Goal: Task Accomplishment & Management: Manage account settings

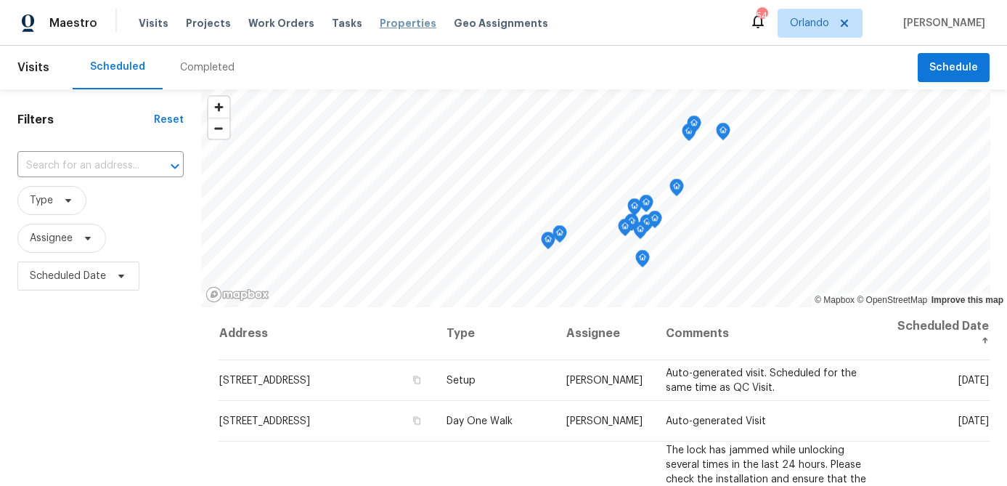
click at [380, 25] on span "Properties" at bounding box center [408, 23] width 57 height 15
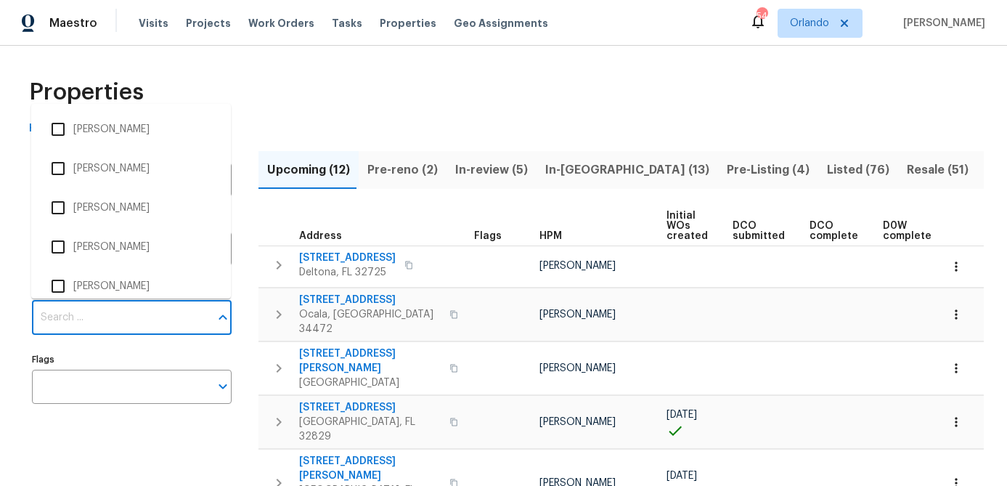
click at [155, 319] on input "Individuals" at bounding box center [121, 318] width 178 height 34
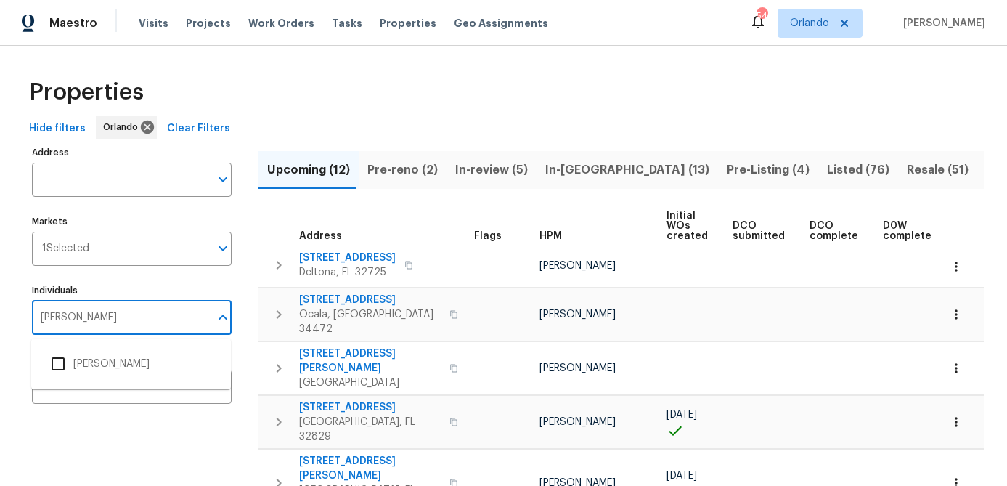
type input "austin jones"
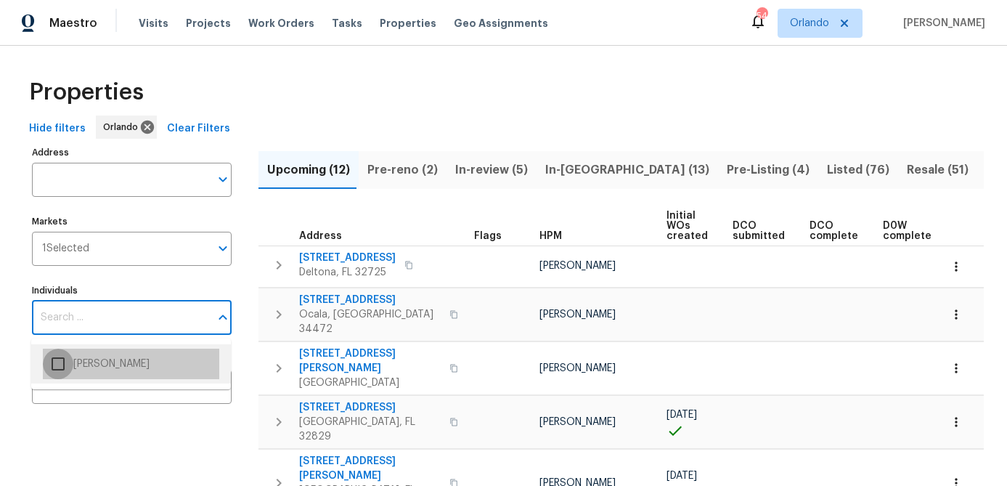
click at [59, 367] on input "checkbox" at bounding box center [58, 363] width 30 height 30
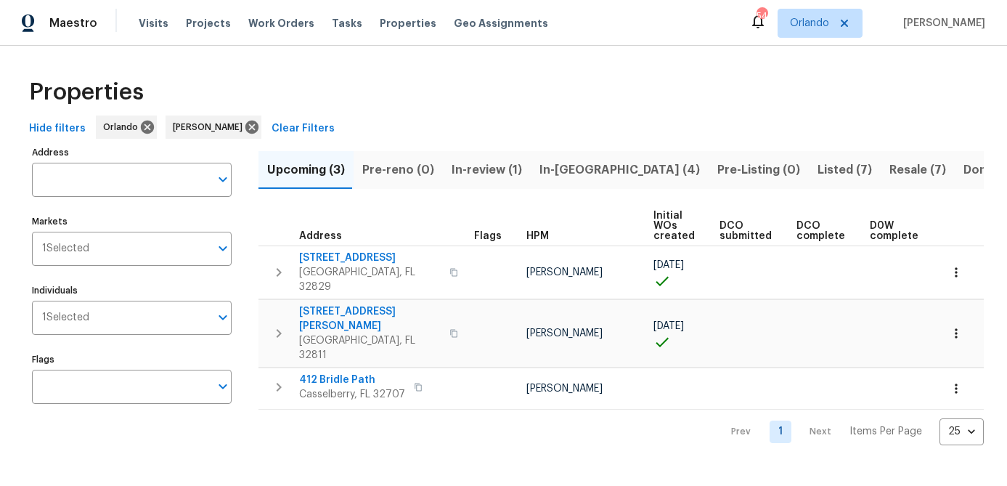
click at [60, 129] on span "Hide filters" at bounding box center [57, 129] width 57 height 18
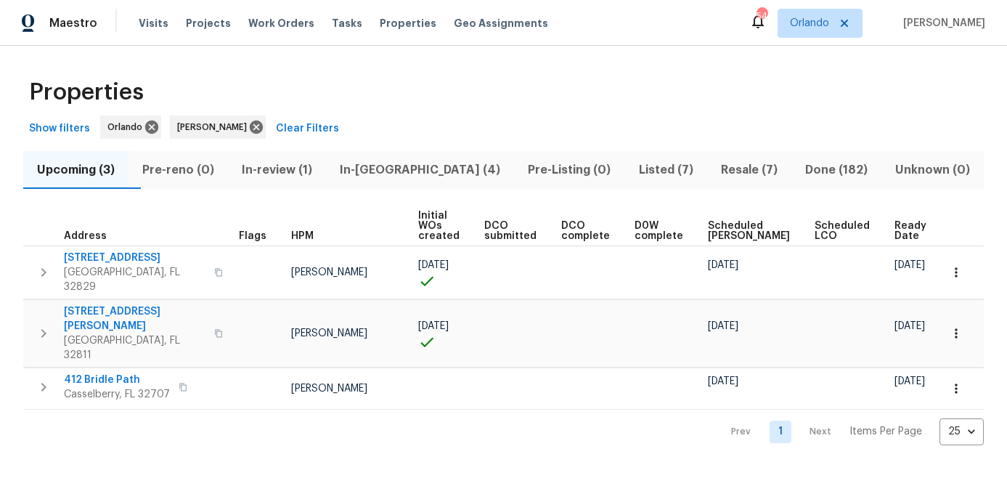
click at [406, 174] on span "In-reno (4)" at bounding box center [420, 170] width 171 height 20
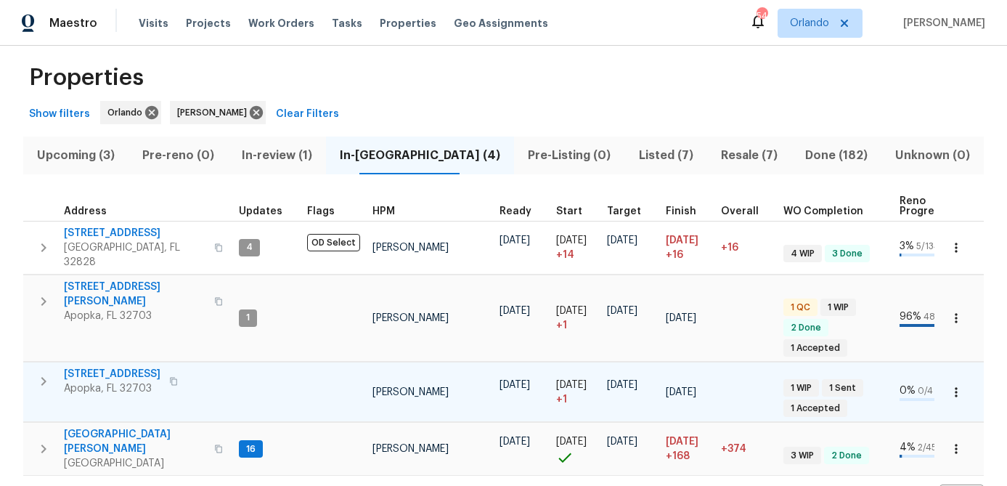
scroll to position [33, 0]
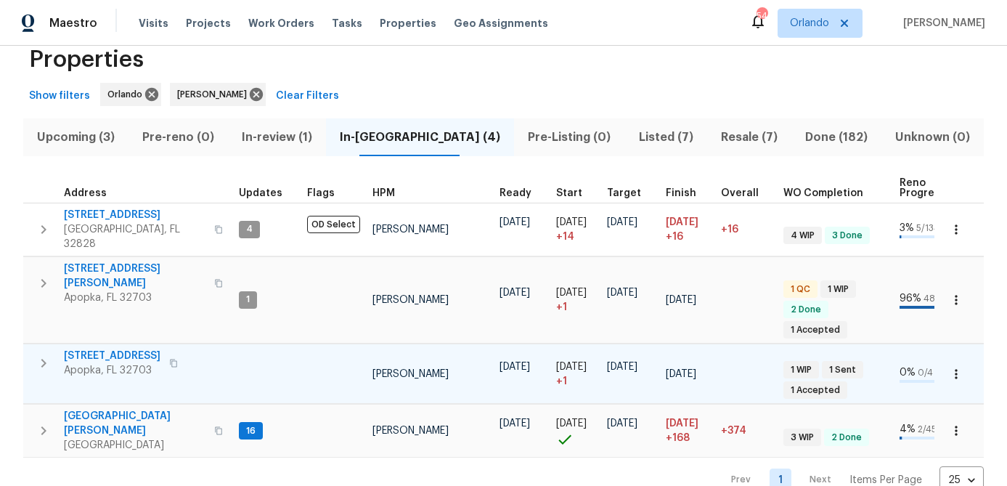
click at [120, 348] on span "[STREET_ADDRESS]" at bounding box center [112, 355] width 97 height 15
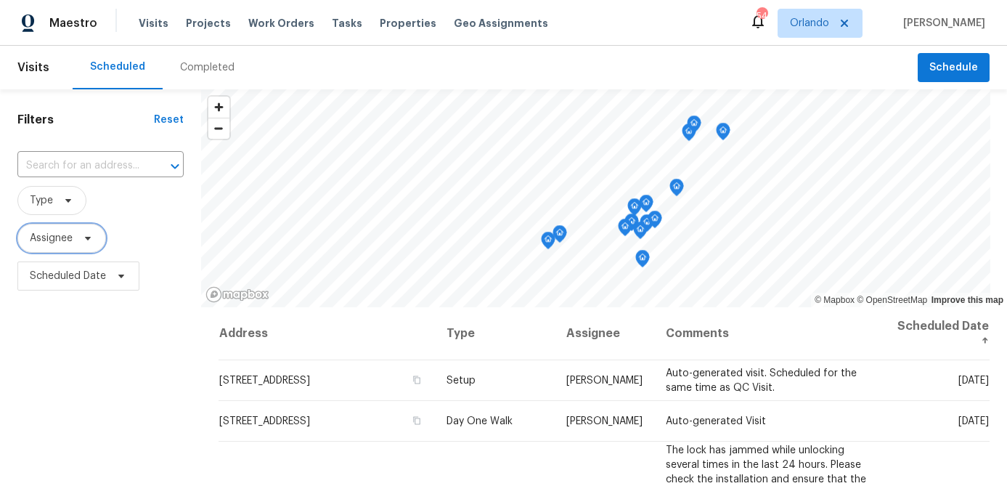
click at [71, 234] on span "Assignee" at bounding box center [51, 238] width 43 height 15
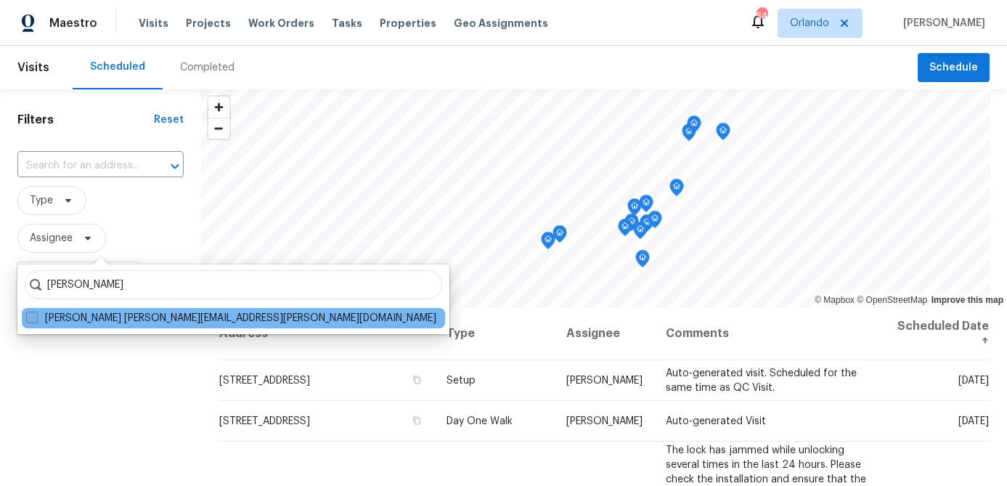
type input "austin jones"
click at [28, 315] on span at bounding box center [32, 317] width 12 height 12
click at [28, 315] on input "Austin Jones austin.jones@opendoor.com" at bounding box center [30, 315] width 9 height 9
checkbox input "true"
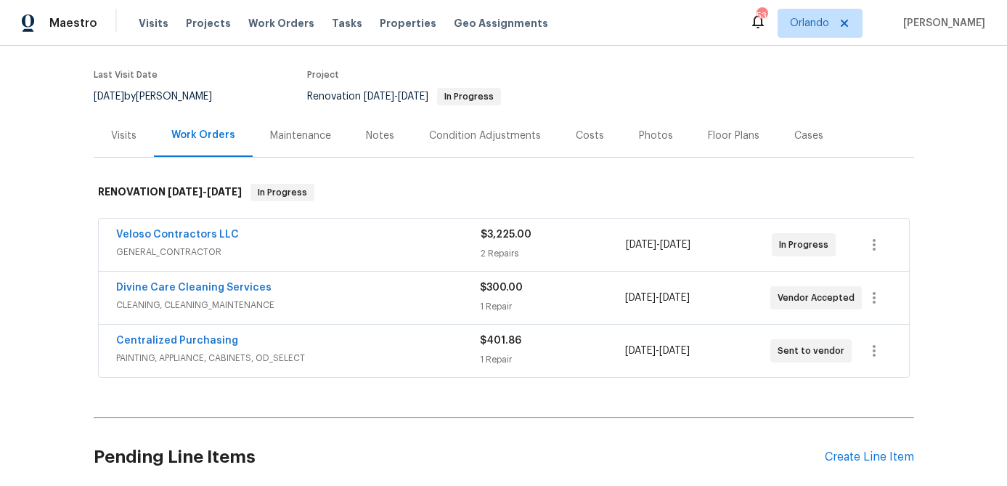
scroll to position [109, 0]
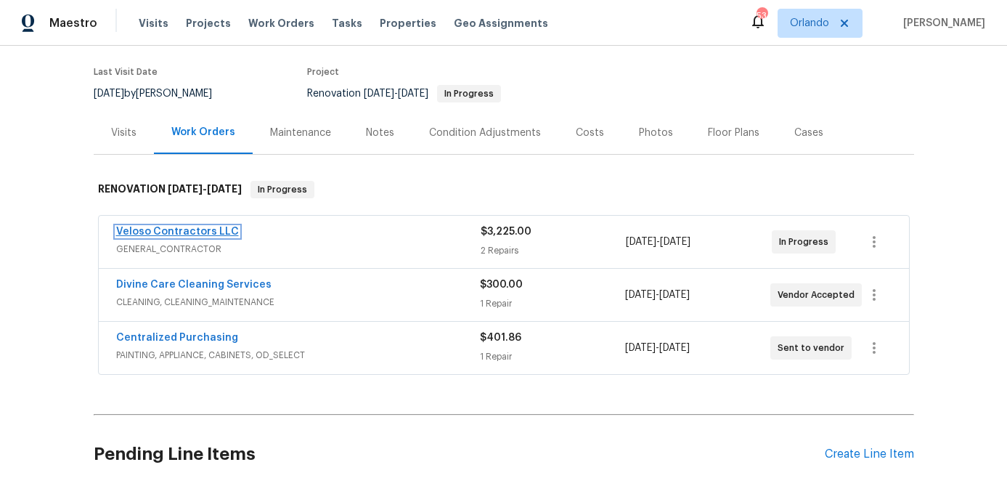
click at [203, 230] on link "Veloso Contractors LLC" at bounding box center [177, 232] width 123 height 10
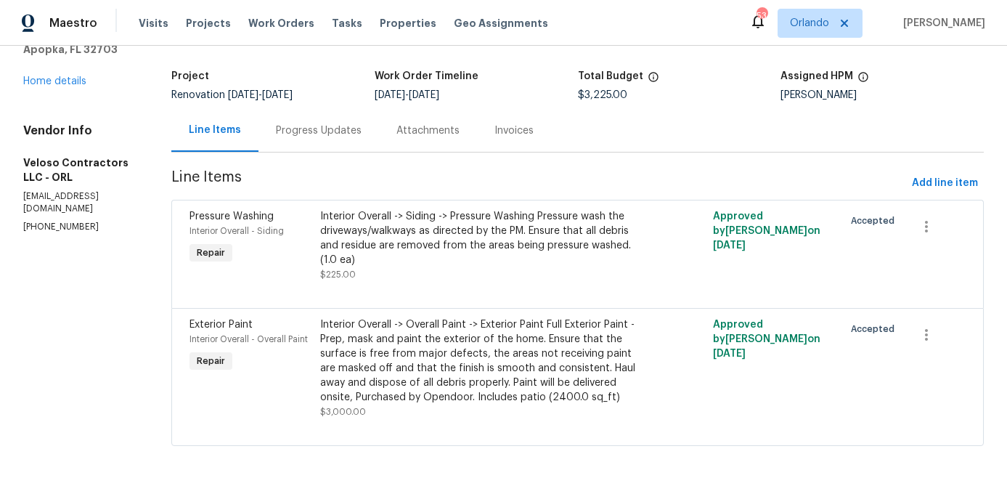
scroll to position [81, 0]
click at [938, 179] on span "Add line item" at bounding box center [945, 183] width 66 height 18
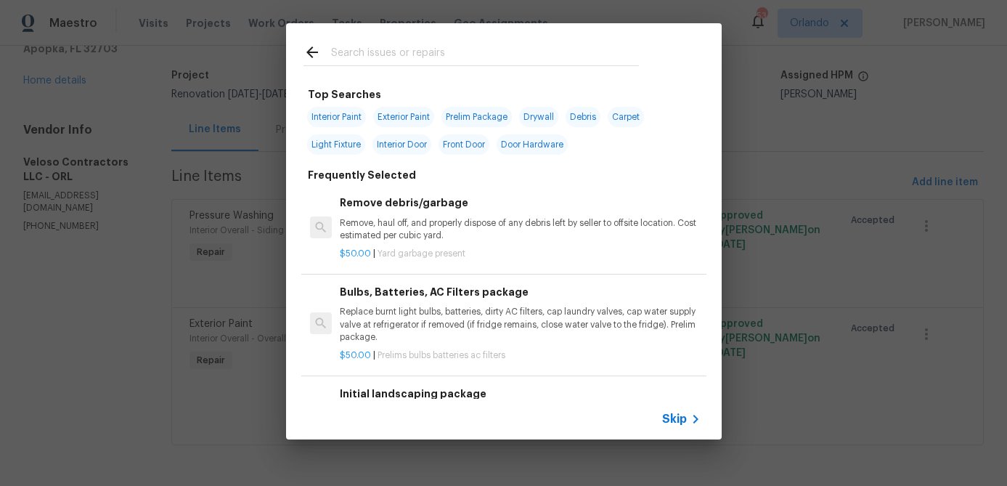
click at [344, 113] on span "Interior Paint" at bounding box center [336, 117] width 59 height 20
type input "Interior Paint"
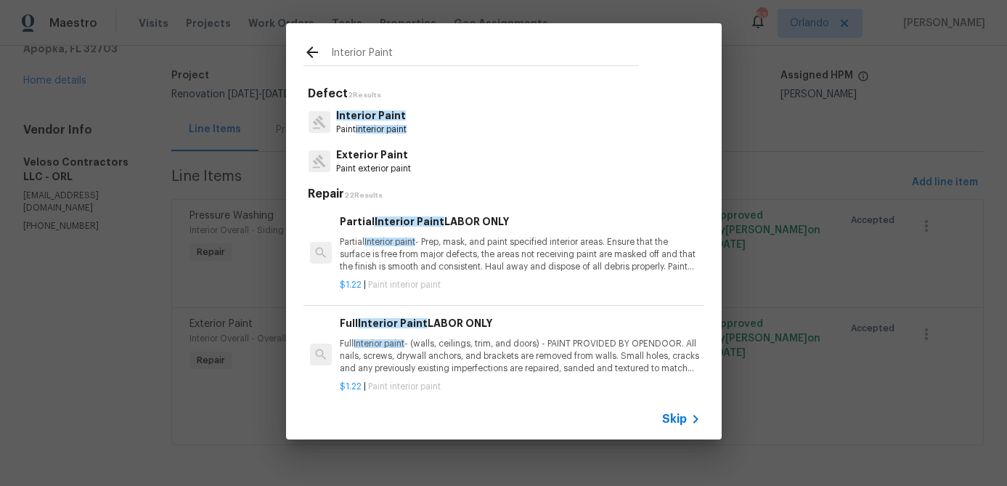
click at [492, 261] on p "Partial Interior paint - Prep, mask, and paint specified interior areas. Ensure…" at bounding box center [520, 254] width 360 height 37
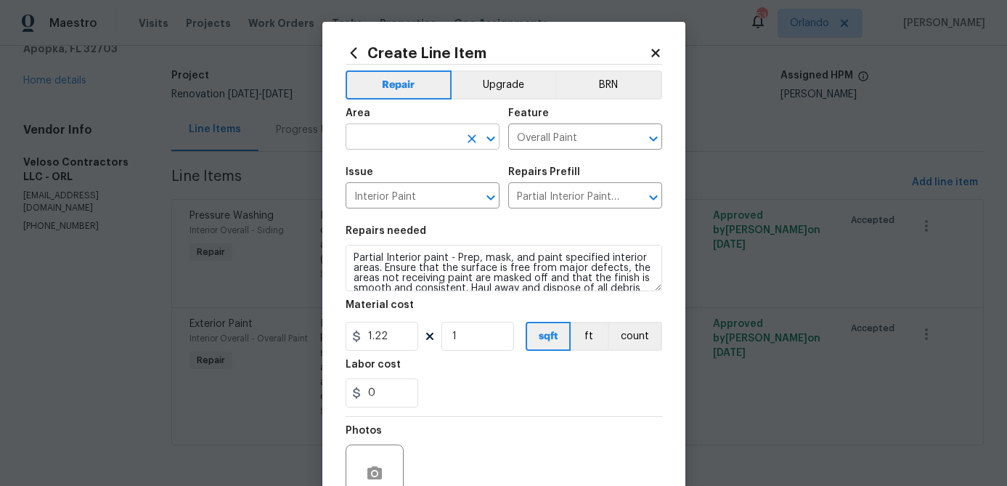
click at [453, 143] on input "text" at bounding box center [402, 138] width 113 height 23
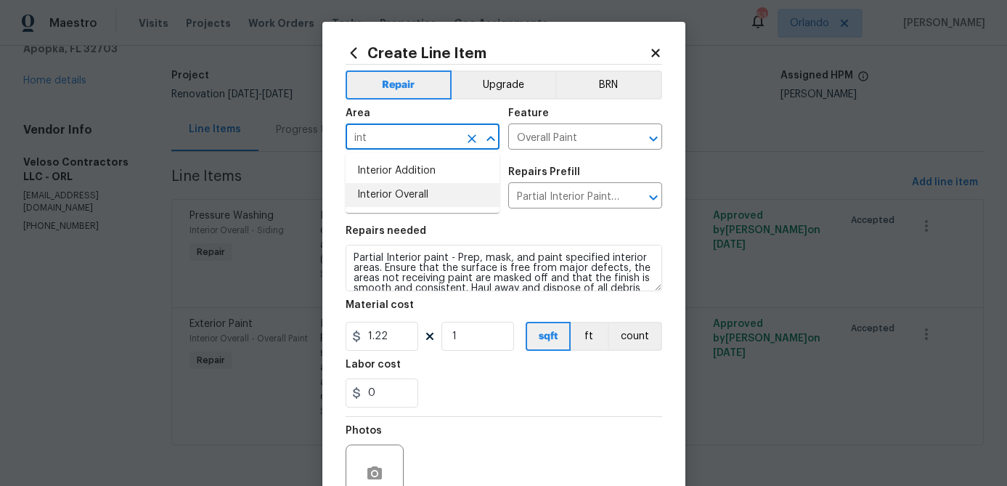
click at [419, 187] on li "Interior Overall" at bounding box center [423, 195] width 154 height 24
type input "Interior Overall"
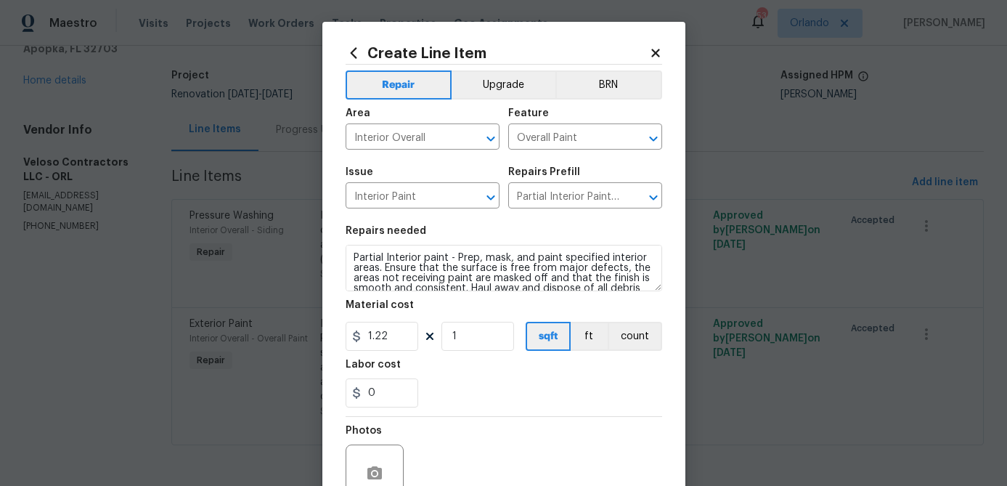
click at [557, 237] on div "Repairs needed" at bounding box center [504, 235] width 317 height 19
click at [661, 60] on div "Create Line Item" at bounding box center [504, 53] width 317 height 16
click at [658, 53] on icon at bounding box center [655, 52] width 13 height 13
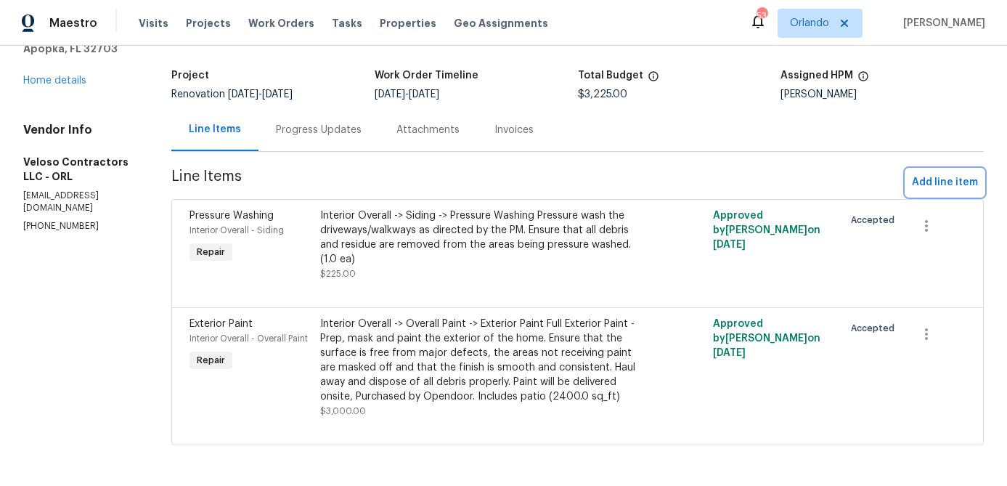
click at [953, 183] on span "Add line item" at bounding box center [945, 183] width 66 height 18
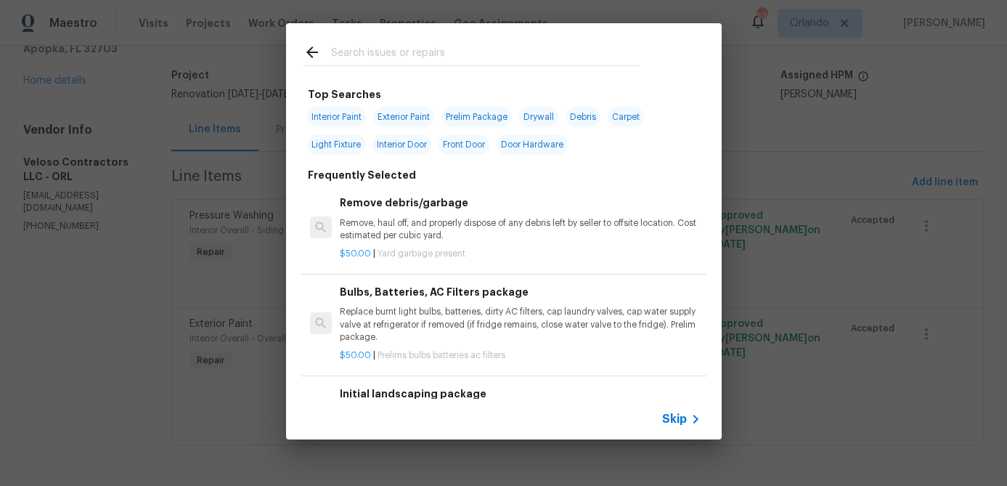
click at [351, 117] on span "Interior Paint" at bounding box center [336, 117] width 59 height 20
type input "Interior Paint"
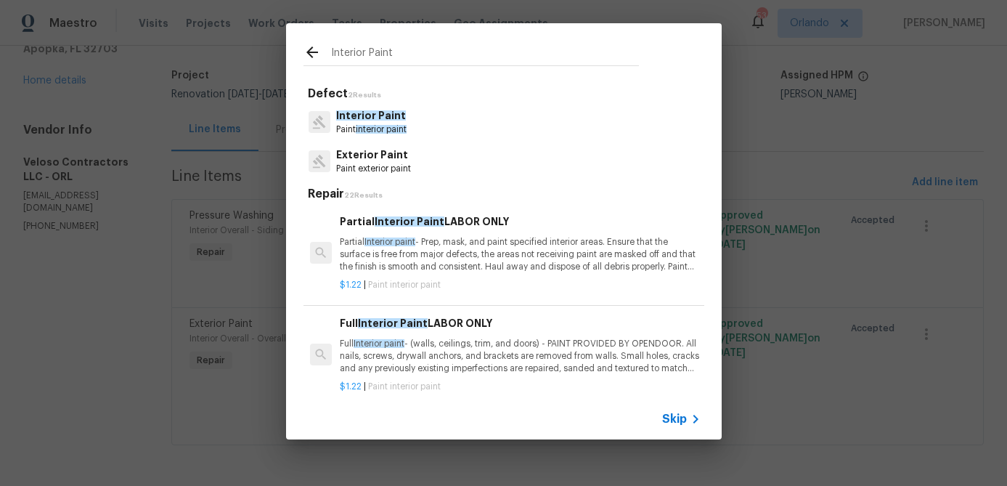
click at [461, 354] on p "Full Interior paint - (walls, ceilings, trim, and doors) - PAINT PROVIDED BY OP…" at bounding box center [520, 356] width 360 height 37
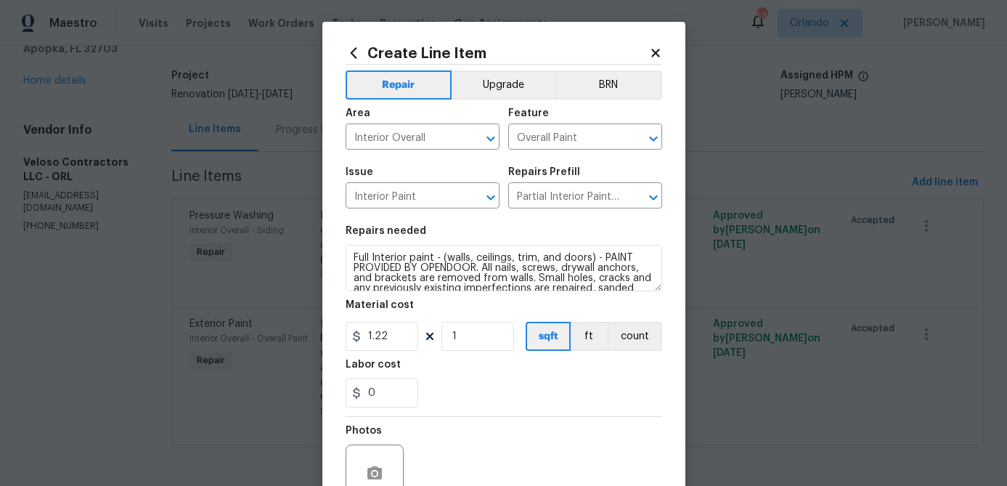
type input "Full Interior Paint LABOR ONLY $1.22"
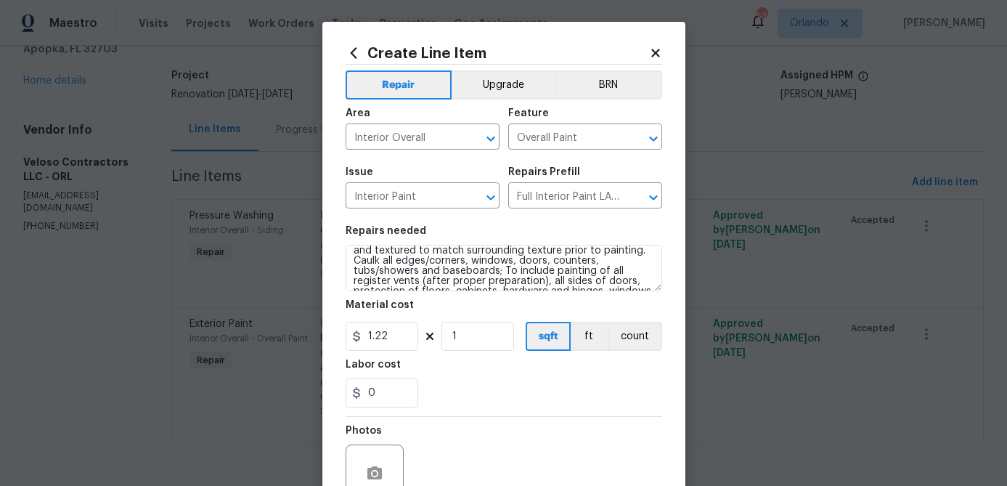
scroll to position [81, 0]
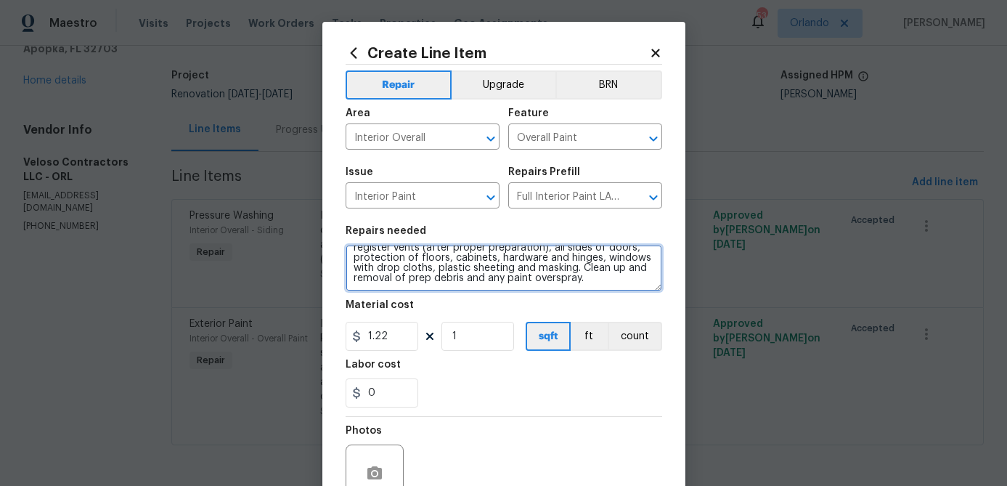
click at [511, 282] on textarea "Full Interior paint - (walls, ceilings, trim, and doors) - PAINT PROVIDED BY OP…" at bounding box center [504, 268] width 317 height 46
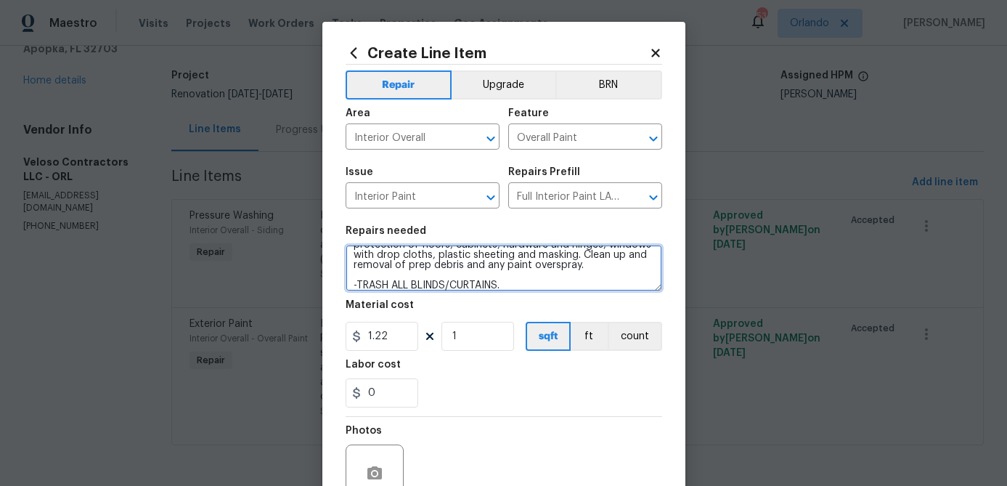
scroll to position [105, 0]
click at [409, 265] on textarea "Full Interior paint - (walls, ceilings, trim, and doors) - PAINT PROVIDED BY OP…" at bounding box center [504, 268] width 317 height 46
click at [526, 287] on textarea "Full Interior paint - (walls, ceilings, trim, and doors) - PAINT PROVIDED BY OP…" at bounding box center [504, 268] width 317 height 46
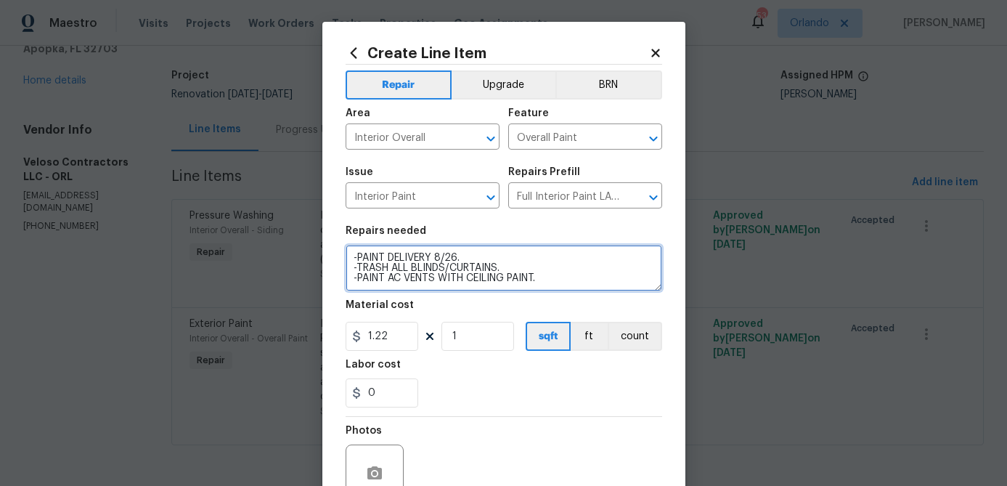
click at [564, 283] on textarea "Full Interior paint - (walls, ceilings, trim, and doors) - PAINT PROVIDED BY OP…" at bounding box center [504, 268] width 317 height 46
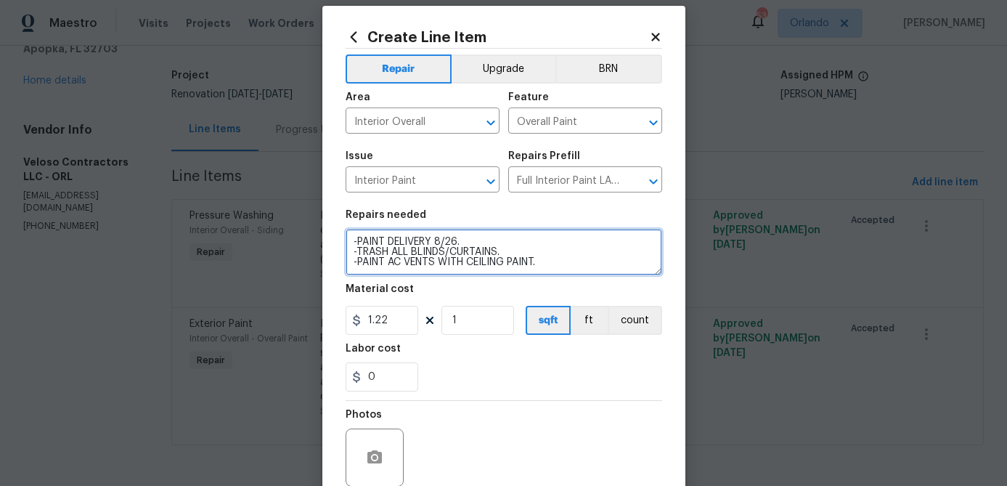
scroll to position [17, 0]
type textarea "Full Interior paint - (walls, ceilings, trim, and doors) - PAINT PROVIDED BY OP…"
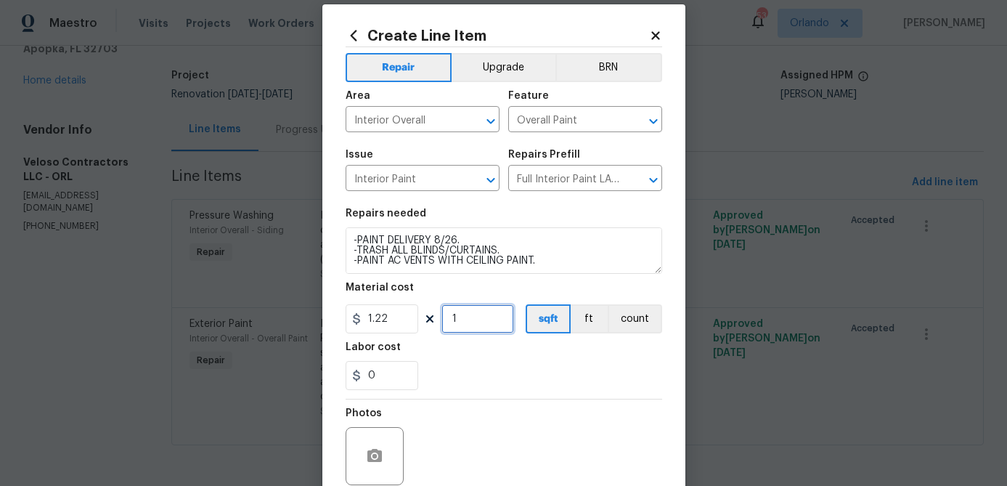
click at [482, 319] on input "1" at bounding box center [477, 318] width 73 height 29
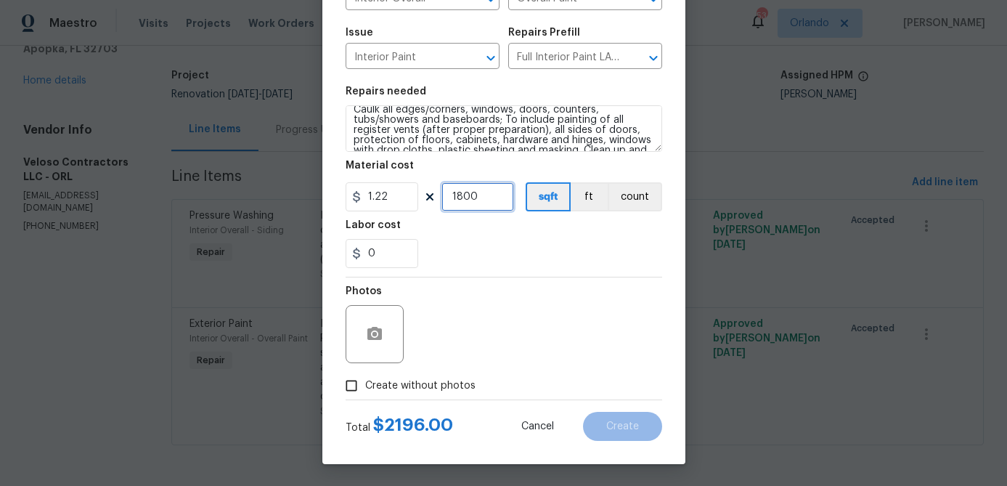
scroll to position [122, 0]
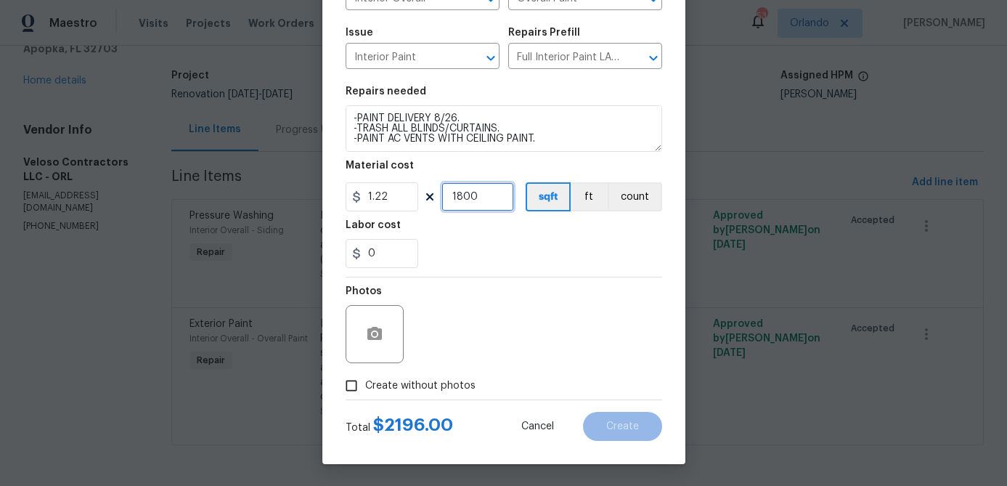
type input "1800"
click at [436, 388] on span "Create without photos" at bounding box center [420, 385] width 110 height 15
click at [365, 388] on input "Create without photos" at bounding box center [352, 386] width 28 height 28
checkbox input "true"
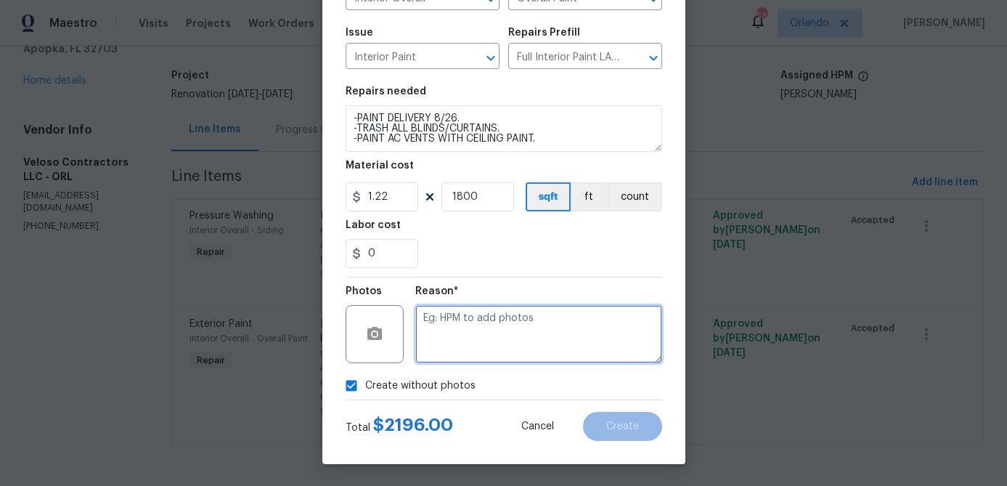
click at [520, 346] on textarea at bounding box center [538, 334] width 247 height 58
type textarea "H"
type textarea "hpm to add"
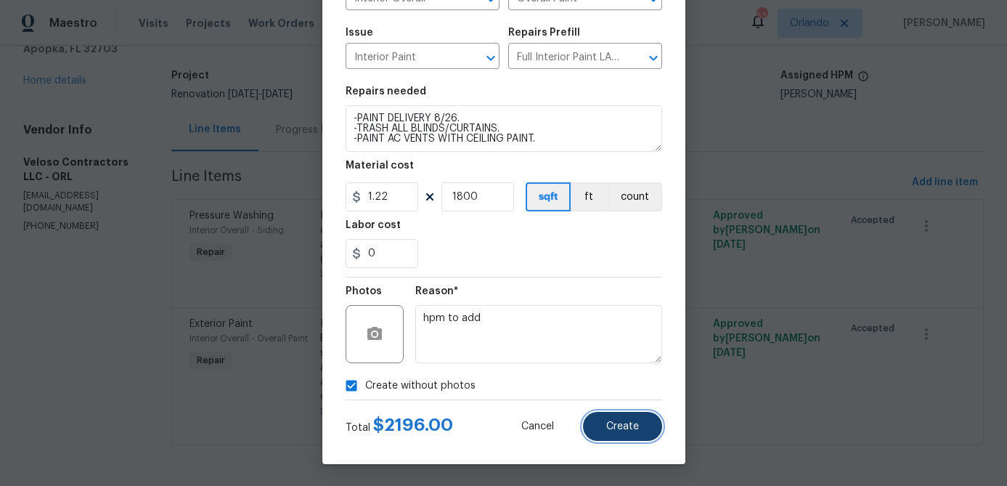
click at [622, 429] on span "Create" at bounding box center [622, 426] width 33 height 11
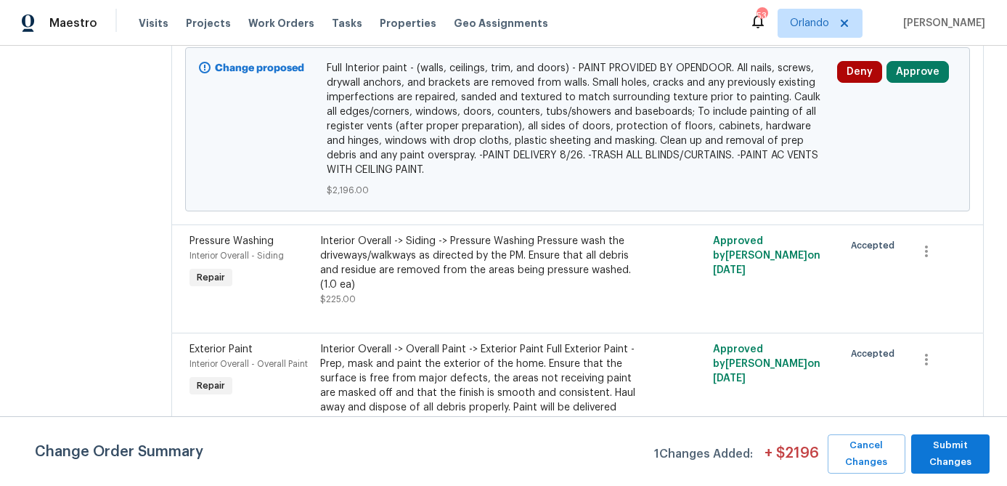
scroll to position [470, 0]
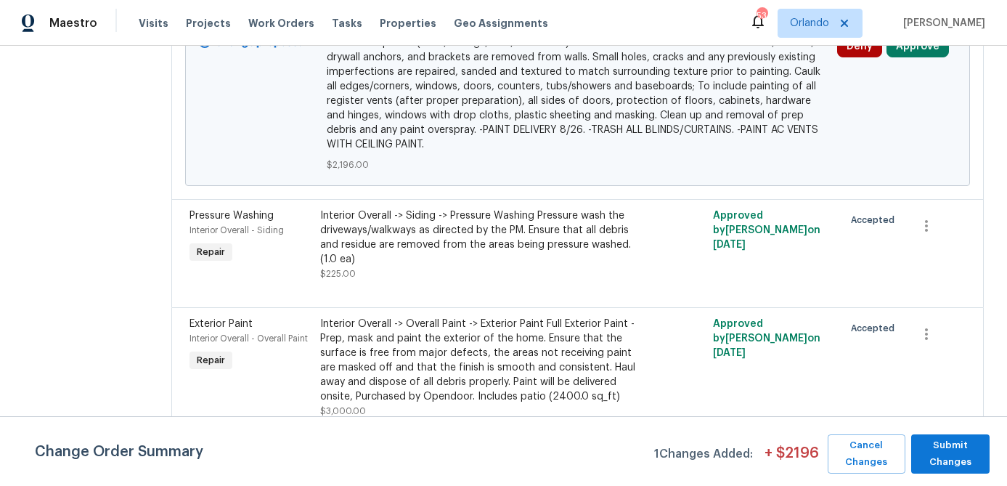
click at [608, 238] on div "Interior Overall -> Siding -> Pressure Washing Pressure wash the driveways/walk…" at bounding box center [479, 237] width 318 height 58
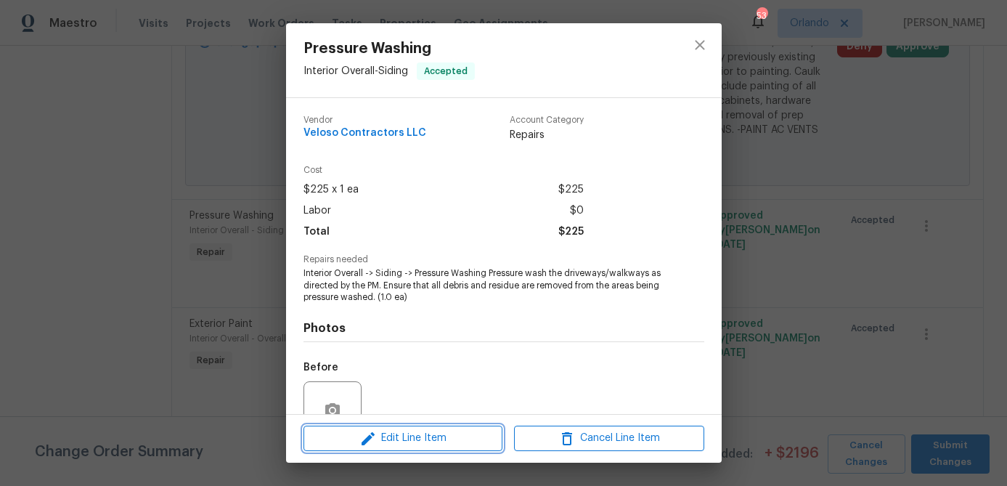
click at [449, 436] on span "Edit Line Item" at bounding box center [403, 438] width 190 height 18
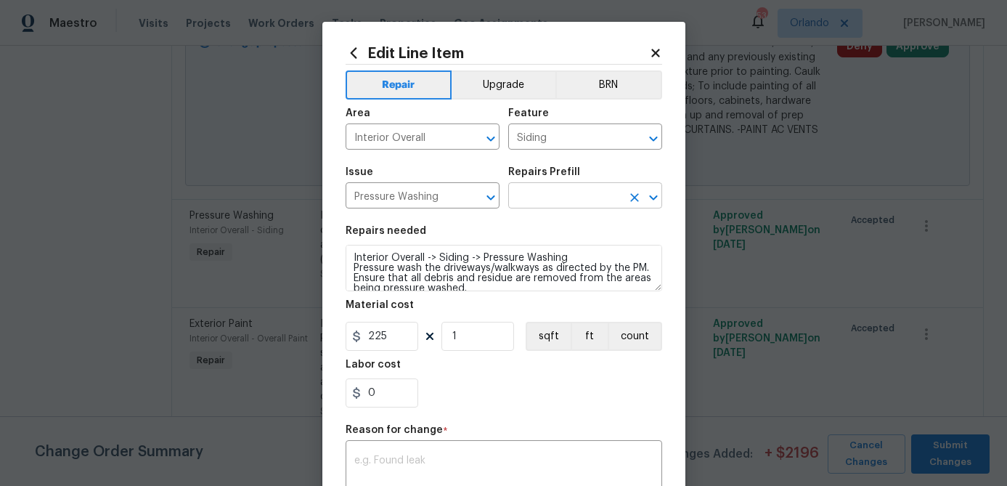
click at [548, 202] on input "text" at bounding box center [564, 197] width 113 height 23
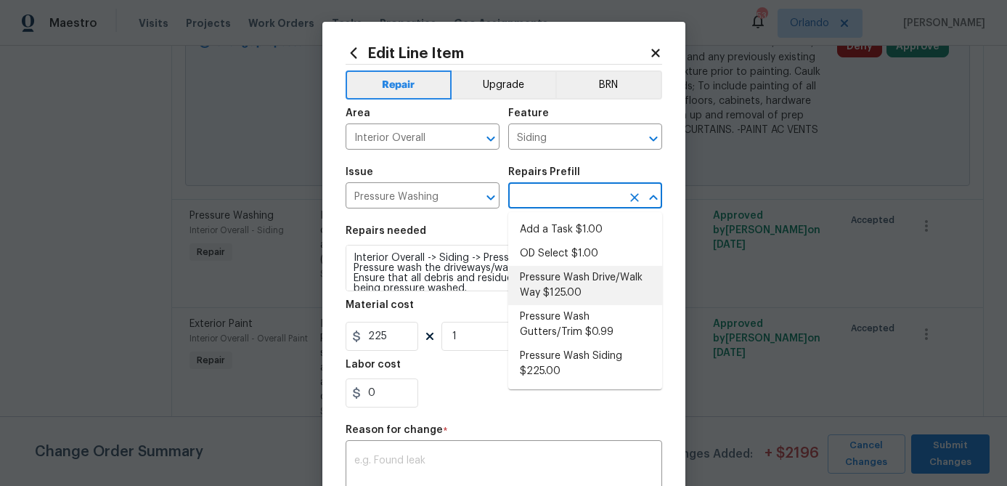
click at [554, 286] on li "Pressure Wash Drive/Walk Way $125.00" at bounding box center [585, 285] width 154 height 39
type textarea "Pressure wash the driveways/walkways as directed by the PM. Ensure that all deb…"
type input "Pressure Wash Drive/Walk Way $125.00"
type input "125"
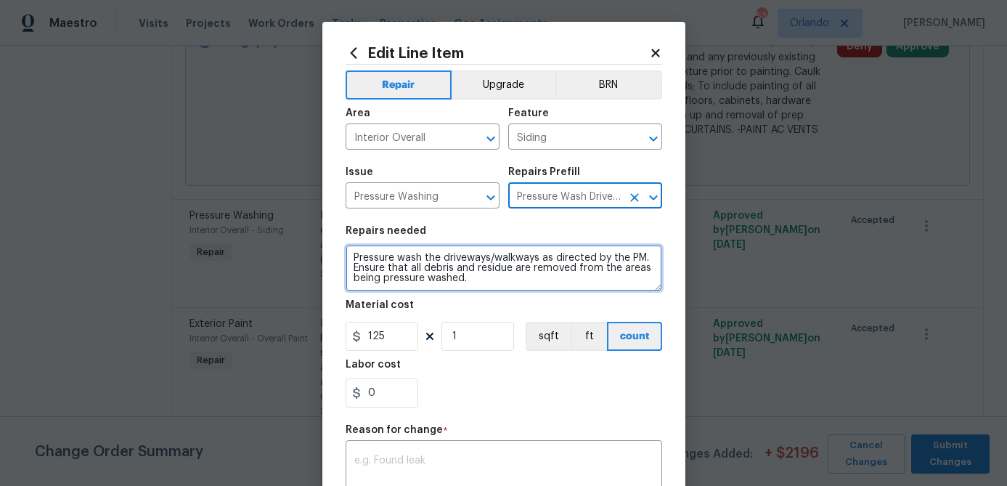
click at [388, 261] on textarea "Pressure wash the driveways/walkways as directed by the PM. Ensure that all deb…" at bounding box center [504, 268] width 317 height 46
click at [427, 269] on textarea "Pressure wash the driveways/walkways as directed by the PM. Ensure that all deb…" at bounding box center [504, 268] width 317 height 46
click at [537, 260] on textarea "Pressure wash the driveways/walkways as directed by the PM. Ensure that all deb…" at bounding box center [504, 268] width 317 height 46
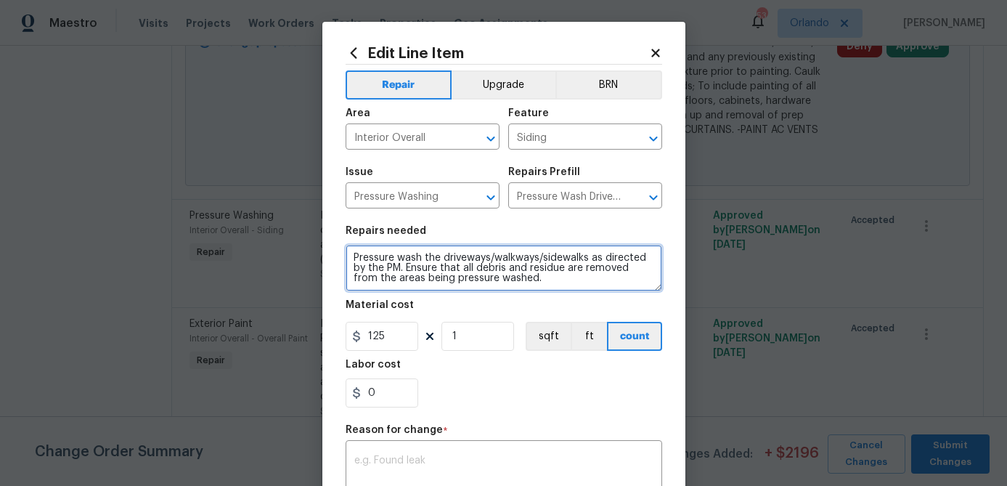
click at [443, 260] on textarea "Pressure wash the driveways/walkways/sidewalks as directed by the PM. Ensure th…" at bounding box center [504, 268] width 317 height 46
click at [642, 259] on textarea "Pressure wash the vinyl fence/driveways/walkways/sidewalks as directed by the P…" at bounding box center [504, 268] width 317 height 46
type textarea "Pressure wash the vinyl fence/driveways/walkways/sidewalks/porchs as directed b…"
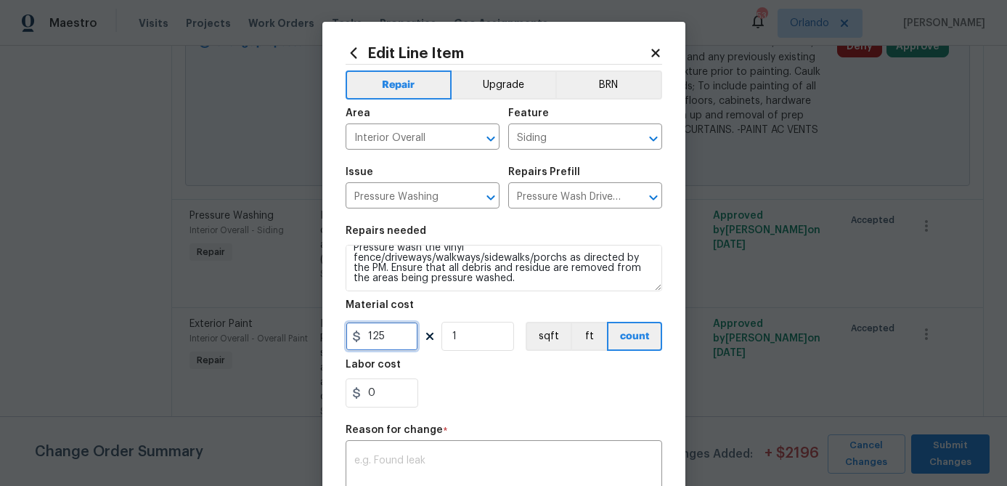
click at [397, 334] on input "125" at bounding box center [382, 336] width 73 height 29
click at [396, 334] on input "125" at bounding box center [382, 336] width 73 height 29
type input "225"
click at [499, 401] on div "0" at bounding box center [504, 392] width 317 height 29
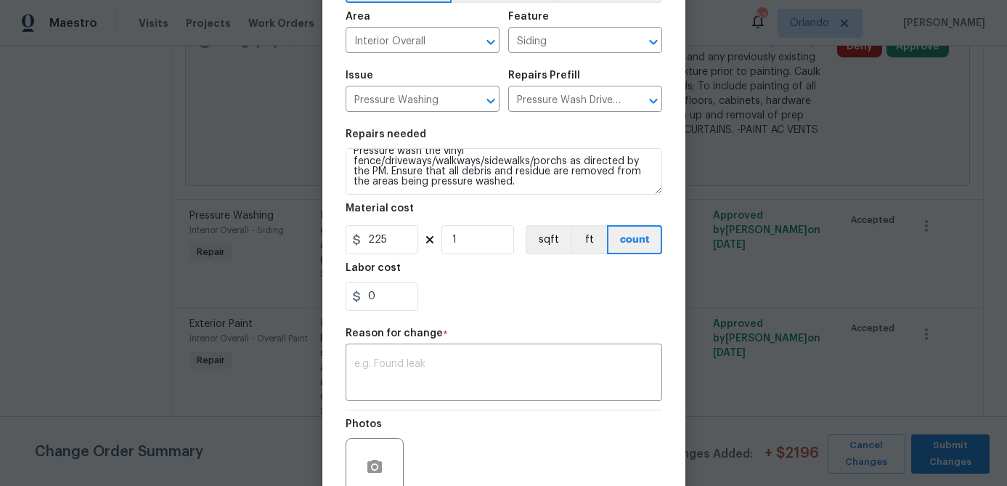
scroll to position [108, 0]
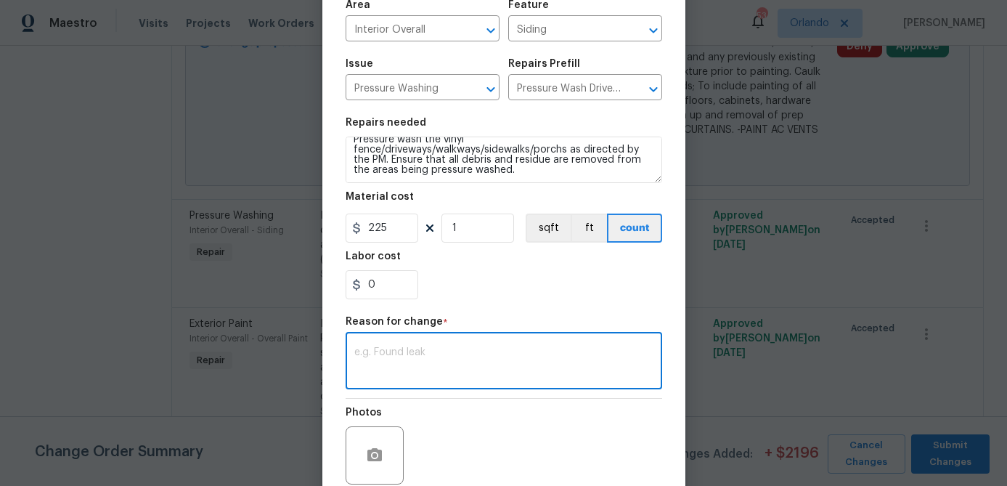
click at [418, 368] on textarea at bounding box center [503, 362] width 299 height 30
type textarea "verbiage"
click at [566, 287] on div "0" at bounding box center [504, 284] width 317 height 29
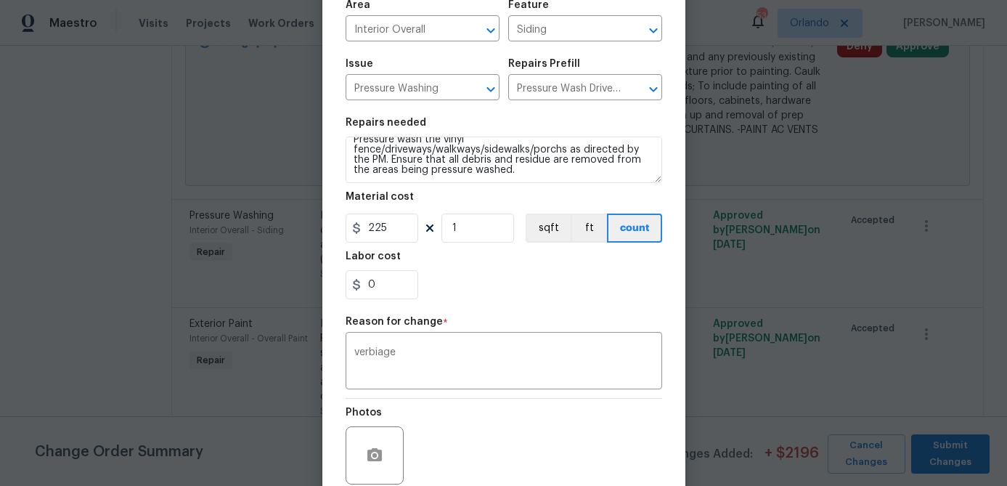
scroll to position [230, 0]
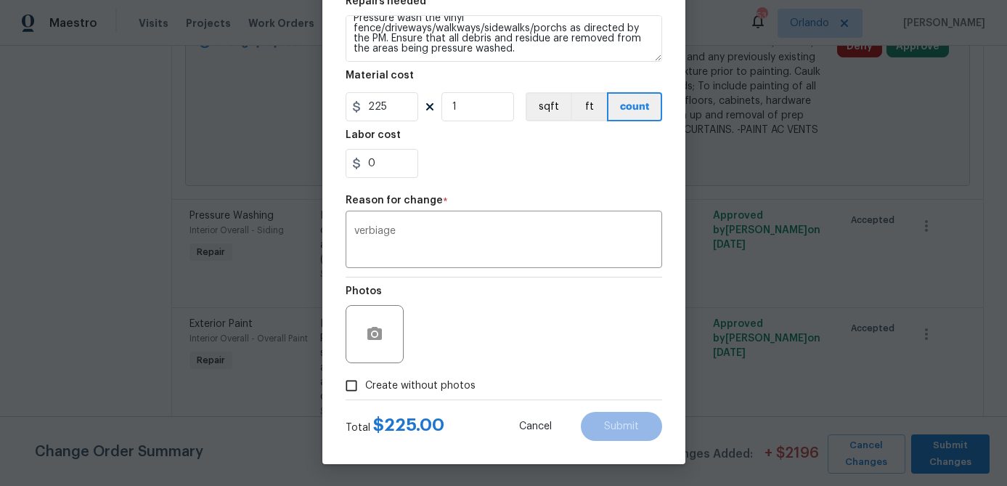
click at [436, 372] on label "Create without photos" at bounding box center [407, 386] width 138 height 28
click at [365, 372] on input "Create without photos" at bounding box center [352, 386] width 28 height 28
checkbox input "true"
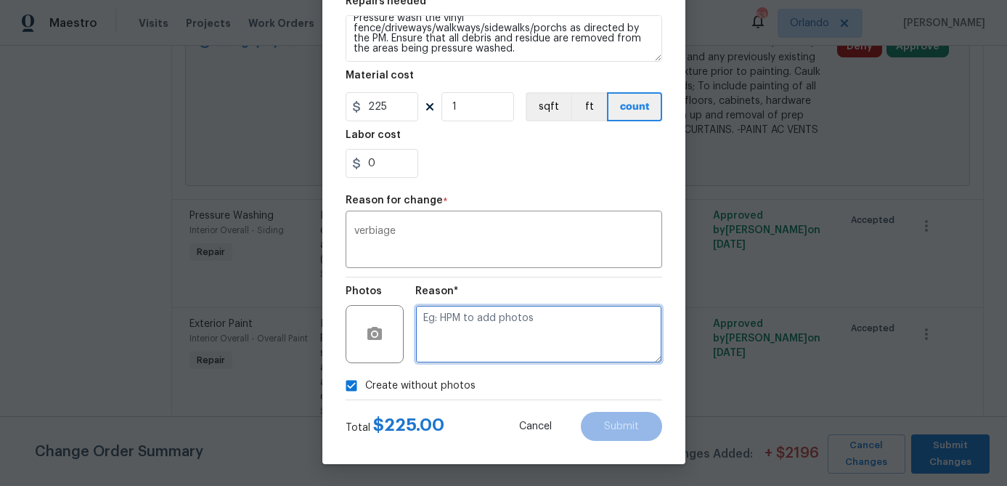
click at [504, 333] on textarea at bounding box center [538, 334] width 247 height 58
type textarea "hpm to add"
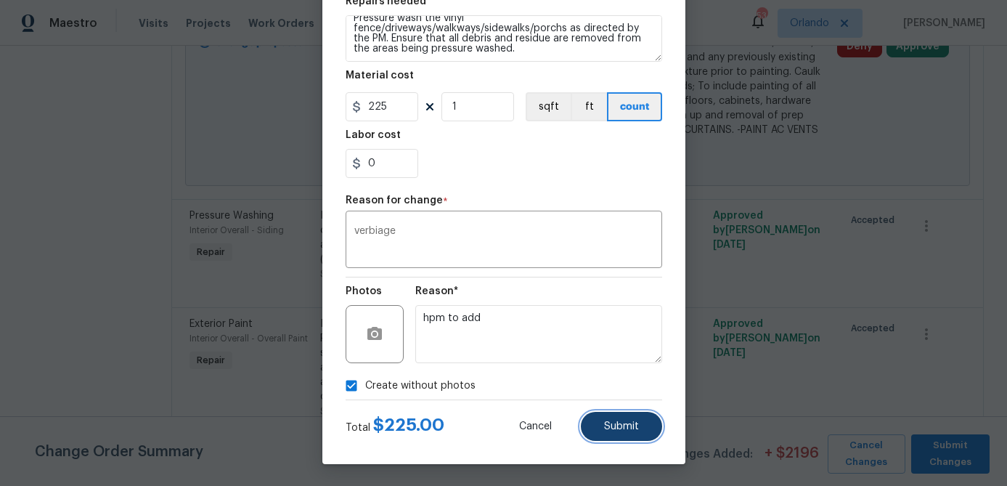
click at [643, 428] on button "Submit" at bounding box center [621, 426] width 81 height 29
type textarea "Interior Overall -> Siding -> Pressure Washing Pressure wash the driveways/walk…"
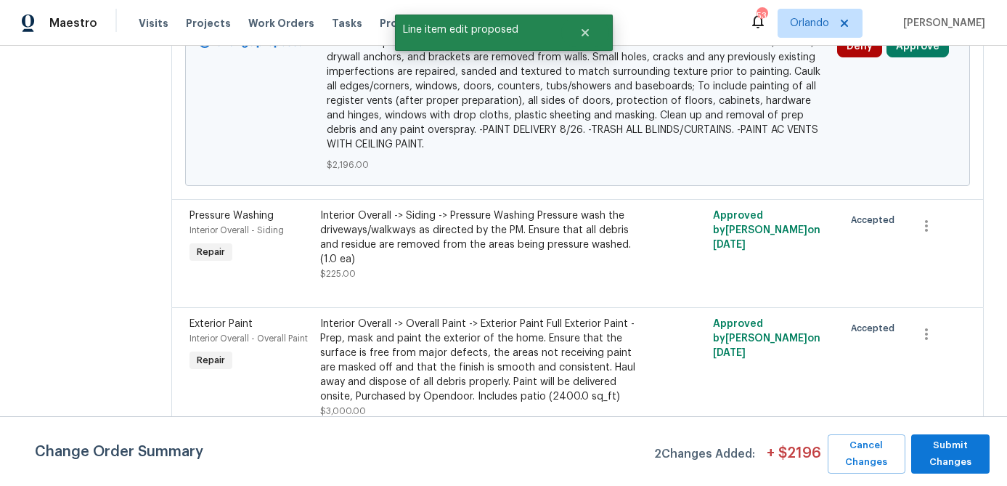
scroll to position [0, 0]
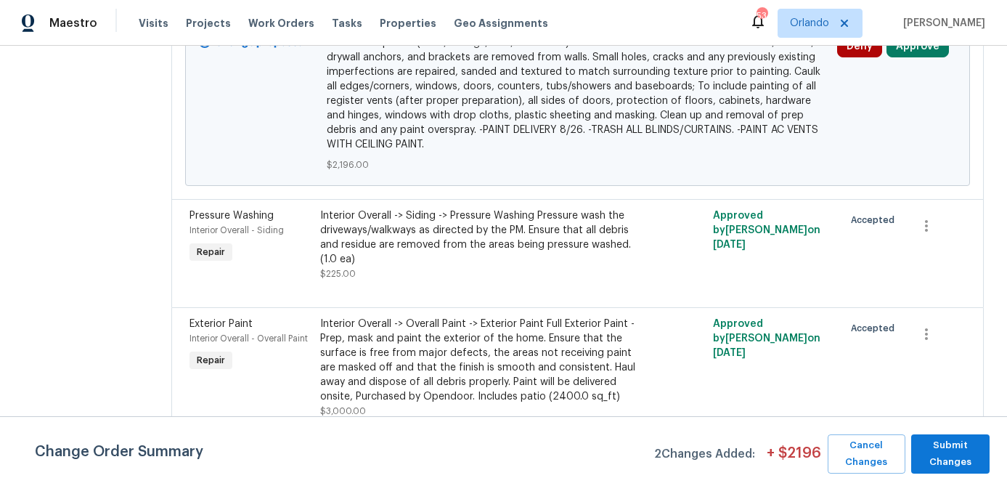
click at [525, 348] on div "Interior Overall -> Overall Paint -> Exterior Paint Full Exterior Paint - Prep,…" at bounding box center [479, 360] width 318 height 87
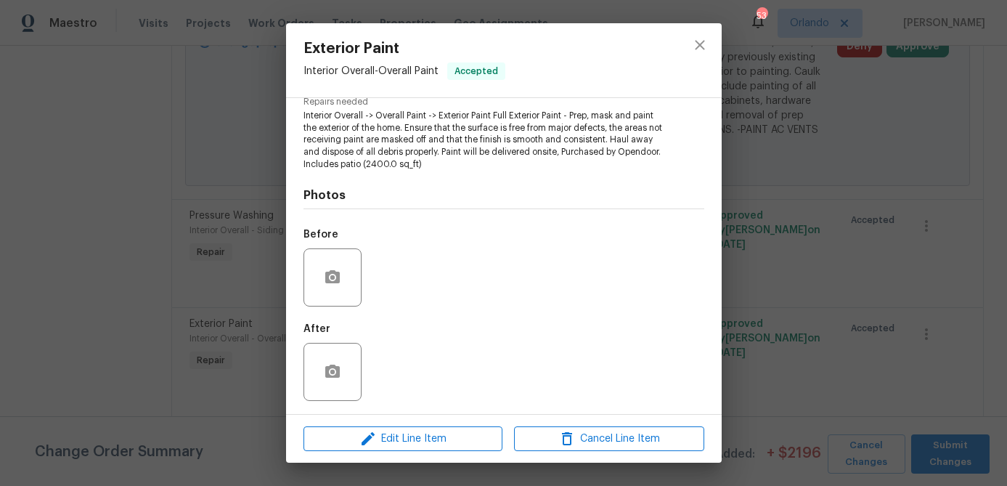
scroll to position [159, 0]
click at [425, 437] on span "Edit Line Item" at bounding box center [403, 439] width 190 height 18
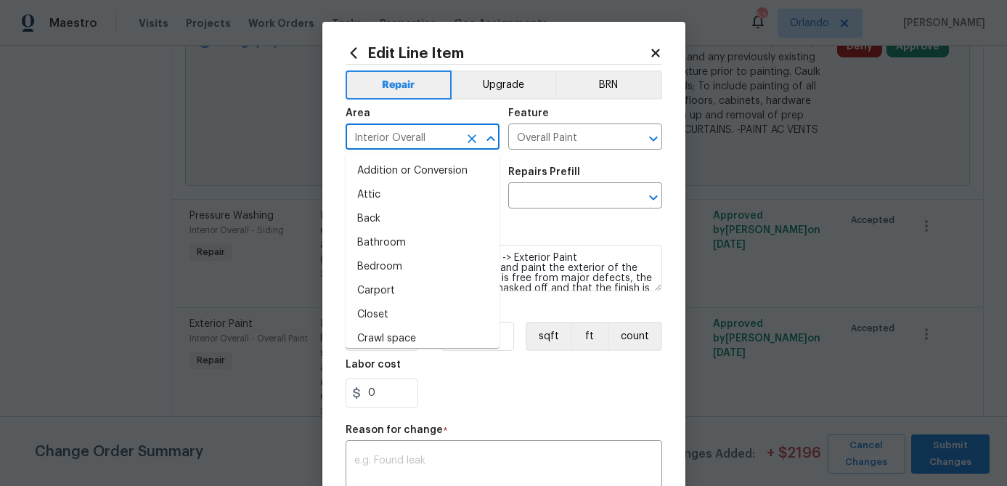
click at [449, 129] on input "Interior Overall" at bounding box center [402, 138] width 113 height 23
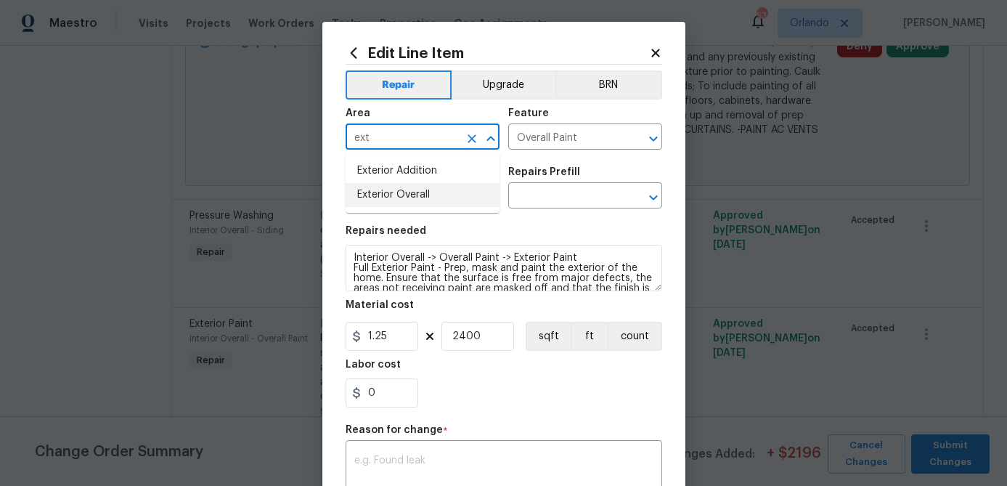
click at [412, 189] on li "Exterior Overall" at bounding box center [423, 195] width 154 height 24
type input "Exterior Overall"
click at [587, 142] on input "Overall Paint" at bounding box center [564, 138] width 113 height 23
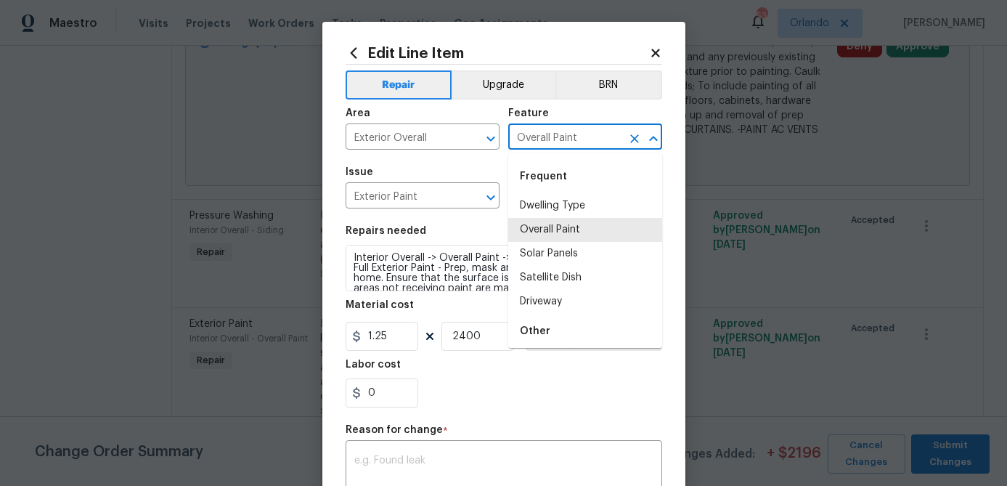
click at [473, 166] on span "Issue Exterior Paint ​" at bounding box center [423, 187] width 154 height 59
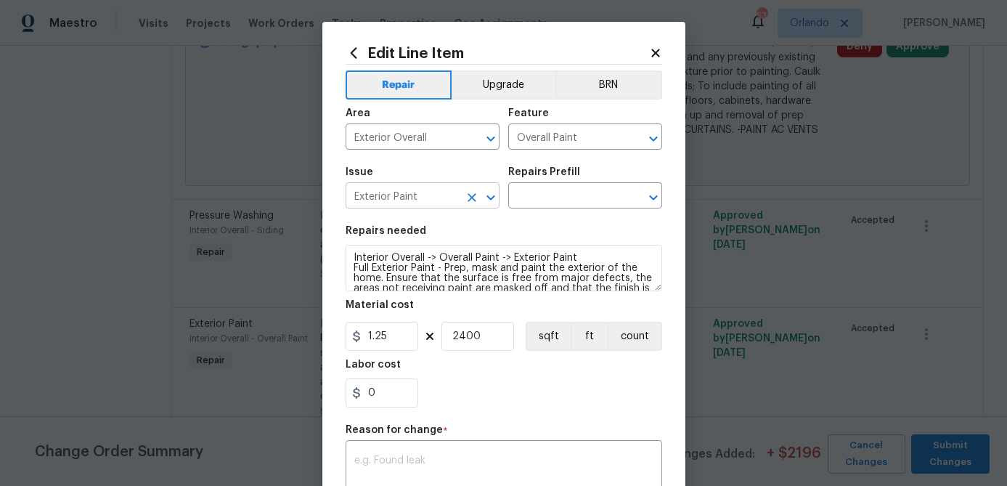
click at [459, 197] on div "Exterior Paint ​" at bounding box center [423, 197] width 154 height 23
click at [451, 173] on div "Issue" at bounding box center [423, 176] width 154 height 19
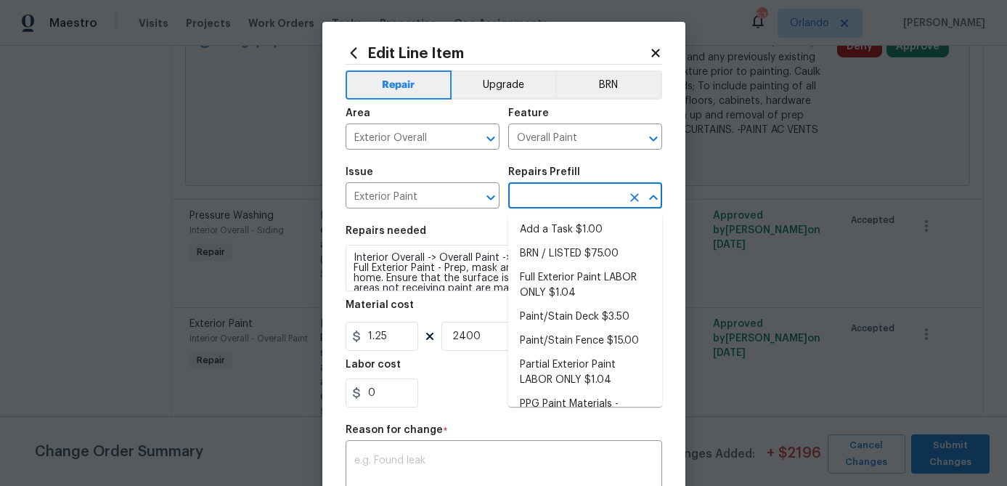
click at [590, 189] on input "text" at bounding box center [564, 197] width 113 height 23
click at [595, 287] on li "Full Exterior Paint LABOR ONLY $1.04" at bounding box center [585, 285] width 154 height 39
type textarea "Full Exterior Paint - Prep, mask and paint the exterior of the home. Ensure tha…"
type input "Full Exterior Paint LABOR ONLY $1.04"
type input "1.04"
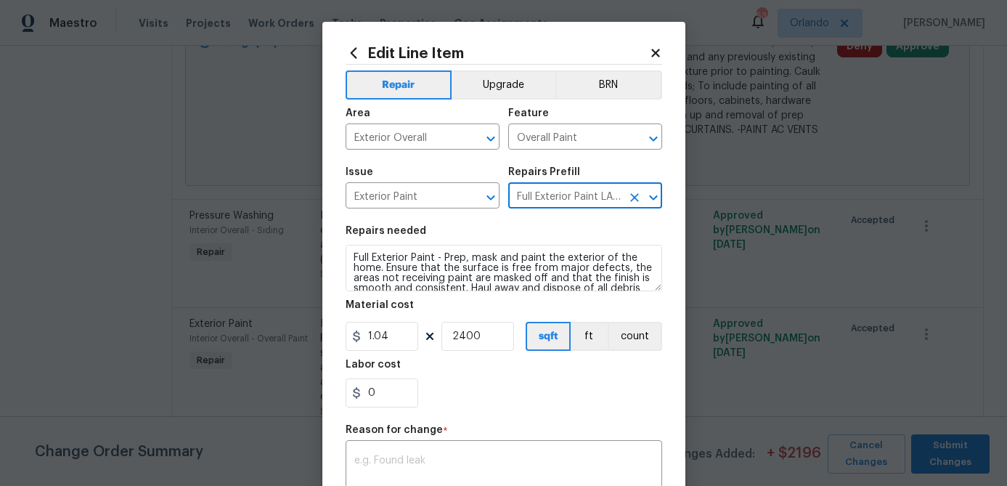
scroll to position [30, 0]
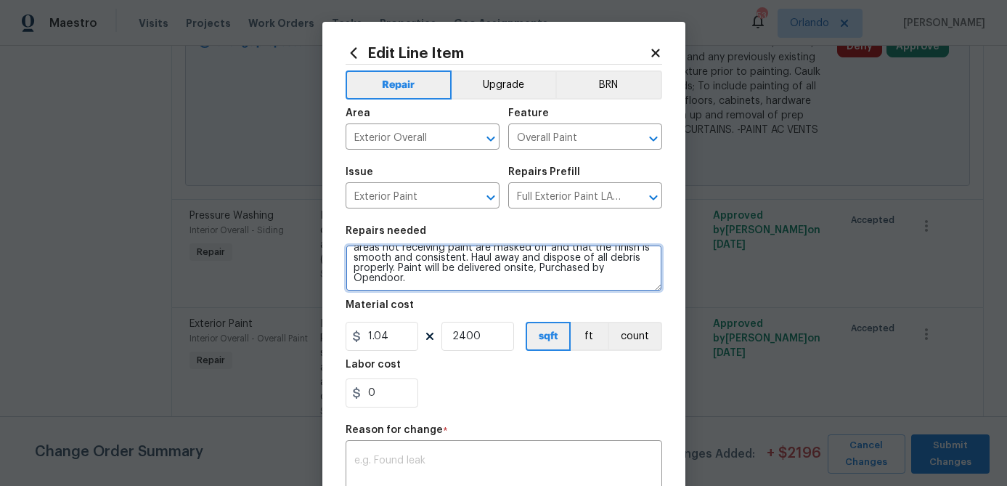
click at [462, 280] on textarea "Full Exterior Paint - Prep, mask and paint the exterior of the home. Ensure tha…" at bounding box center [504, 268] width 317 height 46
type textarea "Full Exterior Paint - Prep, mask and paint the exterior of the home. Ensure tha…"
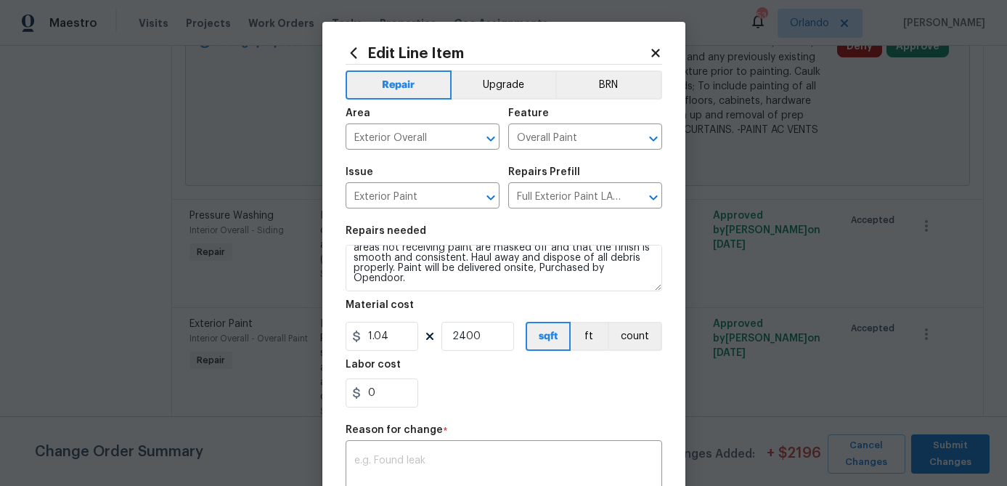
click at [518, 382] on div "0" at bounding box center [504, 392] width 317 height 29
click at [499, 345] on input "2400" at bounding box center [477, 336] width 73 height 29
type input "2200"
click at [549, 367] on div "Labor cost" at bounding box center [504, 368] width 317 height 19
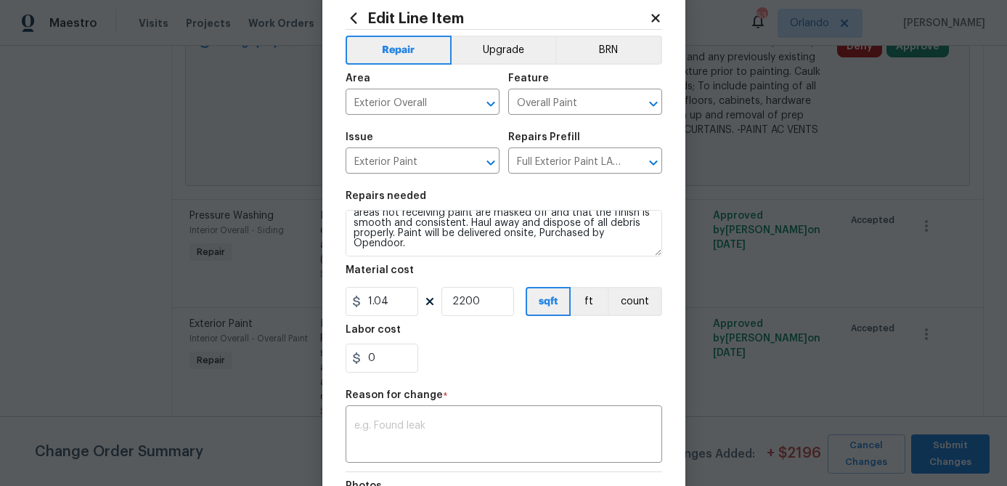
scroll to position [48, 0]
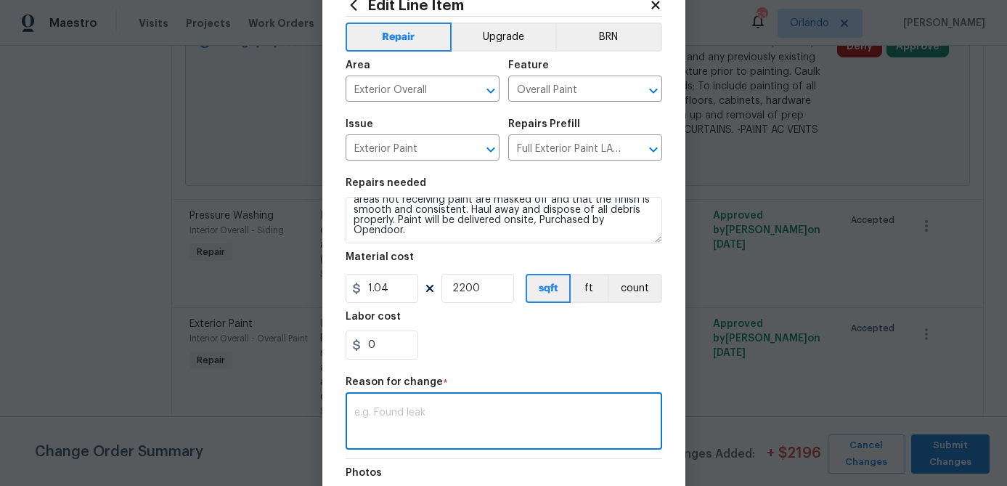
click at [462, 419] on textarea at bounding box center [503, 422] width 299 height 30
type textarea "price and sqft"
click at [542, 392] on div "Reason for change *" at bounding box center [504, 386] width 317 height 19
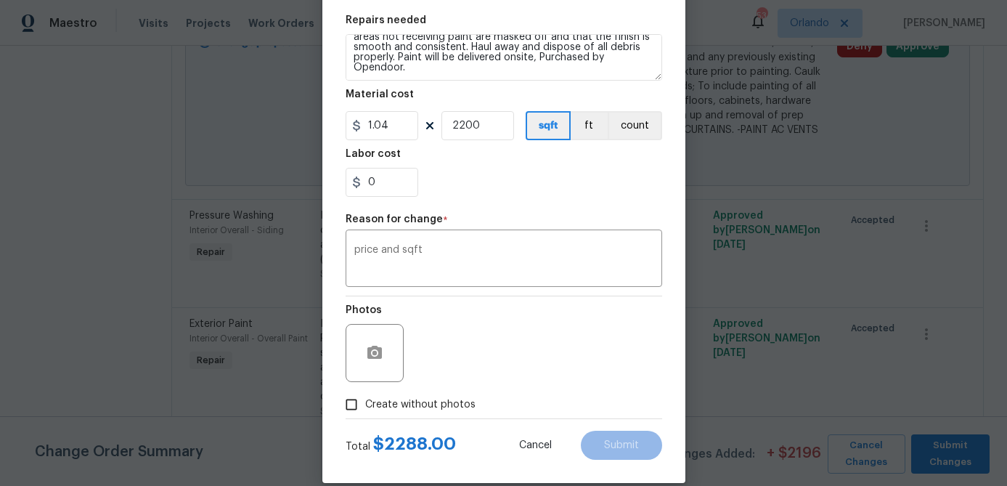
scroll to position [214, 0]
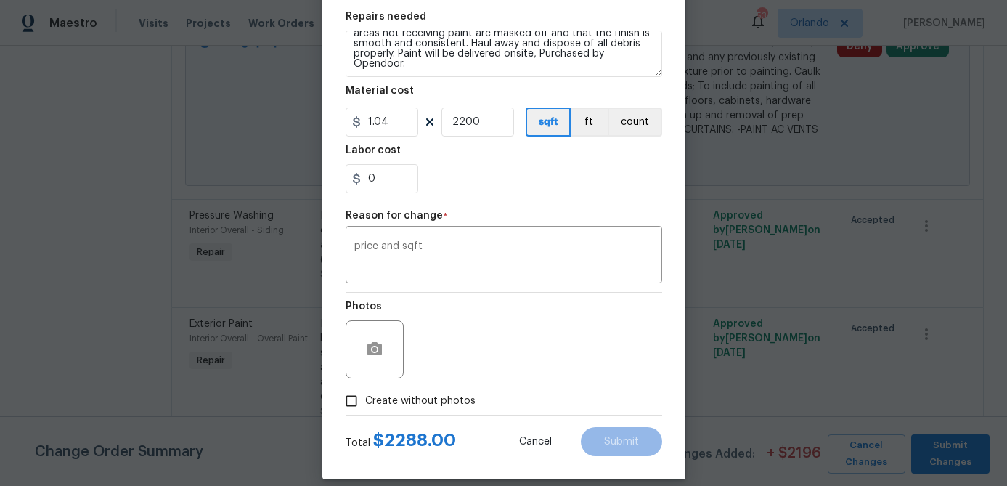
click at [445, 404] on span "Create without photos" at bounding box center [420, 400] width 110 height 15
click at [365, 404] on input "Create without photos" at bounding box center [352, 401] width 28 height 28
checkbox input "true"
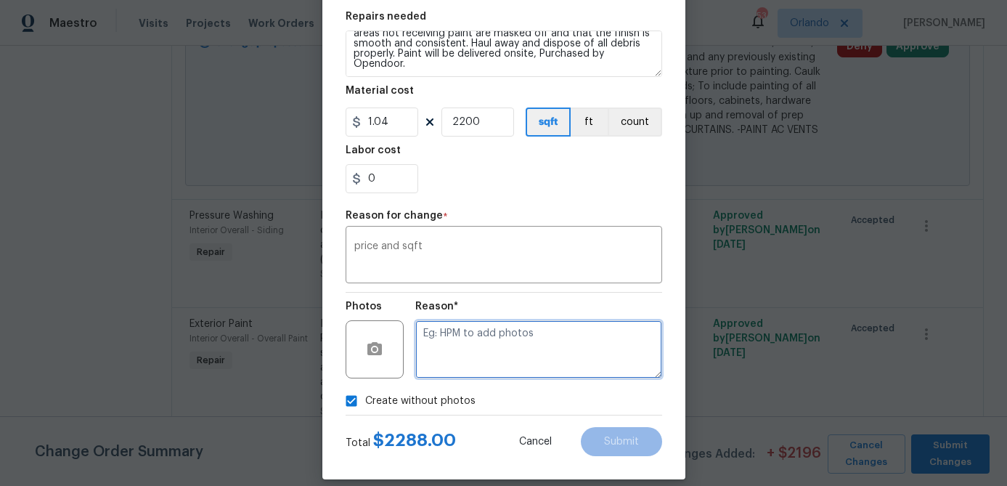
click at [518, 349] on textarea at bounding box center [538, 349] width 247 height 58
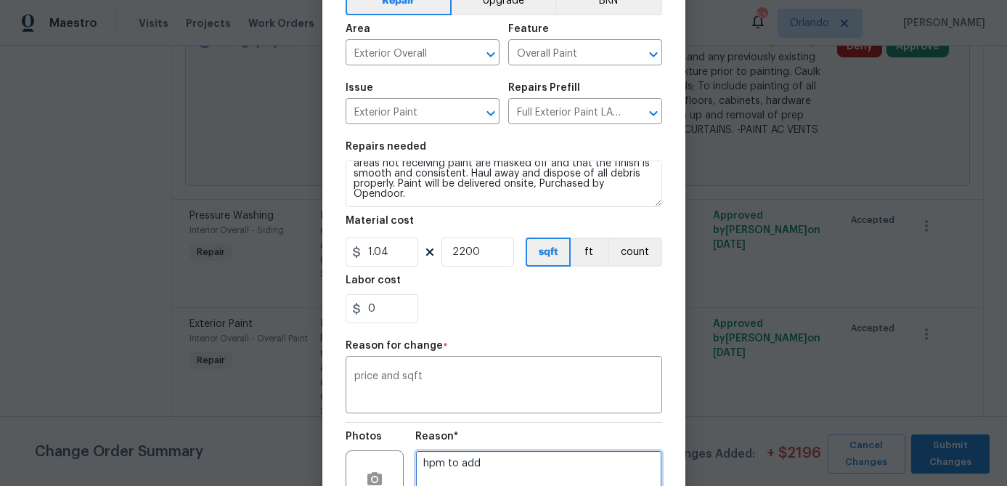
scroll to position [81, 0]
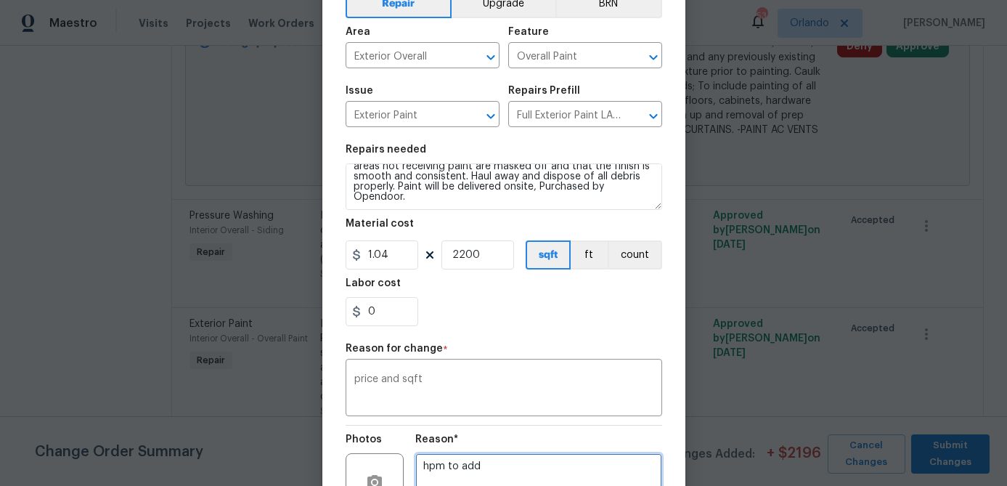
type textarea "hpm to add"
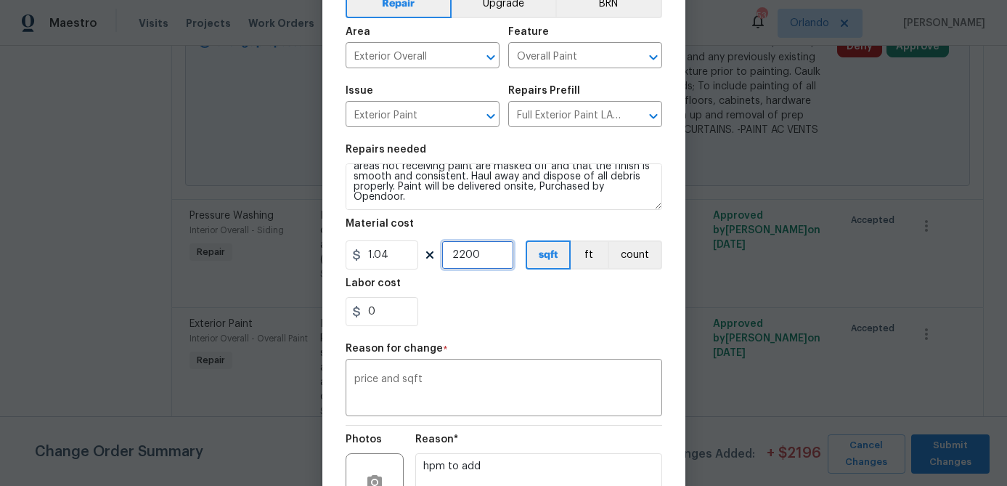
click at [489, 260] on input "2200" at bounding box center [477, 254] width 73 height 29
type input "2300"
click at [542, 325] on div "0" at bounding box center [504, 311] width 317 height 29
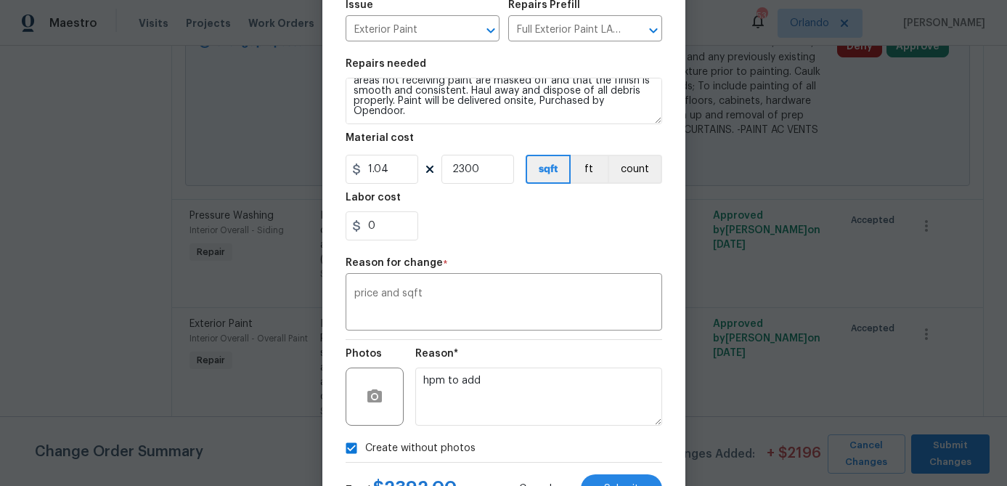
scroll to position [230, 0]
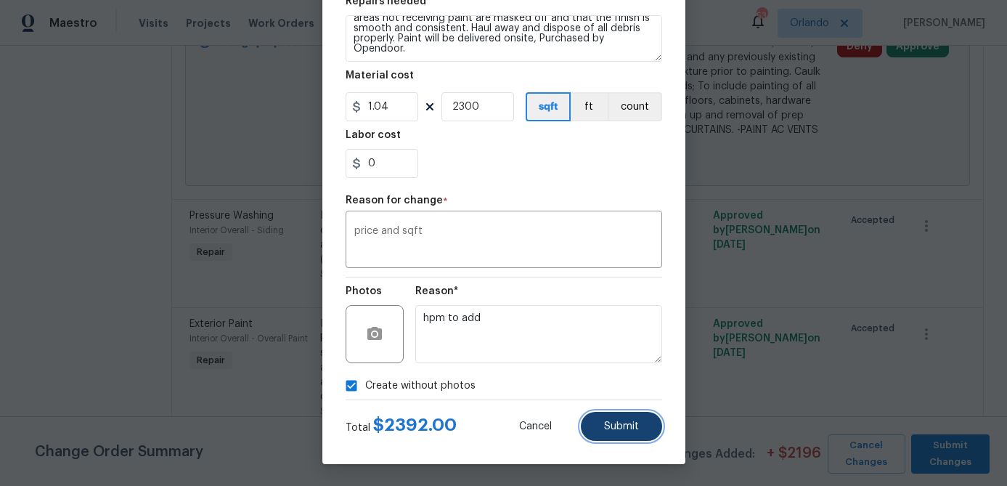
click at [626, 436] on button "Submit" at bounding box center [621, 426] width 81 height 29
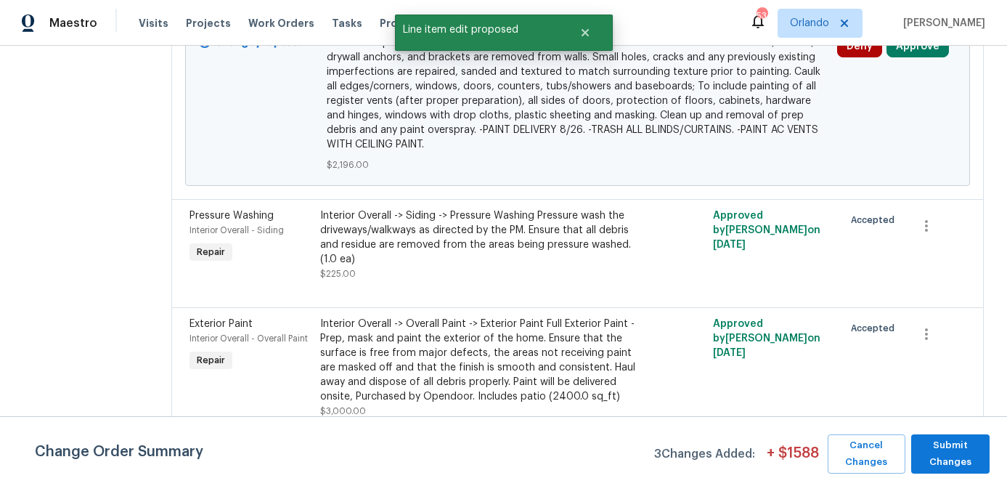
scroll to position [0, 0]
click at [937, 462] on span "Submit Changes" at bounding box center [950, 453] width 64 height 33
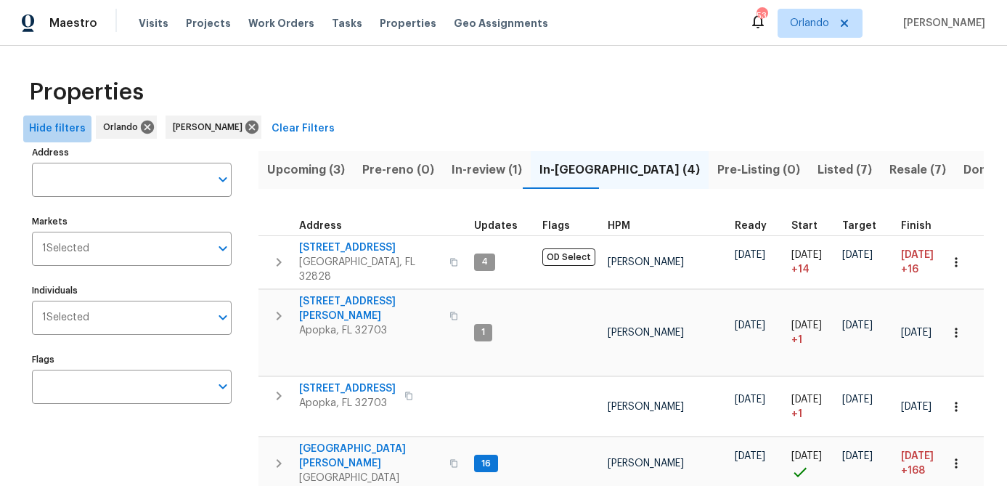
click at [62, 129] on span "Hide filters" at bounding box center [57, 129] width 57 height 18
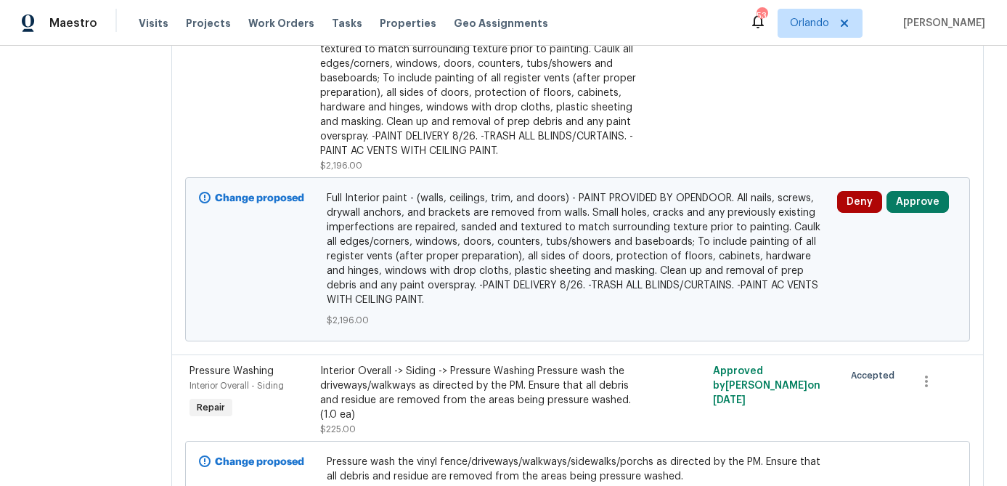
scroll to position [305, 0]
click at [923, 211] on button "Approve" at bounding box center [917, 201] width 62 height 22
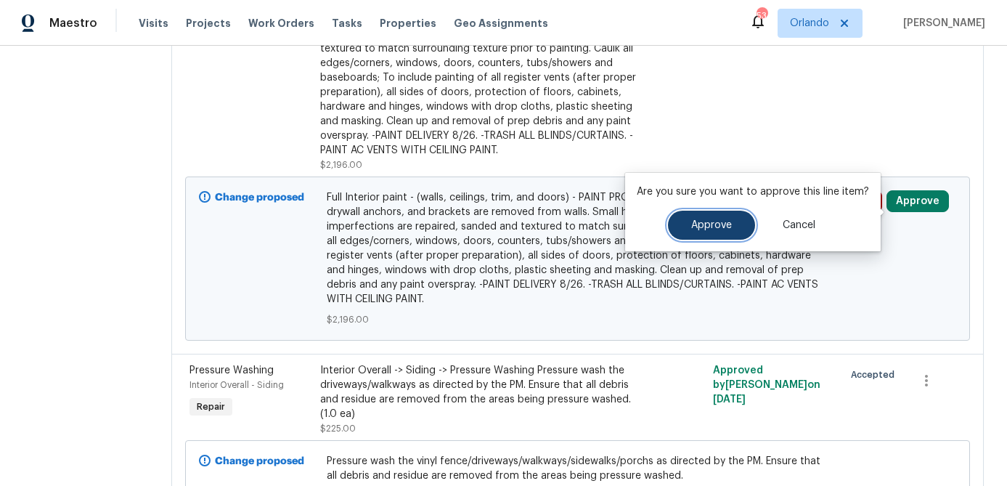
click at [732, 219] on button "Approve" at bounding box center [711, 225] width 87 height 29
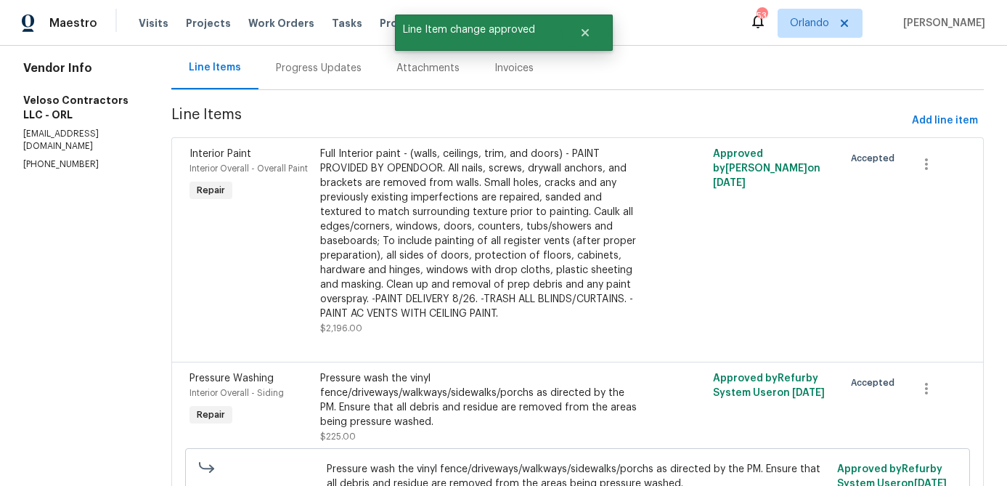
scroll to position [0, 0]
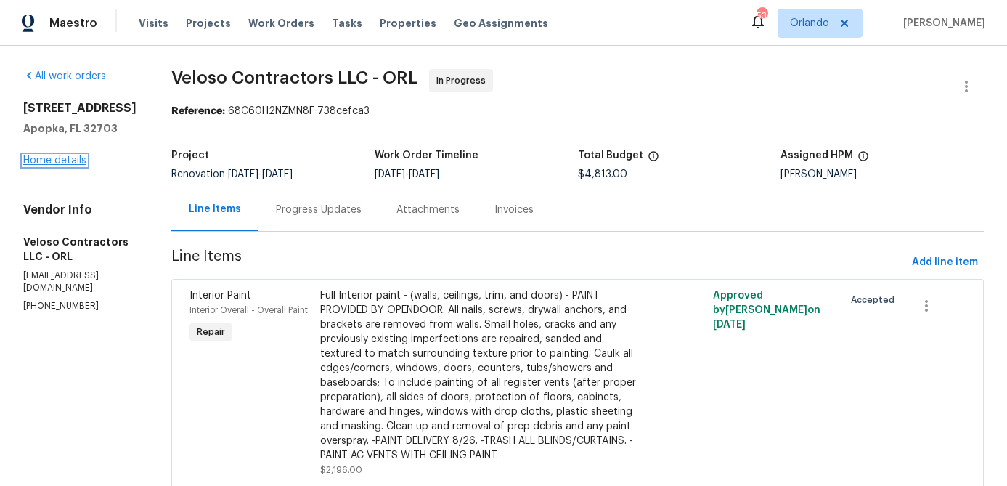
click at [82, 162] on link "Home details" at bounding box center [54, 160] width 63 height 10
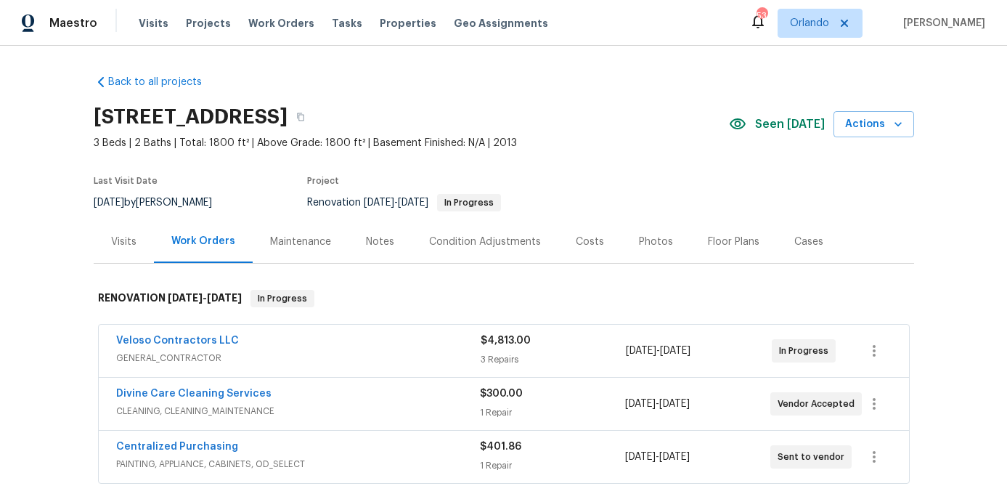
scroll to position [224, 0]
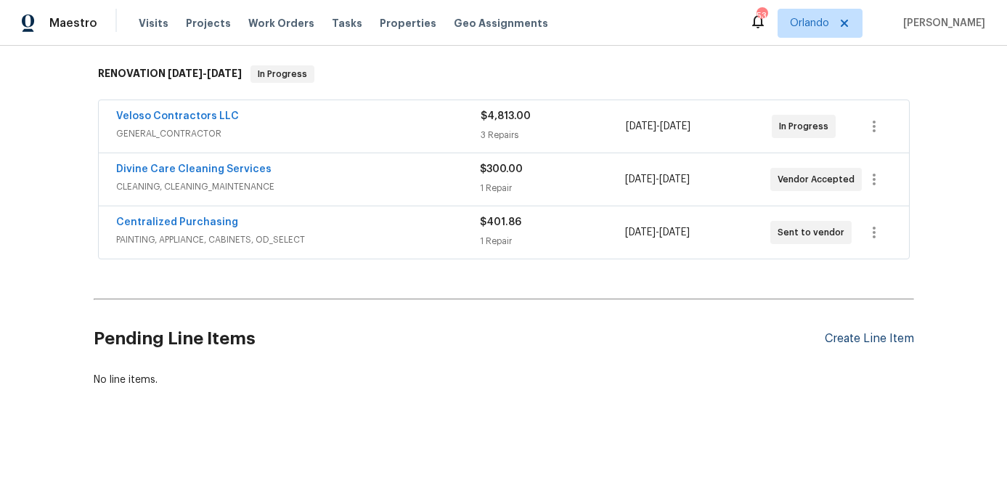
click at [879, 340] on div "Create Line Item" at bounding box center [869, 339] width 89 height 14
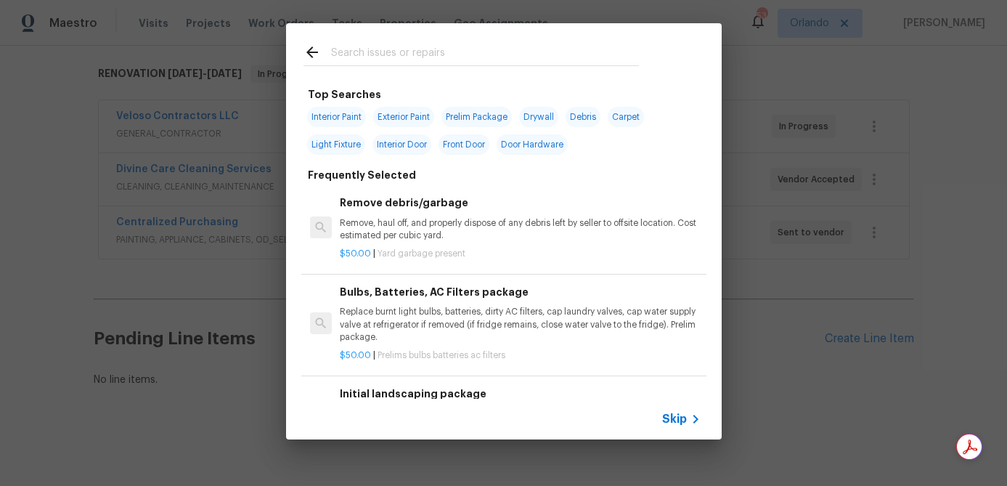
click at [399, 66] on div at bounding box center [470, 65] width 335 height 1
click at [391, 58] on input "text" at bounding box center [485, 55] width 308 height 22
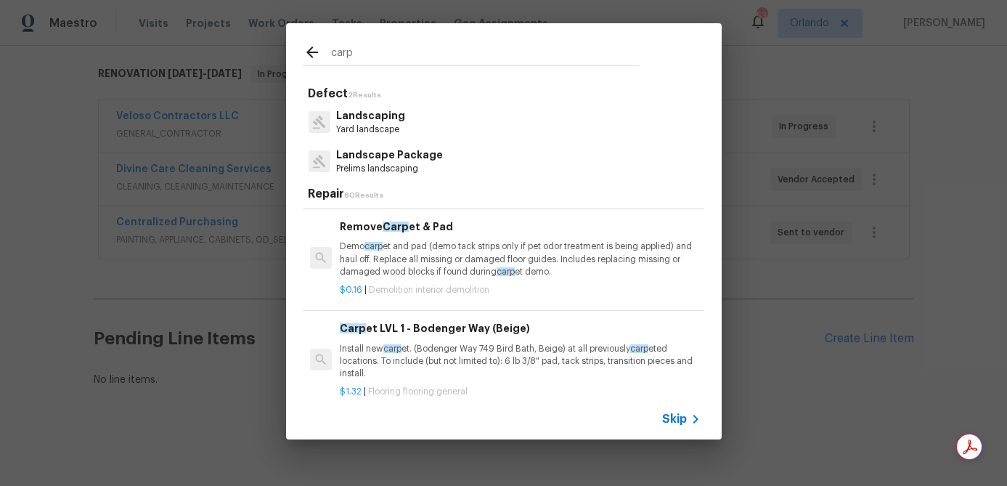
scroll to position [84, 0]
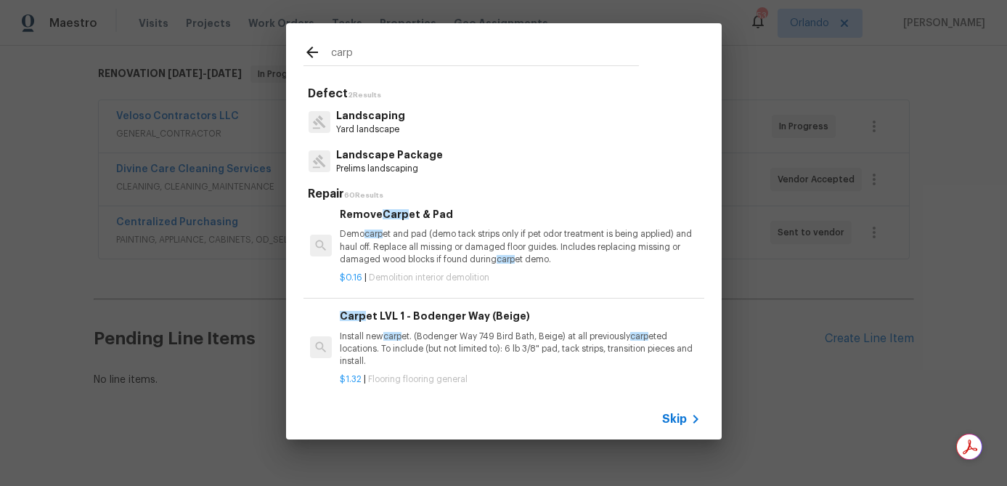
type input "carp"
click at [455, 346] on p "Install new carp et. (Bodenger Way 749 Bird Bath, Beige) at all previously carp…" at bounding box center [520, 348] width 360 height 37
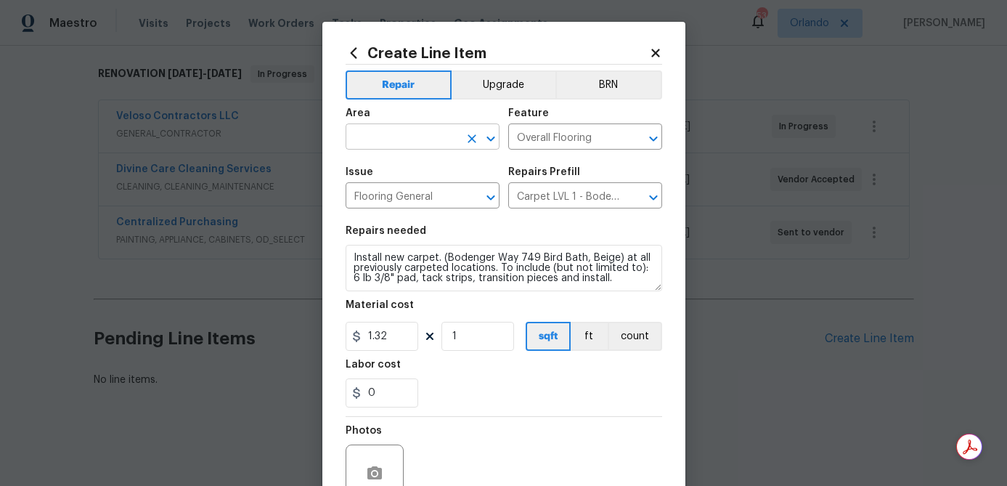
click at [446, 142] on input "text" at bounding box center [402, 138] width 113 height 23
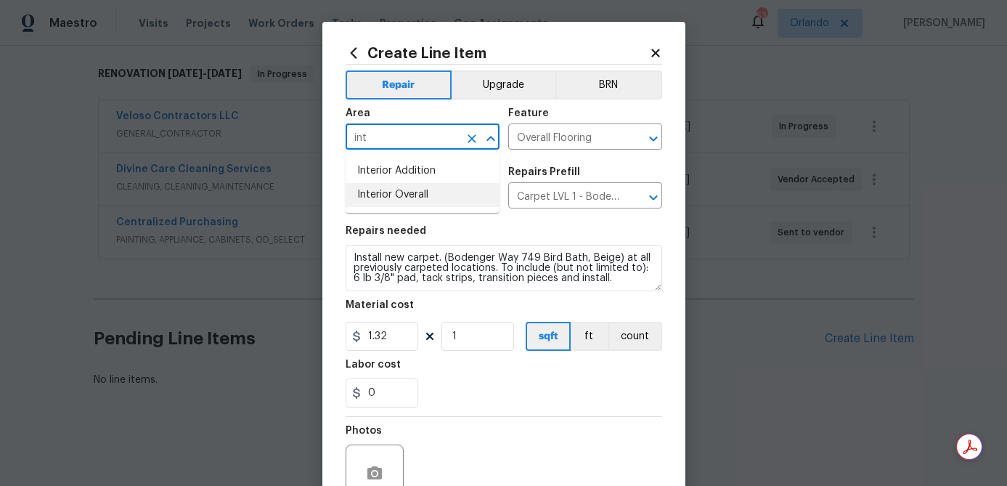
click at [429, 190] on li "Interior Overall" at bounding box center [423, 195] width 154 height 24
type input "Interior Overall"
click at [526, 392] on div "0" at bounding box center [504, 392] width 317 height 29
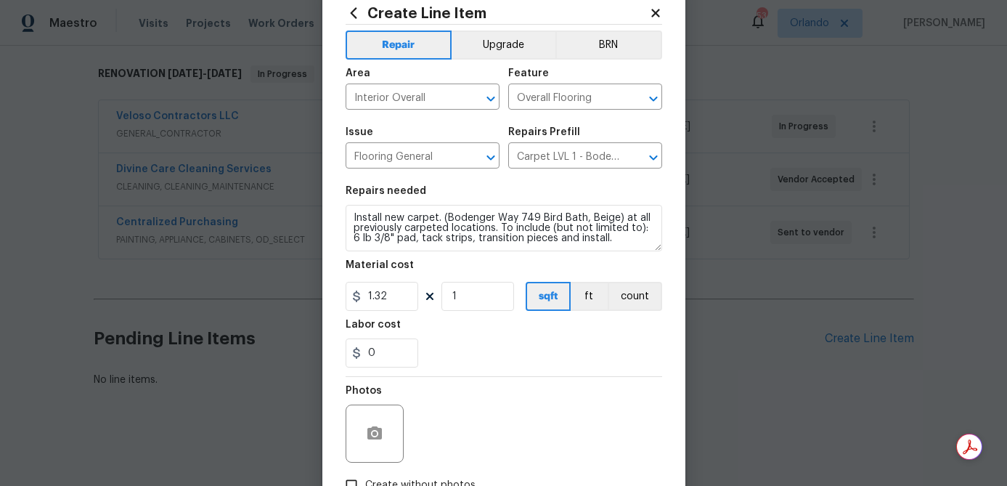
scroll to position [140, 0]
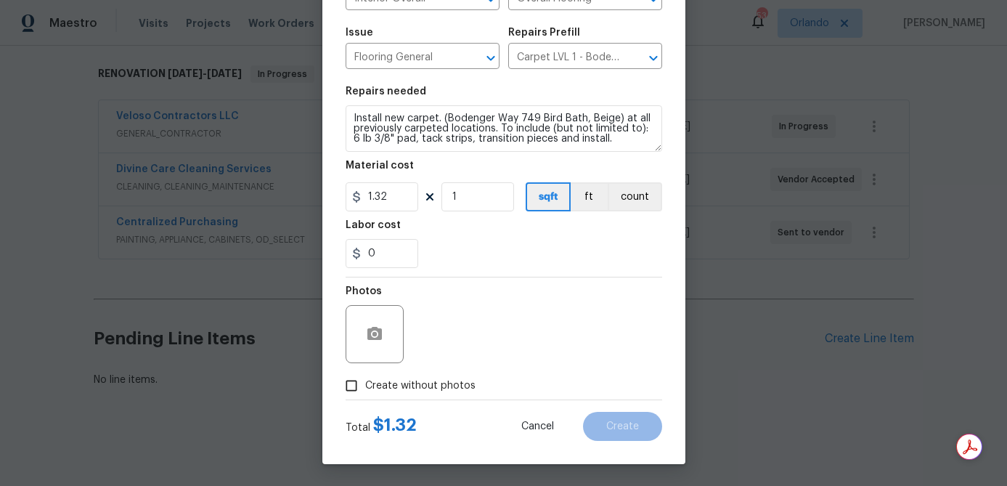
click at [452, 391] on span "Create without photos" at bounding box center [420, 385] width 110 height 15
click at [365, 391] on input "Create without photos" at bounding box center [352, 386] width 28 height 28
checkbox input "true"
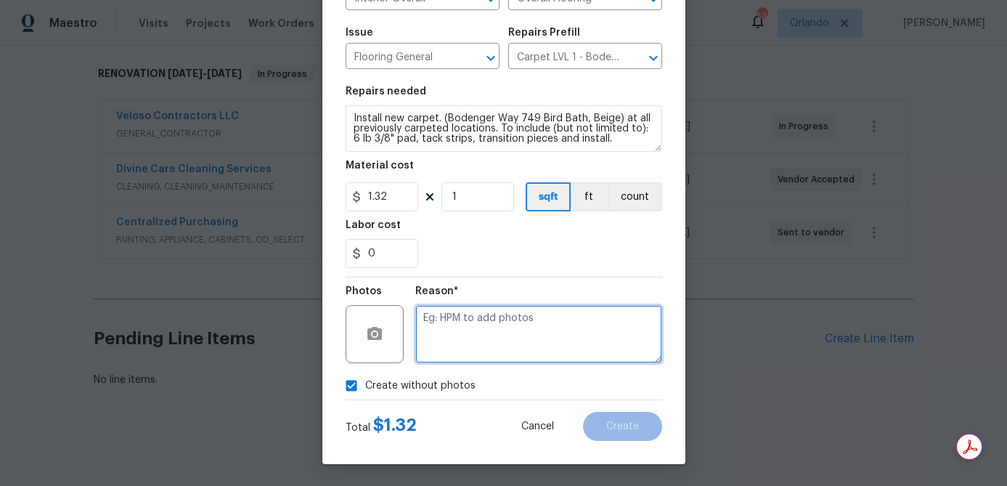
click at [519, 323] on textarea at bounding box center [538, 334] width 247 height 58
type textarea "hpm to add"
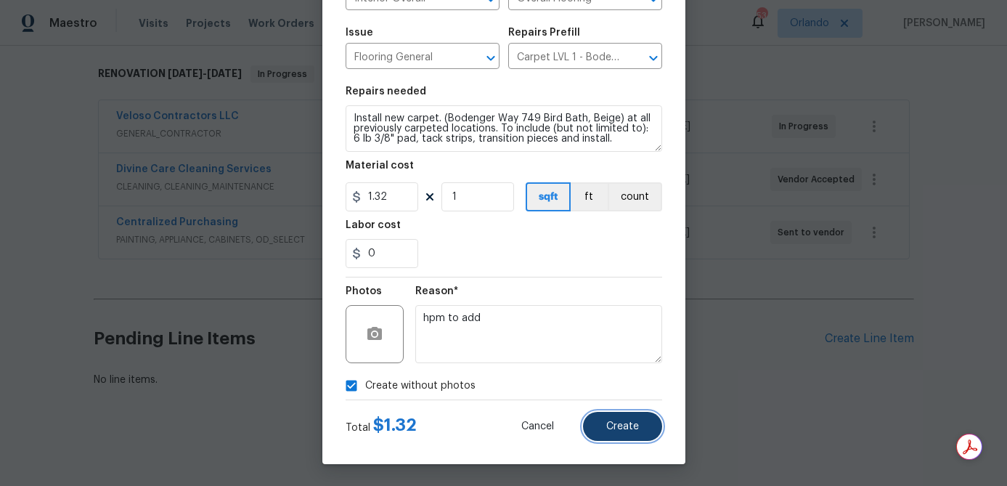
click at [613, 430] on span "Create" at bounding box center [622, 426] width 33 height 11
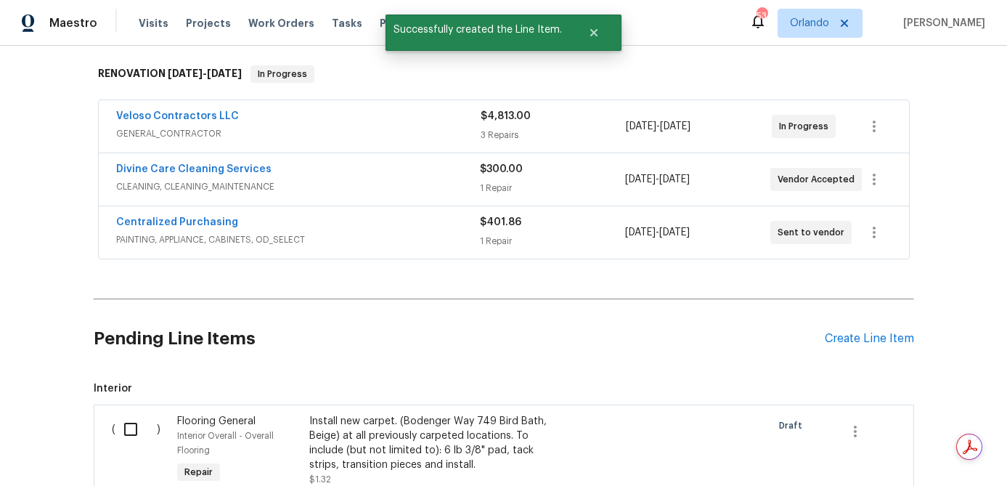
scroll to position [420, 0]
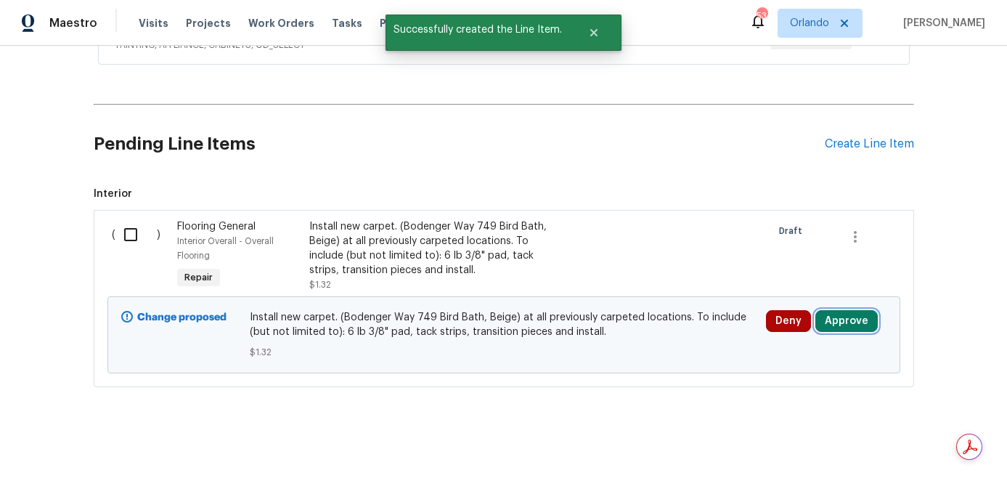
click at [852, 322] on button "Approve" at bounding box center [846, 321] width 62 height 22
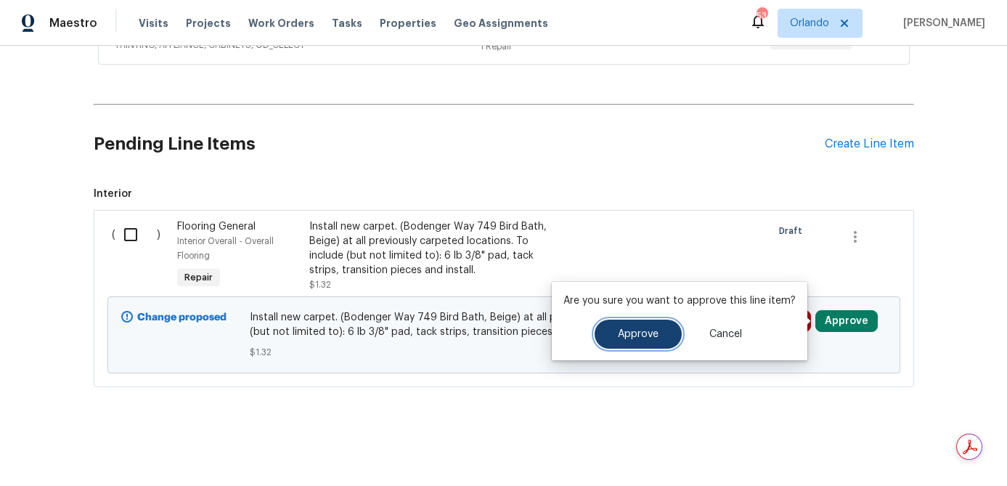
click at [611, 330] on button "Approve" at bounding box center [638, 333] width 87 height 29
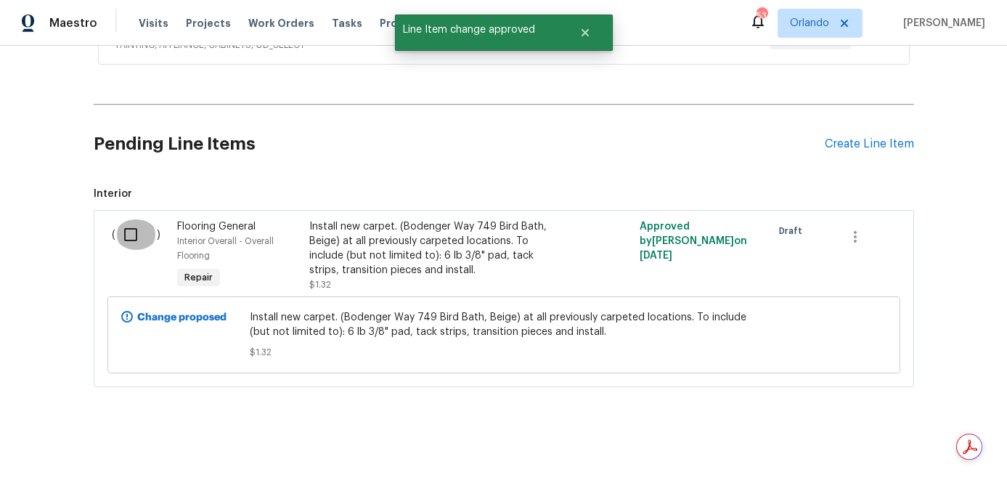
click at [129, 229] on input "checkbox" at bounding box center [135, 234] width 41 height 30
checkbox input "true"
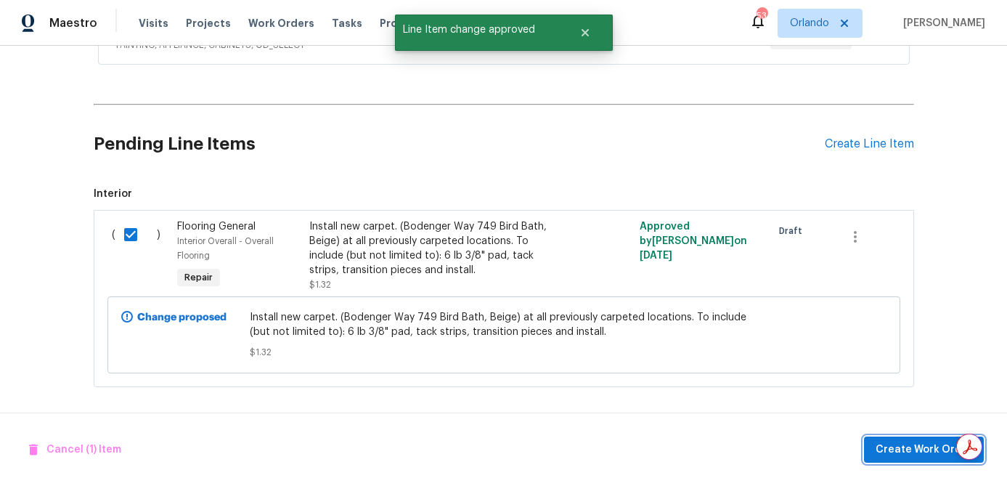
click at [906, 450] on span "Create Work Order" at bounding box center [924, 450] width 97 height 18
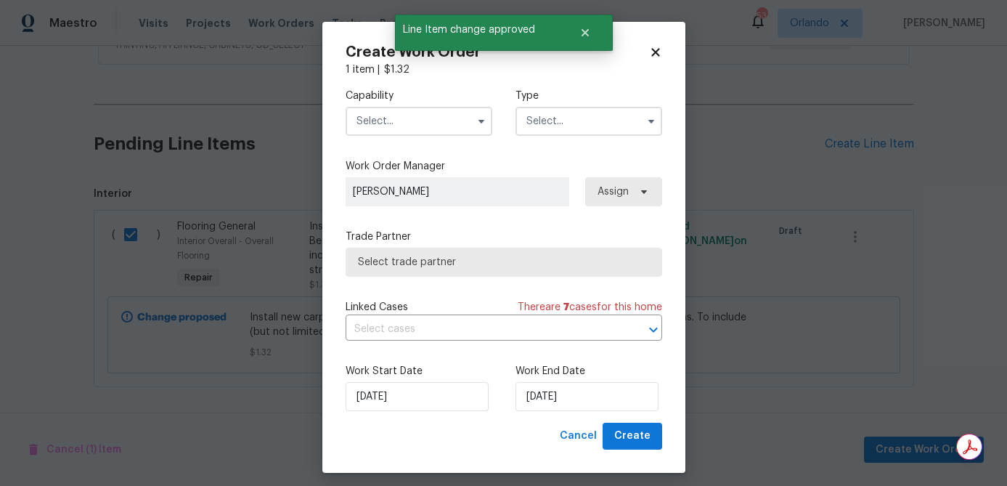
click at [439, 115] on input "text" at bounding box center [419, 121] width 147 height 29
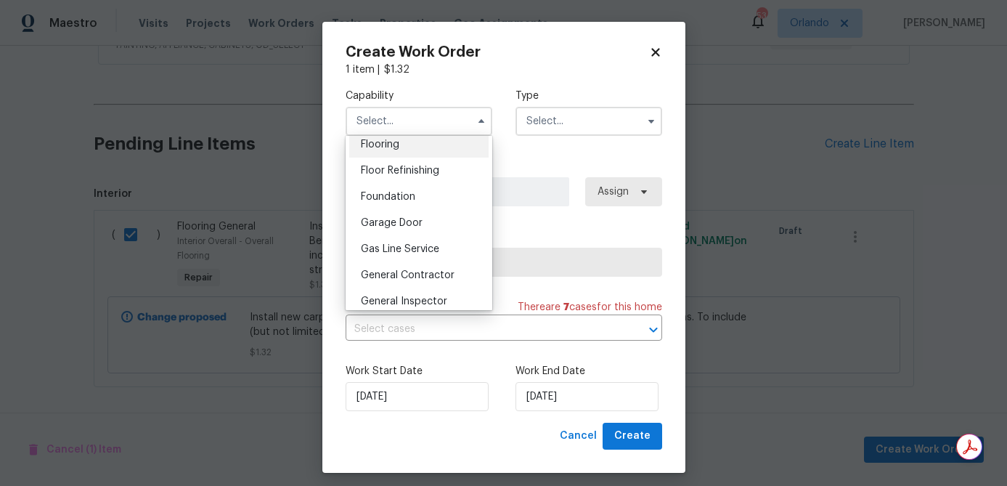
click at [413, 151] on div "Flooring" at bounding box center [418, 144] width 139 height 26
type input "Flooring"
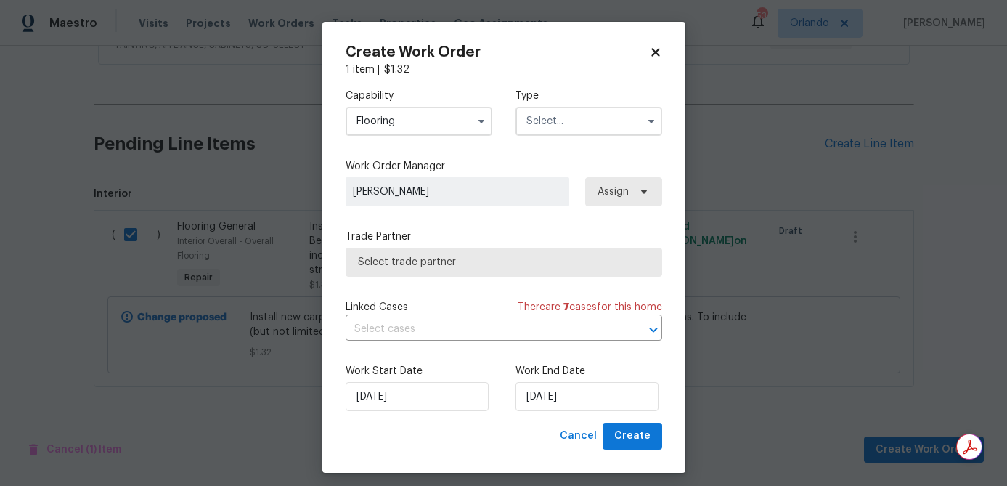
click at [605, 127] on input "text" at bounding box center [588, 121] width 147 height 29
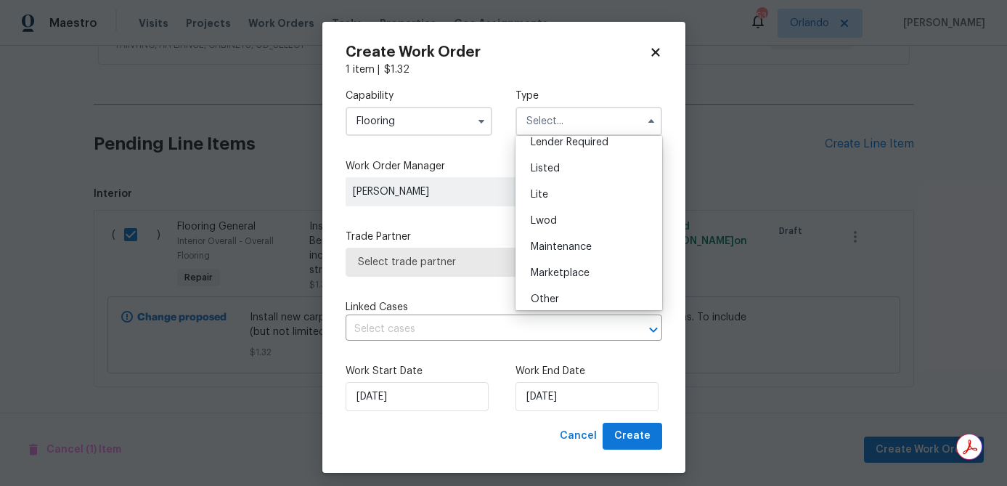
scroll to position [330, 0]
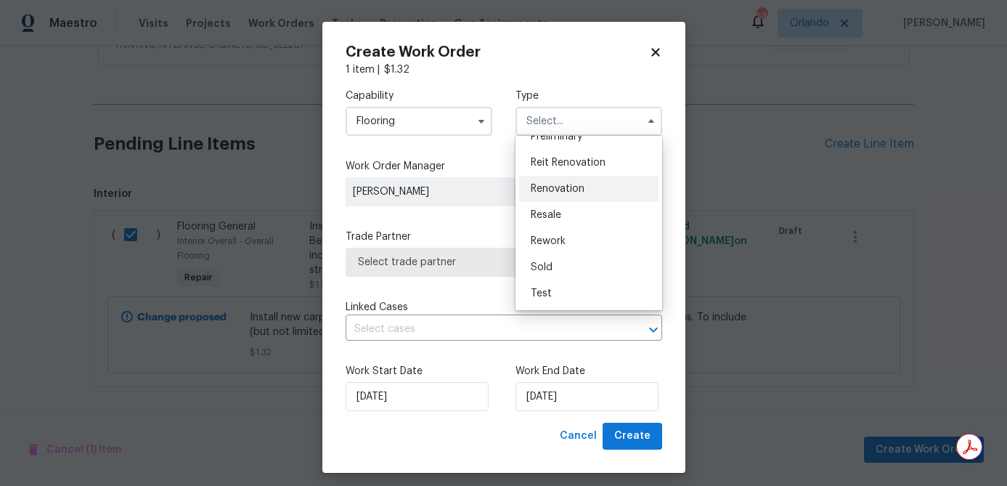
click at [584, 194] on div "Renovation" at bounding box center [588, 189] width 139 height 26
type input "Renovation"
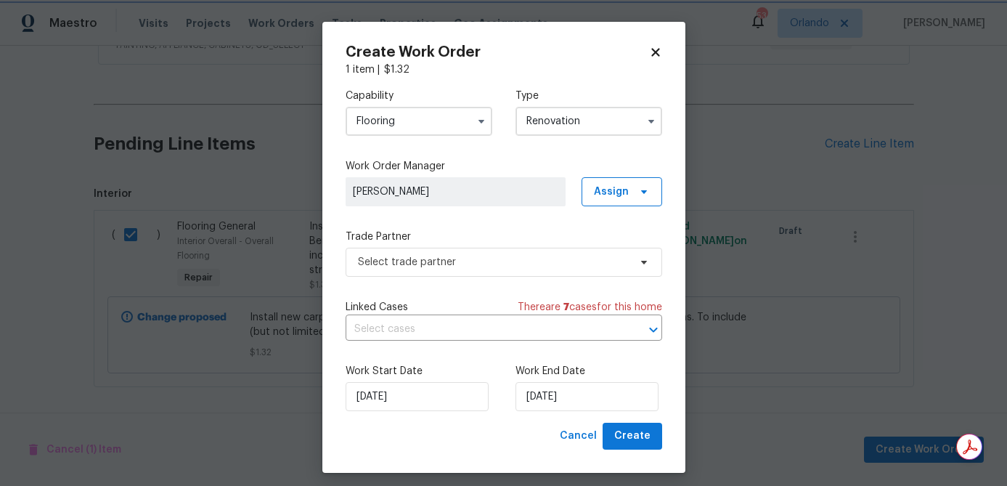
scroll to position [0, 0]
click at [526, 261] on span "Select trade partner" at bounding box center [493, 262] width 271 height 15
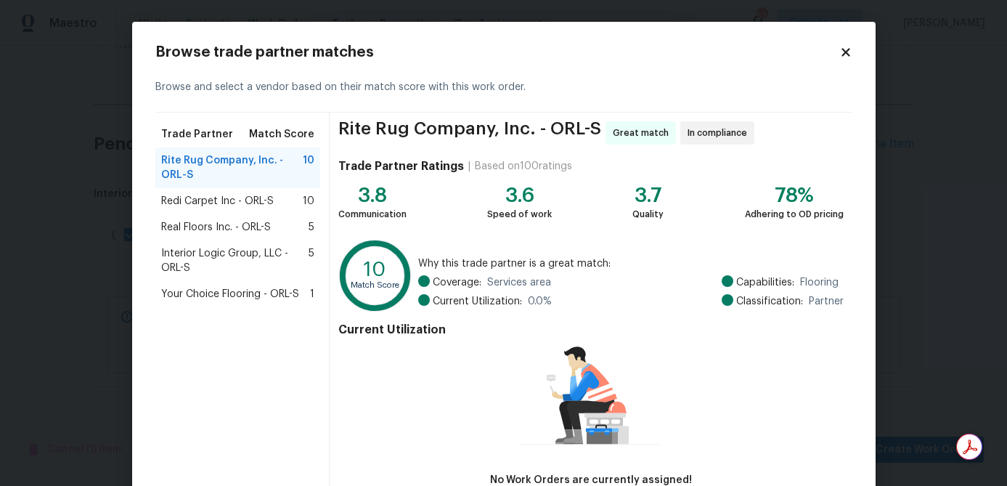
click at [237, 224] on span "Real Floors Inc. - ORL-S" at bounding box center [216, 227] width 110 height 15
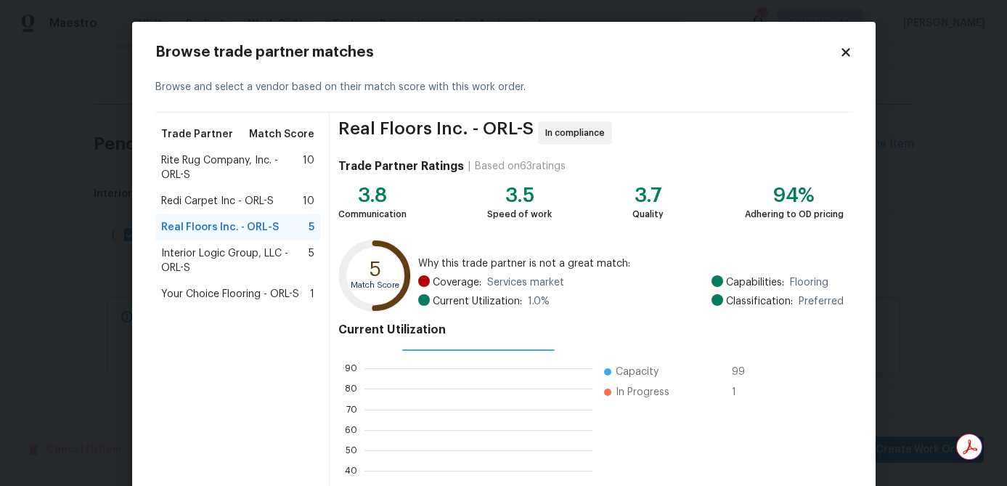
scroll to position [155, 0]
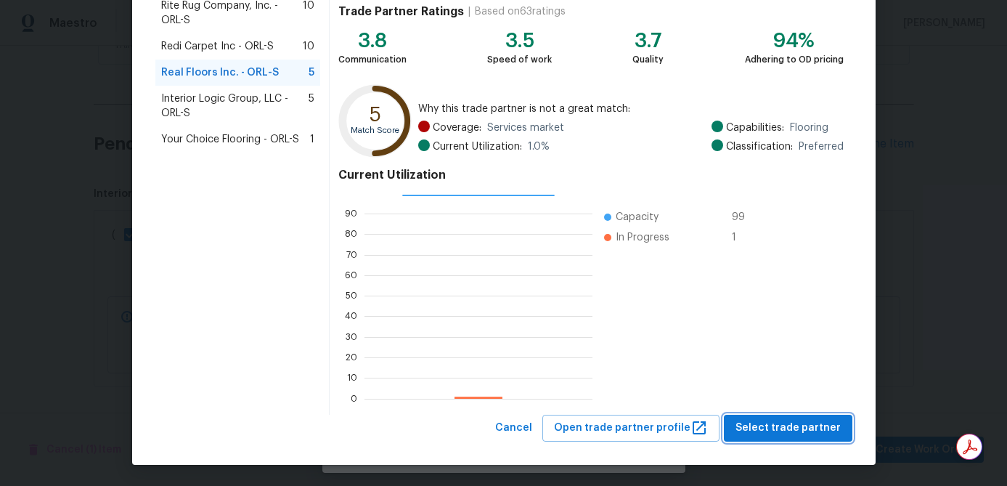
click at [764, 420] on span "Select trade partner" at bounding box center [787, 428] width 105 height 18
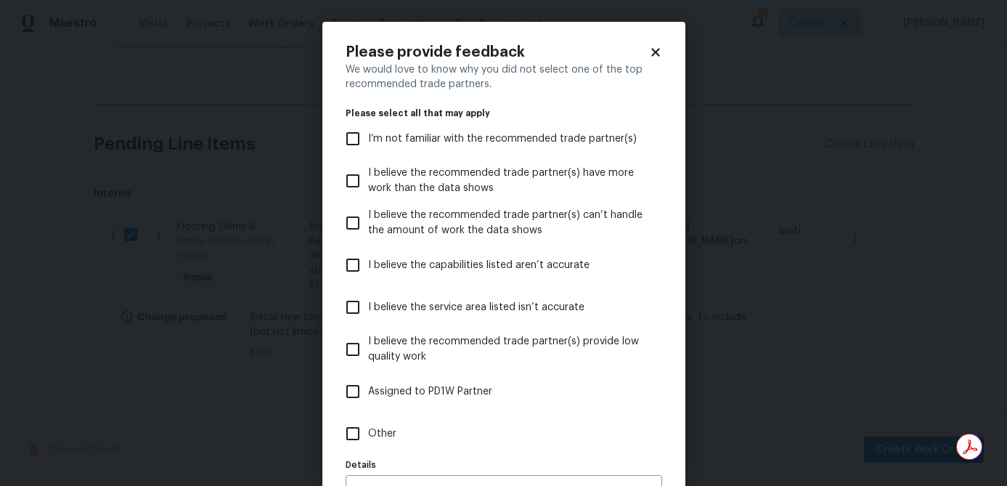
scroll to position [0, 0]
click at [387, 424] on label "Other" at bounding box center [494, 433] width 313 height 42
click at [368, 424] on input "Other" at bounding box center [353, 433] width 30 height 30
checkbox input "true"
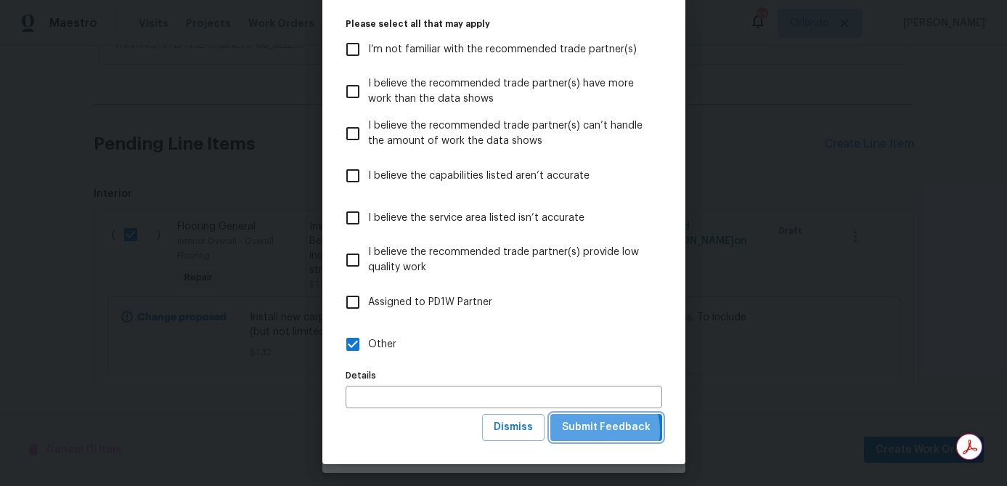
click at [593, 431] on span "Submit Feedback" at bounding box center [606, 427] width 89 height 18
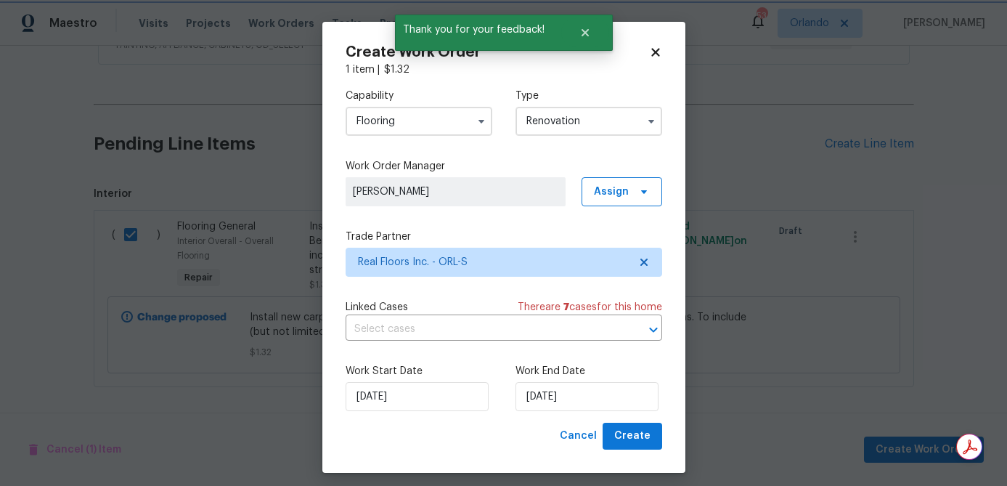
scroll to position [0, 0]
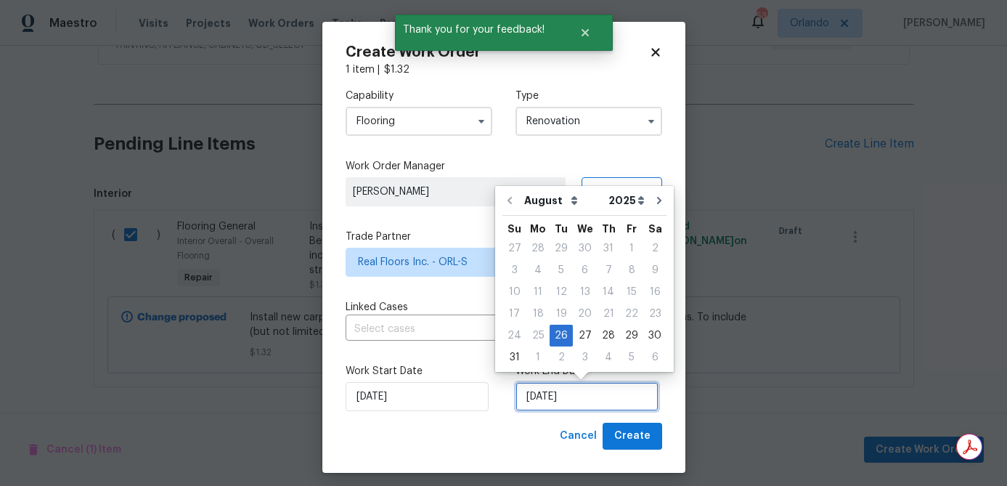
click at [572, 390] on input "[DATE]" at bounding box center [586, 396] width 143 height 29
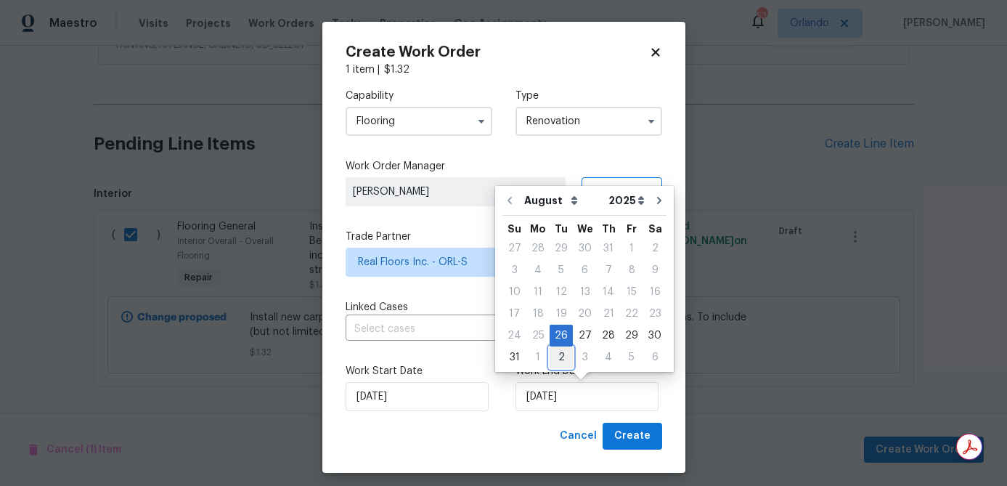
click at [550, 359] on div "2" at bounding box center [561, 357] width 23 height 20
type input "9/2/2025"
select select "8"
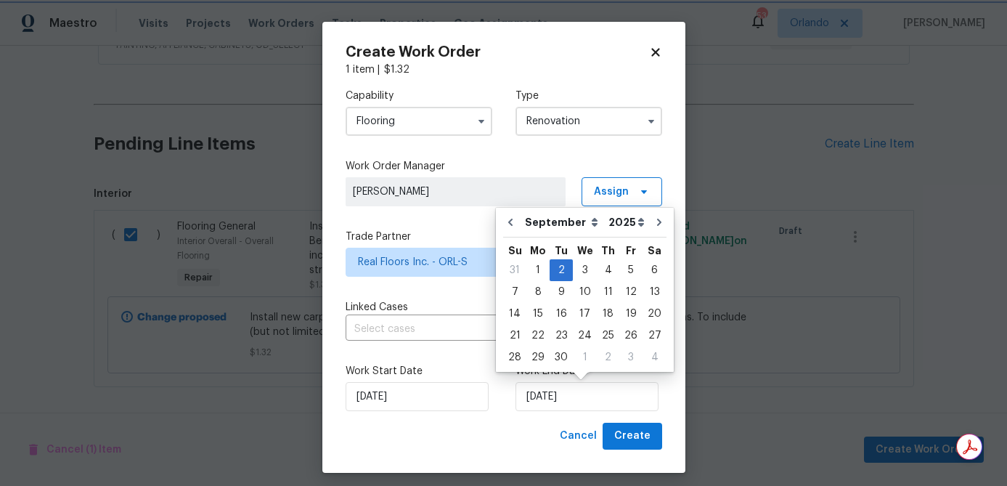
click at [654, 401] on div "9/2/2025" at bounding box center [588, 396] width 147 height 29
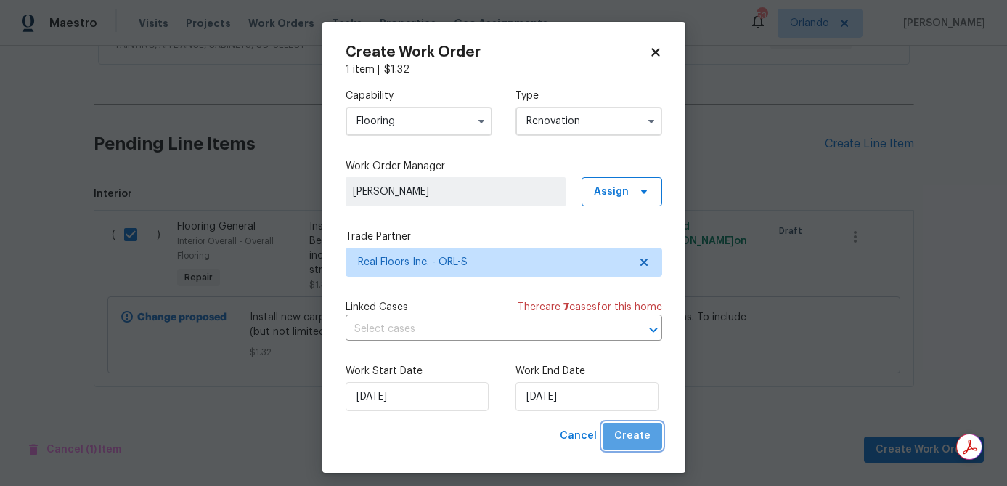
click at [637, 437] on span "Create" at bounding box center [632, 436] width 36 height 18
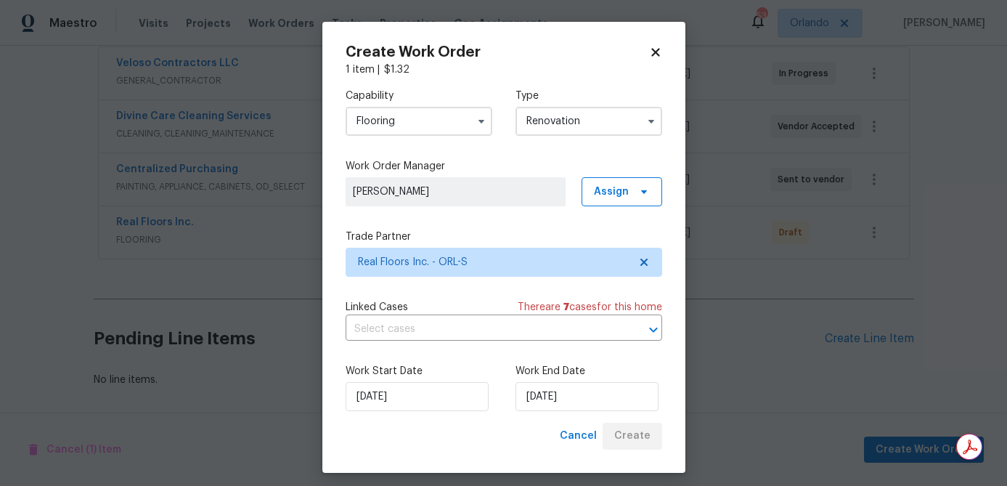
scroll to position [277, 0]
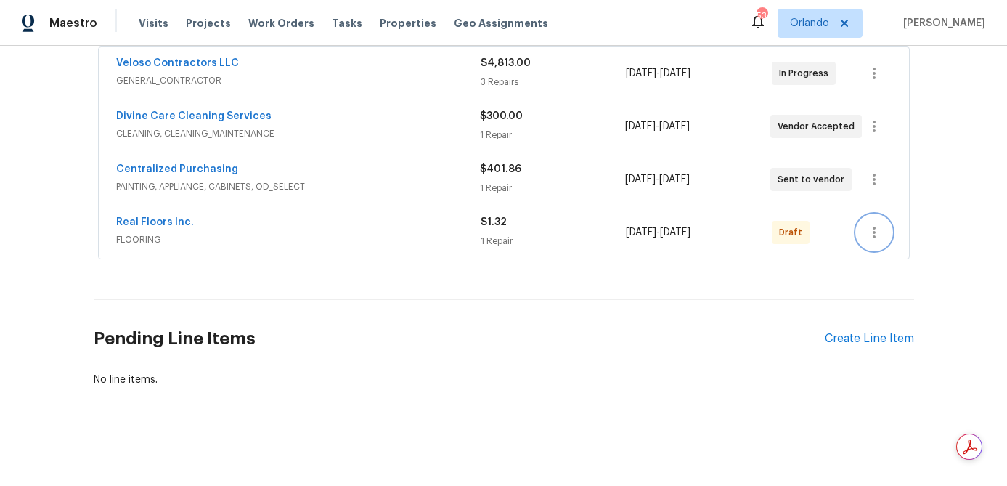
click at [881, 227] on icon "button" at bounding box center [873, 232] width 17 height 17
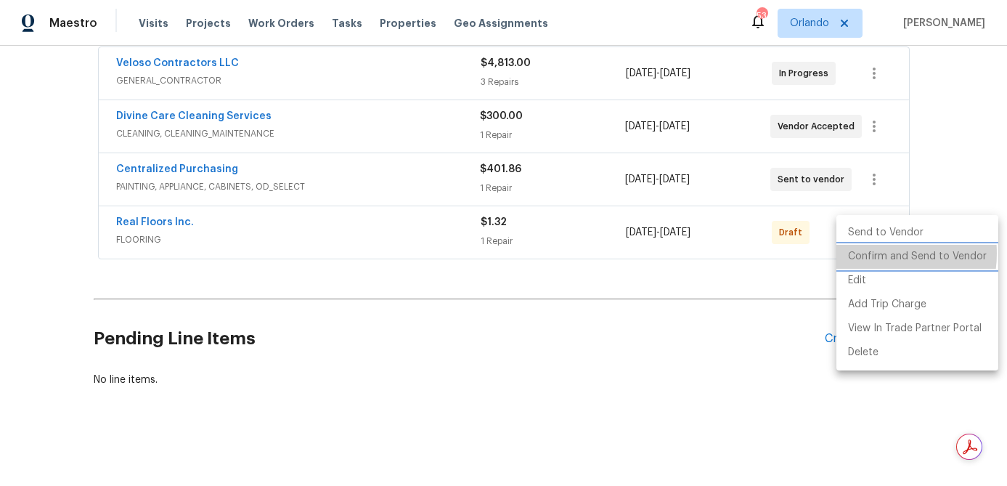
click at [877, 253] on li "Confirm and Send to Vendor" at bounding box center [917, 257] width 162 height 24
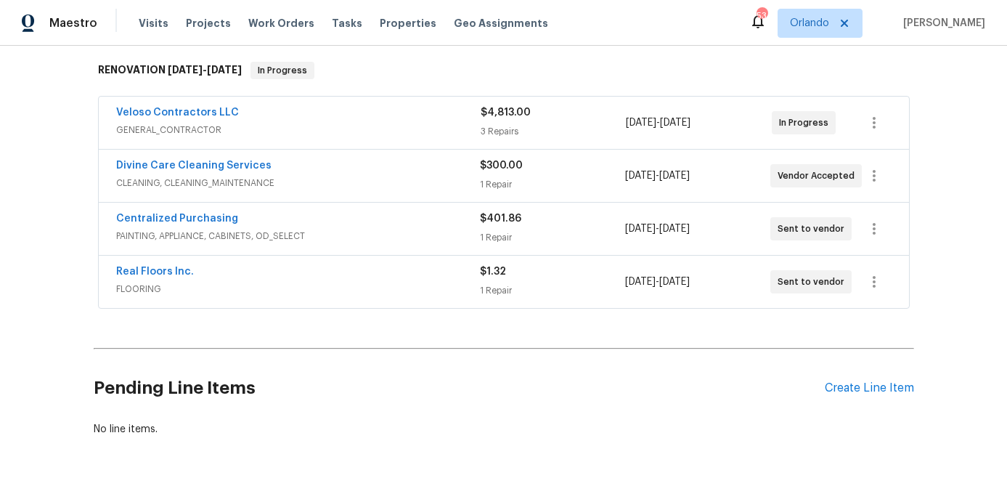
scroll to position [219, 0]
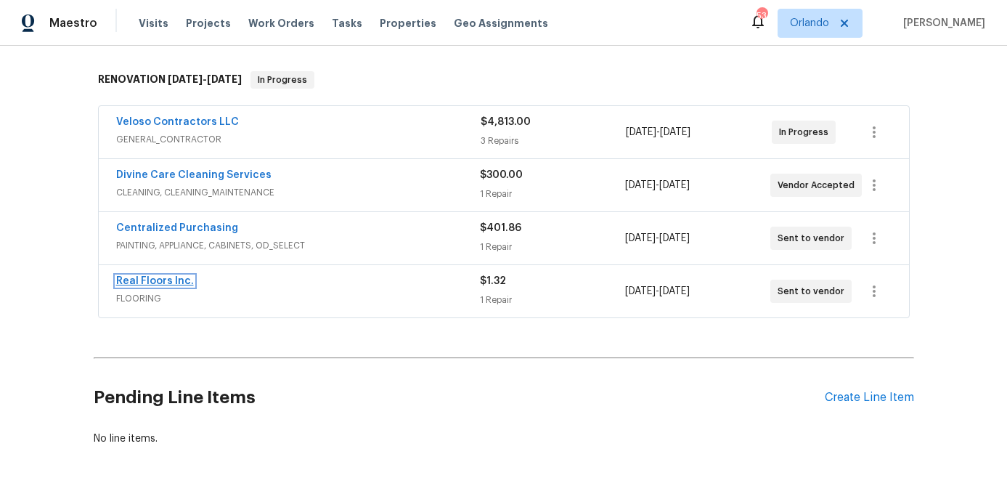
click at [158, 281] on link "Real Floors Inc." at bounding box center [155, 281] width 78 height 10
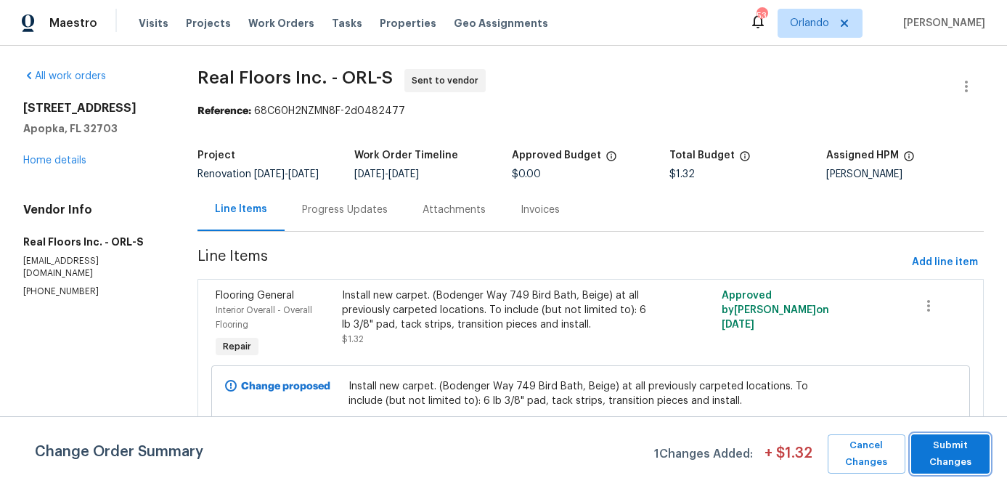
click at [970, 459] on span "Submit Changes" at bounding box center [950, 453] width 64 height 33
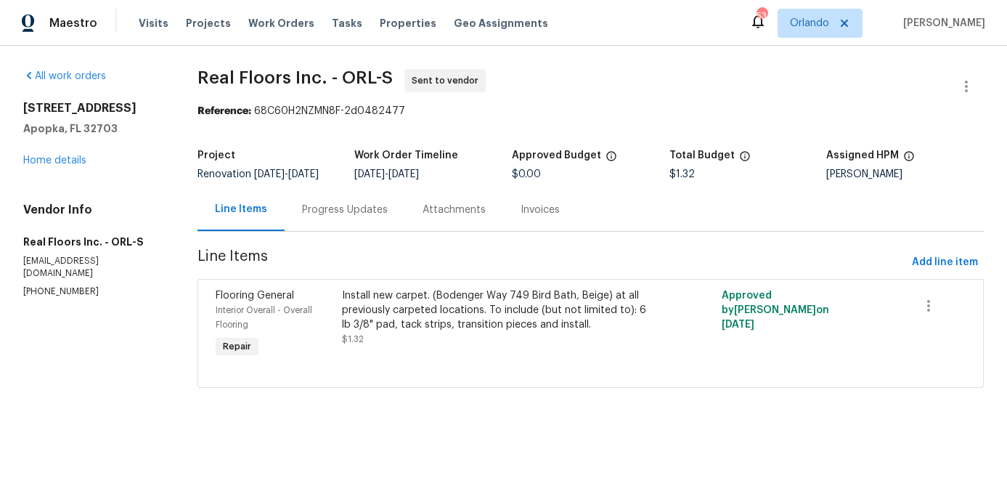
click at [375, 231] on div "Progress Updates" at bounding box center [345, 209] width 121 height 43
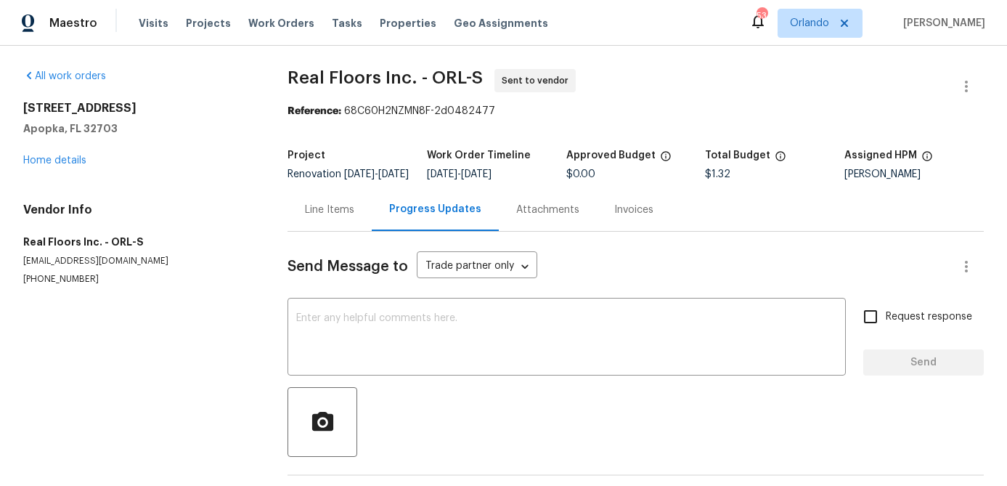
click at [345, 308] on div "Send Message to Trade partner only Trade partner only ​ x ​ Request response Se…" at bounding box center [635, 374] width 696 height 285
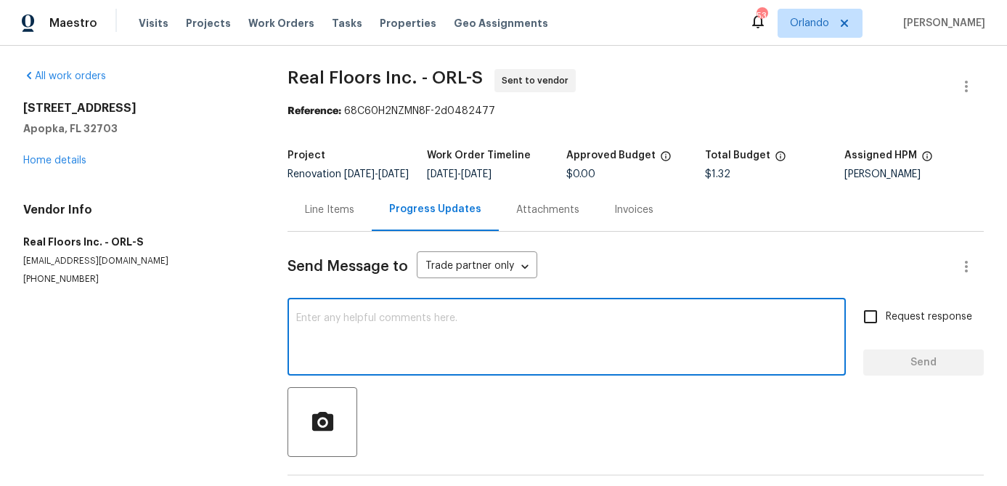
click at [331, 340] on textarea at bounding box center [566, 338] width 541 height 51
type textarea "Just doing carpet for carpet here."
click at [910, 371] on span "Send" at bounding box center [923, 363] width 97 height 18
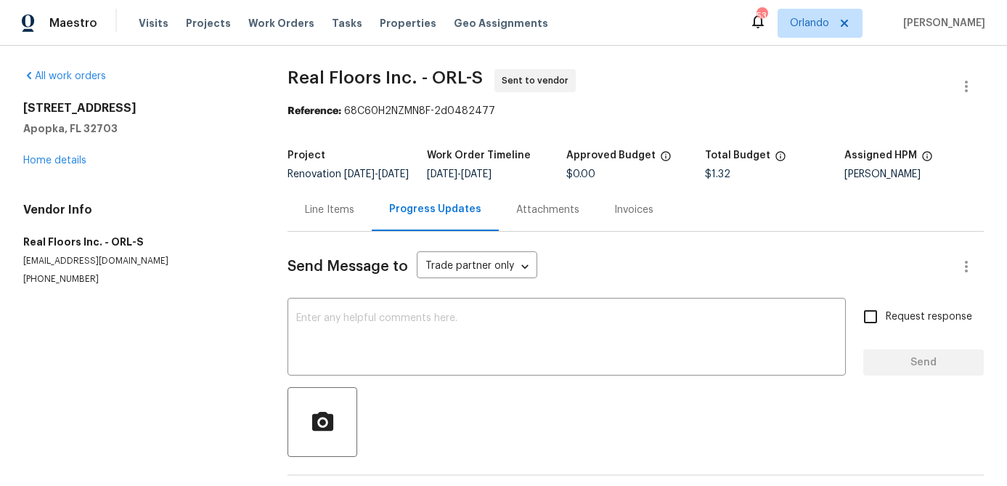
click at [323, 217] on div "Line Items" at bounding box center [329, 210] width 49 height 15
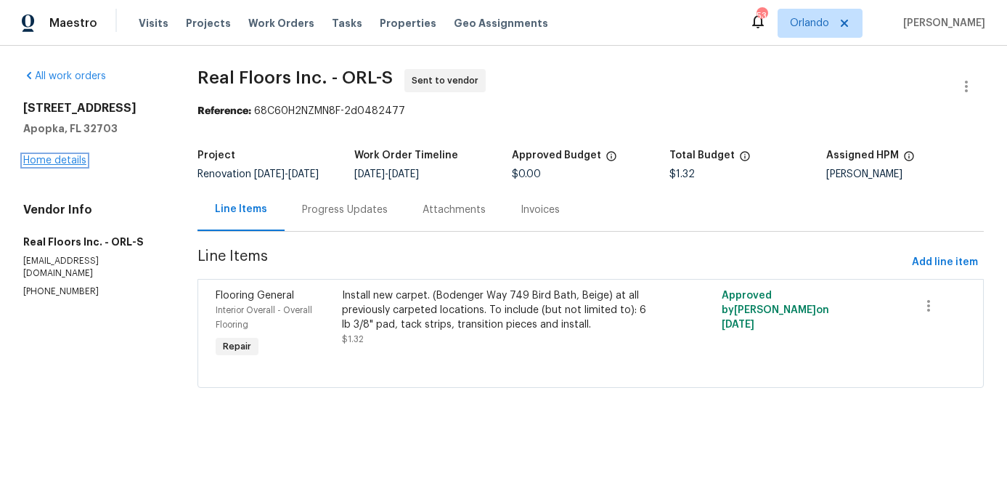
click at [68, 157] on link "Home details" at bounding box center [54, 160] width 63 height 10
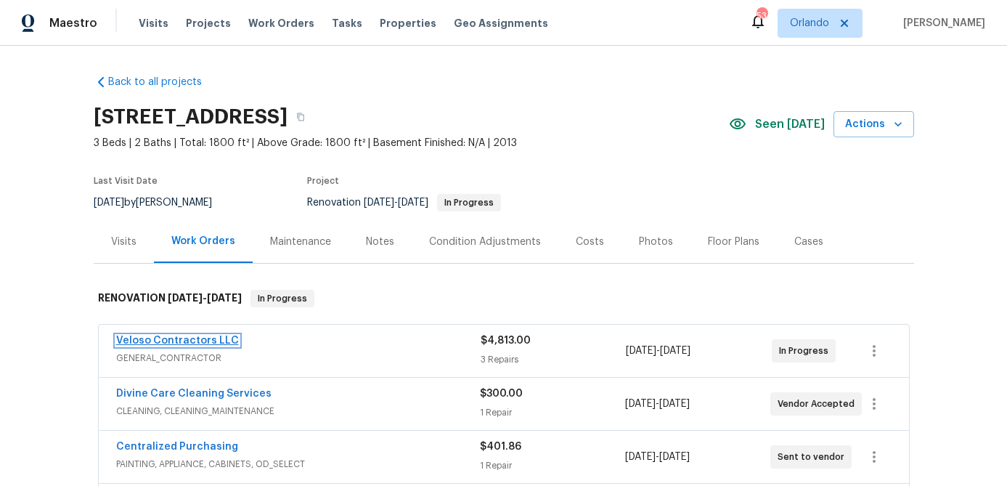
click at [184, 343] on link "Veloso Contractors LLC" at bounding box center [177, 340] width 123 height 10
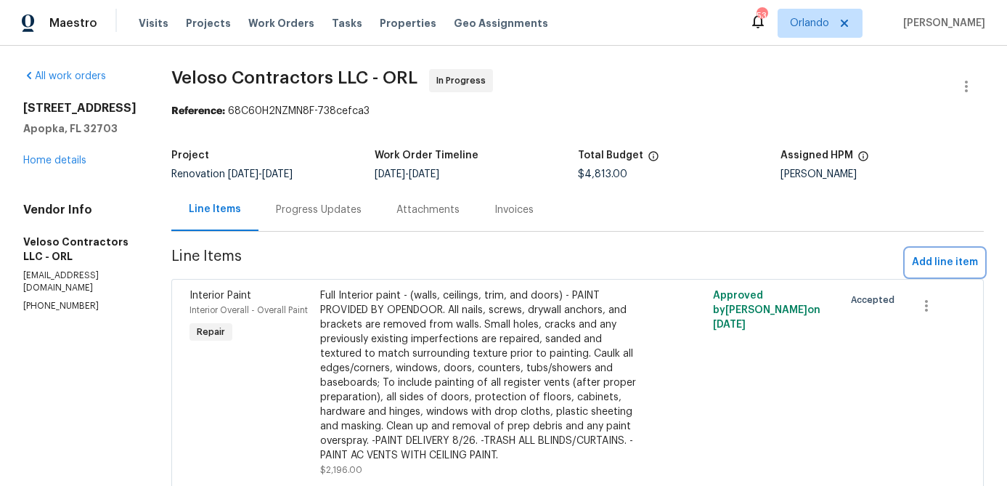
click at [945, 262] on span "Add line item" at bounding box center [945, 262] width 66 height 18
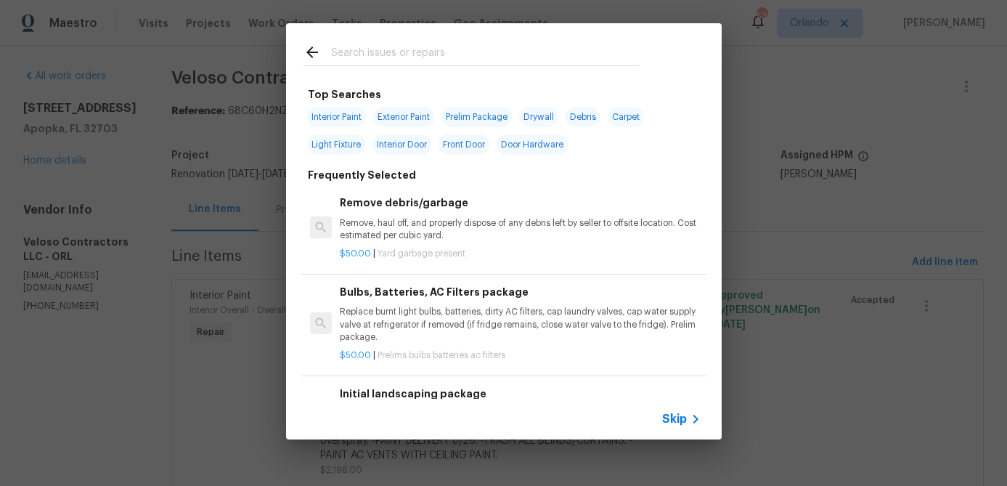
click at [409, 59] on input "text" at bounding box center [485, 55] width 308 height 22
click at [487, 321] on p "Replace burnt light bulbs, batteries, dirty AC filters, cap laundry valves, cap…" at bounding box center [520, 324] width 360 height 37
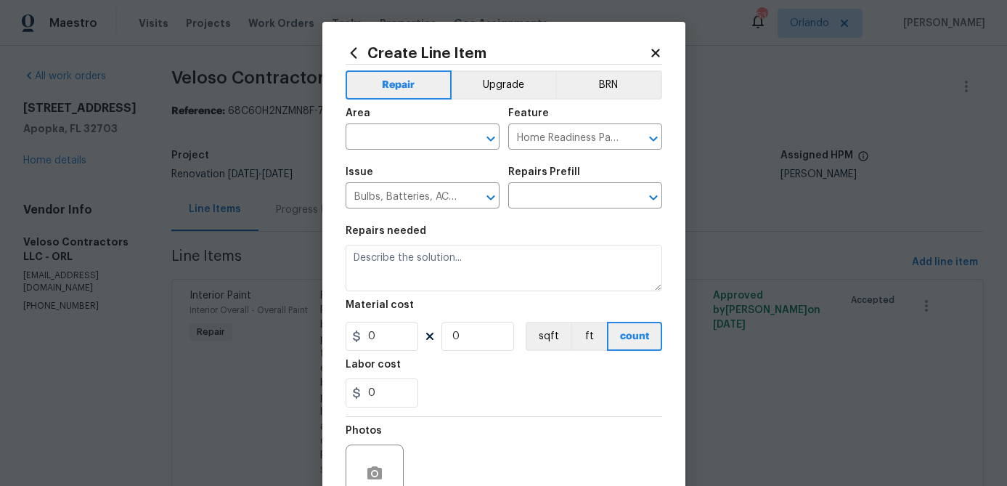
type textarea "Replace burnt light bulbs, batteries, dirty AC filters, cap laundry valves, cap…"
type input "1"
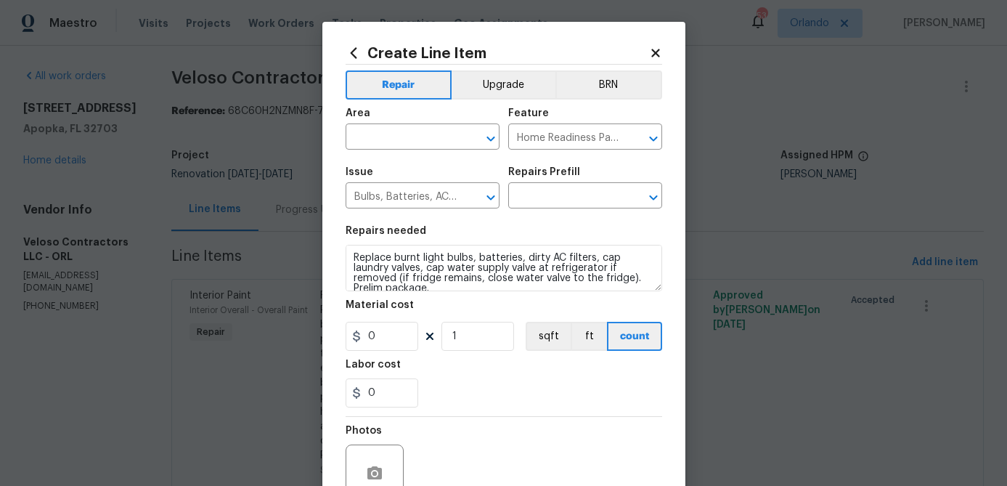
type input "Bulbs, Batteries, AC Filters package $50.00"
type input "50"
click at [433, 127] on input "text" at bounding box center [402, 138] width 113 height 23
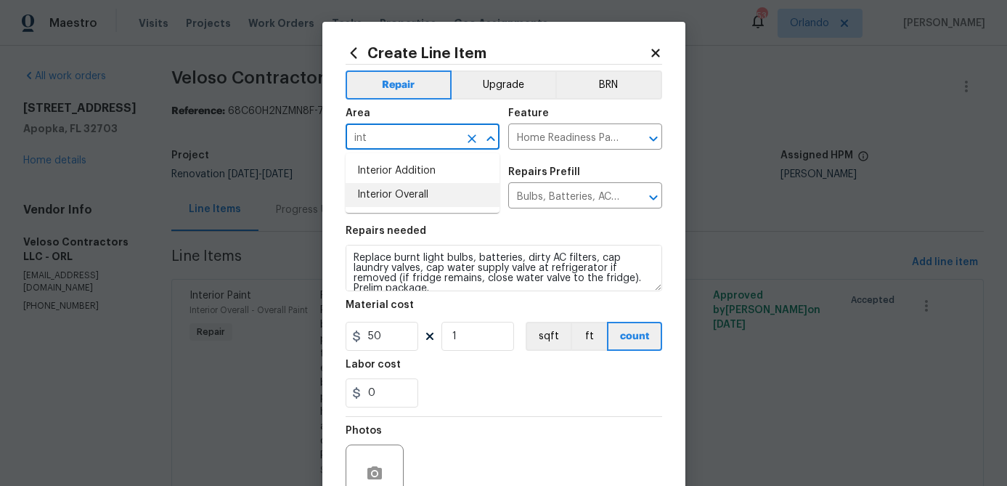
click at [402, 193] on li "Interior Overall" at bounding box center [423, 195] width 154 height 24
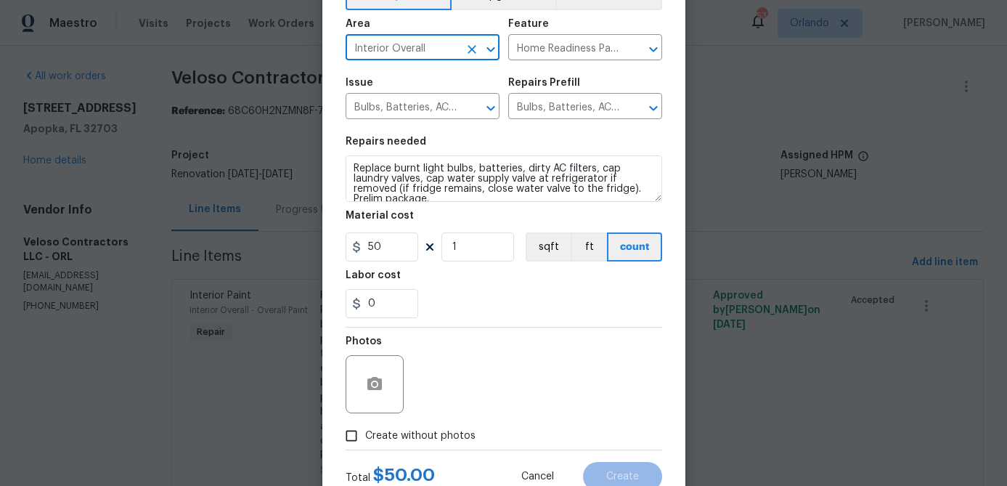
scroll to position [140, 0]
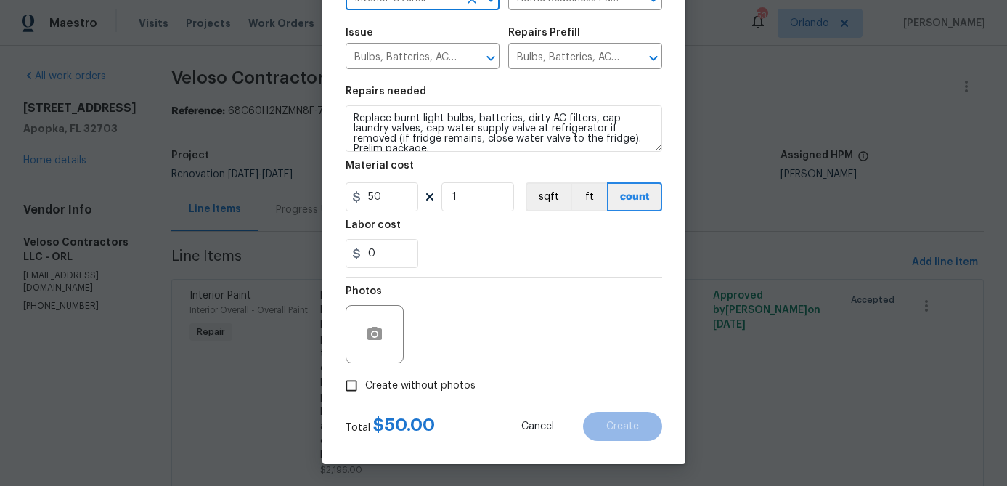
type input "Interior Overall"
click at [440, 384] on span "Create without photos" at bounding box center [420, 385] width 110 height 15
click at [365, 384] on input "Create without photos" at bounding box center [352, 386] width 28 height 28
checkbox input "true"
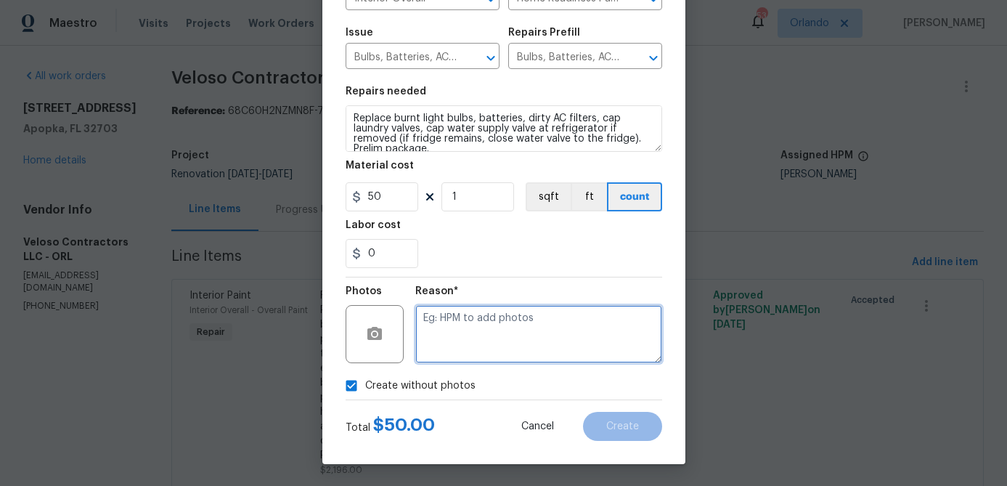
click at [464, 354] on textarea at bounding box center [538, 334] width 247 height 58
type textarea "na"
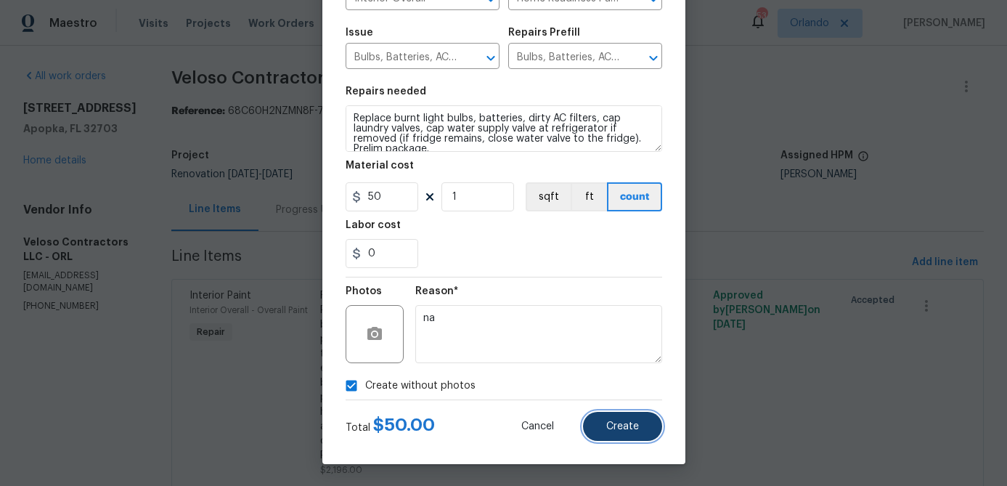
click at [627, 431] on span "Create" at bounding box center [622, 426] width 33 height 11
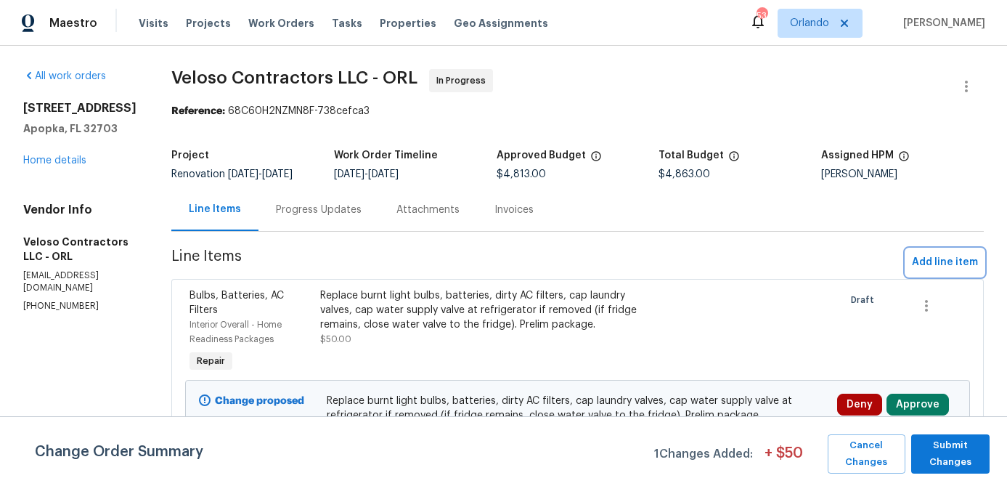
click at [931, 265] on span "Add line item" at bounding box center [945, 262] width 66 height 18
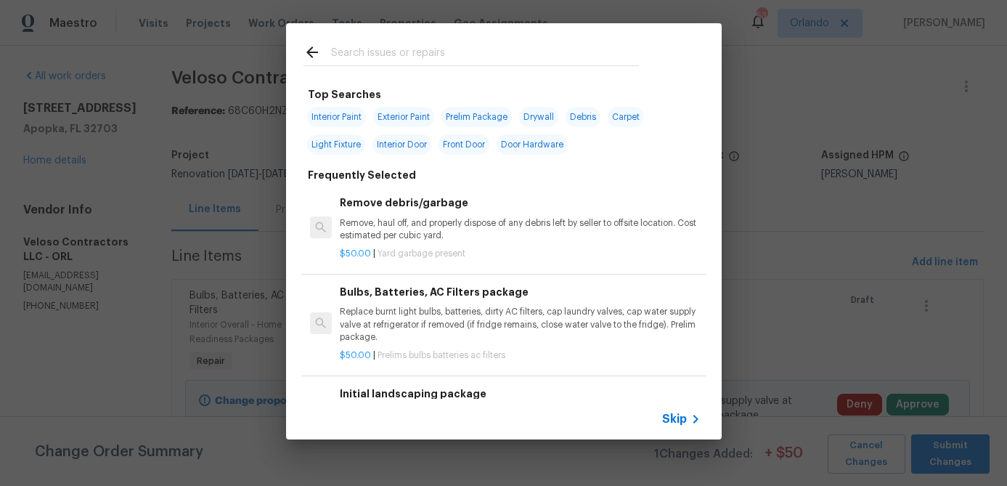
click at [358, 65] on input "text" at bounding box center [485, 55] width 308 height 22
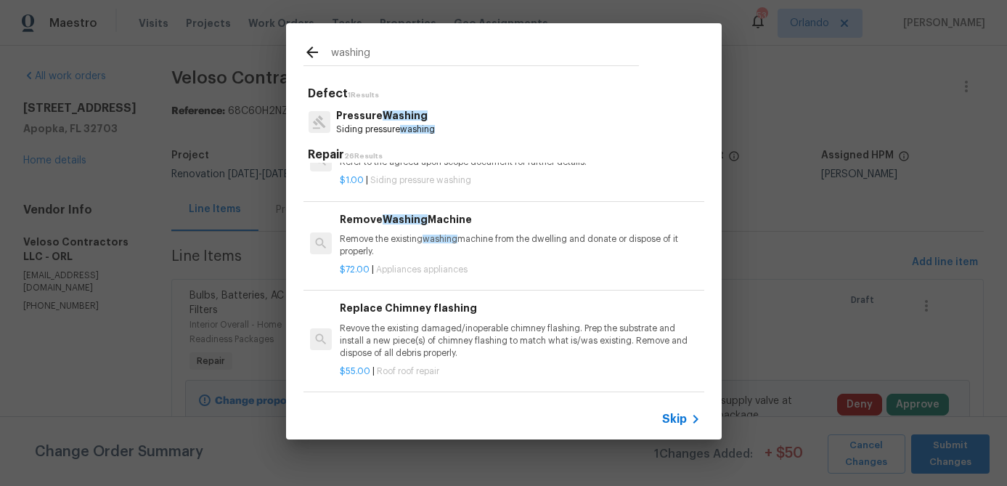
scroll to position [412, 0]
type input "washing"
click at [500, 239] on p "Remove the existing washing machine from the dwelling and donate or dispose of …" at bounding box center [520, 243] width 360 height 25
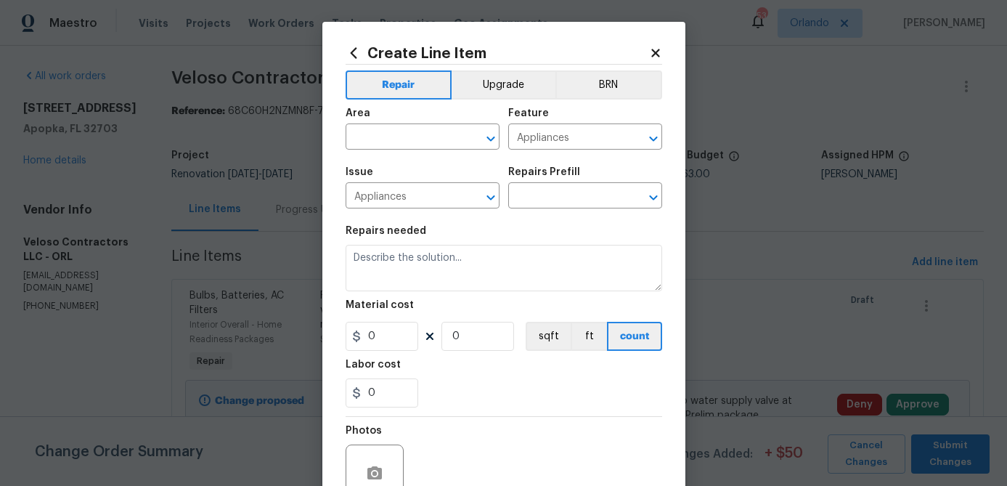
type textarea "Remove the existing washing machine from the dwelling and donate or dispose of …"
type input "1"
type input "Remove Washing Machine $72.00"
type input "72"
click at [424, 134] on input "text" at bounding box center [402, 138] width 113 height 23
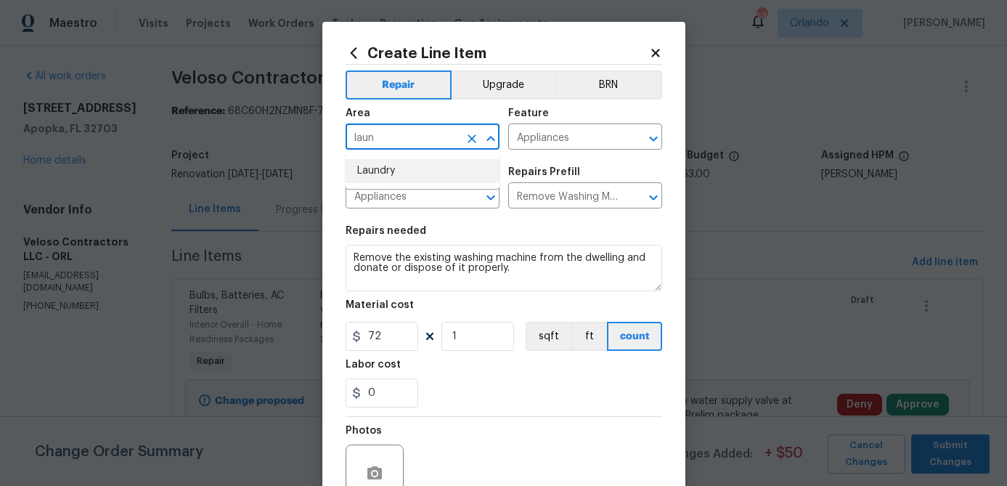
click at [410, 166] on li "Laundry" at bounding box center [423, 171] width 154 height 24
type input "Laundry"
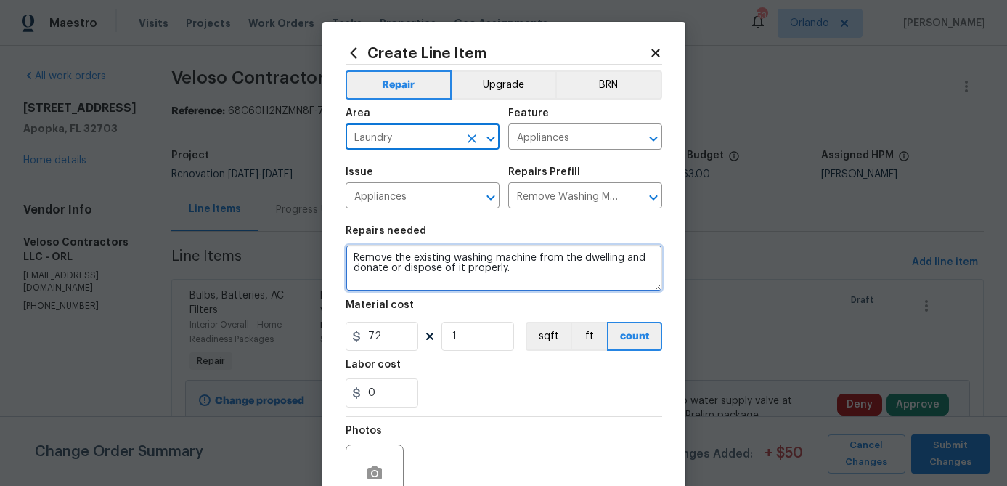
click at [424, 258] on textarea "Remove the existing washing machine from the dwelling and donate or dispose of …" at bounding box center [504, 268] width 317 height 46
drag, startPoint x: 478, startPoint y: 259, endPoint x: 539, endPoint y: 261, distance: 61.0
click at [539, 261] on textarea "Remove the existing washing machine from the dwelling and donate or dispose of …" at bounding box center [504, 268] width 317 height 46
click at [582, 274] on textarea "Remove the existing washer and dryer from the dwelling and donate or dispose of…" at bounding box center [504, 268] width 317 height 46
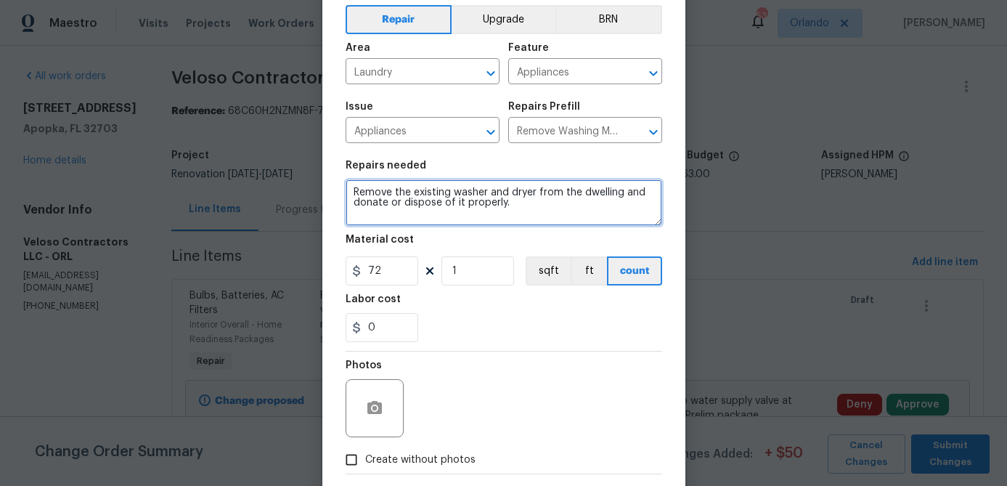
scroll to position [121, 0]
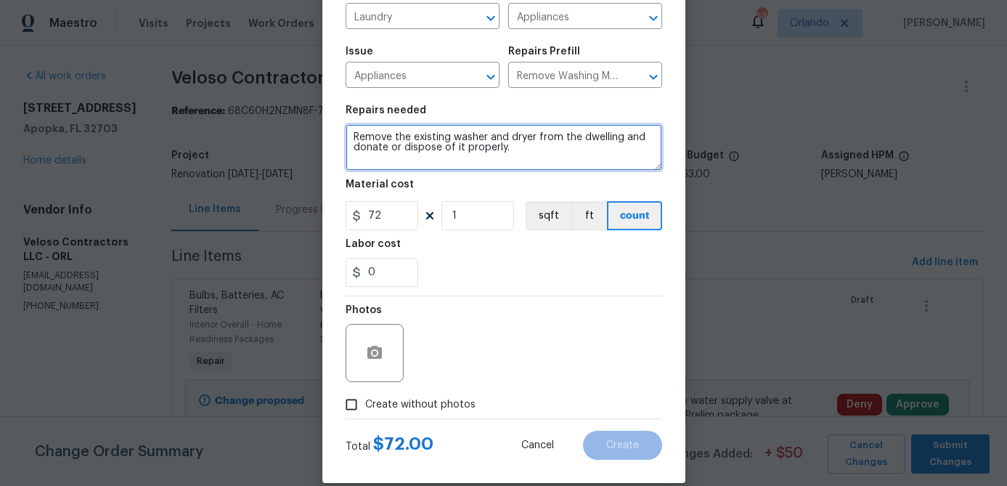
type textarea "Remove the existing washer and dryer from the dwelling and donate or dispose of…"
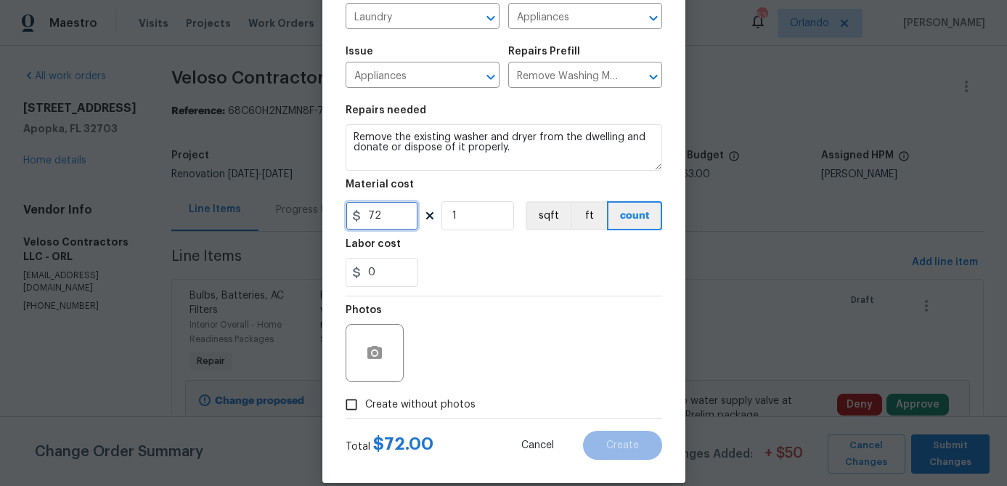
click at [393, 216] on input "72" at bounding box center [382, 215] width 73 height 29
type input "50"
click at [433, 401] on span "Create without photos" at bounding box center [420, 404] width 110 height 15
click at [365, 401] on input "Create without photos" at bounding box center [352, 405] width 28 height 28
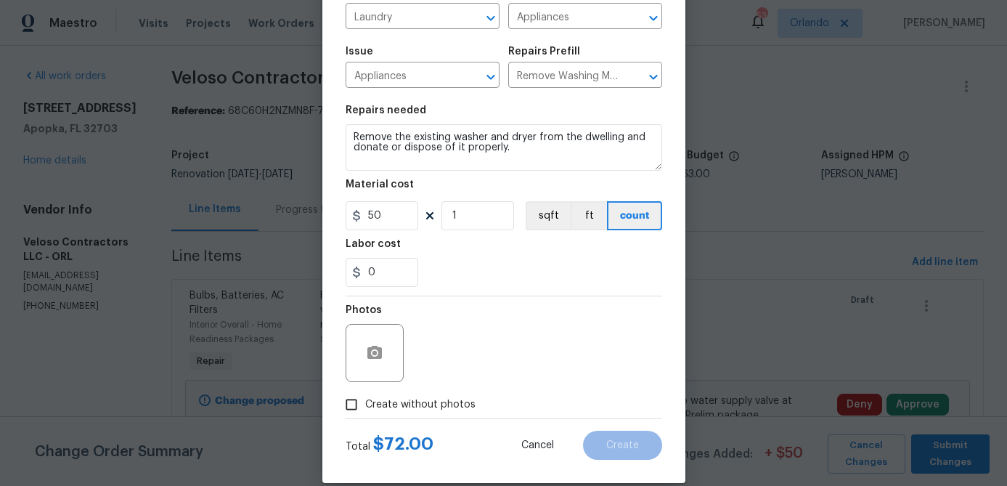
checkbox input "true"
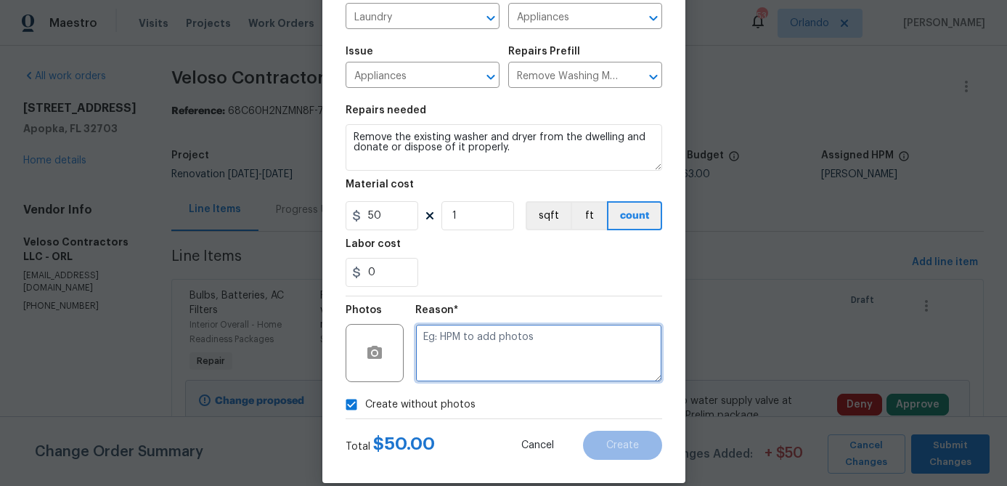
click at [512, 349] on textarea at bounding box center [538, 353] width 247 height 58
type textarea "na"
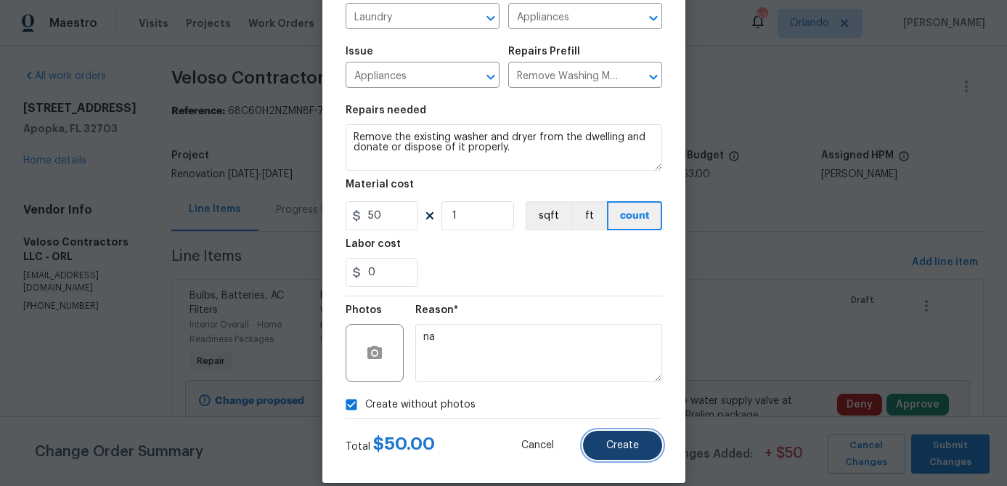
click at [620, 441] on span "Create" at bounding box center [622, 445] width 33 height 11
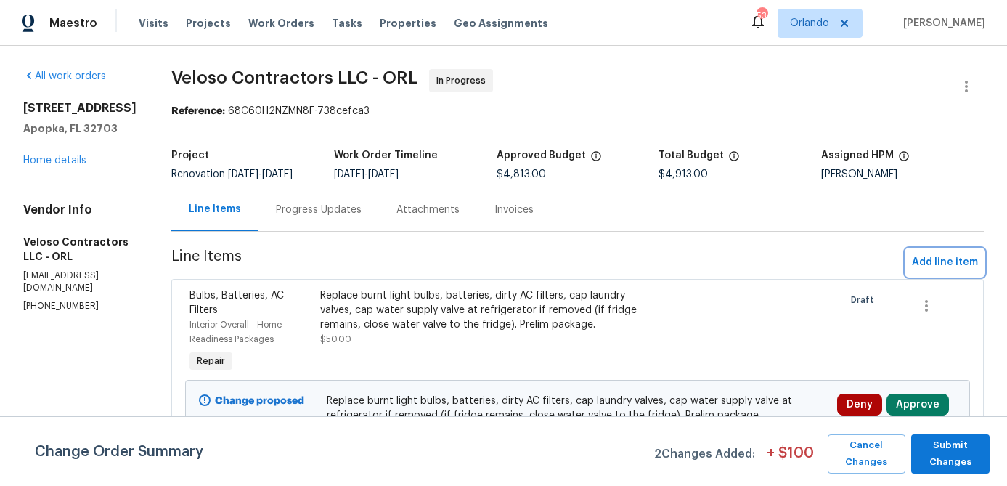
click at [929, 267] on span "Add line item" at bounding box center [945, 262] width 66 height 18
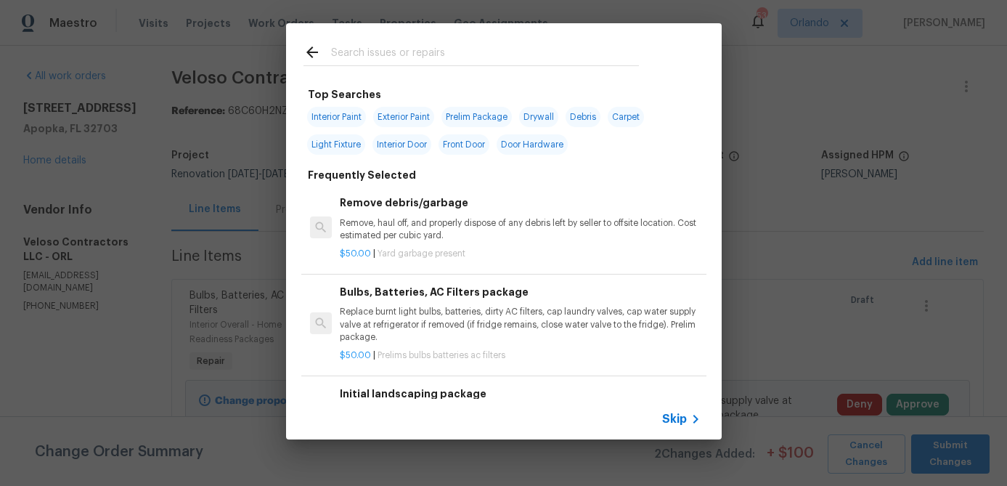
click at [396, 56] on input "text" at bounding box center [485, 55] width 308 height 22
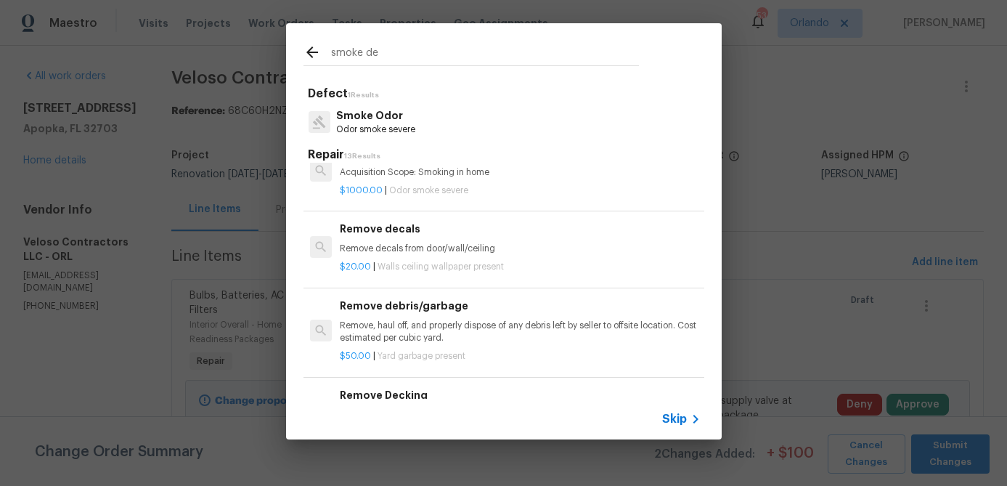
scroll to position [33, 0]
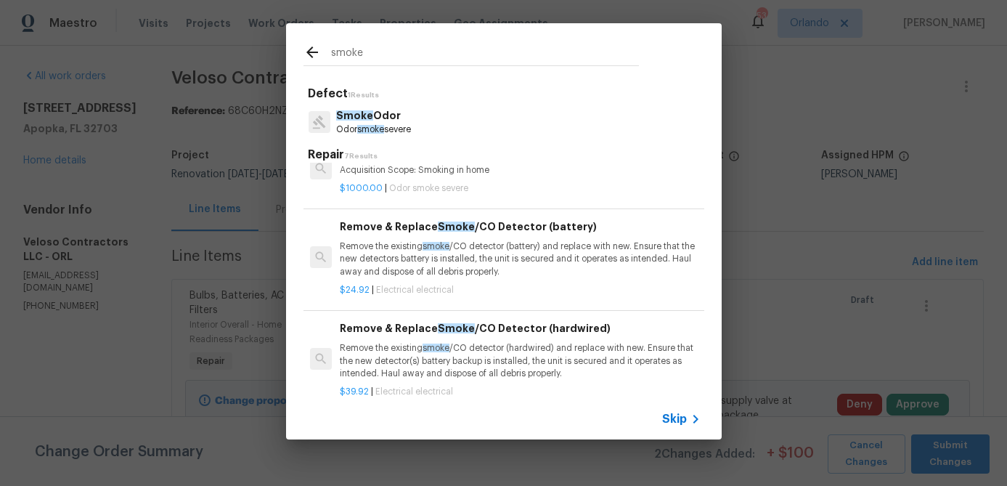
type input "smoke"
click at [490, 260] on p "Remove the existing smoke /CO detector (battery) and replace with new. Ensure t…" at bounding box center [520, 258] width 360 height 37
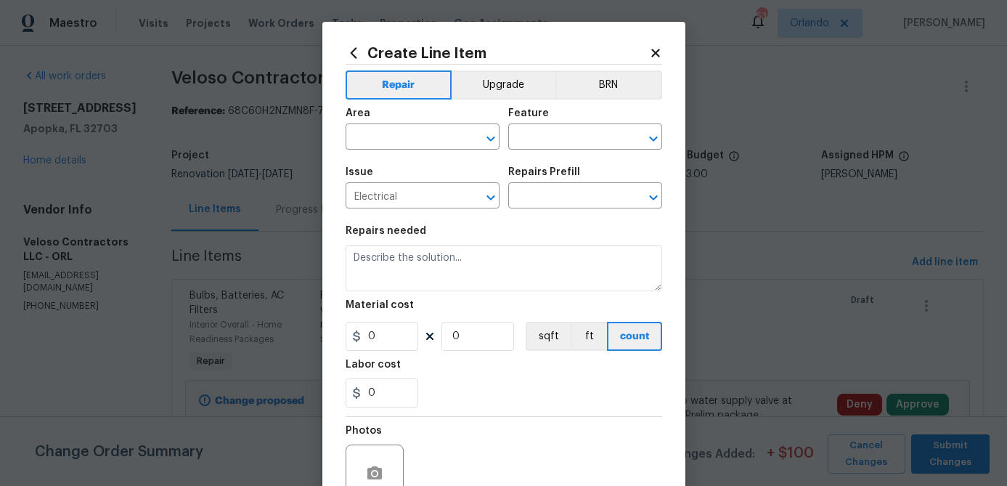
type textarea "Remove the existing smoke/CO detector (battery) and replace with new. Ensure th…"
type input "1"
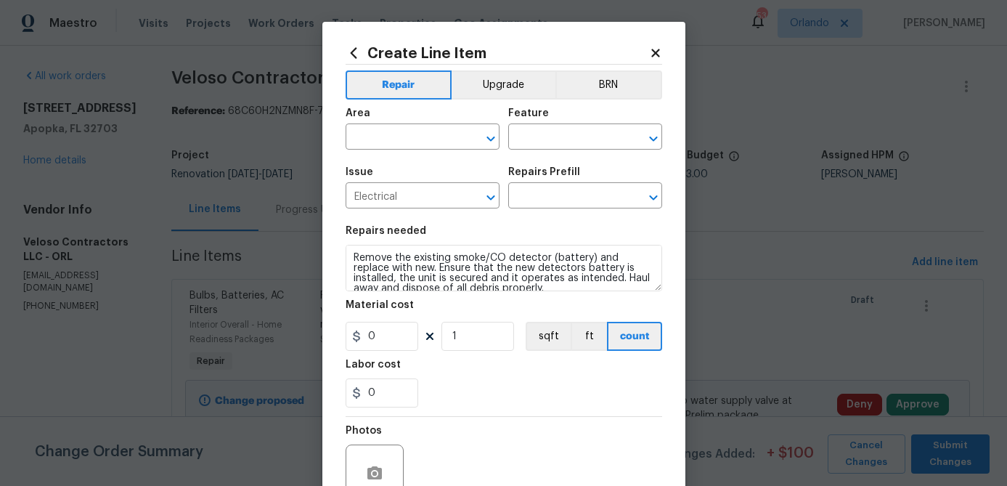
type input "Remove & Replace Smoke/CO Detector (battery) $24.92"
type input "24.92"
click at [438, 139] on input "text" at bounding box center [402, 138] width 113 height 23
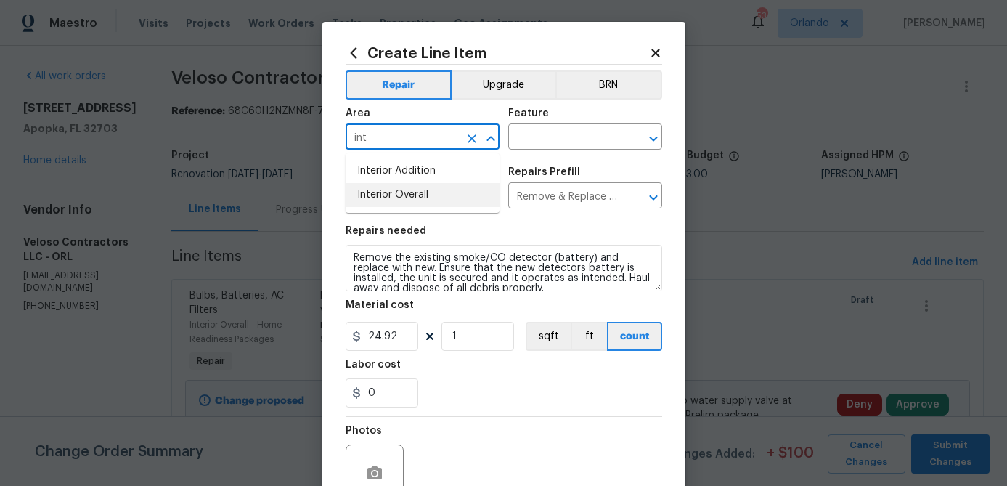
click at [412, 192] on li "Interior Overall" at bounding box center [423, 195] width 154 height 24
type input "Interior Overall"
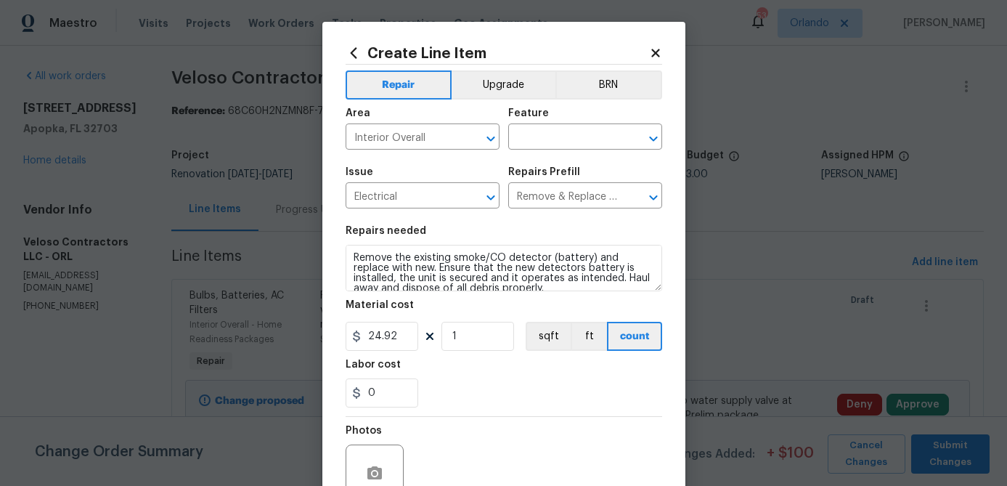
click at [514, 235] on div "Repairs needed" at bounding box center [504, 235] width 317 height 19
click at [396, 338] on input "24.92" at bounding box center [382, 336] width 73 height 29
type input "25"
click at [468, 337] on input "1" at bounding box center [477, 336] width 73 height 29
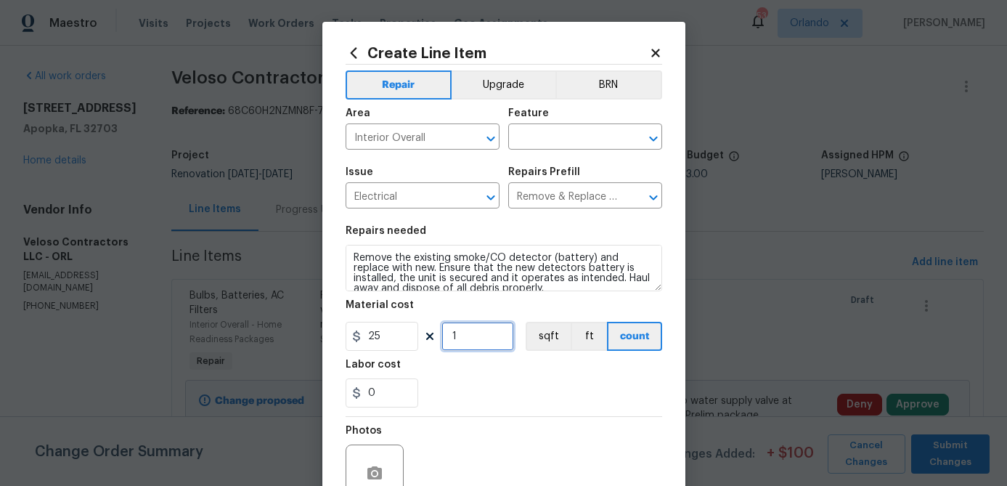
click at [469, 337] on input "1" at bounding box center [477, 336] width 73 height 29
type input "2"
click at [485, 378] on div "Labor cost" at bounding box center [504, 368] width 317 height 19
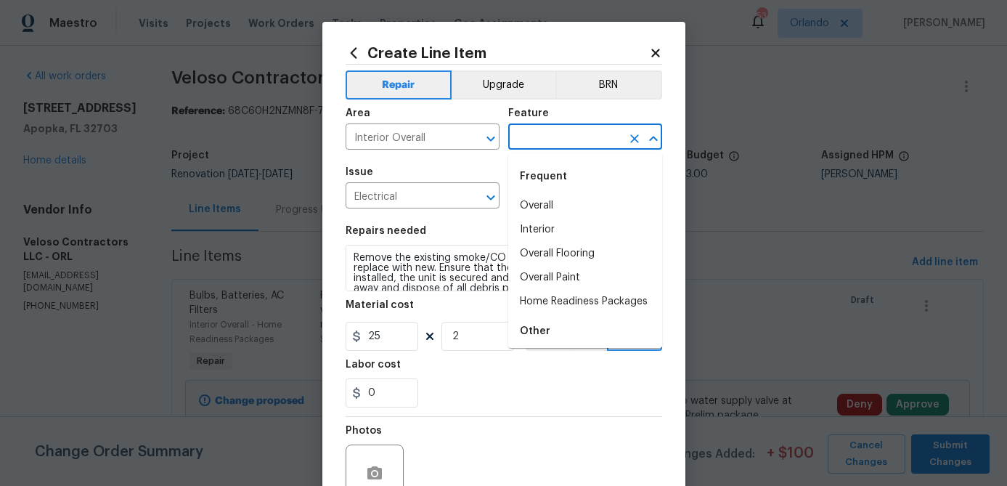
click at [604, 131] on input "text" at bounding box center [564, 138] width 113 height 23
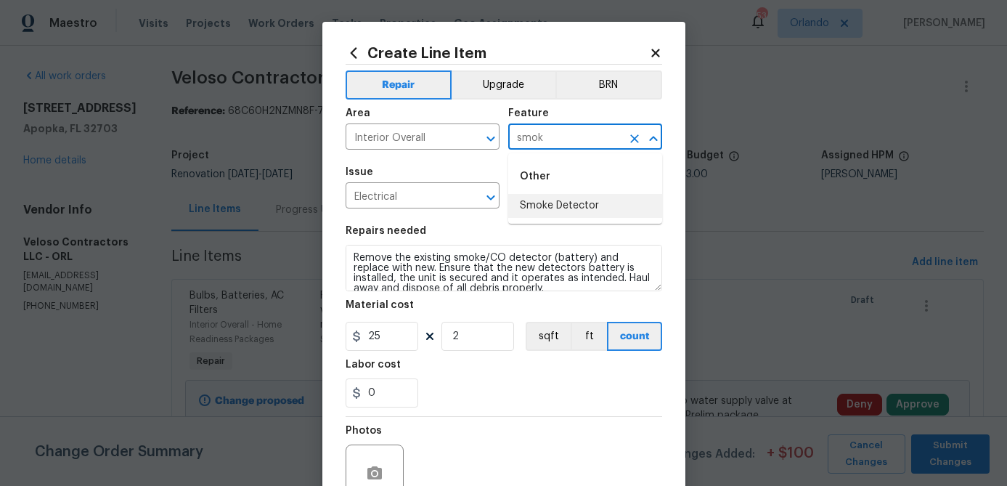
click at [576, 201] on li "Smoke Detector" at bounding box center [585, 206] width 154 height 24
type input "Smoke Detector"
click at [507, 407] on div "0" at bounding box center [504, 392] width 317 height 29
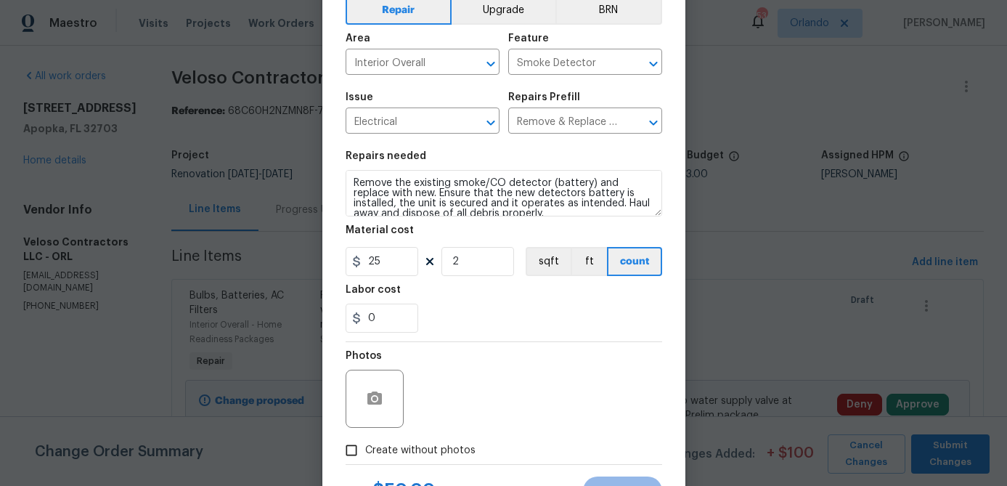
scroll to position [121, 0]
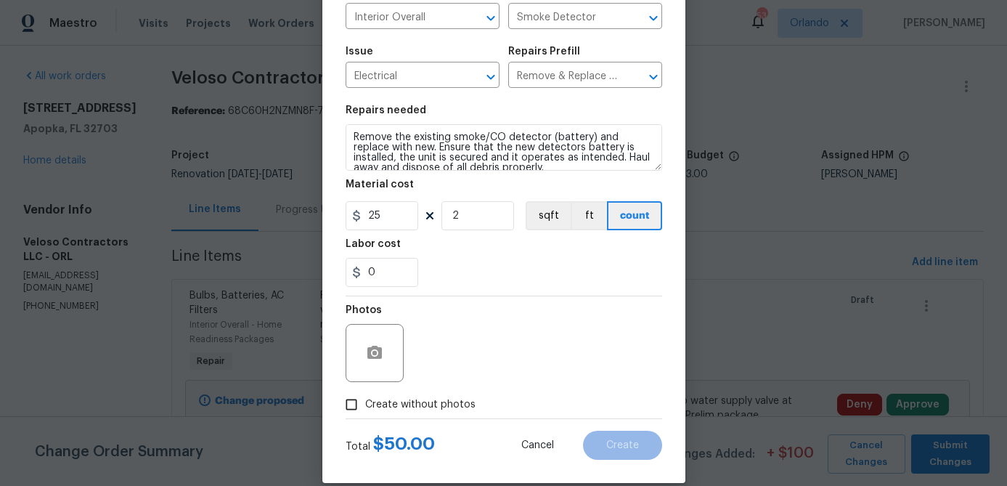
click at [438, 399] on span "Create without photos" at bounding box center [420, 404] width 110 height 15
click at [365, 399] on input "Create without photos" at bounding box center [352, 405] width 28 height 28
checkbox input "true"
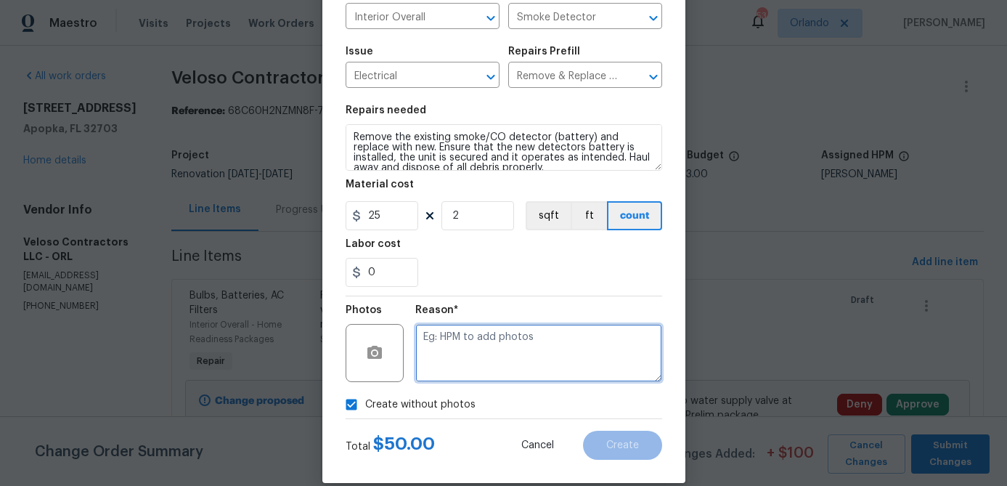
click at [475, 348] on textarea at bounding box center [538, 353] width 247 height 58
type textarea "na"
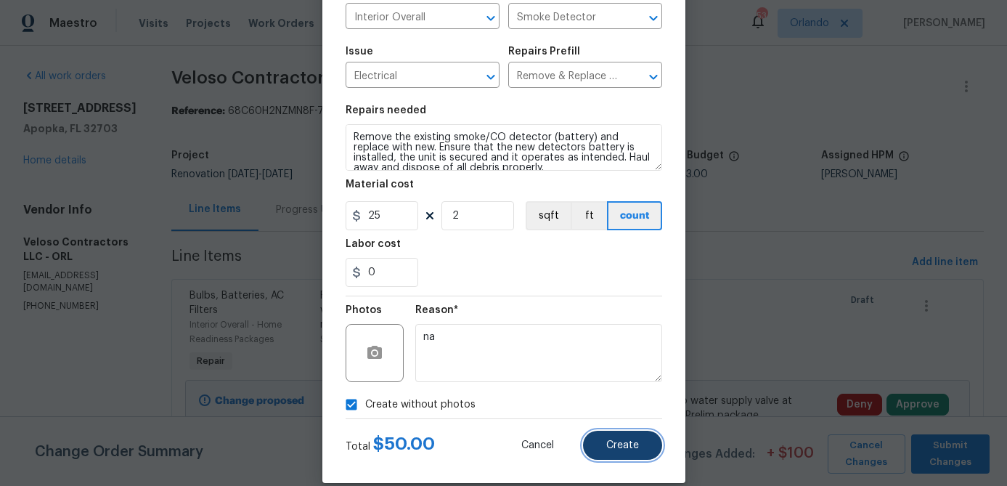
click at [625, 439] on button "Create" at bounding box center [622, 445] width 79 height 29
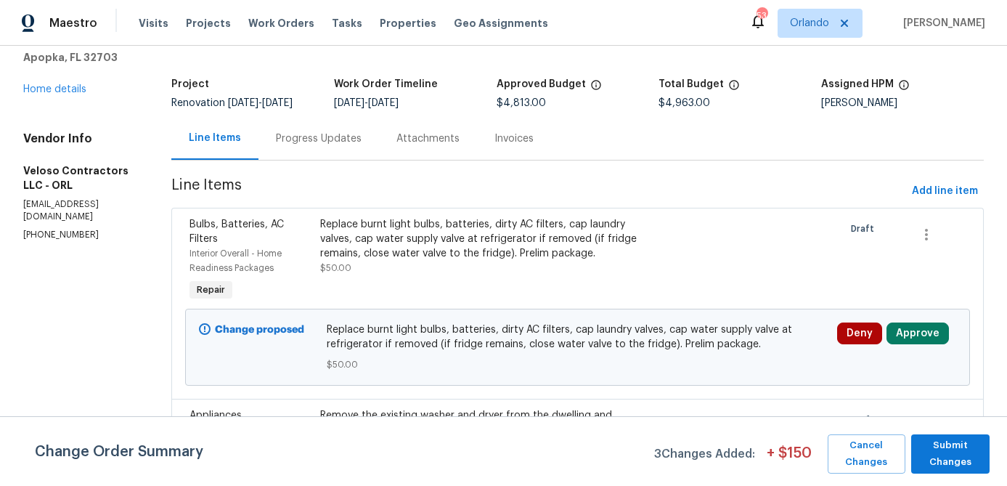
scroll to position [72, 0]
click at [927, 200] on span "Add line item" at bounding box center [945, 191] width 66 height 18
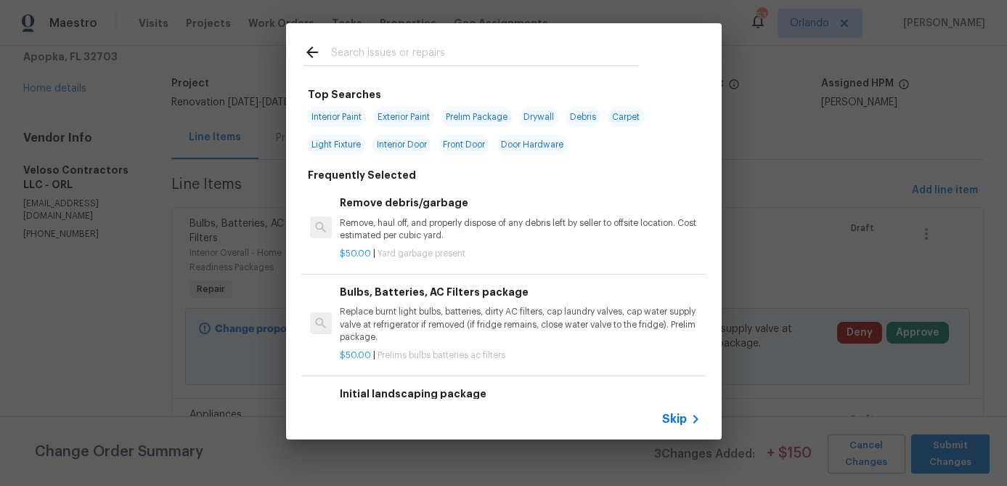
click at [367, 48] on input "text" at bounding box center [485, 55] width 308 height 22
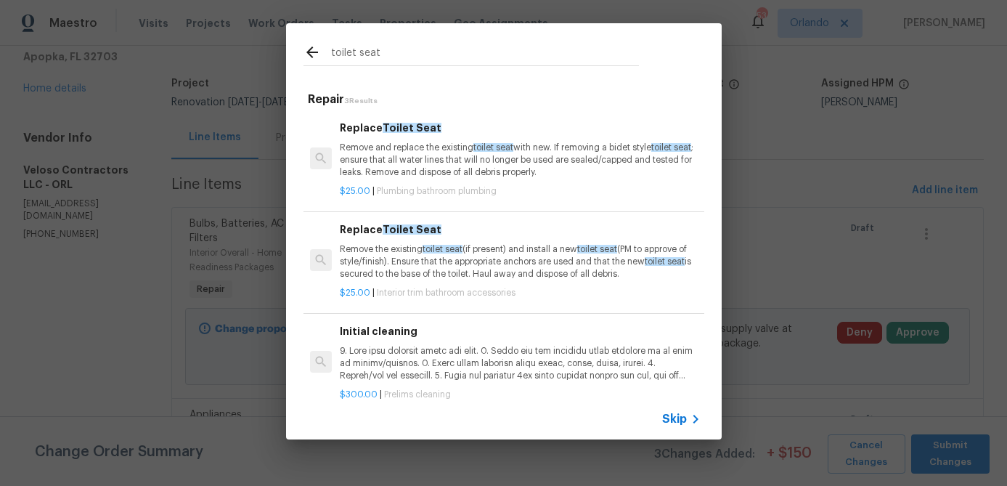
type input "toilet seat"
click at [439, 171] on p "Remove and replace the existing toilet seat with new. If removing a bidet style…" at bounding box center [520, 160] width 360 height 37
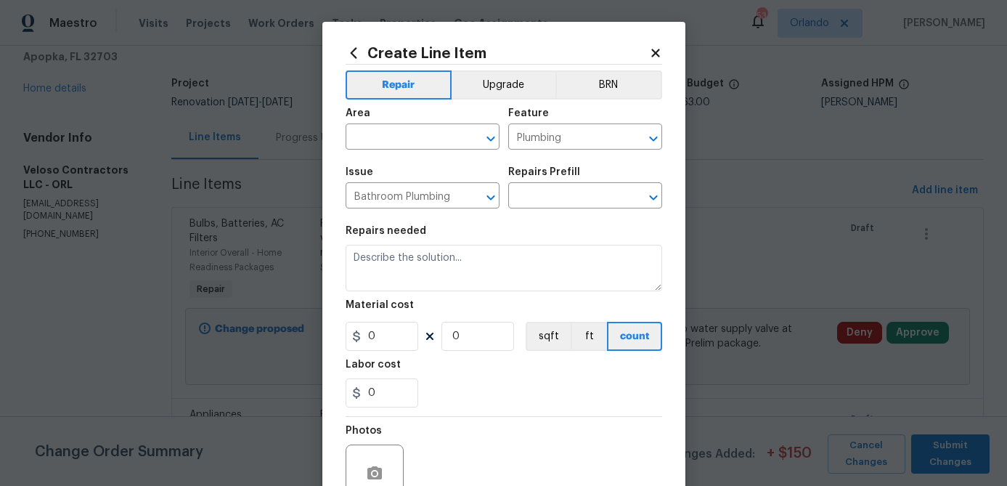
type input "Replace Toilet Seat $25.00"
type textarea "Remove and replace the existing toilet seat with new. If removing a bidet style…"
type input "25"
type input "1"
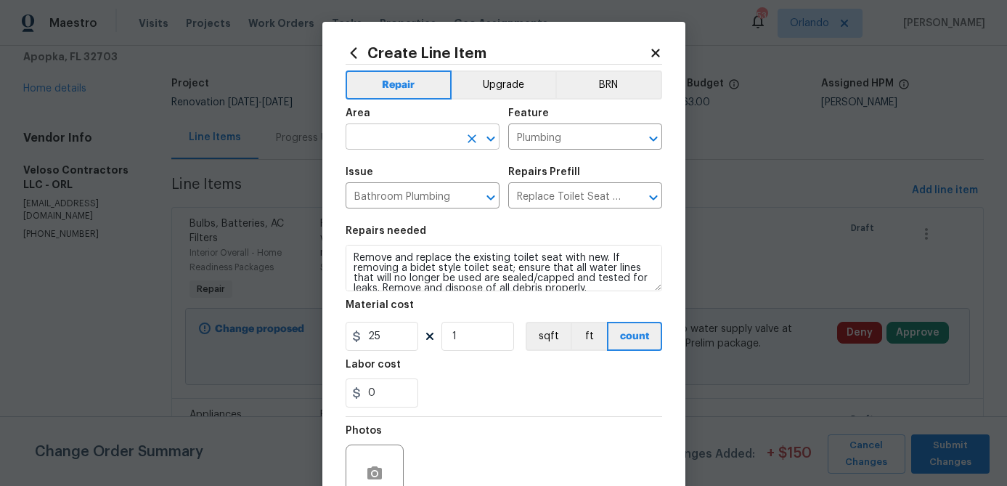
click at [428, 144] on input "text" at bounding box center [402, 138] width 113 height 23
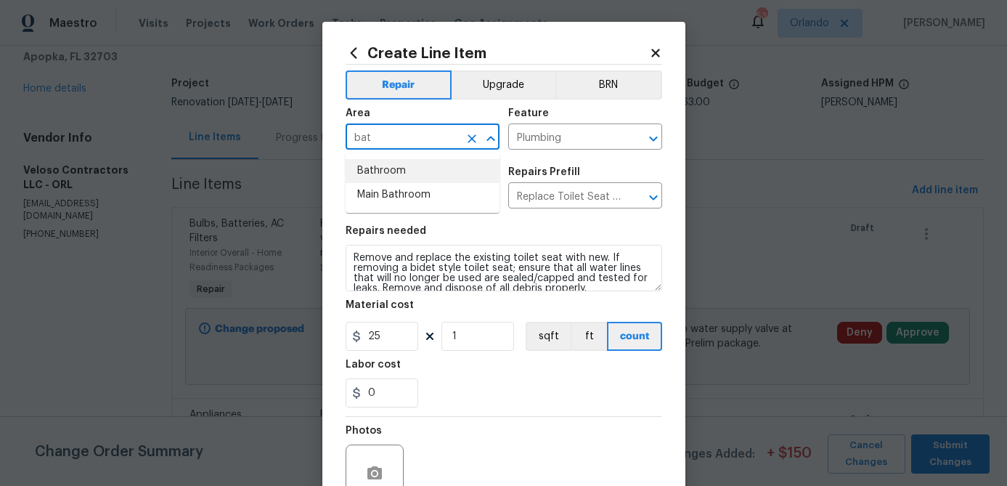
click at [417, 179] on li "Bathroom" at bounding box center [423, 171] width 154 height 24
type input "Bathroom"
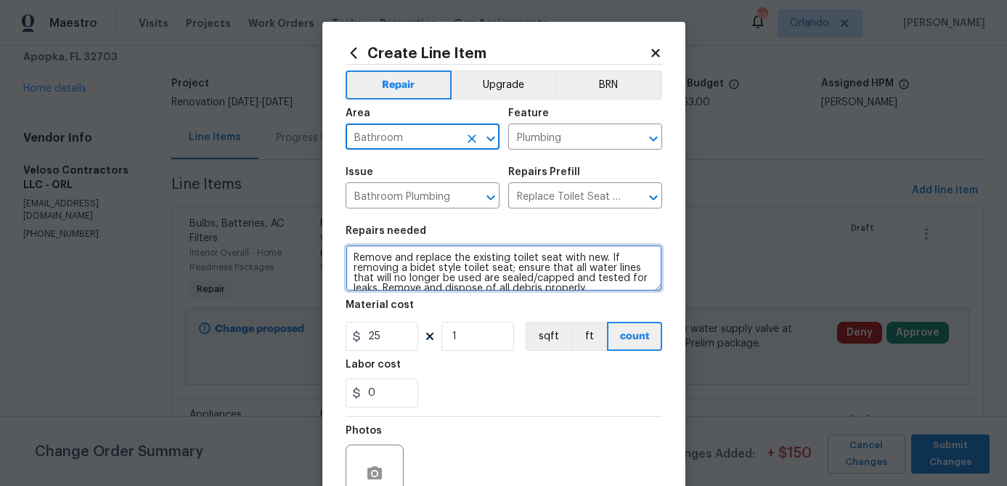
click at [350, 261] on textarea "Remove and replace the existing toilet seat with new. If removing a bidet style…" at bounding box center [504, 268] width 317 height 46
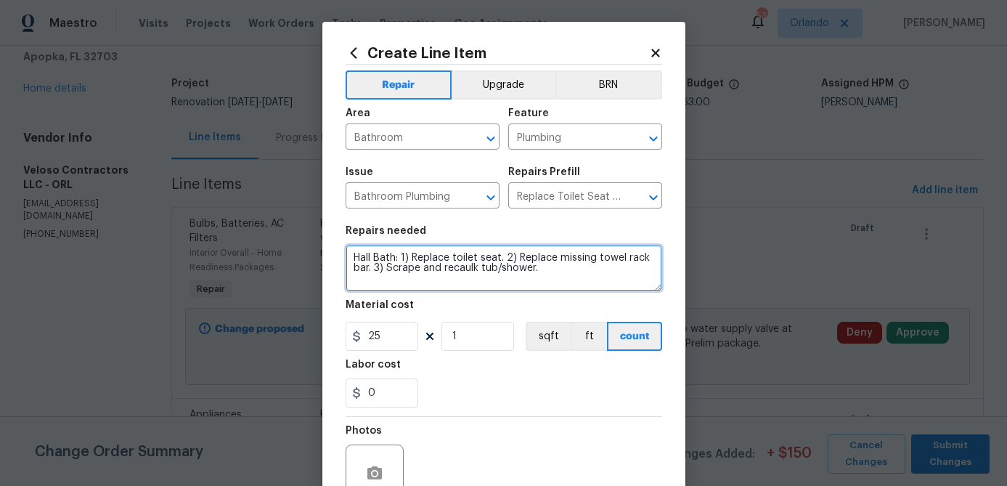
click at [519, 260] on textarea "Hall Bath: 1) Replace toilet seat. 2) Replace missing towel rack bar. 3) Scrape…" at bounding box center [504, 268] width 317 height 46
click at [518, 260] on textarea "Hall Bath: 1) Replace toilet seat. 2) Replace missing towel rack bar. 3) Scrape…" at bounding box center [504, 268] width 317 height 46
click at [516, 261] on textarea "Hall Bath: 1) Replace toilet seat. 2) Replace missing towel rack bar. 3) Scrape…" at bounding box center [504, 268] width 317 height 46
click at [513, 266] on textarea "Hall Bath: 1) Replace toilet seat. 2) Replace flush kit in toilet. 3) Replace m…" at bounding box center [504, 268] width 317 height 46
click at [487, 277] on textarea "Hall Bath: 1) Replace toilet seat. 2) Replace flush kit in toilet. 3) Replace m…" at bounding box center [504, 268] width 317 height 46
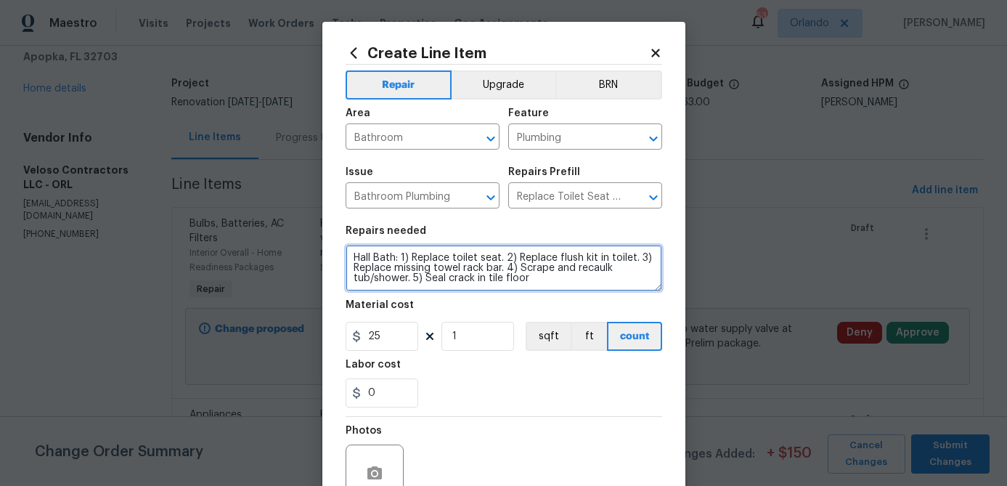
click at [473, 275] on textarea "Hall Bath: 1) Replace toilet seat. 2) Replace flush kit in toilet. 3) Replace m…" at bounding box center [504, 268] width 317 height 46
drag, startPoint x: 476, startPoint y: 279, endPoint x: 566, endPoint y: 279, distance: 89.3
click at [566, 279] on textarea "Hall Bath: 1) Replace toilet seat. 2) Replace flush kit in toilet. 3) Replace m…" at bounding box center [504, 268] width 317 height 46
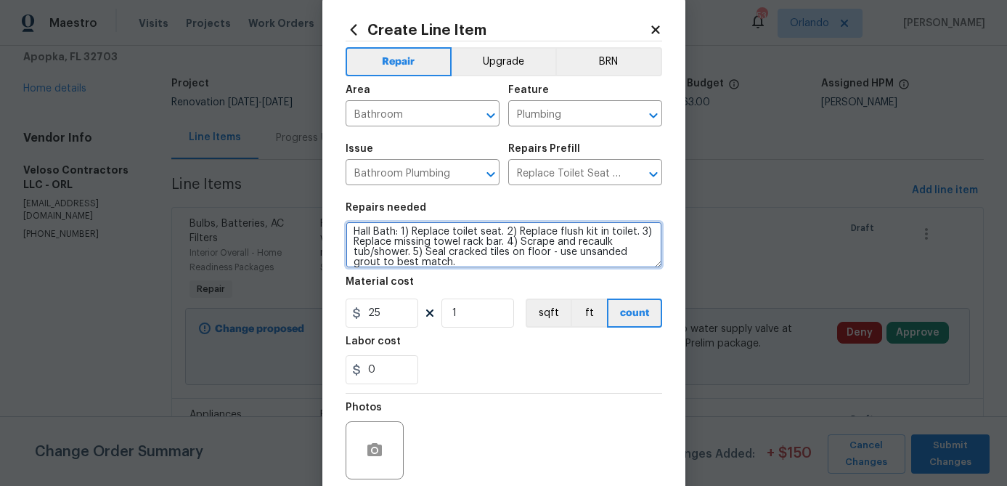
scroll to position [27, 0]
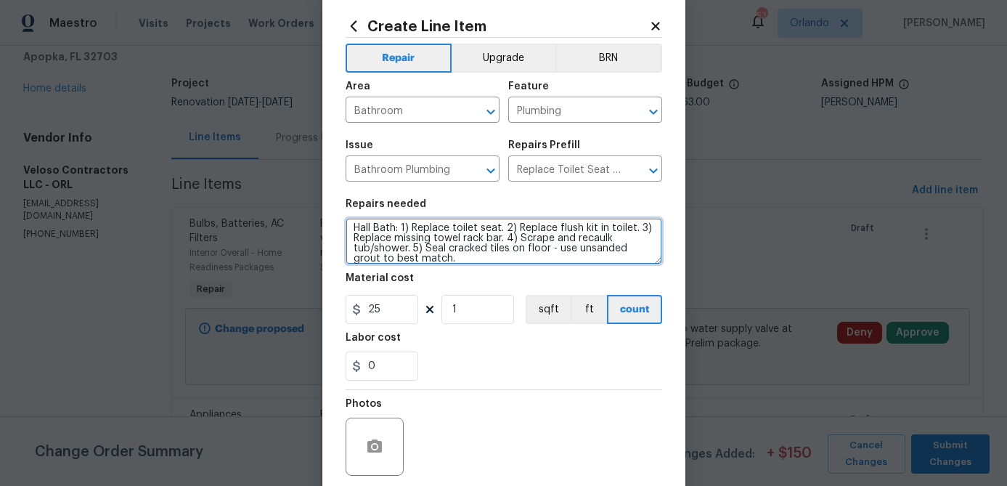
type textarea "Hall Bath: 1) Replace toilet seat. 2) Replace flush kit in toilet. 3) Replace m…"
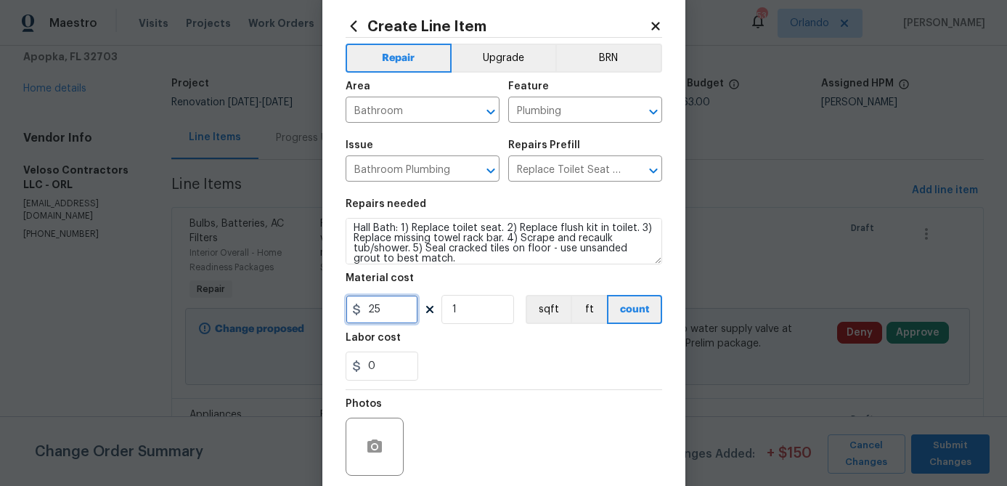
click at [401, 306] on input "25" at bounding box center [382, 309] width 73 height 29
type input "160"
click at [571, 415] on div "Photos" at bounding box center [504, 437] width 317 height 94
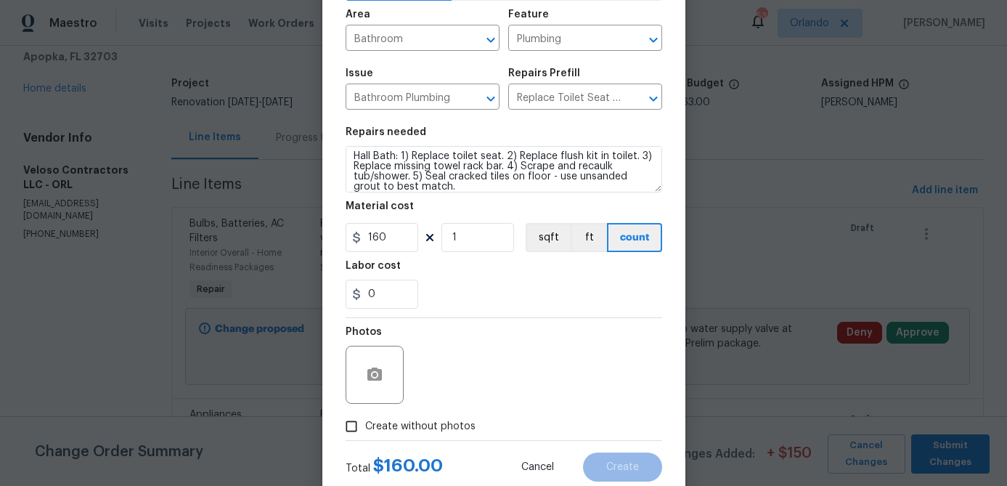
scroll to position [71, 0]
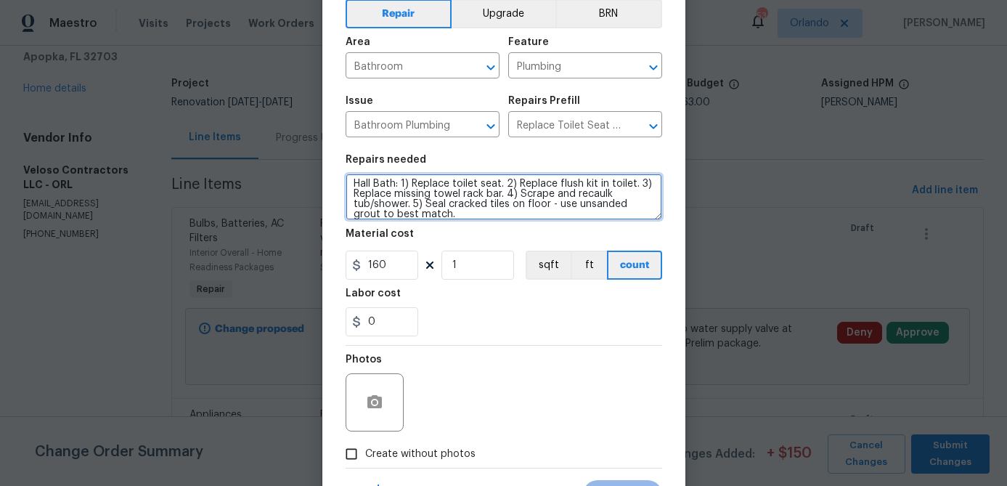
click at [651, 188] on textarea "Hall Bath: 1) Replace toilet seat. 2) Replace flush kit in toilet. 3) Replace m…" at bounding box center [504, 197] width 317 height 46
click at [380, 205] on textarea "Hall Bath: 1) Replace toilet seat. 2) Replace flush kit in toilet. 3) Replace v…" at bounding box center [504, 197] width 317 height 46
click at [544, 206] on textarea "Hall Bath: 1) Replace toilet seat. 2) Replace flush kit in toilet. 3) Replace v…" at bounding box center [504, 197] width 317 height 46
click at [579, 213] on textarea "Hall Bath: 1) Replace toilet seat. 2) Replace flush kit in toilet. 3) Replace v…" at bounding box center [504, 197] width 317 height 46
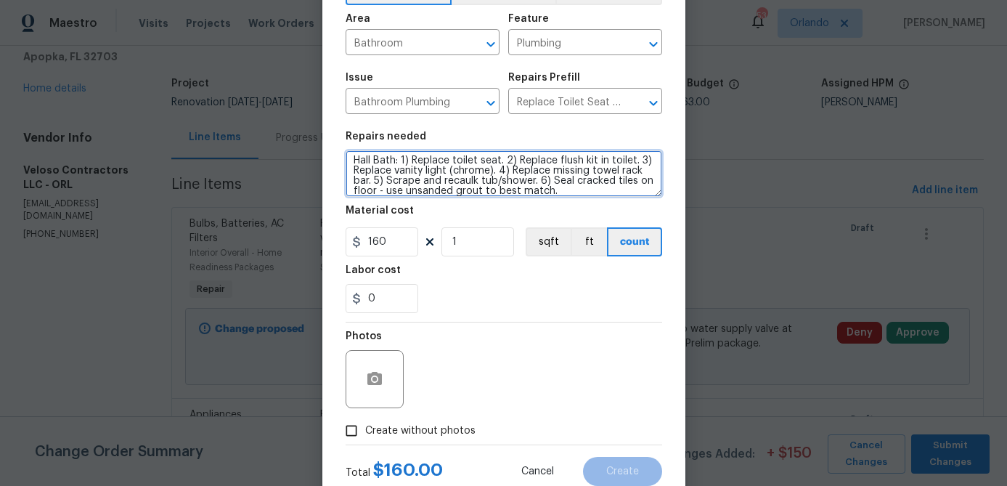
scroll to position [10, 0]
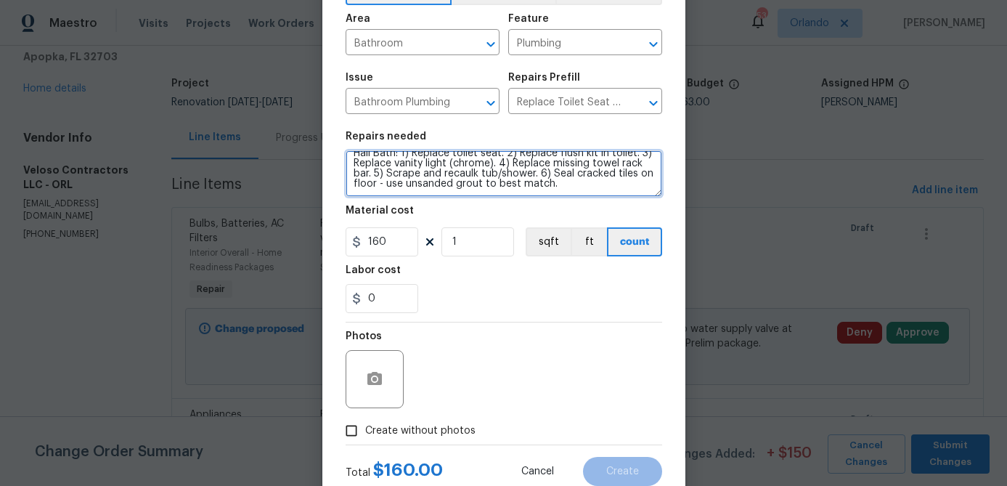
type textarea "Hall Bath: 1) Replace toilet seat. 2) Replace flush kit in toilet. 3) Replace v…"
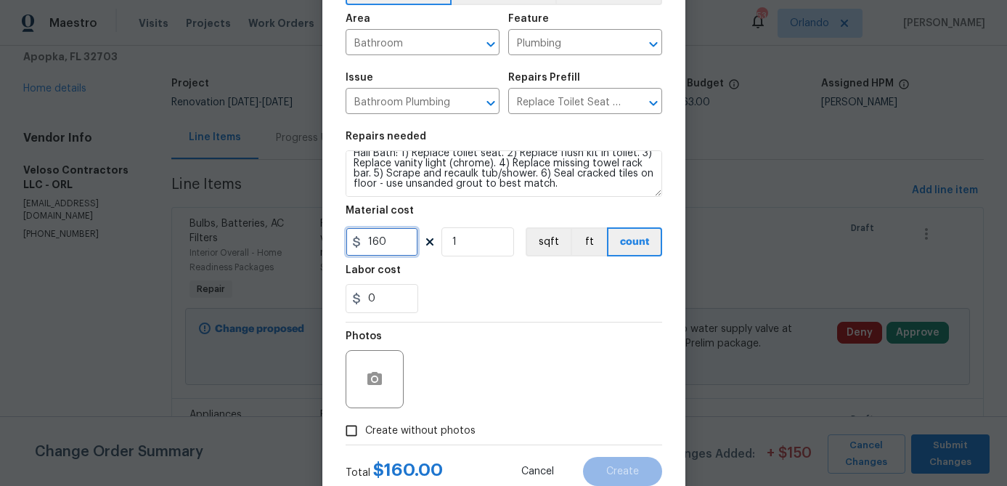
click at [409, 245] on input "160" at bounding box center [382, 241] width 73 height 29
type input "205"
click at [584, 378] on div "Photos" at bounding box center [504, 369] width 317 height 94
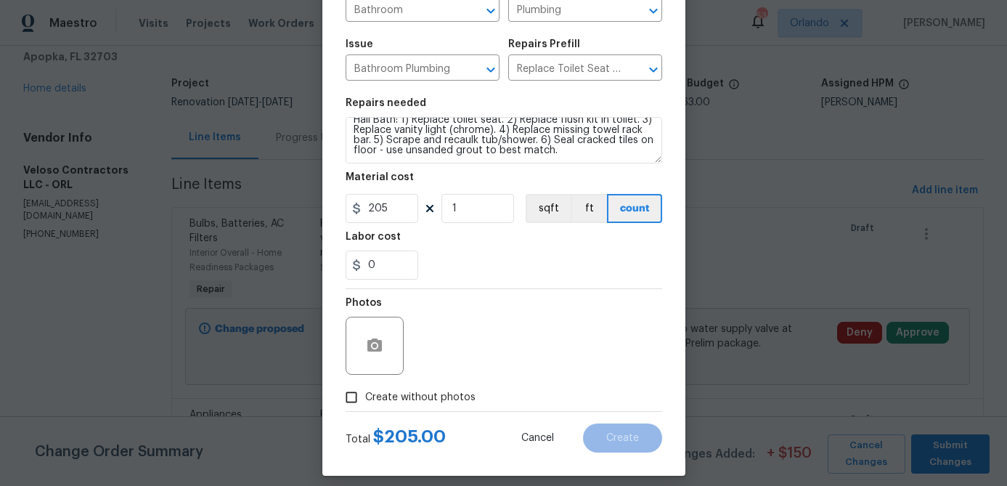
scroll to position [140, 0]
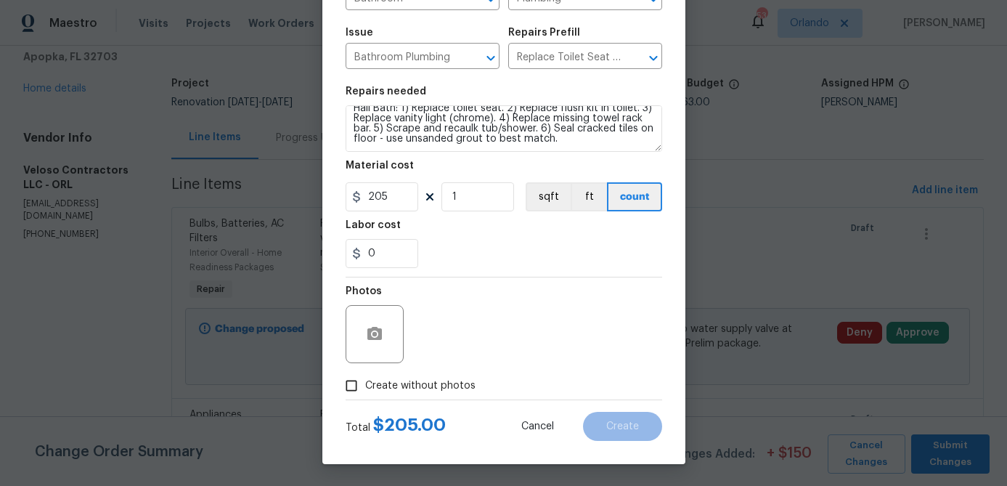
click at [440, 386] on span "Create without photos" at bounding box center [420, 385] width 110 height 15
click at [365, 386] on input "Create without photos" at bounding box center [352, 386] width 28 height 28
checkbox input "true"
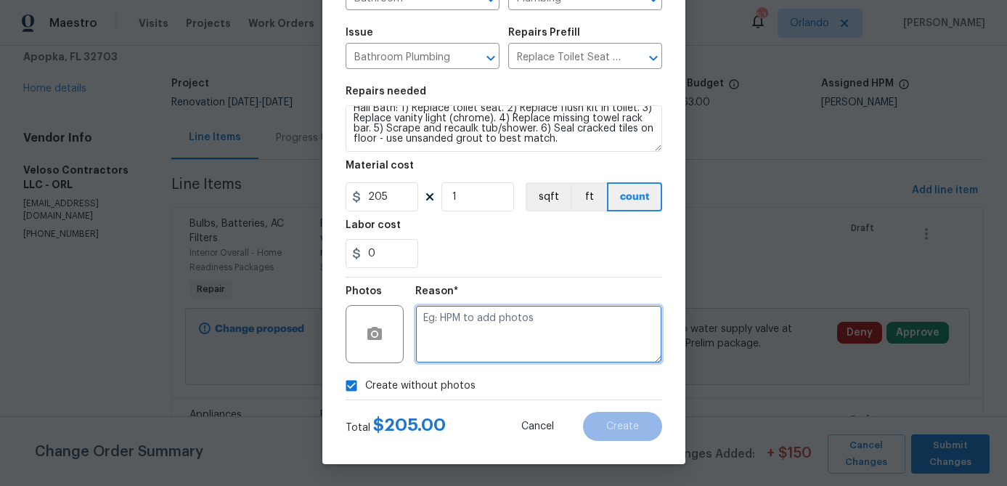
click at [482, 340] on textarea at bounding box center [538, 334] width 247 height 58
type textarea "na"
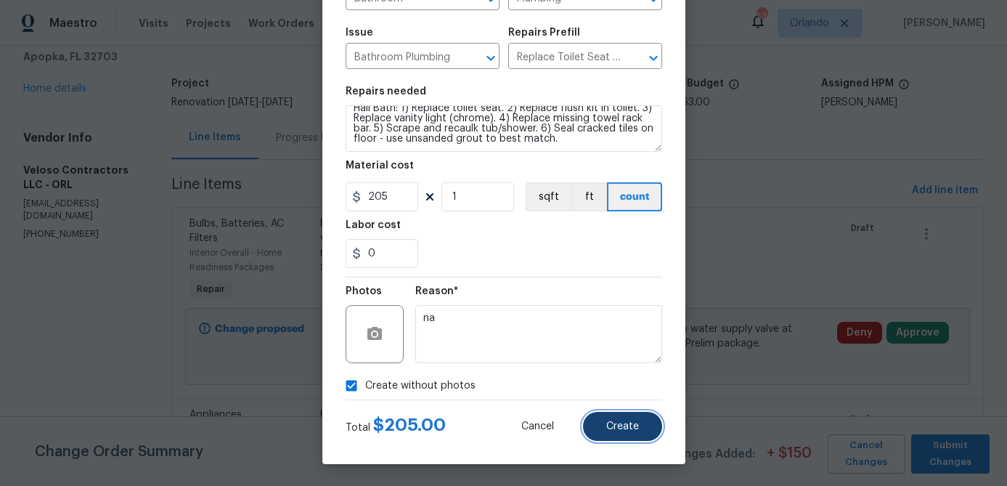
click at [635, 436] on button "Create" at bounding box center [622, 426] width 79 height 29
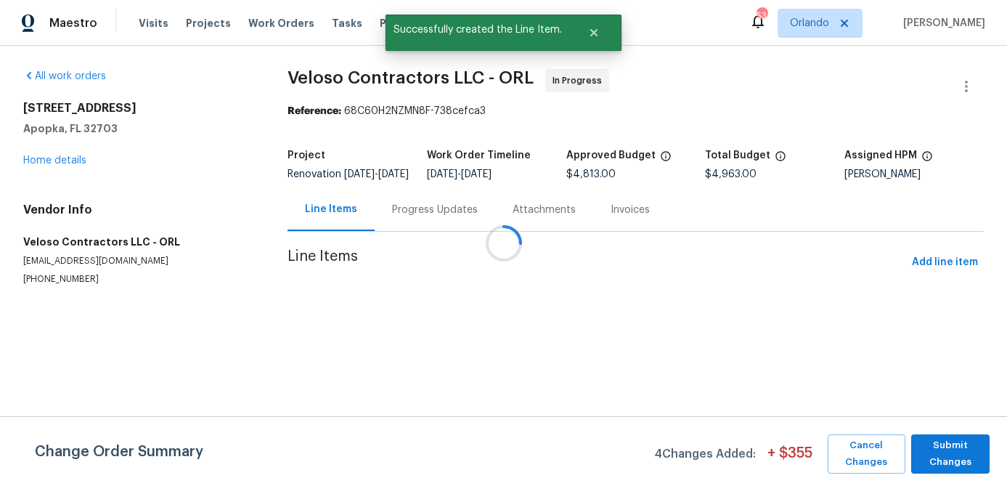
scroll to position [0, 0]
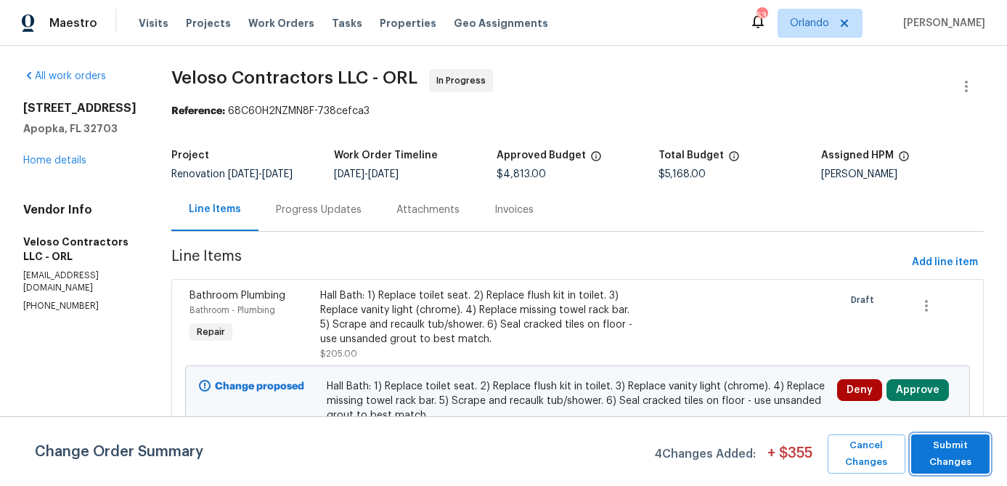
click at [955, 458] on span "Submit Changes" at bounding box center [950, 453] width 64 height 33
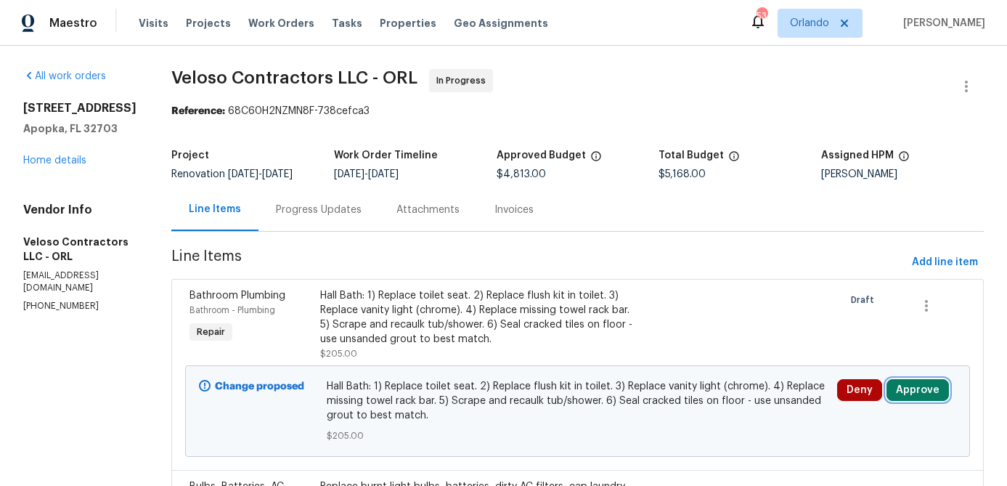
click at [924, 397] on button "Approve" at bounding box center [917, 390] width 62 height 22
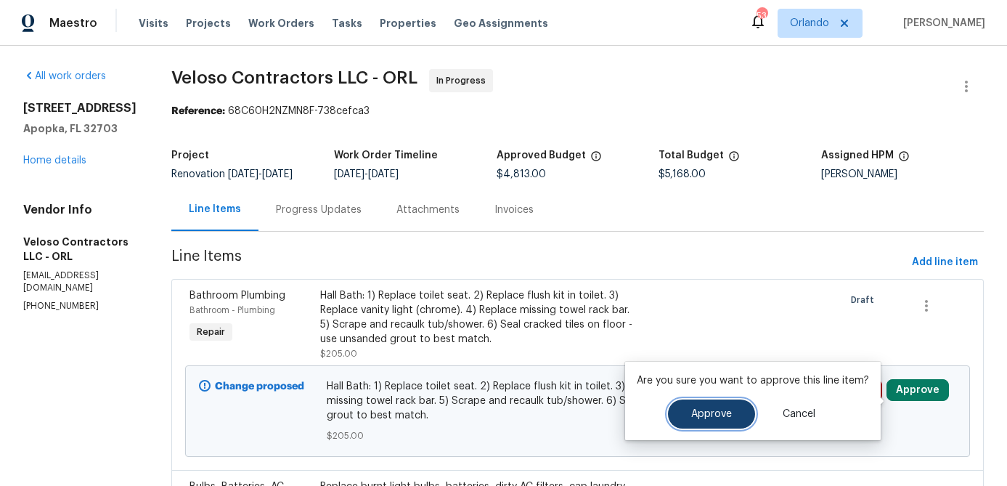
click at [731, 420] on button "Approve" at bounding box center [711, 413] width 87 height 29
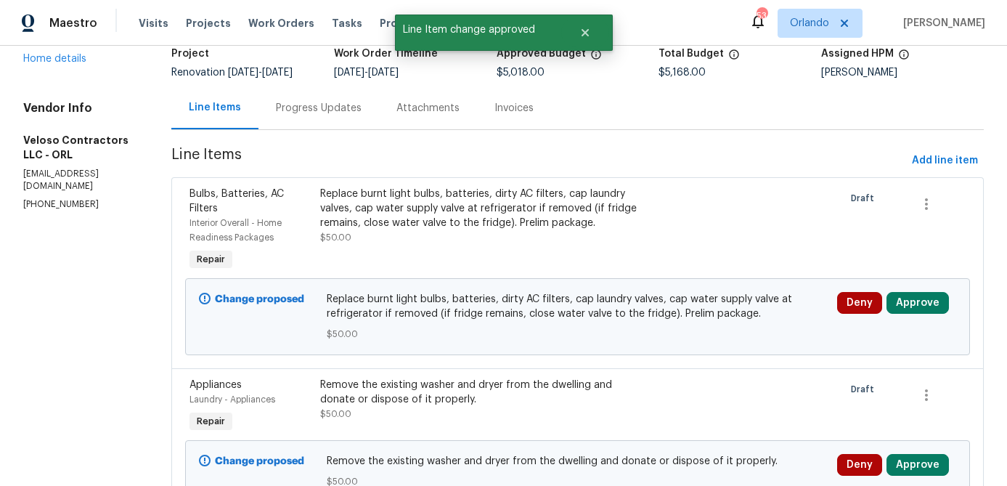
scroll to position [118, 0]
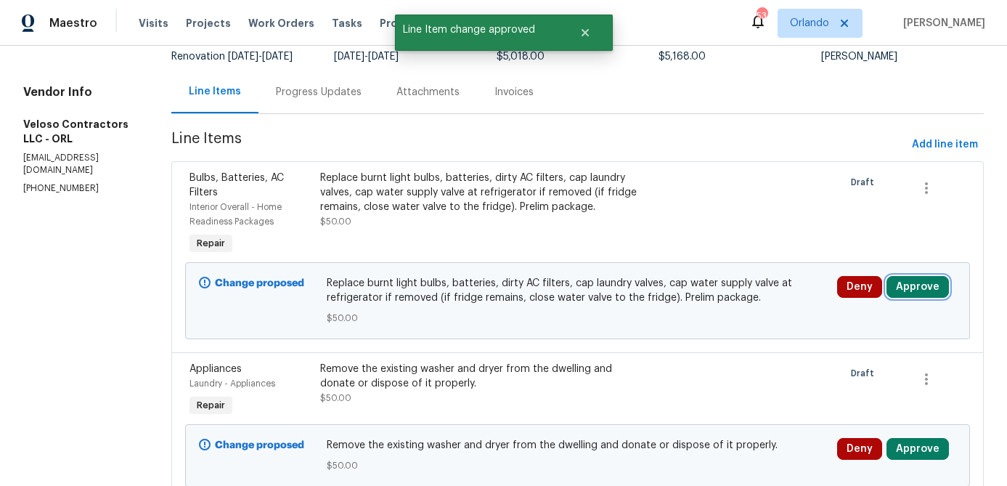
click at [930, 298] on button "Approve" at bounding box center [917, 287] width 62 height 22
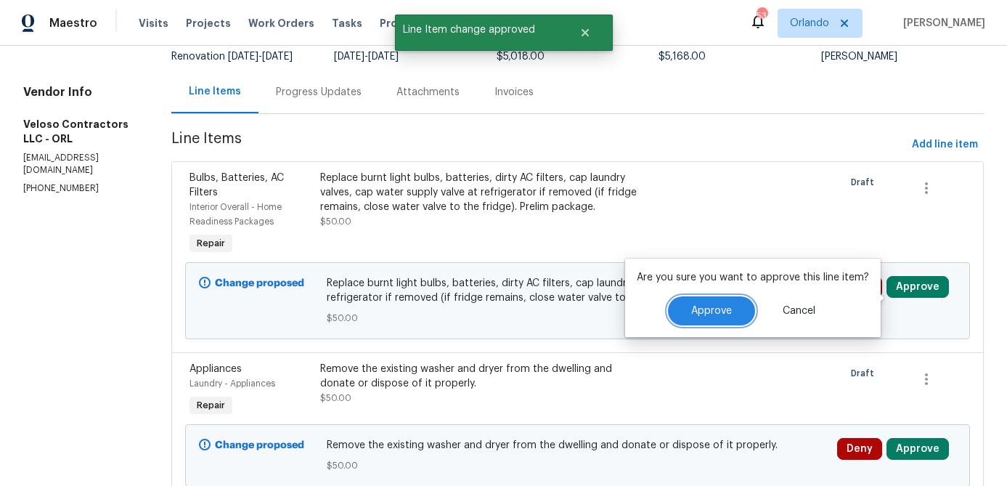
click at [727, 310] on span "Approve" at bounding box center [711, 311] width 41 height 11
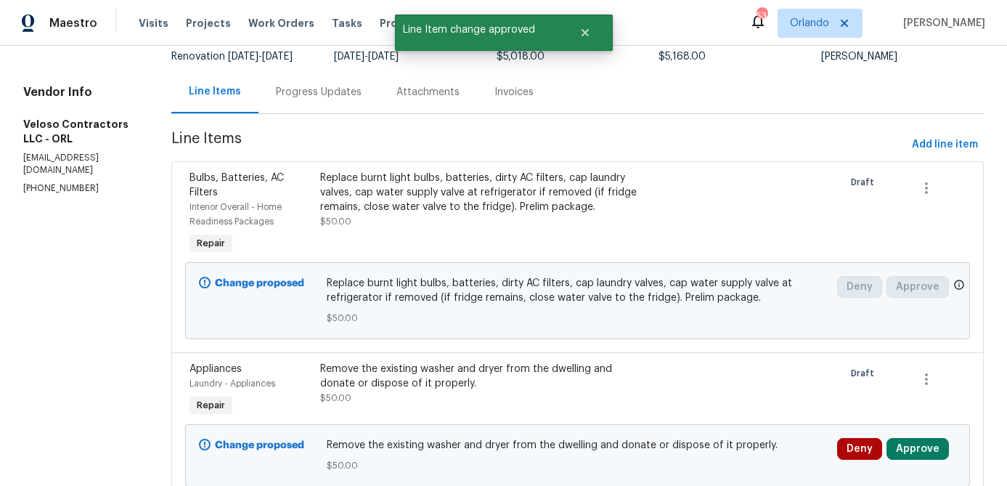
scroll to position [0, 0]
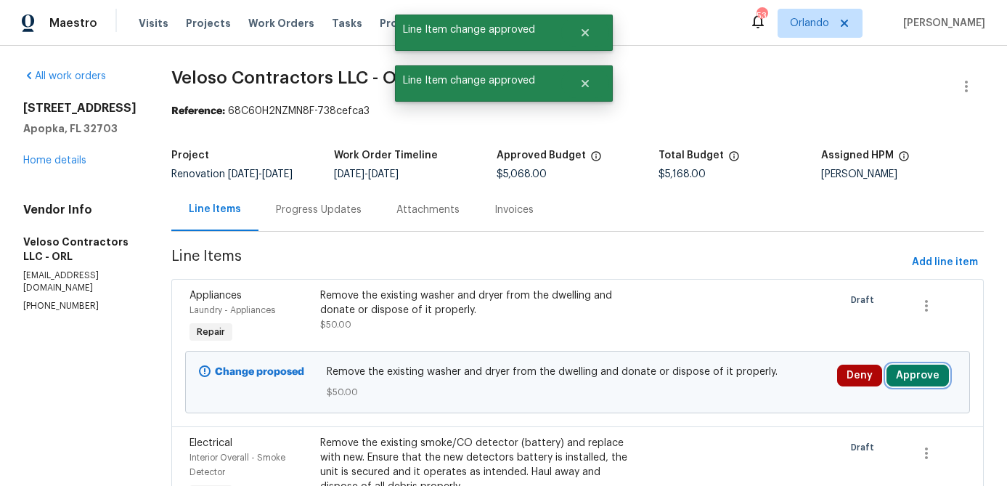
click at [907, 384] on button "Approve" at bounding box center [917, 375] width 62 height 22
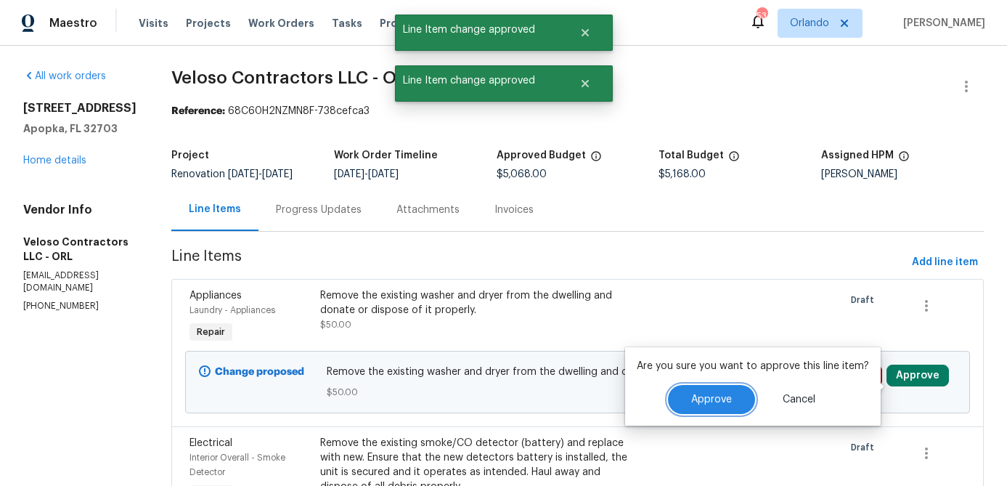
click at [730, 387] on button "Approve" at bounding box center [711, 399] width 87 height 29
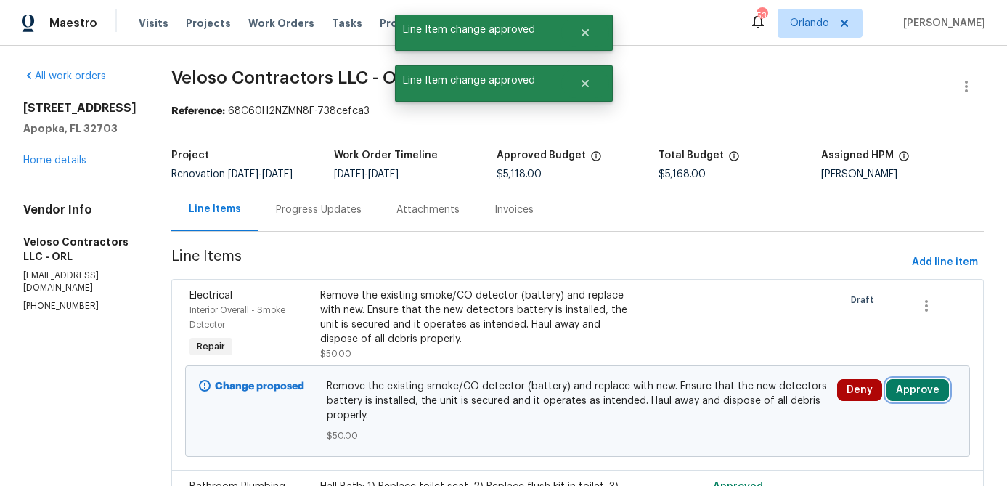
click at [941, 401] on button "Approve" at bounding box center [917, 390] width 62 height 22
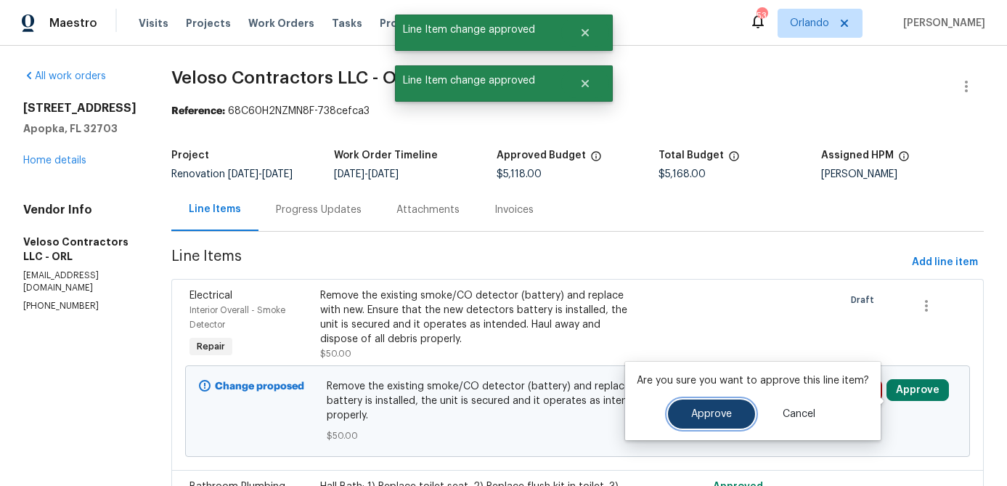
click at [706, 406] on button "Approve" at bounding box center [711, 413] width 87 height 29
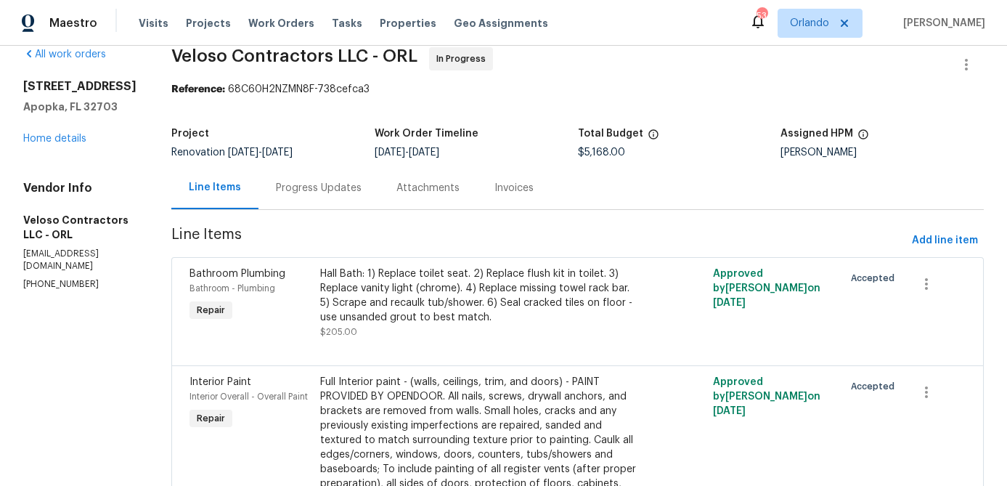
scroll to position [23, 0]
click at [546, 274] on div "Hall Bath: 1) Replace toilet seat. 2) Replace flush kit in toilet. 3) Replace v…" at bounding box center [479, 295] width 318 height 58
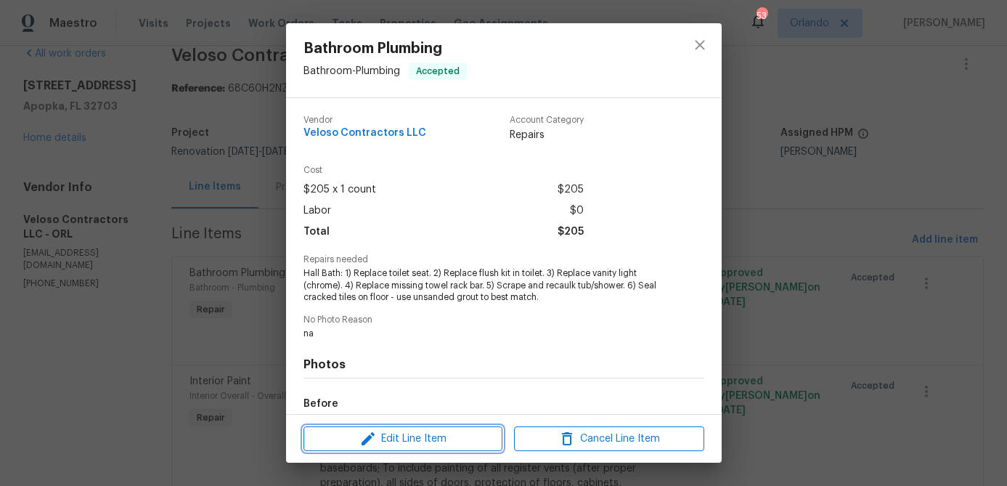
click at [417, 434] on span "Edit Line Item" at bounding box center [403, 439] width 190 height 18
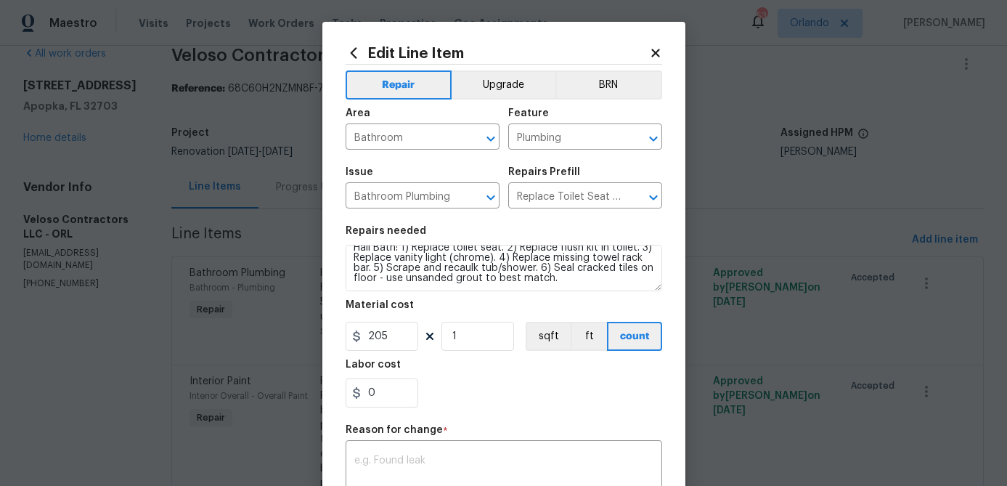
scroll to position [0, 0]
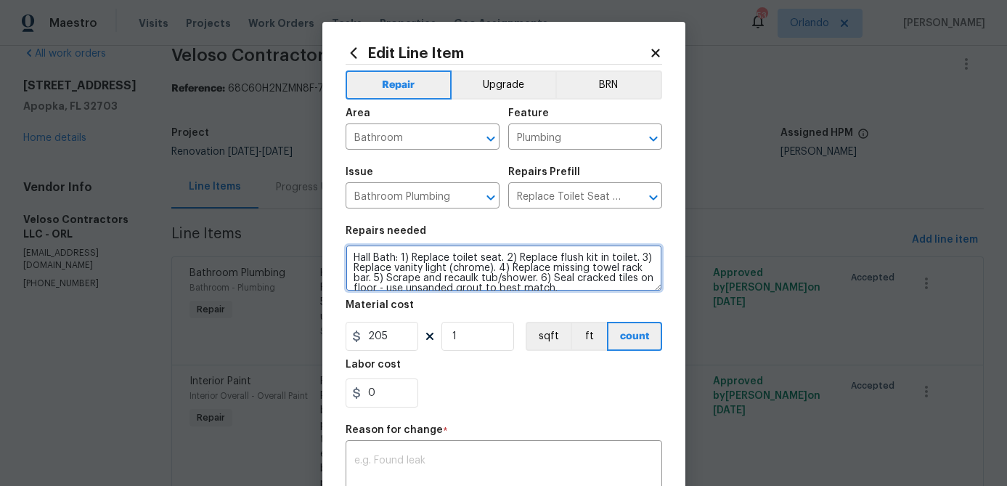
click at [650, 261] on textarea "Hall Bath: 1) Replace toilet seat. 2) Replace flush kit in toilet. 3) Replace v…" at bounding box center [504, 268] width 317 height 46
click at [408, 282] on textarea "Hall Bath: 1) Replace toilet seat. 2) Replace flush kit in toilet. 3) Replace m…" at bounding box center [504, 268] width 317 height 46
click at [570, 279] on textarea "Hall Bath: 1) Replace toilet seat. 2) Replace flush kit in toilet. 3) Replace m…" at bounding box center [504, 268] width 317 height 46
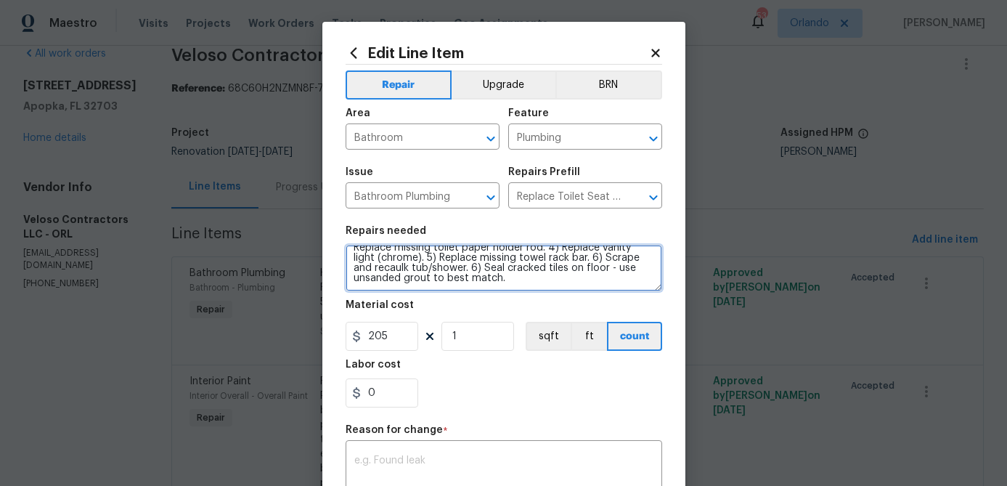
click at [454, 270] on textarea "Hall Bath: 1) Replace toilet seat. 2) Replace flush kit in toilet. 3) Replace m…" at bounding box center [504, 268] width 317 height 46
click at [533, 275] on textarea "Hall Bath: 1) Replace toilet seat. 2) Replace flush kit in toilet. 3) Replace m…" at bounding box center [504, 268] width 317 height 46
type textarea "Hall Bath: 1) Replace toilet seat. 2) Replace flush kit in toilet. 3) Replace m…"
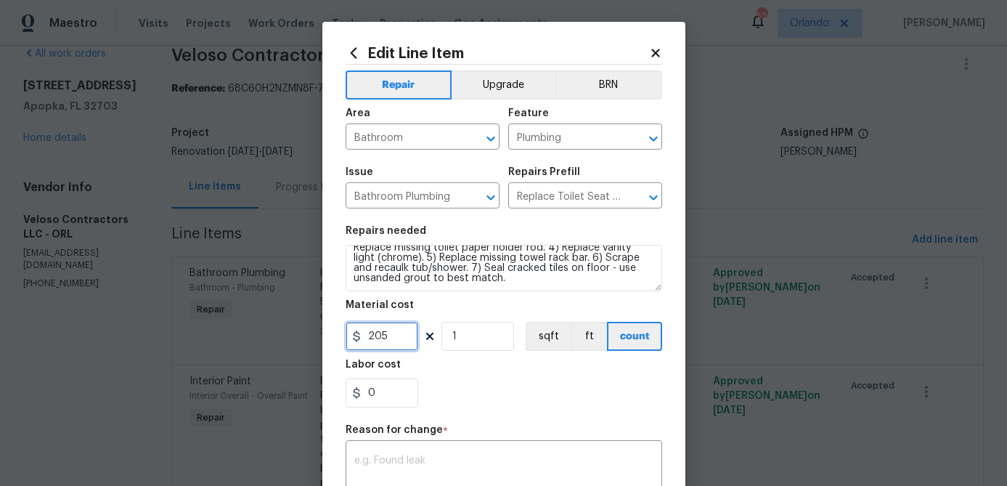
click at [403, 341] on input "205" at bounding box center [382, 336] width 73 height 29
type input "215"
click at [498, 407] on div "0" at bounding box center [504, 392] width 317 height 29
click at [461, 474] on textarea at bounding box center [503, 470] width 299 height 30
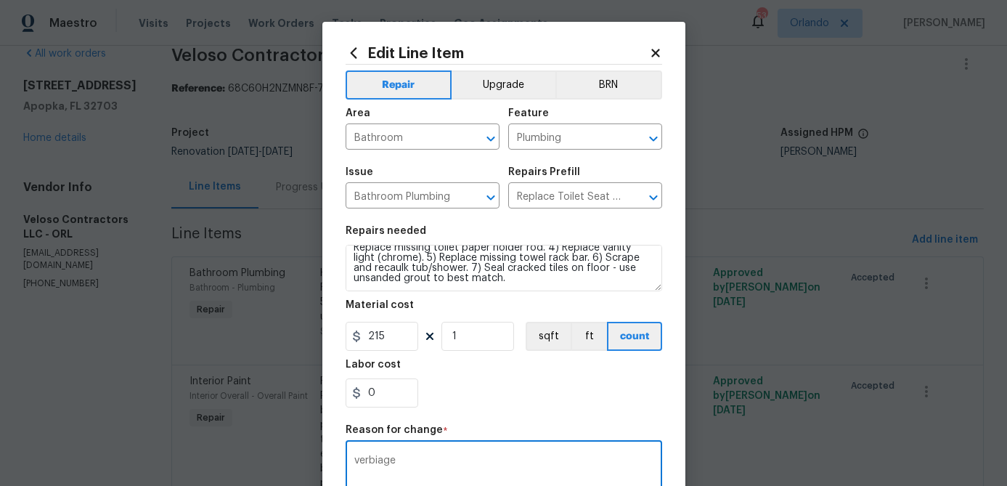
type textarea "verbiage"
click at [541, 404] on div "0" at bounding box center [504, 392] width 317 height 29
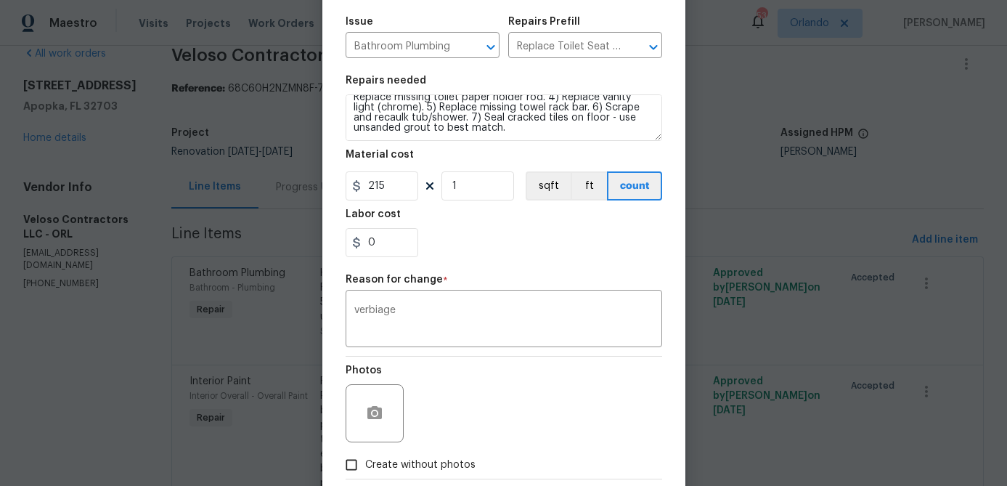
scroll to position [230, 0]
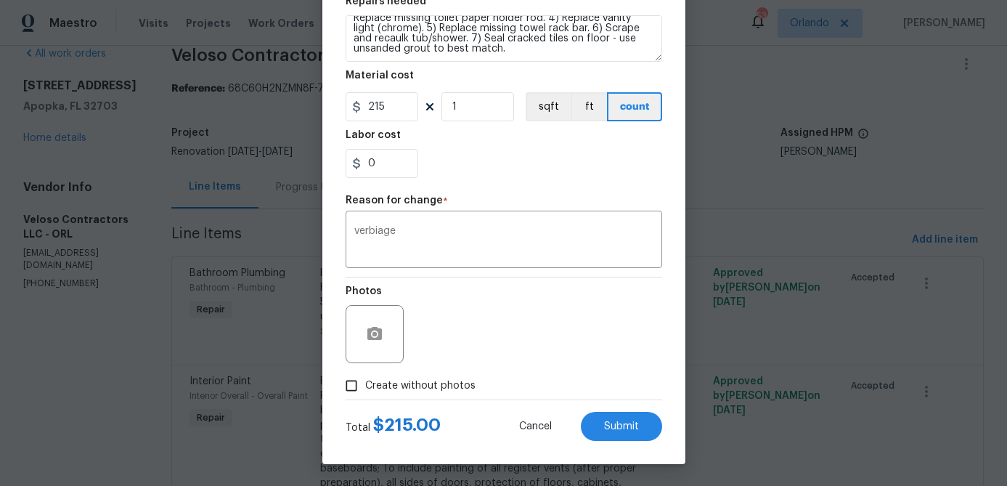
click at [469, 390] on span "Create without photos" at bounding box center [420, 385] width 110 height 15
click at [365, 390] on input "Create without photos" at bounding box center [352, 386] width 28 height 28
checkbox input "true"
click at [621, 425] on span "Submit" at bounding box center [621, 426] width 35 height 11
type textarea "Hall Bath: 1) Replace toilet seat. 2) Replace flush kit in toilet. 3) Replace v…"
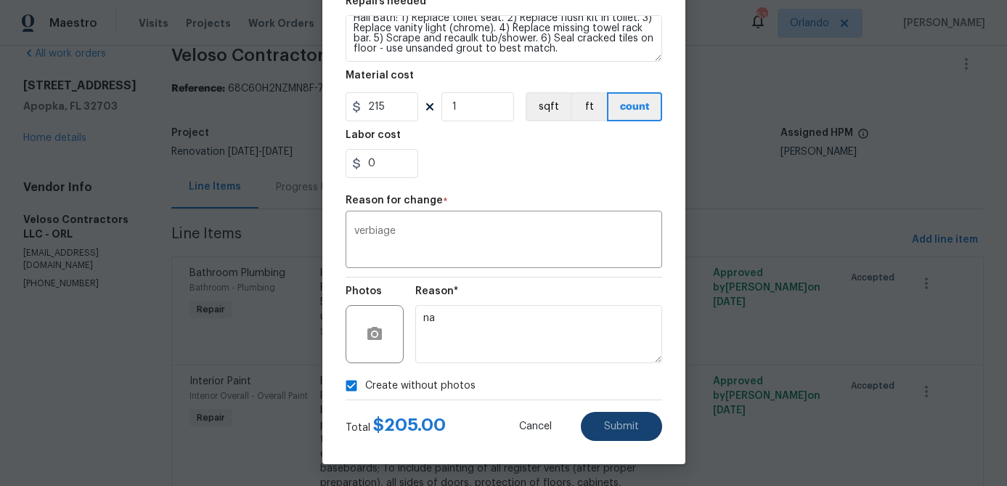
type input "205"
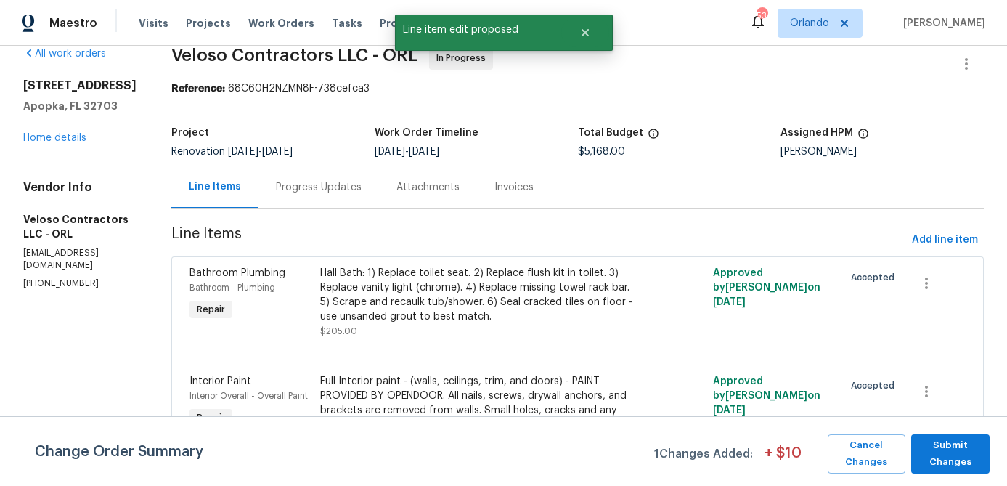
scroll to position [0, 0]
click at [954, 447] on span "Submit Changes" at bounding box center [950, 453] width 64 height 33
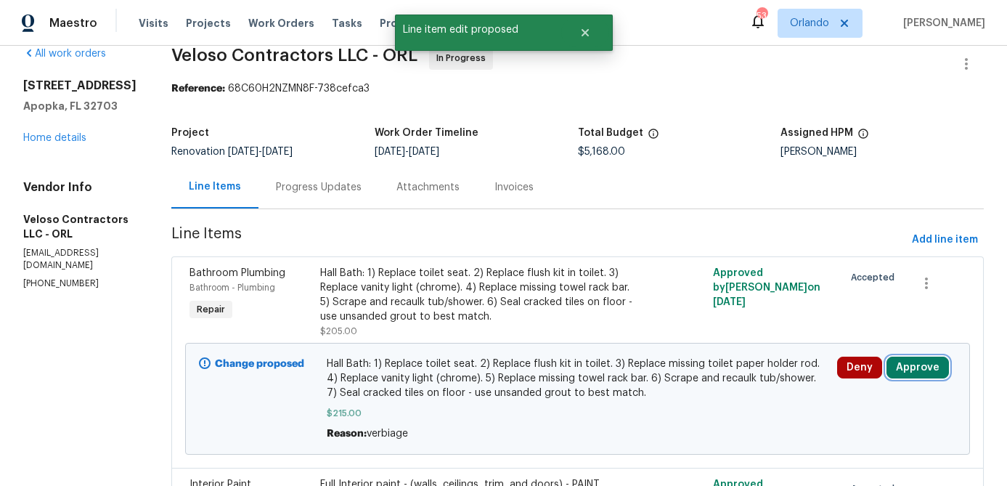
click at [915, 368] on button "Approve" at bounding box center [917, 367] width 62 height 22
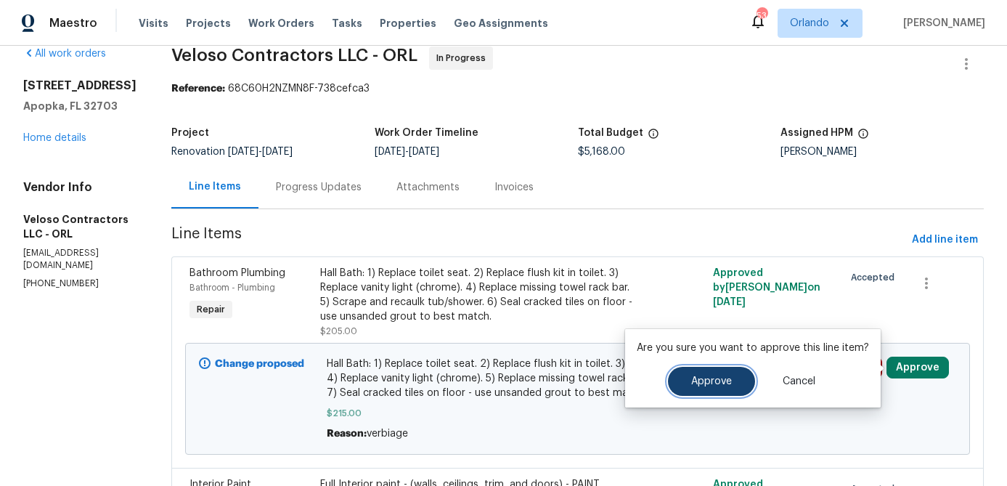
click at [723, 391] on button "Approve" at bounding box center [711, 381] width 87 height 29
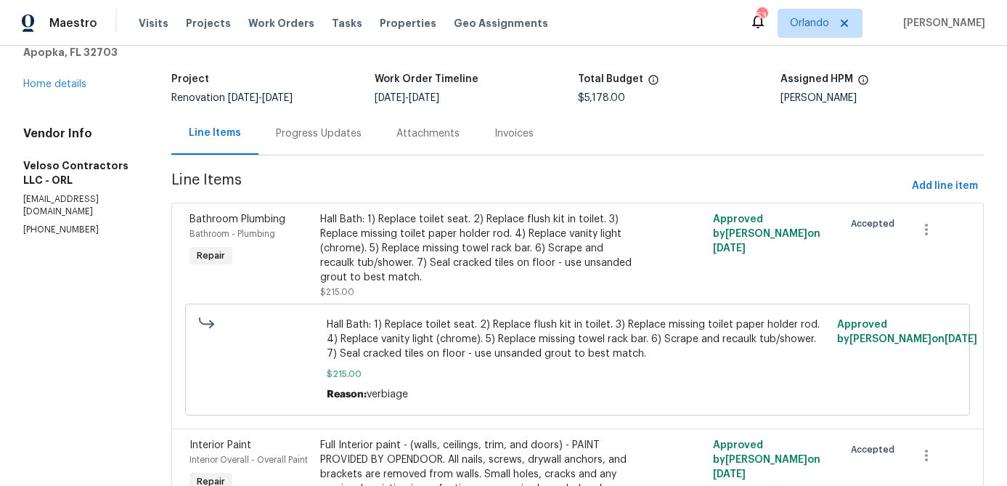
scroll to position [21, 0]
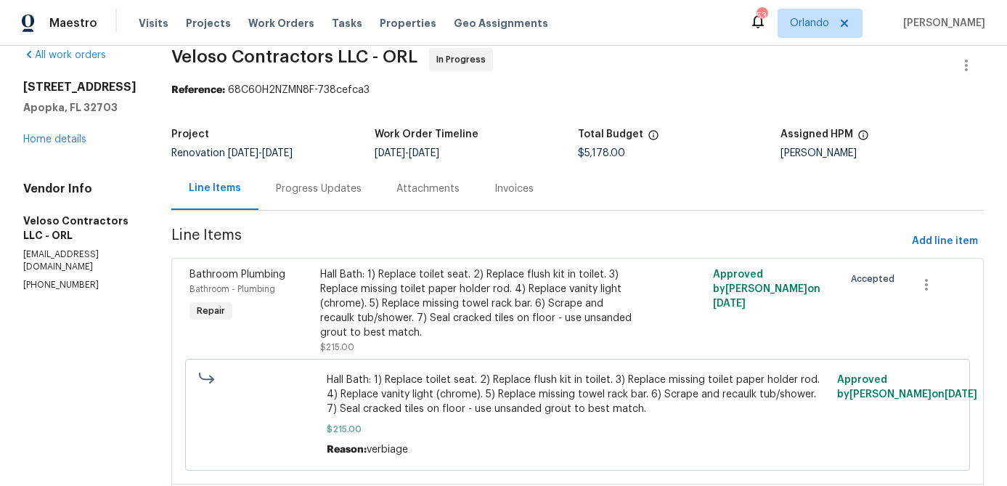
click at [70, 129] on div "[STREET_ADDRESS] Home details" at bounding box center [79, 113] width 113 height 67
click at [65, 141] on link "Home details" at bounding box center [54, 139] width 63 height 10
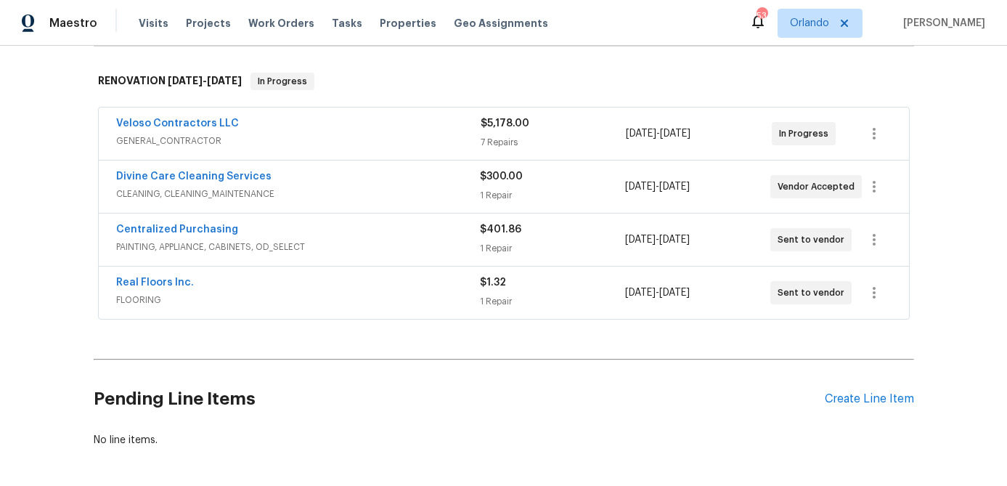
scroll to position [219, 0]
click at [852, 396] on div "Create Line Item" at bounding box center [869, 398] width 89 height 14
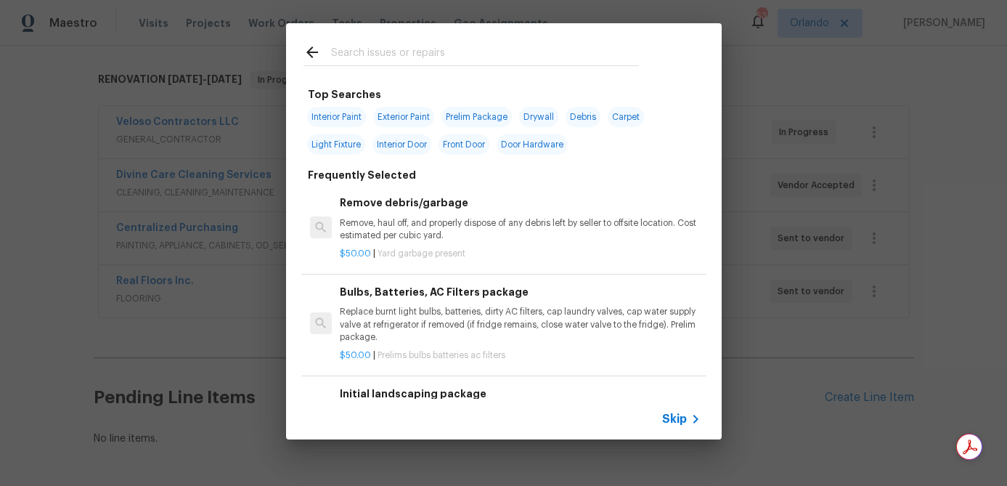
click at [364, 58] on input "text" at bounding box center [485, 55] width 308 height 22
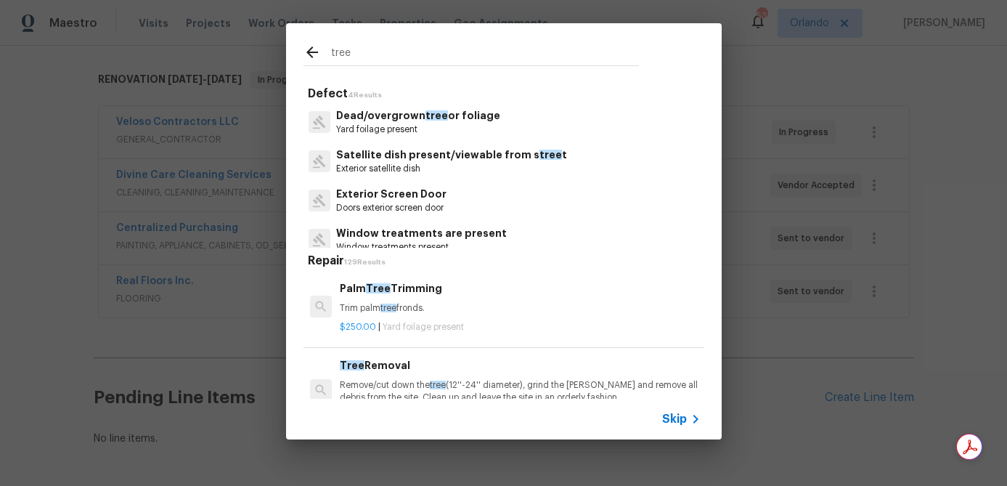
type input "tree"
click at [443, 123] on div "Dead/overgrown tree or foliage Yard foilage present" at bounding box center [418, 122] width 164 height 28
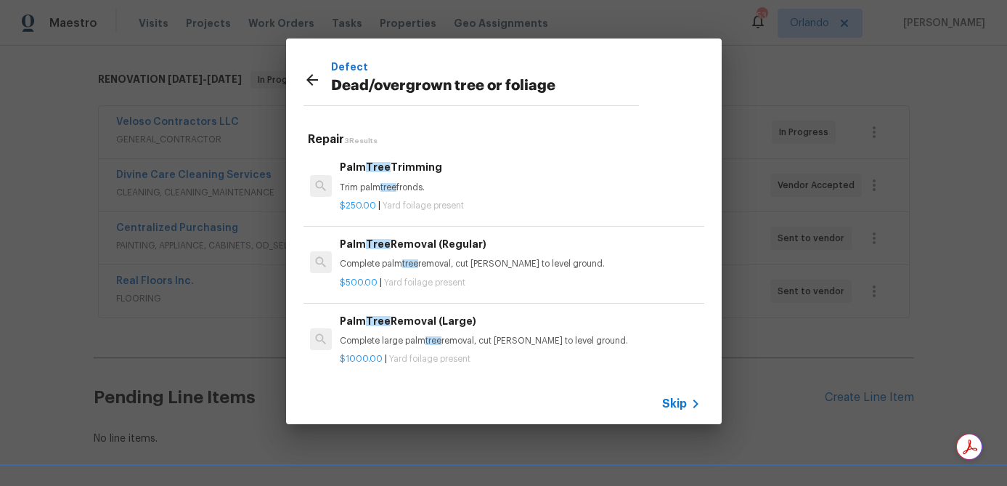
click at [467, 174] on h6 "Palm Tree Trimming" at bounding box center [520, 167] width 360 height 16
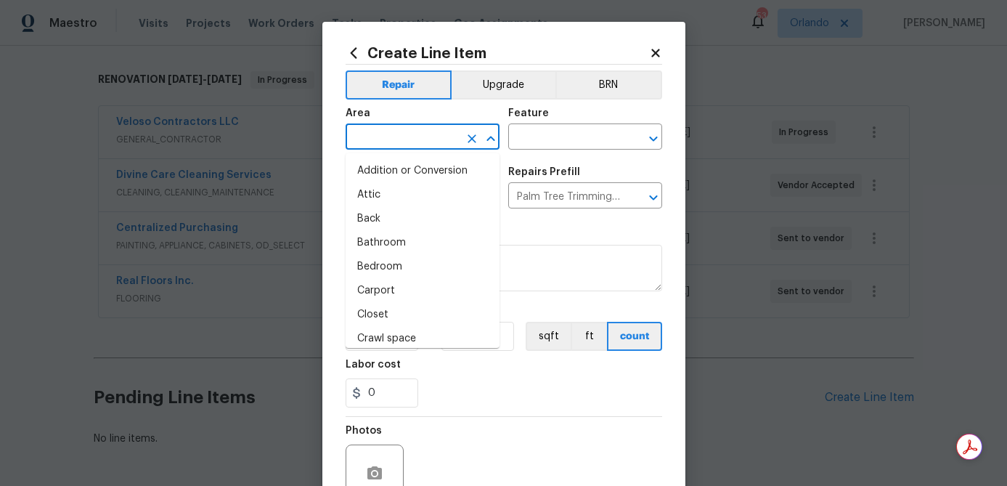
click at [458, 149] on input "text" at bounding box center [402, 138] width 113 height 23
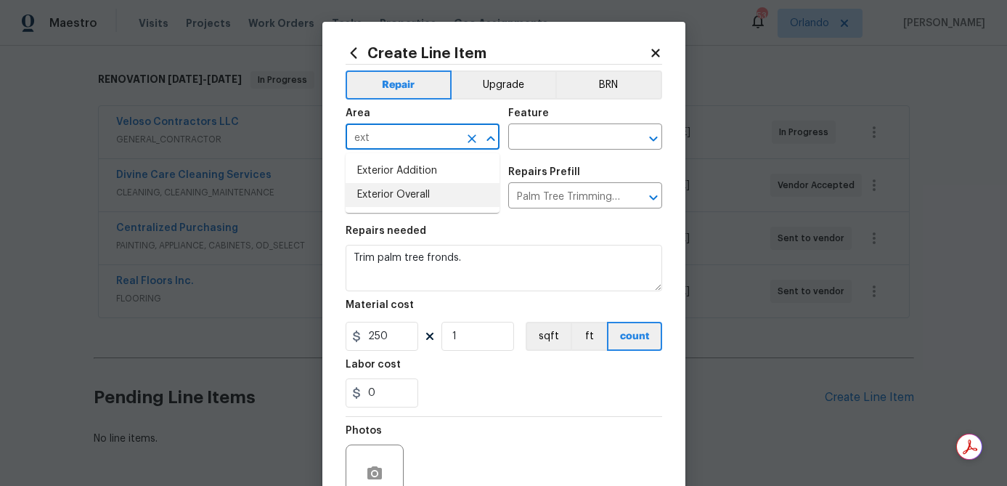
click at [425, 189] on li "Exterior Overall" at bounding box center [423, 195] width 154 height 24
type input "Exterior Overall"
click at [545, 135] on input "text" at bounding box center [564, 138] width 113 height 23
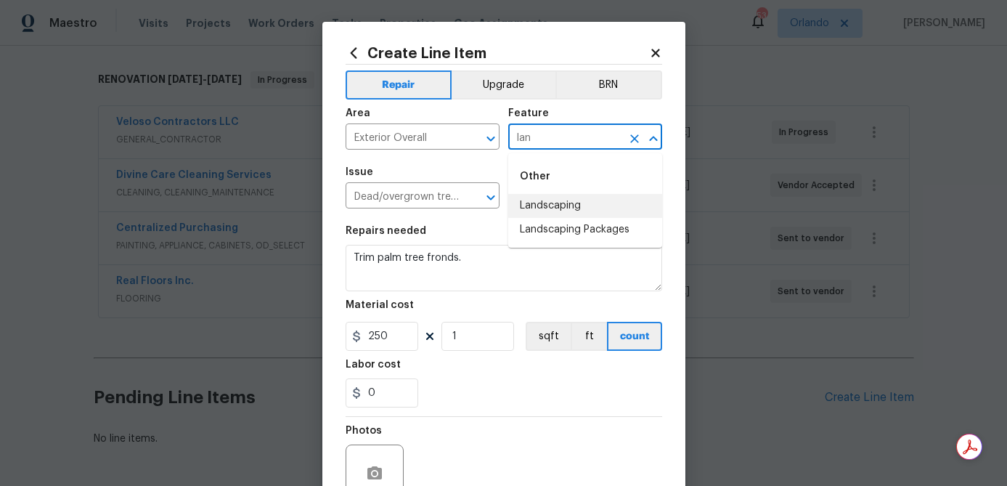
click at [554, 205] on li "Landscaping" at bounding box center [585, 206] width 154 height 24
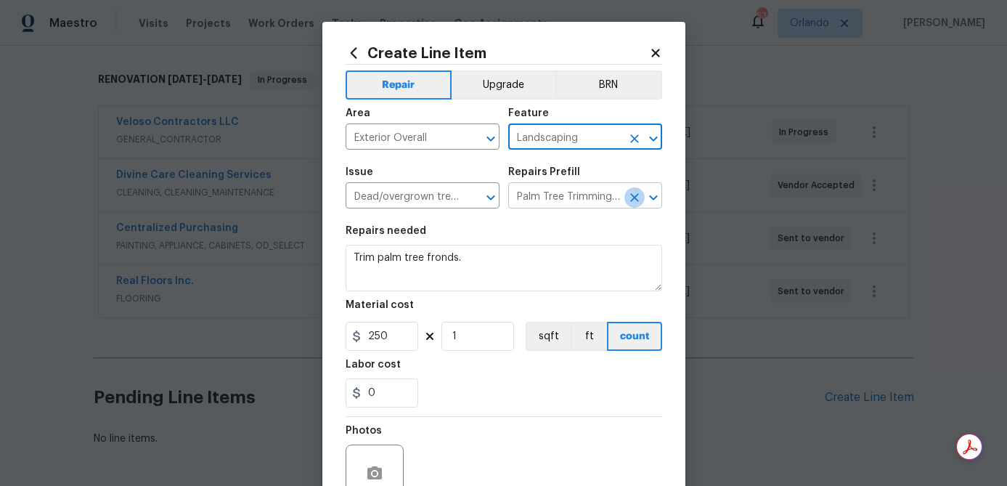
click at [629, 200] on icon "Clear" at bounding box center [634, 197] width 15 height 15
type input "Landscaping"
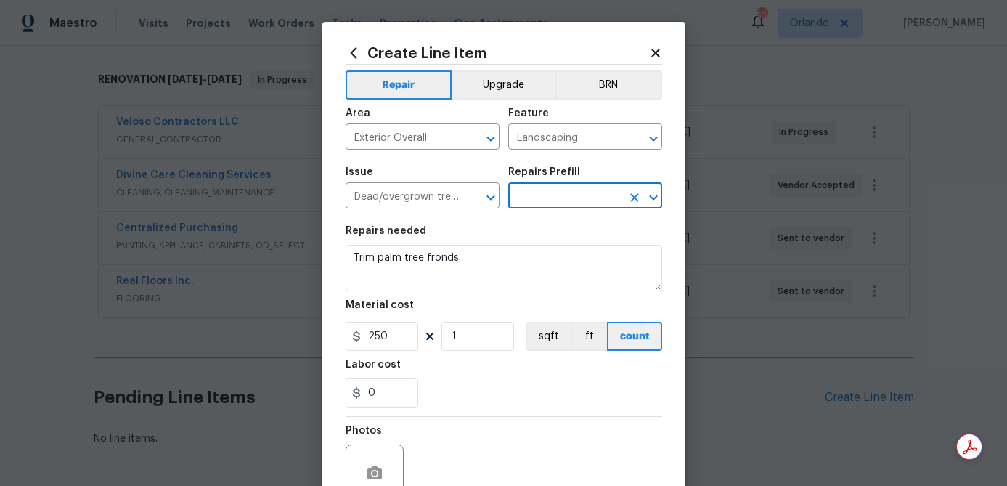
click at [595, 200] on input "text" at bounding box center [564, 197] width 113 height 23
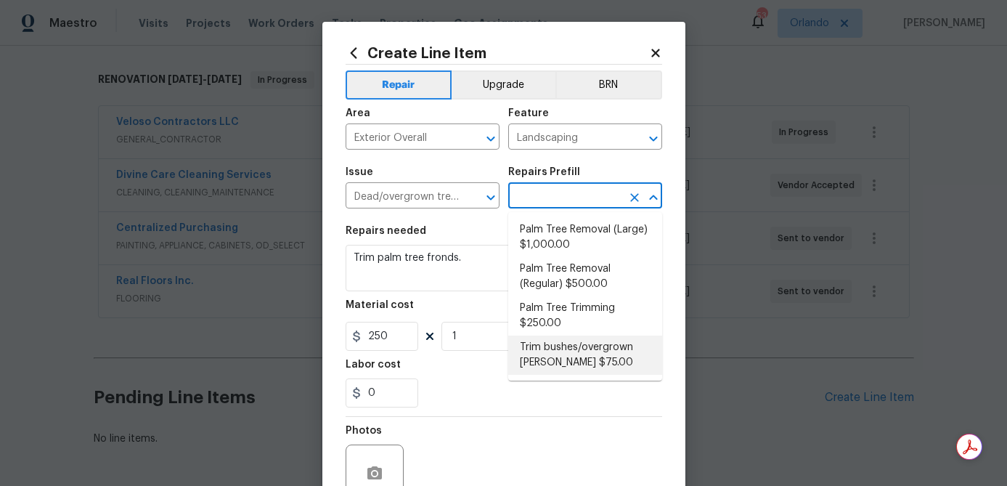
click at [588, 354] on li "Trim bushes/overgrown hedges $75.00" at bounding box center [585, 354] width 154 height 39
type input "Trim bushes/overgrown hedges $75.00"
type textarea "Trim overgrown hegdes & bushes around perimeter of home giving 12" of clearance…"
type input "75"
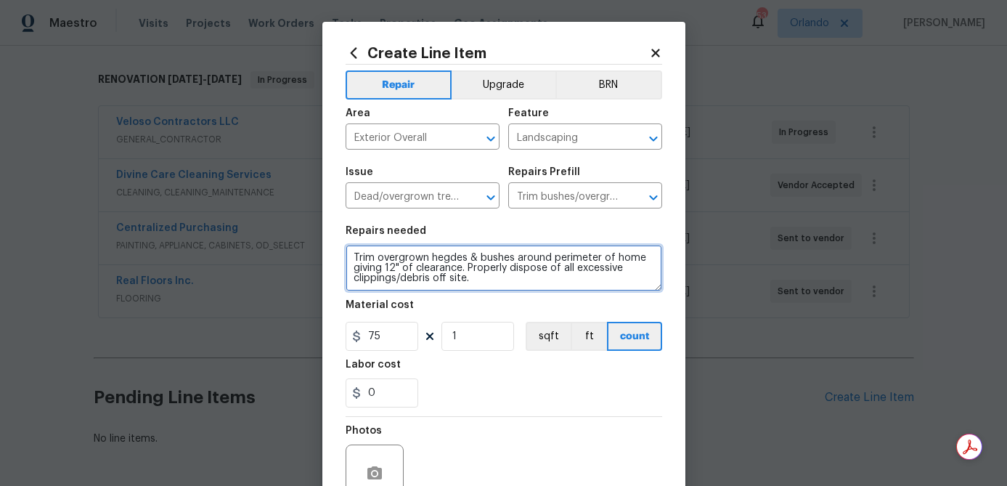
click at [378, 259] on textarea "Trim overgrown hegdes & bushes around perimeter of home giving 12" of clearance…" at bounding box center [504, 268] width 317 height 46
click at [461, 260] on textarea "Trim all overgrown hegdes & bushes around perimeter of home giving 12" of clear…" at bounding box center [504, 268] width 317 height 46
click at [462, 260] on textarea "Trim all overgrown hegdes & bushes around perimeter of home giving 12" of clear…" at bounding box center [504, 268] width 317 height 46
click at [444, 262] on textarea "Trim all overgrown hedges & bushes around perimeter of home giving 12" of clear…" at bounding box center [504, 268] width 317 height 46
click at [521, 256] on textarea "Trim all overgrown trees, hedges & bushes around perimeter of home giving 12" o…" at bounding box center [504, 268] width 317 height 46
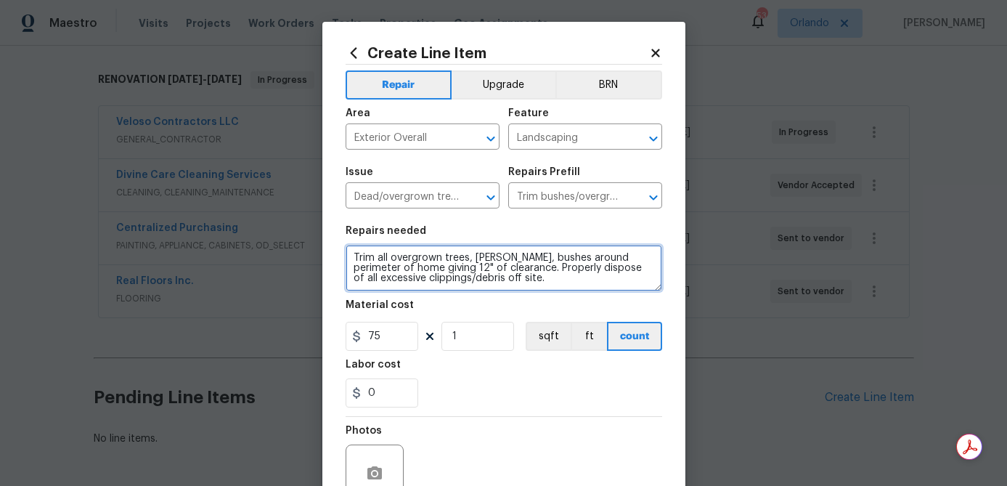
click at [548, 255] on textarea "Trim all overgrown trees, hedges, bushes around perimeter of home giving 12" of…" at bounding box center [504, 268] width 317 height 46
click at [558, 280] on textarea "Trim all overgrown trees, hedges, bushes, shrubs around perimeter of home givin…" at bounding box center [504, 268] width 317 height 46
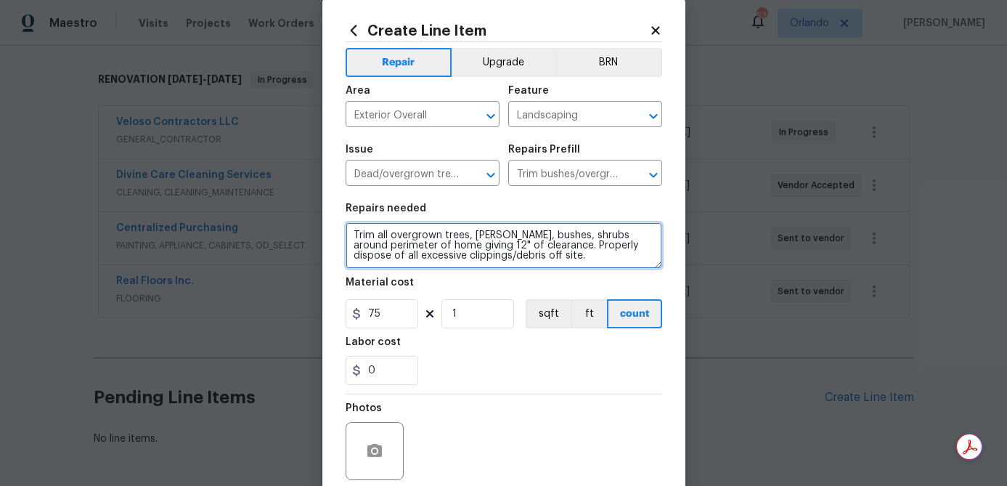
type textarea "Trim all overgrown trees, hedges, bushes, shrubs around perimeter of home givin…"
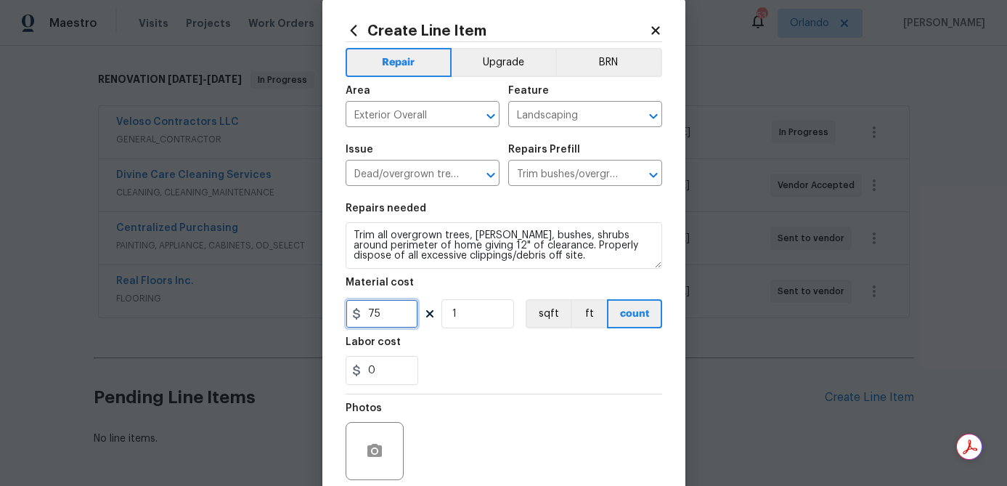
click at [390, 314] on input "75" at bounding box center [382, 313] width 73 height 29
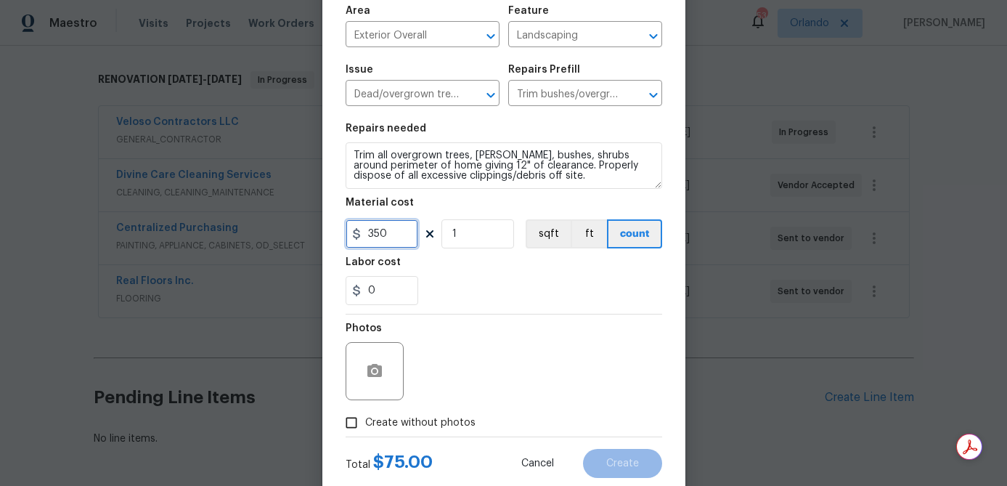
scroll to position [109, 0]
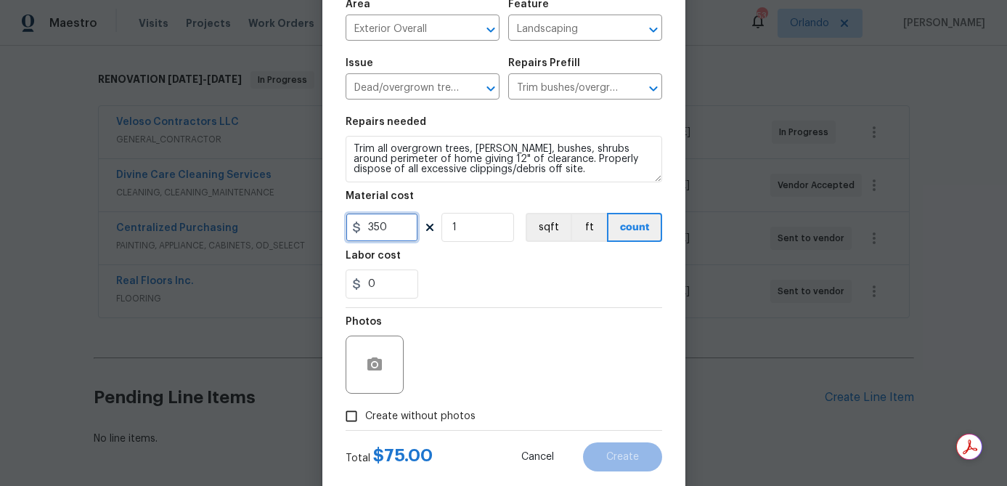
type input "350"
click at [454, 419] on span "Create without photos" at bounding box center [420, 416] width 110 height 15
click at [365, 419] on input "Create without photos" at bounding box center [352, 416] width 28 height 28
checkbox input "true"
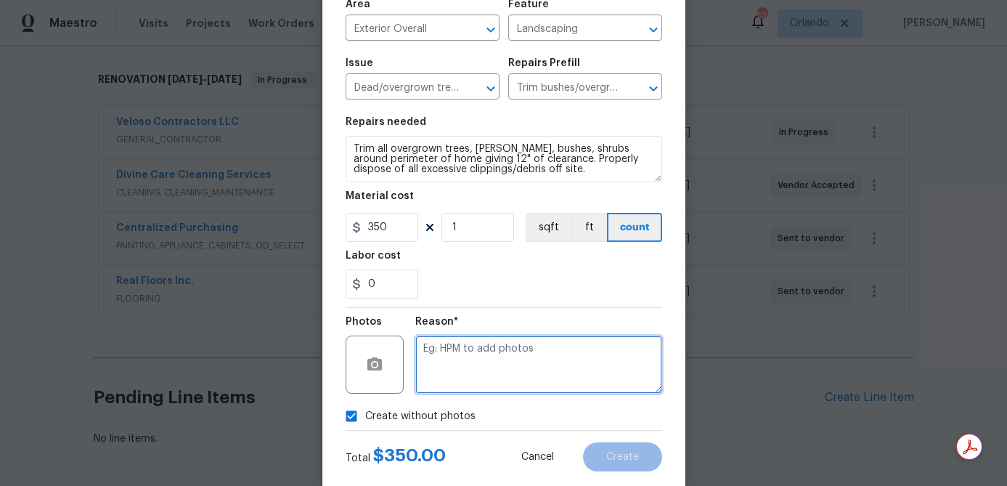
click at [463, 379] on textarea at bounding box center [538, 364] width 247 height 58
type textarea "hpm to add"
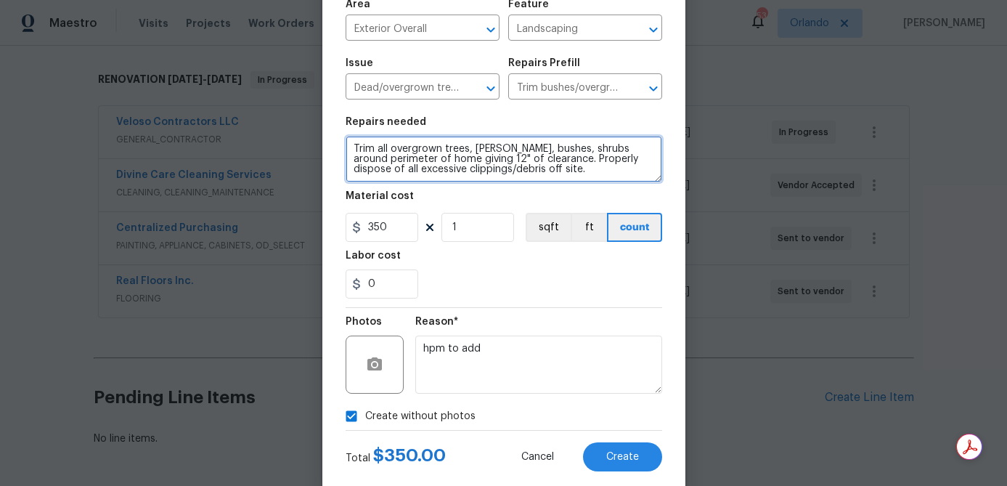
click at [473, 152] on textarea "Trim all overgrown trees, hedges, bushes, shrubs around perimeter of home givin…" at bounding box center [504, 159] width 317 height 46
drag, startPoint x: 590, startPoint y: 152, endPoint x: 611, endPoint y: 183, distance: 37.7
click at [611, 186] on section "Repairs needed Trim all overgrown trees, hedges, bushes, shrubs around perimete…" at bounding box center [504, 207] width 317 height 199
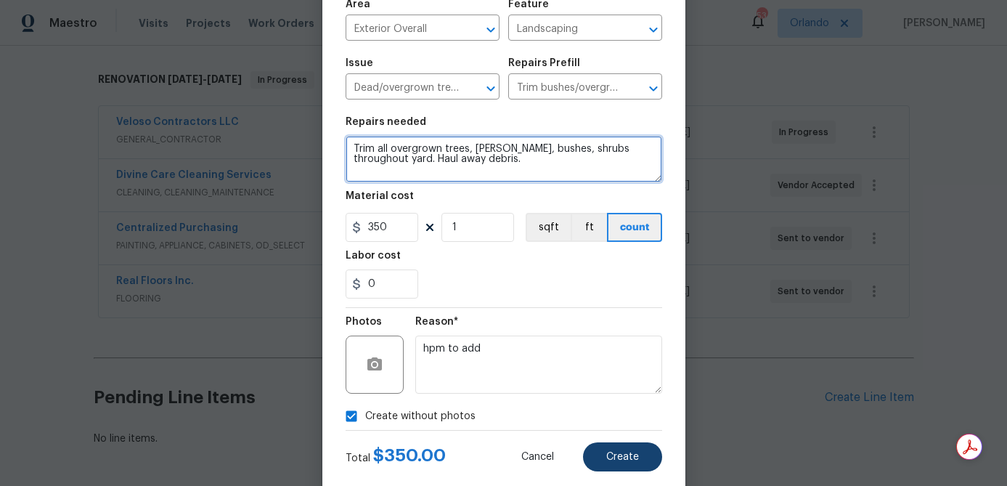
type textarea "Trim all overgrown trees, hedges, bushes, shrubs throughout yard. Haul away deb…"
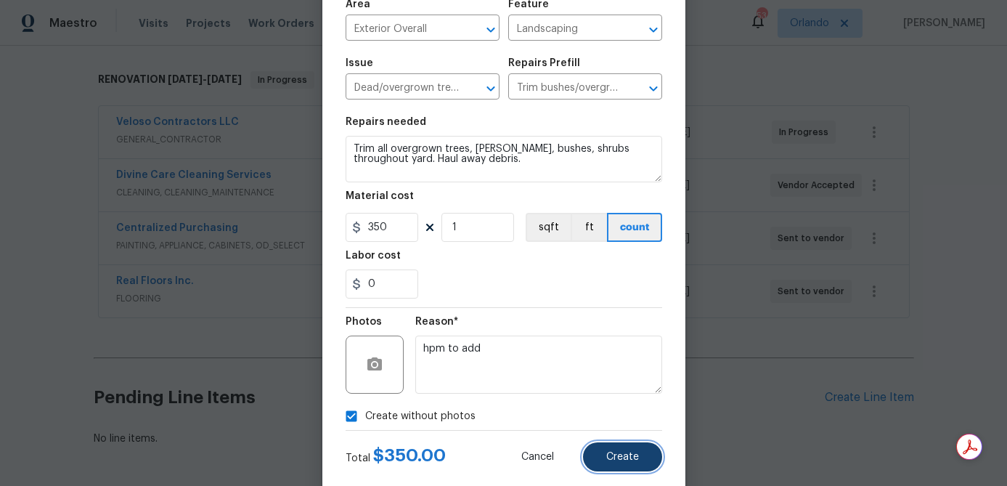
click at [619, 456] on span "Create" at bounding box center [622, 457] width 33 height 11
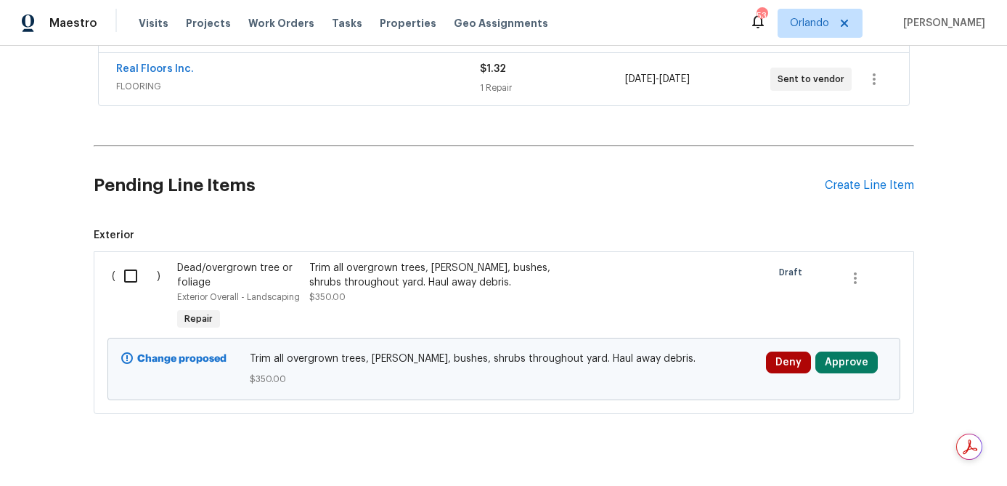
scroll to position [457, 0]
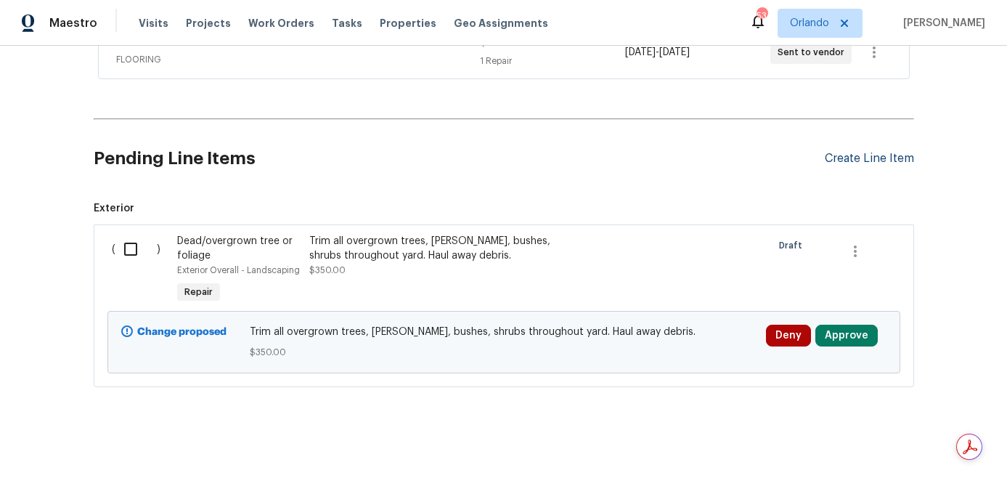
click at [850, 159] on div "Create Line Item" at bounding box center [869, 159] width 89 height 14
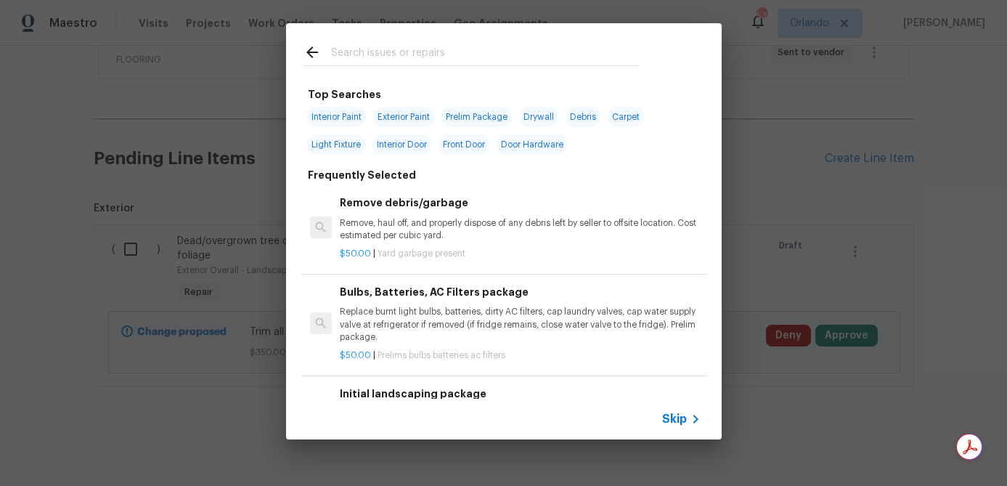
click at [388, 54] on input "text" at bounding box center [485, 55] width 308 height 22
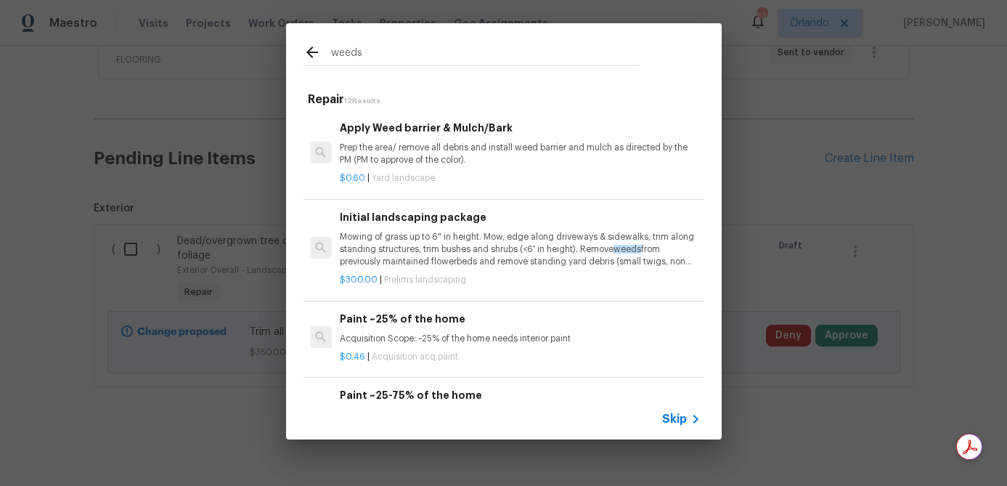
type input "weeds"
click at [473, 152] on p "Prep the area/ remove all debris and install weed barrier and mulch as directed…" at bounding box center [520, 154] width 360 height 25
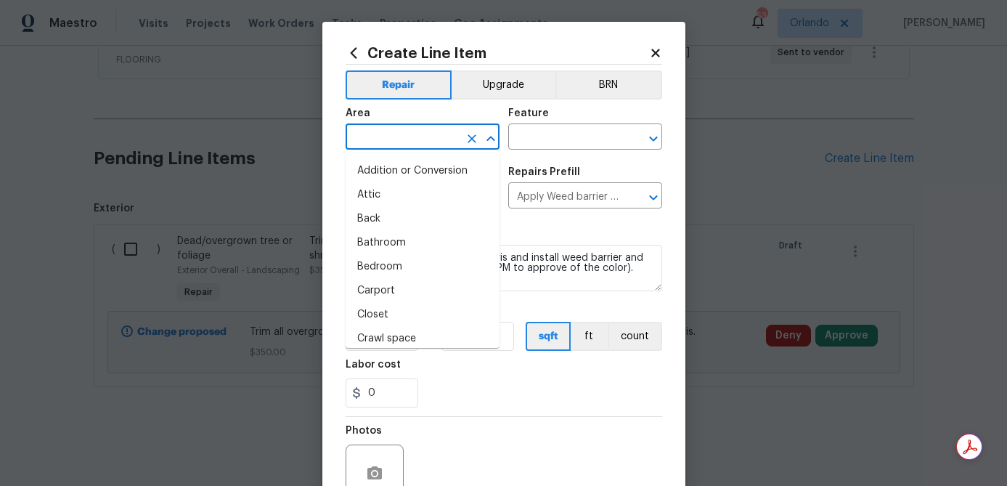
click at [440, 137] on input "text" at bounding box center [402, 138] width 113 height 23
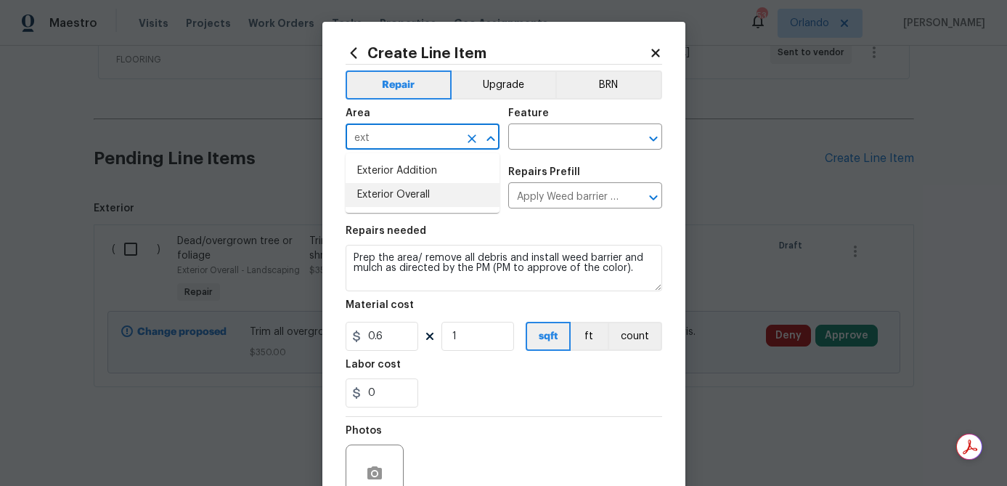
click at [429, 192] on li "Exterior Overall" at bounding box center [423, 195] width 154 height 24
type input "Exterior Overall"
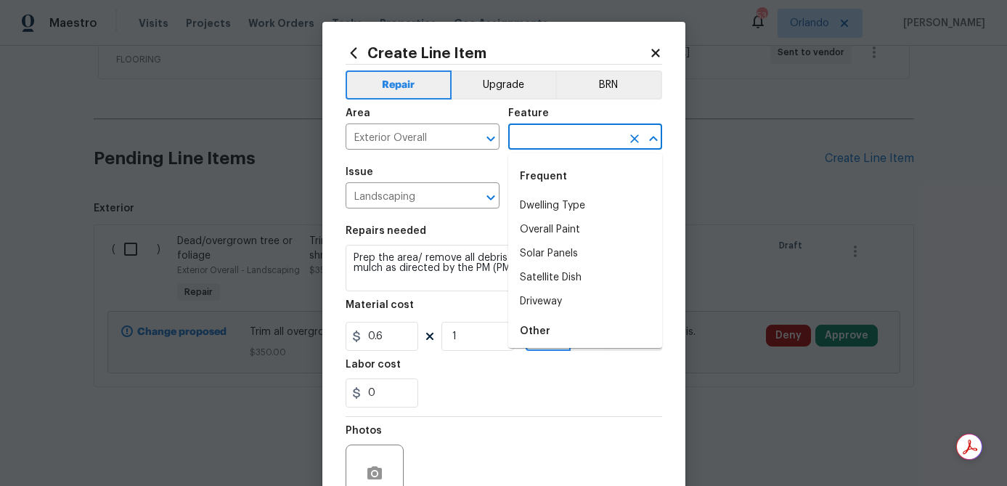
click at [555, 129] on input "text" at bounding box center [564, 138] width 113 height 23
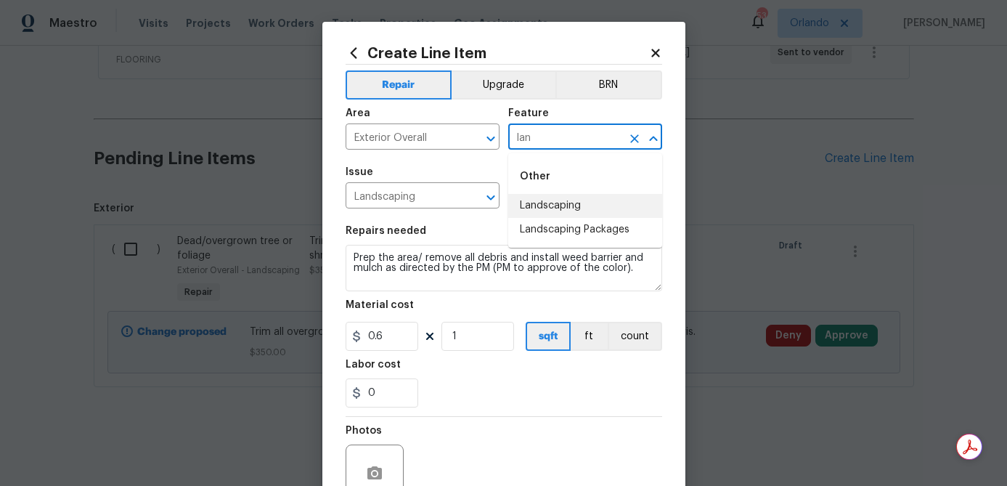
click at [550, 198] on li "Landscaping" at bounding box center [585, 206] width 154 height 24
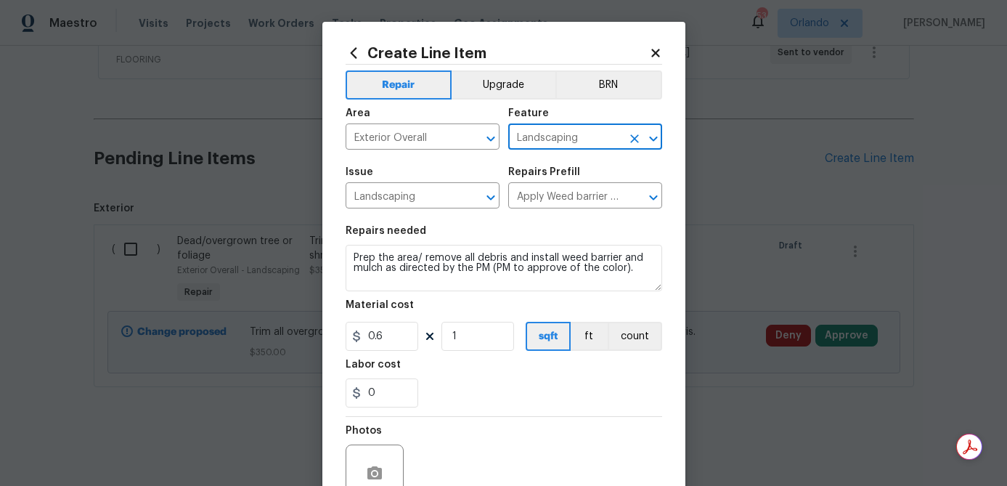
type input "Landscaping"
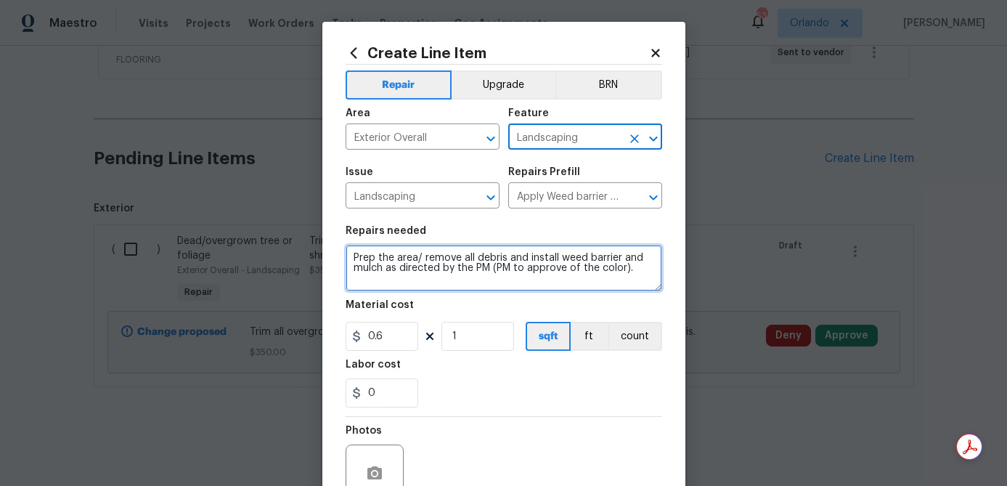
click at [352, 259] on textarea "Prep the area/ remove all debris and install weed barrier and mulch as directed…" at bounding box center [504, 268] width 317 height 46
click at [553, 275] on textarea "Plant beds: 1) Remove all weeds from front rock beds. 2) Add mulch to all other…" at bounding box center [504, 268] width 317 height 46
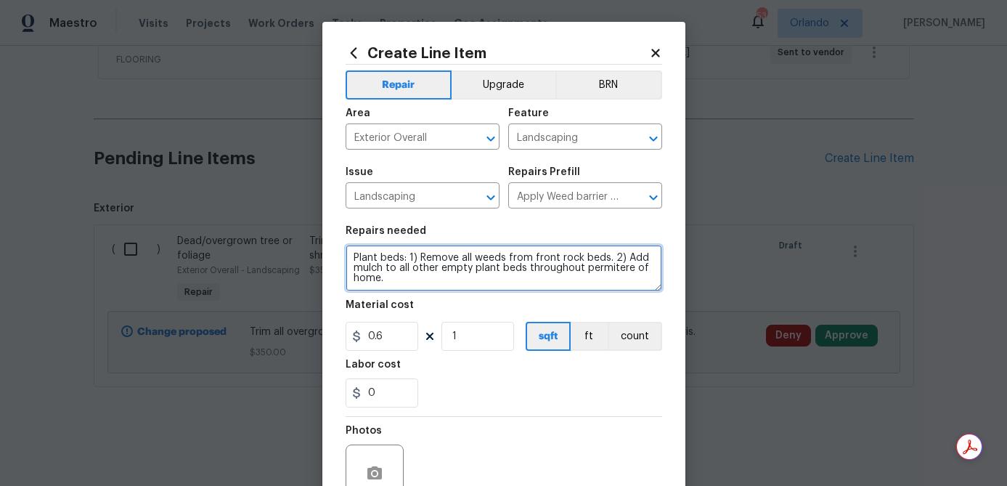
click at [617, 273] on textarea "Plant beds: 1) Remove all weeds from front rock beds. 2) Add mulch to all other…" at bounding box center [504, 268] width 317 height 46
click at [603, 269] on textarea "Plant beds: 1) Remove all weeds from front rock beds. 2) Add mulch to all other…" at bounding box center [504, 268] width 317 height 46
click at [629, 271] on textarea "Plant beds: 1) Remove all weeds from front rock beds. 2) Add mulch to all other…" at bounding box center [504, 268] width 317 height 46
click at [602, 265] on textarea "Plant beds: 1) Remove all weeds from front rock beds. 2) Add mulch to all other…" at bounding box center [504, 268] width 317 height 46
type textarea "Plant beds: 1) Remove all weeds from front rock beds. 2) Add mulch to all other…"
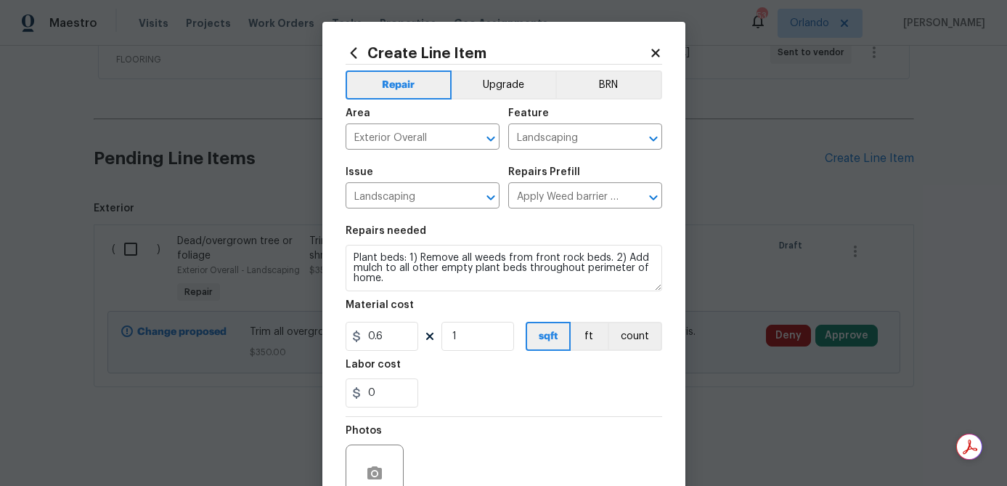
click at [523, 293] on section "Repairs needed Plant beds: 1) Remove all weeds from front rock beds. 2) Add mul…" at bounding box center [504, 316] width 317 height 199
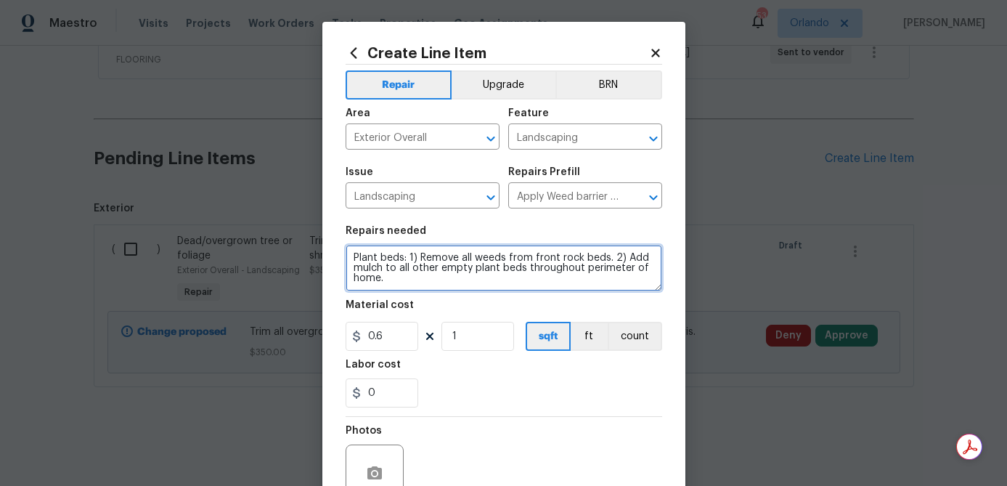
click at [456, 286] on textarea "Plant beds: 1) Remove all weeds from front rock beds. 2) Add mulch to all other…" at bounding box center [504, 268] width 317 height 46
click at [583, 259] on textarea "Plant beds: 1) Remove all weeds from front rock beds. 2) Add mulch to all other…" at bounding box center [504, 268] width 317 height 46
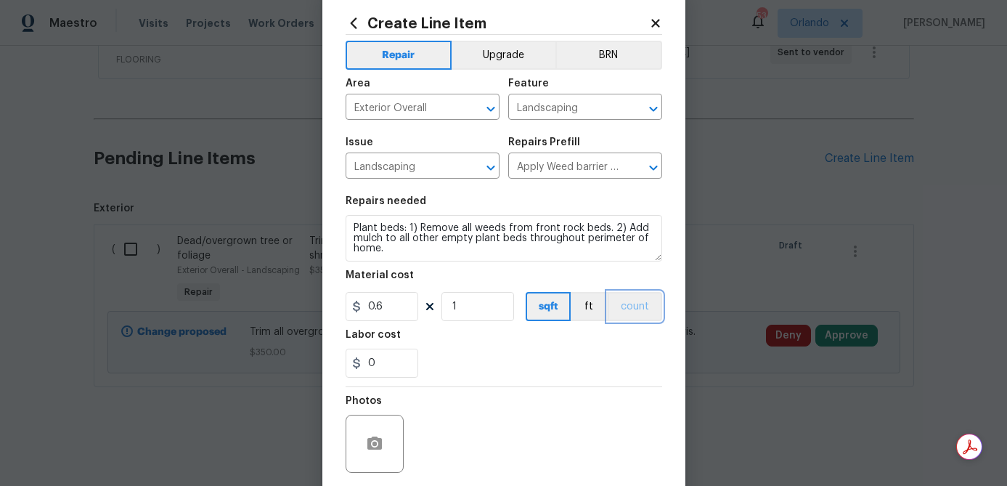
click at [632, 303] on button "count" at bounding box center [635, 306] width 54 height 29
click at [393, 307] on input "0.6" at bounding box center [382, 306] width 73 height 29
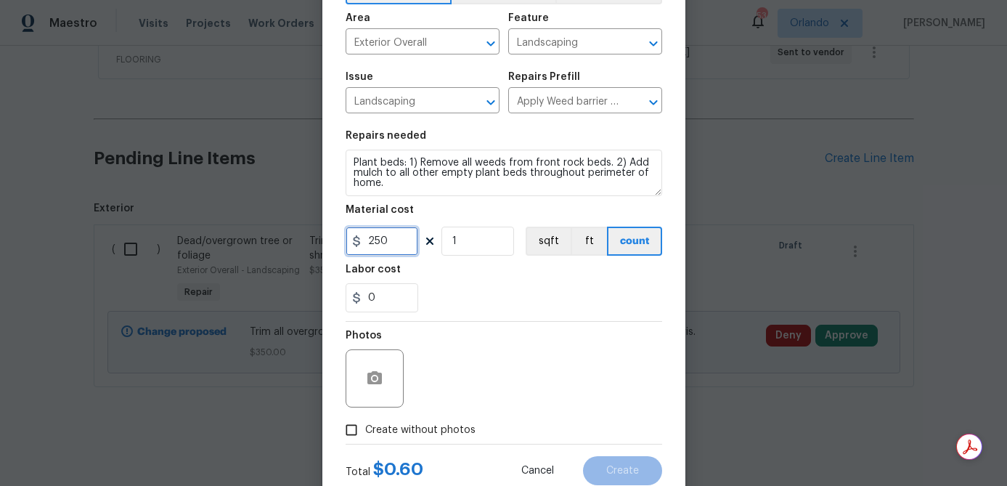
scroll to position [113, 0]
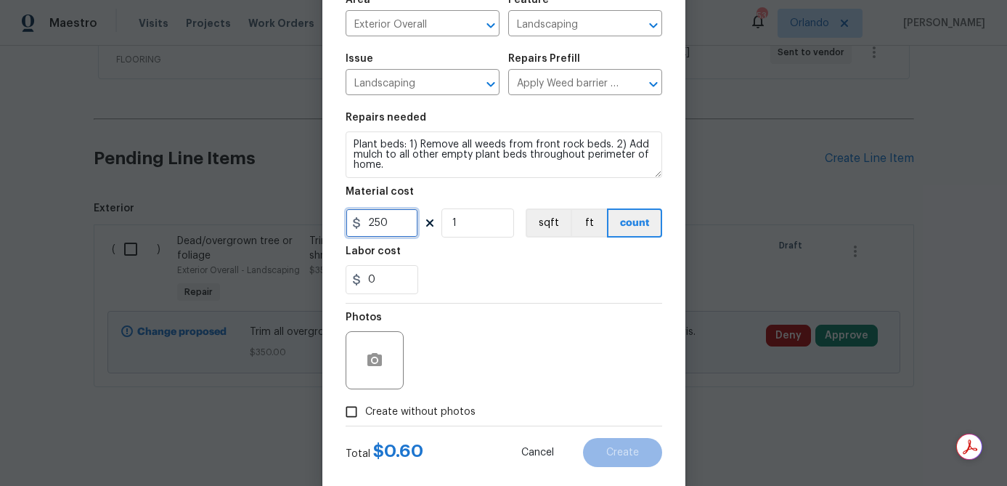
type input "250"
click at [456, 410] on span "Create without photos" at bounding box center [420, 411] width 110 height 15
click at [365, 410] on input "Create without photos" at bounding box center [352, 412] width 28 height 28
checkbox input "true"
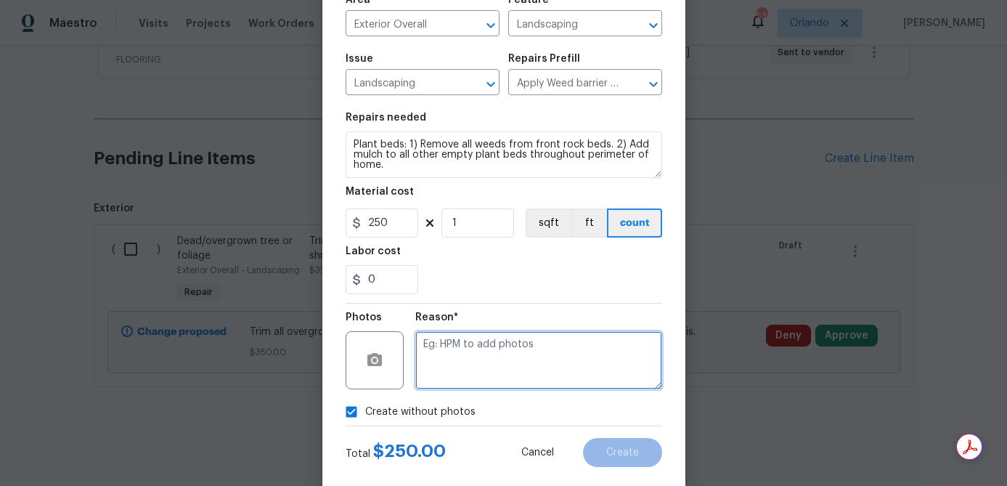
click at [489, 367] on textarea at bounding box center [538, 360] width 247 height 58
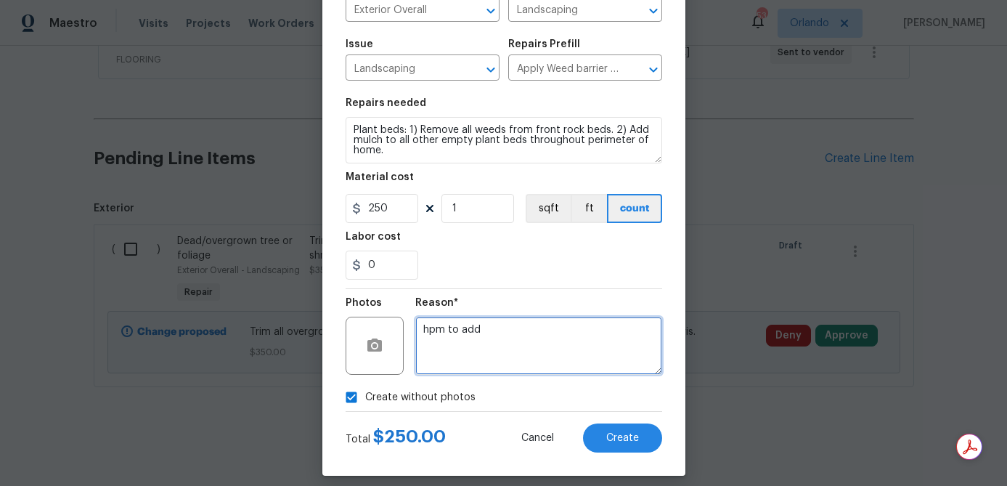
scroll to position [131, 0]
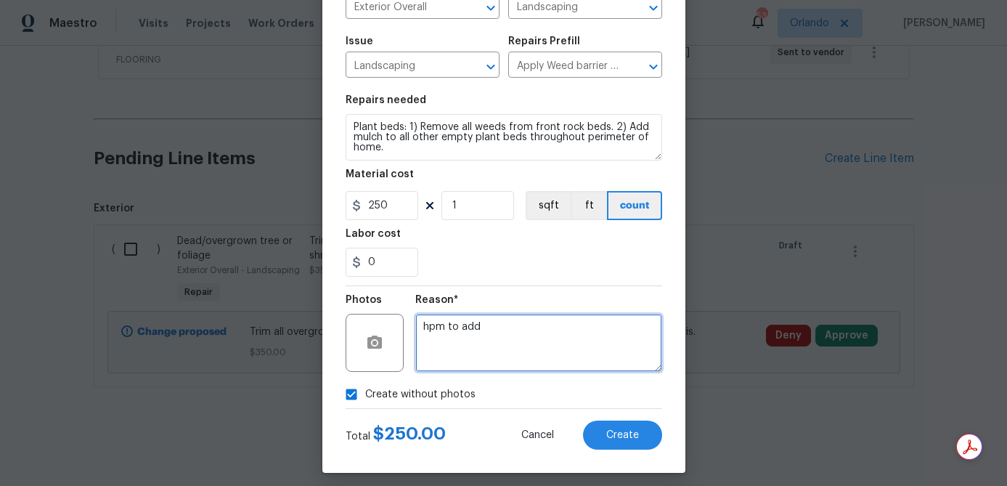
type textarea "hpm to add"
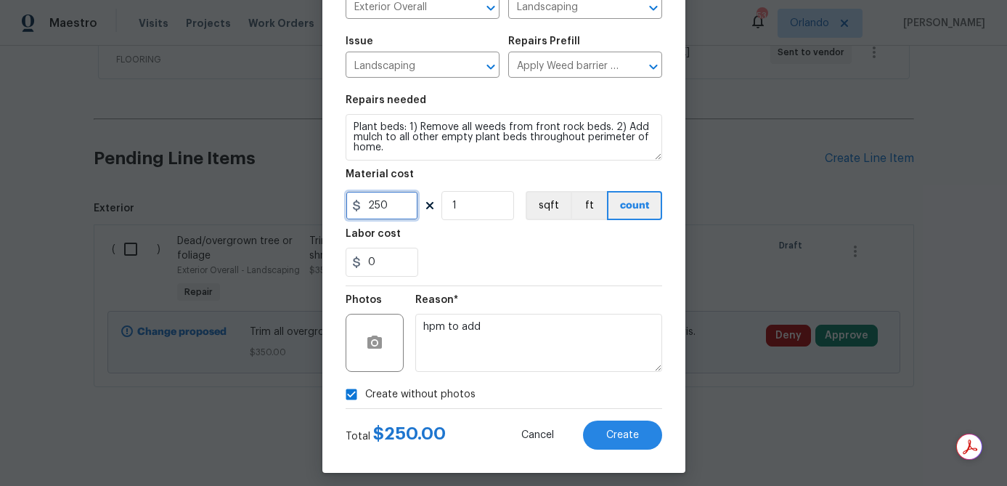
click at [396, 204] on input "250" at bounding box center [382, 205] width 73 height 29
type input "300"
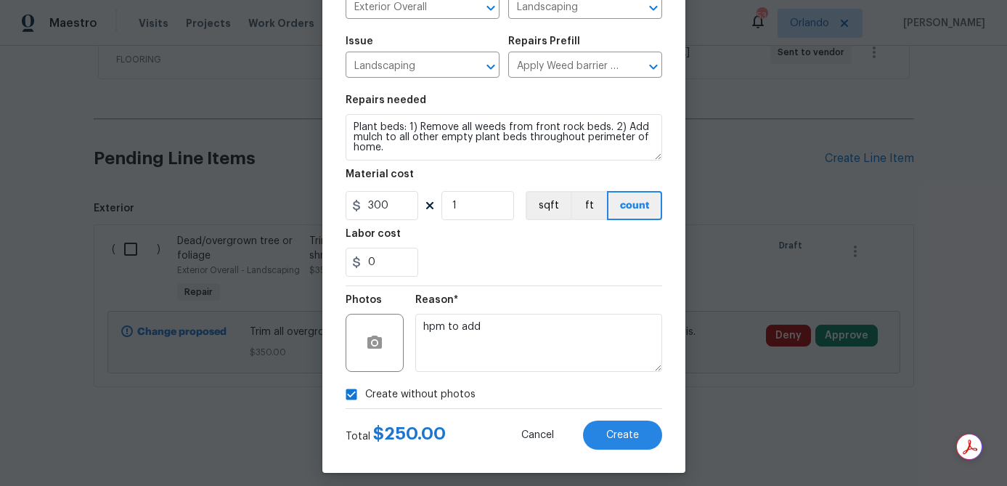
click at [558, 300] on div "Reason*" at bounding box center [538, 304] width 247 height 19
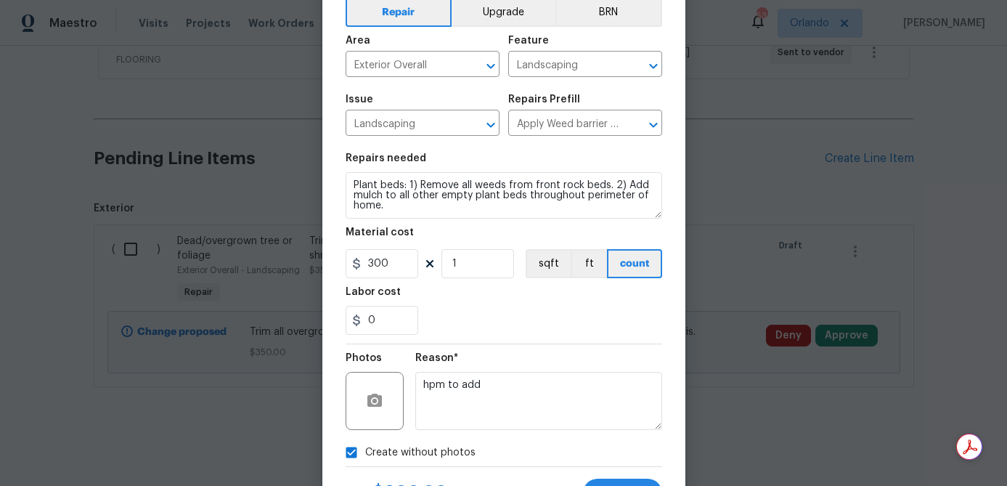
scroll to position [140, 0]
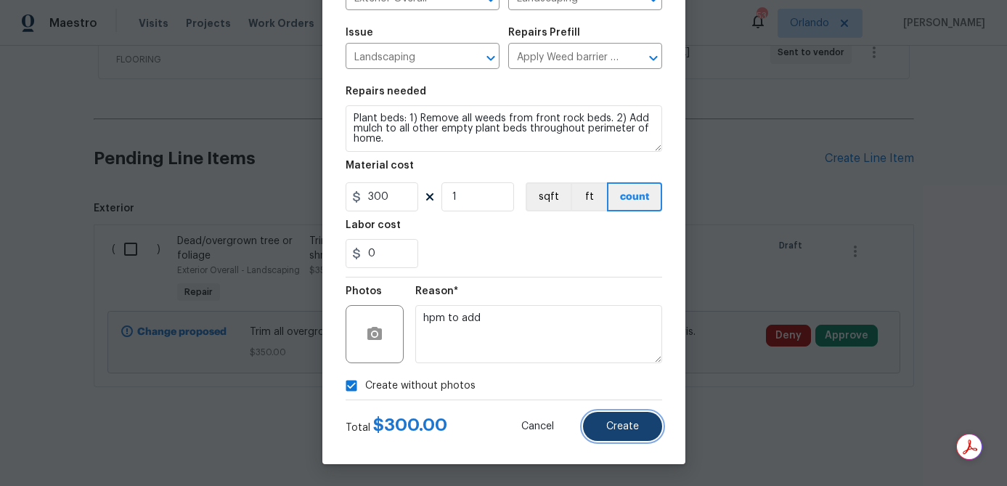
click at [629, 432] on button "Create" at bounding box center [622, 426] width 79 height 29
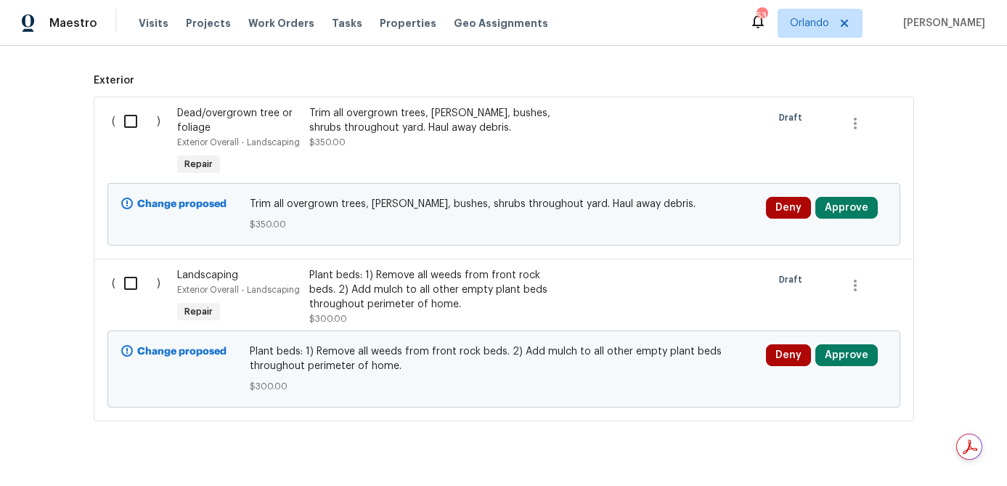
scroll to position [603, 0]
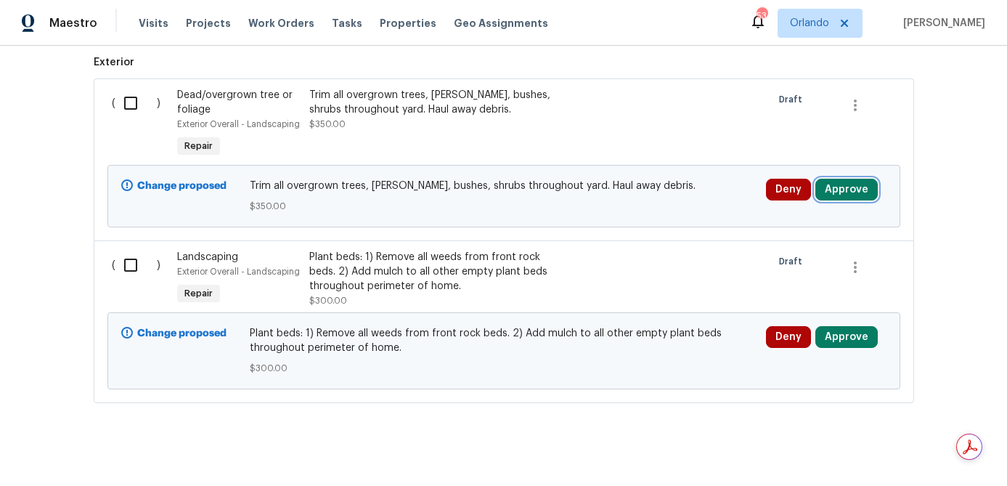
click at [865, 192] on button "Approve" at bounding box center [846, 190] width 62 height 22
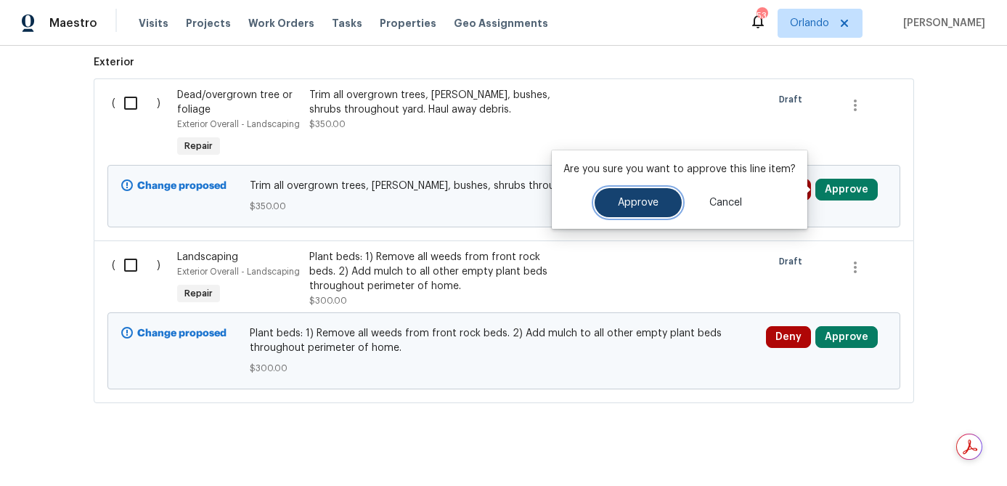
click at [665, 206] on button "Approve" at bounding box center [638, 202] width 87 height 29
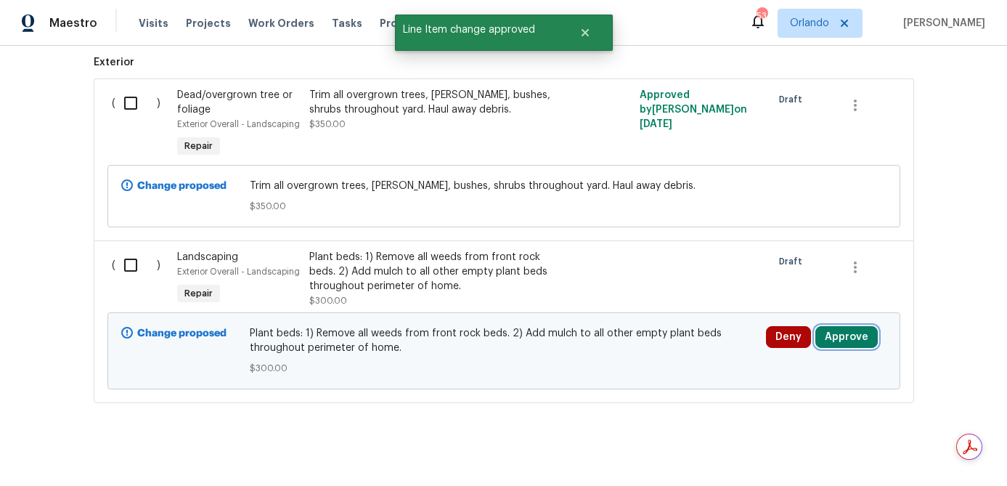
click at [844, 340] on button "Approve" at bounding box center [846, 337] width 62 height 22
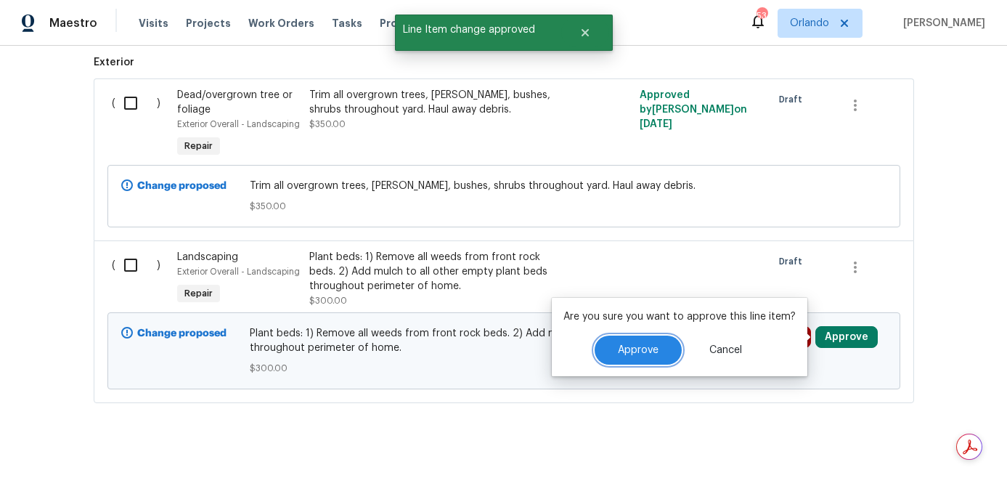
click at [638, 343] on button "Approve" at bounding box center [638, 349] width 87 height 29
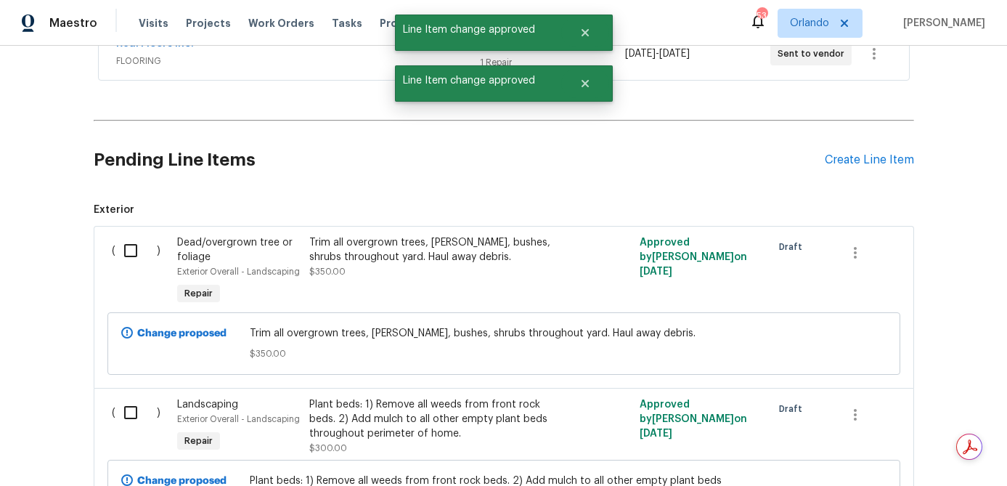
scroll to position [512, 0]
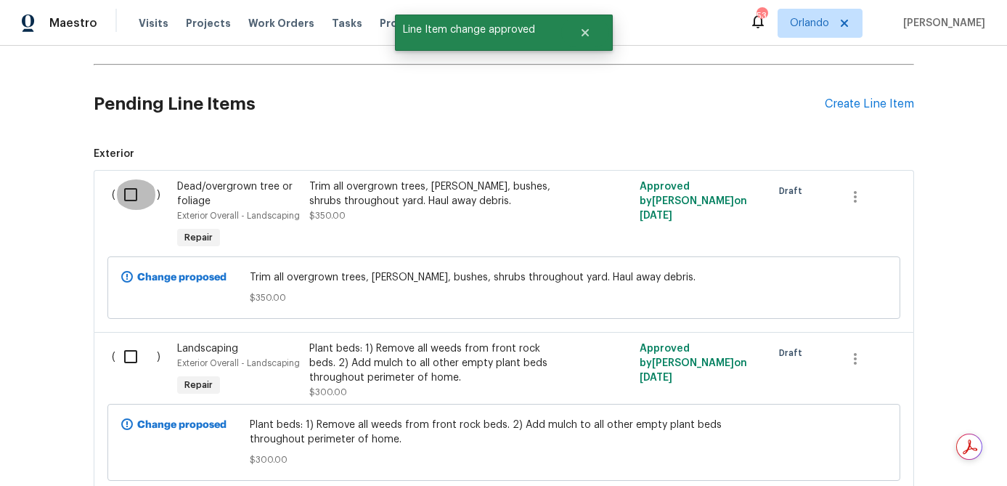
click at [134, 198] on input "checkbox" at bounding box center [135, 194] width 41 height 30
checkbox input "true"
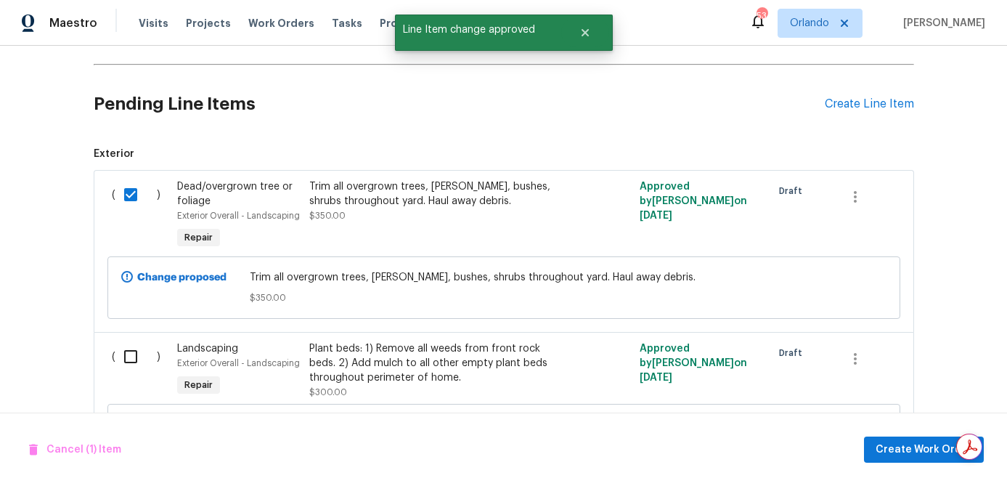
click at [129, 357] on input "checkbox" at bounding box center [135, 356] width 41 height 30
checkbox input "true"
click at [903, 437] on button "Create Work Order" at bounding box center [924, 449] width 120 height 27
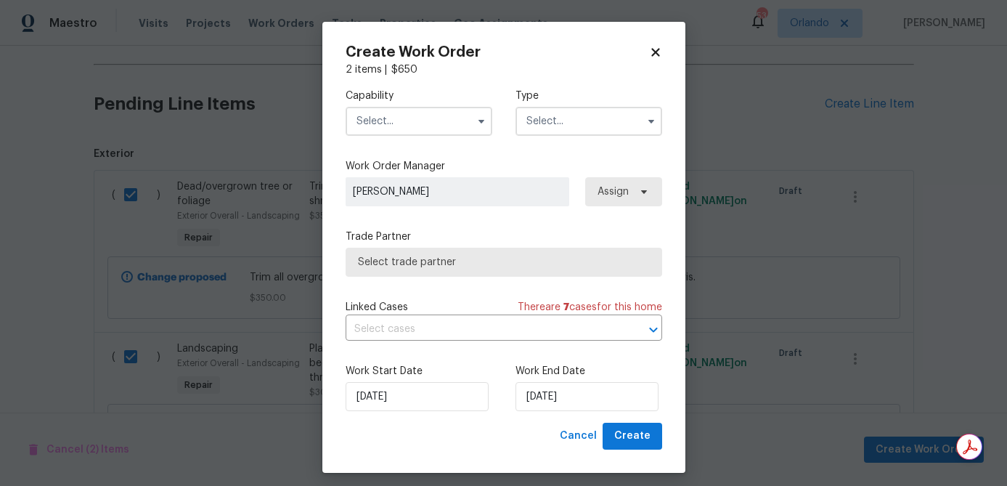
click at [452, 113] on input "text" at bounding box center [419, 121] width 147 height 29
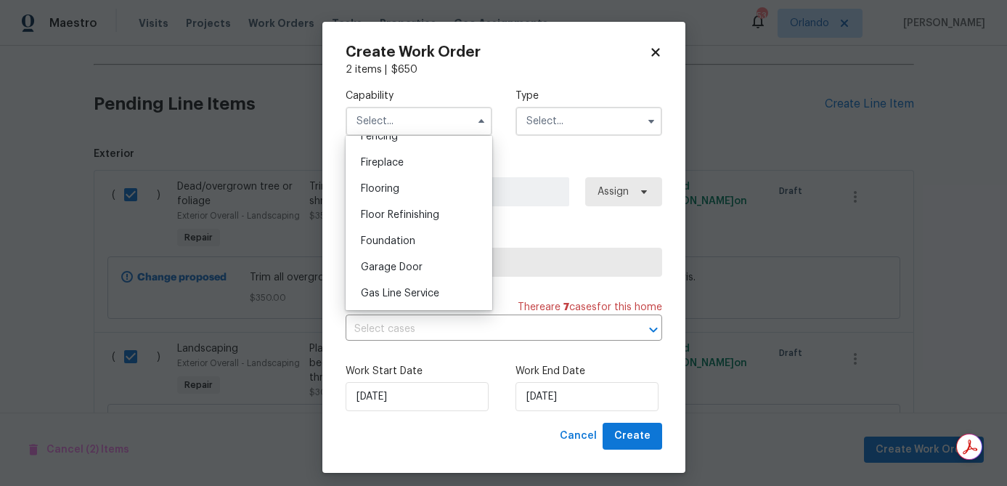
scroll to position [528, 0]
click at [399, 189] on span "Flooring" at bounding box center [380, 188] width 38 height 10
type input "Flooring"
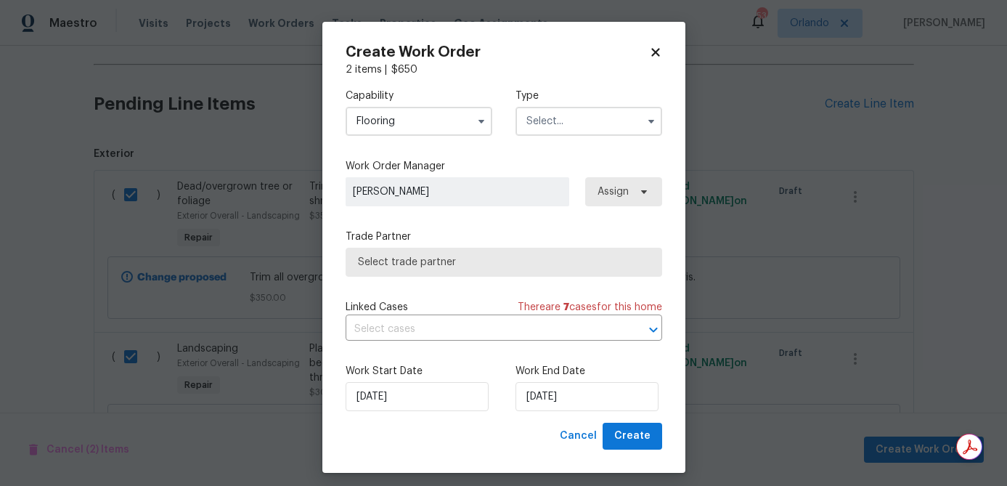
click at [582, 126] on input "text" at bounding box center [588, 121] width 147 height 29
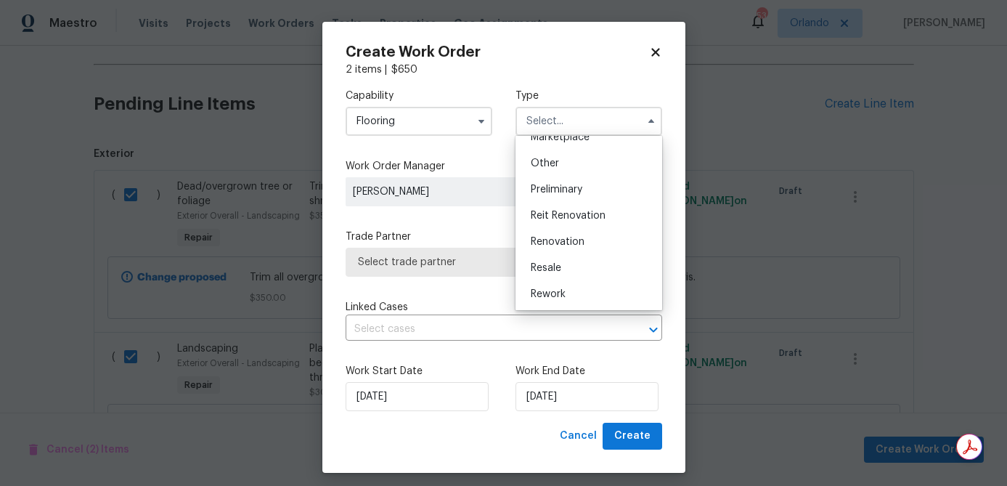
scroll to position [330, 0]
click at [598, 194] on div "Renovation" at bounding box center [588, 189] width 139 height 26
type input "Renovation"
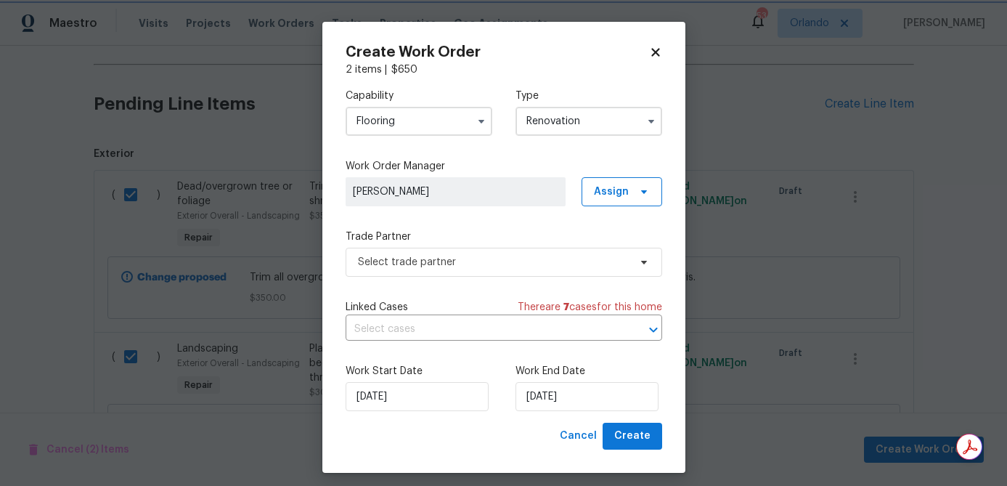
scroll to position [0, 0]
click at [563, 255] on span "Select trade partner" at bounding box center [493, 262] width 271 height 15
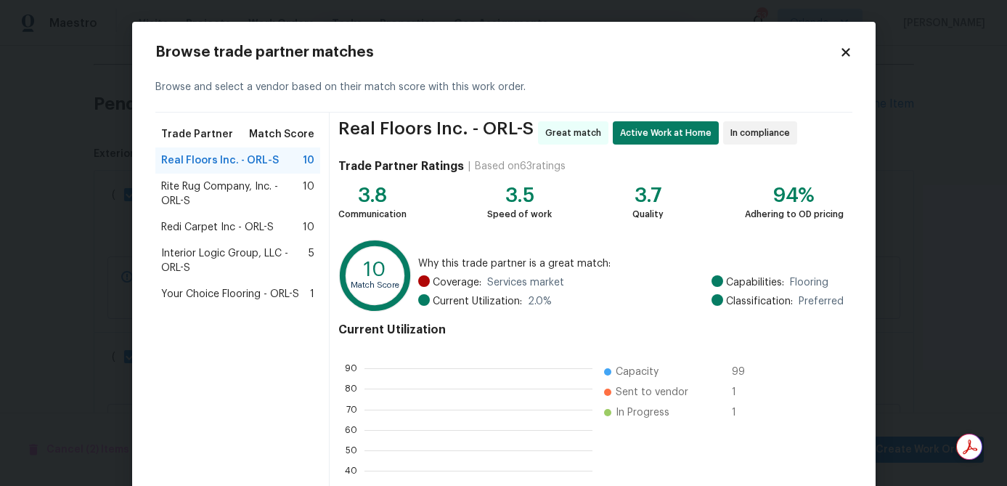
scroll to position [203, 228]
click at [849, 52] on icon at bounding box center [845, 52] width 13 height 13
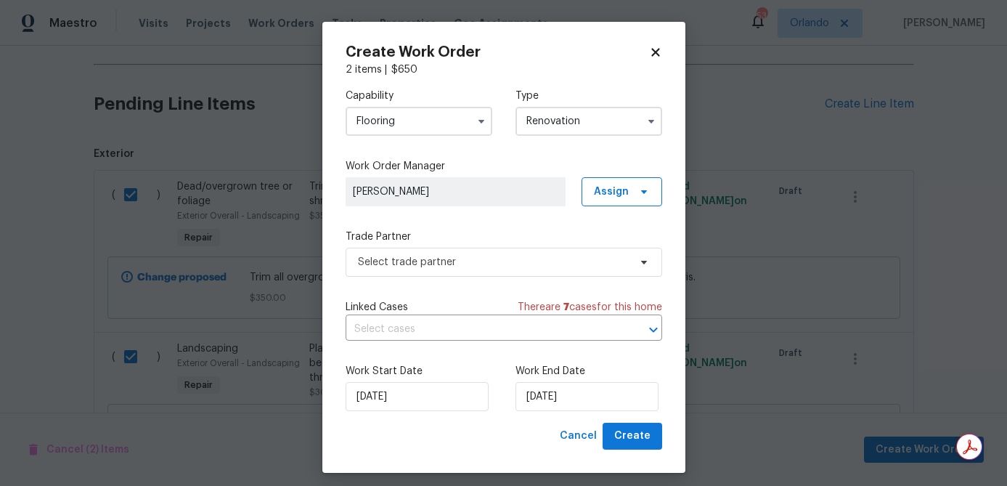
click at [443, 126] on input "Flooring" at bounding box center [419, 121] width 147 height 29
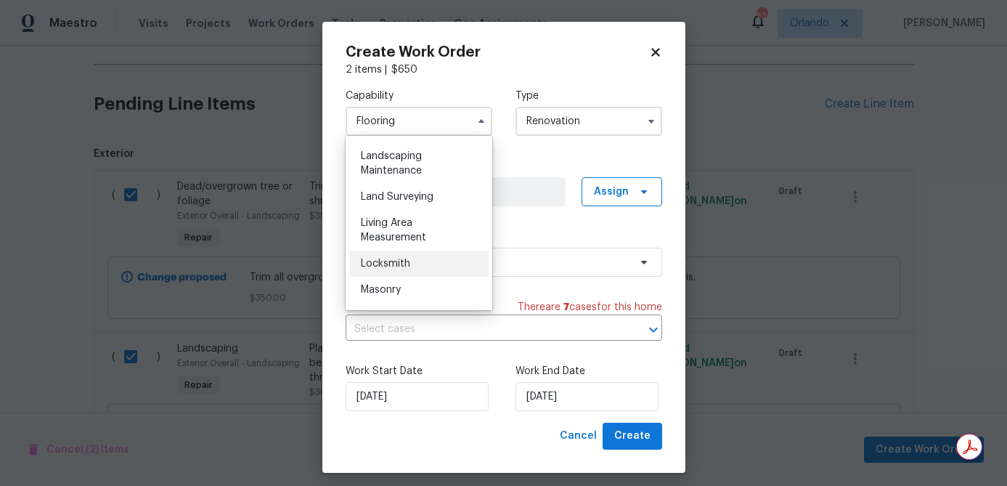
scroll to position [937, 0]
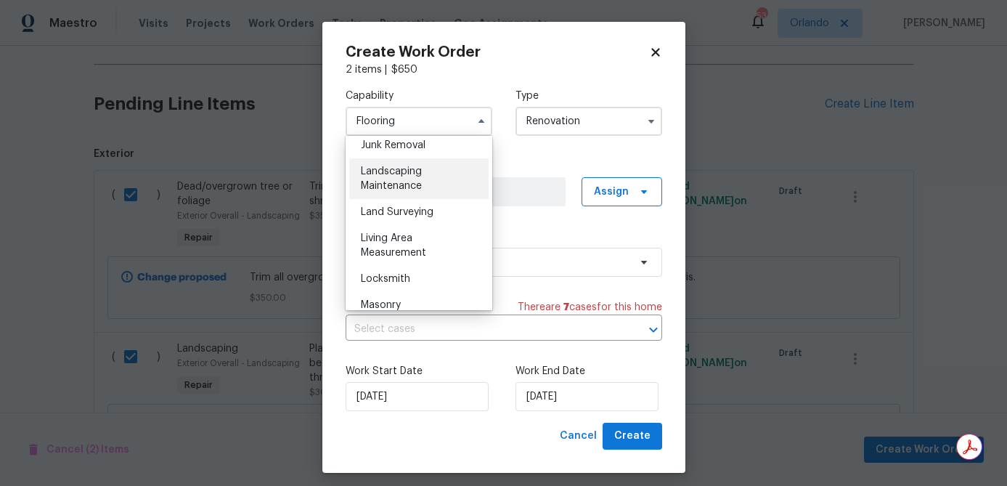
click at [417, 188] on span "Landscaping Maintenance" at bounding box center [391, 178] width 61 height 25
type input "Landscaping Maintenance"
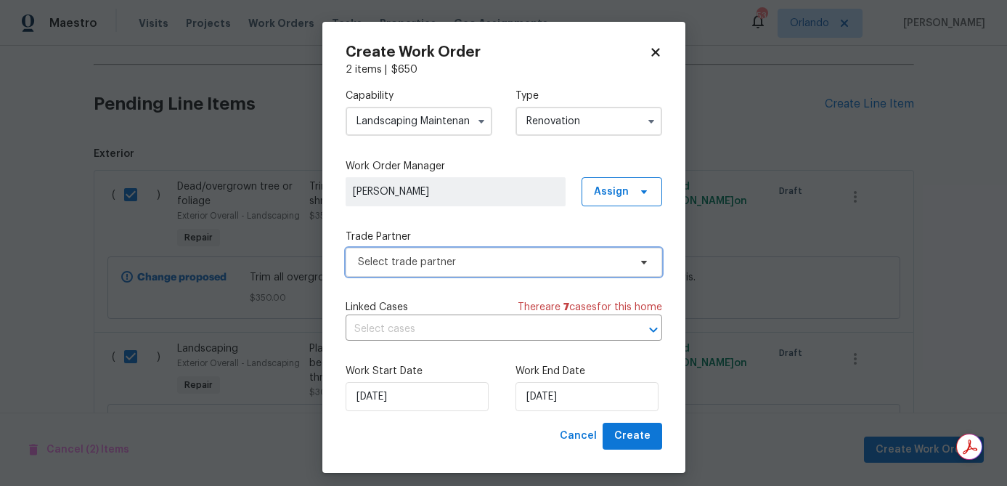
click at [598, 268] on span "Select trade partner" at bounding box center [493, 262] width 271 height 15
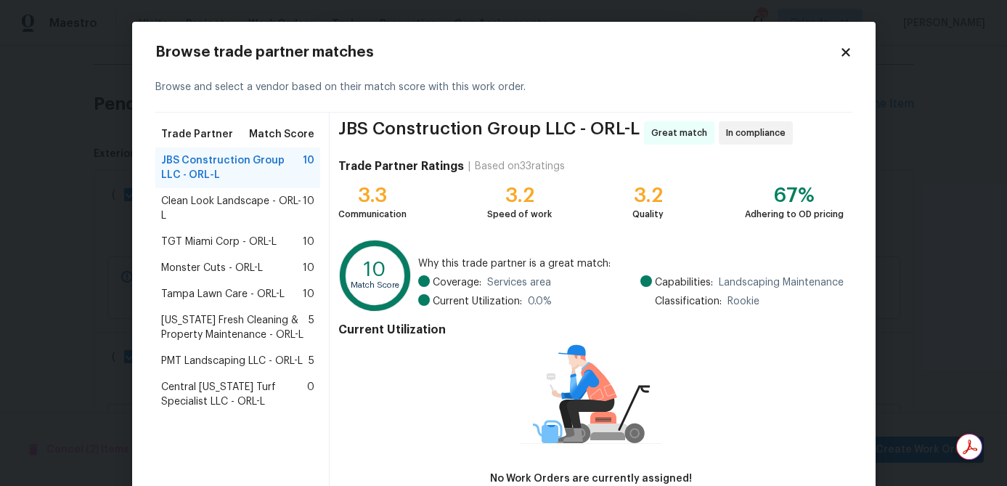
click at [240, 368] on div "PMT Landscaping LLC - ORL-L 5" at bounding box center [238, 361] width 166 height 26
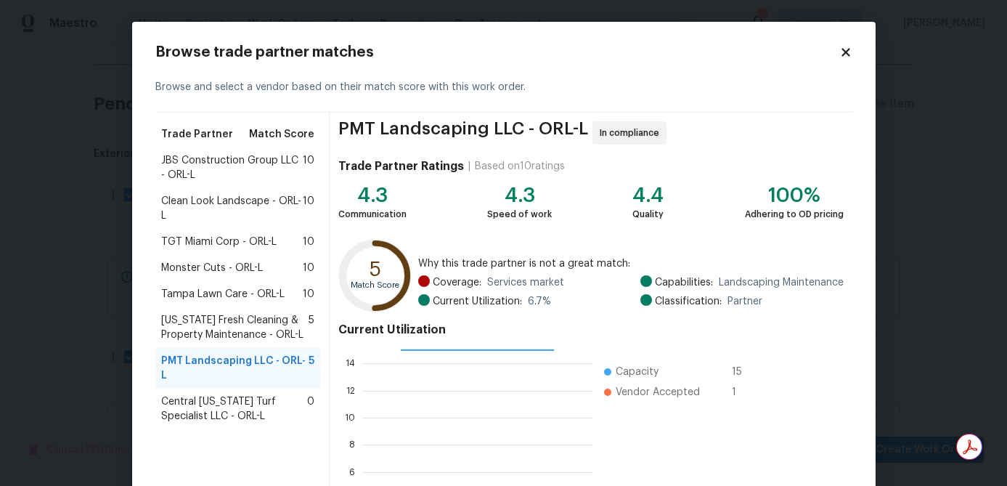
scroll to position [155, 0]
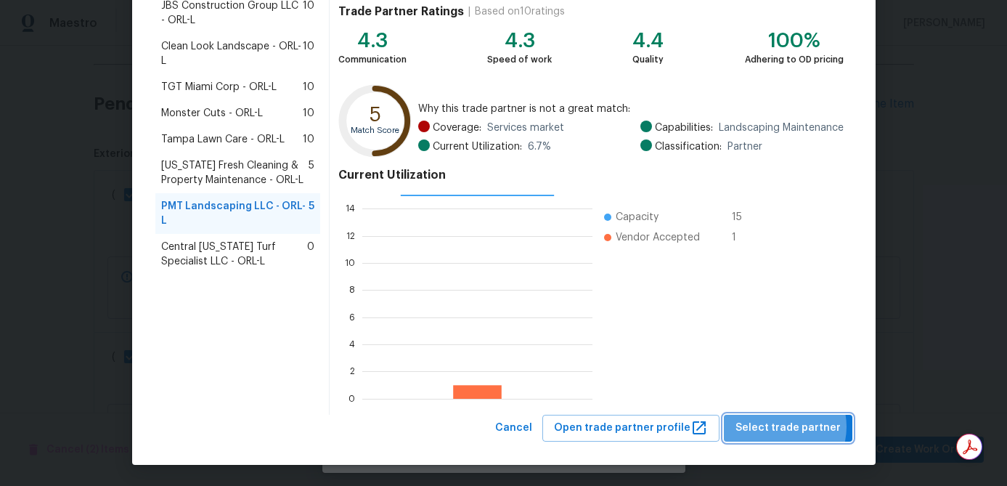
click at [783, 426] on span "Select trade partner" at bounding box center [787, 428] width 105 height 18
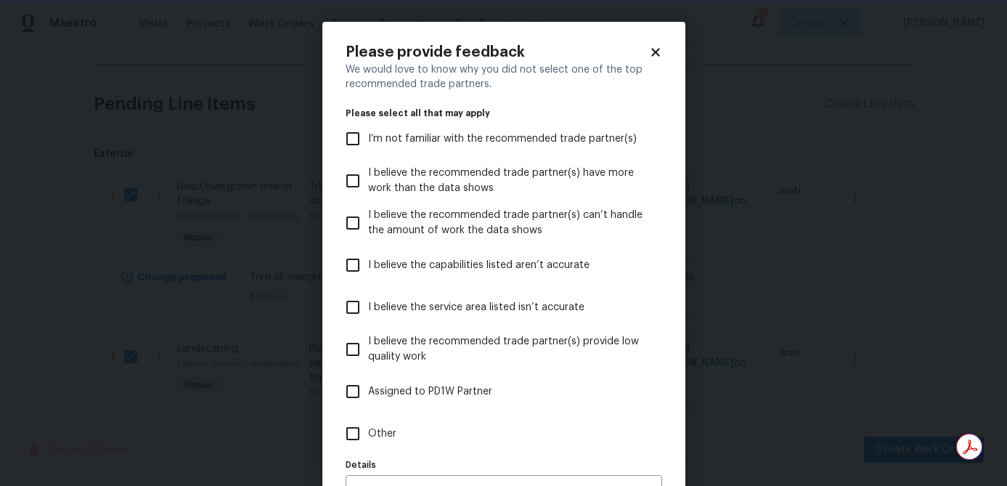
scroll to position [0, 0]
click at [384, 436] on span "Other" at bounding box center [382, 433] width 28 height 15
click at [368, 436] on input "Other" at bounding box center [353, 433] width 30 height 30
checkbox input "true"
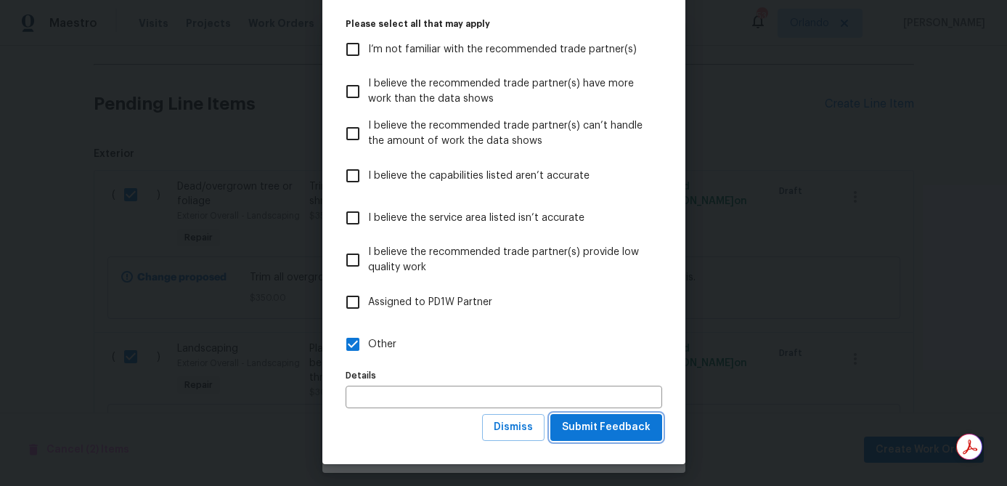
click at [600, 438] on button "Submit Feedback" at bounding box center [606, 427] width 112 height 27
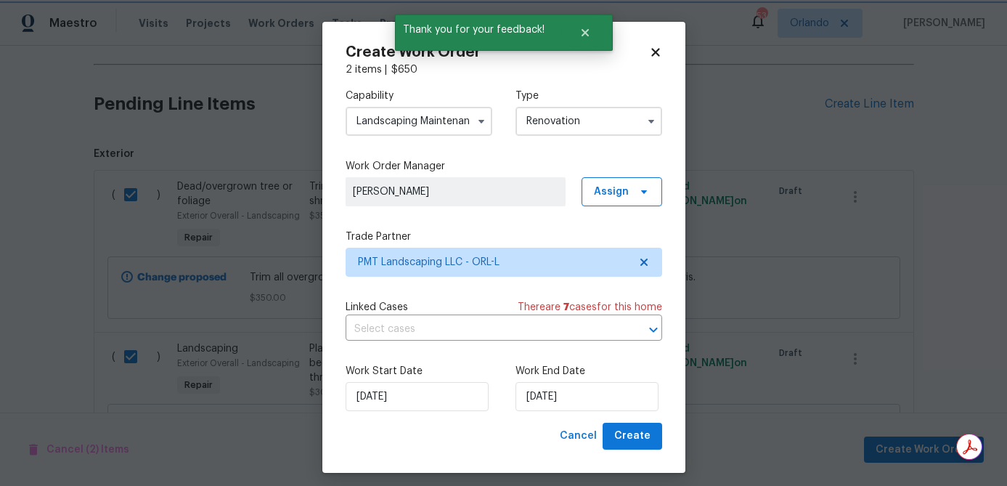
scroll to position [0, 0]
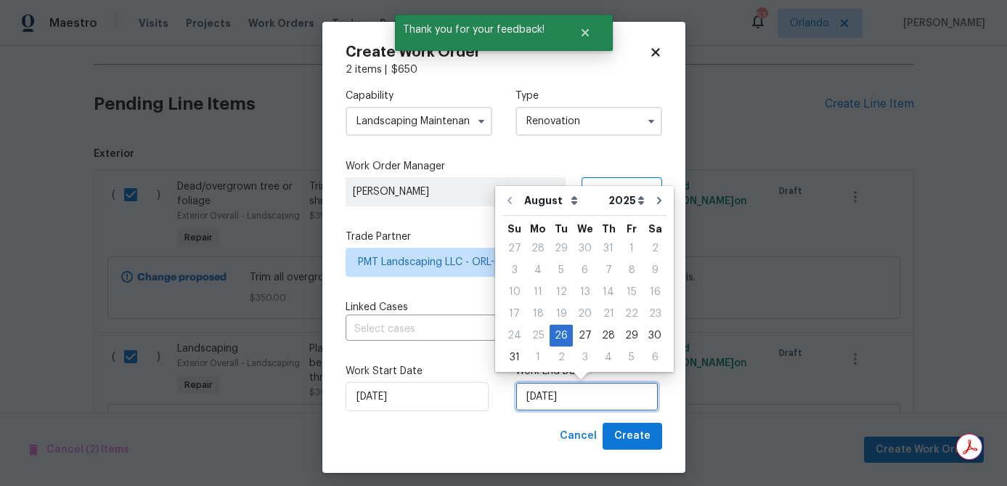
click at [603, 400] on input "8/26/2025" at bounding box center [586, 396] width 143 height 29
click at [632, 336] on div "29" at bounding box center [631, 335] width 23 height 20
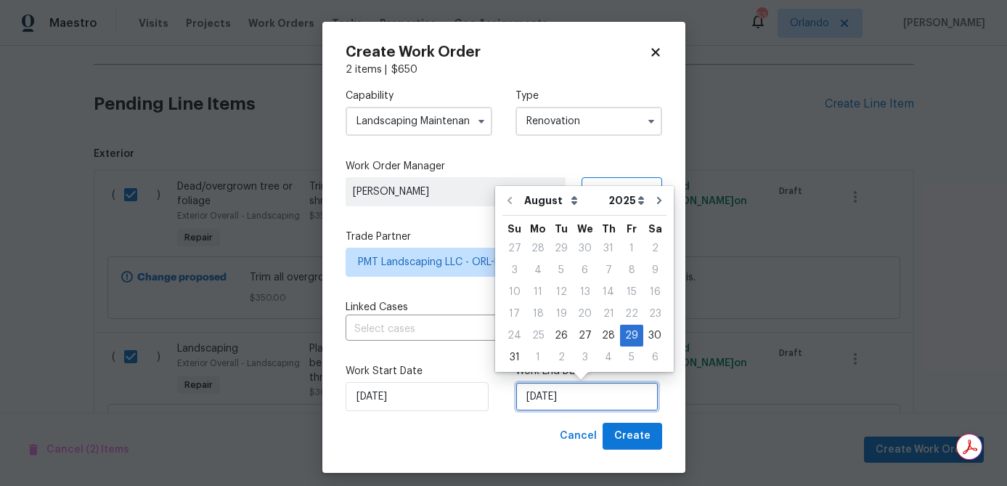
click at [623, 393] on input "8/29/2025" at bounding box center [586, 396] width 143 height 29
click at [643, 337] on div "30" at bounding box center [654, 335] width 23 height 20
type input "8/30/2025"
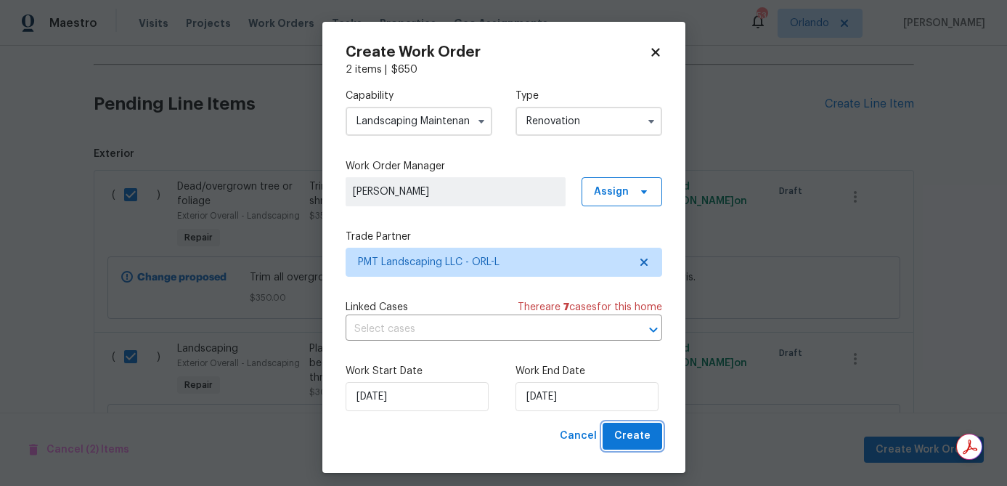
click at [636, 439] on span "Create" at bounding box center [632, 436] width 36 height 18
checkbox input "false"
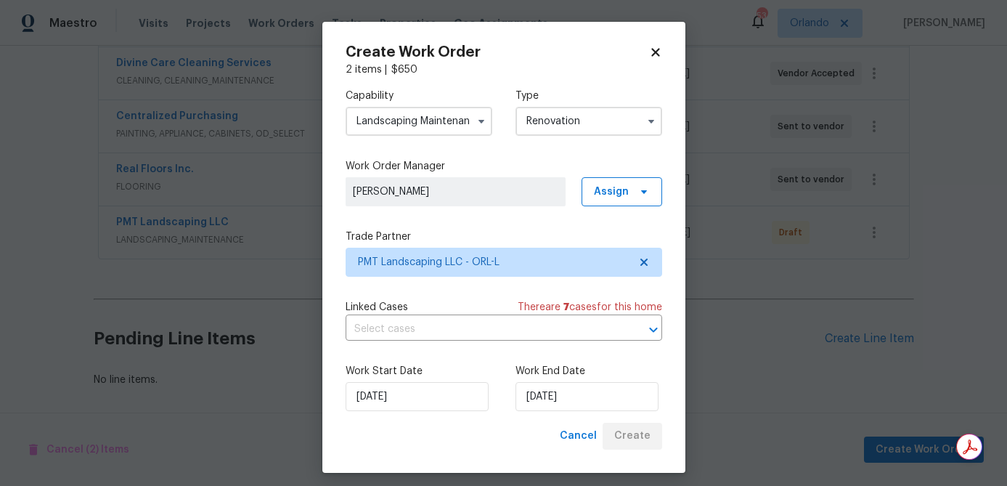
scroll to position [330, 0]
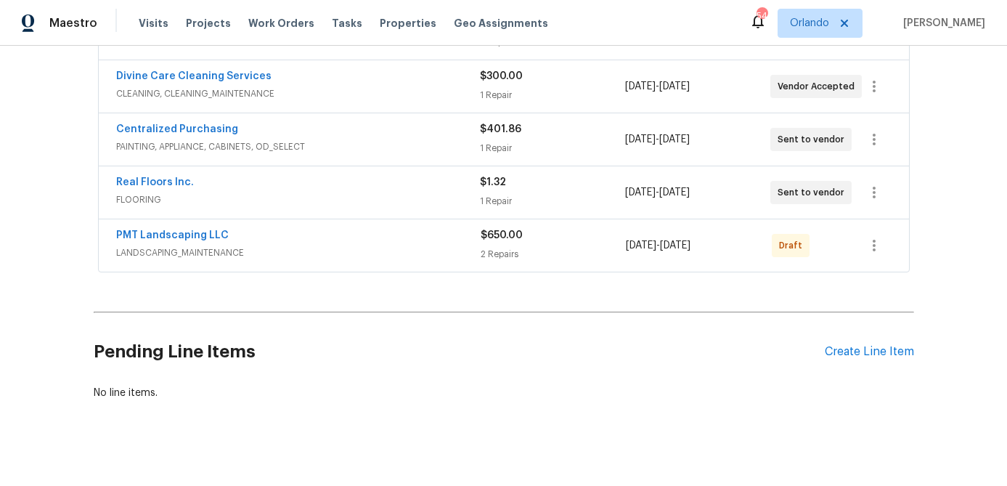
scroll to position [330, 0]
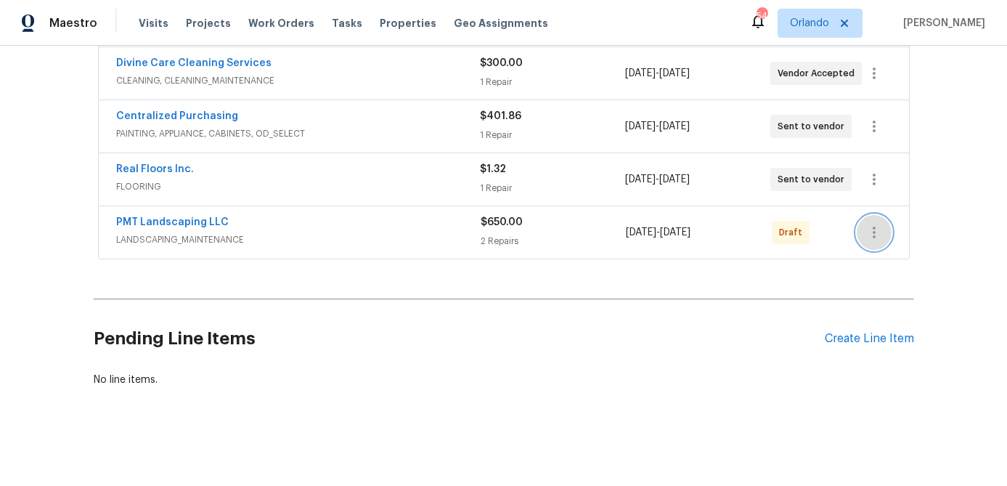
click at [873, 227] on icon "button" at bounding box center [874, 233] width 3 height 12
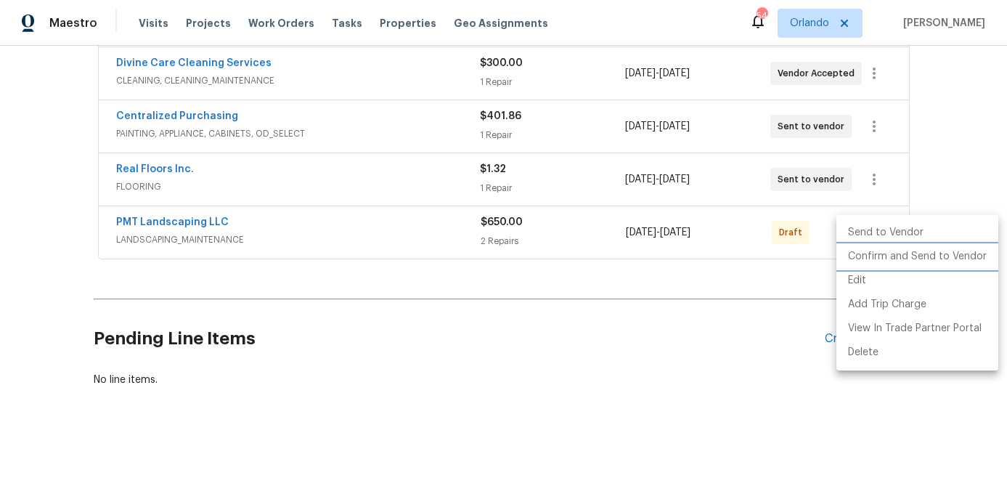
click at [871, 253] on li "Confirm and Send to Vendor" at bounding box center [917, 257] width 162 height 24
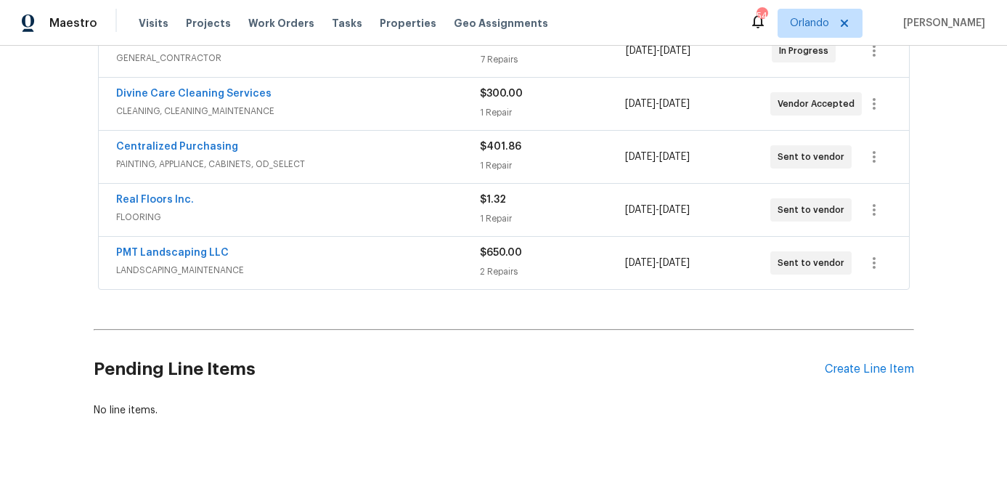
scroll to position [330, 0]
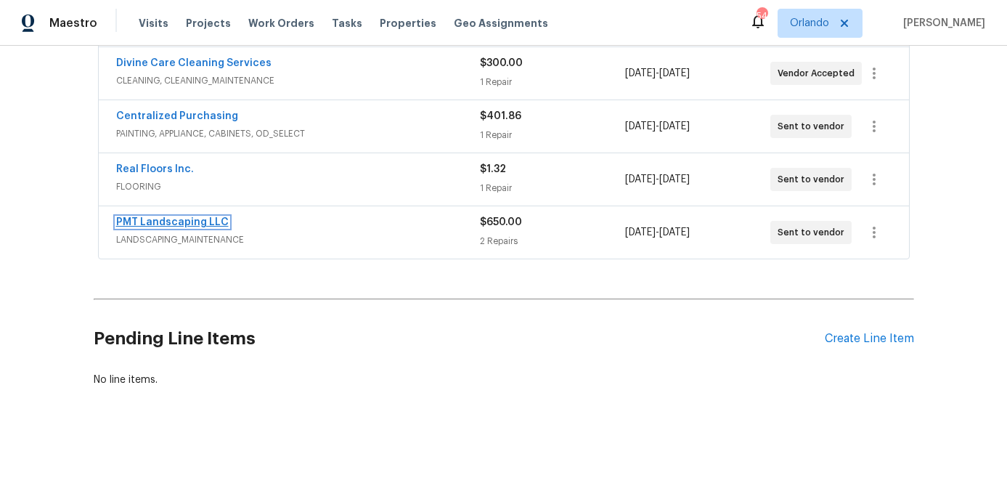
click at [206, 223] on link "PMT Landscaping LLC" at bounding box center [172, 222] width 113 height 10
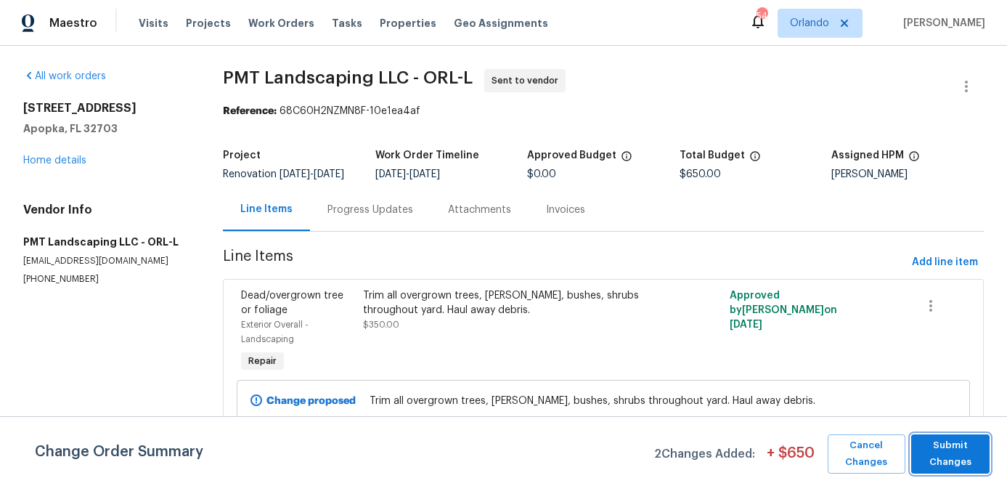
click at [948, 454] on span "Submit Changes" at bounding box center [950, 453] width 64 height 33
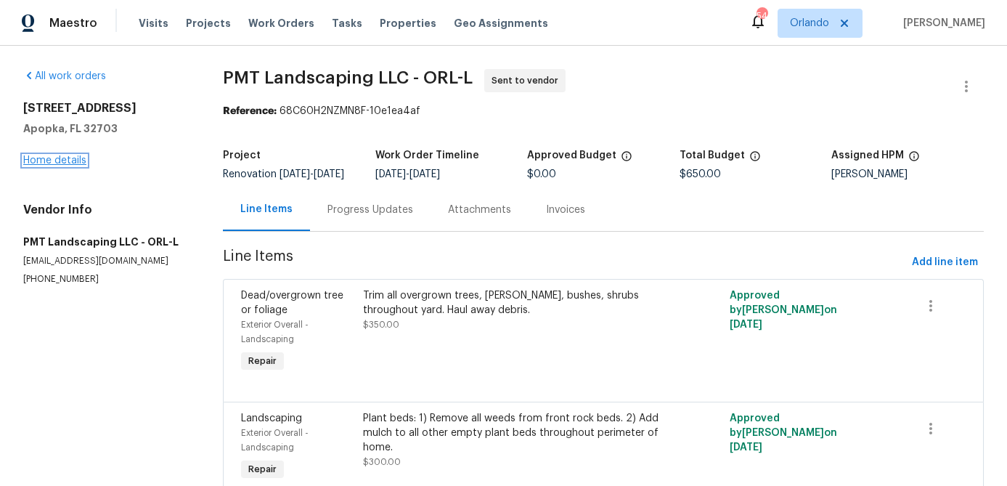
click at [80, 165] on link "Home details" at bounding box center [54, 160] width 63 height 10
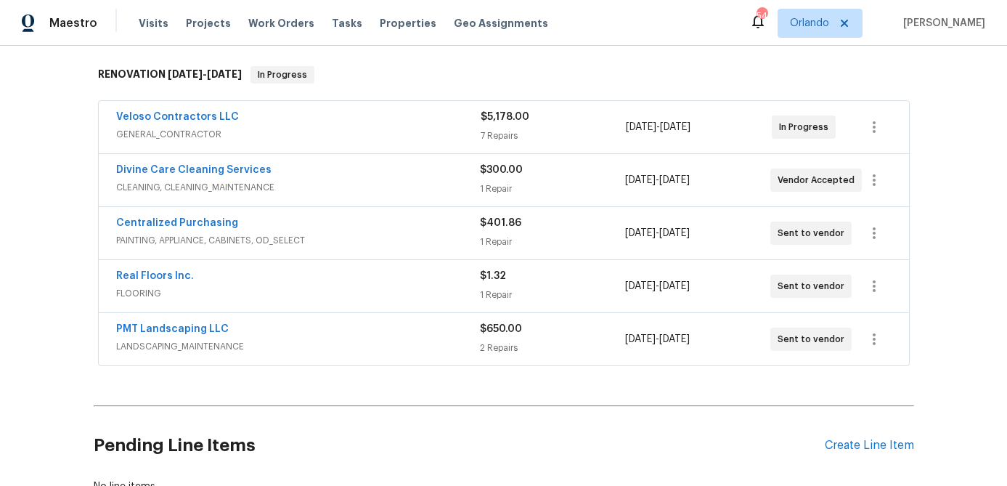
scroll to position [223, 0]
click at [158, 327] on link "PMT Landscaping LLC" at bounding box center [172, 330] width 113 height 10
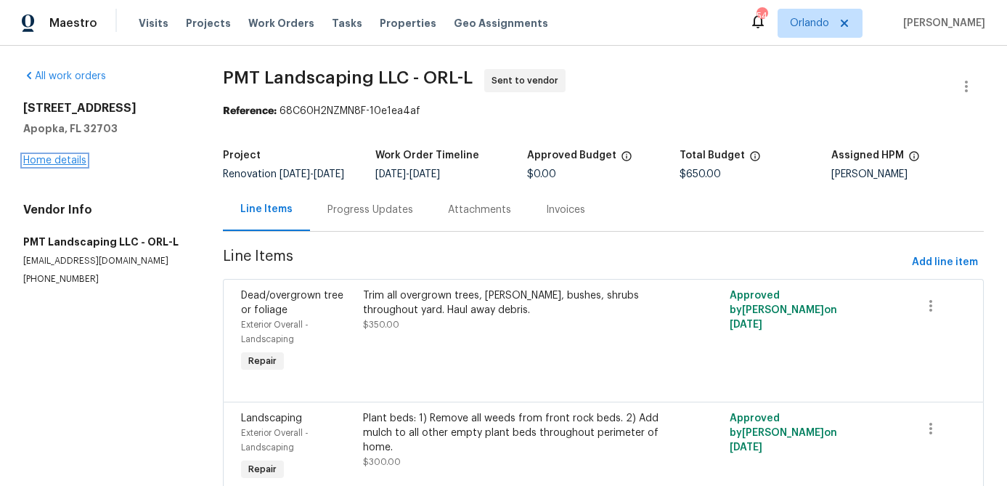
click at [77, 158] on link "Home details" at bounding box center [54, 160] width 63 height 10
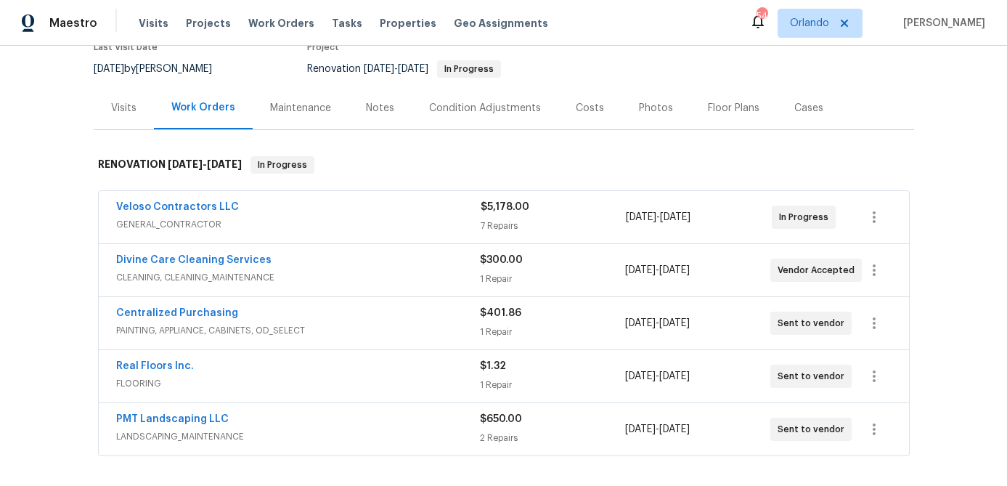
scroll to position [143, 0]
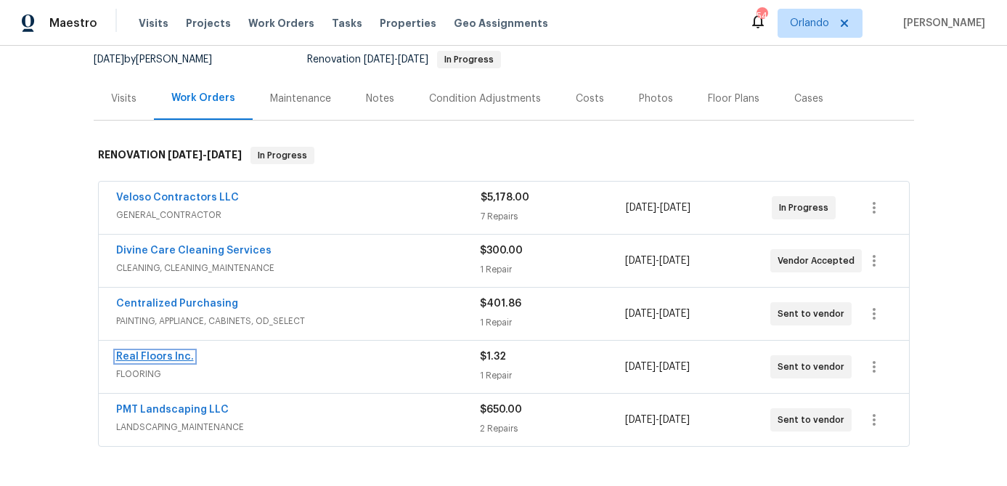
click at [176, 361] on link "Real Floors Inc." at bounding box center [155, 356] width 78 height 10
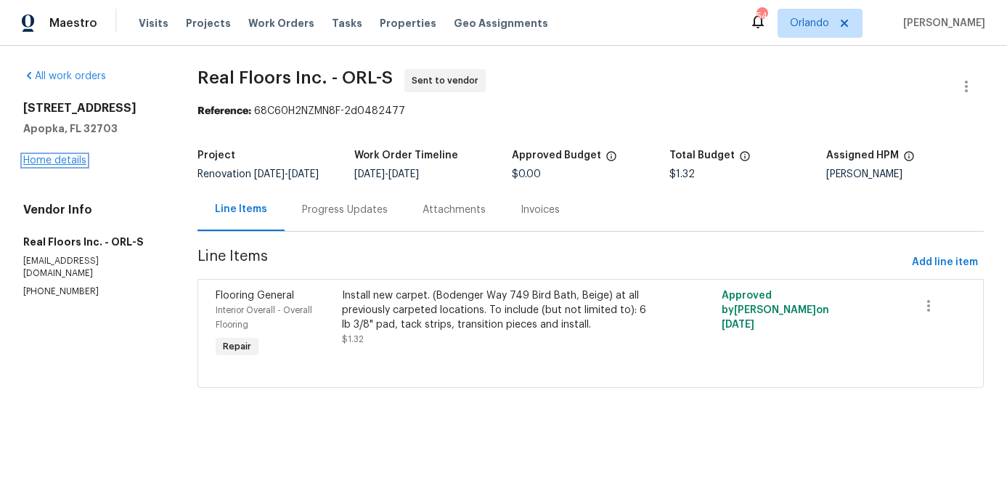
click at [48, 163] on link "Home details" at bounding box center [54, 160] width 63 height 10
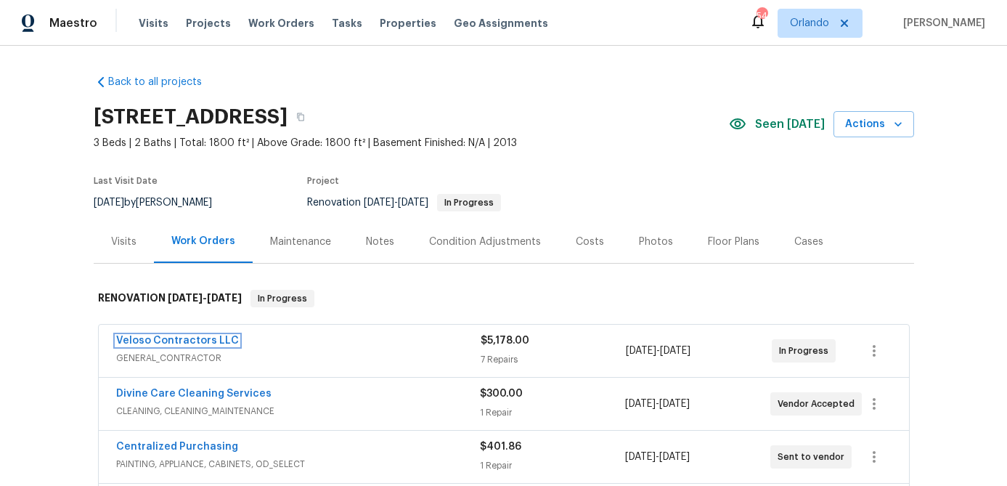
click at [196, 337] on link "Veloso Contractors LLC" at bounding box center [177, 340] width 123 height 10
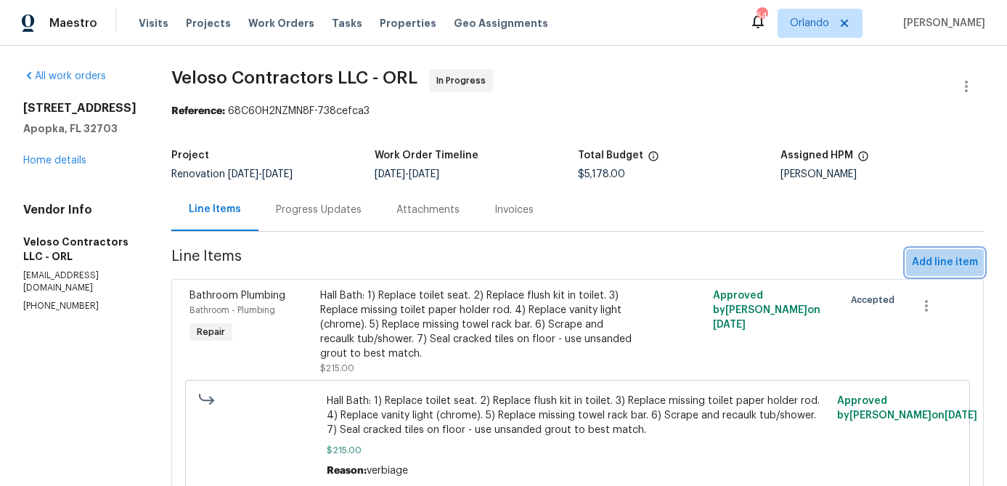
click at [951, 266] on span "Add line item" at bounding box center [945, 262] width 66 height 18
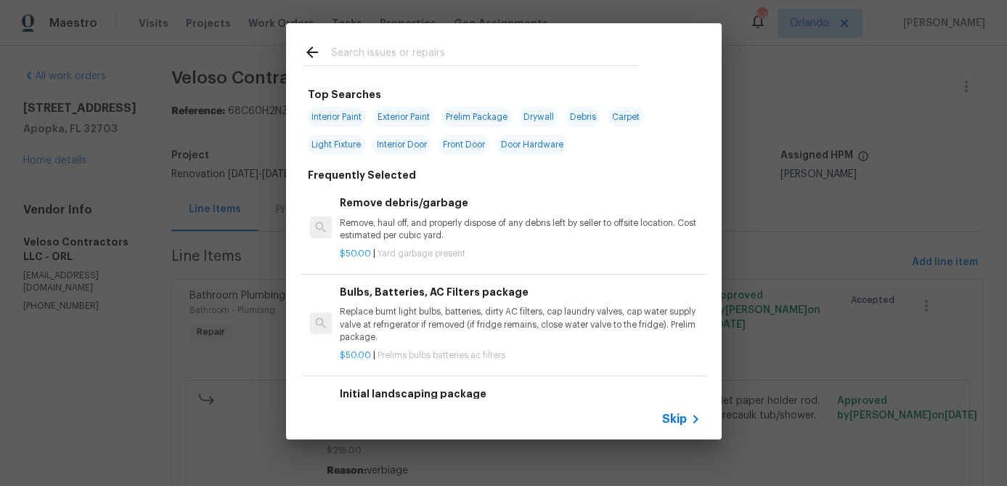
click at [449, 59] on input "text" at bounding box center [485, 55] width 308 height 22
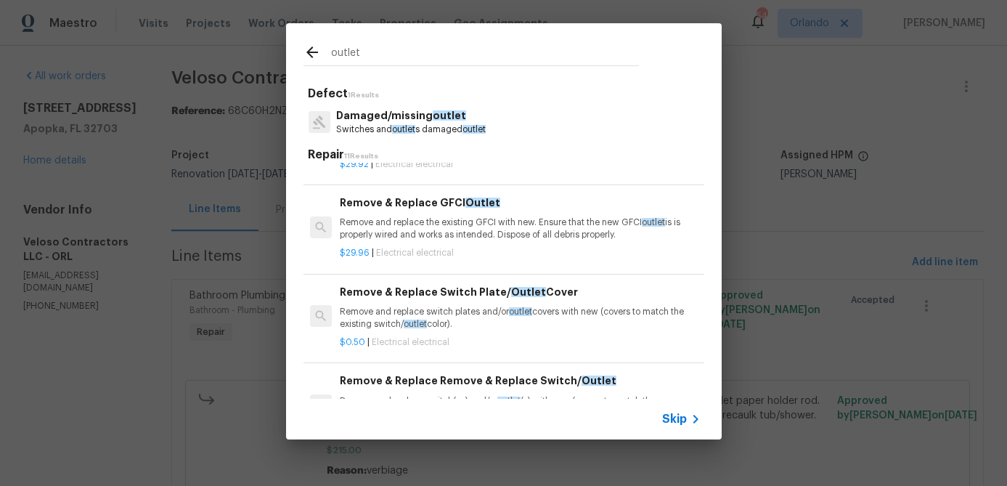
scroll to position [341, 0]
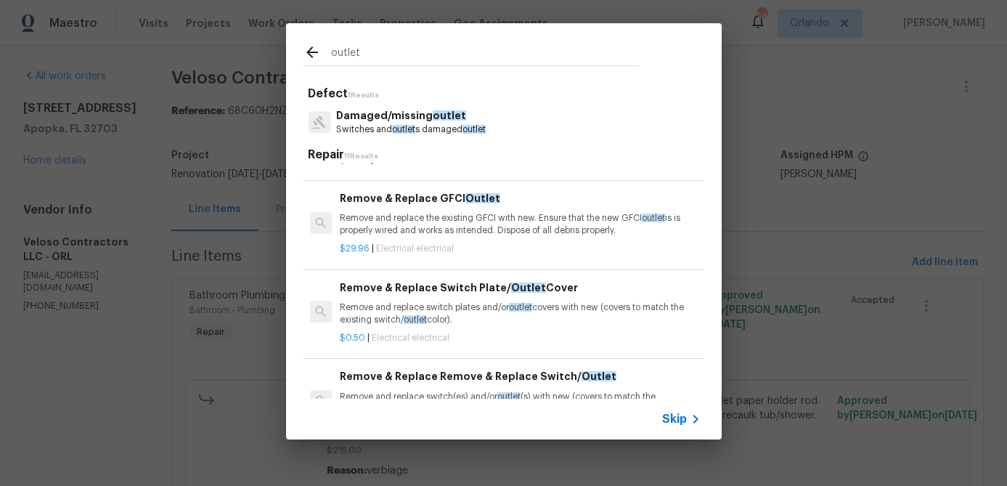
type input "outlet"
click at [484, 302] on p "Remove and replace switch plates and/or outlet covers with new (covers to match…" at bounding box center [520, 313] width 360 height 25
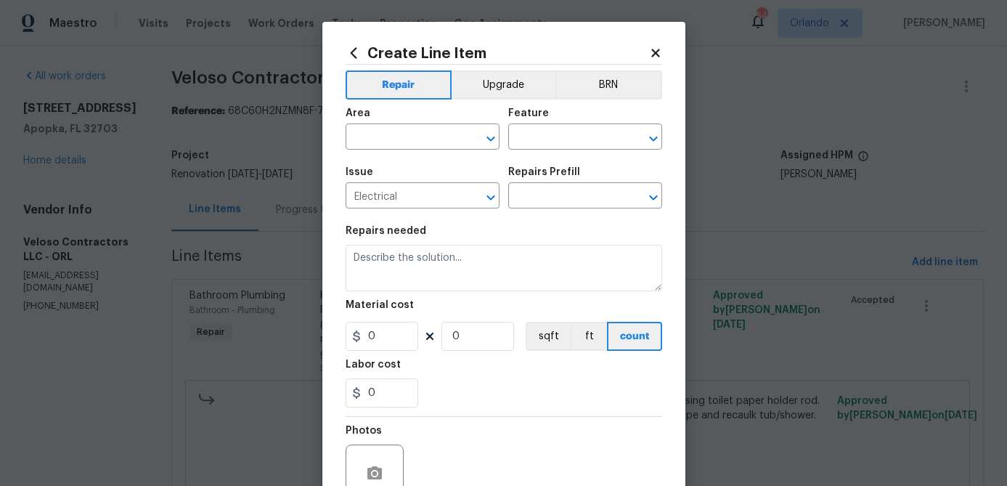
type input "Remove & Replace Switch Plate/Outlet Cover $0.50"
type textarea "Remove and replace switch plates and/or outlet covers with new (covers to match…"
type input "0.5"
type input "1"
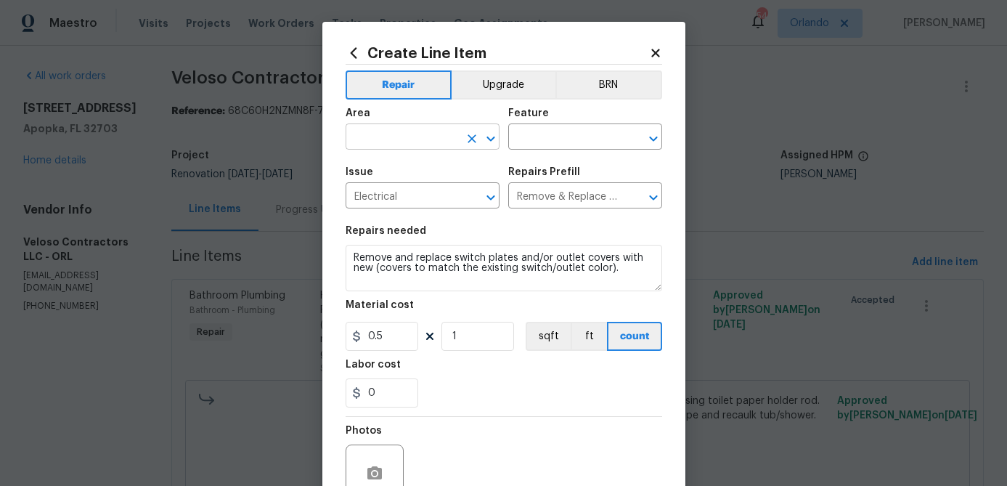
click at [438, 136] on input "text" at bounding box center [402, 138] width 113 height 23
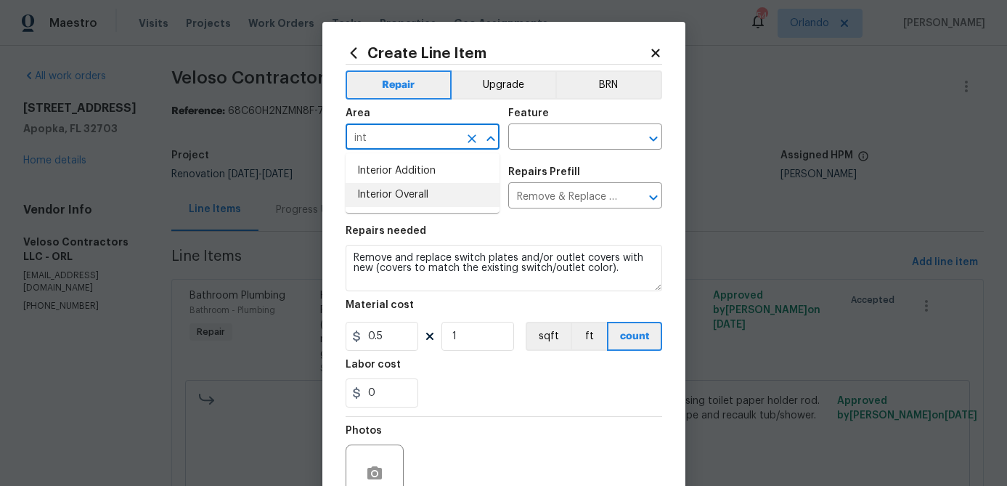
click at [433, 189] on li "Interior Overall" at bounding box center [423, 195] width 154 height 24
type input "Interior Overall"
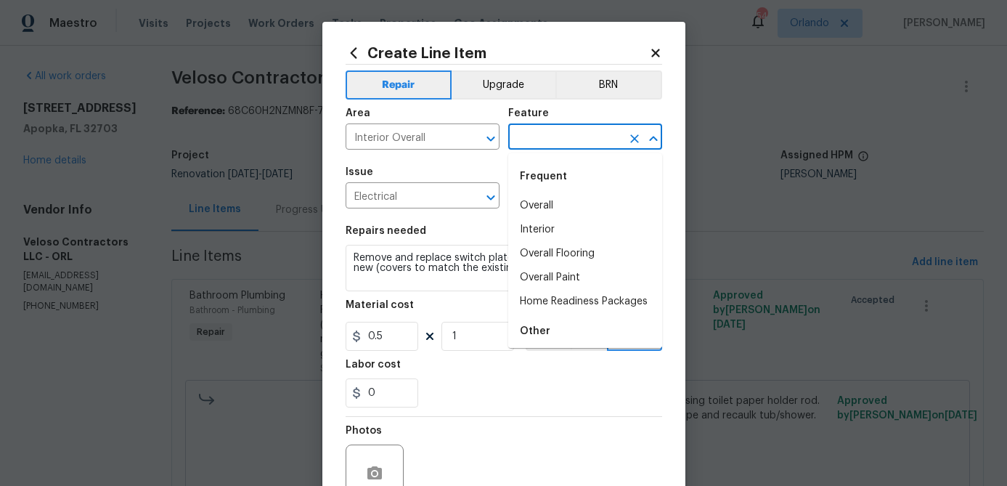
click at [584, 147] on input "text" at bounding box center [564, 138] width 113 height 23
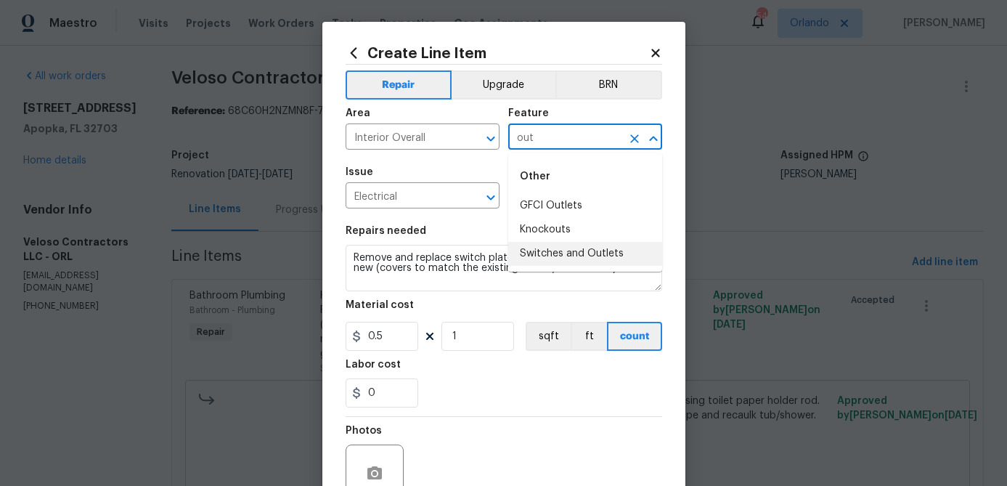
click at [558, 256] on li "Switches and Outlets" at bounding box center [585, 254] width 154 height 24
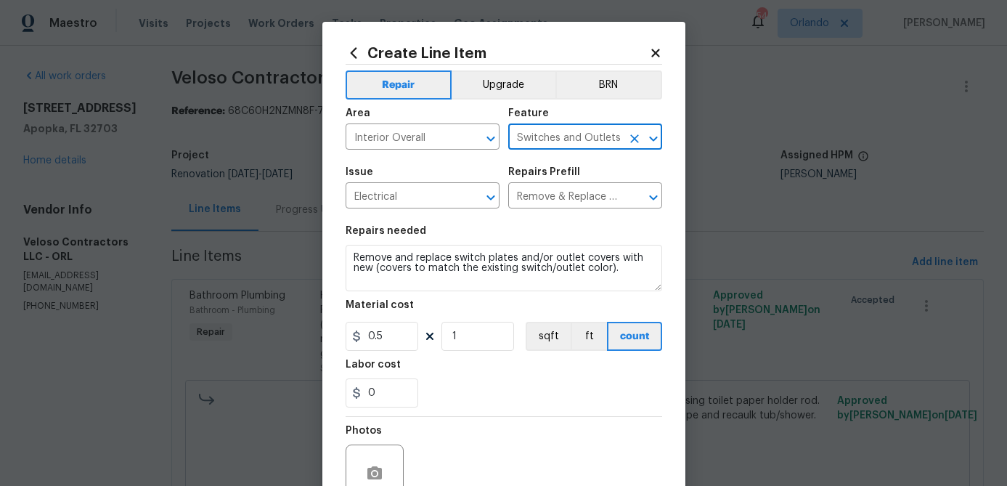
type input "Switches and Outlets"
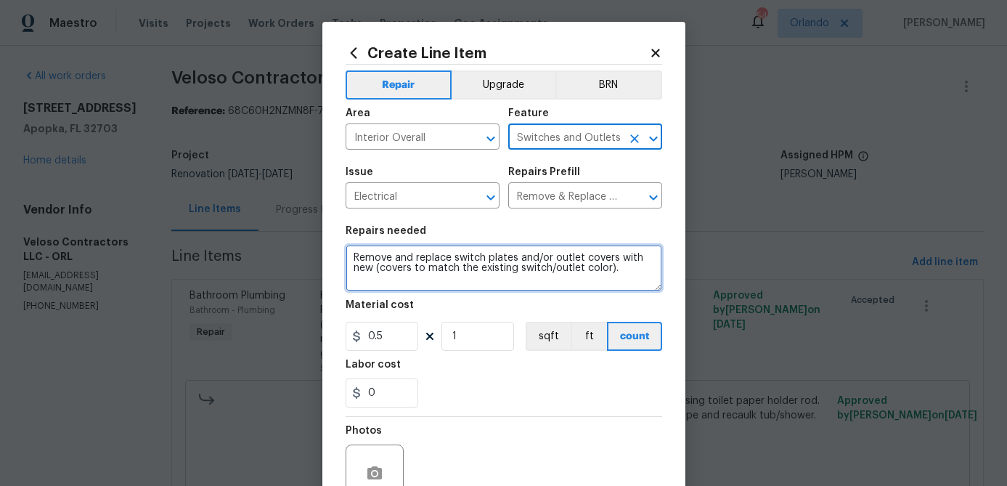
click at [455, 261] on textarea "Remove and replace switch plates and/or outlet covers with new (covers to match…" at bounding box center [504, 268] width 317 height 46
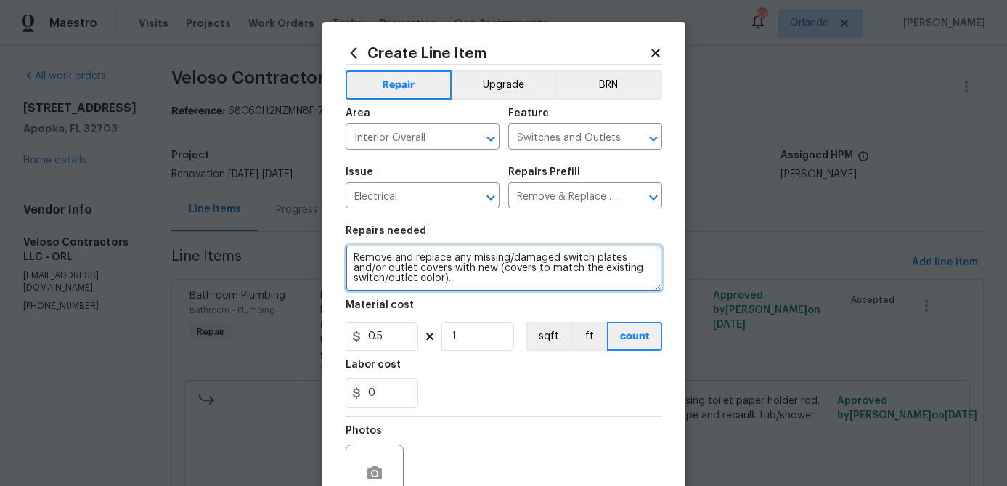
click at [476, 282] on textarea "Remove and replace any missing/damaged switch plates and/or outlet covers with …" at bounding box center [504, 268] width 317 height 46
type textarea "Remove and replace any missing/damaged switch plates and/or outlet covers with …"
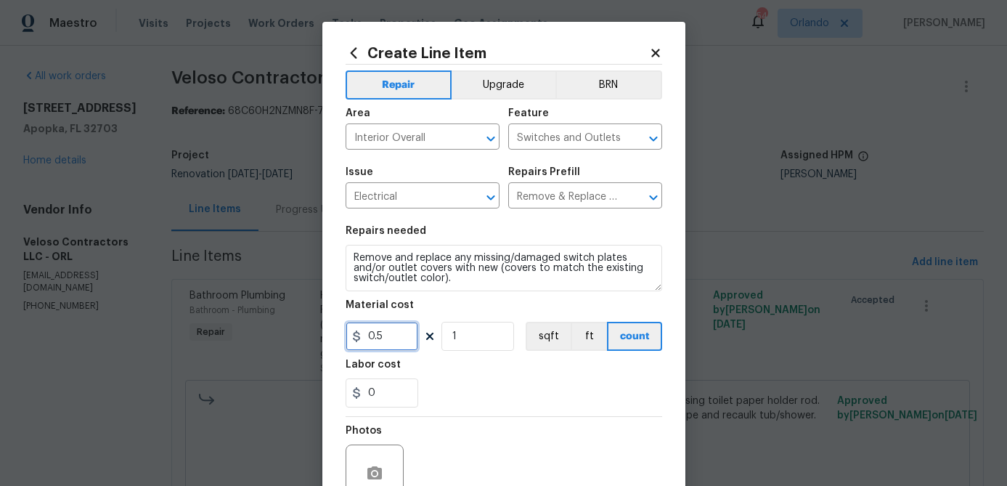
click at [396, 348] on input "0.5" at bounding box center [382, 336] width 73 height 29
click at [396, 347] on input "0.5" at bounding box center [382, 336] width 73 height 29
type input "20"
click at [475, 404] on div "0" at bounding box center [504, 392] width 317 height 29
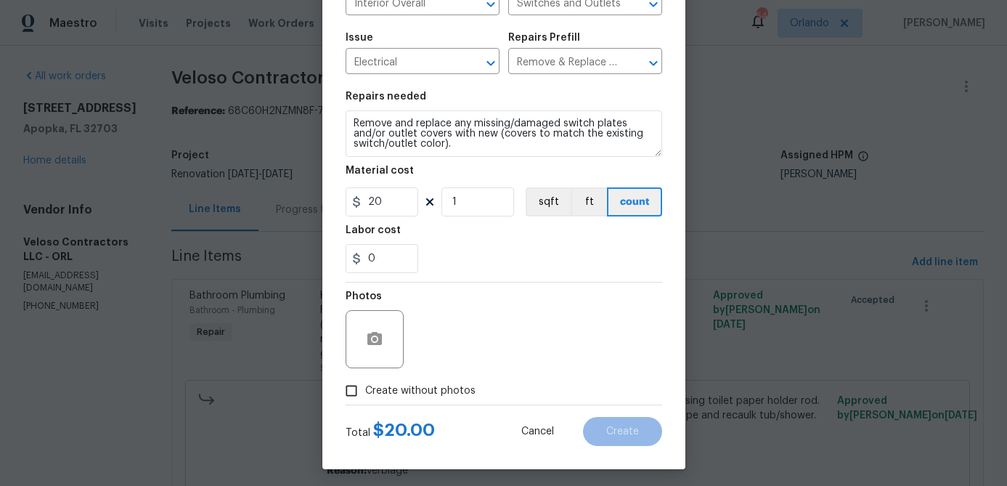
scroll to position [140, 0]
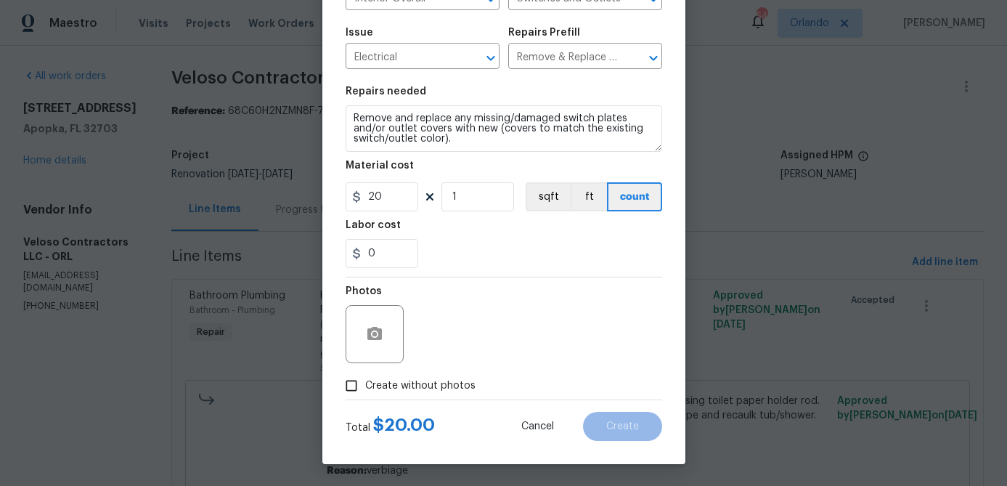
click at [458, 386] on span "Create without photos" at bounding box center [420, 385] width 110 height 15
click at [365, 386] on input "Create without photos" at bounding box center [352, 386] width 28 height 28
checkbox input "true"
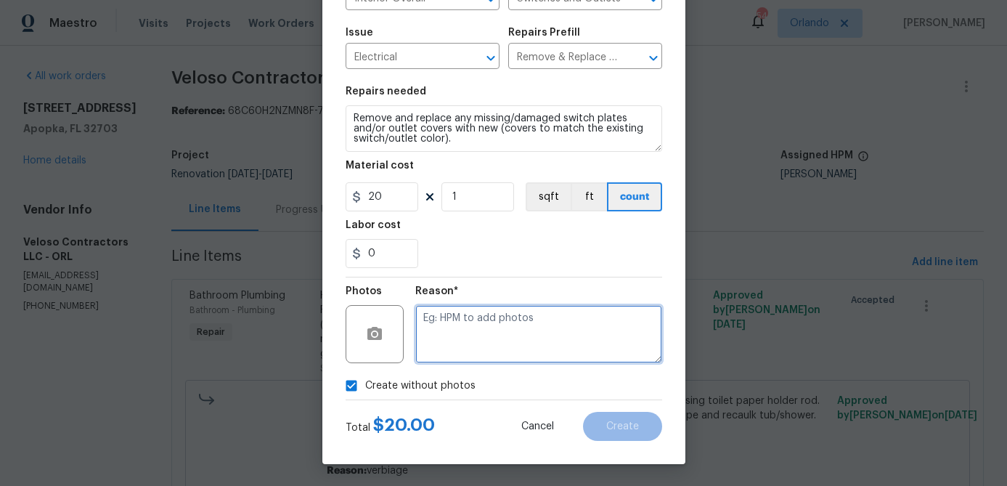
click at [490, 348] on textarea at bounding box center [538, 334] width 247 height 58
type textarea "hpm to add"
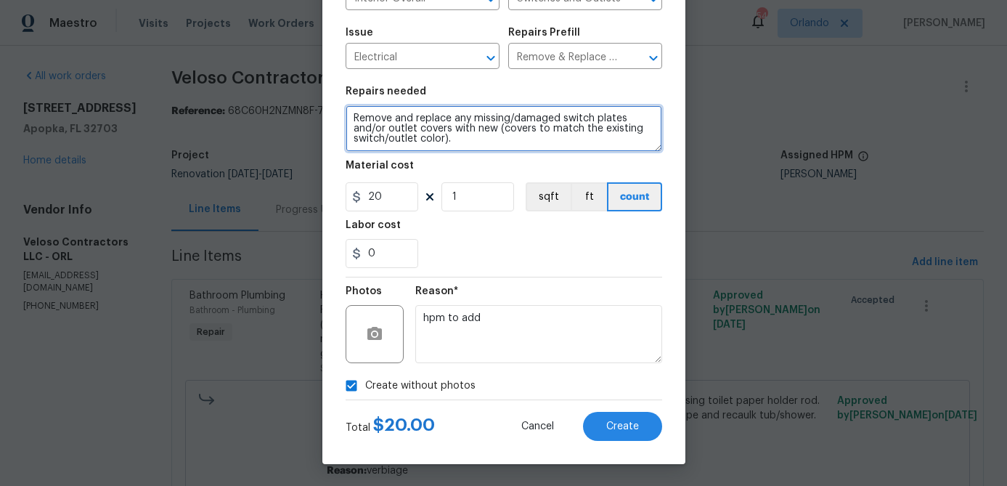
click at [356, 118] on textarea "Remove and replace any missing/damaged switch plates and/or outlet covers with …" at bounding box center [504, 128] width 317 height 46
click at [413, 119] on textarea "Remove and coax cablesRemove and replace any missing/damaged switch plates and/…" at bounding box center [504, 128] width 317 height 46
click at [451, 120] on textarea "Remove coax cablesRemove and replace any missing/damaged switch plates and/or o…" at bounding box center [504, 128] width 317 height 46
type textarea "Remove coax cables. Remove and replace any missing/damaged switch plates and/or…"
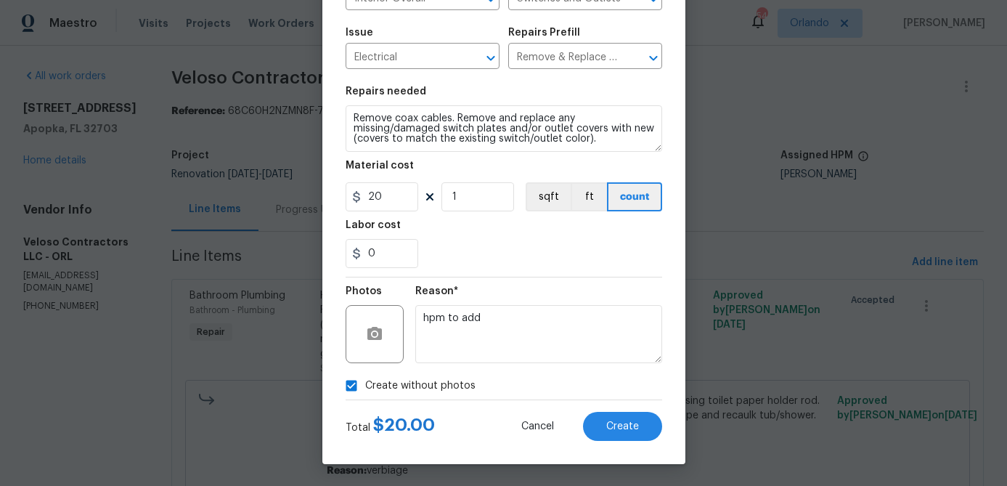
click at [497, 235] on div "Labor cost" at bounding box center [504, 229] width 317 height 19
click at [613, 426] on span "Create" at bounding box center [622, 426] width 33 height 11
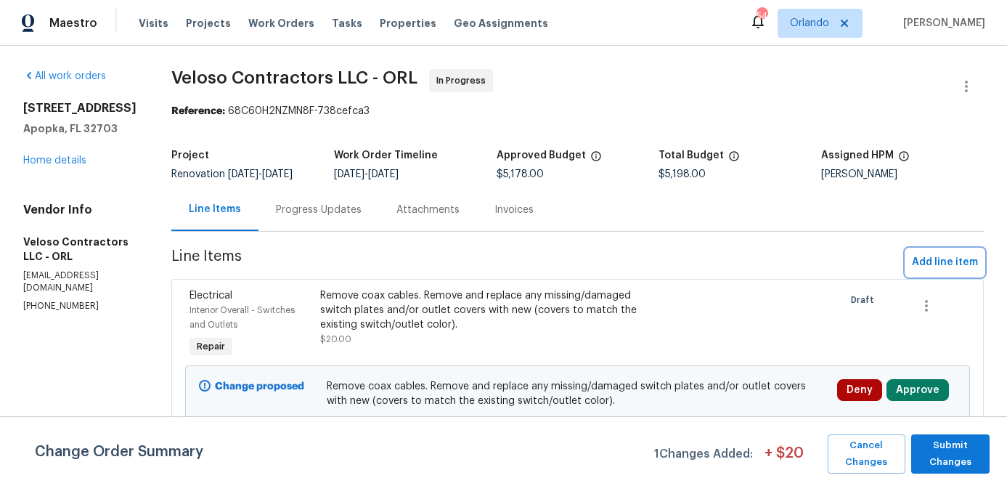
click at [945, 266] on span "Add line item" at bounding box center [945, 262] width 66 height 18
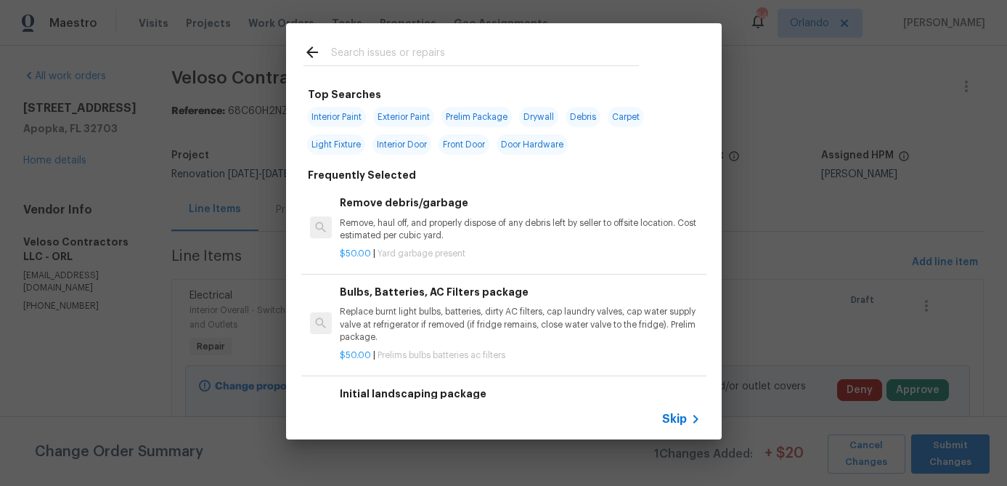
click at [387, 57] on input "text" at bounding box center [485, 55] width 308 height 22
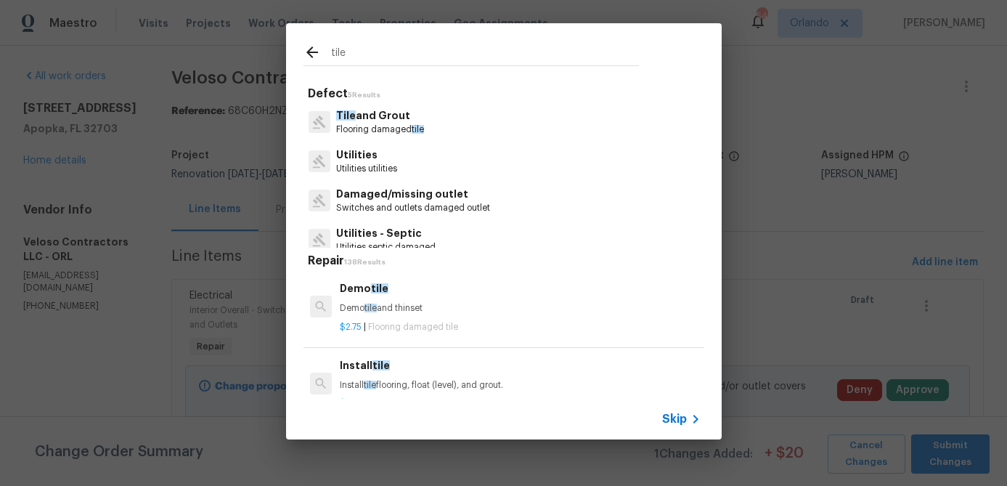
type input "tile"
click at [386, 123] on p "Tile and Grout" at bounding box center [380, 115] width 88 height 15
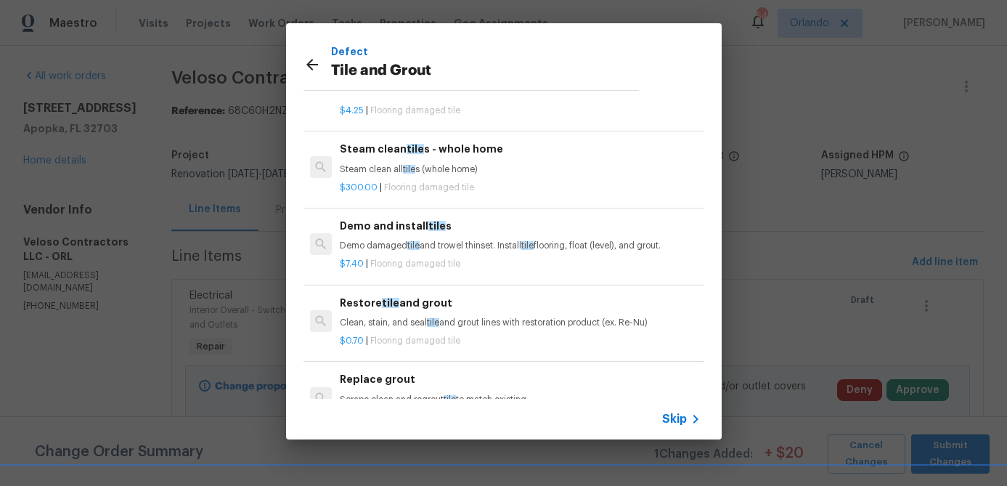
scroll to position [63, 0]
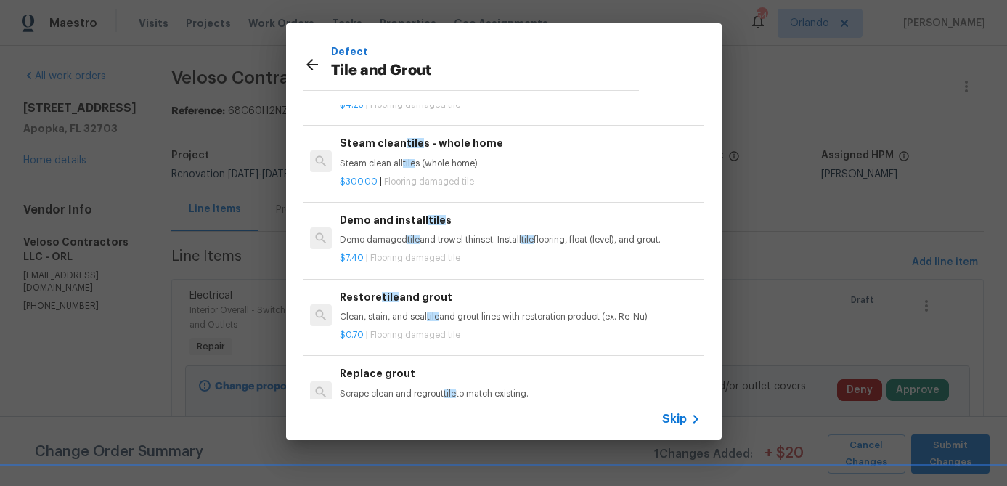
click at [425, 375] on h6 "Replace grout" at bounding box center [520, 373] width 360 height 16
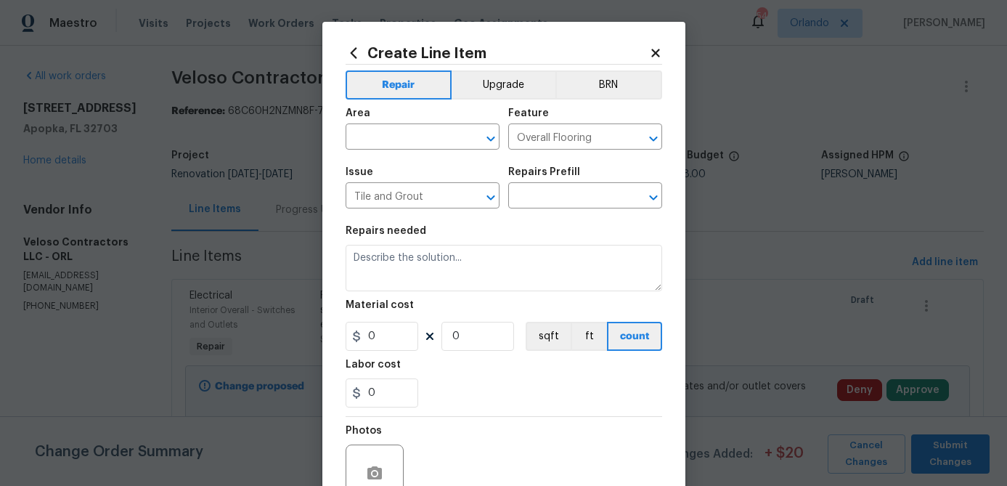
type input "Replace grout $1.00"
type textarea "Scrape clean and regrout tile to match existing."
type input "1"
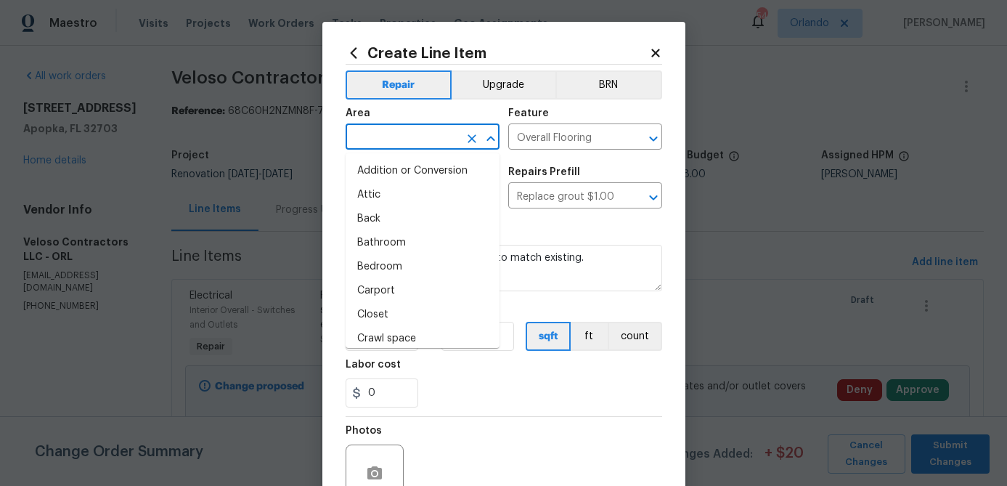
click at [427, 139] on input "text" at bounding box center [402, 138] width 113 height 23
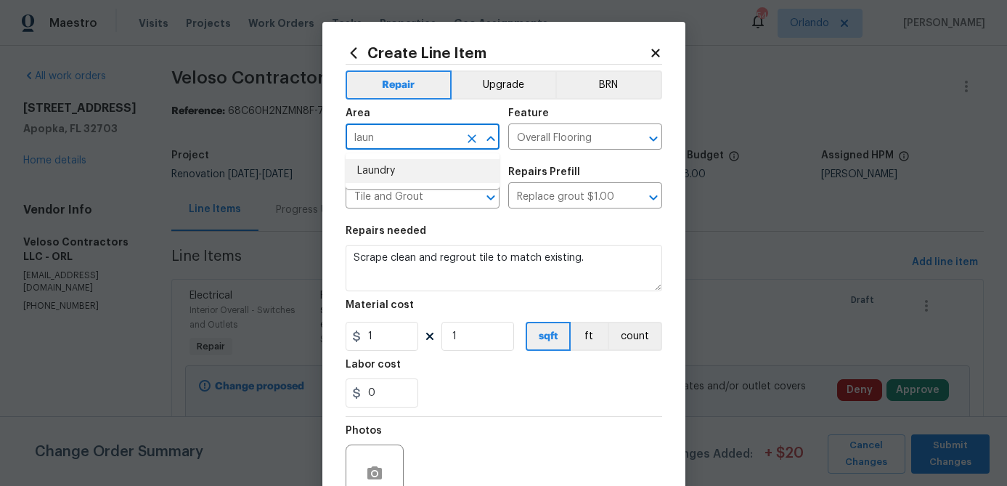
click at [405, 165] on li "Laundry" at bounding box center [423, 171] width 154 height 24
type input "Laundry"
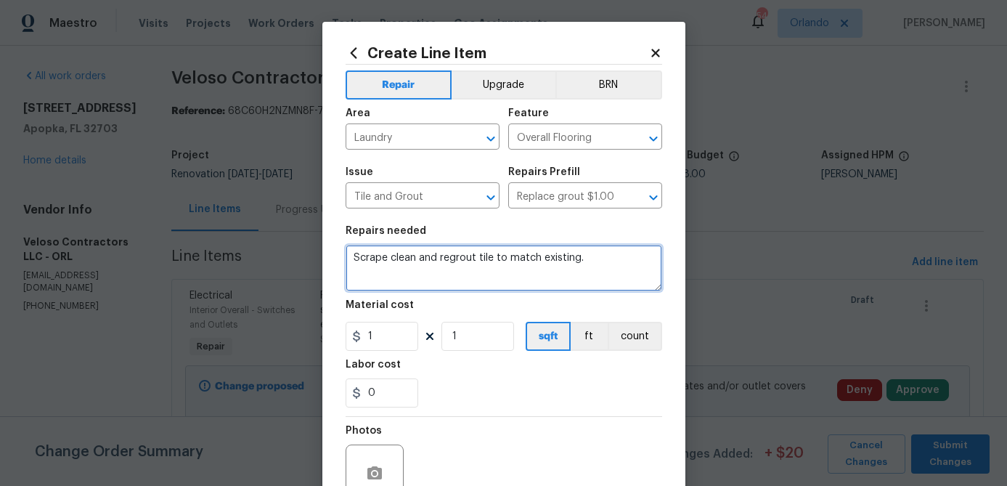
click at [391, 261] on textarea "Scrape clean and regrout tile to match existing." at bounding box center [504, 268] width 317 height 46
type textarea "Laundry - Seal cracked tiles on floor with unsanded grout to best match color."
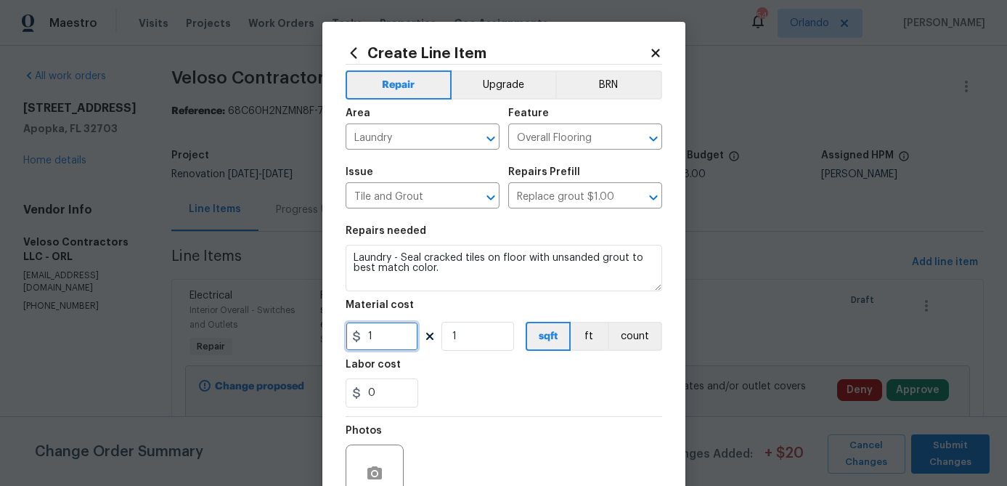
click at [388, 335] on input "1" at bounding box center [382, 336] width 73 height 29
type input "25"
click at [561, 397] on div "0" at bounding box center [504, 392] width 317 height 29
click at [614, 337] on button "count" at bounding box center [635, 336] width 54 height 29
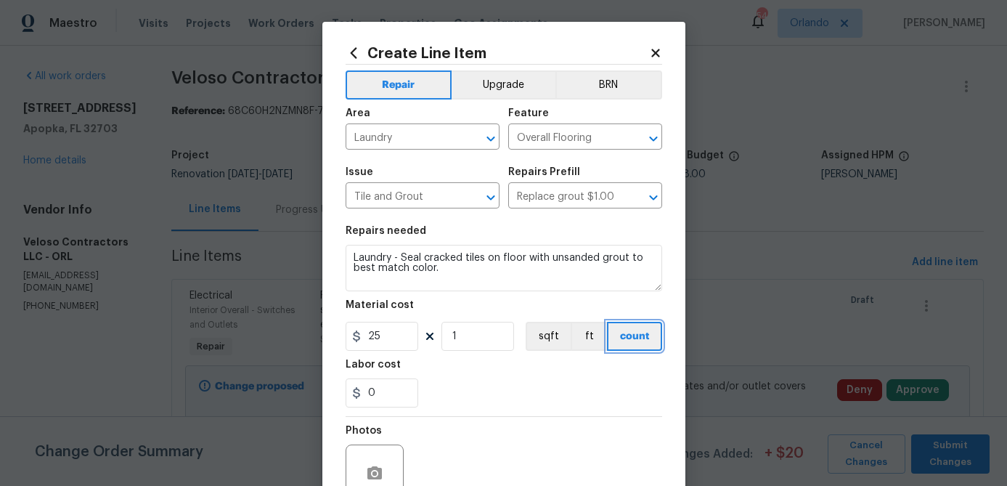
scroll to position [140, 0]
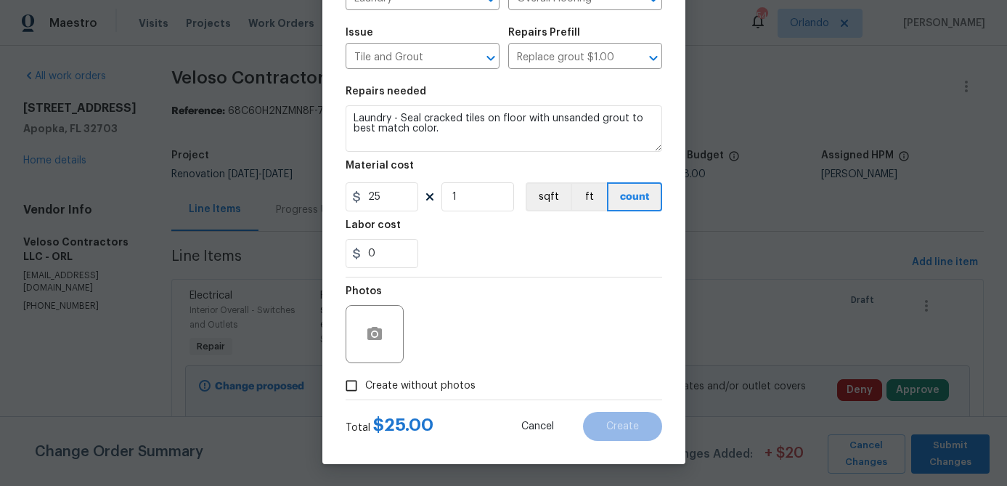
click at [451, 386] on span "Create without photos" at bounding box center [420, 385] width 110 height 15
click at [365, 386] on input "Create without photos" at bounding box center [352, 386] width 28 height 28
checkbox input "true"
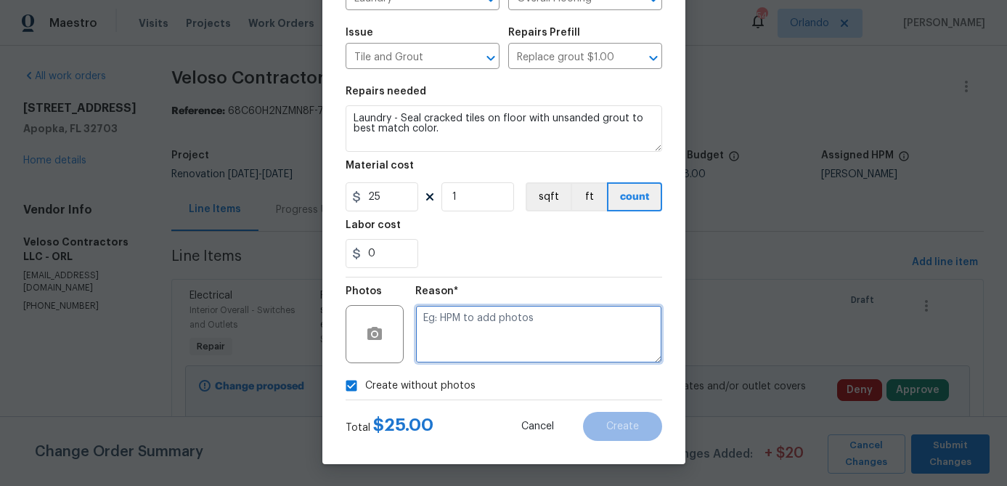
click at [498, 353] on textarea at bounding box center [538, 334] width 247 height 58
type textarea "na"
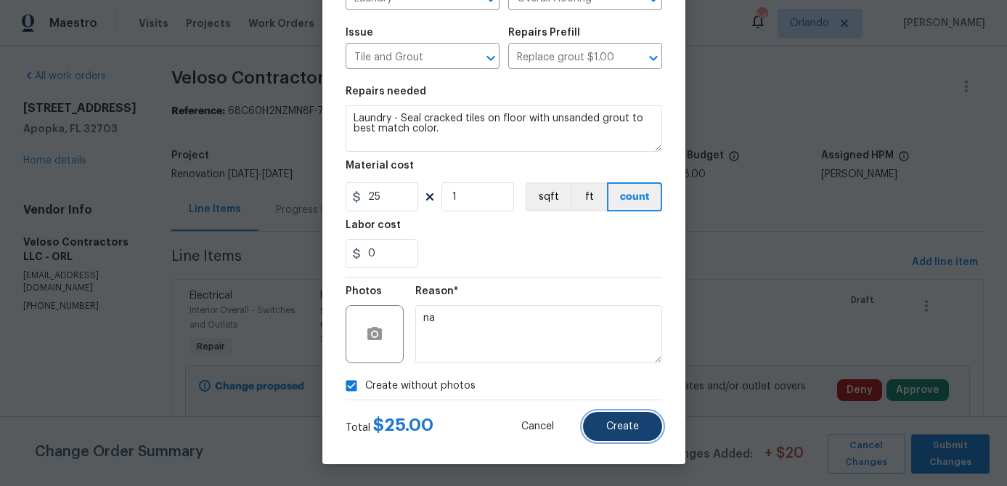
click at [616, 428] on span "Create" at bounding box center [622, 426] width 33 height 11
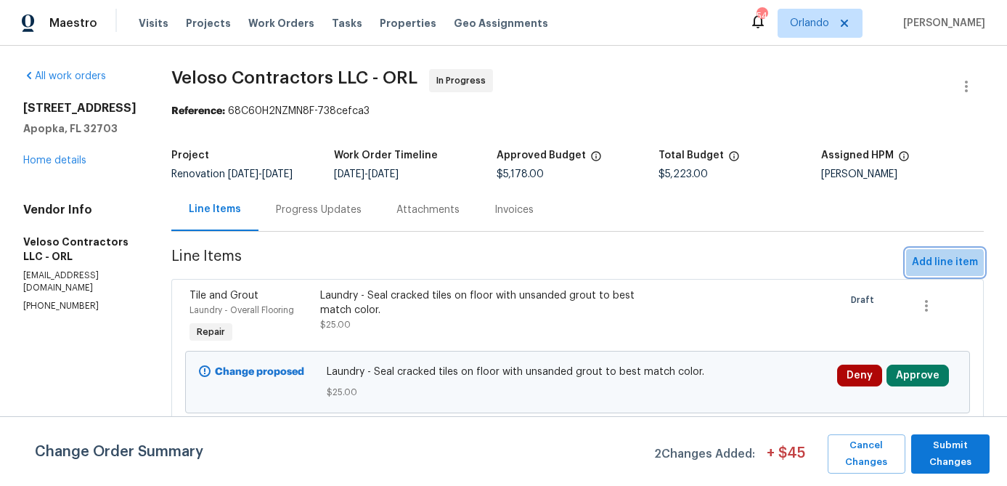
click at [931, 272] on span "Add line item" at bounding box center [945, 262] width 66 height 18
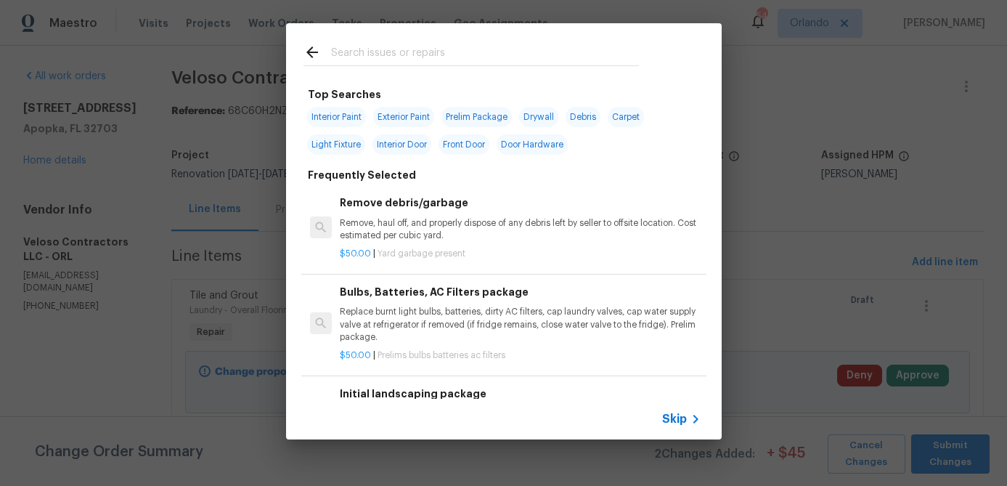
click at [403, 55] on input "text" at bounding box center [485, 55] width 308 height 22
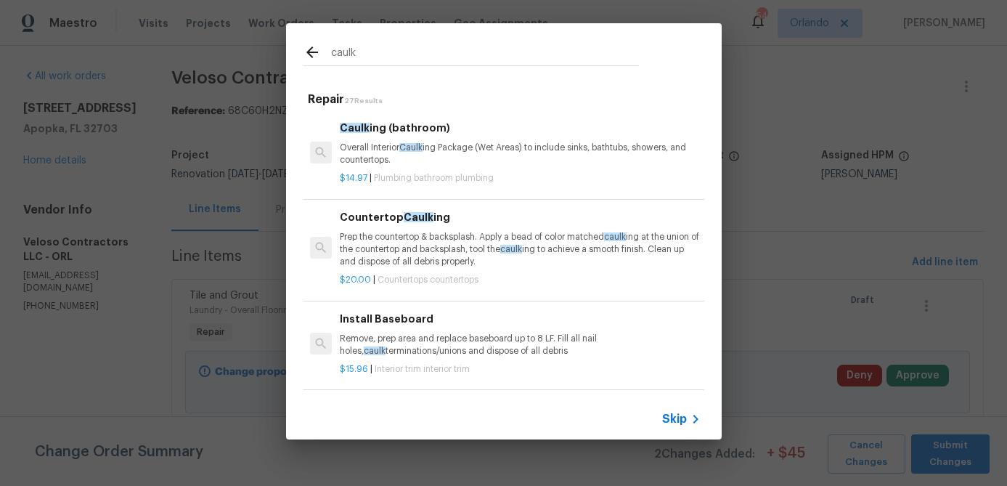
type input "caulk"
click at [460, 142] on p "Overall Interior Caulk ing Package (Wet Areas) to include sinks, bathtubs, show…" at bounding box center [520, 154] width 360 height 25
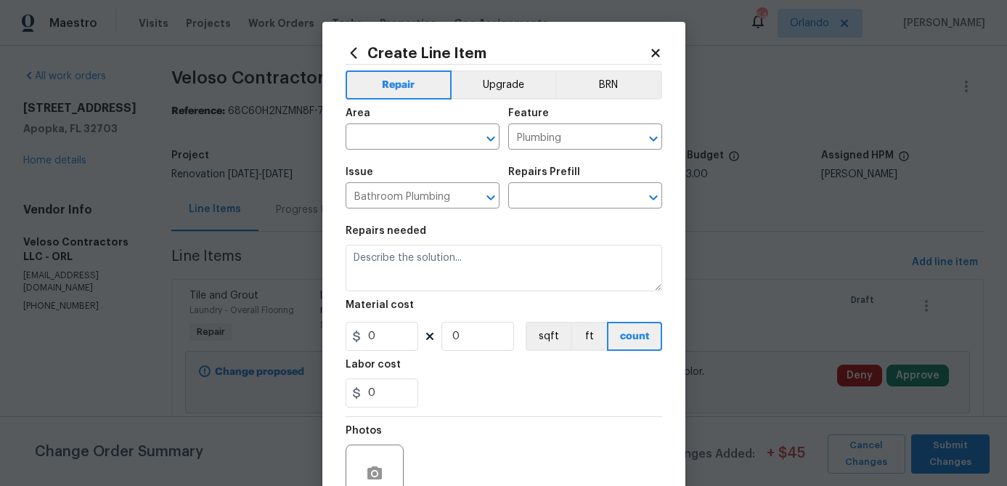
type textarea "Overall Interior Caulking Package (Wet Areas) to include sinks, bathtubs, showe…"
type input "1"
type input "Caulking (bathroom) $14.97"
type input "14.97"
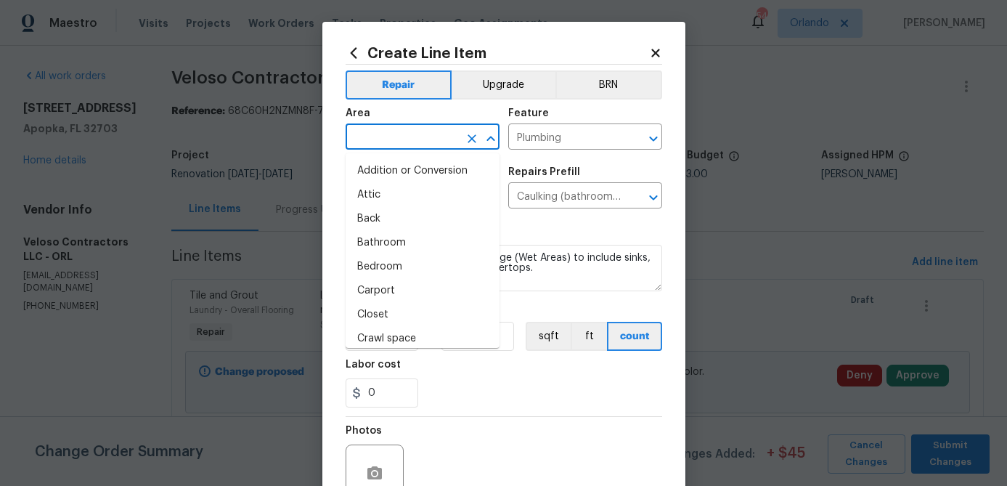
click at [390, 137] on input "text" at bounding box center [402, 138] width 113 height 23
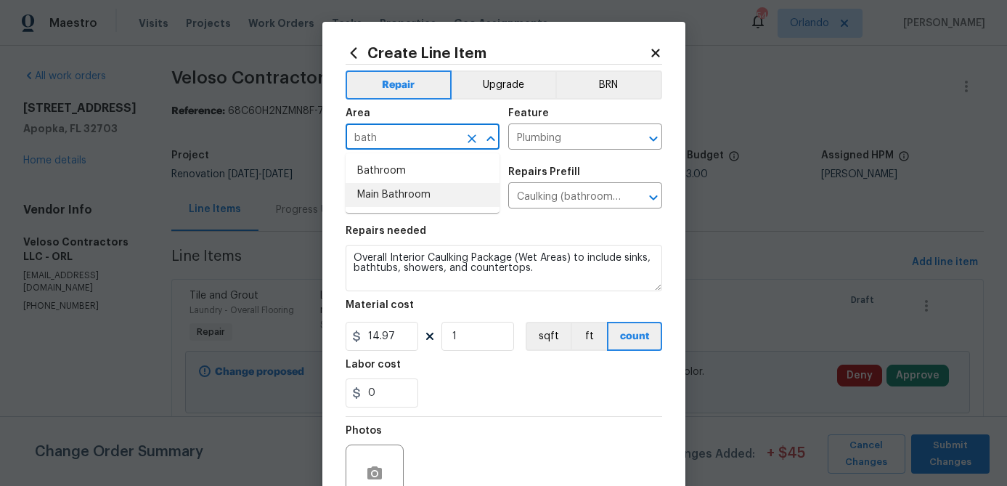
click at [388, 195] on li "Main Bathroom" at bounding box center [423, 195] width 154 height 24
type input "Main Bathroom"
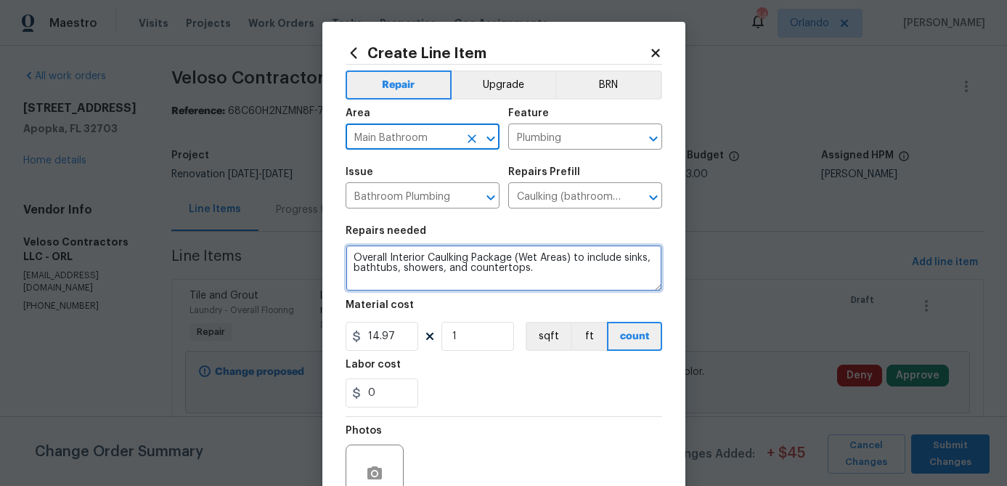
click at [363, 256] on textarea "Overall Interior Caulking Package (Wet Areas) to include sinks, bathtubs, showe…" at bounding box center [504, 268] width 317 height 46
click at [362, 256] on textarea "Overall Interior Caulking Package (Wet Areas) to include sinks, bathtubs, showe…" at bounding box center [504, 268] width 317 height 46
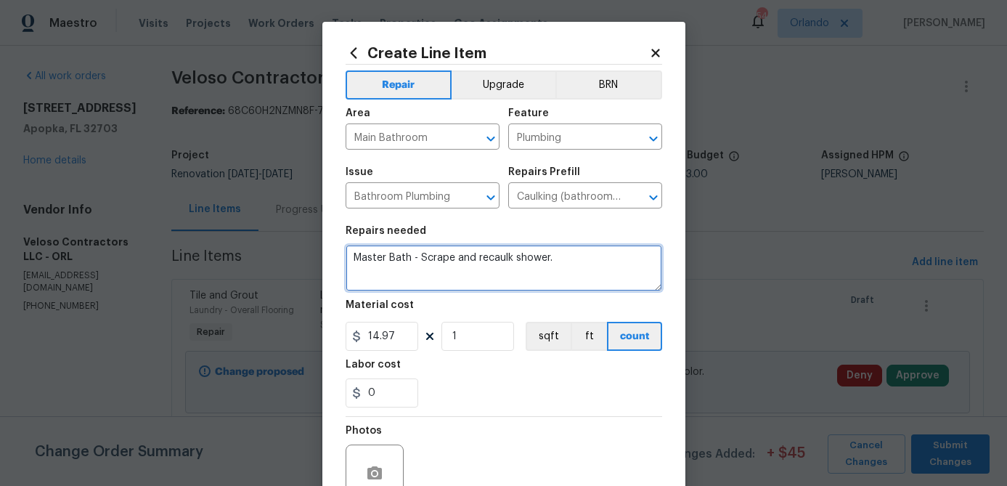
type textarea "Master Bath - Scrape and recaulk shower."
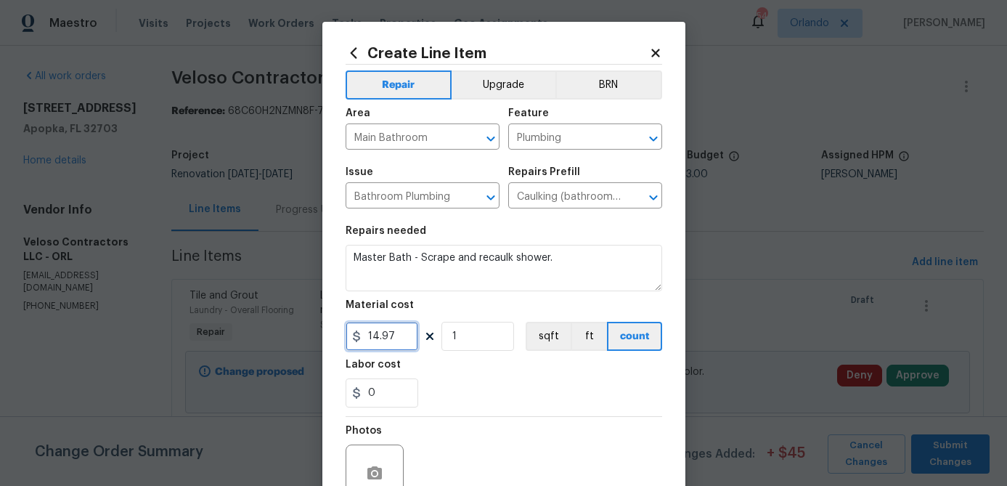
click at [390, 336] on input "14.97" at bounding box center [382, 336] width 73 height 29
type input "25"
click at [491, 404] on div "0" at bounding box center [504, 392] width 317 height 29
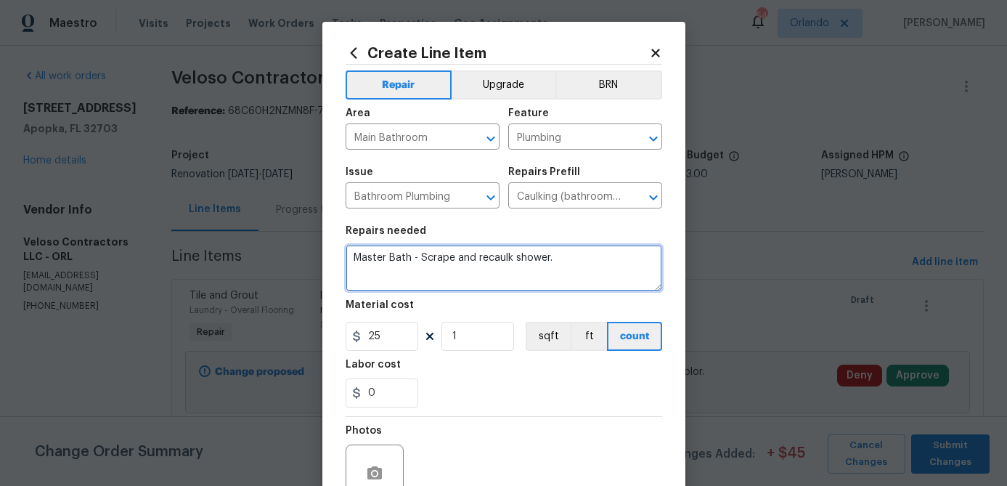
click at [577, 248] on textarea "Master Bath - Scrape and recaulk shower." at bounding box center [504, 268] width 317 height 46
click at [568, 259] on textarea "Master Bath - Scrape and recaulk shower." at bounding box center [504, 268] width 317 height 46
type textarea "Master Bath - Scrape and recaulk shower."
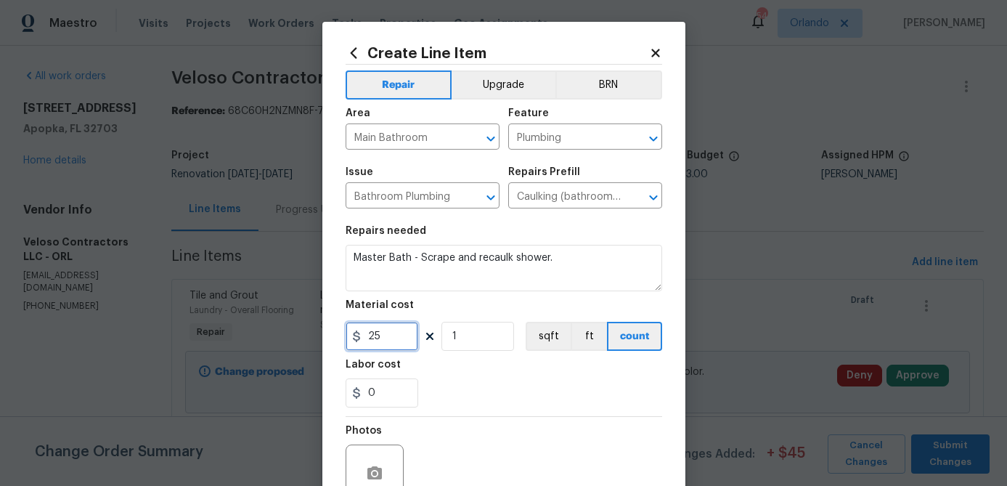
click at [405, 346] on input "25" at bounding box center [382, 336] width 73 height 29
type input "20"
click at [537, 393] on div "0" at bounding box center [504, 392] width 317 height 29
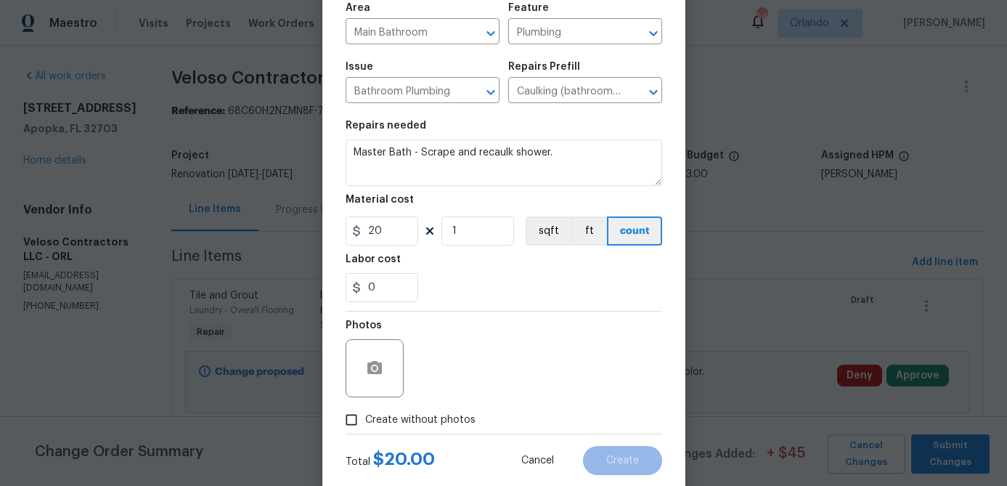
scroll to position [107, 0]
click at [446, 417] on span "Create without photos" at bounding box center [420, 418] width 110 height 15
click at [365, 417] on input "Create without photos" at bounding box center [352, 418] width 28 height 28
checkbox input "true"
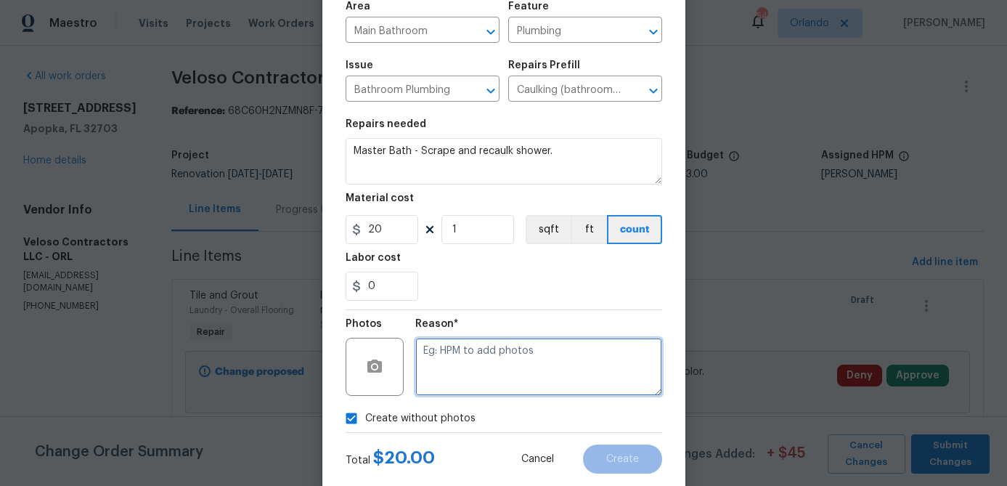
click at [507, 359] on textarea at bounding box center [538, 367] width 247 height 58
type textarea "na"
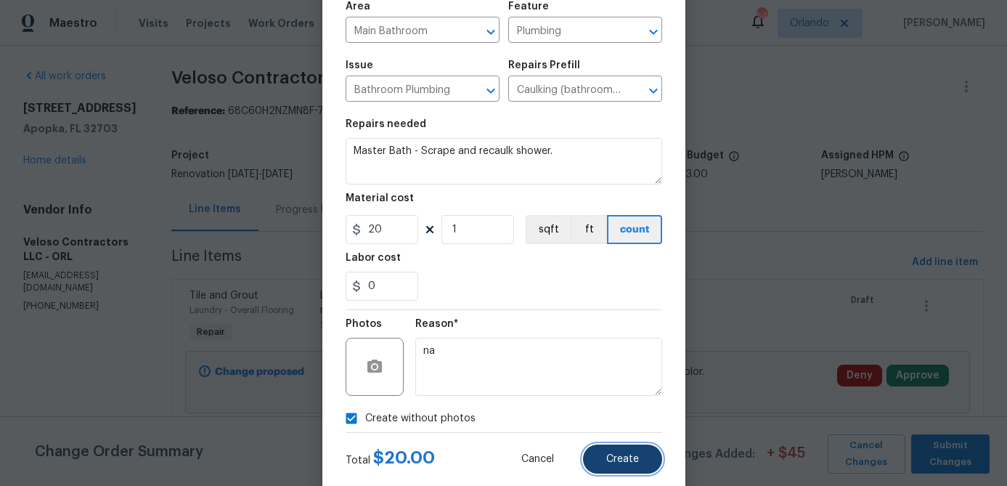
click at [641, 461] on button "Create" at bounding box center [622, 458] width 79 height 29
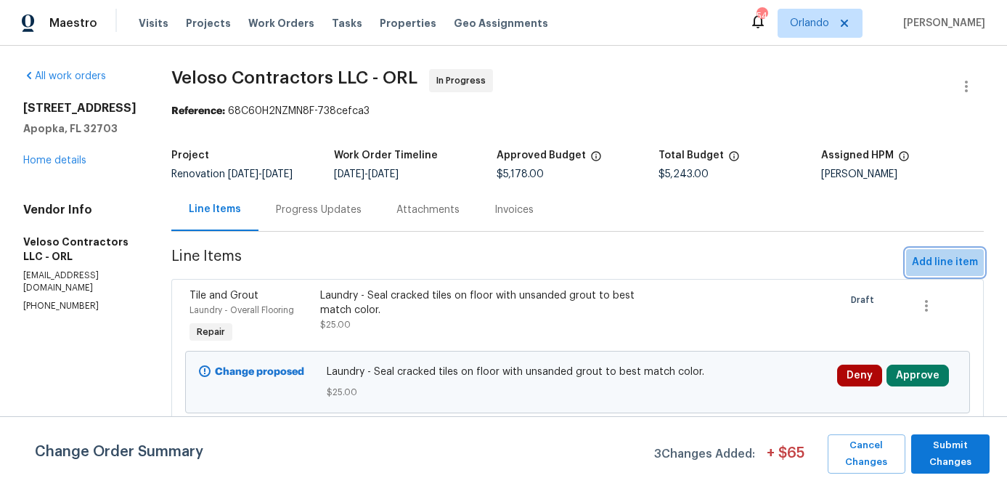
click at [960, 268] on span "Add line item" at bounding box center [945, 262] width 66 height 18
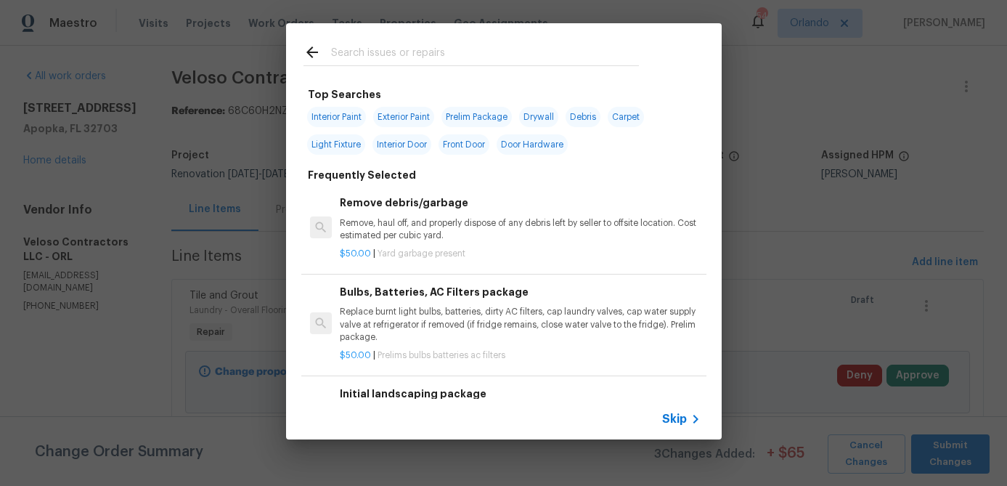
click at [383, 57] on input "text" at bounding box center [485, 55] width 308 height 22
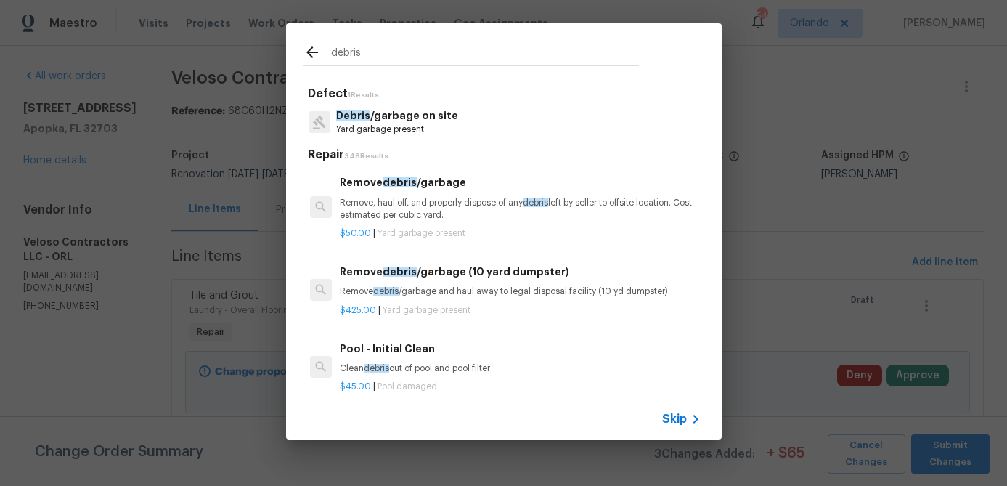
type input "debris"
click at [421, 123] on p "Debris /garbage on site" at bounding box center [397, 115] width 122 height 15
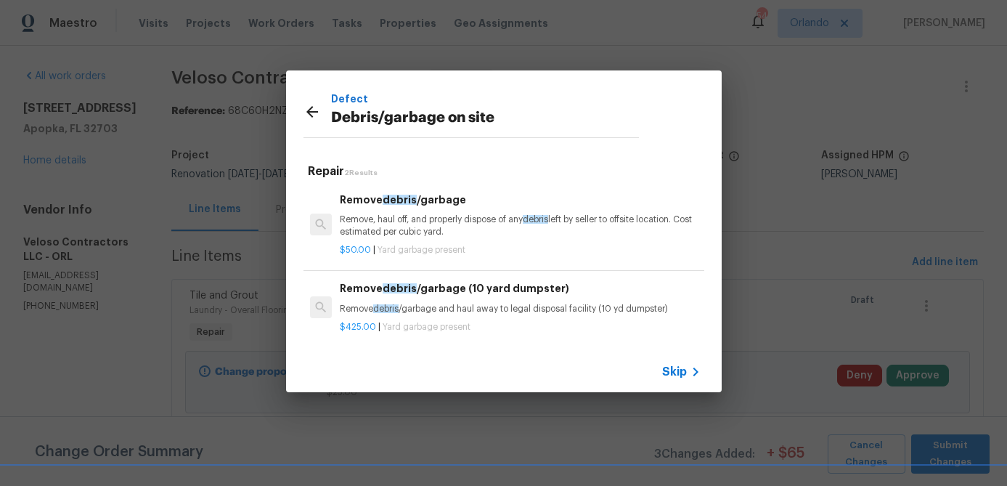
click at [450, 221] on p "Remove, haul off, and properly dispose of any debris left by seller to offsite …" at bounding box center [520, 225] width 360 height 25
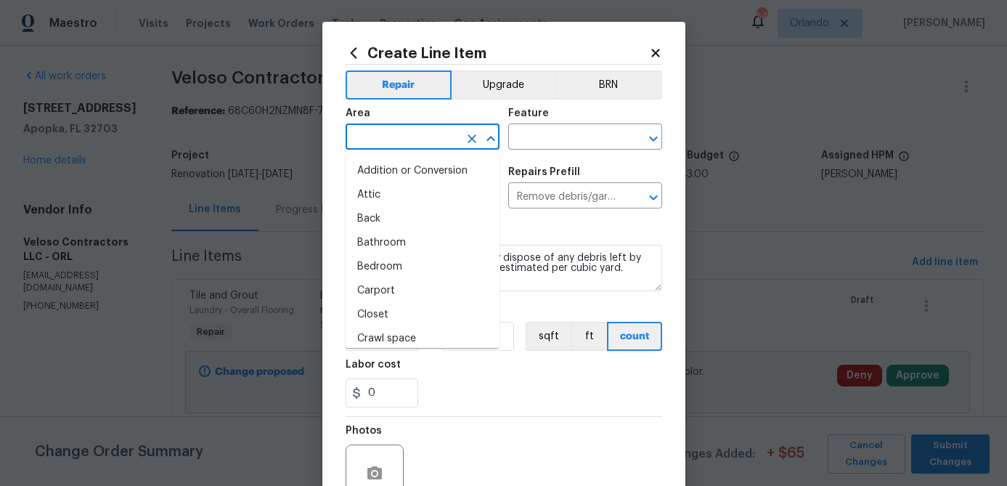
click at [412, 139] on input "text" at bounding box center [402, 138] width 113 height 23
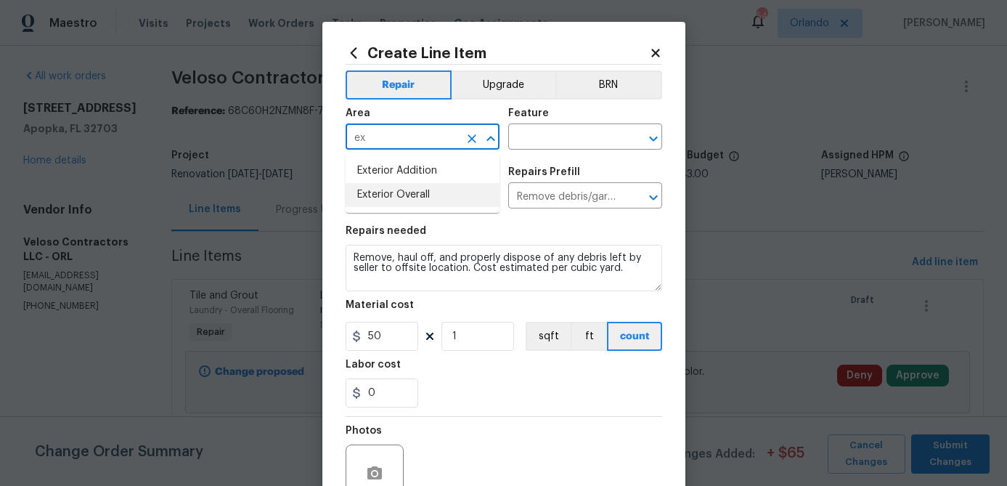
click at [404, 197] on li "Exterior Overall" at bounding box center [423, 195] width 154 height 24
type input "Exterior Overall"
click at [552, 141] on input "text" at bounding box center [564, 138] width 113 height 23
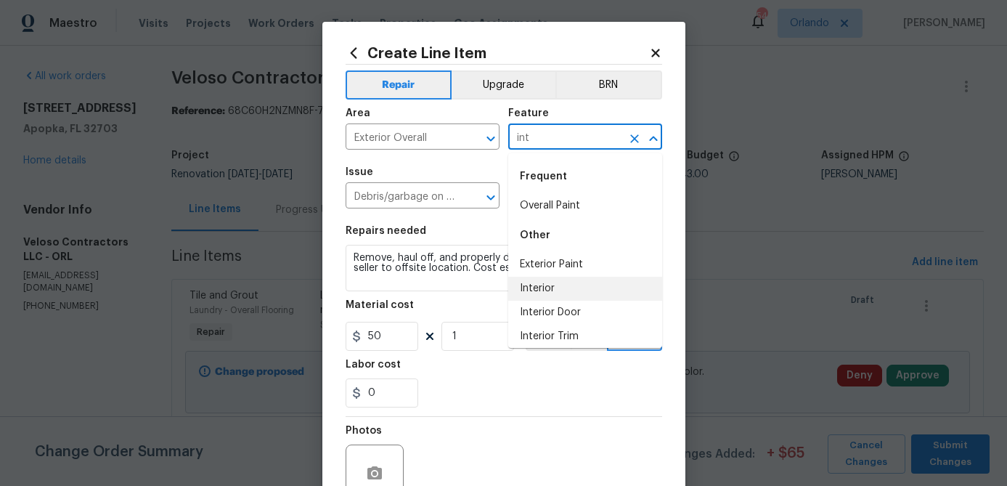
click at [555, 282] on li "Interior" at bounding box center [585, 289] width 154 height 24
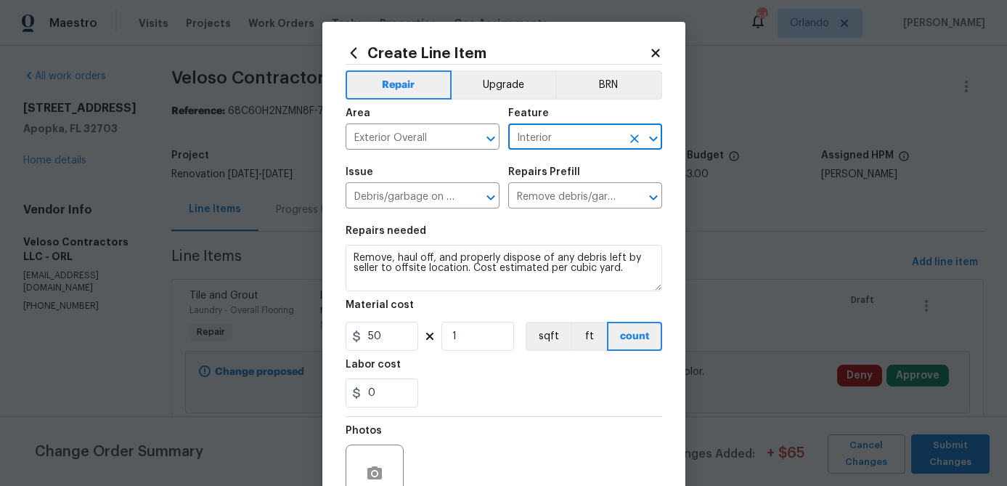
type input "Interior"
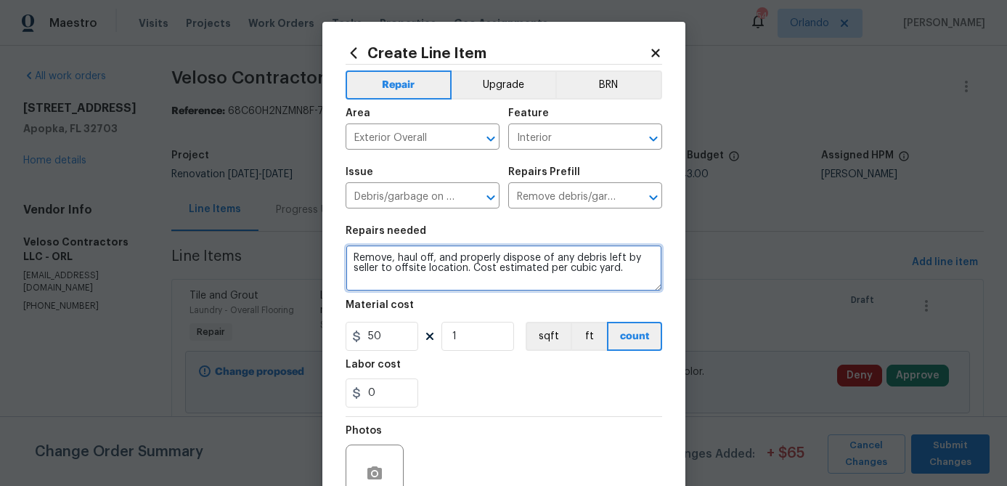
drag, startPoint x: 605, startPoint y: 257, endPoint x: 627, endPoint y: 301, distance: 49.7
click at [629, 302] on section "Repairs needed Remove, haul off, and properly dispose of any debris left by sel…" at bounding box center [504, 316] width 317 height 199
type textarea "Remove, haul off, and properly dispose of any debris left in the home, garage a…"
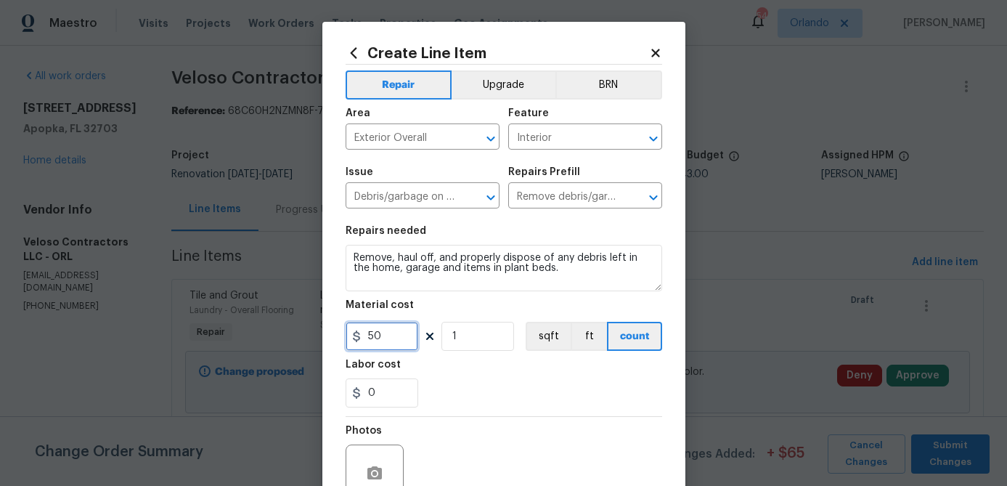
click at [393, 338] on input "50" at bounding box center [382, 336] width 73 height 29
type input "250"
click at [531, 408] on section "Repairs needed Remove, haul off, and properly dispose of any debris left in the…" at bounding box center [504, 316] width 317 height 199
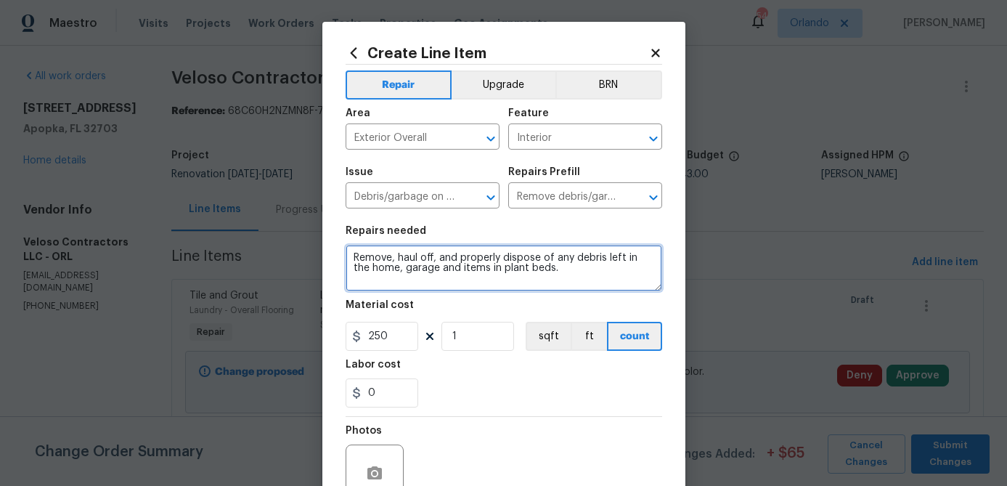
click at [572, 261] on textarea "Remove, haul off, and properly dispose of any debris left in the home, garage a…" at bounding box center [504, 268] width 317 height 46
click at [576, 281] on textarea "Remove, haul off, and properly dispose of all debris left in the home, garage a…" at bounding box center [504, 268] width 317 height 46
click at [418, 274] on textarea "Remove, haul off, and properly dispose of all debris left in the home, garage a…" at bounding box center [504, 268] width 317 height 46
click at [420, 267] on textarea "Remove, haul off, and properly dispose of all debris left in the home, garage a…" at bounding box center [504, 268] width 317 height 46
click at [548, 269] on textarea "Remove, haul off, and properly dispose of all debris left in the home, garage, …" at bounding box center [504, 268] width 317 height 46
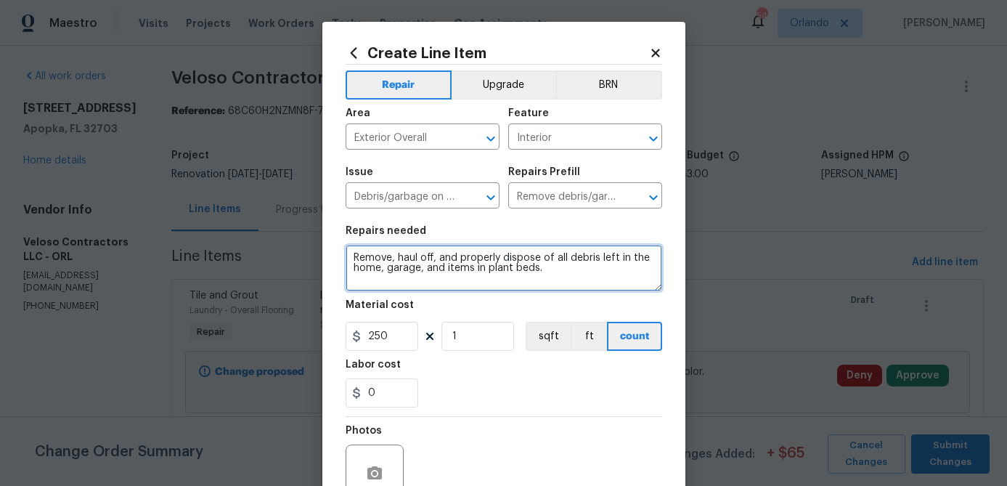
click at [446, 267] on textarea "Remove, haul off, and properly dispose of all debris left in the home, garage, …" at bounding box center [504, 268] width 317 height 46
click at [596, 269] on textarea "Remove, haul off, and properly dispose of all debris left in the home, garage, …" at bounding box center [504, 268] width 317 height 46
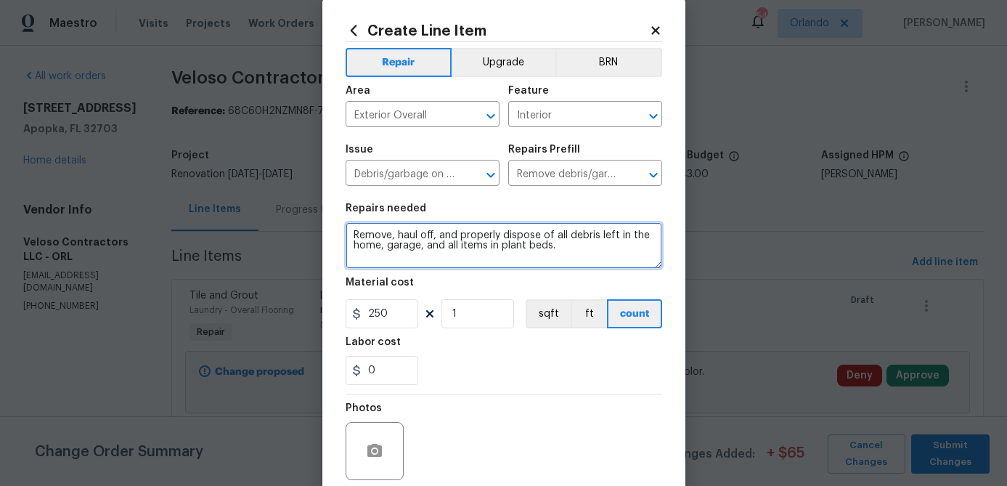
scroll to position [31, 0]
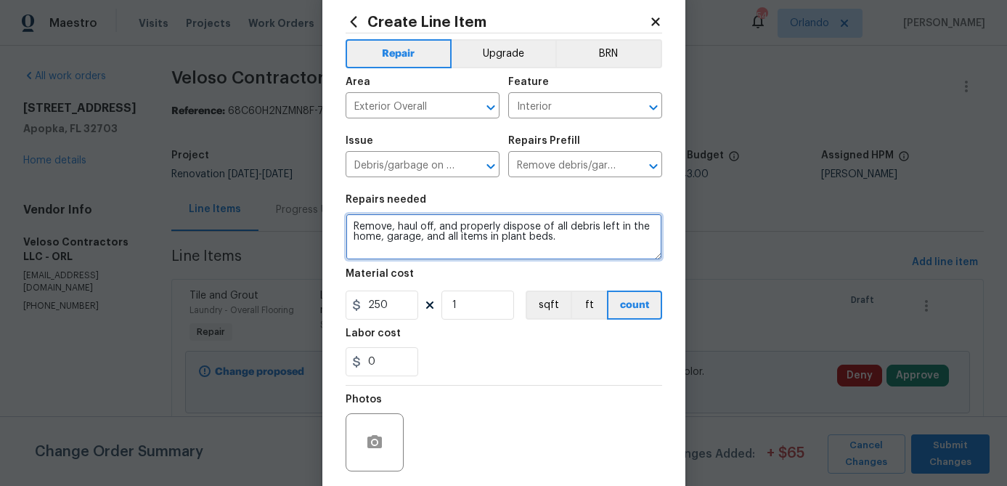
click at [563, 240] on textarea "Remove, haul off, and properly dispose of all debris left in the home, garage, …" at bounding box center [504, 236] width 317 height 46
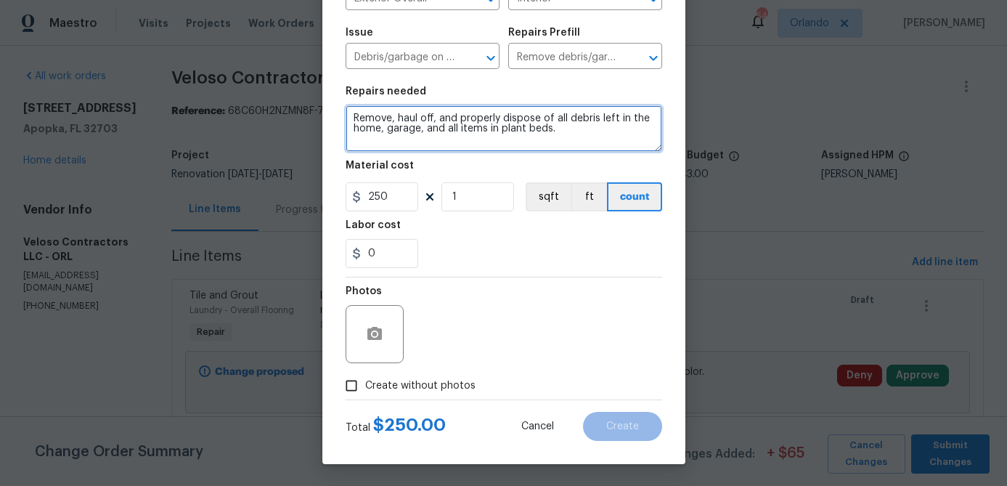
type textarea "Remove, haul off, and properly dispose of all debris left in the home, garage, …"
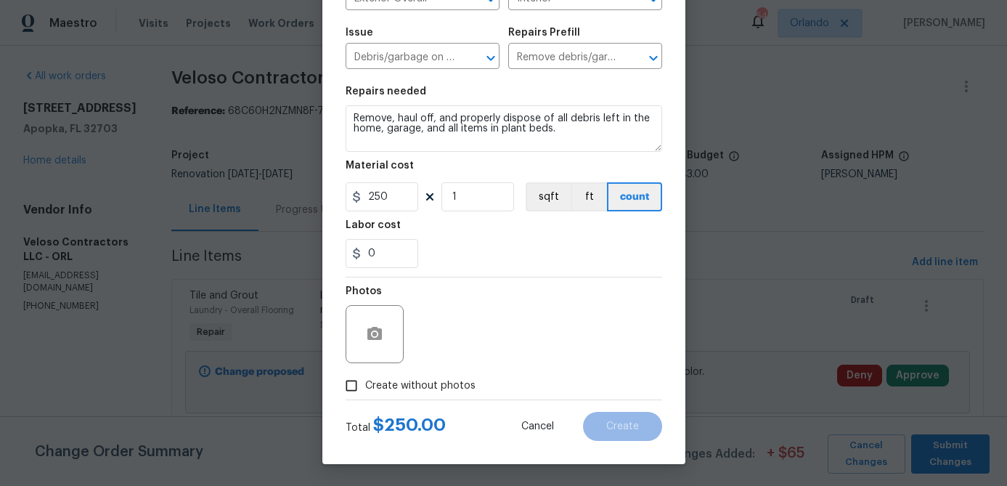
click at [441, 382] on span "Create without photos" at bounding box center [420, 385] width 110 height 15
click at [365, 382] on input "Create without photos" at bounding box center [352, 386] width 28 height 28
checkbox input "true"
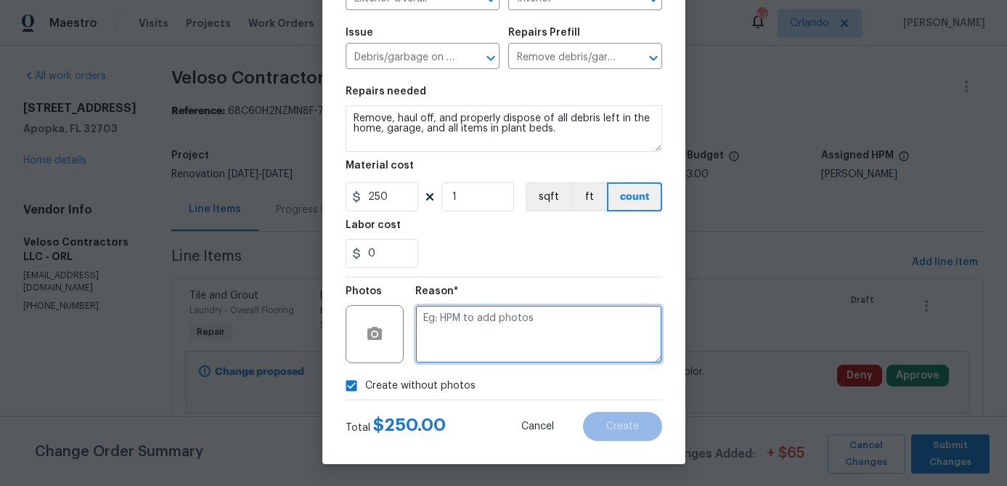
click at [476, 356] on textarea at bounding box center [538, 334] width 247 height 58
type textarea "hpm to add"
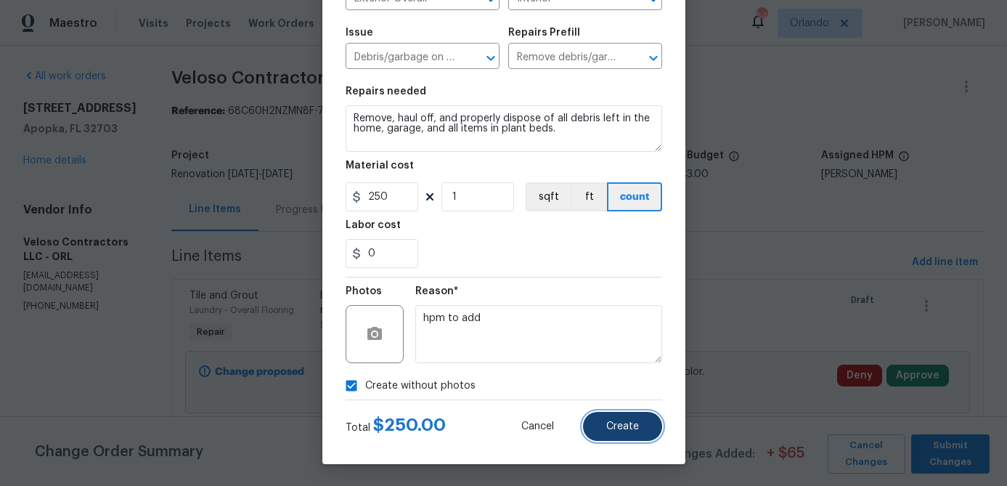
click at [621, 429] on span "Create" at bounding box center [622, 426] width 33 height 11
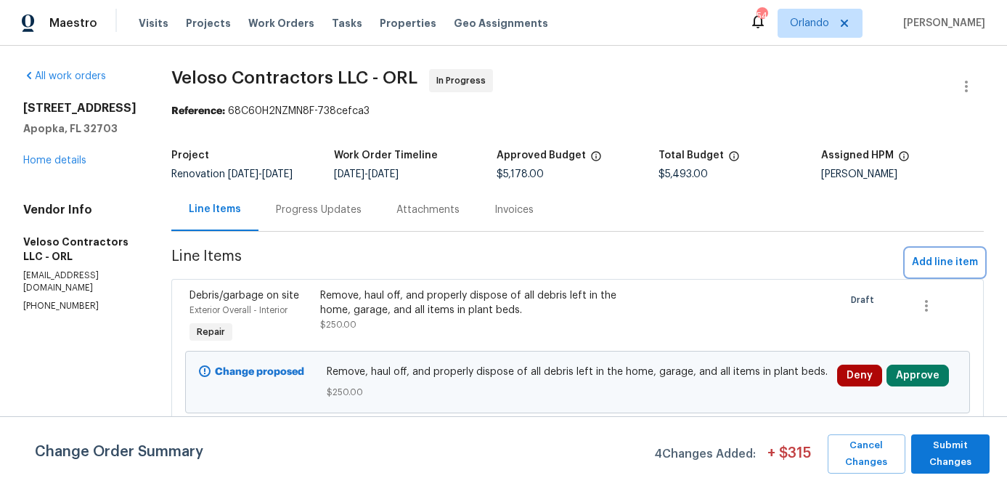
click at [922, 271] on span "Add line item" at bounding box center [945, 262] width 66 height 18
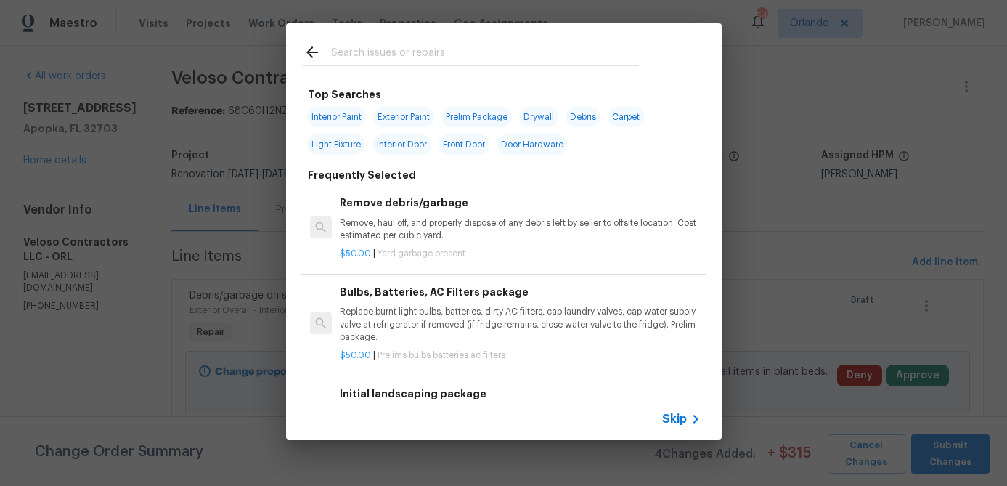
click at [419, 61] on input "text" at bounding box center [485, 55] width 308 height 22
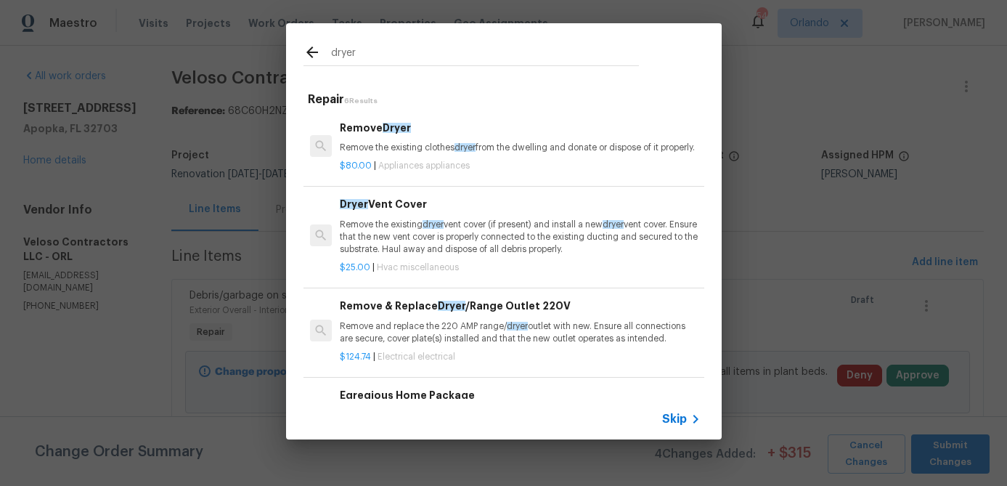
type input "dryer"
click at [486, 229] on div "Dryer Vent Cover Remove the existing dryer vent cover (if present) and install …" at bounding box center [520, 226] width 360 height 60
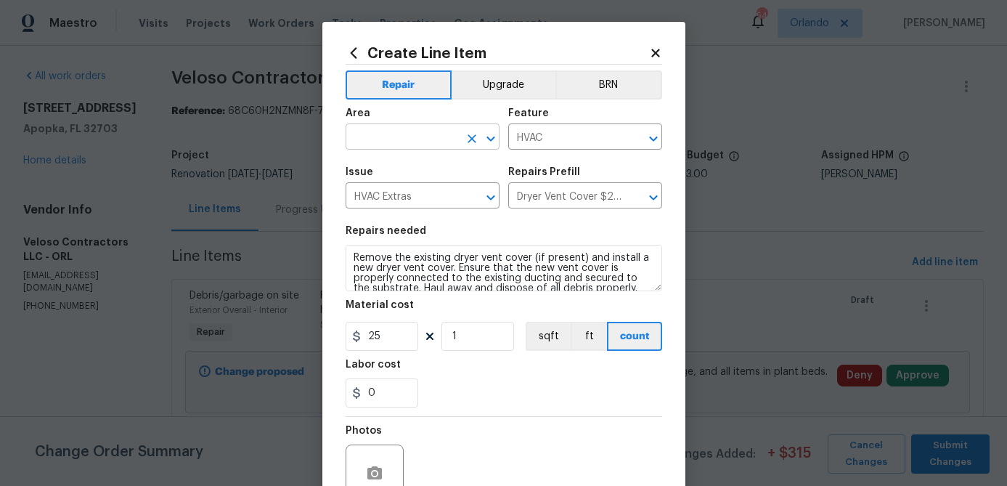
click at [454, 138] on input "text" at bounding box center [402, 138] width 113 height 23
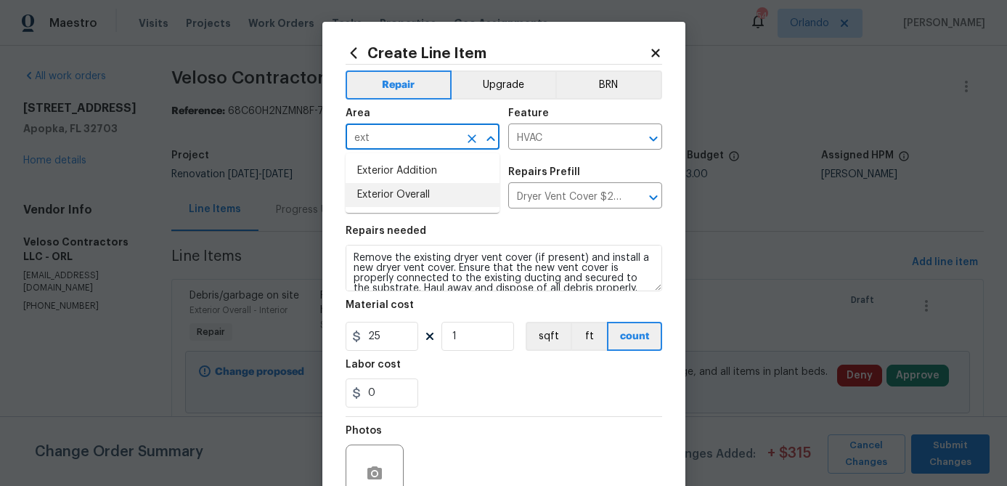
click at [431, 197] on li "Exterior Overall" at bounding box center [423, 195] width 154 height 24
type input "Exterior Overall"
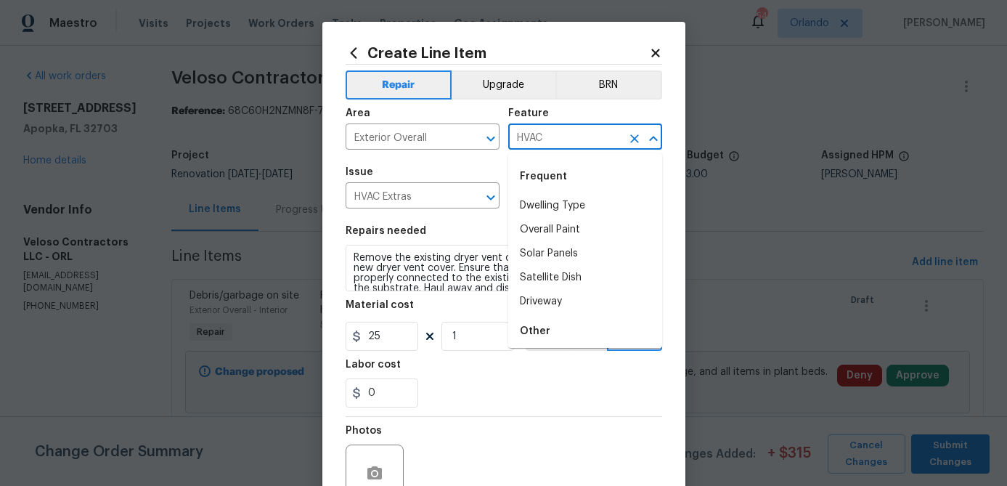
click at [582, 136] on input "HVAC" at bounding box center [564, 138] width 113 height 23
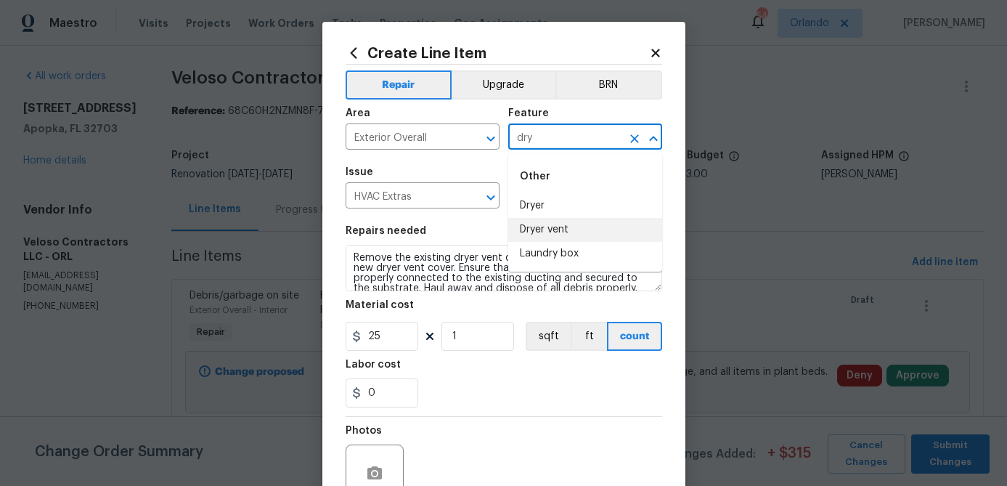
click at [561, 226] on li "Dryer vent" at bounding box center [585, 230] width 154 height 24
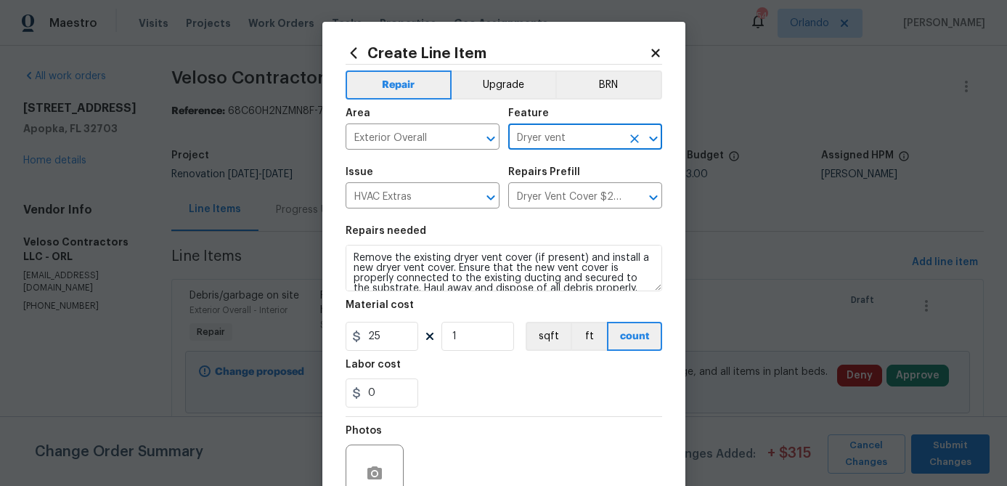
type input "Dryer vent"
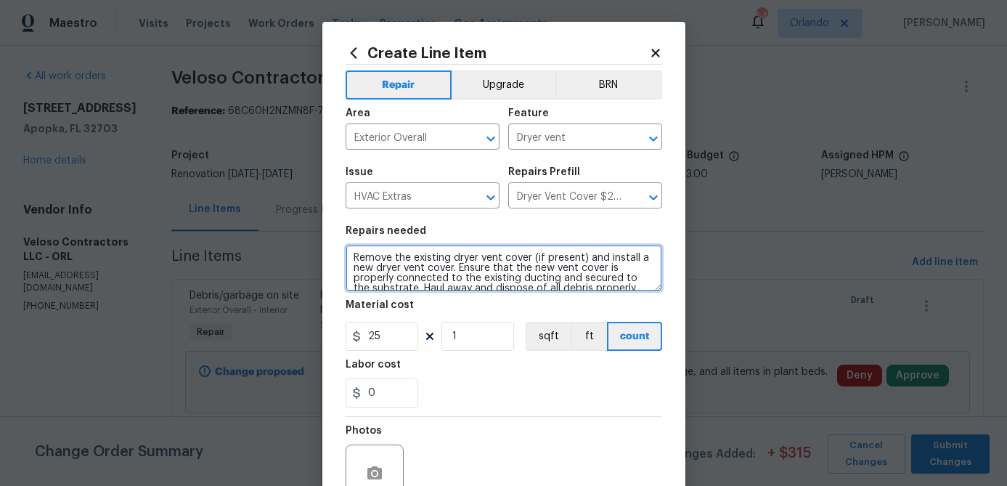
click at [430, 261] on textarea "Remove the existing dryer vent cover (if present) and install a new dryer vent …" at bounding box center [504, 268] width 317 height 46
click at [530, 259] on textarea "Remove the existing dryer vent cover (if present) and install a new dryer vent …" at bounding box center [504, 268] width 317 height 46
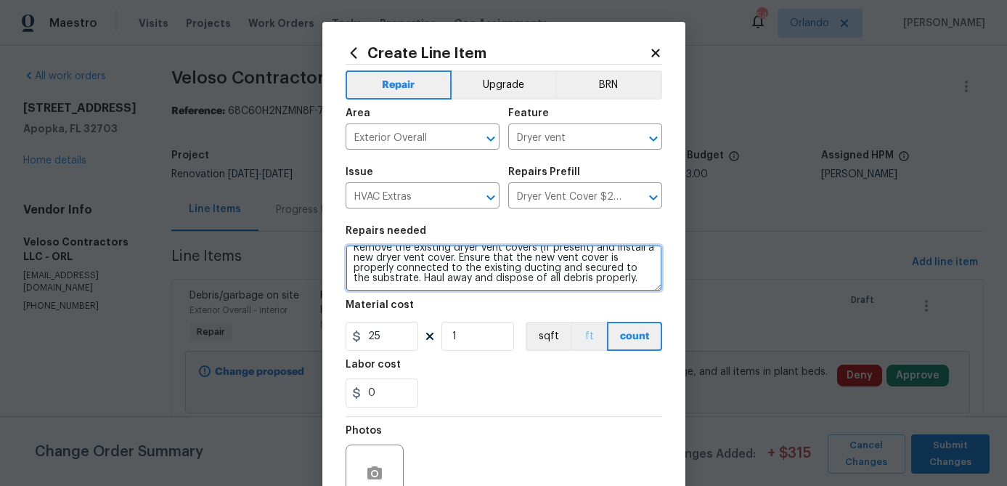
drag, startPoint x: 352, startPoint y: 256, endPoint x: 569, endPoint y: 346, distance: 235.0
click at [569, 348] on section "Repairs needed Remove the existing dryer vent covers (if present) and install a…" at bounding box center [504, 316] width 317 height 199
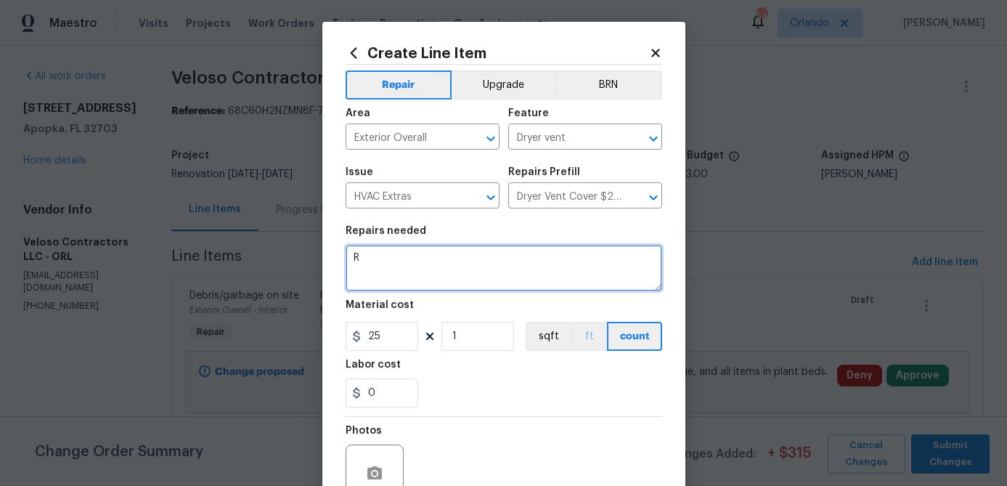
scroll to position [0, 0]
click at [449, 261] on textarea "Replace all exterior dryer vent covers throughout exterior." at bounding box center [504, 268] width 317 height 46
click at [637, 261] on textarea "Replace all dryer vent covers throughout exterior." at bounding box center [504, 268] width 317 height 46
click at [550, 259] on textarea "Replace all dryer vent covers throughout exterior." at bounding box center [504, 268] width 317 height 46
type textarea "Replace all dryer vent covers throughout the exterior."
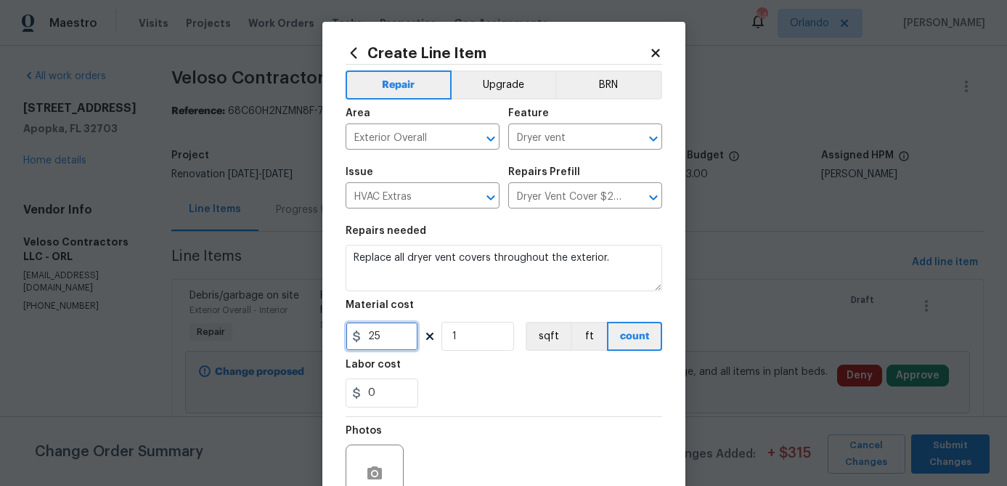
click at [400, 335] on input "25" at bounding box center [382, 336] width 73 height 29
click at [446, 356] on section "Repairs needed Replace all dryer vent covers throughout the exterior. Material …" at bounding box center [504, 316] width 317 height 199
click at [491, 341] on input "1" at bounding box center [477, 336] width 73 height 29
type input "3"
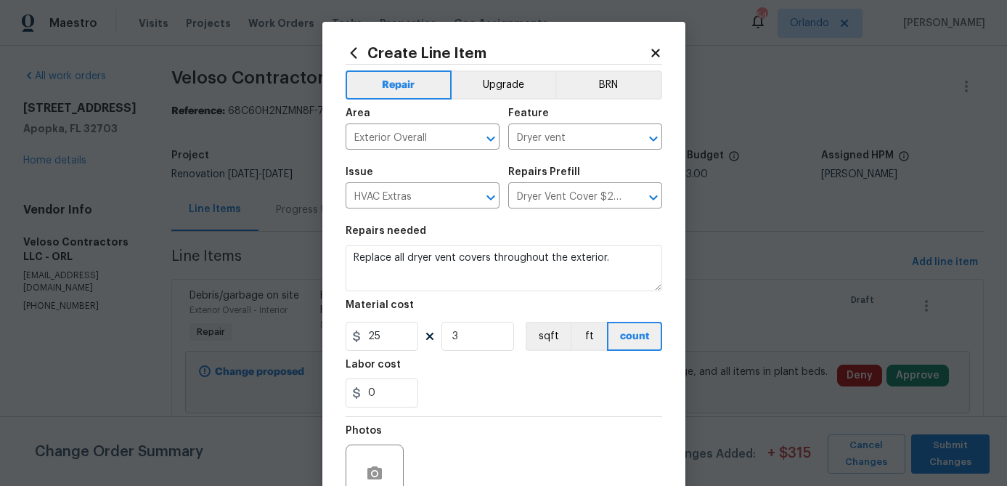
click at [500, 407] on div "0" at bounding box center [504, 392] width 317 height 29
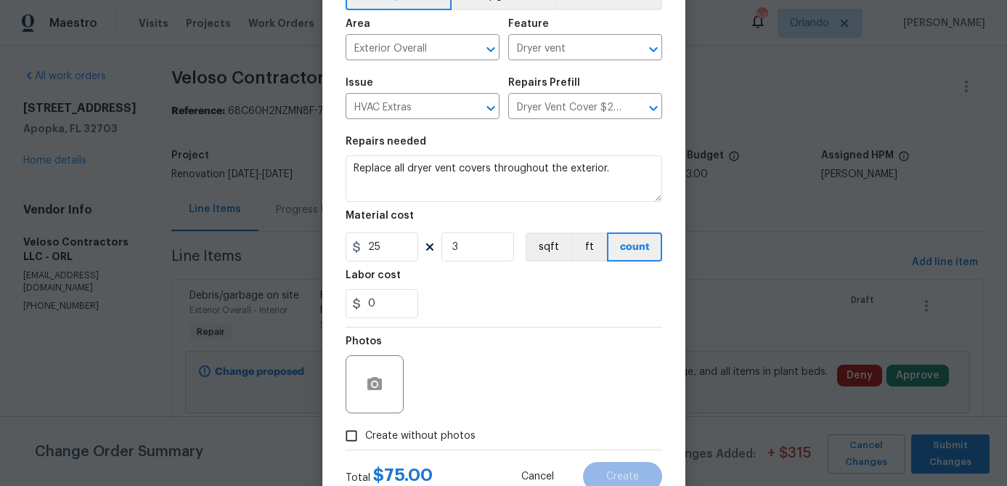
scroll to position [129, 0]
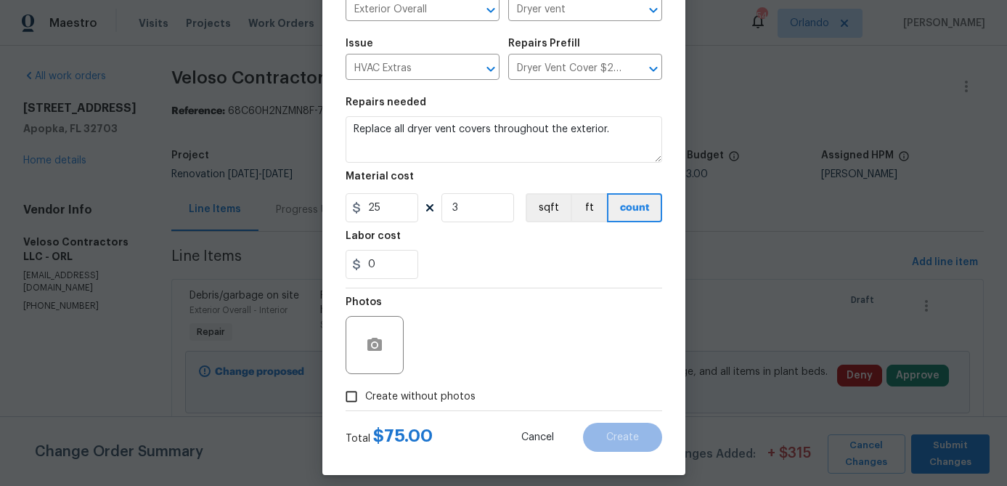
click at [460, 393] on span "Create without photos" at bounding box center [420, 396] width 110 height 15
click at [365, 393] on input "Create without photos" at bounding box center [352, 397] width 28 height 28
checkbox input "true"
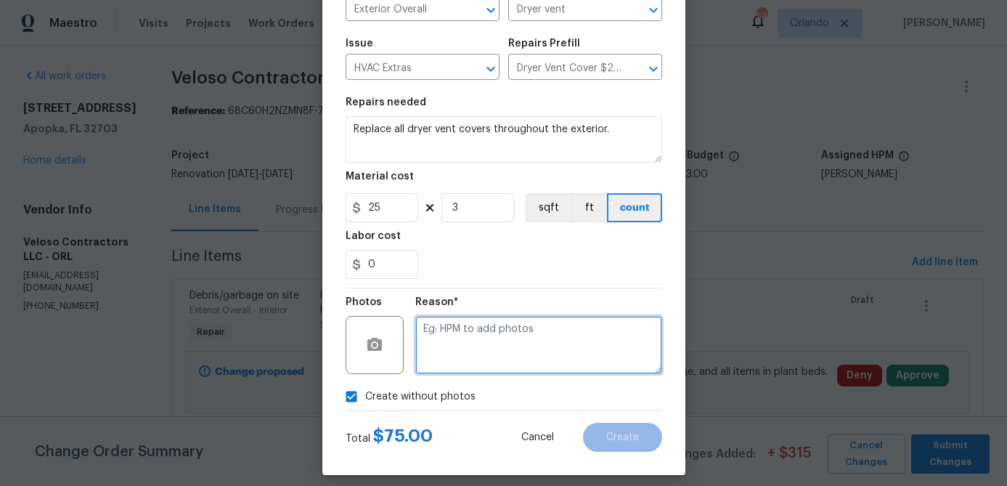
click at [536, 356] on textarea at bounding box center [538, 345] width 247 height 58
type textarea "hpm to add"
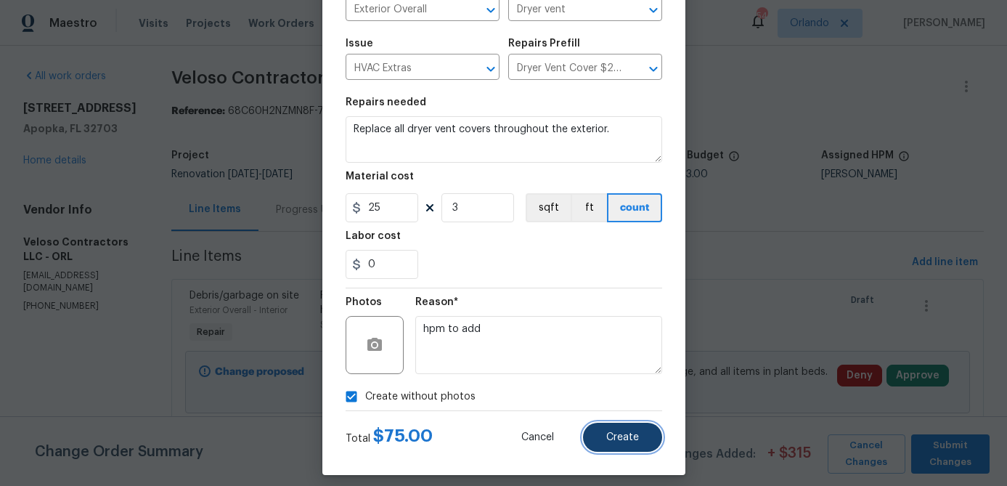
click at [644, 446] on button "Create" at bounding box center [622, 437] width 79 height 29
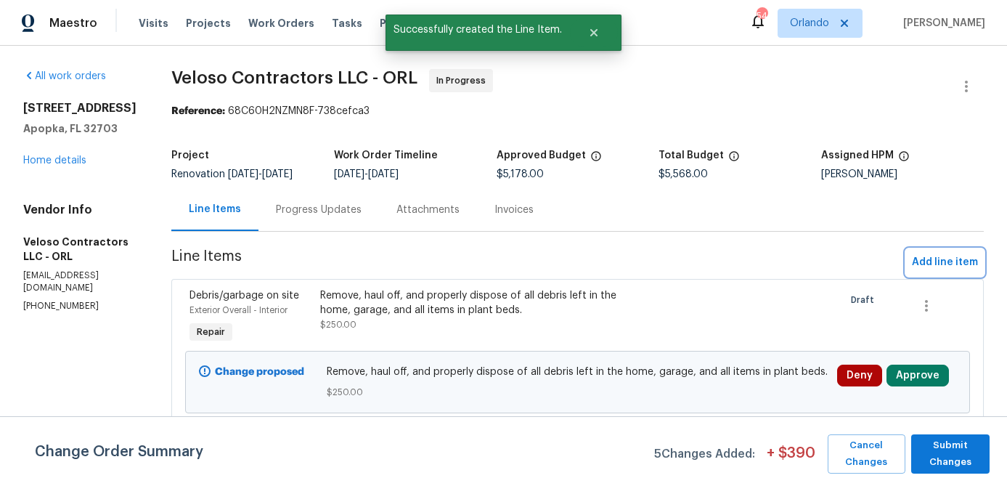
click at [934, 272] on span "Add line item" at bounding box center [945, 262] width 66 height 18
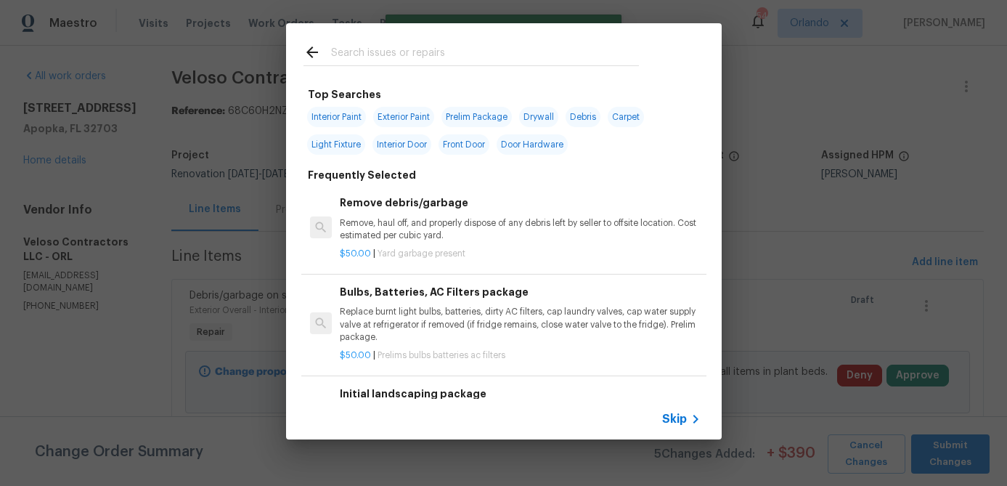
click at [405, 43] on div at bounding box center [471, 51] width 370 height 57
click at [383, 56] on input "text" at bounding box center [485, 55] width 308 height 22
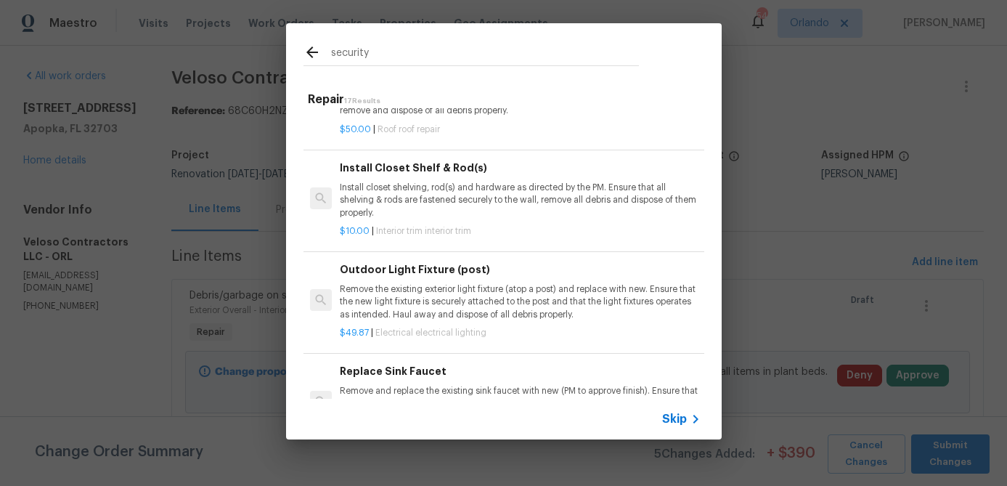
scroll to position [367, 0]
type input "security"
click at [502, 290] on p "Remove the existing exterior light fixture (atop a post) and replace with new. …" at bounding box center [520, 300] width 360 height 37
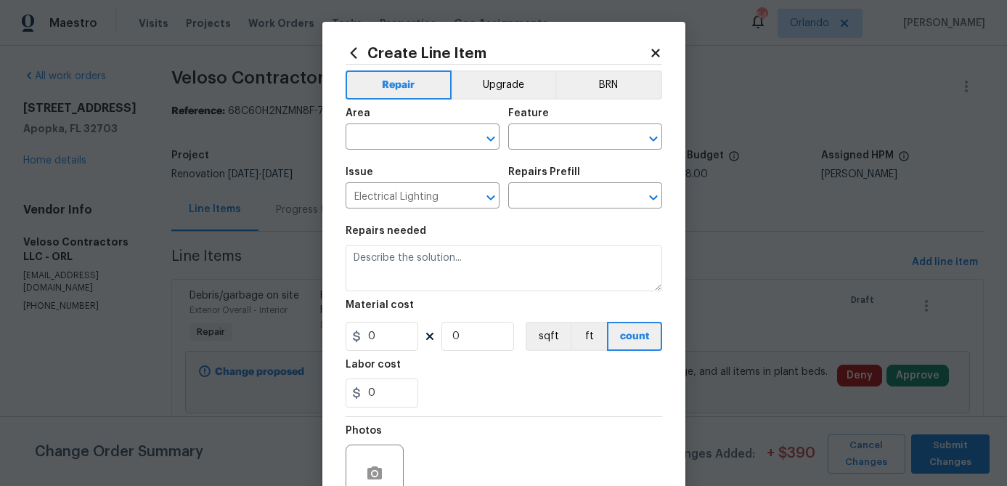
type textarea "Remove the existing exterior light fixture (atop a post) and replace with new. …"
type input "1"
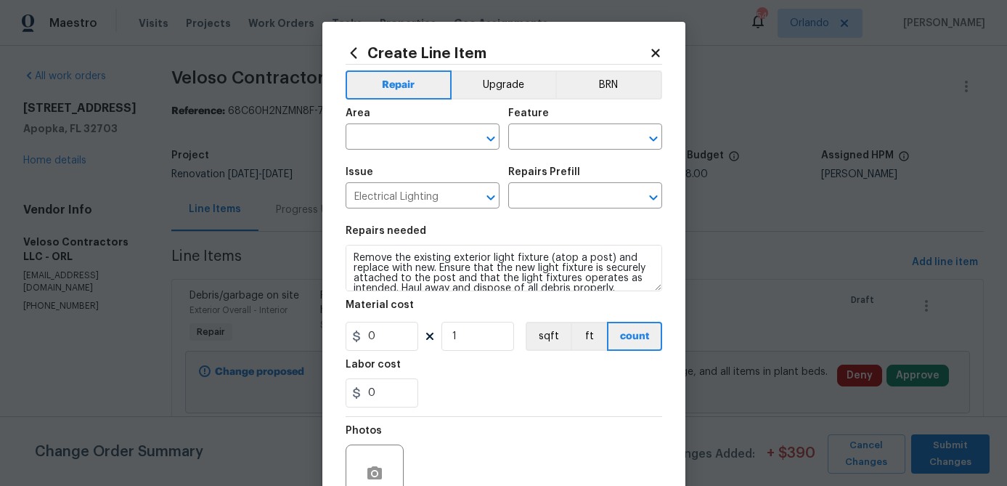
type input "Outdoor Light Fixture (post) $49.87"
type input "49.87"
click at [459, 130] on div "​" at bounding box center [423, 138] width 154 height 23
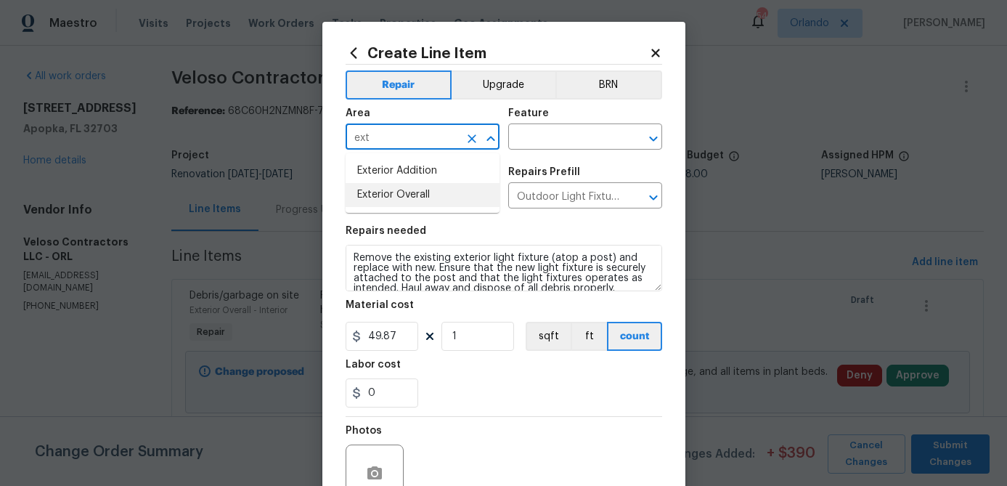
click at [422, 189] on li "Exterior Overall" at bounding box center [423, 195] width 154 height 24
type input "Exterior Overall"
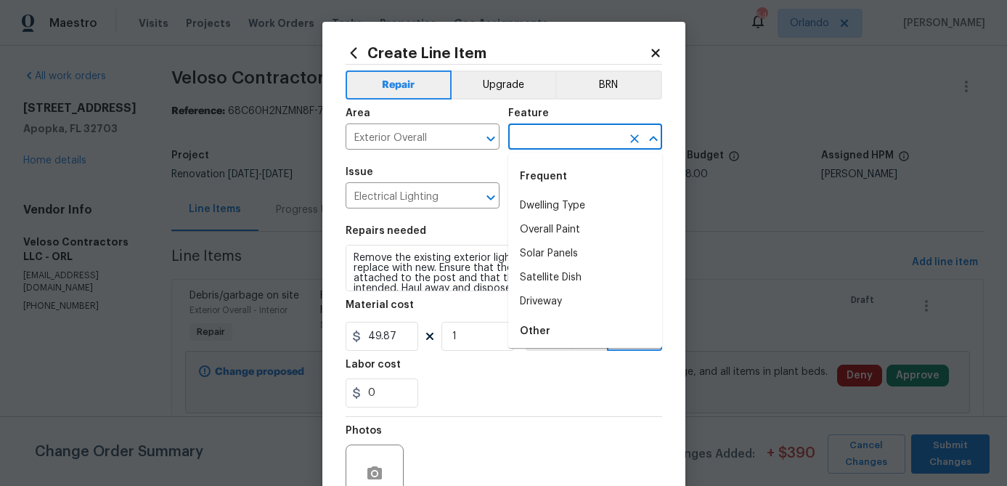
click at [574, 137] on input "text" at bounding box center [564, 138] width 113 height 23
type input "c"
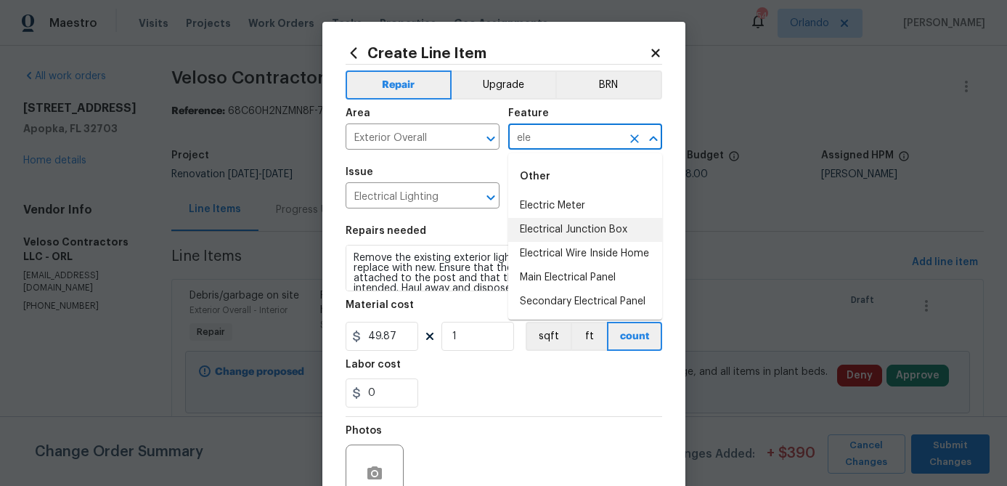
click at [591, 232] on li "Electrical Junction Box" at bounding box center [585, 230] width 154 height 24
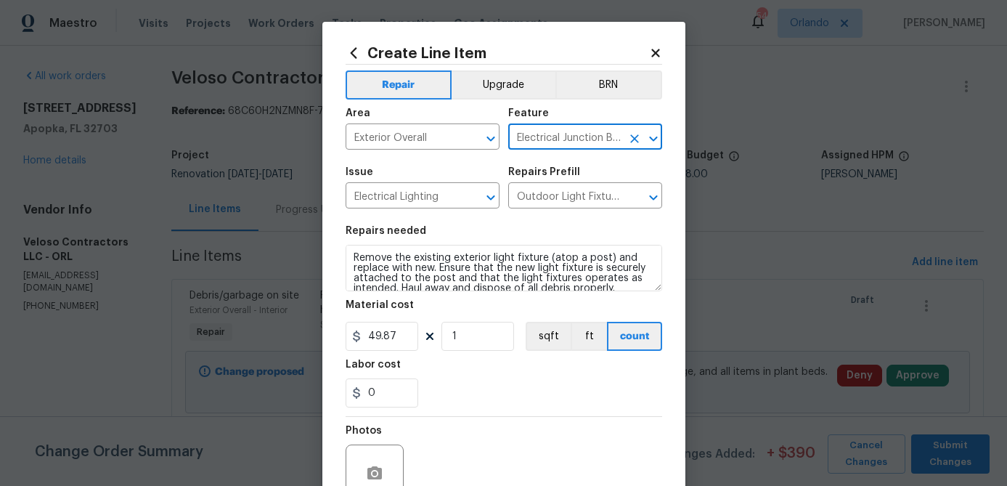
type input "Electrical Junction Box"
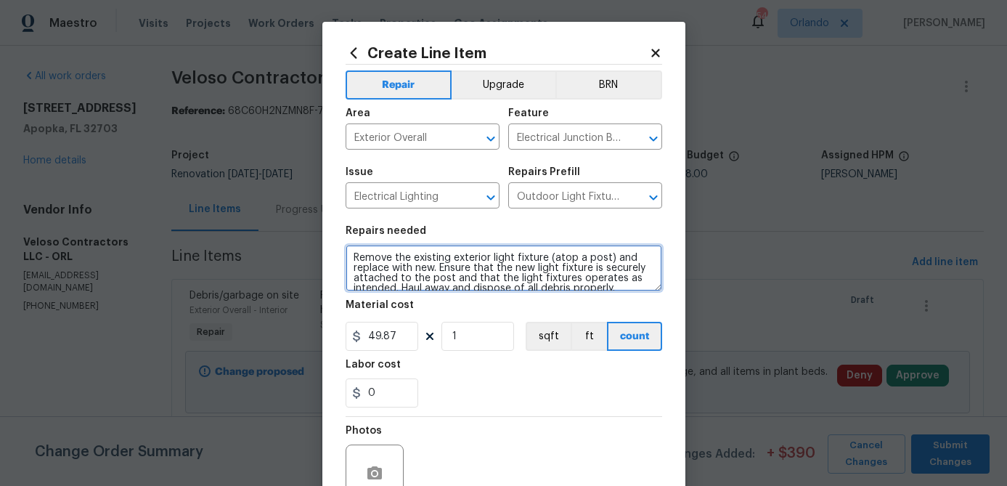
click at [405, 277] on textarea "Remove the existing exterior light fixture (atop a post) and replace with new. …" at bounding box center [504, 268] width 317 height 46
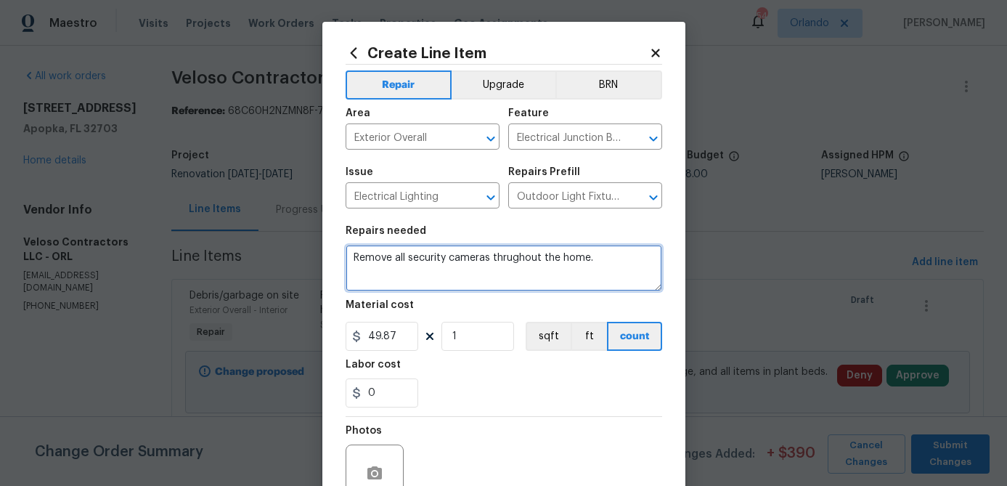
click at [507, 262] on textarea "Remove all security cameras thrughout the home." at bounding box center [504, 268] width 317 height 46
click at [468, 263] on textarea "Remove all security cameras throughout the home." at bounding box center [504, 268] width 317 height 46
click at [621, 261] on textarea "Remove all security cameras throughout the home." at bounding box center [504, 268] width 317 height 46
click at [493, 258] on textarea "Remove all security cameras throughout the home." at bounding box center [504, 268] width 317 height 46
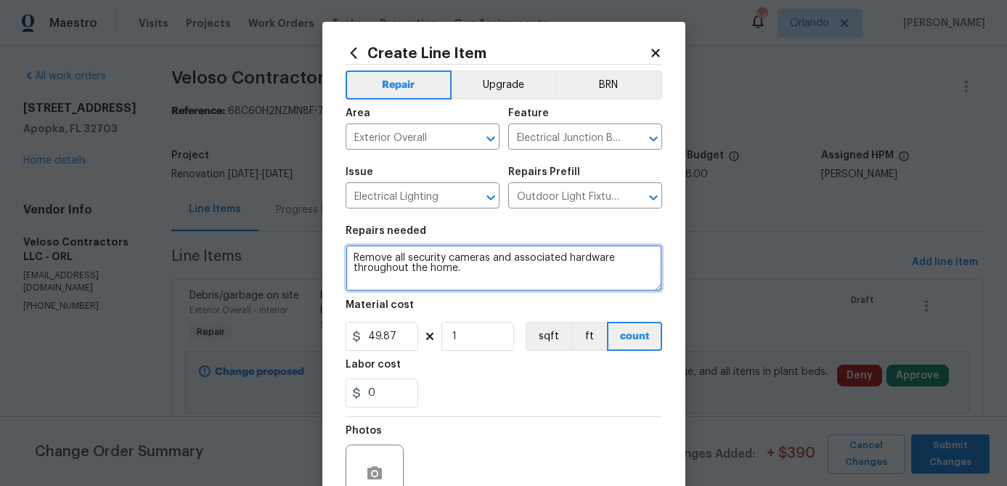
type textarea "Remove all security cameras and associated hardware throughout the home."
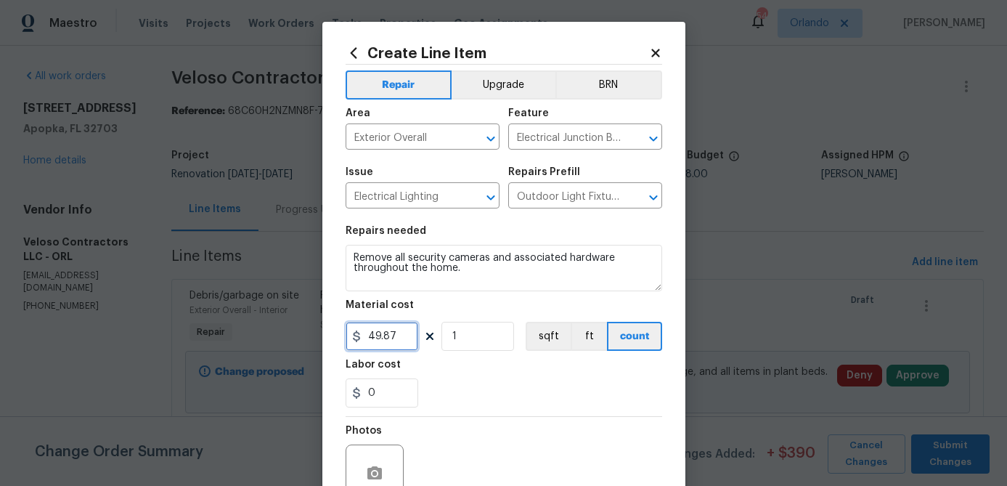
click at [400, 343] on input "49.87" at bounding box center [382, 336] width 73 height 29
type input "75"
click at [480, 368] on div "Labor cost" at bounding box center [504, 368] width 317 height 19
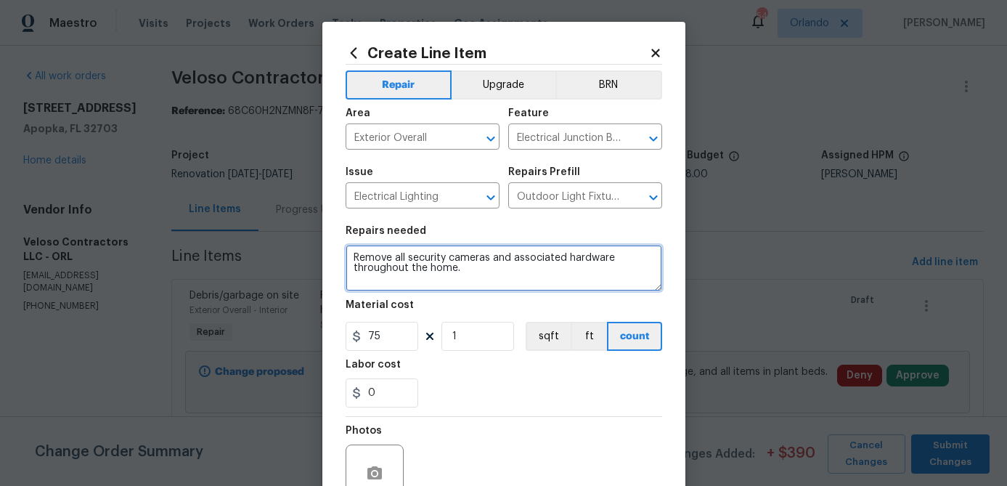
click at [481, 278] on textarea "Remove all security cameras and associated hardware throughout the home." at bounding box center [504, 268] width 317 height 46
type textarea "Remove all security cameras and associated hardware throughout the home. Patch …"
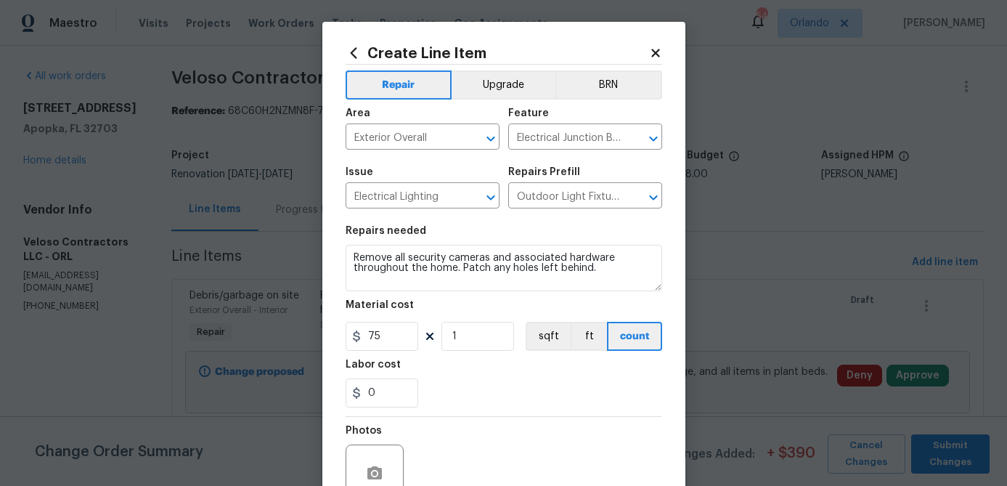
click at [492, 385] on div "0" at bounding box center [504, 392] width 317 height 29
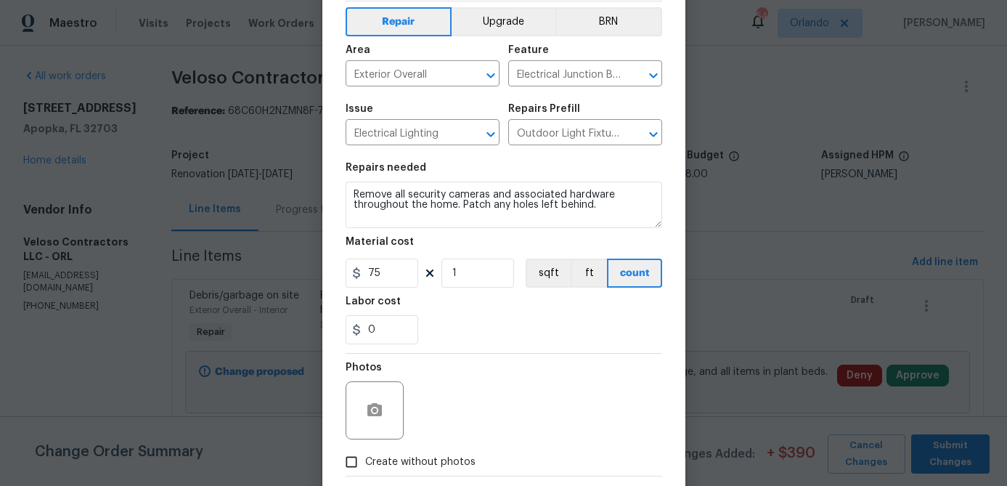
scroll to position [74, 0]
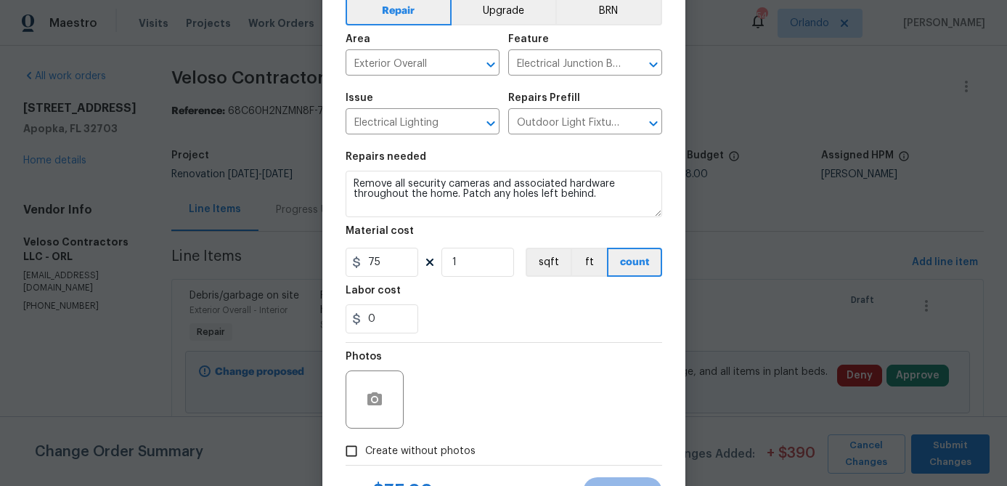
click at [460, 454] on span "Create without photos" at bounding box center [420, 451] width 110 height 15
click at [365, 454] on input "Create without photos" at bounding box center [352, 451] width 28 height 28
checkbox input "true"
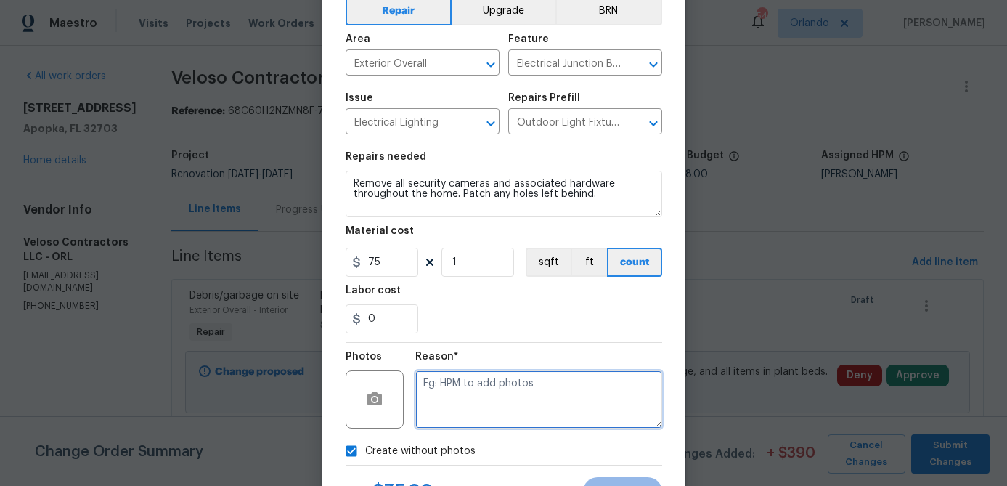
click at [534, 397] on textarea at bounding box center [538, 399] width 247 height 58
type textarea "hpm to add"
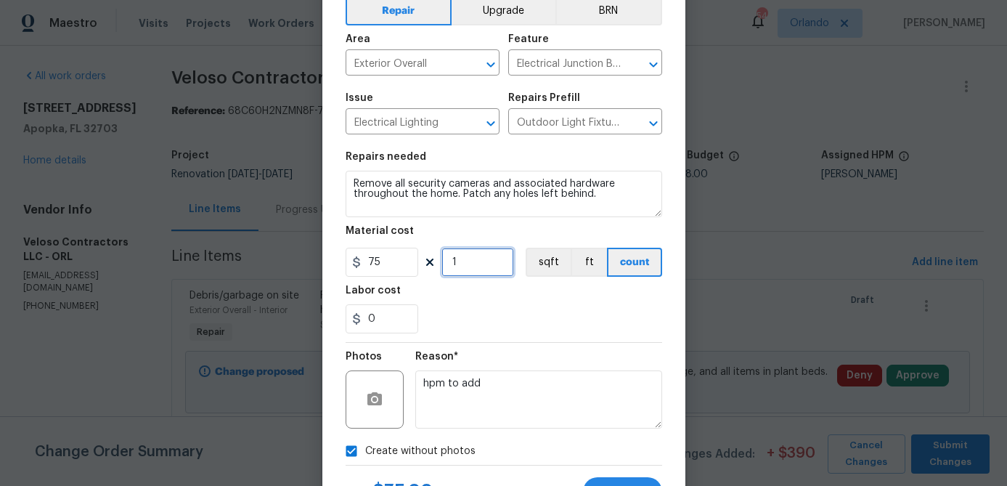
click at [474, 256] on input "1" at bounding box center [477, 262] width 73 height 29
type input "4"
click at [396, 263] on input "75" at bounding box center [382, 262] width 73 height 29
type input "15"
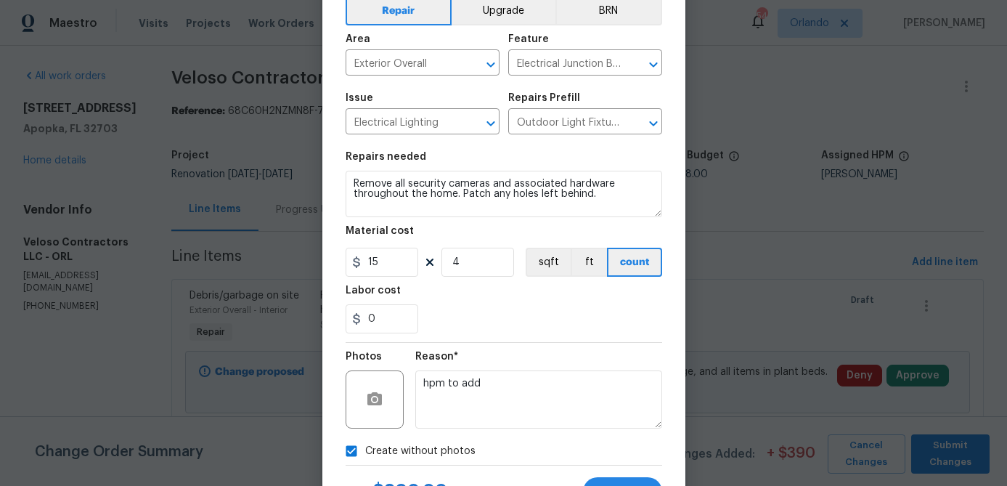
click at [497, 302] on div "Labor cost" at bounding box center [504, 294] width 317 height 19
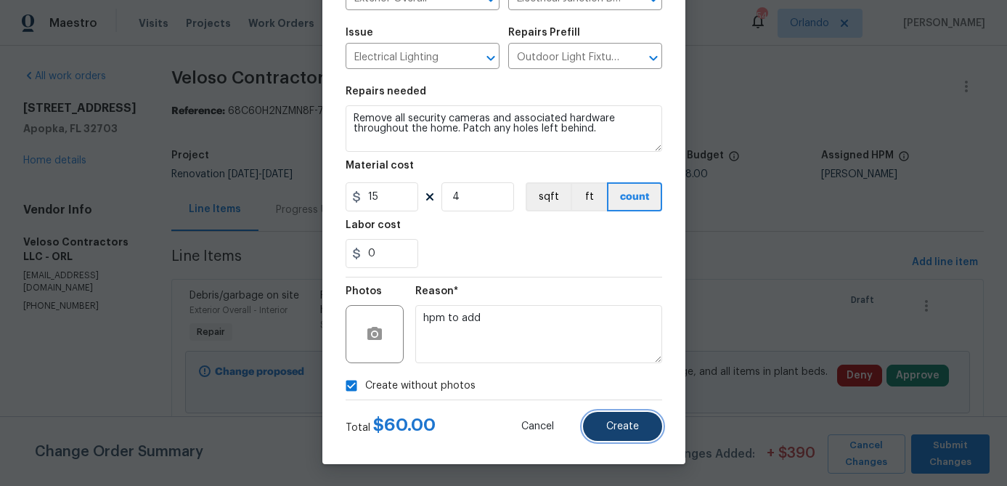
click at [624, 430] on span "Create" at bounding box center [622, 426] width 33 height 11
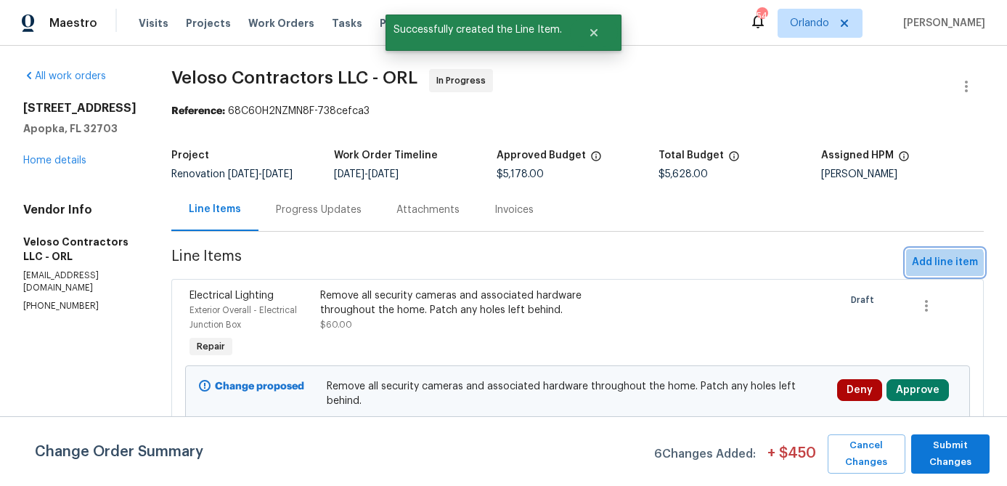
click at [943, 272] on span "Add line item" at bounding box center [945, 262] width 66 height 18
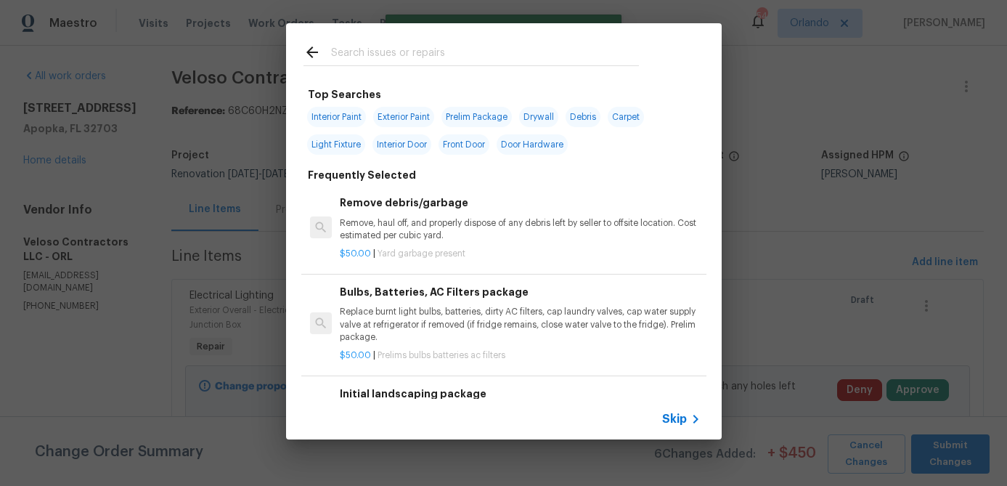
click at [450, 52] on input "text" at bounding box center [485, 55] width 308 height 22
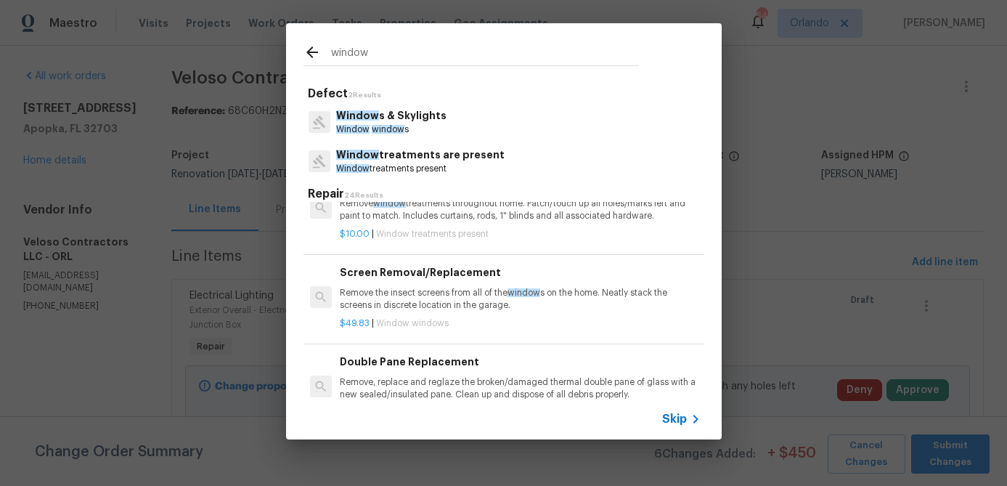
scroll to position [450, 0]
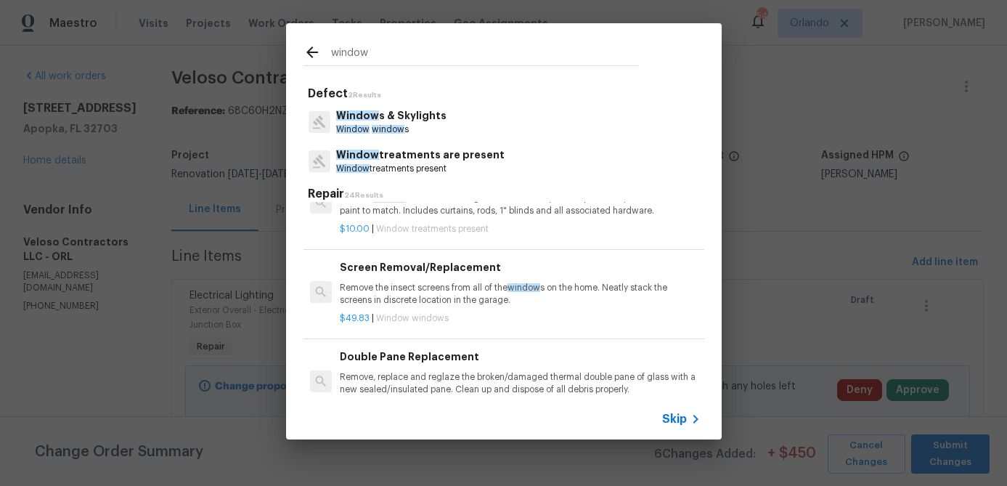
type input "window"
click at [470, 284] on p "Remove the insect screens from all of the window s on the home. Neatly stack th…" at bounding box center [520, 294] width 360 height 25
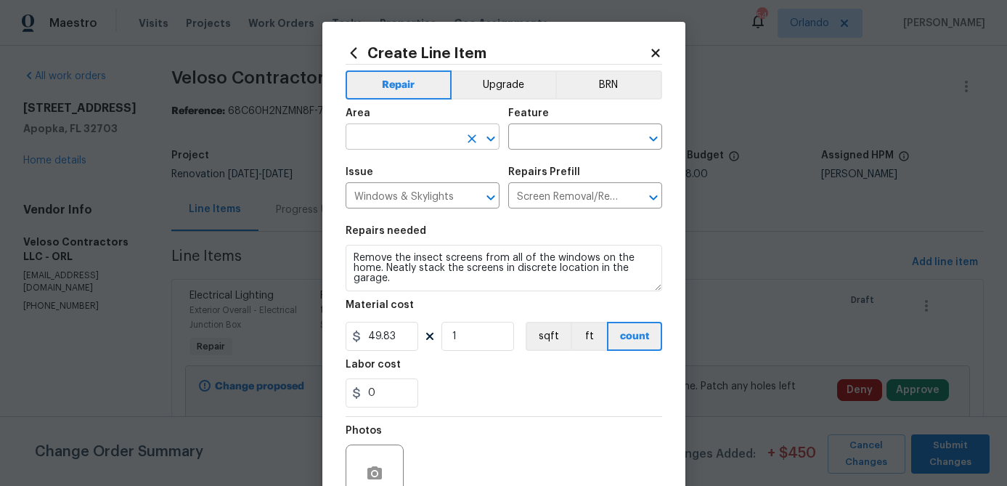
click at [427, 136] on input "text" at bounding box center [402, 138] width 113 height 23
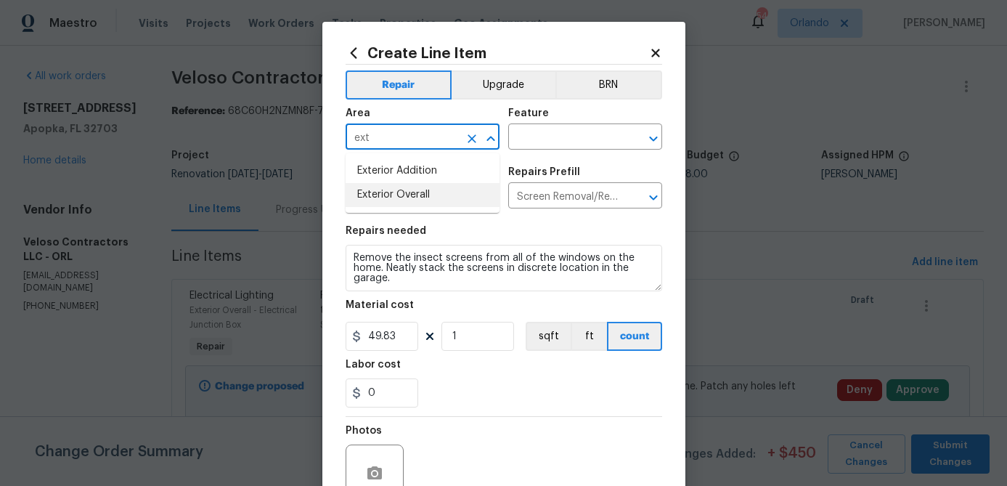
click at [417, 199] on li "Exterior Overall" at bounding box center [423, 195] width 154 height 24
type input "Exterior Overall"
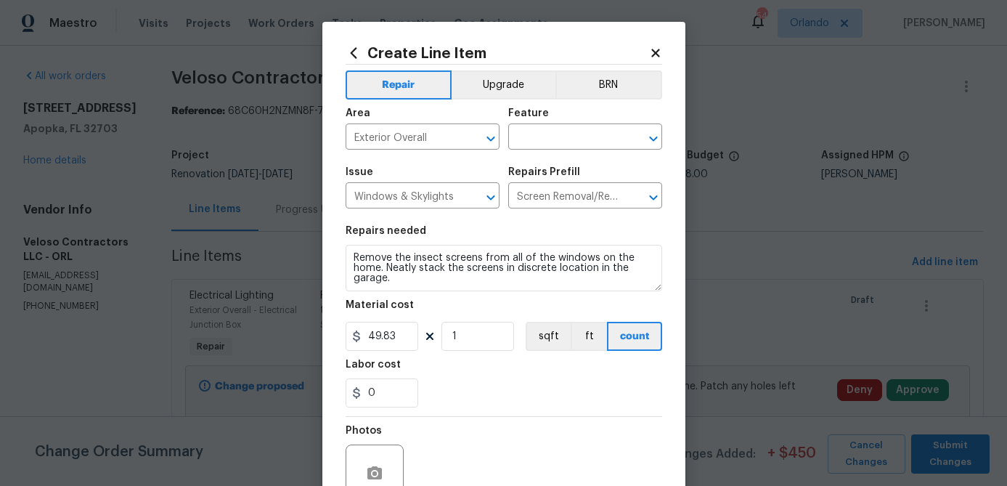
click at [532, 151] on div "Area Exterior Overall ​ Feature ​" at bounding box center [504, 128] width 317 height 59
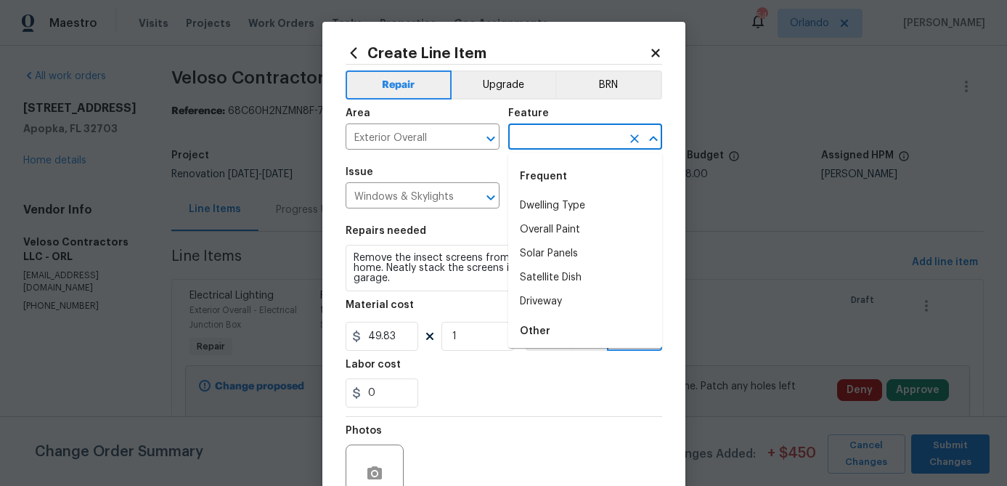
click at [539, 145] on input "text" at bounding box center [564, 138] width 113 height 23
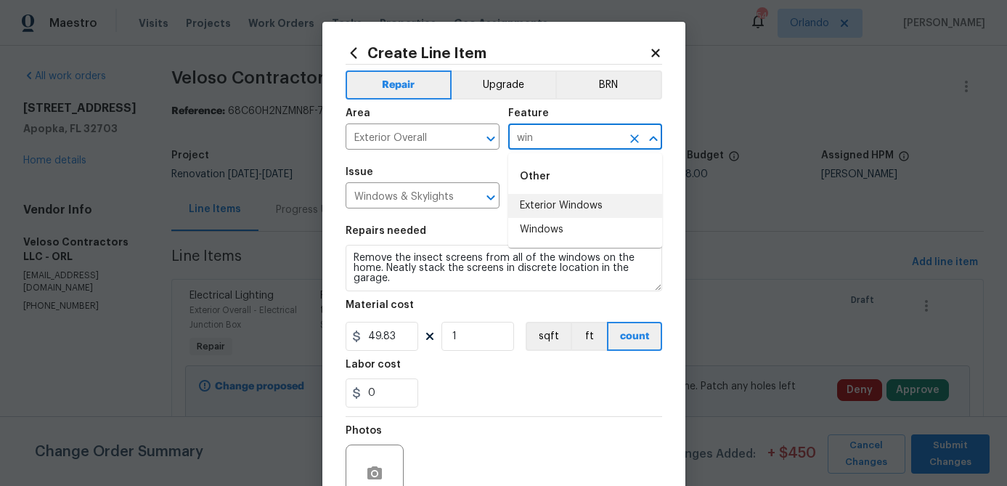
click at [533, 201] on li "Exterior Windows" at bounding box center [585, 206] width 154 height 24
type input "Exterior Windows"
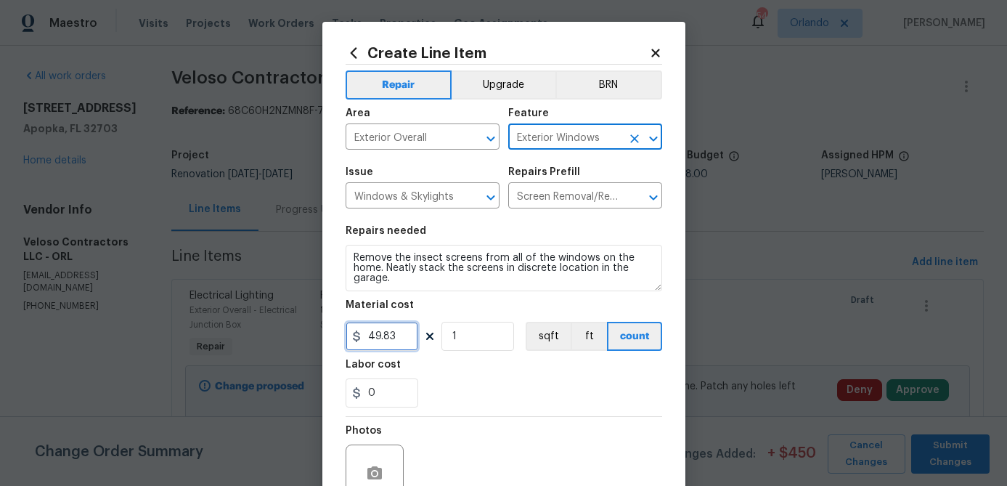
click at [392, 339] on input "49.83" at bounding box center [382, 336] width 73 height 29
type input "25"
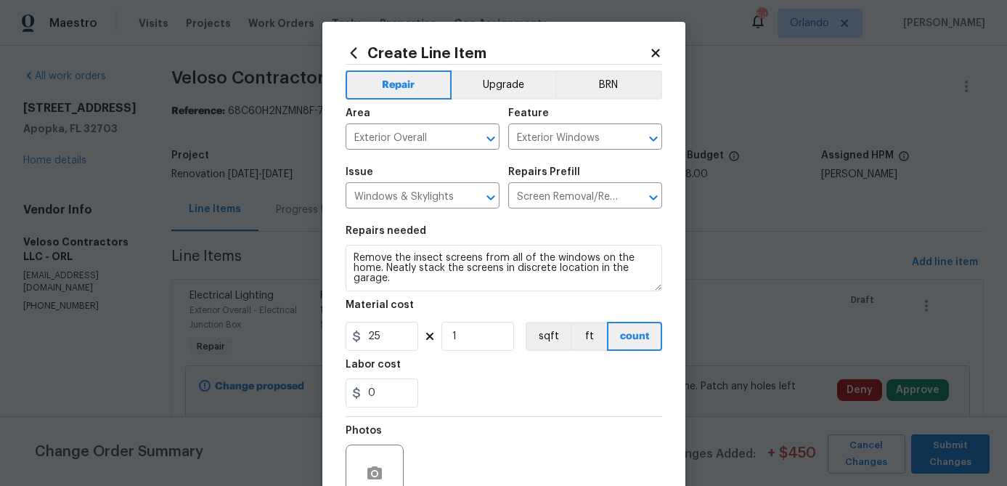
click at [481, 382] on div "0" at bounding box center [504, 392] width 317 height 29
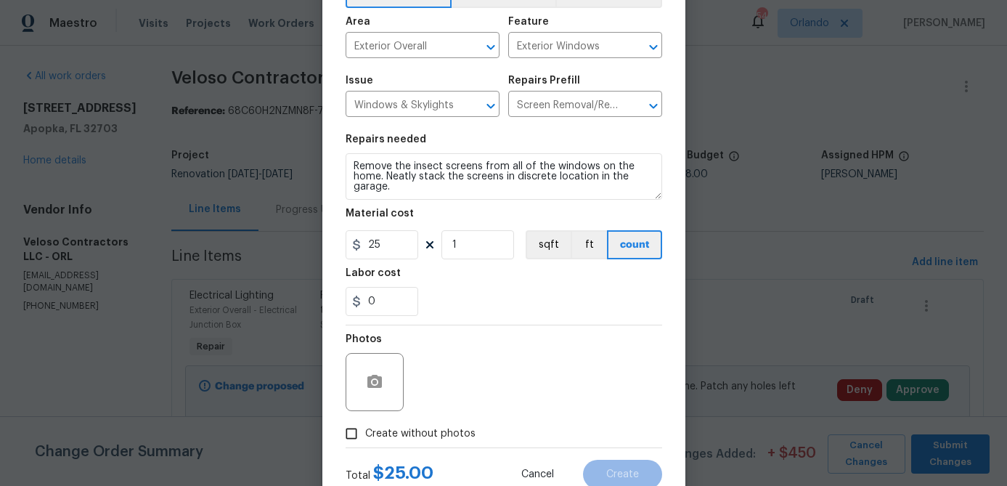
scroll to position [96, 0]
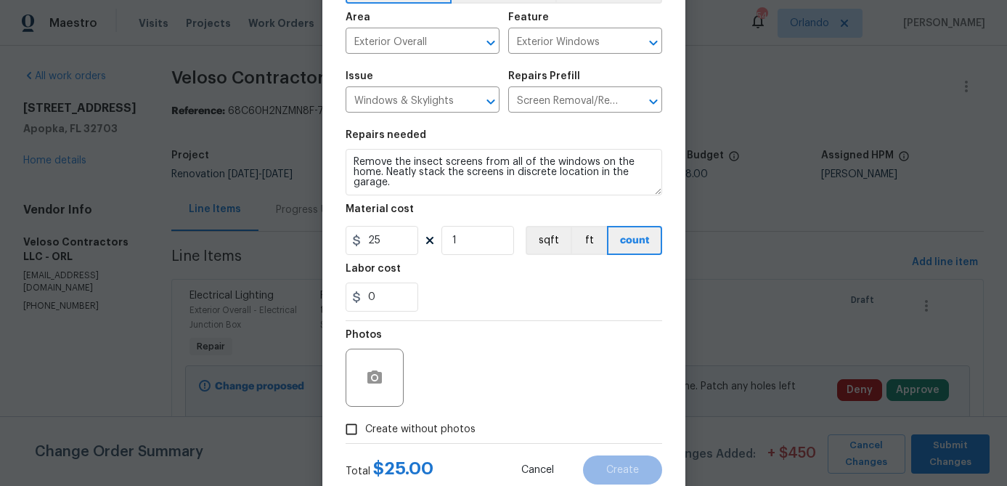
click at [444, 428] on span "Create without photos" at bounding box center [420, 429] width 110 height 15
click at [365, 428] on input "Create without photos" at bounding box center [352, 429] width 28 height 28
checkbox input "true"
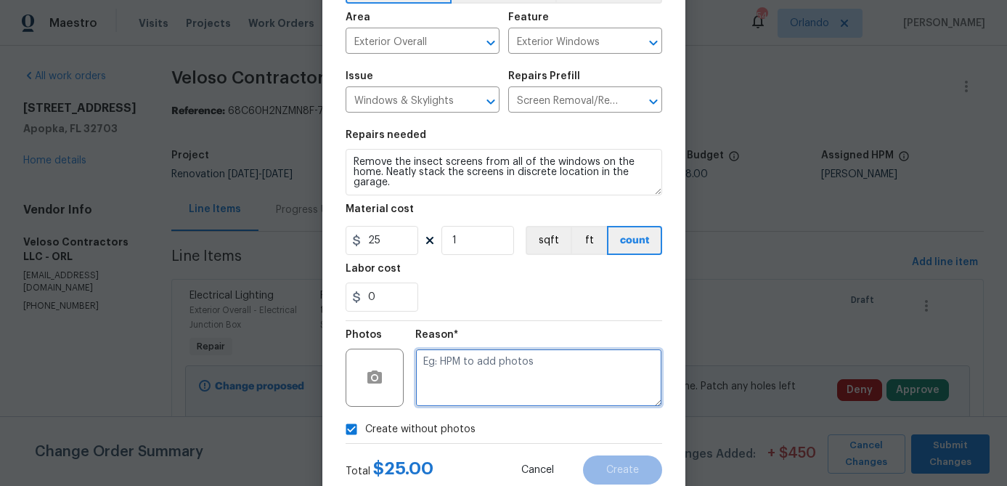
click at [484, 388] on textarea at bounding box center [538, 377] width 247 height 58
type textarea "hpm to add"
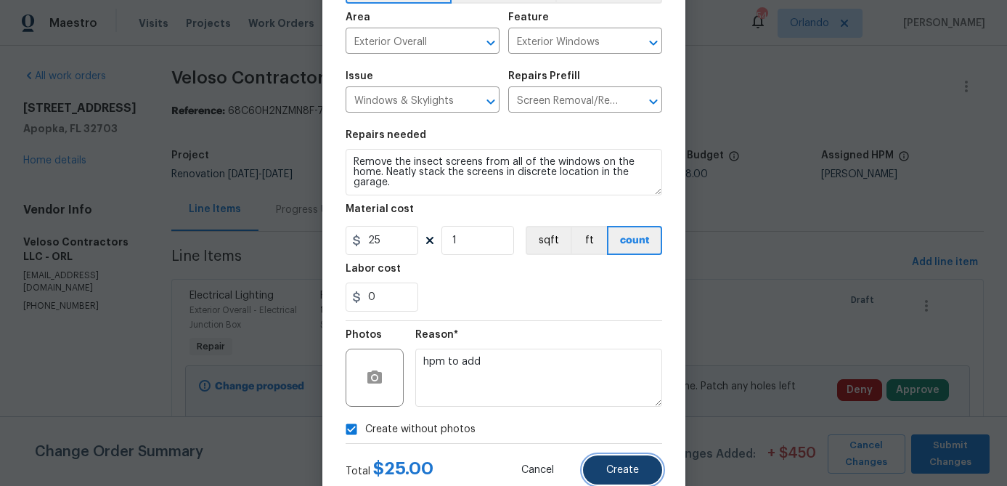
click at [635, 466] on span "Create" at bounding box center [622, 470] width 33 height 11
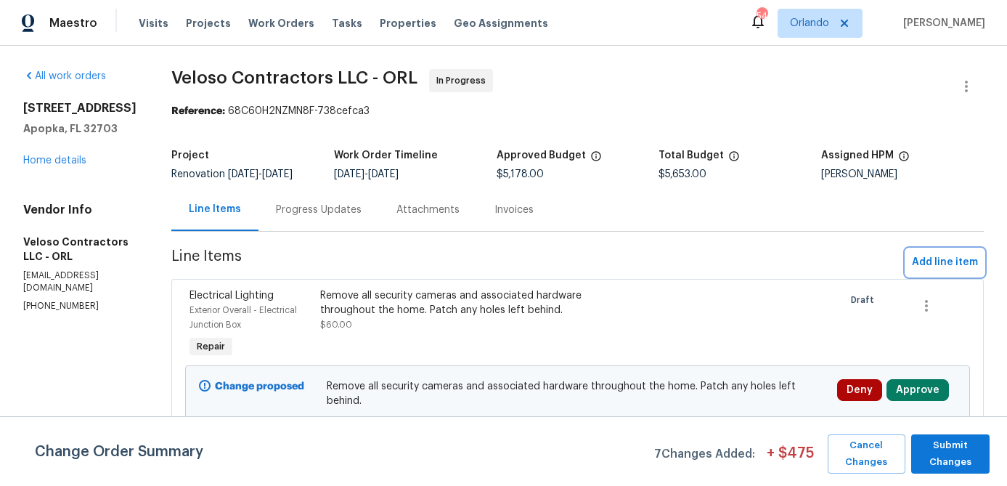
click at [948, 272] on span "Add line item" at bounding box center [945, 262] width 66 height 18
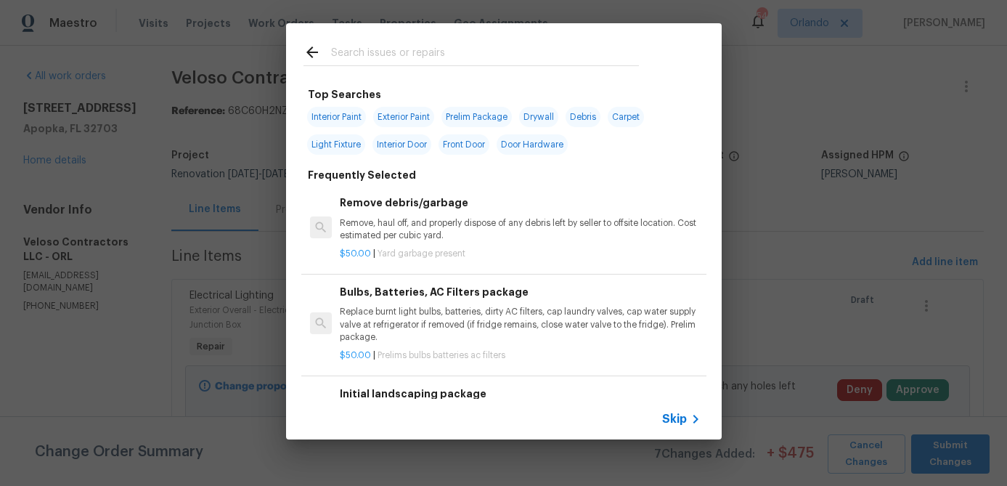
click at [408, 56] on input "text" at bounding box center [485, 55] width 308 height 22
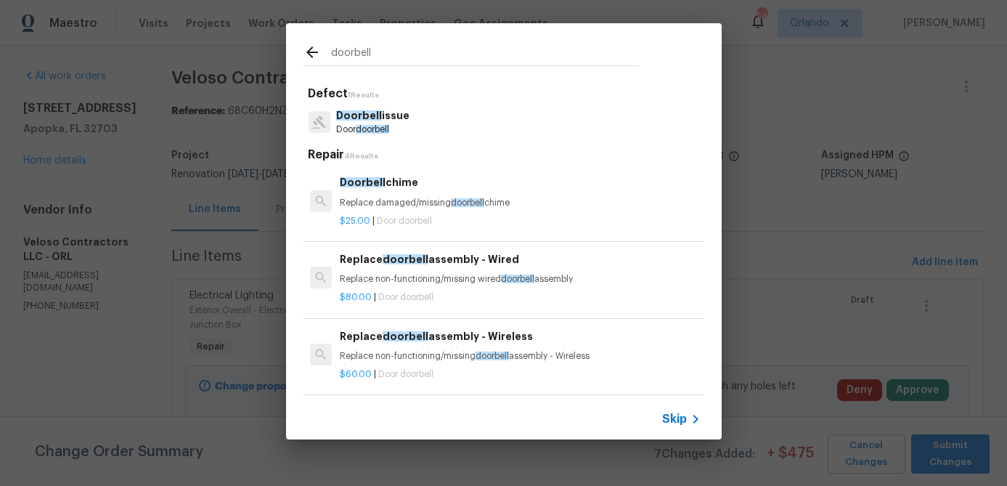
type input "doorbell"
click at [405, 203] on p "Replace damaged/missing doorbell chime" at bounding box center [520, 203] width 360 height 12
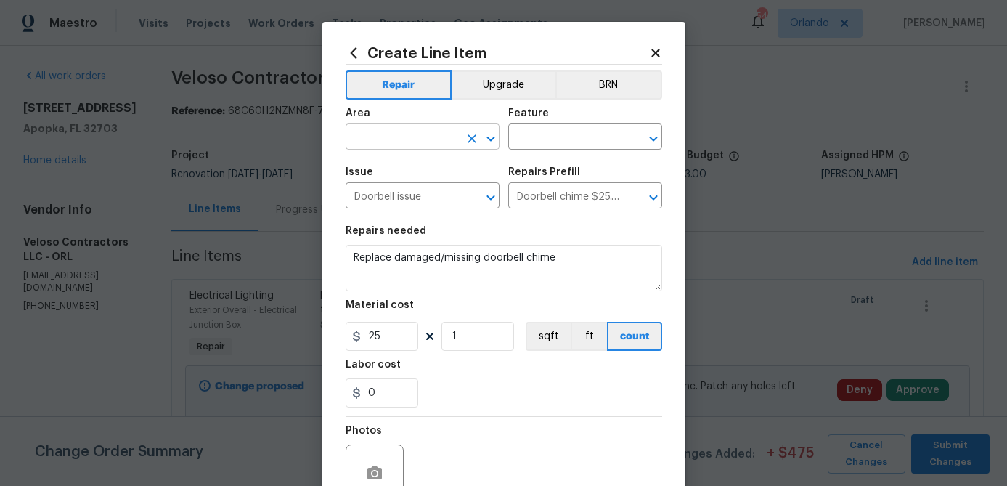
click at [426, 141] on input "text" at bounding box center [402, 138] width 113 height 23
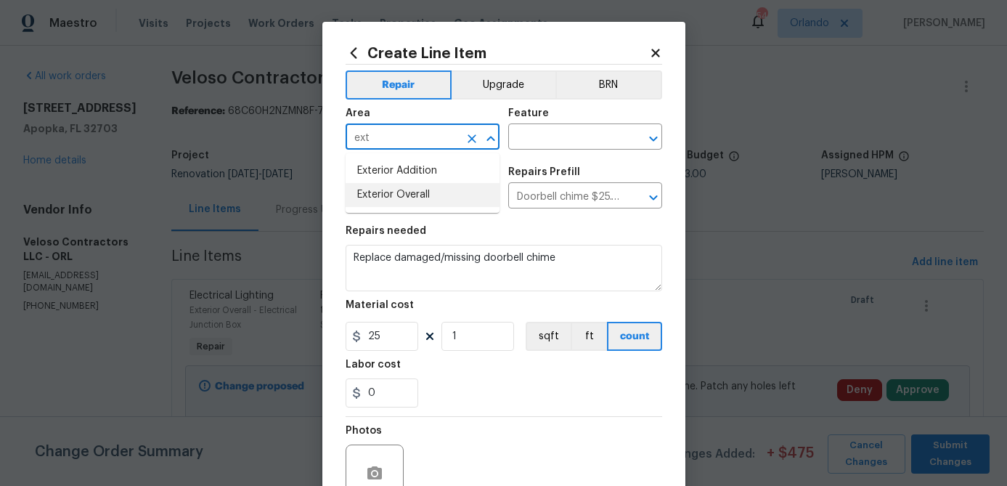
click at [428, 193] on li "Exterior Overall" at bounding box center [423, 195] width 154 height 24
type input "Exterior Overall"
click at [563, 138] on input "text" at bounding box center [564, 138] width 113 height 23
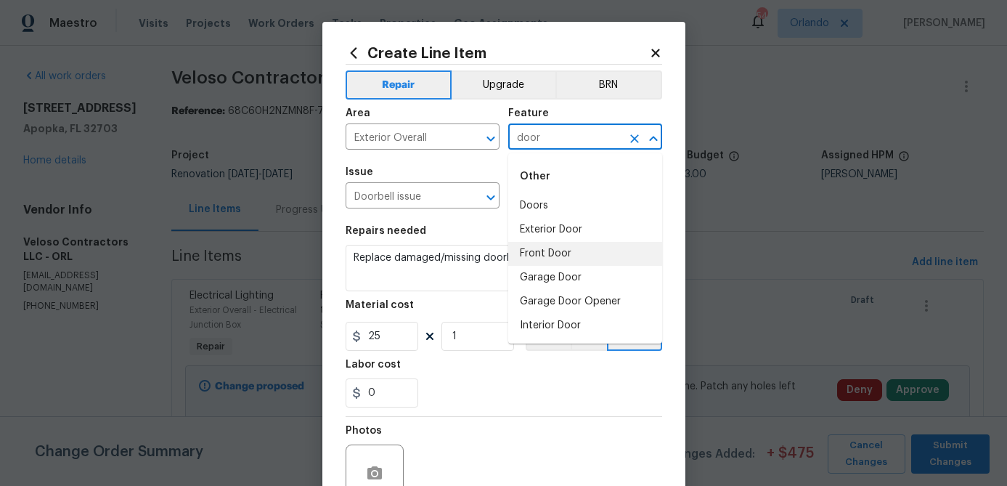
click at [563, 250] on li "Front Door" at bounding box center [585, 254] width 154 height 24
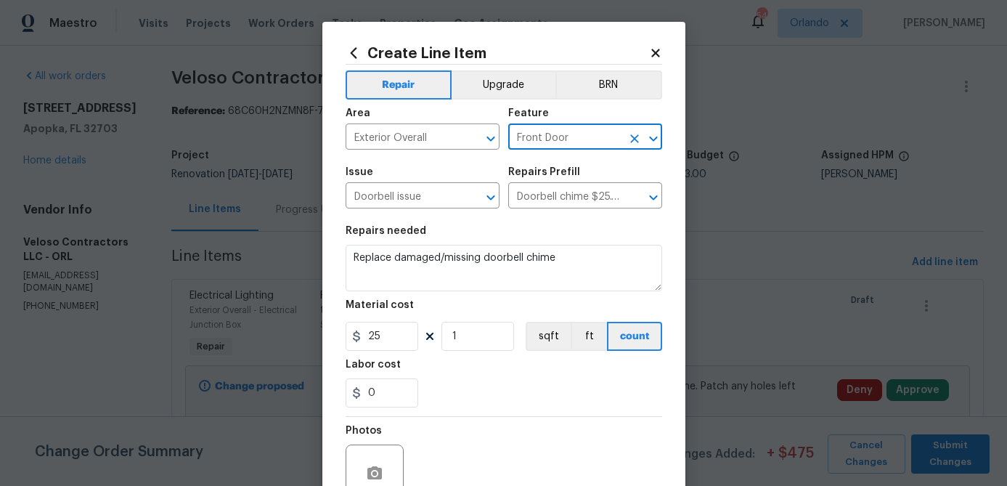
type input "Front Door"
click at [522, 231] on div "Repairs needed" at bounding box center [504, 235] width 317 height 19
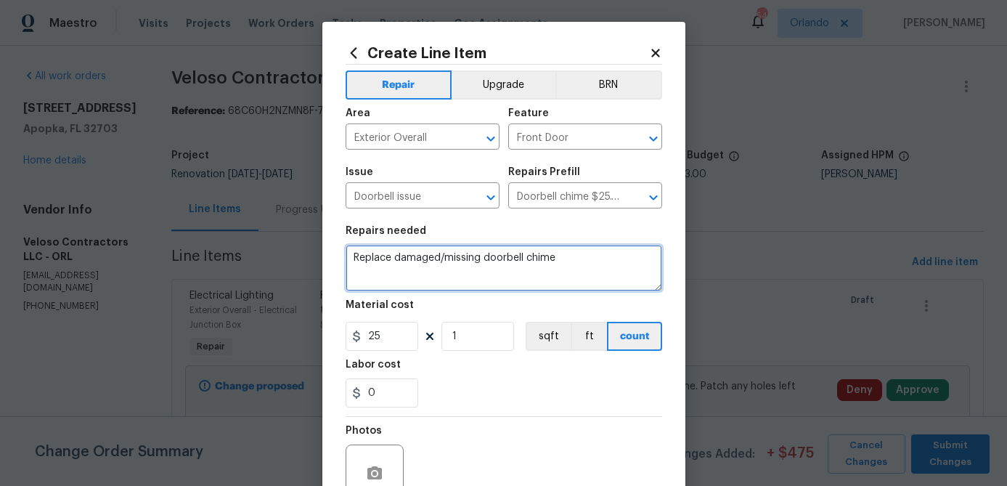
drag, startPoint x: 393, startPoint y: 261, endPoint x: 483, endPoint y: 259, distance: 89.3
click at [483, 259] on textarea "Replace damaged/missing doorbell chime" at bounding box center [504, 268] width 317 height 46
click at [497, 258] on textarea "Replace doorbell chime" at bounding box center [504, 268] width 317 height 46
type textarea "Replace doorbell chime"
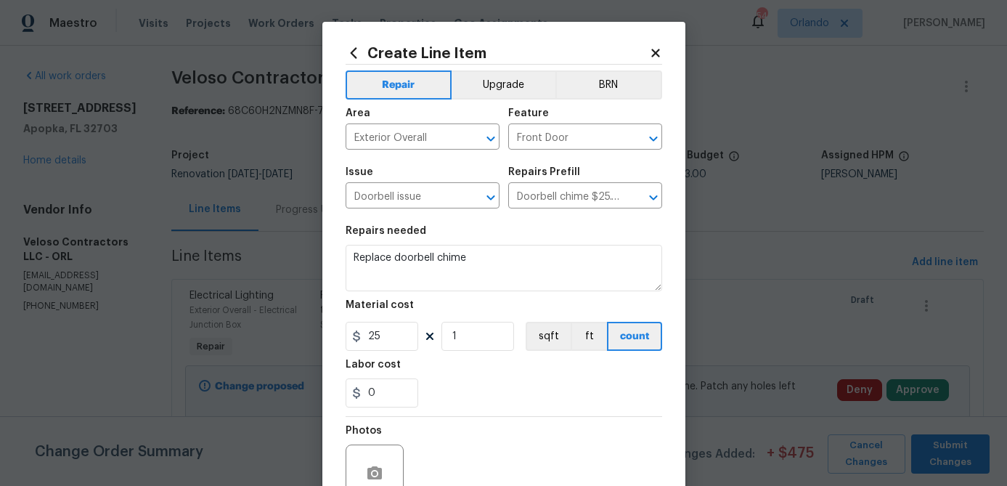
click at [358, 56] on icon at bounding box center [354, 53] width 16 height 16
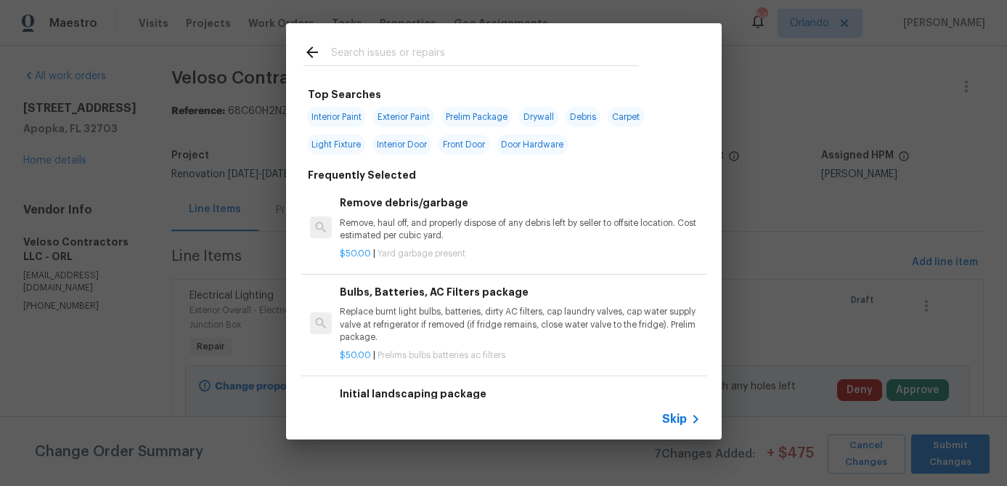
click at [392, 58] on input "text" at bounding box center [485, 55] width 308 height 22
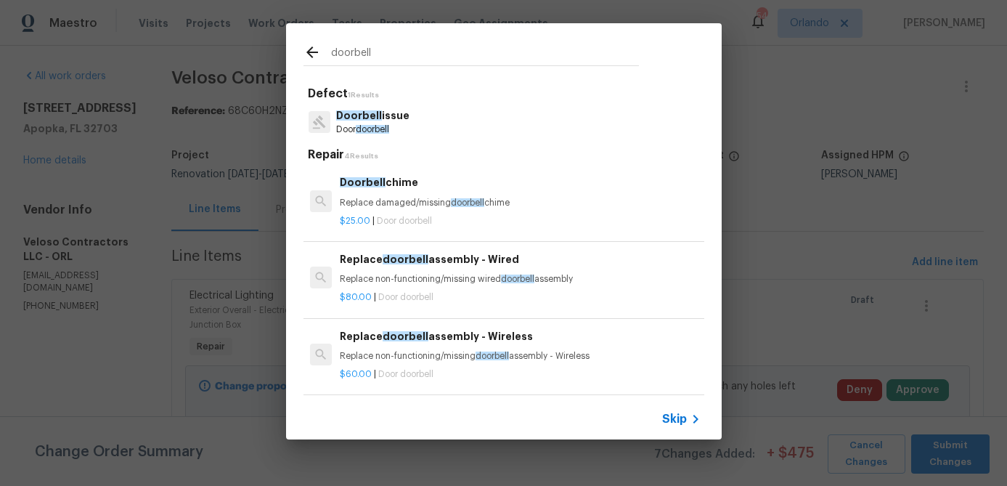
scroll to position [2, 0]
type input "doorbell"
click at [393, 122] on p "Doorbell issue" at bounding box center [372, 115] width 73 height 15
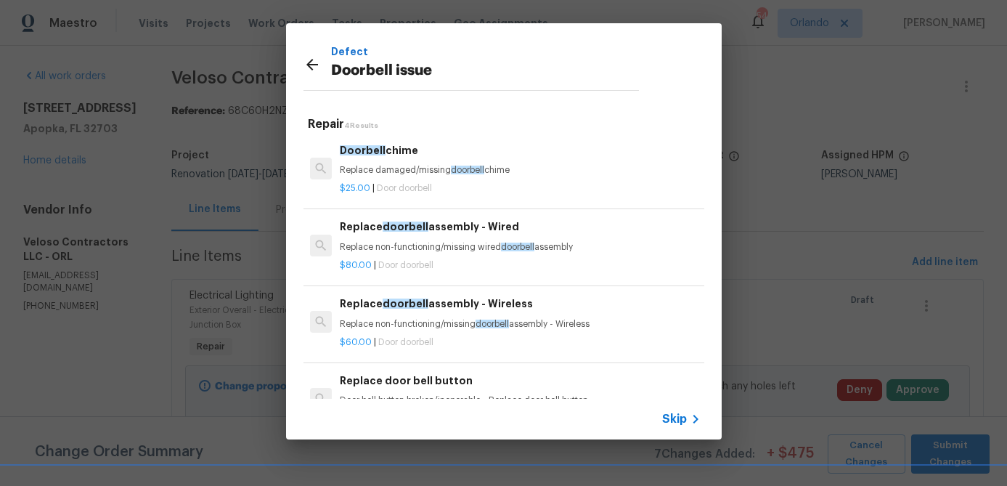
scroll to position [46, 0]
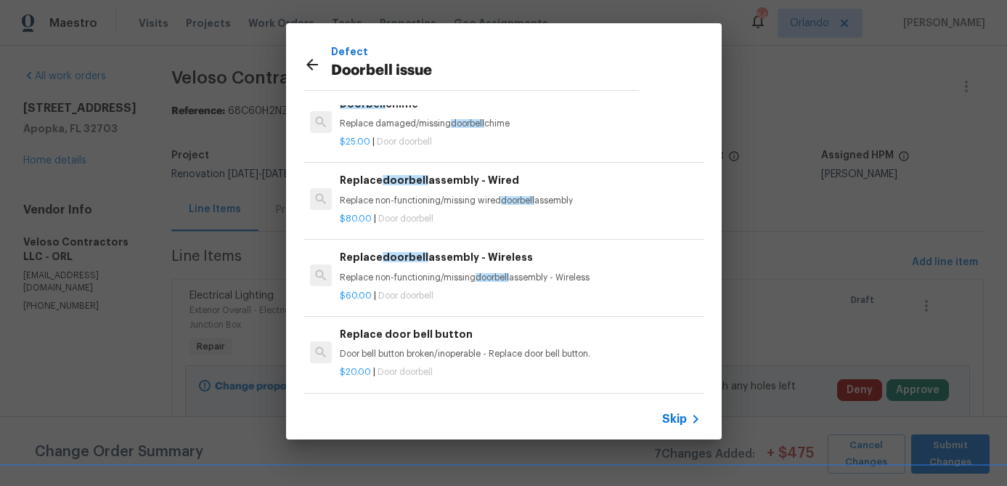
click at [421, 338] on h6 "Replace door bell button" at bounding box center [520, 334] width 360 height 16
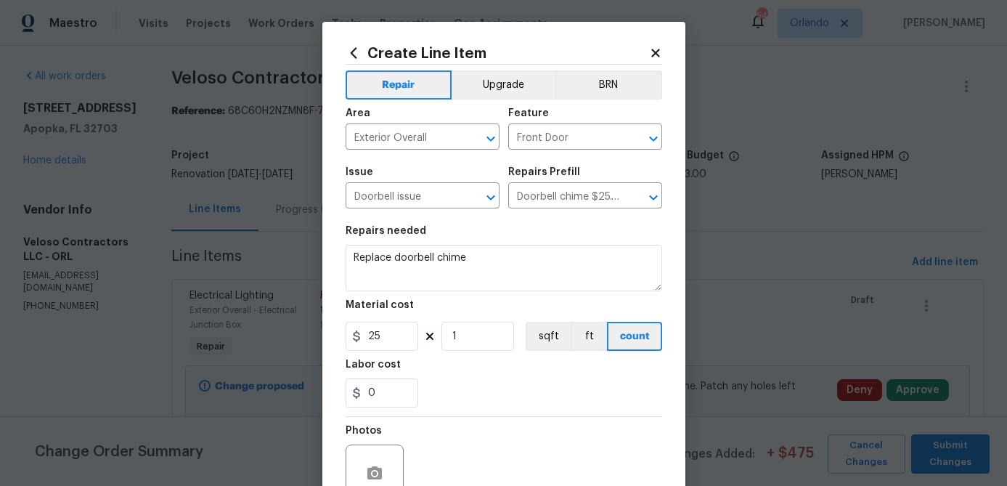
type input "Replace door bell button $20.00"
type textarea "Door bell button broken/inoperable - Replace door bell button."
type input "20"
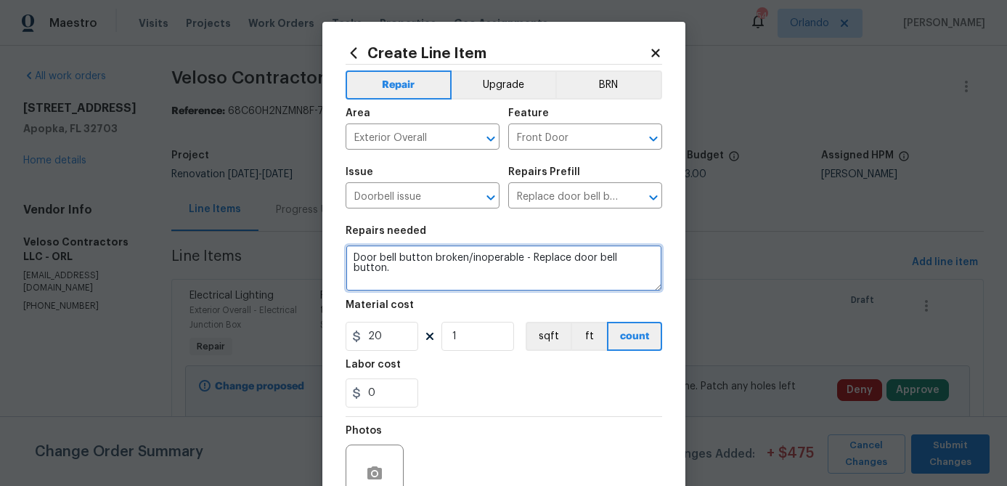
drag, startPoint x: 435, startPoint y: 257, endPoint x: 520, endPoint y: 256, distance: 85.0
click at [521, 257] on textarea "Door bell button broken/inoperable - Replace door bell button." at bounding box center [504, 268] width 317 height 46
click at [483, 258] on textarea "Door bell button - Replace door bell button." at bounding box center [504, 268] width 317 height 46
drag, startPoint x: 441, startPoint y: 261, endPoint x: 304, endPoint y: 261, distance: 136.5
click at [304, 261] on div "Create Line Item Repair Upgrade BRN Area Exterior Overall ​ Feature Front Door …" at bounding box center [503, 243] width 1007 height 486
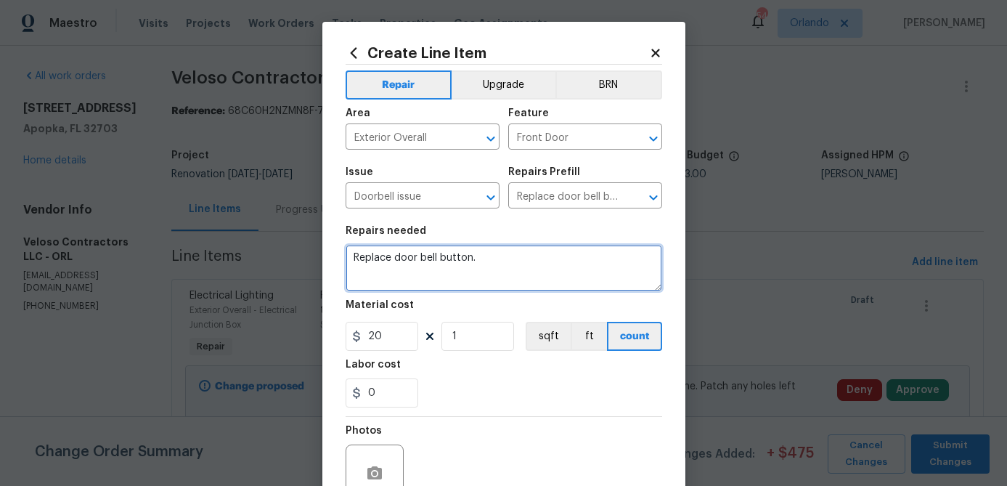
click at [393, 257] on textarea "Replace door bell button." at bounding box center [504, 268] width 317 height 46
type textarea "Replace front door bell button."
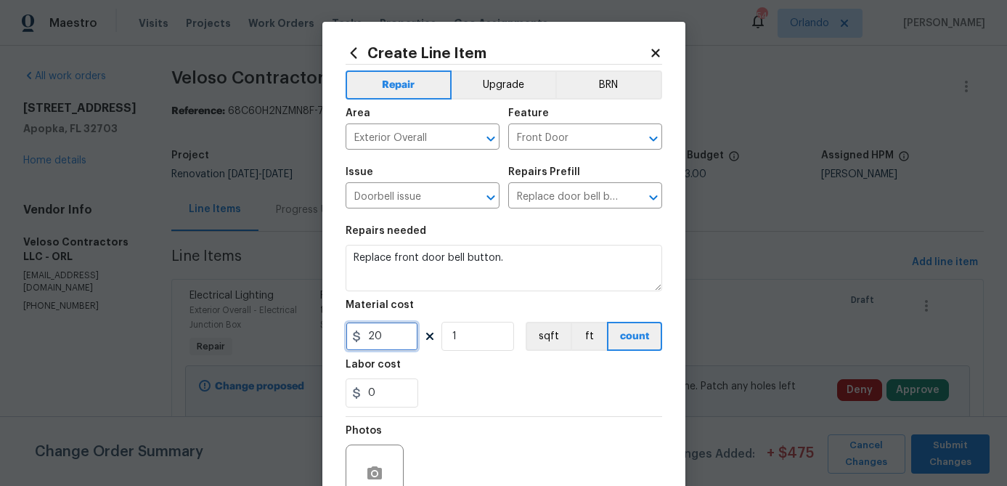
click at [399, 344] on input "20" at bounding box center [382, 336] width 73 height 29
type input "25"
click at [541, 390] on div "0" at bounding box center [504, 392] width 317 height 29
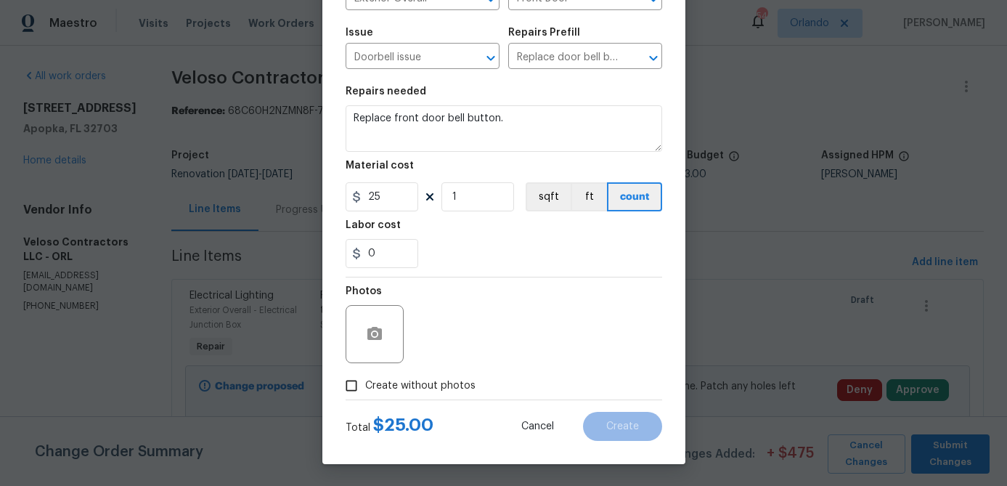
click at [446, 379] on span "Create without photos" at bounding box center [420, 385] width 110 height 15
click at [365, 379] on input "Create without photos" at bounding box center [352, 386] width 28 height 28
checkbox input "true"
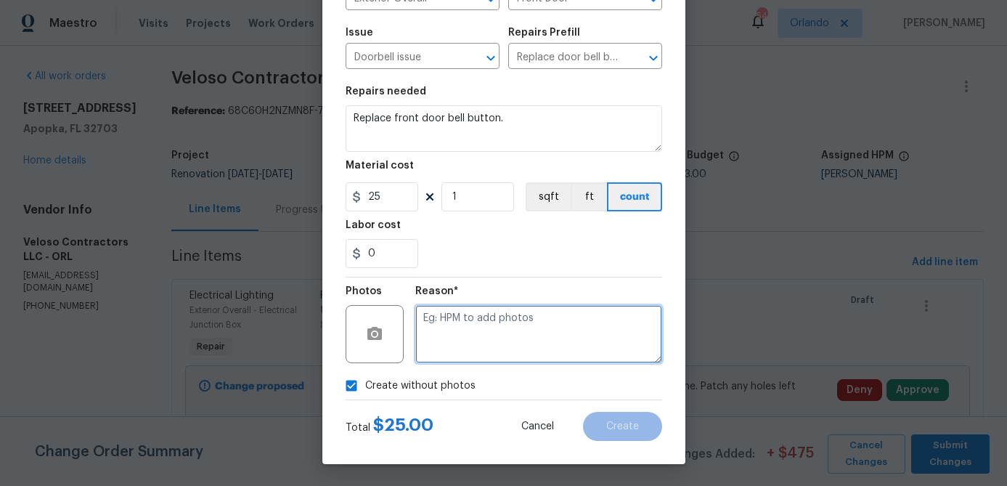
click at [489, 351] on textarea at bounding box center [538, 334] width 247 height 58
type textarea "hpm to add"
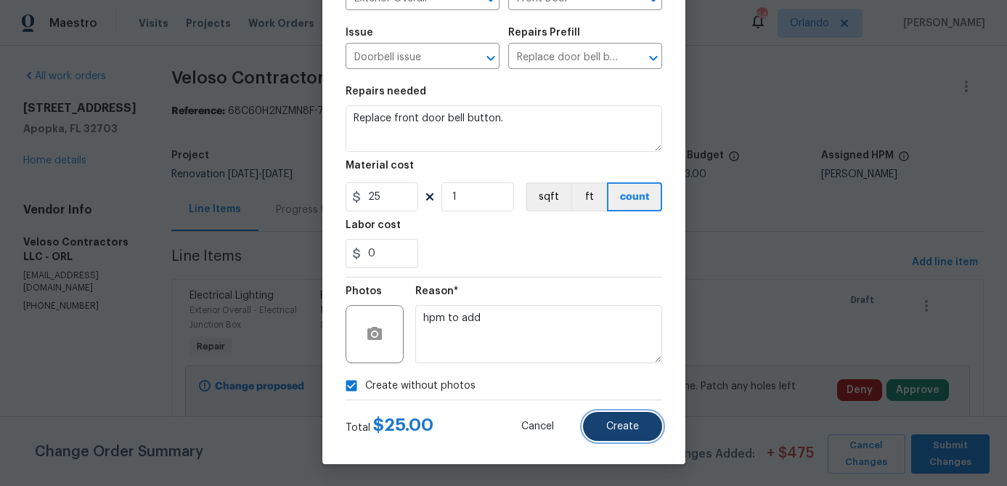
click at [627, 431] on span "Create" at bounding box center [622, 426] width 33 height 11
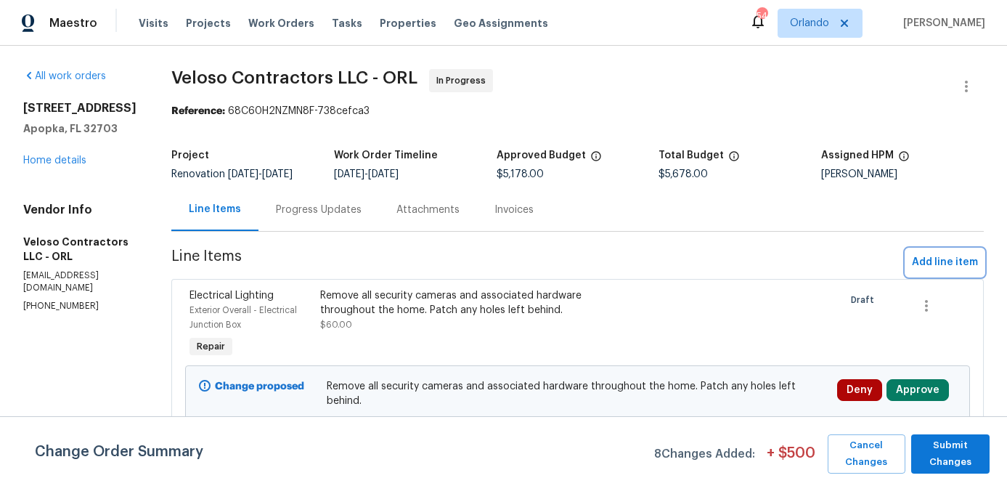
click at [950, 272] on span "Add line item" at bounding box center [945, 262] width 66 height 18
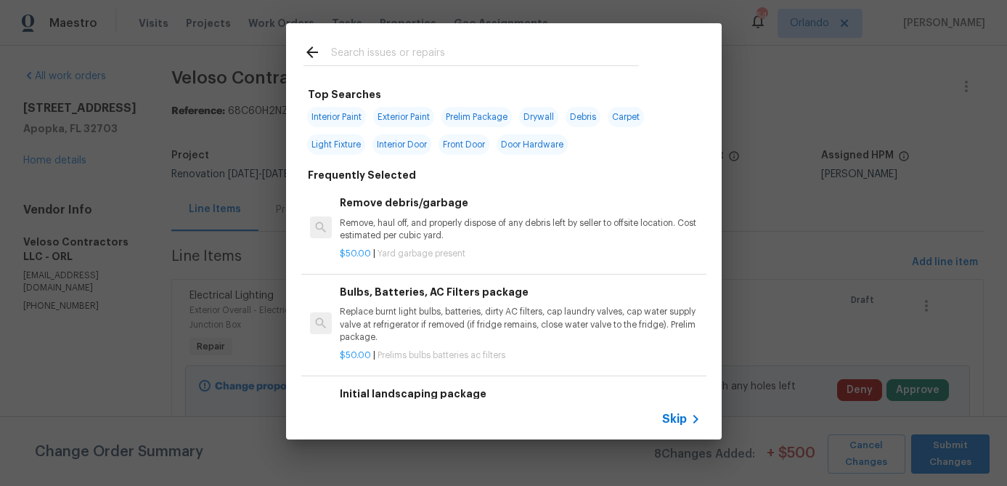
click at [425, 57] on input "text" at bounding box center [485, 55] width 308 height 22
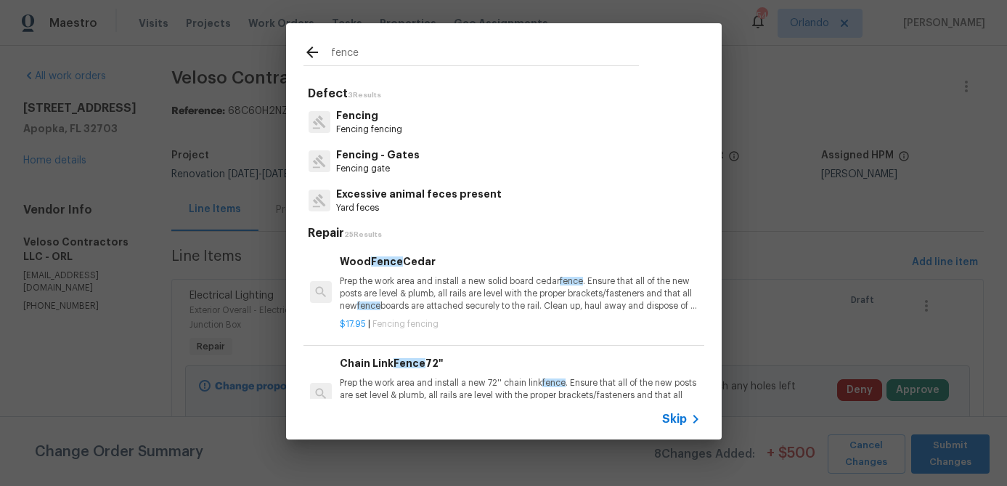
type input "fence"
click at [397, 155] on p "Fencing - Gates" at bounding box center [377, 154] width 83 height 15
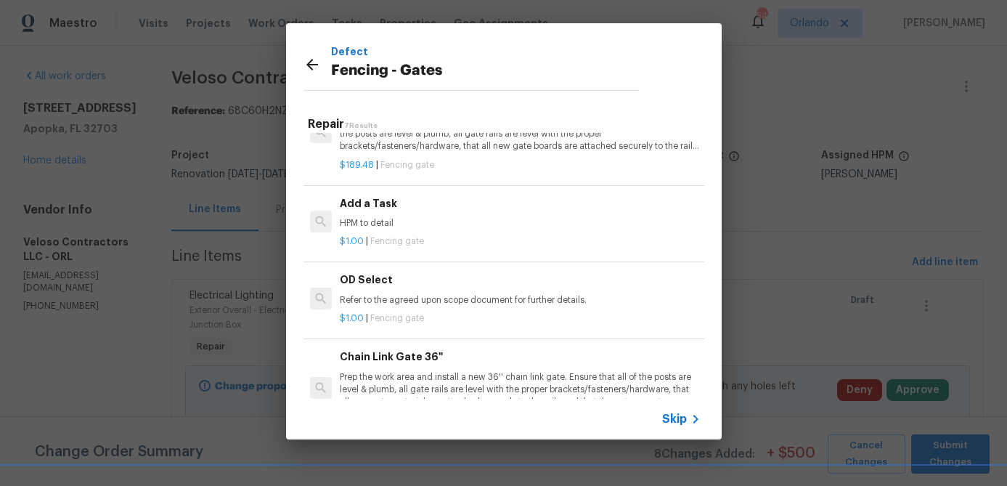
scroll to position [44, 0]
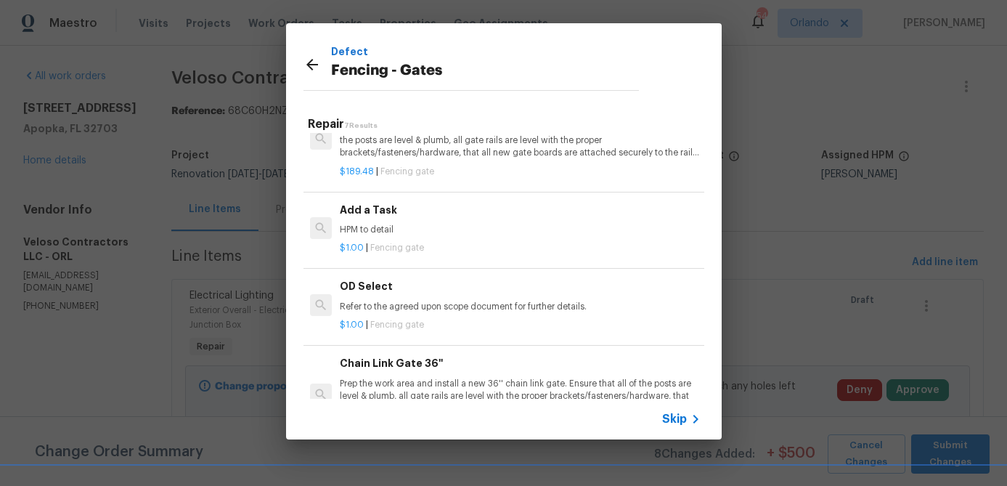
click at [377, 212] on h6 "Add a Task" at bounding box center [520, 210] width 360 height 16
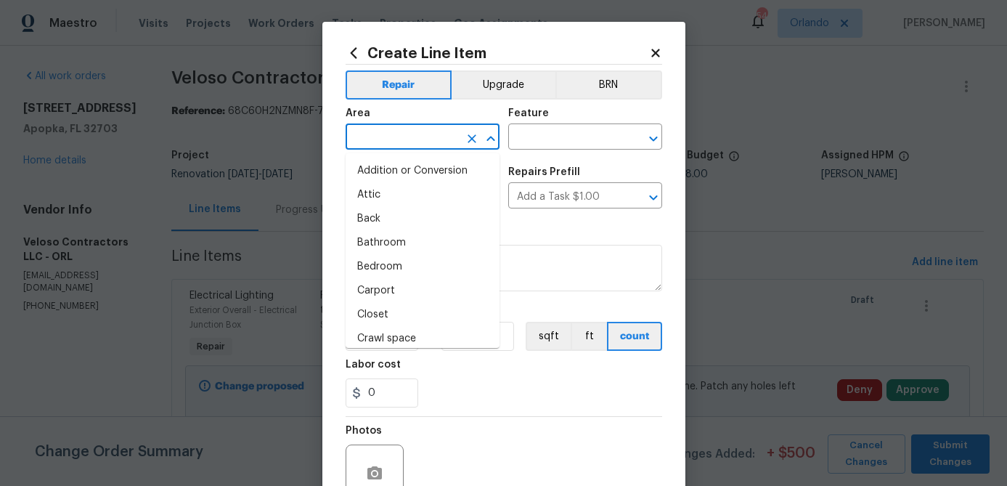
click at [436, 141] on input "text" at bounding box center [402, 138] width 113 height 23
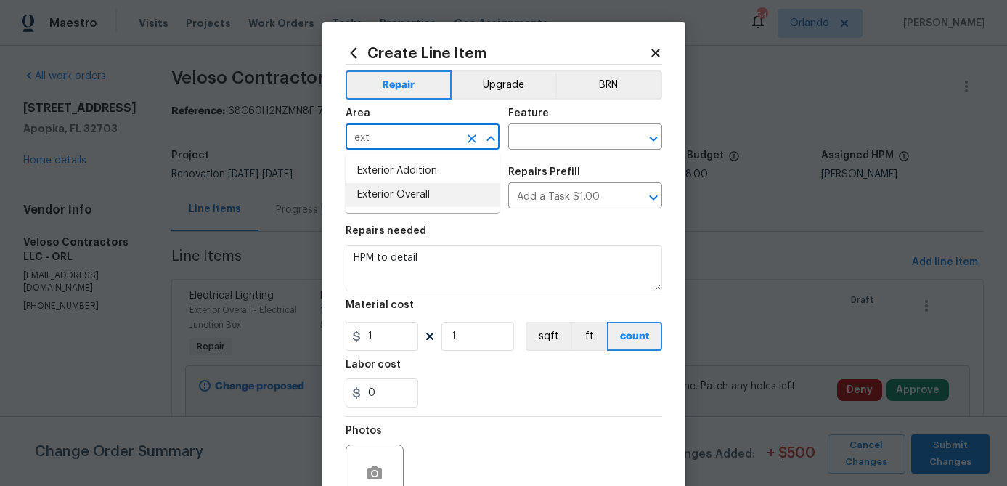
click at [412, 195] on li "Exterior Overall" at bounding box center [423, 195] width 154 height 24
type input "Exterior Overall"
click at [553, 139] on input "text" at bounding box center [564, 138] width 113 height 23
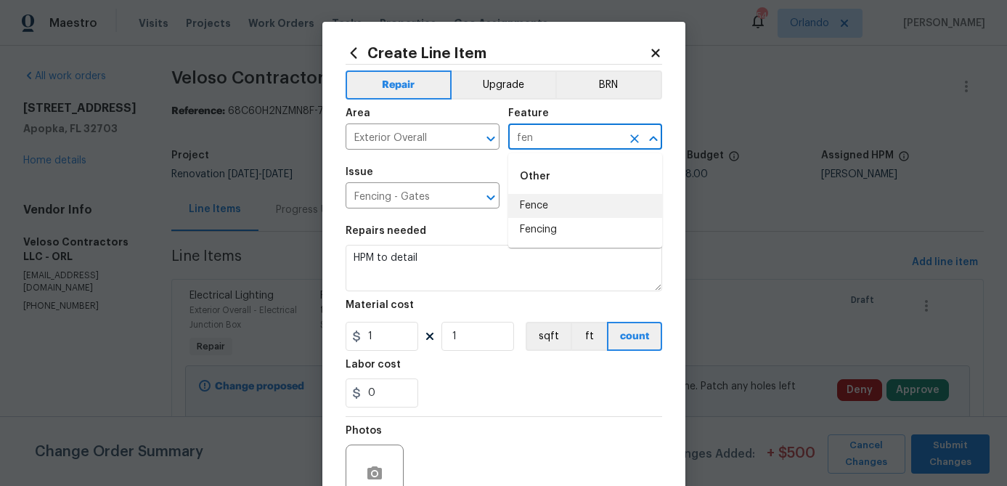
click at [554, 205] on li "Fence" at bounding box center [585, 206] width 154 height 24
type input "Fence"
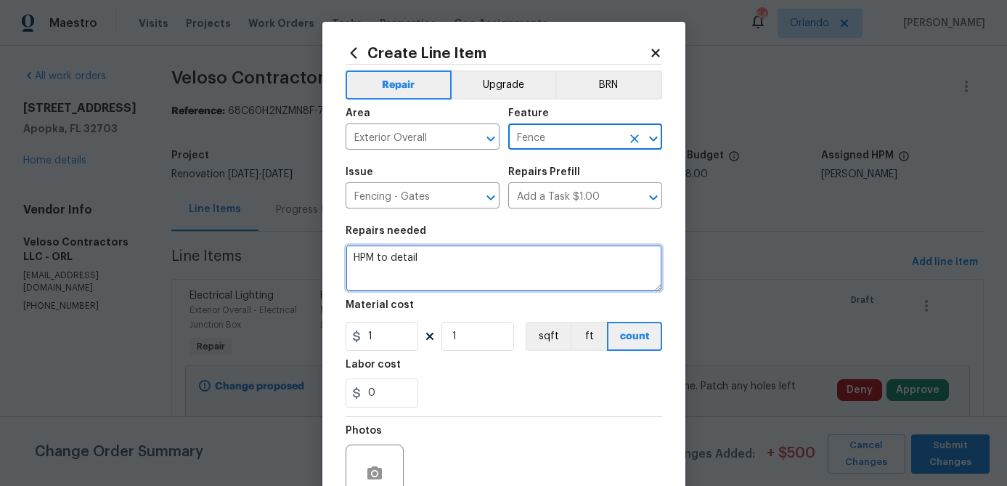
click at [433, 272] on textarea "HPM to detail" at bounding box center [504, 268] width 317 height 46
type textarea "Repair damaged vinyl fence gate."
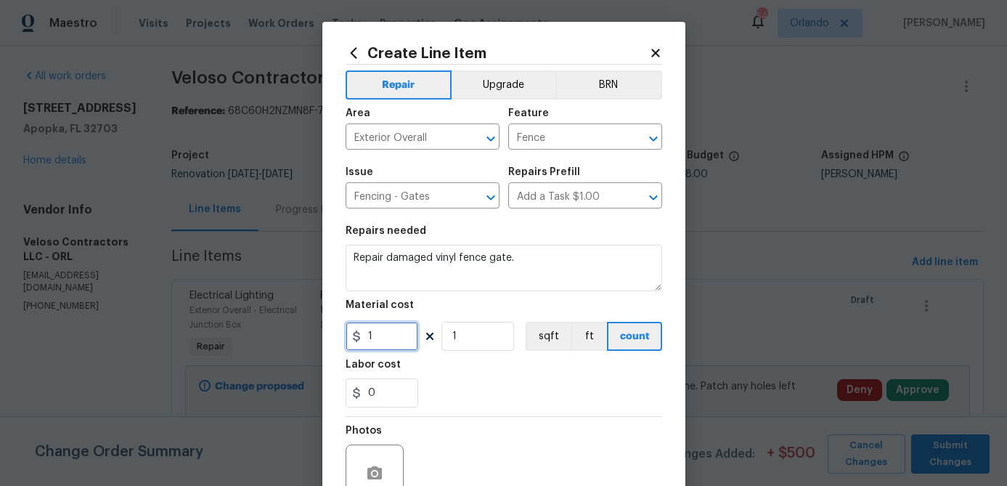
click at [387, 343] on input "1" at bounding box center [382, 336] width 73 height 29
type input "75"
click at [521, 368] on div "Labor cost" at bounding box center [504, 368] width 317 height 19
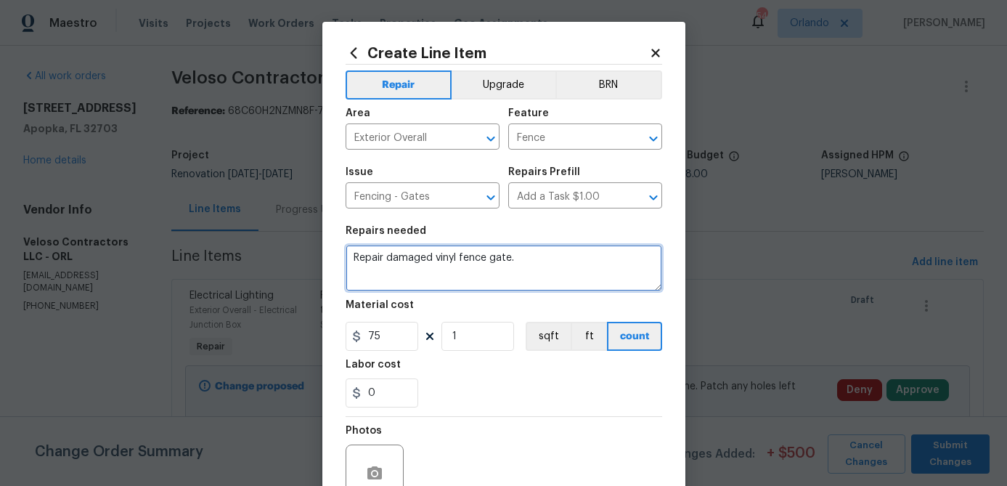
click at [550, 261] on textarea "Repair damaged vinyl fence gate." at bounding box center [504, 268] width 317 height 46
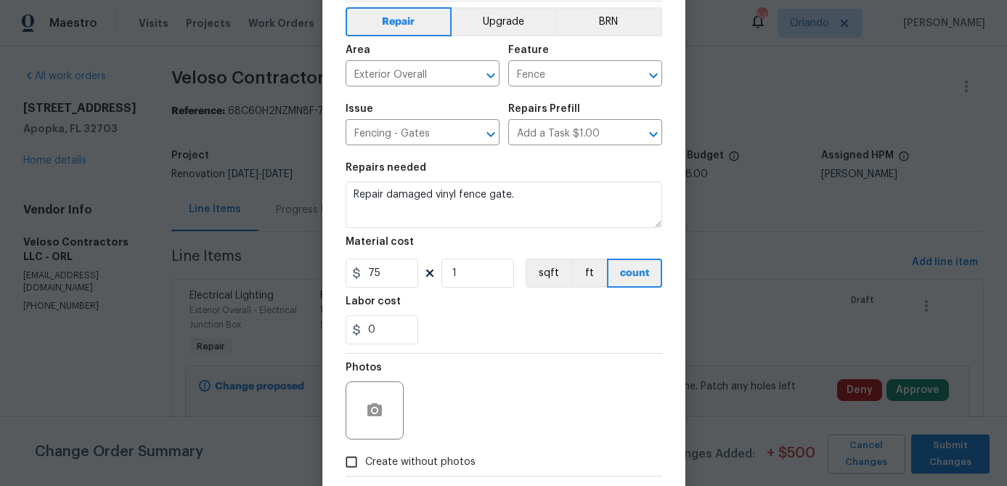
click at [429, 468] on span "Create without photos" at bounding box center [420, 461] width 110 height 15
click at [365, 468] on input "Create without photos" at bounding box center [352, 462] width 28 height 28
checkbox input "true"
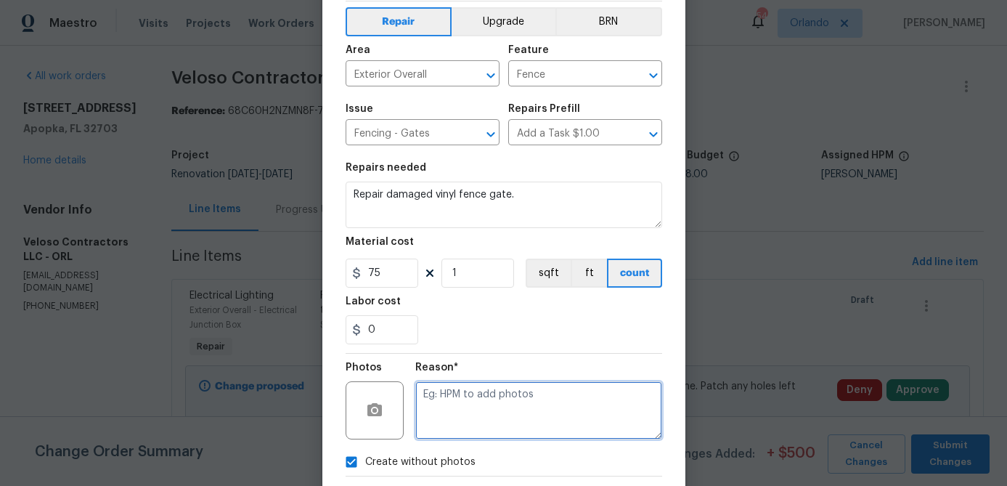
click at [482, 399] on textarea at bounding box center [538, 410] width 247 height 58
type textarea "hpm to add"
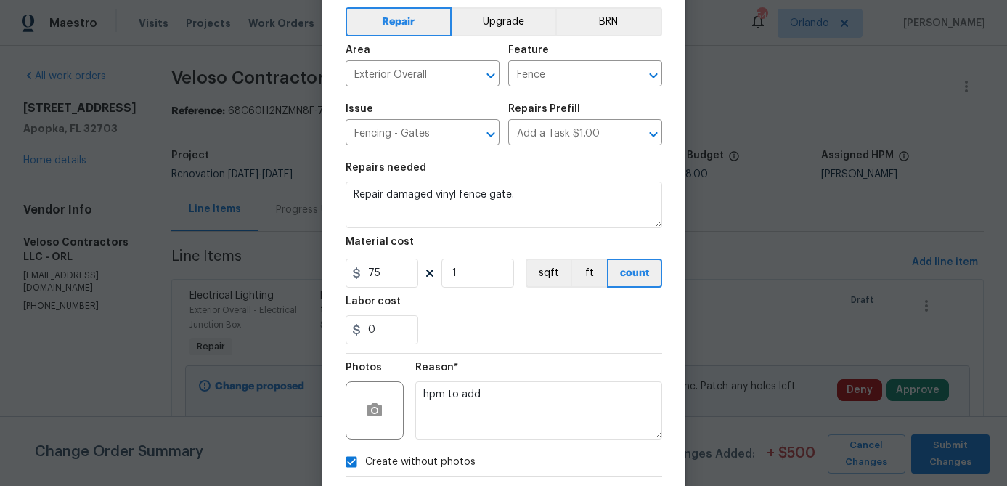
click at [558, 349] on section "Repairs needed Repair damaged vinyl fence gate. Material cost 75 1 sqft ft coun…" at bounding box center [504, 253] width 317 height 199
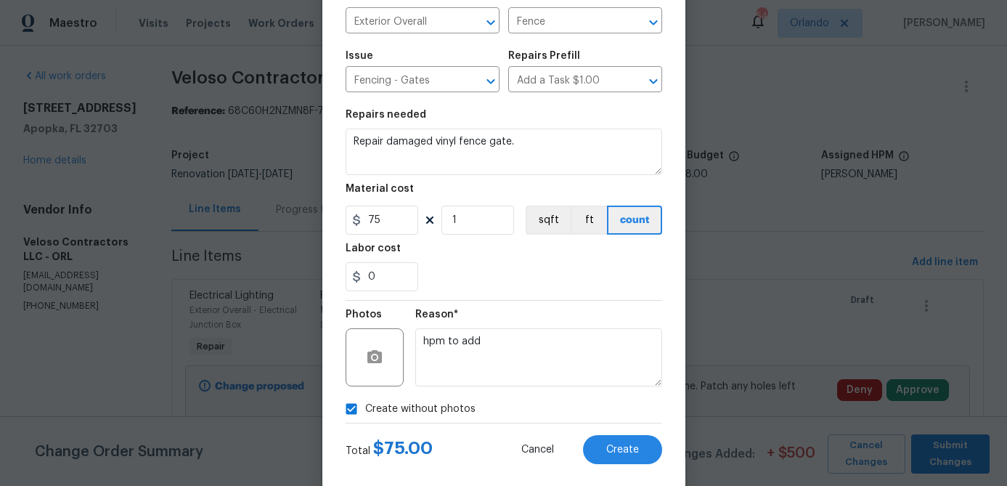
scroll to position [140, 0]
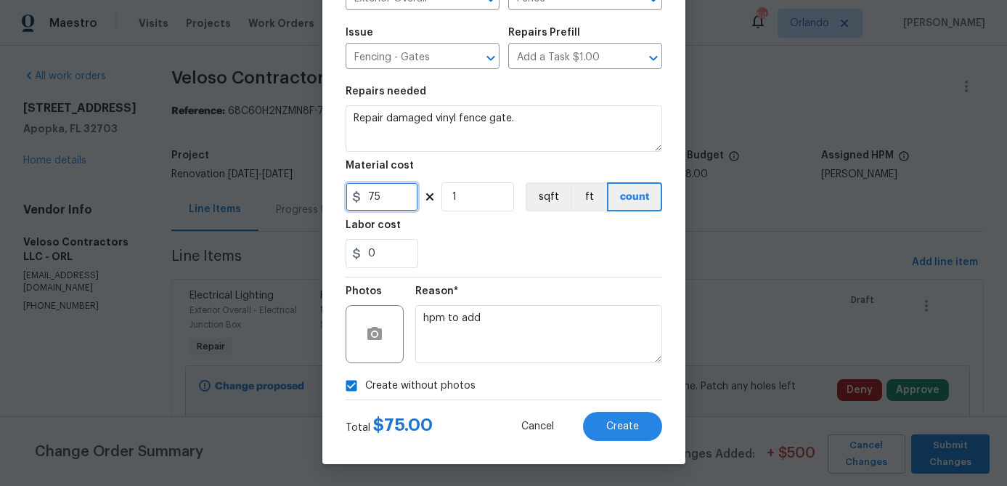
click at [401, 197] on input "75" at bounding box center [382, 196] width 73 height 29
click at [401, 198] on input "75" at bounding box center [382, 196] width 73 height 29
type input "80"
click at [534, 277] on div "Reason* hpm to add" at bounding box center [538, 324] width 247 height 94
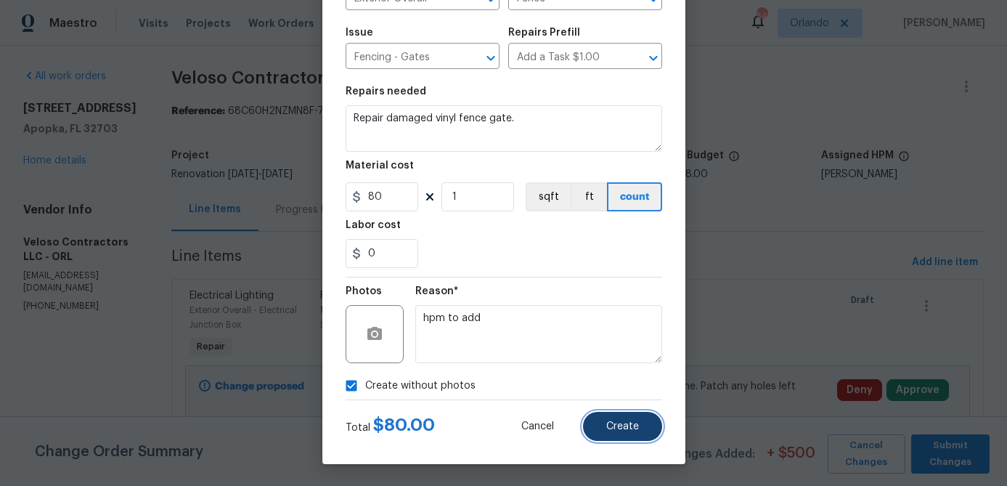
click at [615, 427] on span "Create" at bounding box center [622, 426] width 33 height 11
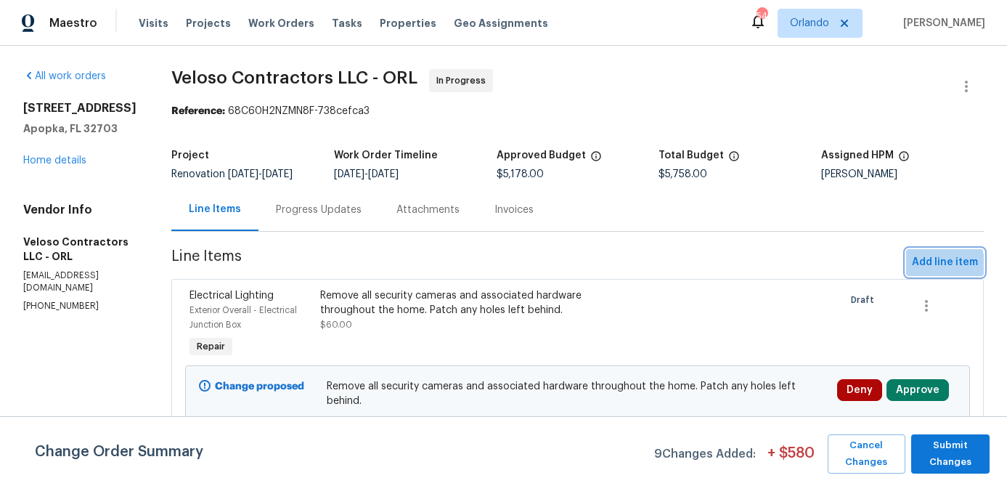
click at [926, 272] on span "Add line item" at bounding box center [945, 262] width 66 height 18
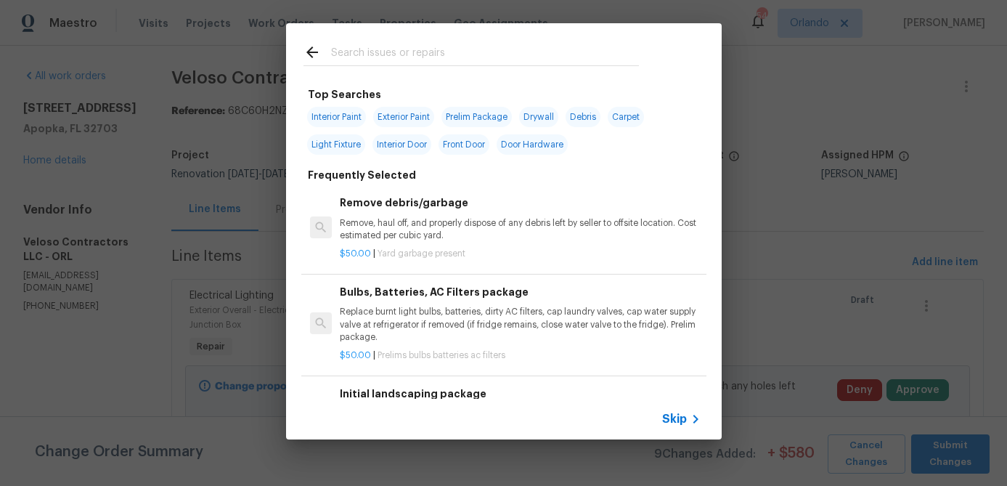
click at [433, 56] on input "text" at bounding box center [485, 55] width 308 height 22
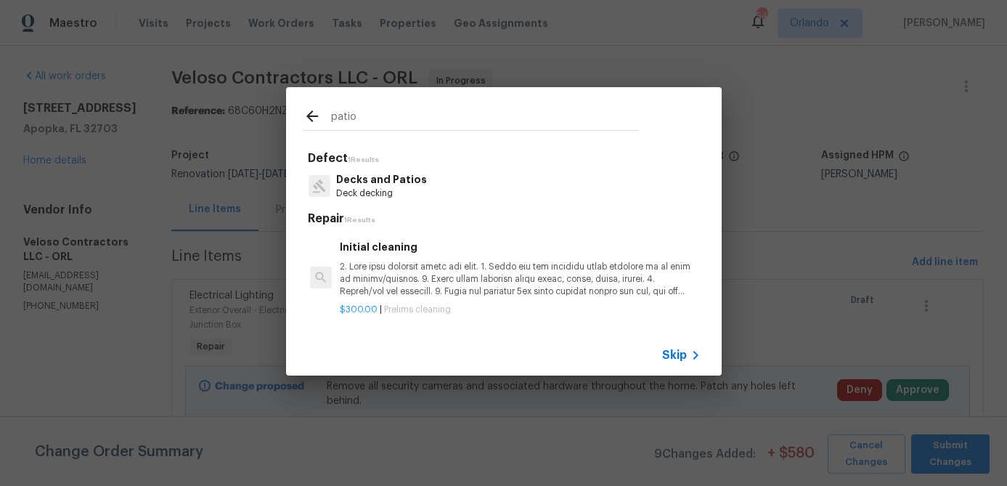
type input "patio"
click at [408, 180] on p "Decks and Patios" at bounding box center [381, 179] width 91 height 15
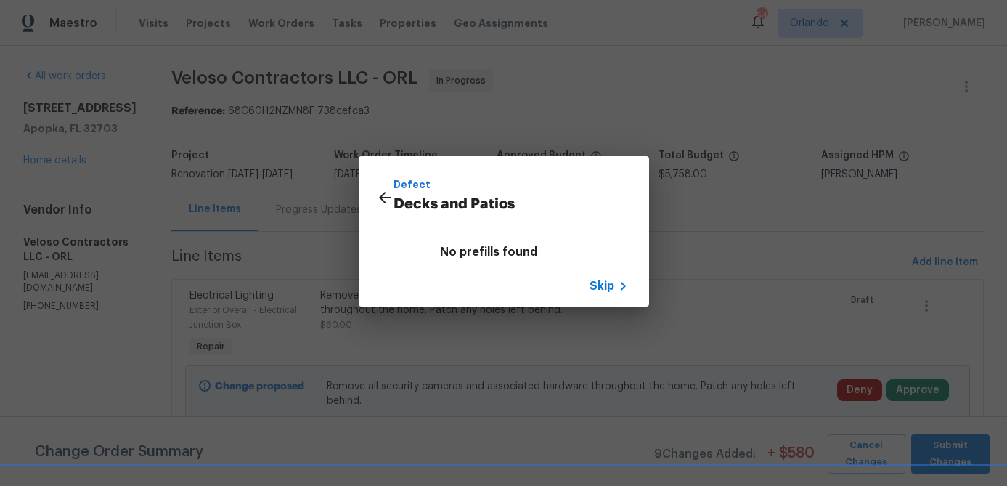
click at [391, 201] on icon at bounding box center [384, 197] width 17 height 17
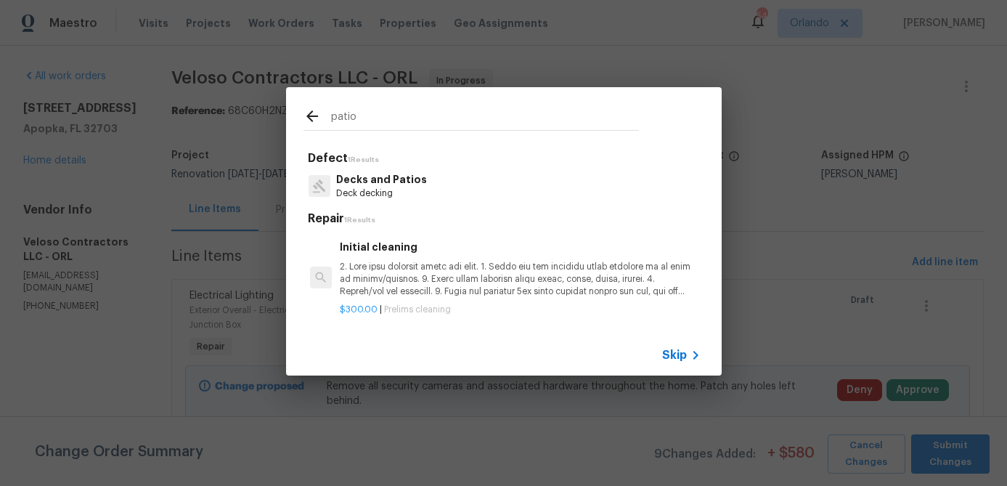
click at [361, 119] on input "patio" at bounding box center [485, 119] width 308 height 22
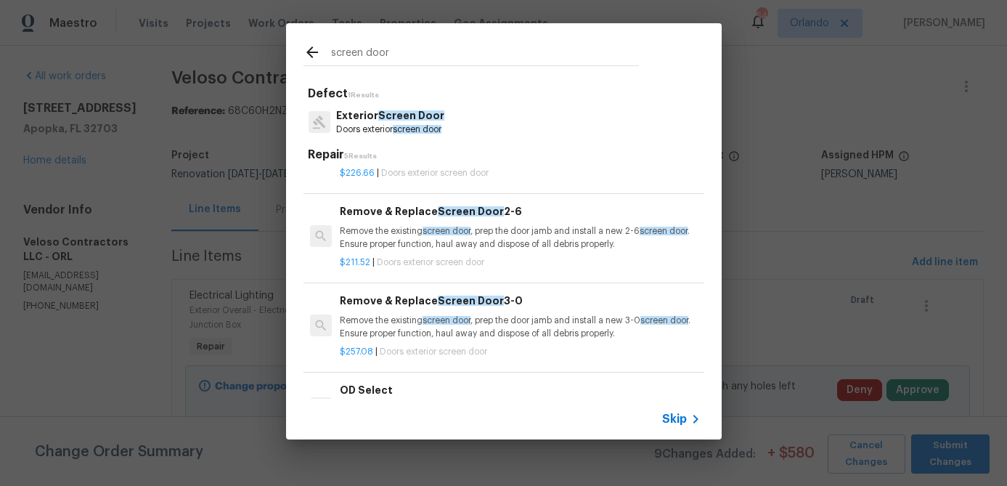
scroll to position [133, 0]
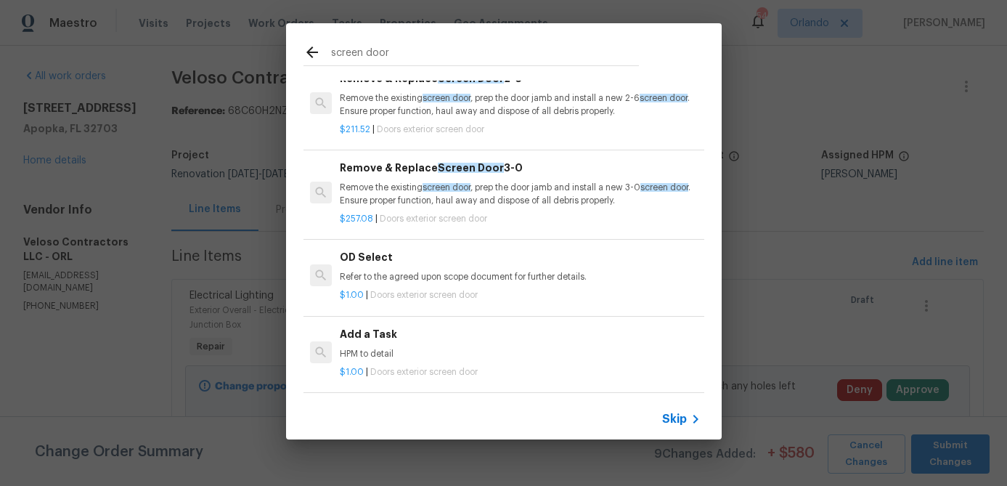
type input "screen door"
click at [435, 340] on h6 "Add a Task" at bounding box center [520, 334] width 360 height 16
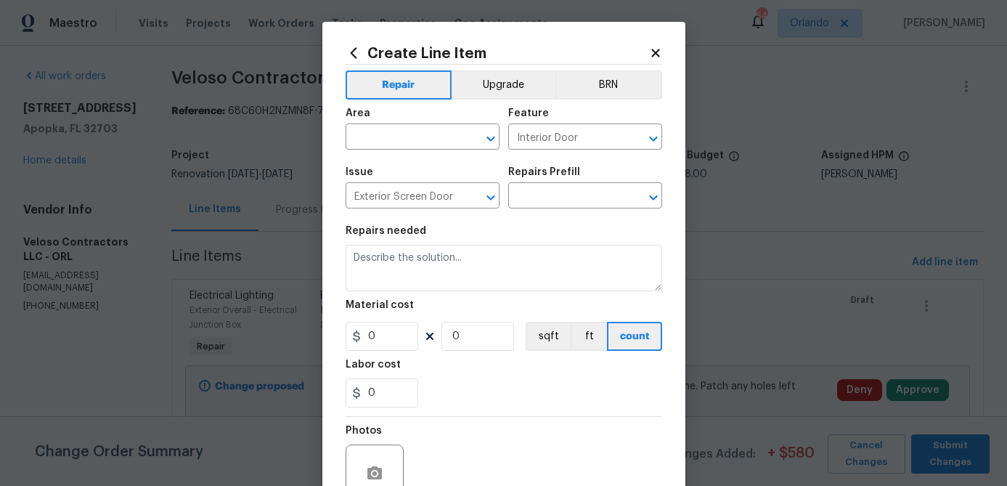
type textarea "HPM to detail"
type input "1"
type input "Add a Task $1.00"
type input "1"
click at [436, 135] on input "text" at bounding box center [402, 138] width 113 height 23
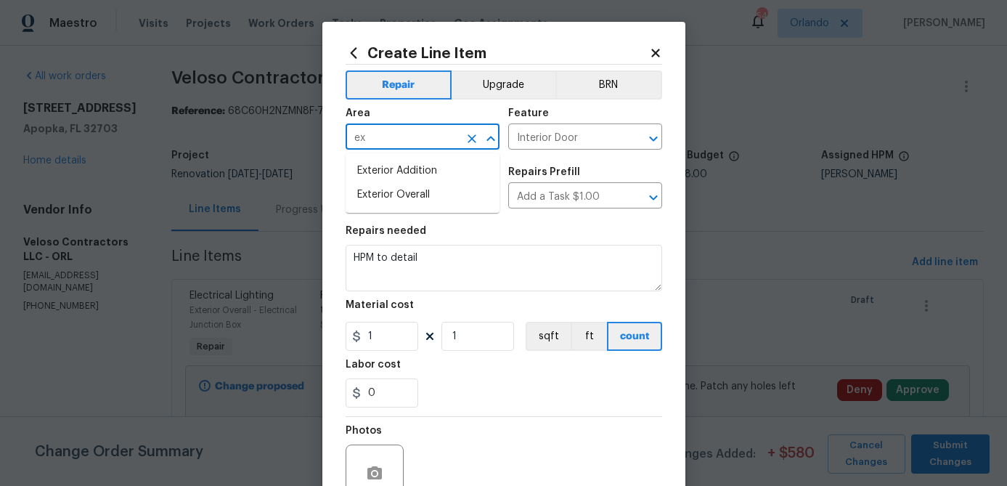
type input "e"
click at [401, 167] on li "Patio" at bounding box center [423, 171] width 154 height 24
type input "Patio"
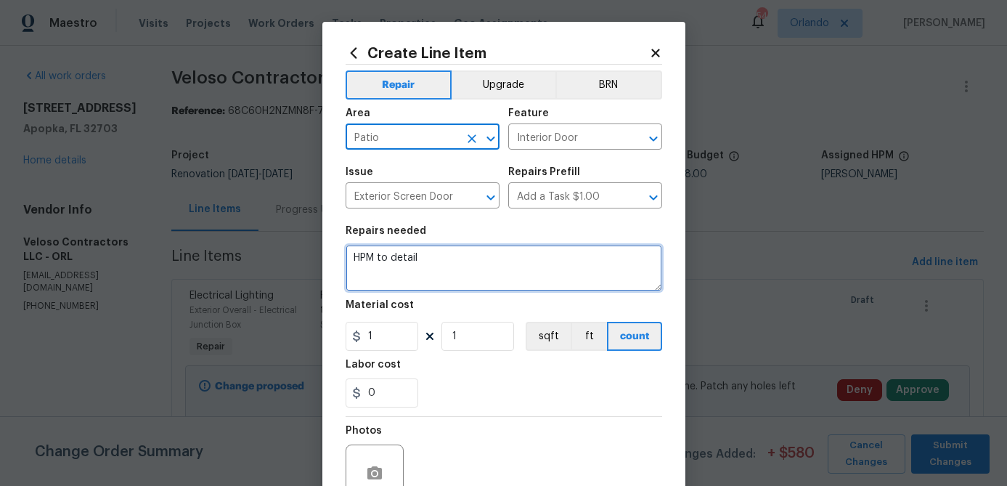
click at [444, 256] on textarea "HPM to detail" at bounding box center [504, 268] width 317 height 46
type textarea "P"
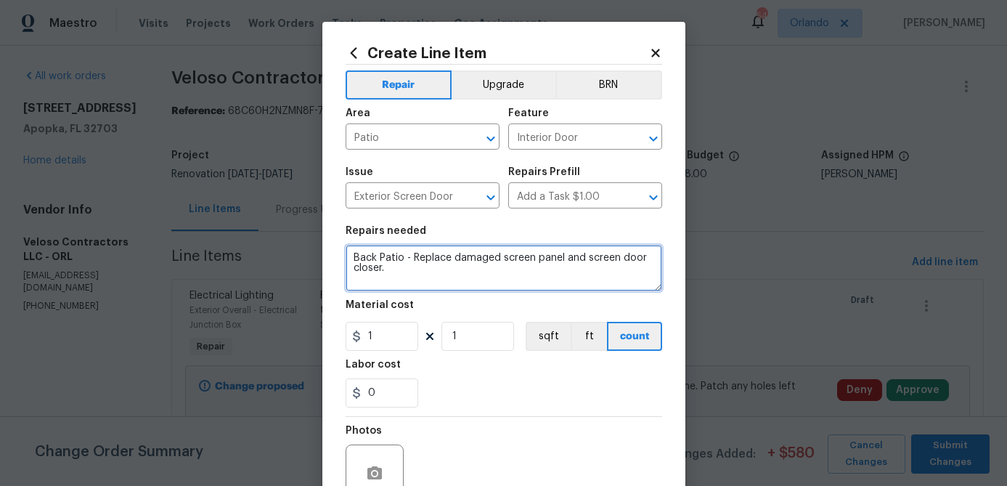
type textarea "Back Patio - Replace damaged screen panel and screen door closer."
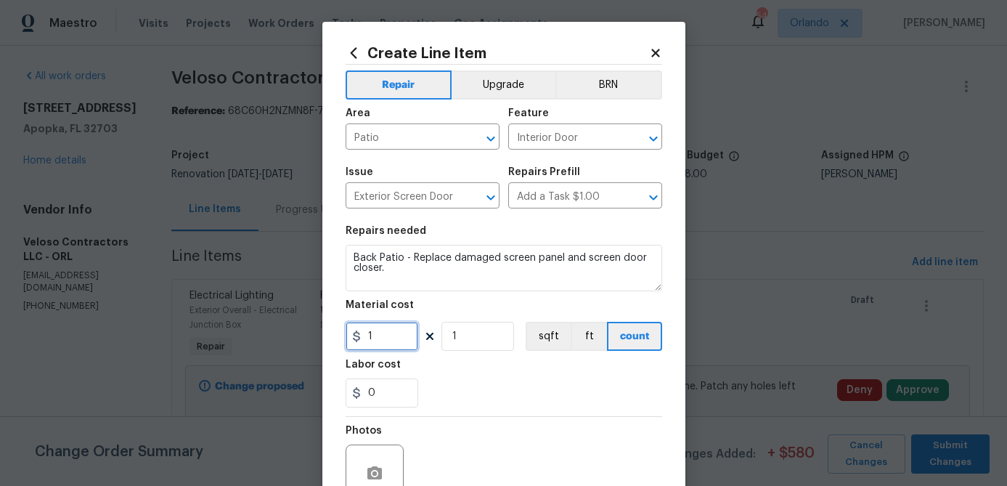
click at [393, 335] on input "1" at bounding box center [382, 336] width 73 height 29
type input "100"
click at [490, 393] on div "0" at bounding box center [504, 392] width 317 height 29
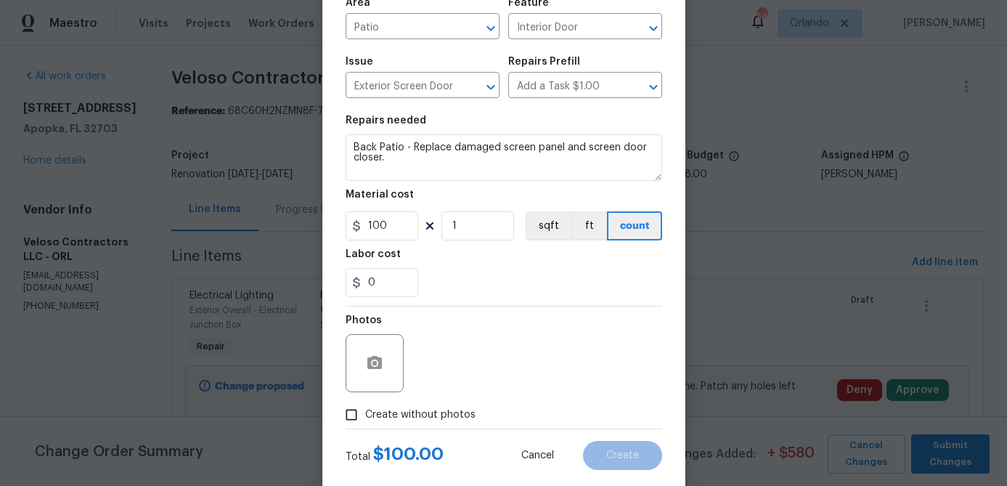
scroll to position [140, 0]
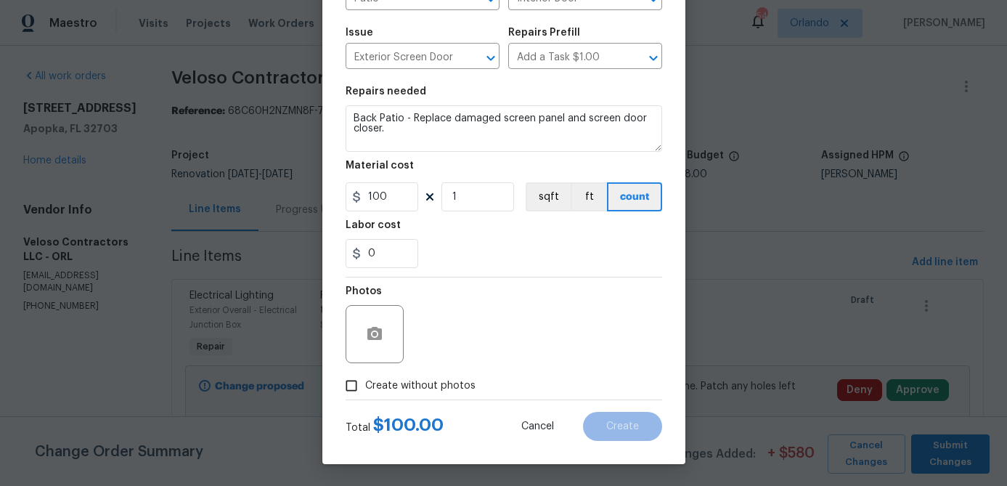
click at [451, 391] on span "Create without photos" at bounding box center [420, 385] width 110 height 15
click at [365, 391] on input "Create without photos" at bounding box center [352, 386] width 28 height 28
checkbox input "true"
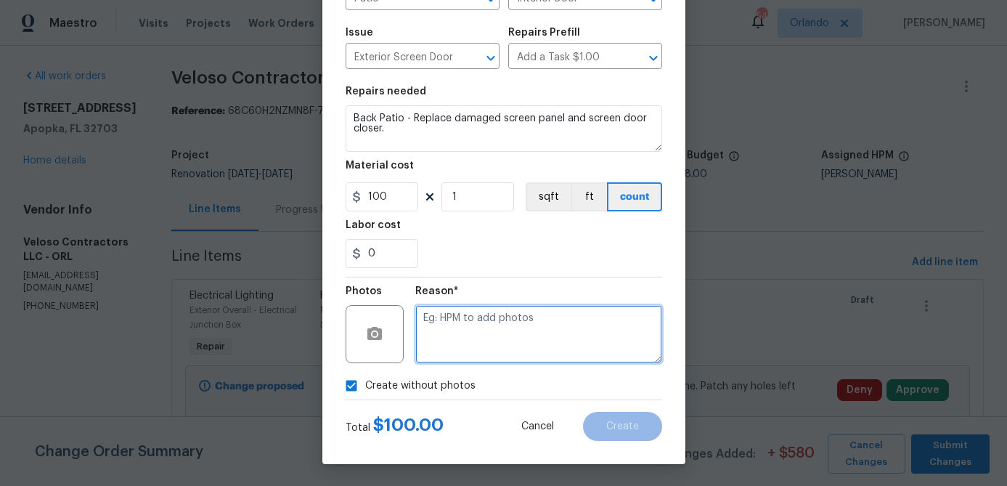
click at [494, 346] on textarea at bounding box center [538, 334] width 247 height 58
type textarea "hpm to add"
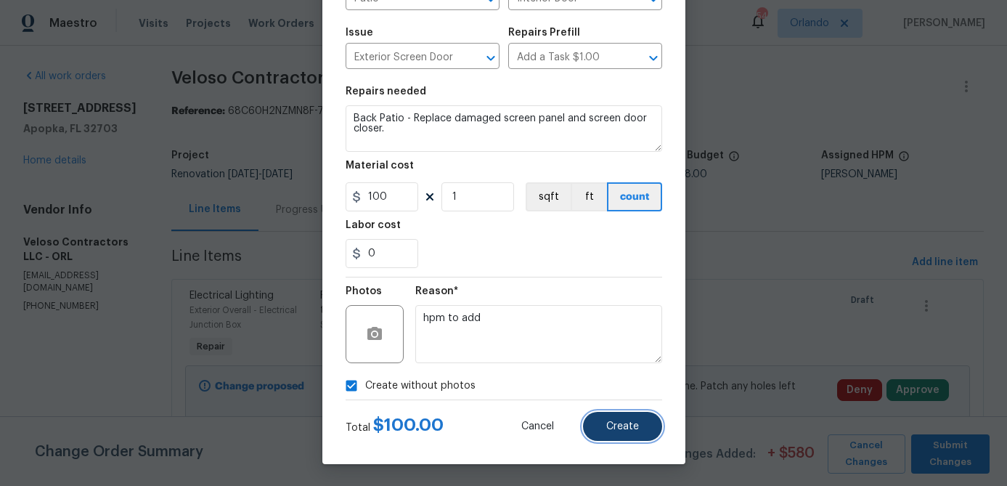
click at [630, 425] on span "Create" at bounding box center [622, 426] width 33 height 11
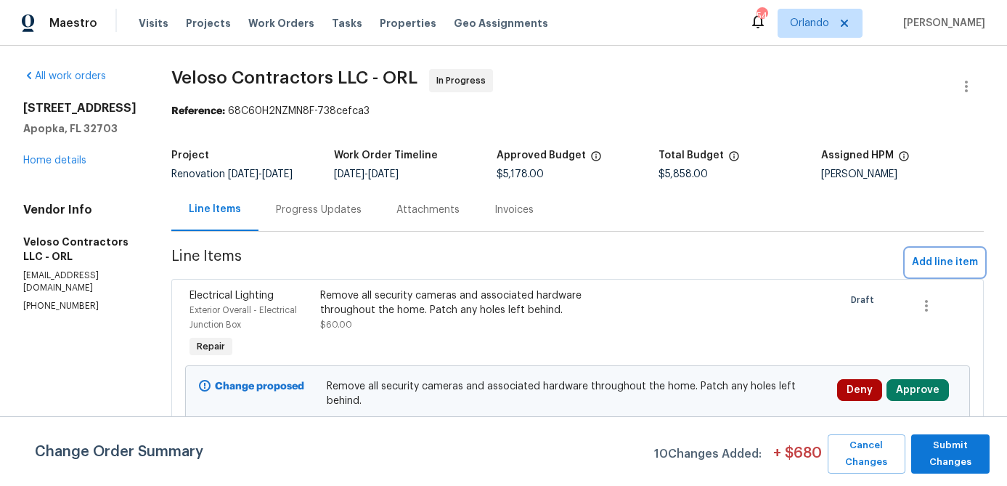
click at [942, 266] on span "Add line item" at bounding box center [945, 262] width 66 height 18
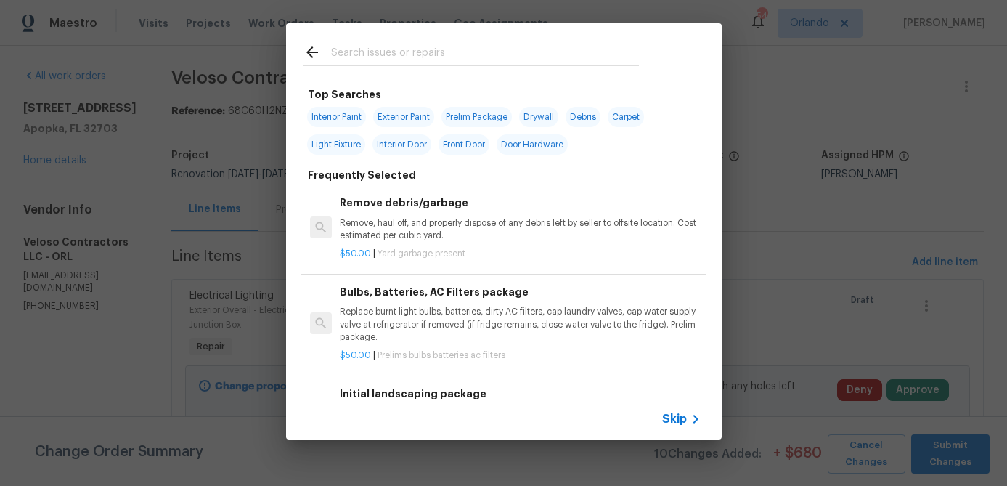
click at [387, 59] on input "text" at bounding box center [485, 55] width 308 height 22
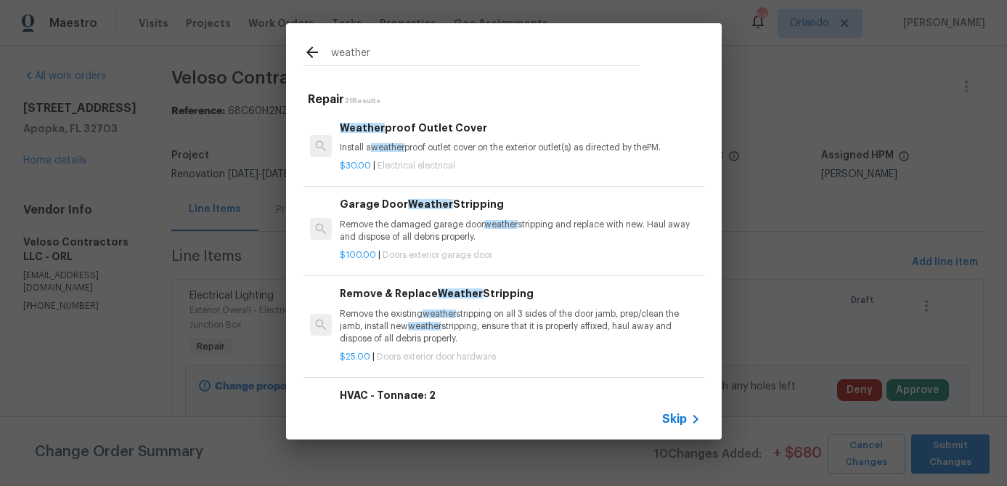
type input "weather"
click at [526, 329] on p "Remove the existing weather stripping on all 3 sides of the door jamb, prep/cle…" at bounding box center [520, 326] width 360 height 37
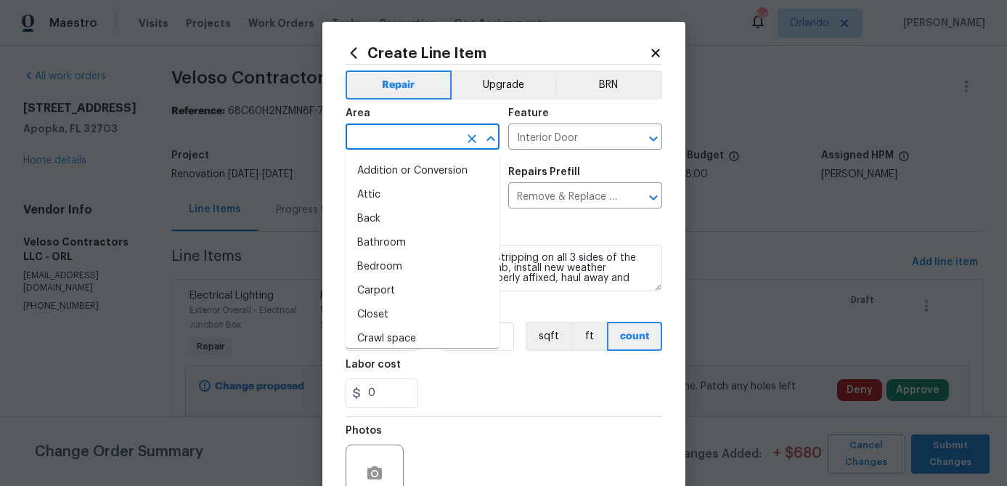
click at [399, 130] on input "text" at bounding box center [402, 138] width 113 height 23
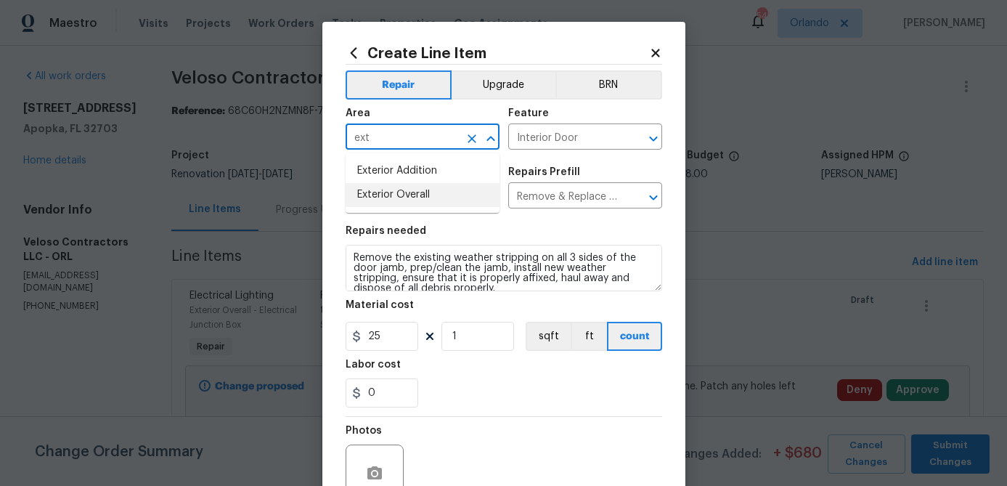
click at [396, 199] on li "Exterior Overall" at bounding box center [423, 195] width 154 height 24
type input "Exterior Overall"
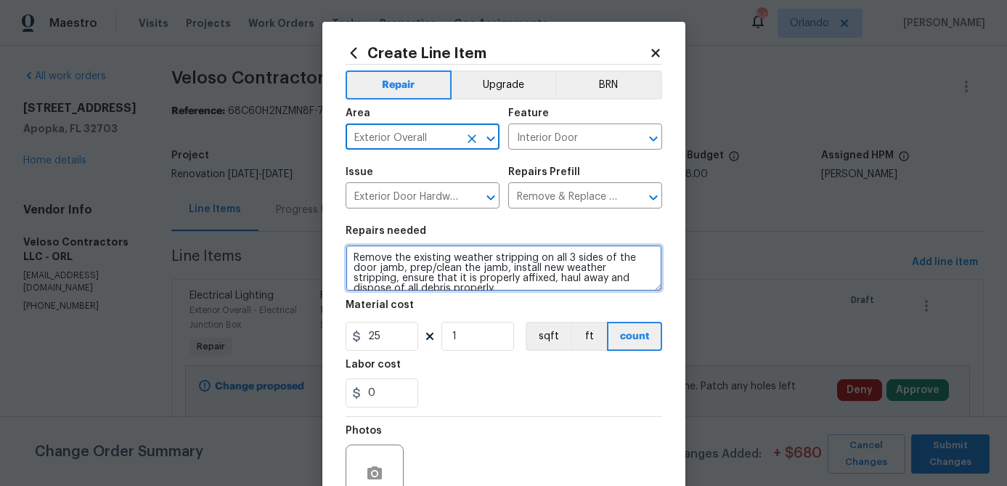
click at [356, 261] on textarea "Remove the existing weather stripping on all 3 sides of the door jamb, prep/cle…" at bounding box center [504, 268] width 317 height 46
type textarea "Both Doors - Remove the existing weather stripping on all 3 sides of the door j…"
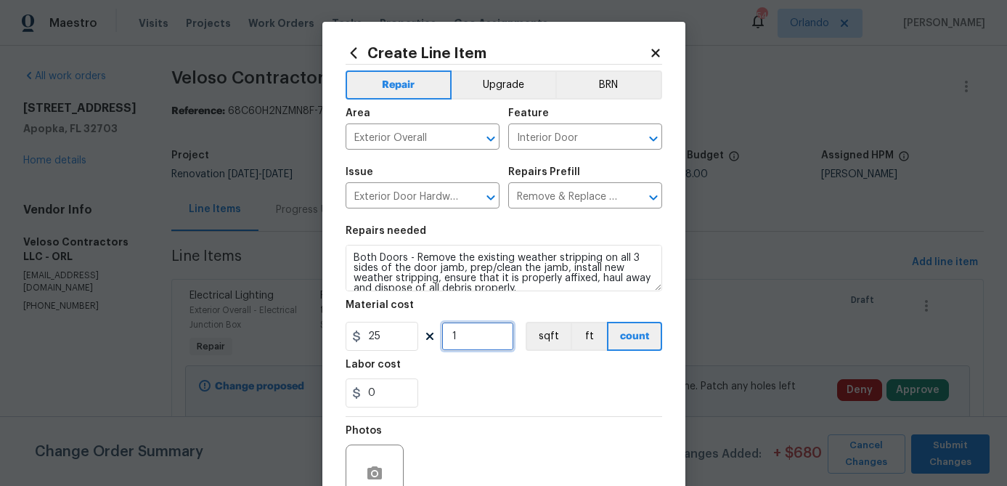
click at [467, 333] on input "1" at bounding box center [477, 336] width 73 height 29
type input "2"
click at [521, 393] on div "0" at bounding box center [504, 392] width 317 height 29
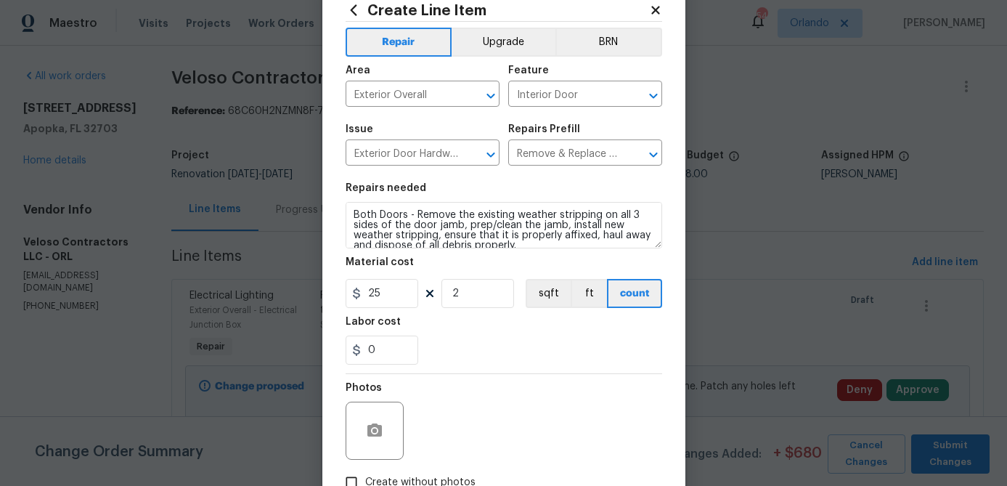
scroll to position [91, 0]
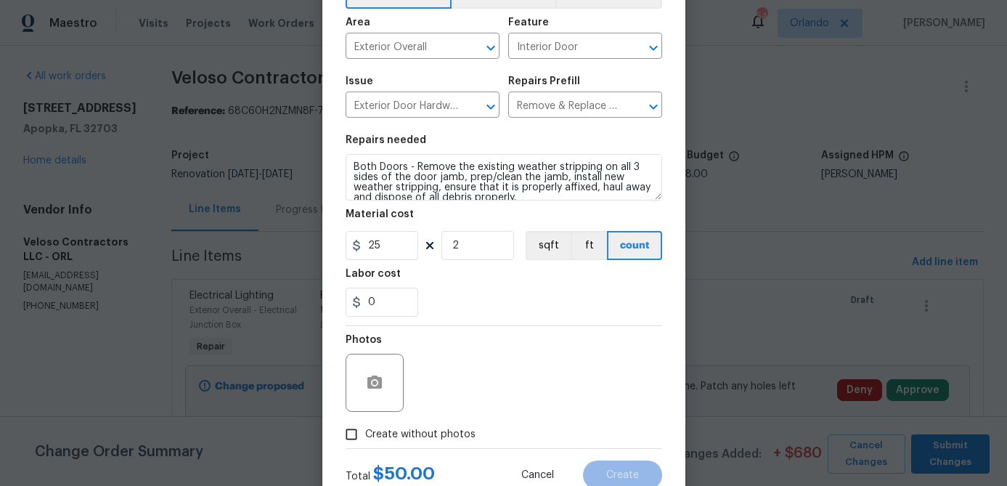
click at [462, 425] on label "Create without photos" at bounding box center [407, 434] width 138 height 28
click at [365, 425] on input "Create without photos" at bounding box center [352, 434] width 28 height 28
checkbox input "true"
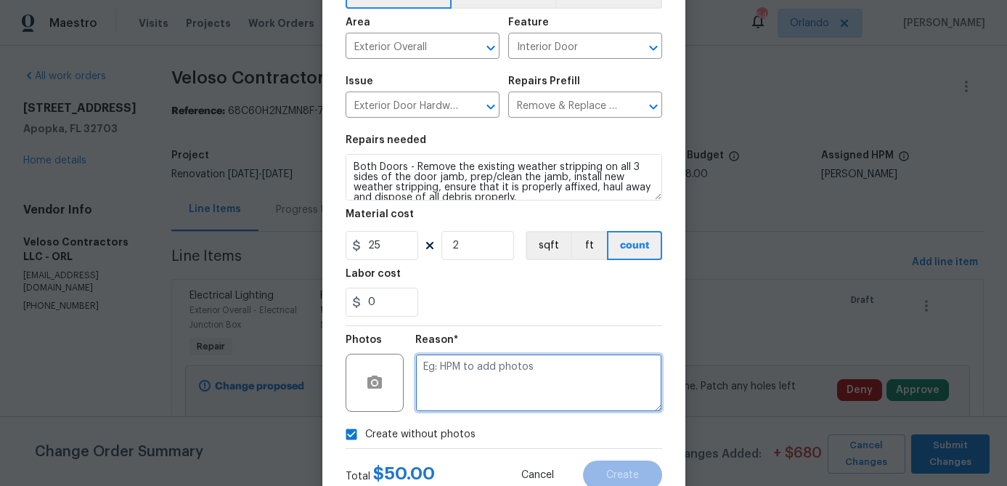
click at [505, 389] on textarea at bounding box center [538, 383] width 247 height 58
type textarea "hpm to add"
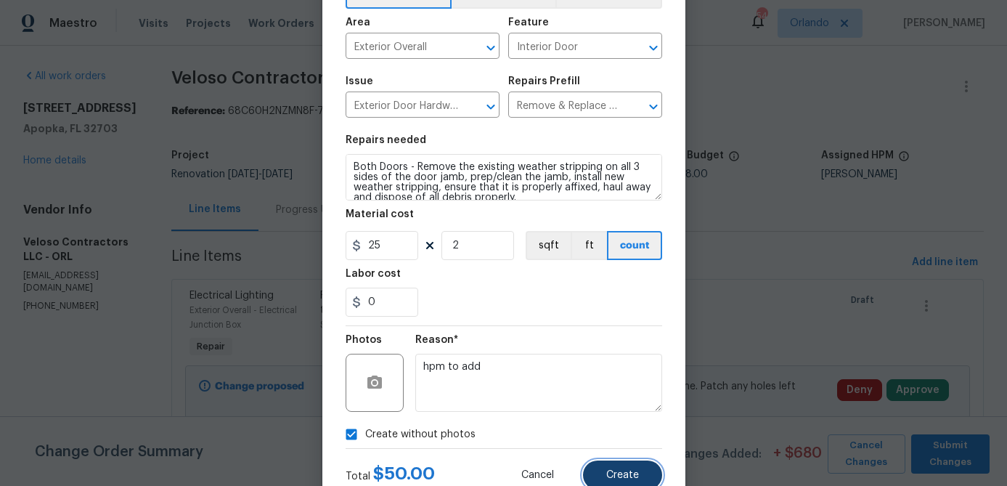
click at [629, 468] on button "Create" at bounding box center [622, 474] width 79 height 29
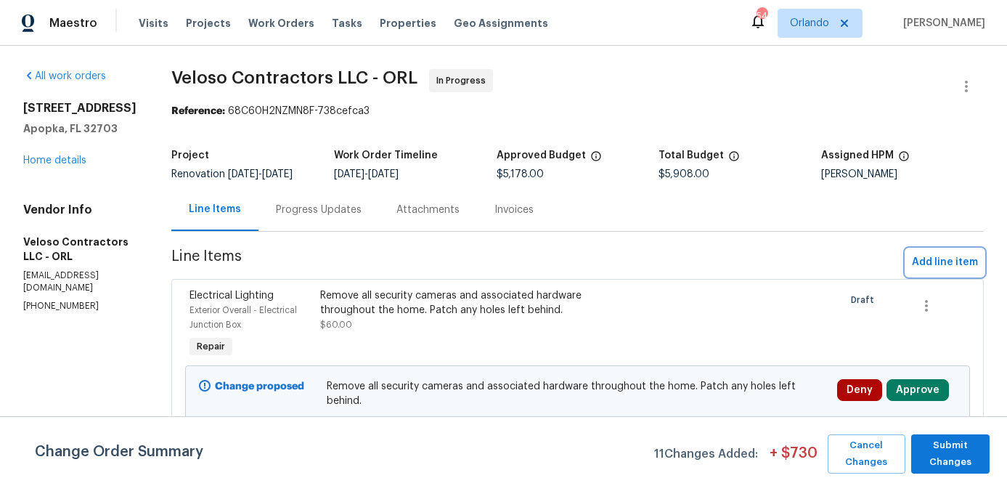
click at [955, 272] on span "Add line item" at bounding box center [945, 262] width 66 height 18
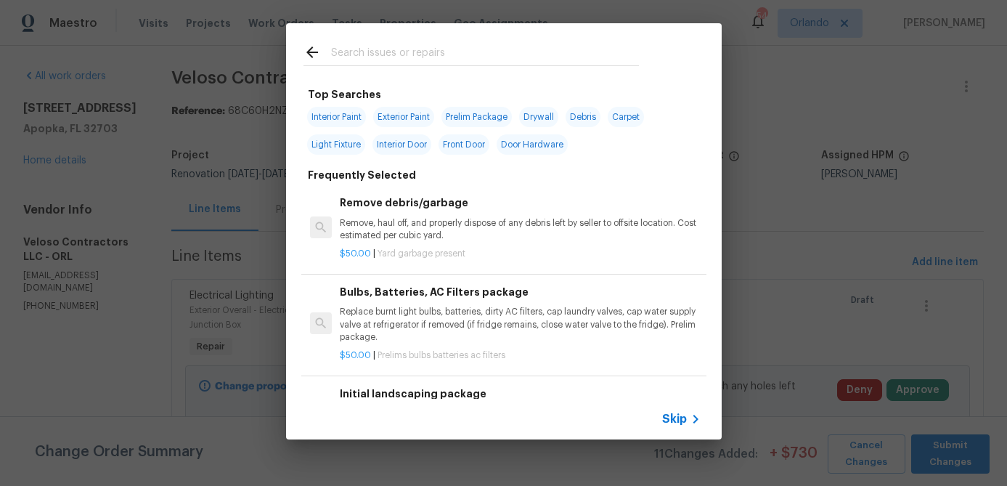
click at [383, 55] on input "text" at bounding box center [485, 55] width 308 height 22
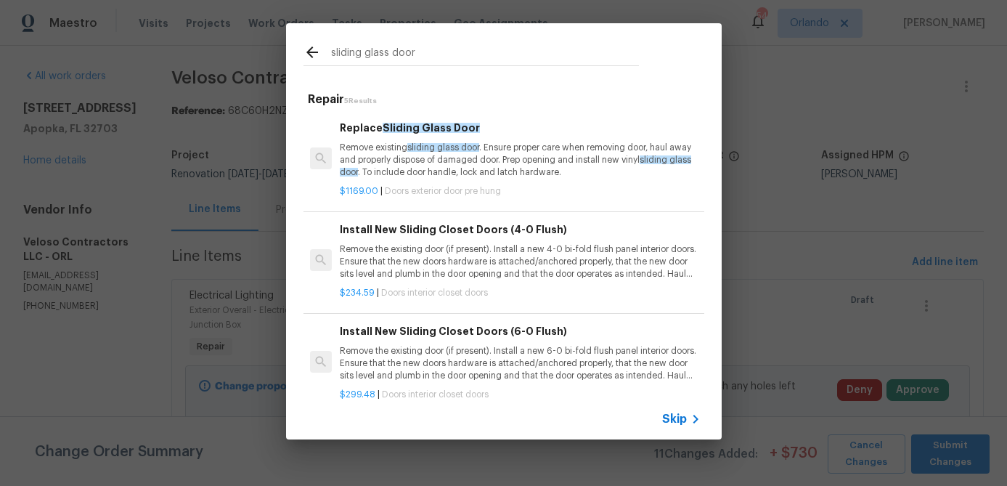
type input "sliding glass door"
click at [518, 147] on p "Remove existing sliding glass door . Ensure proper care when removing door, hau…" at bounding box center [520, 160] width 360 height 37
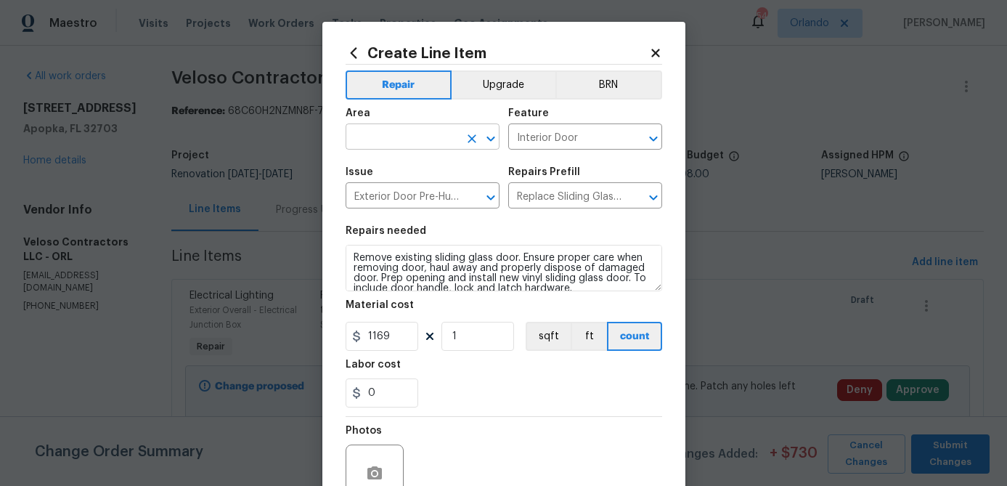
click at [459, 136] on div "​" at bounding box center [423, 138] width 154 height 23
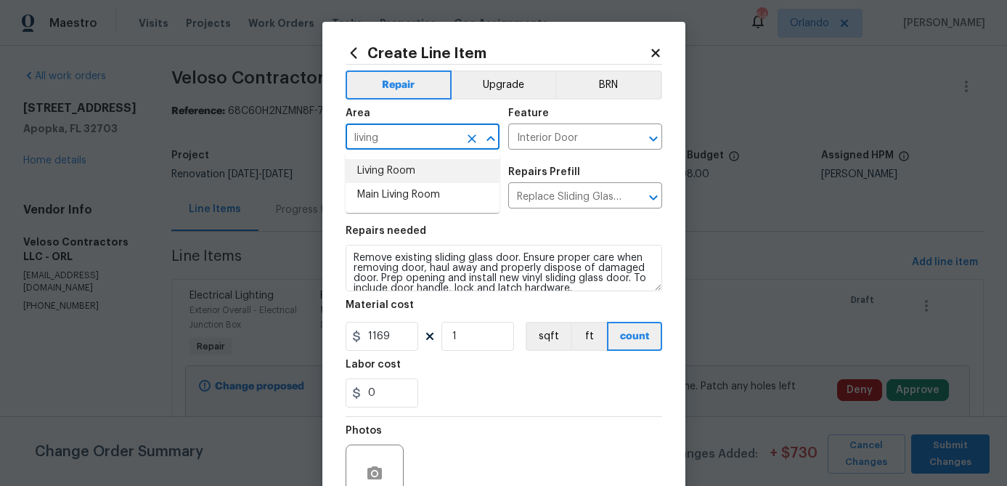
click at [445, 169] on li "Living Room" at bounding box center [423, 171] width 154 height 24
type input "Living Room"
click at [560, 213] on div "Issue Exterior Door Pre-Hung ​ Repairs Prefill Replace Sliding Glass Door $1,16…" at bounding box center [504, 187] width 317 height 59
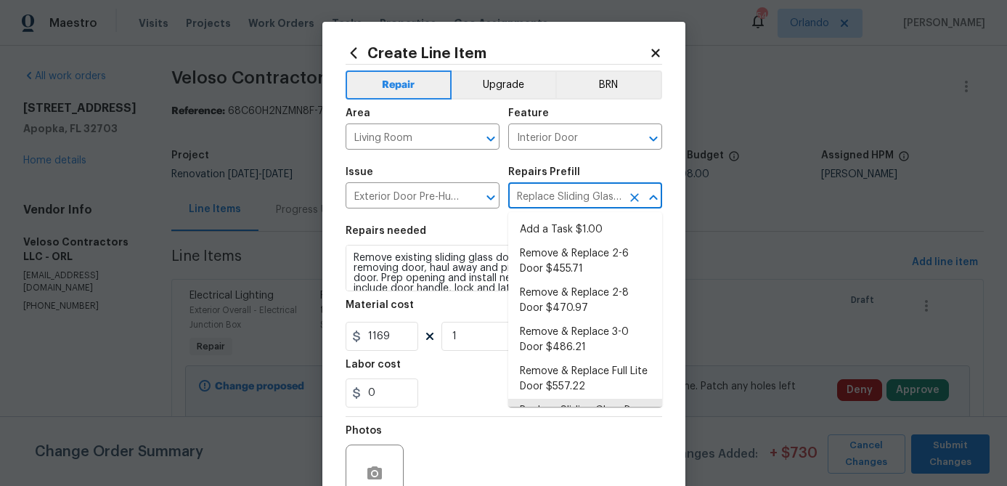
click at [585, 195] on input "Replace Sliding Glass Door $1,169.00" at bounding box center [564, 197] width 113 height 23
click at [572, 227] on li "Add a Task $1.00" at bounding box center [585, 230] width 154 height 24
type input "Replace Sliding Glass Door $1,169.00"
type textarea "HPM to detail"
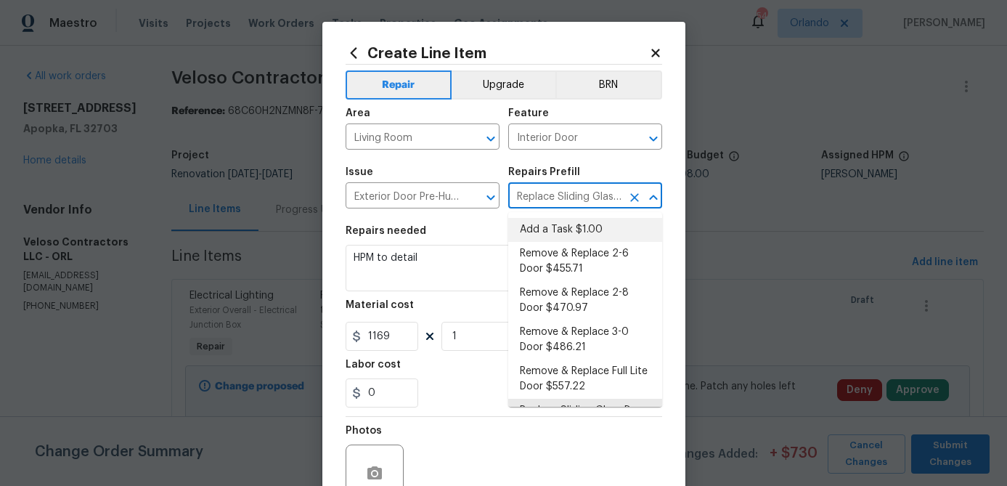
type input "Add a Task $1.00"
type input "1"
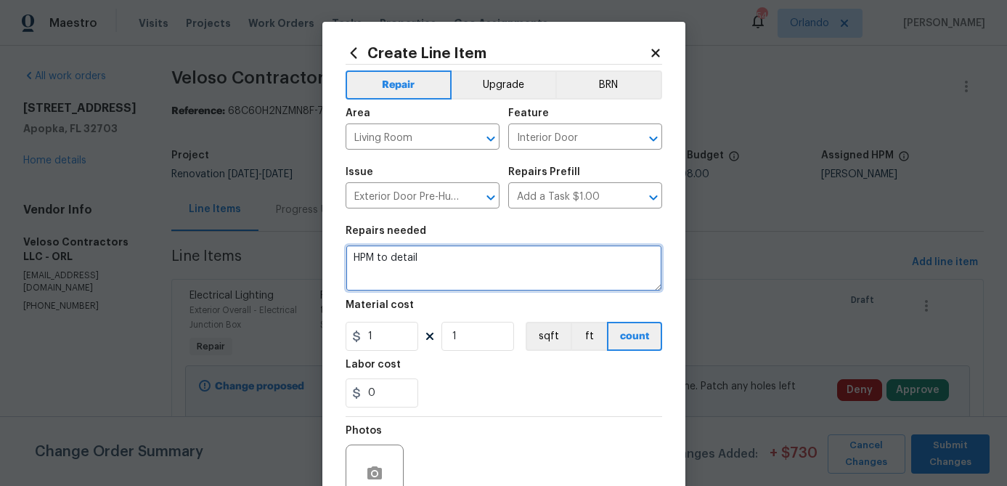
click at [354, 268] on textarea "HPM to detail" at bounding box center [504, 268] width 317 height 46
type textarea "Replace damaged latch/handle on sliding glass door."
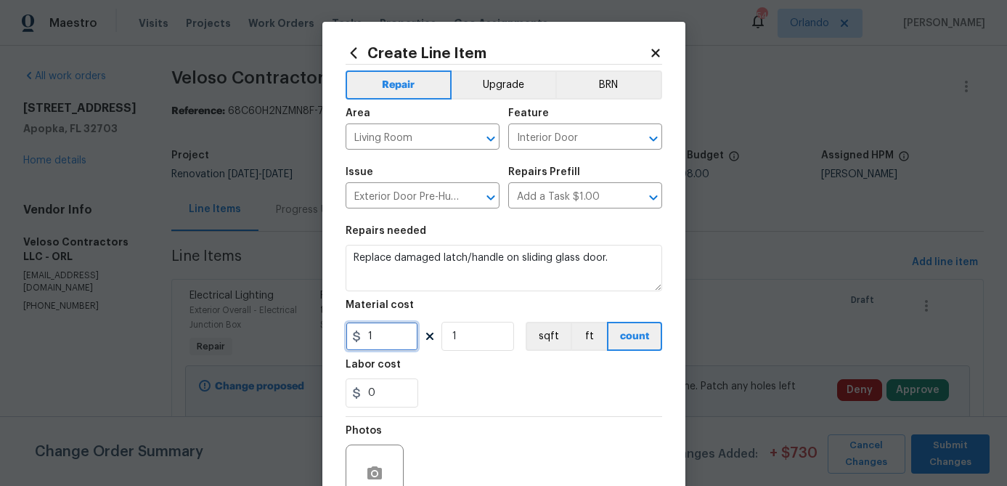
click at [399, 335] on input "1" at bounding box center [382, 336] width 73 height 29
type input "35"
click at [497, 391] on div "0" at bounding box center [504, 392] width 317 height 29
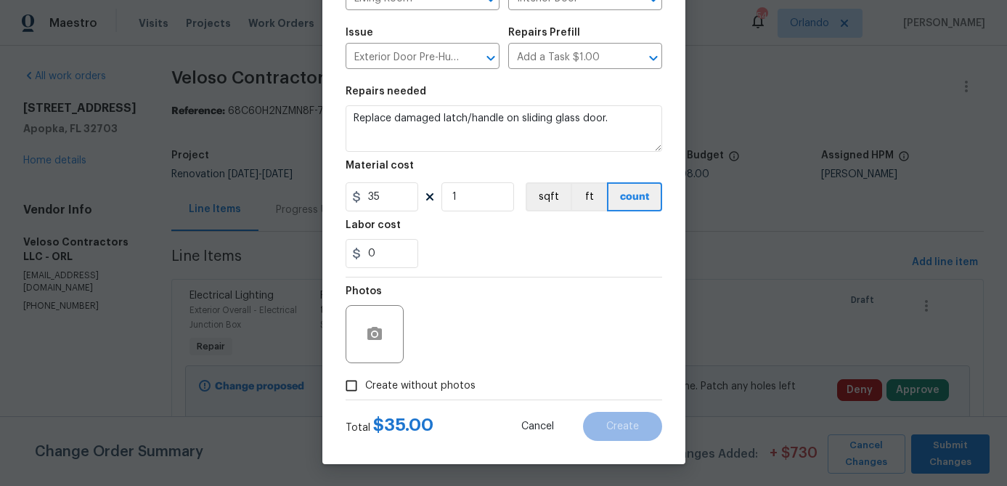
click at [454, 387] on span "Create without photos" at bounding box center [420, 385] width 110 height 15
click at [365, 387] on input "Create without photos" at bounding box center [352, 386] width 28 height 28
checkbox input "true"
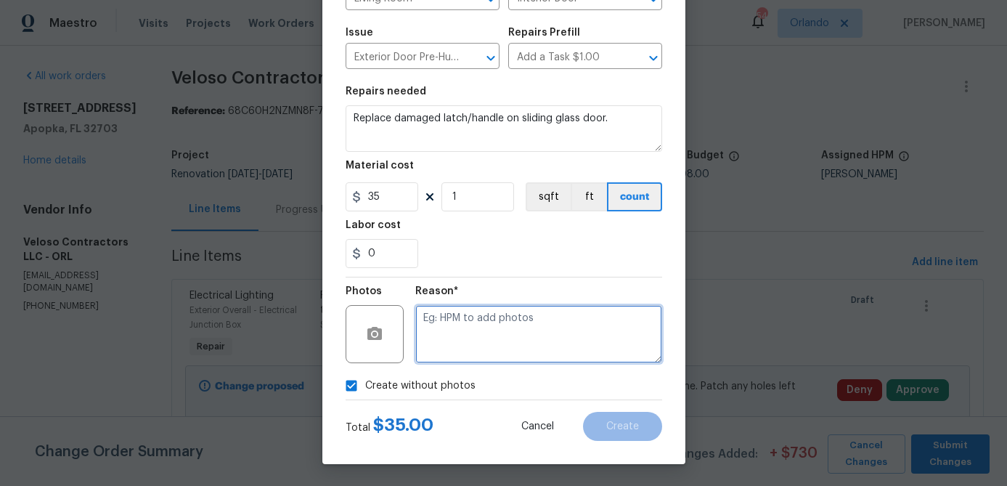
click at [501, 347] on textarea at bounding box center [538, 334] width 247 height 58
type textarea "hpm to add"
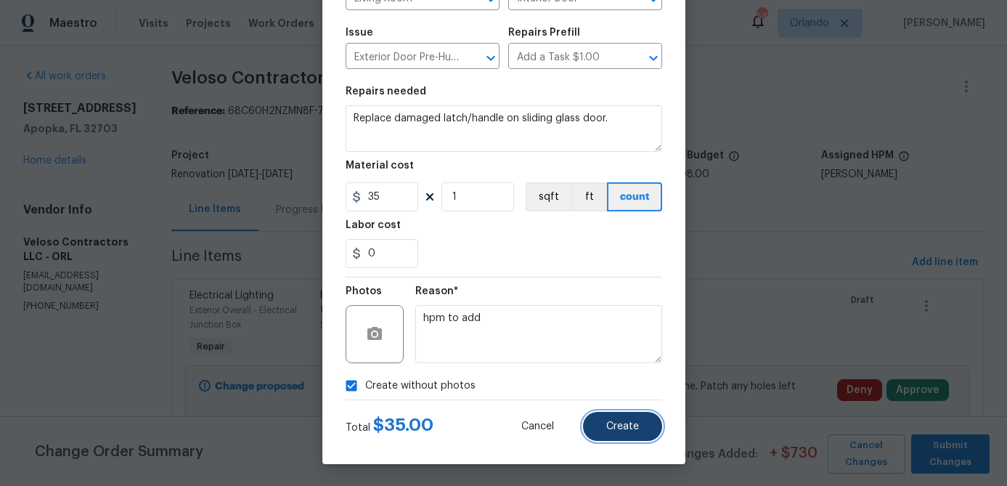
click at [635, 426] on span "Create" at bounding box center [622, 426] width 33 height 11
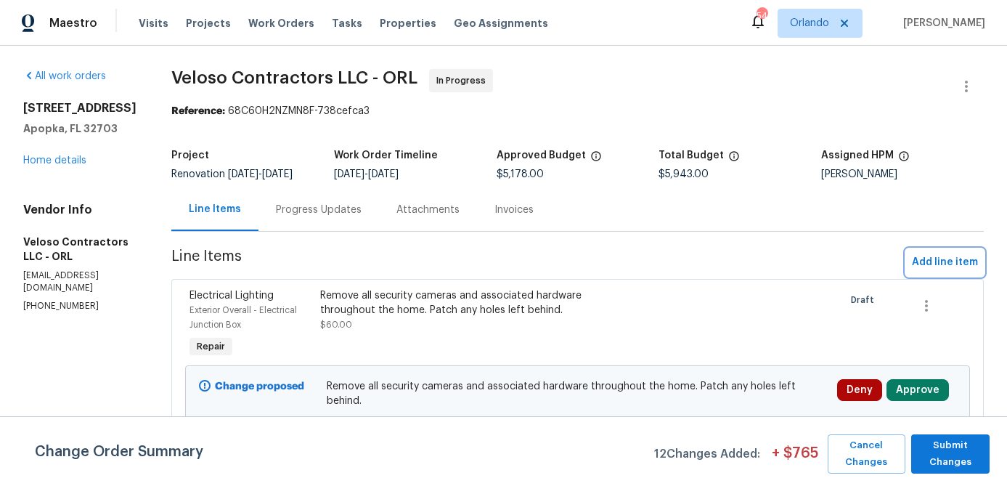
click at [928, 271] on span "Add line item" at bounding box center [945, 262] width 66 height 18
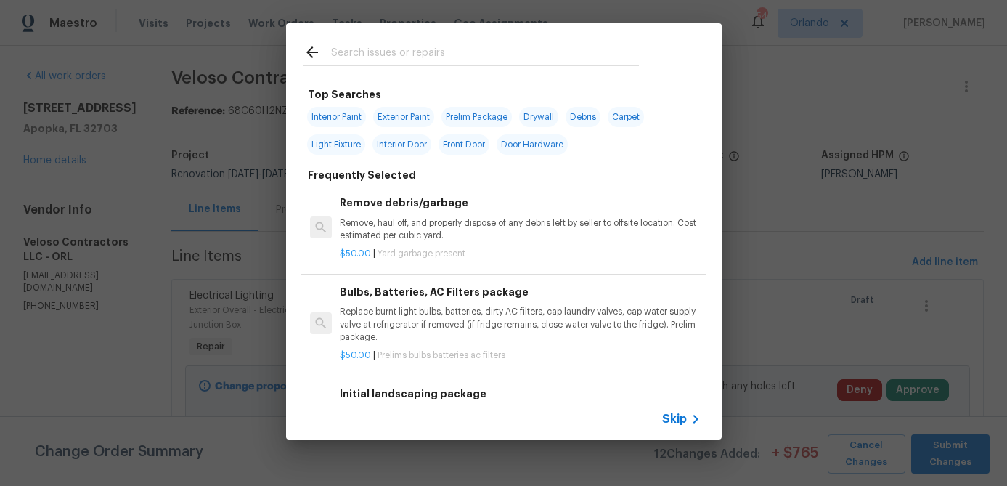
click at [411, 52] on input "text" at bounding box center [485, 55] width 308 height 22
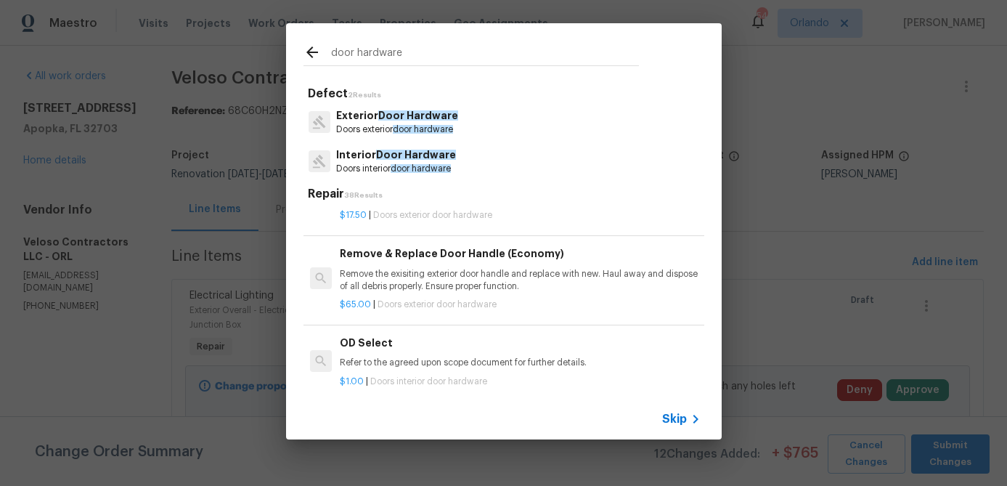
scroll to position [249, 0]
type input "door hardware"
click at [499, 283] on p "Remove the exisiting exterior door handle and replace with new. Haul away and d…" at bounding box center [520, 279] width 360 height 25
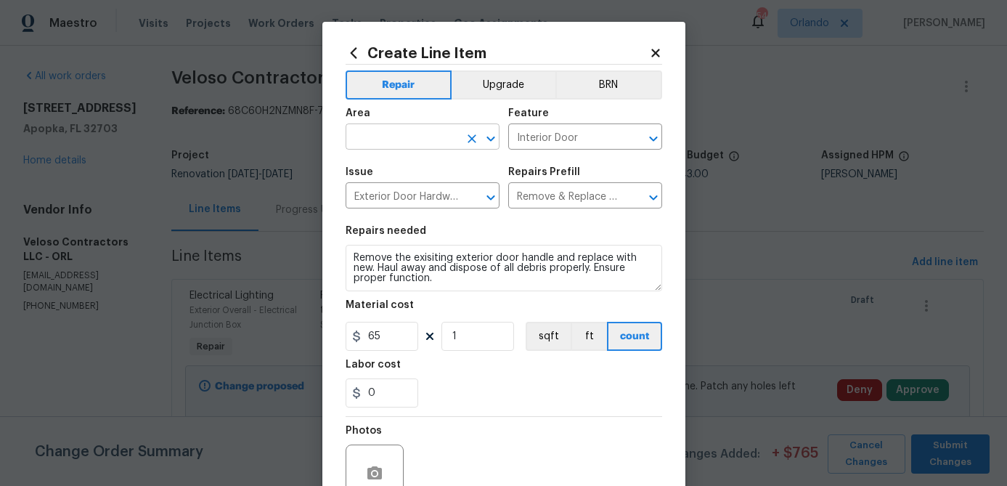
click at [436, 129] on input "text" at bounding box center [402, 138] width 113 height 23
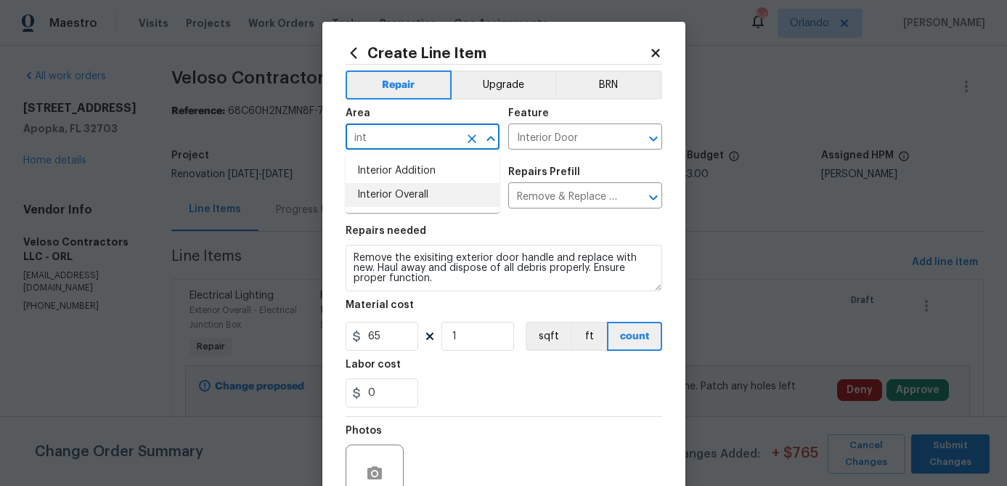
click at [415, 190] on li "Interior Overall" at bounding box center [423, 195] width 154 height 24
type input "Interior Overall"
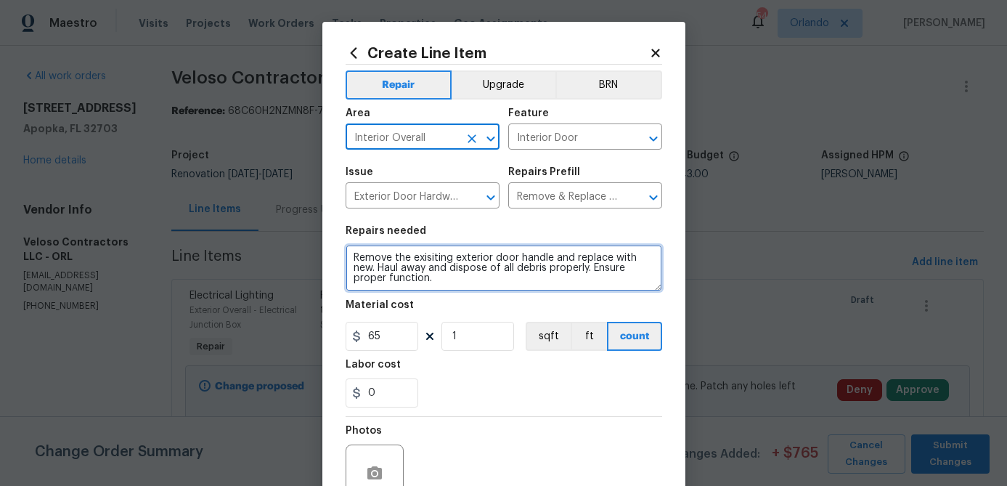
click at [384, 262] on textarea "Remove the exisiting exterior door handle and replace with new. Haul away and d…" at bounding box center [504, 268] width 317 height 46
type textarea "Replace damaged door stops and replace keyed/mismatched bedroom door handle to …"
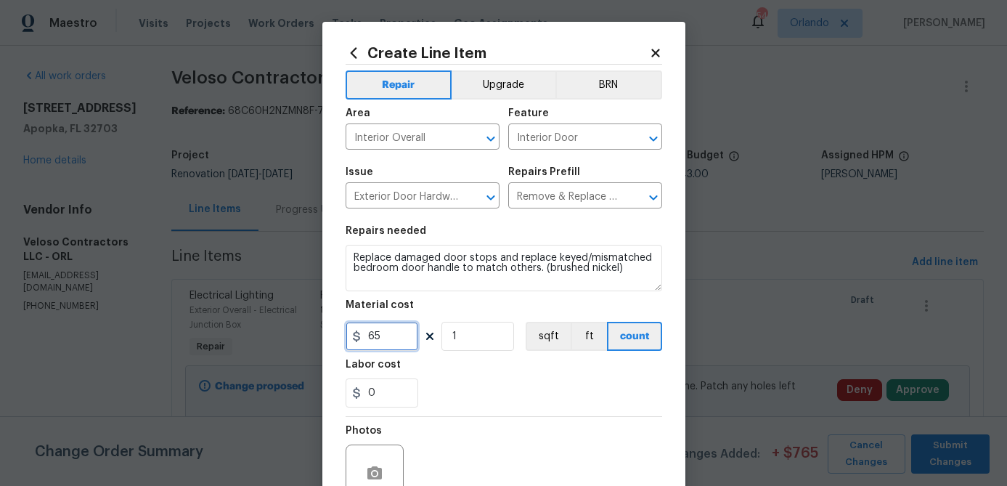
click at [405, 335] on input "65" at bounding box center [382, 336] width 73 height 29
type input "50"
click at [479, 415] on section "Repairs needed Replace damaged door stops and replace keyed/mismatched bedroom …" at bounding box center [504, 316] width 317 height 199
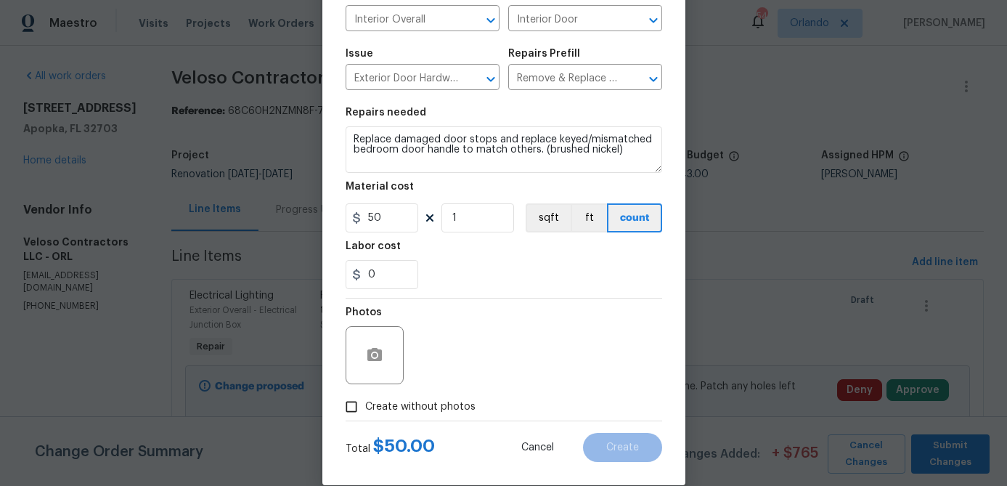
scroll to position [140, 0]
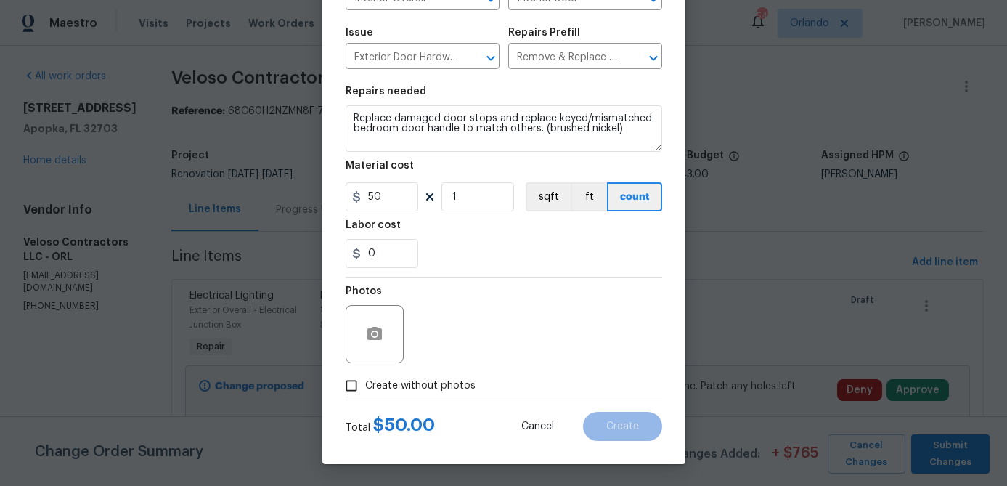
click at [450, 391] on span "Create without photos" at bounding box center [420, 385] width 110 height 15
click at [365, 391] on input "Create without photos" at bounding box center [352, 386] width 28 height 28
checkbox input "true"
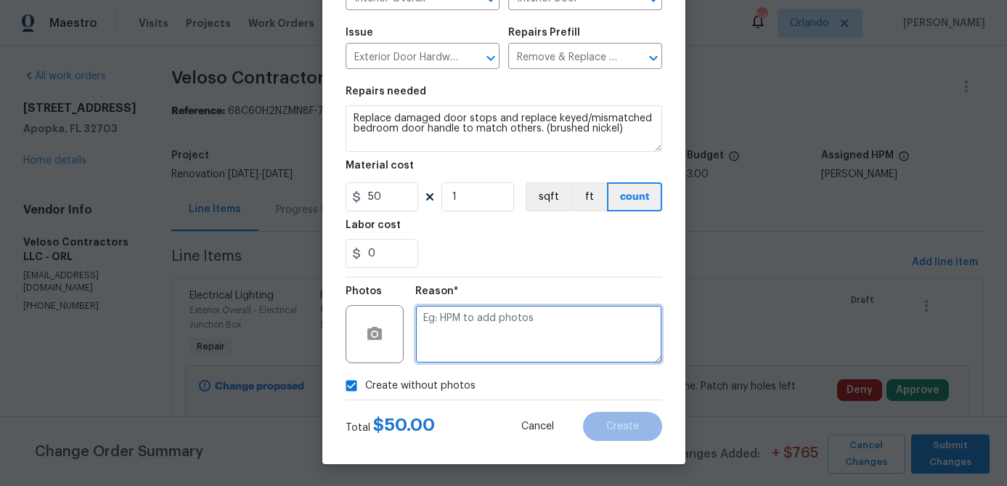
click at [496, 354] on textarea at bounding box center [538, 334] width 247 height 58
type textarea "hpm to add"
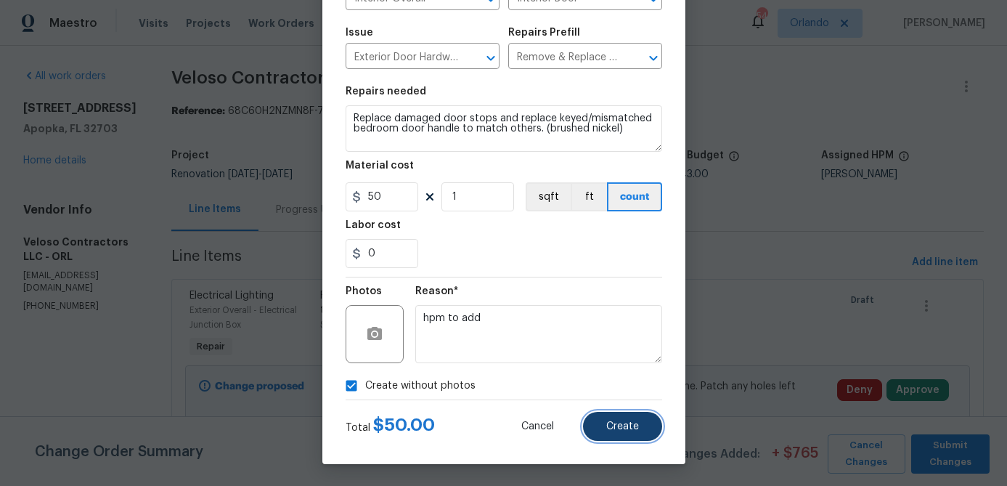
click at [608, 426] on span "Create" at bounding box center [622, 426] width 33 height 11
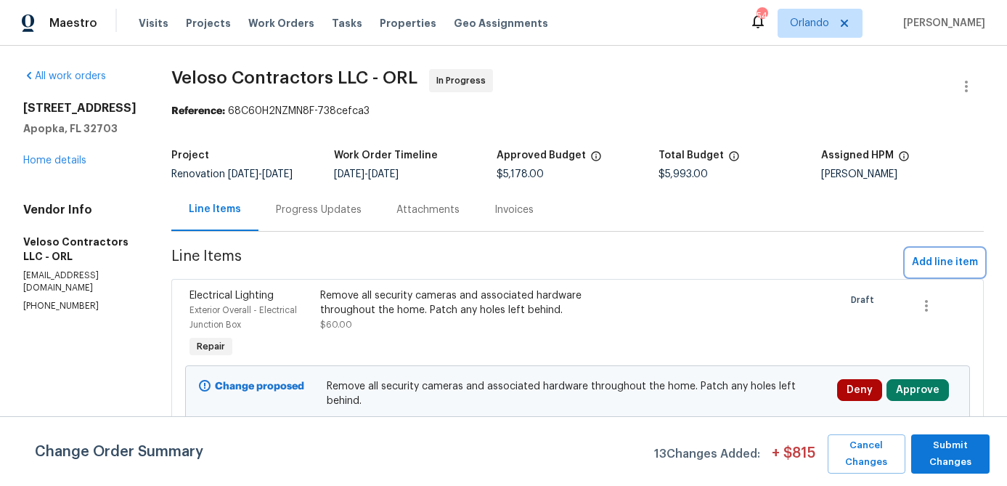
click at [950, 264] on span "Add line item" at bounding box center [945, 262] width 66 height 18
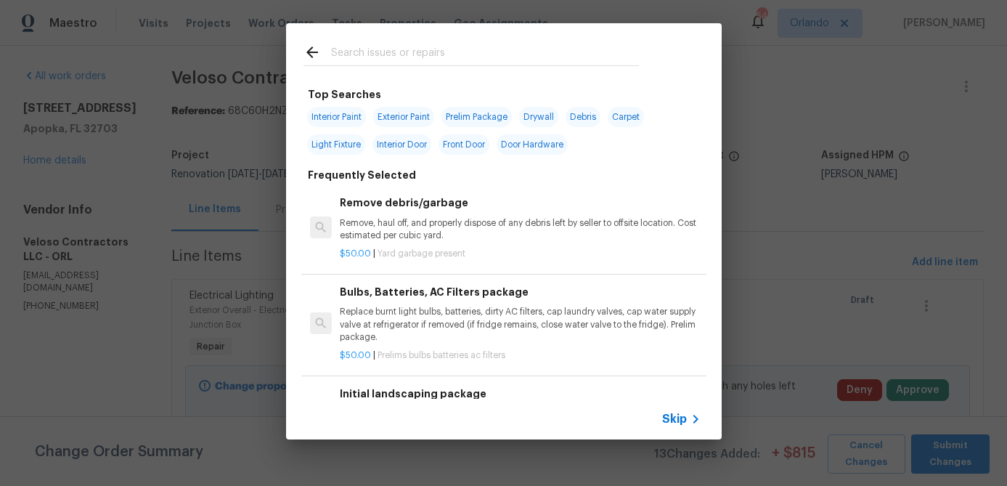
click at [409, 52] on input "text" at bounding box center [485, 55] width 308 height 22
click at [401, 114] on span "Exterior Paint" at bounding box center [403, 117] width 61 height 20
type input "Exterior Paint"
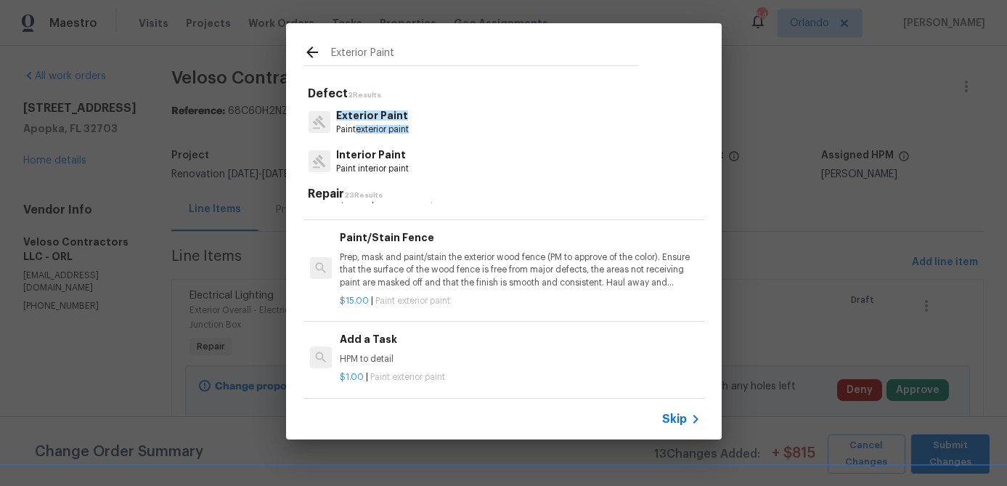
scroll to position [401, 0]
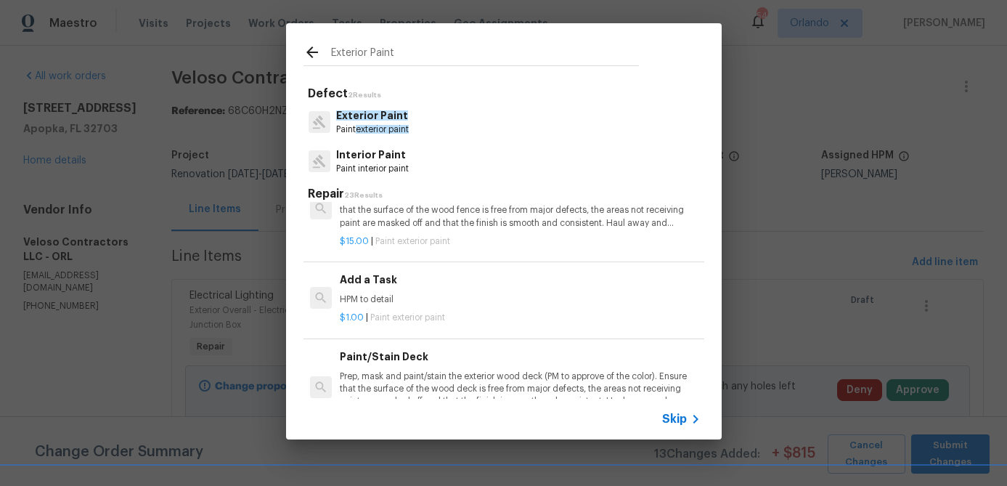
click at [408, 291] on div "Add a Task HPM to detail" at bounding box center [520, 289] width 360 height 35
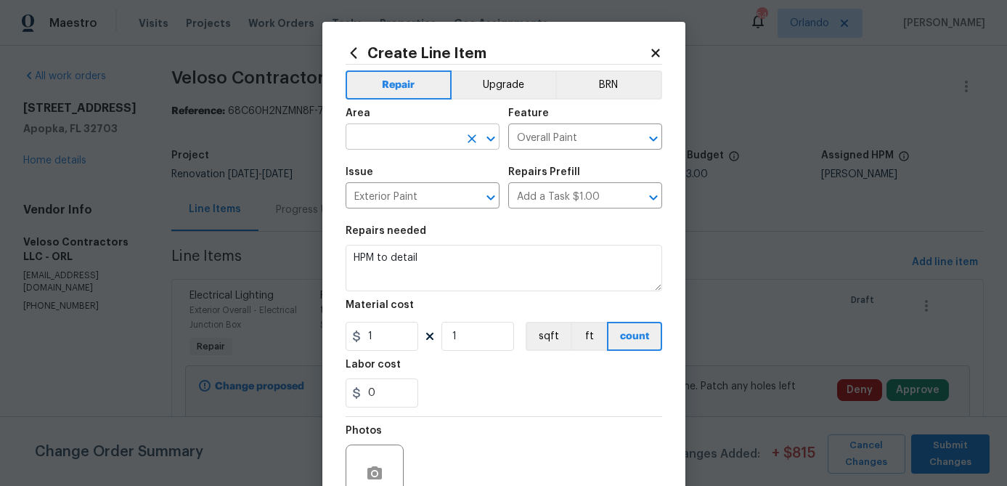
click at [433, 141] on input "text" at bounding box center [402, 138] width 113 height 23
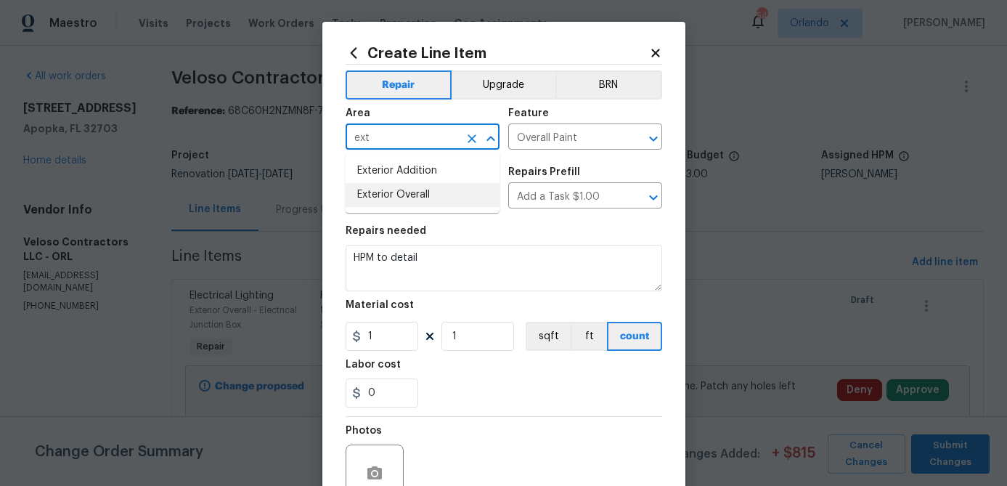
click at [415, 200] on li "Exterior Overall" at bounding box center [423, 195] width 154 height 24
type input "Exterior Overall"
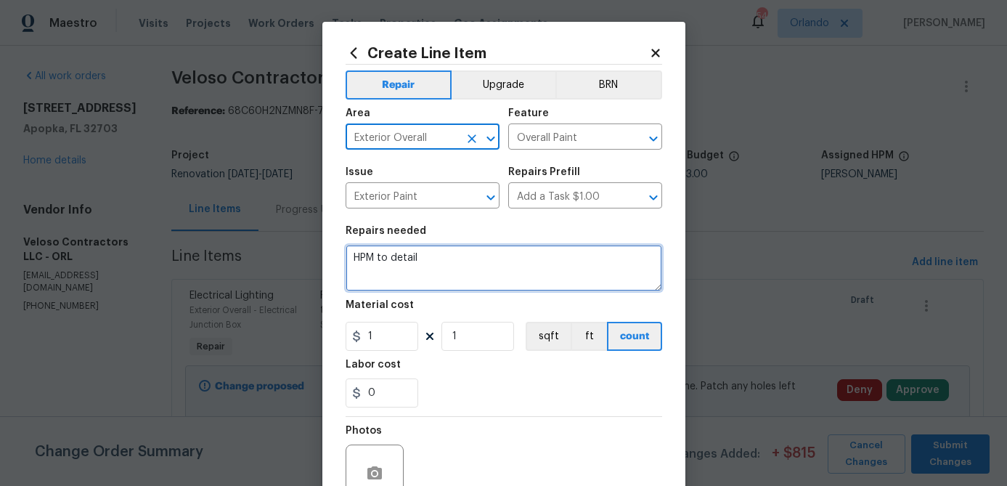
click at [420, 254] on textarea "HPM to detail" at bounding box center [504, 268] width 317 height 46
click at [420, 255] on textarea "HPM to detail" at bounding box center [504, 268] width 317 height 46
type textarea "c"
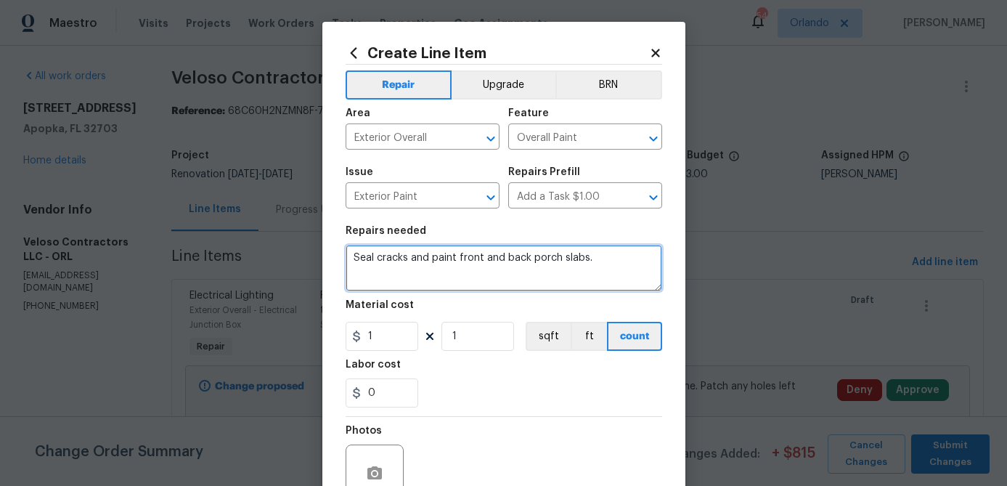
type textarea "Seal cracks and paint front and back porch slabs."
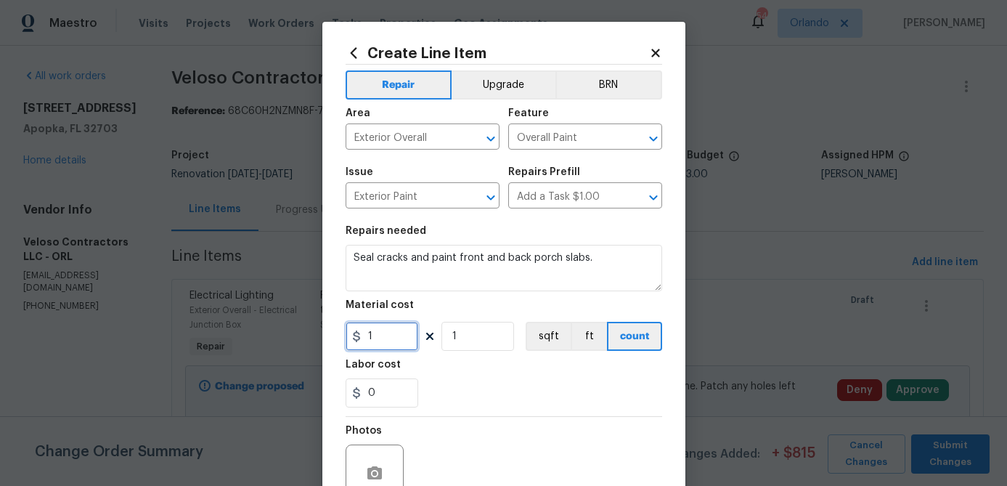
click at [393, 339] on input "1" at bounding box center [382, 336] width 73 height 29
type input "250"
click at [478, 338] on input "1" at bounding box center [477, 336] width 73 height 29
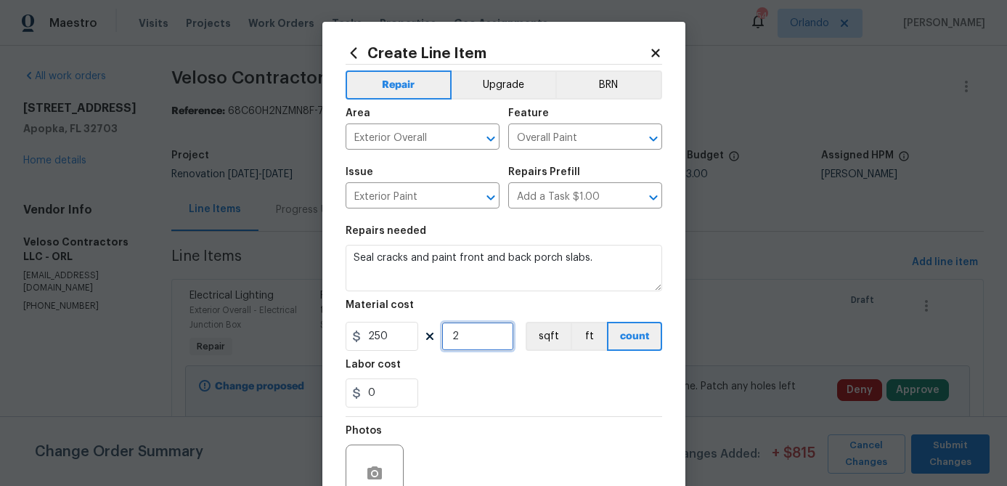
type input "2"
click at [502, 390] on div "0" at bounding box center [504, 392] width 317 height 29
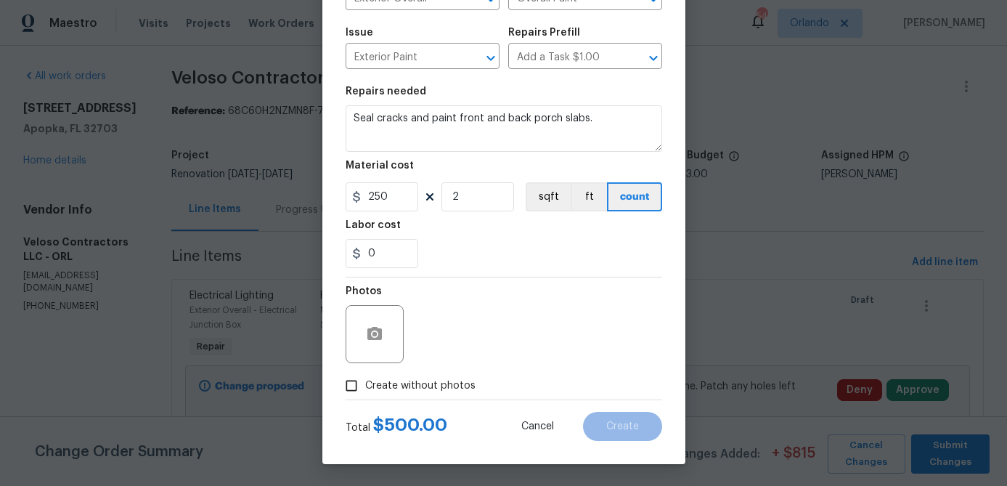
click at [419, 384] on span "Create without photos" at bounding box center [420, 385] width 110 height 15
click at [365, 384] on input "Create without photos" at bounding box center [352, 386] width 28 height 28
checkbox input "true"
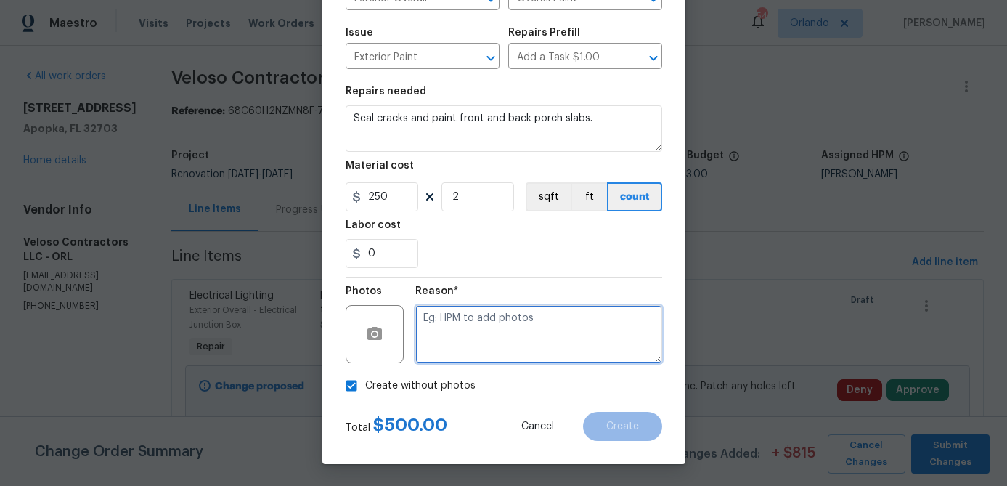
click at [536, 317] on textarea at bounding box center [538, 334] width 247 height 58
type textarea "hpm to add"
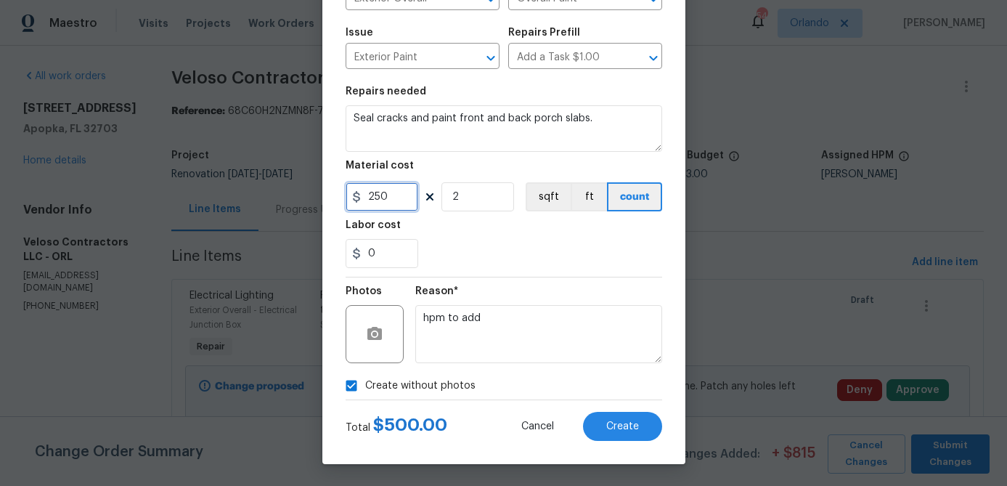
click at [397, 200] on input "250" at bounding box center [382, 196] width 73 height 29
type input "200"
click at [604, 272] on section "Repairs needed Seal cracks and paint front and back porch slabs. Material cost …" at bounding box center [504, 177] width 317 height 199
click at [635, 436] on button "Create" at bounding box center [622, 426] width 79 height 29
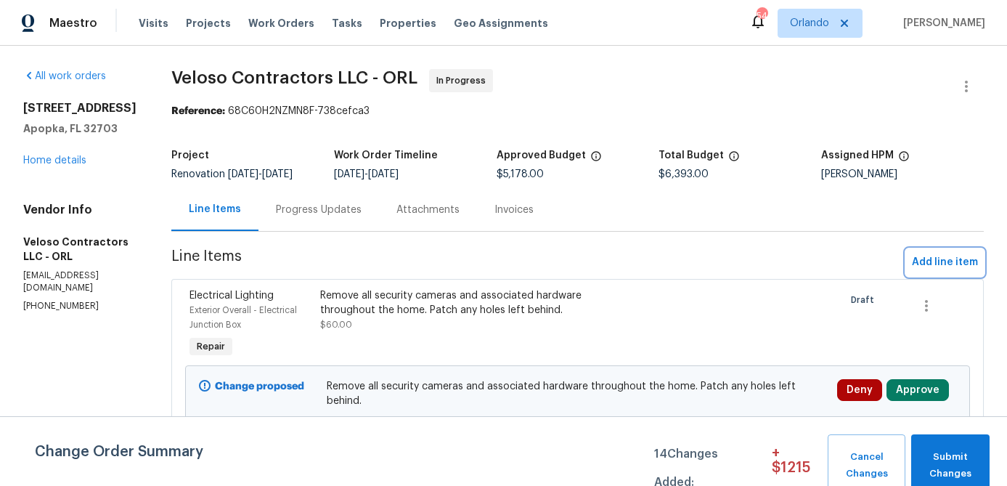
click at [922, 272] on span "Add line item" at bounding box center [945, 262] width 66 height 18
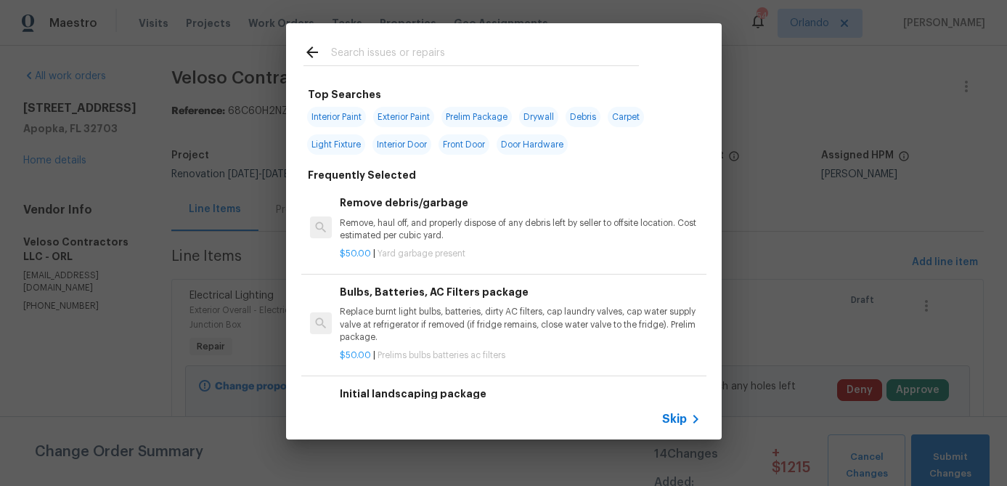
click at [415, 65] on input "text" at bounding box center [485, 55] width 308 height 22
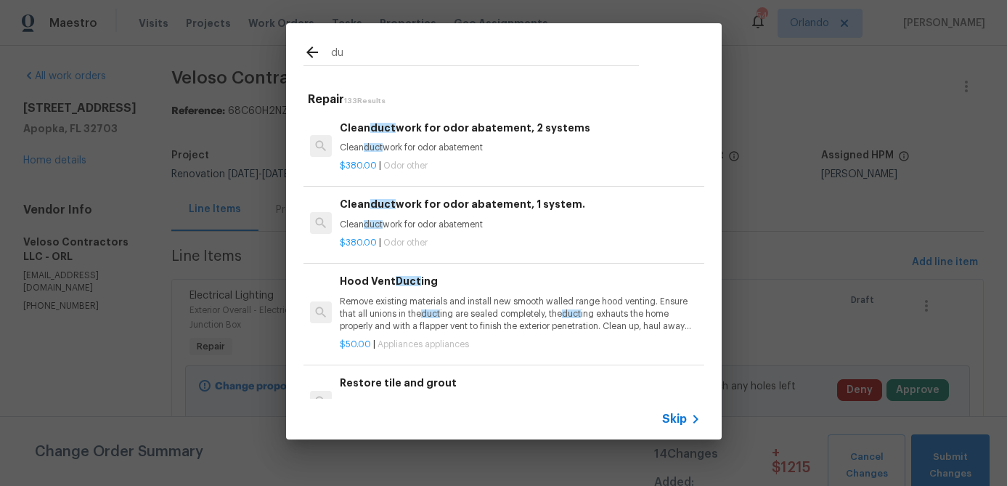
type input "d"
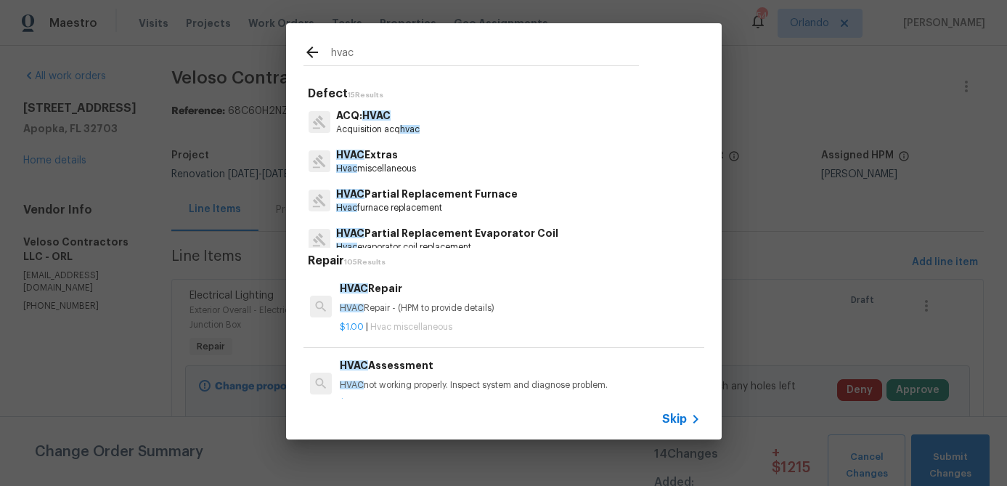
type input "hvac"
click at [412, 163] on p "Hvac miscellaneous" at bounding box center [376, 169] width 80 height 12
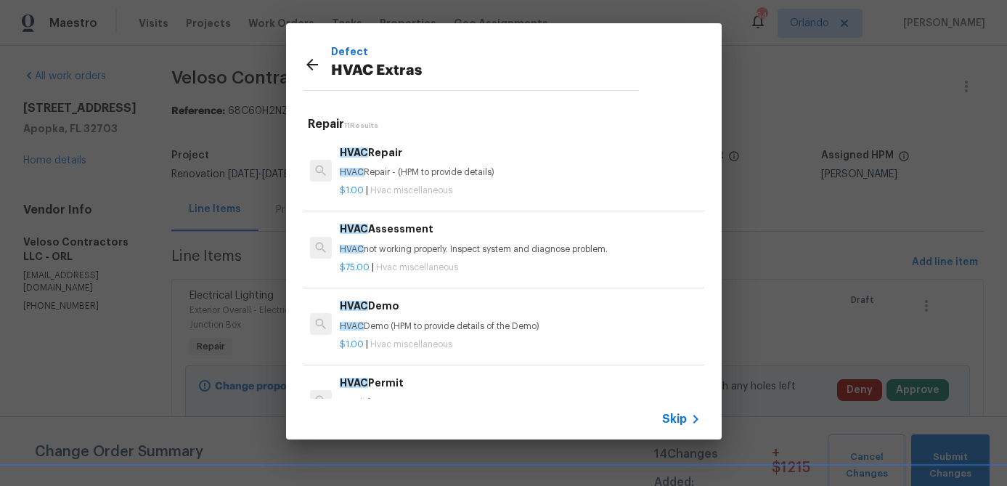
click at [396, 160] on h6 "HVAC Repair" at bounding box center [520, 152] width 360 height 16
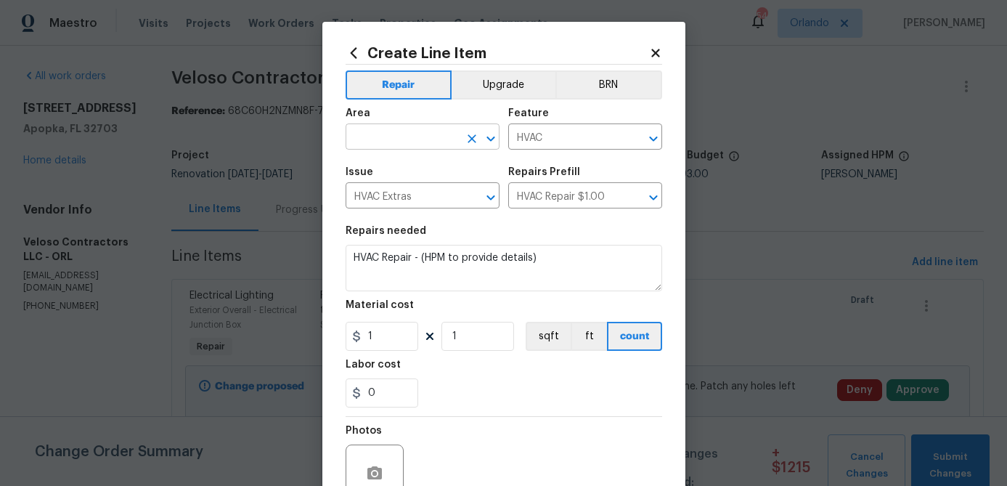
click at [409, 143] on input "text" at bounding box center [402, 138] width 113 height 23
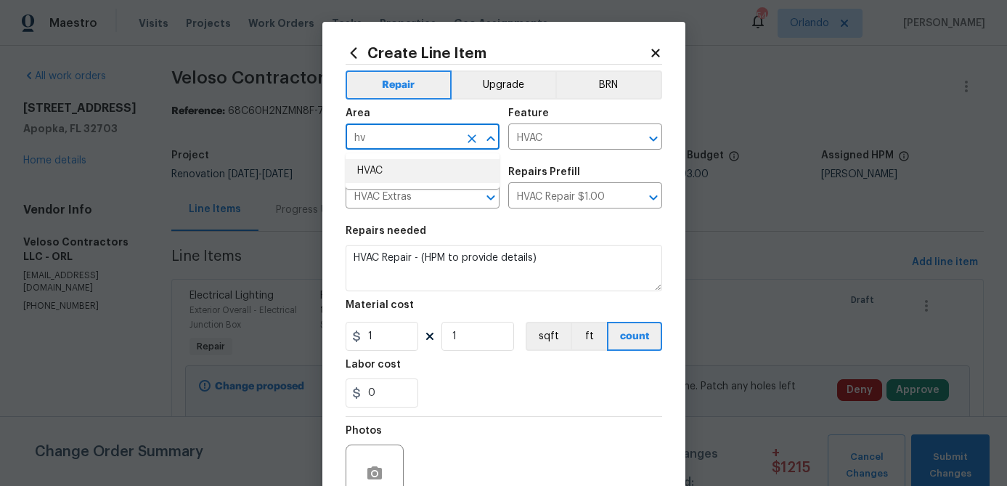
click at [401, 163] on li "HVAC" at bounding box center [423, 171] width 154 height 24
type input "HVAC"
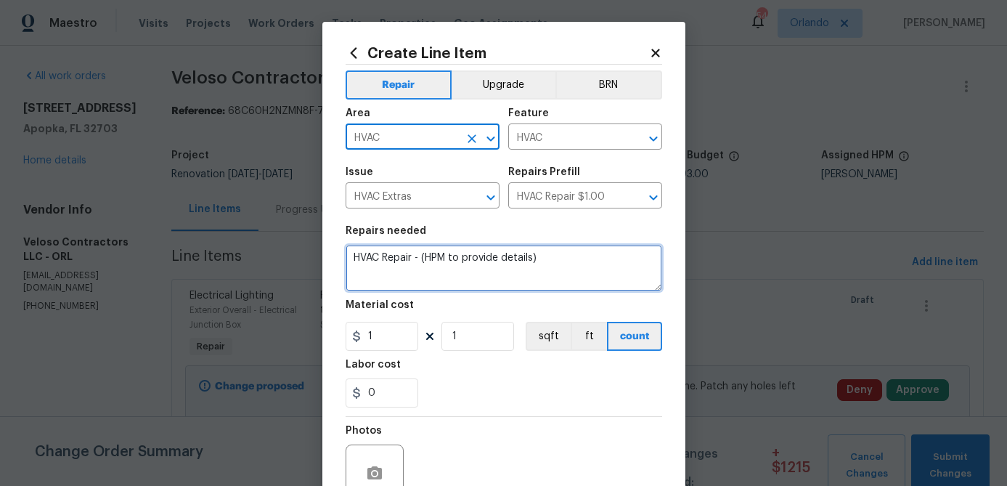
click at [428, 264] on textarea "HVAC Repair - (HPM to provide details)" at bounding box center [504, 268] width 317 height 46
click at [574, 253] on textarea "Replace damaged insulation cover on air condensor." at bounding box center [504, 268] width 317 height 46
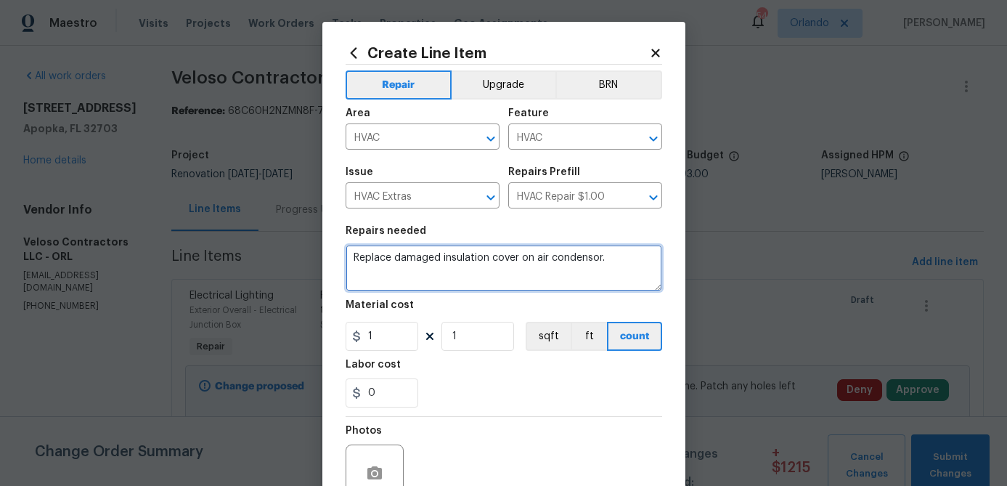
click at [565, 264] on textarea "Replace damaged insulation cover on air condensor." at bounding box center [504, 268] width 317 height 46
click at [579, 258] on textarea "Replace damaged insulation cover on air condensor." at bounding box center [504, 268] width 317 height 46
click at [588, 275] on textarea "Replace damaged insulation cover on air condensor." at bounding box center [504, 268] width 317 height 46
click at [619, 258] on textarea "Replace damaged insulation cover on air condensor." at bounding box center [504, 268] width 317 height 46
click at [599, 260] on textarea "Replace damaged insulation cover on air condensor." at bounding box center [504, 268] width 317 height 46
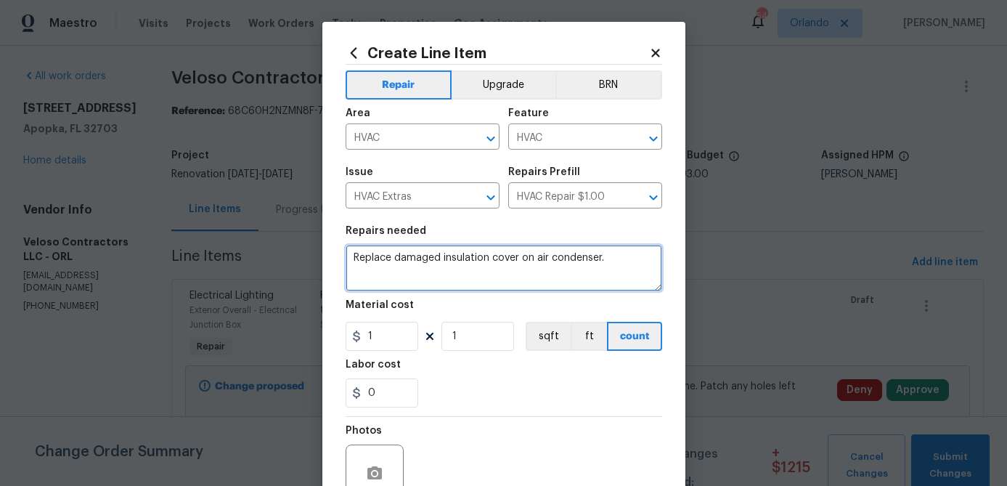
click at [629, 251] on textarea "Replace damaged insulation cover on air condenser." at bounding box center [504, 268] width 317 height 46
click at [516, 260] on textarea "Replace damaged insulation cover on air condenser." at bounding box center [504, 268] width 317 height 46
click at [518, 261] on textarea "Replace damaged insulation on air condenser." at bounding box center [504, 268] width 317 height 46
click at [491, 261] on textarea "Replace damaged insulation on AC condenser." at bounding box center [504, 268] width 317 height 46
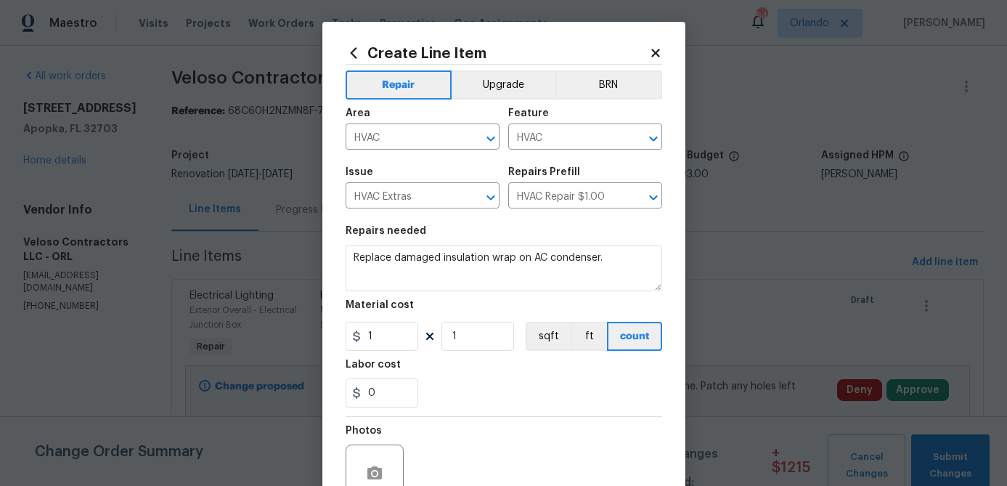
click at [473, 309] on div "Material cost" at bounding box center [504, 309] width 317 height 19
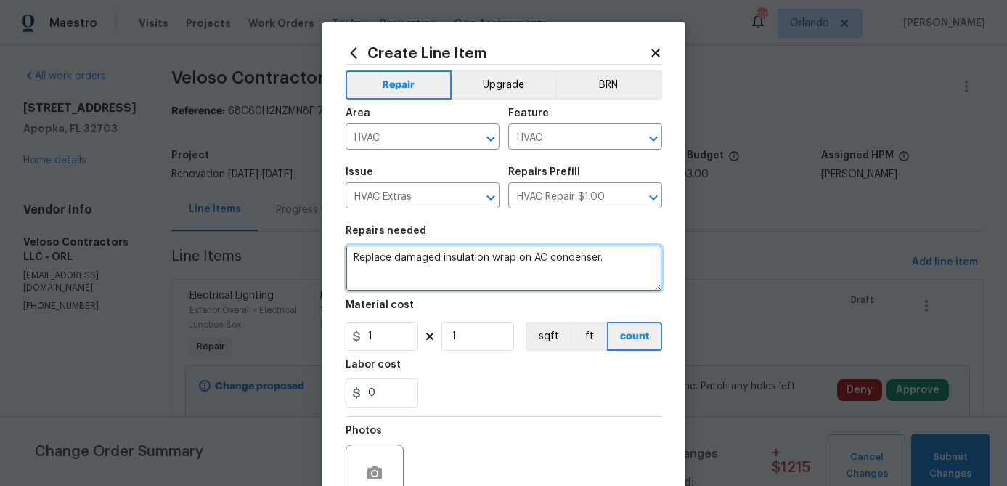
click at [627, 259] on textarea "Replace damaged insulation wrap on AC condenser." at bounding box center [504, 268] width 317 height 46
type textarea "Replace damaged insulation wrap on AC condenser coolant line."
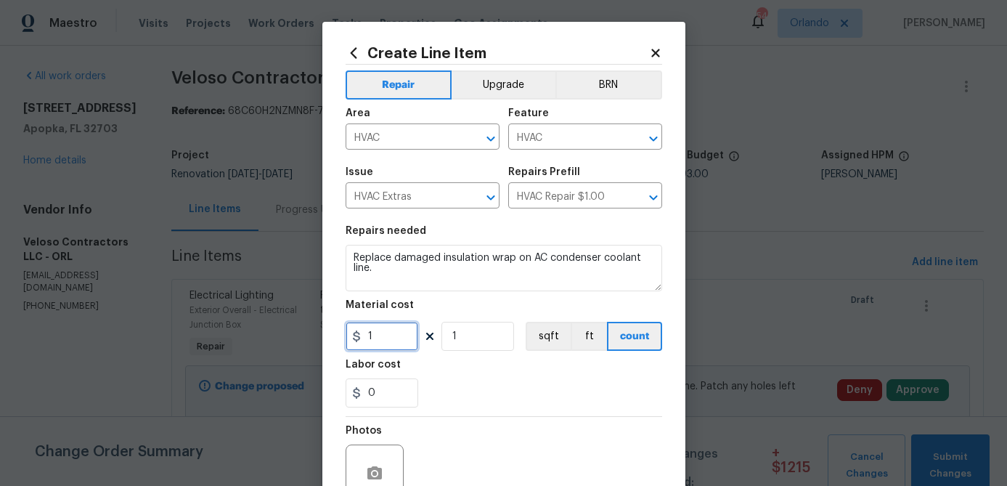
click at [386, 338] on input "1" at bounding box center [382, 336] width 73 height 29
click at [386, 339] on input "1" at bounding box center [382, 336] width 73 height 29
type input "25"
click at [466, 389] on div "0" at bounding box center [504, 392] width 317 height 29
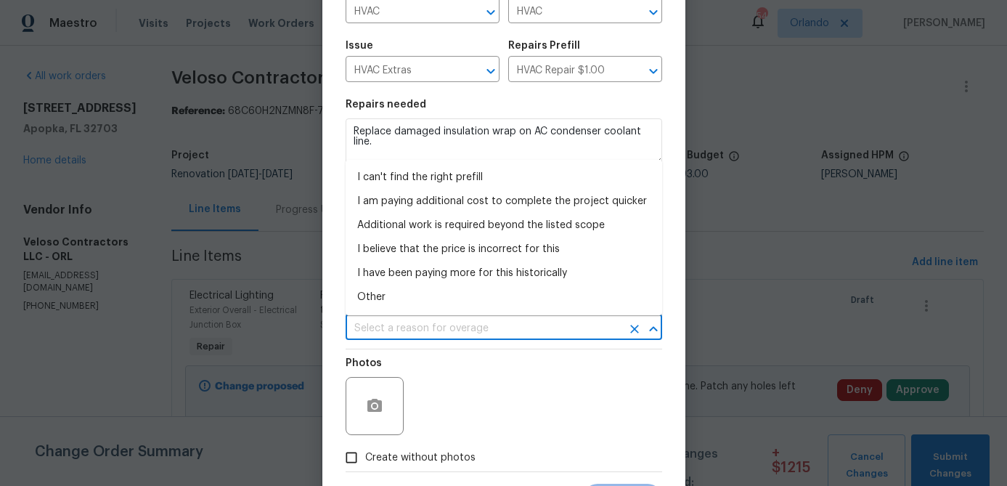
click at [489, 325] on input "text" at bounding box center [484, 328] width 276 height 23
click at [459, 174] on li "I can't find the right prefill" at bounding box center [504, 178] width 317 height 24
type input "I can't find the right prefill"
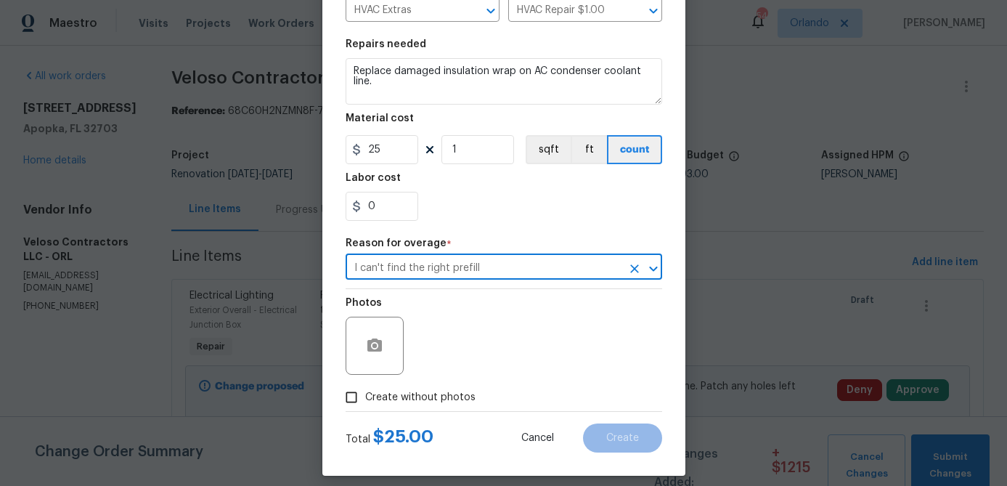
scroll to position [199, 0]
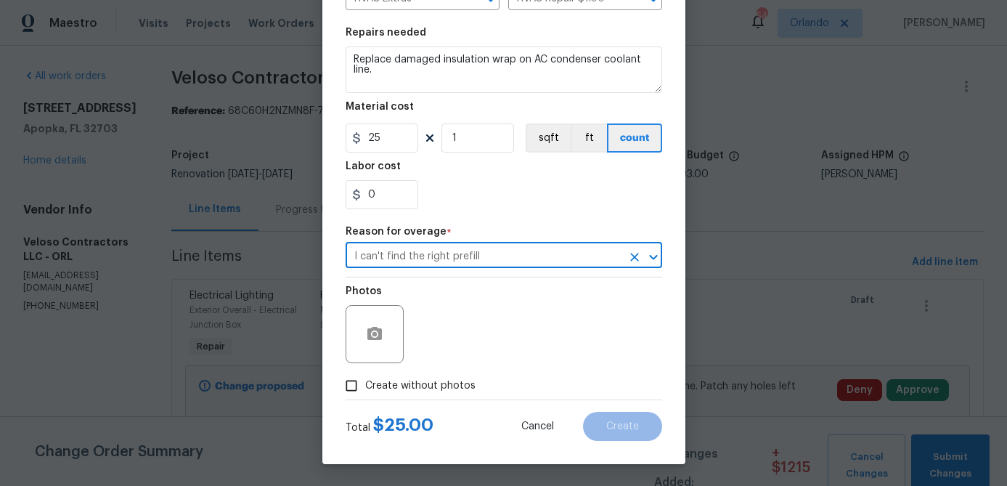
click at [457, 380] on span "Create without photos" at bounding box center [420, 385] width 110 height 15
click at [365, 380] on input "Create without photos" at bounding box center [352, 386] width 28 height 28
checkbox input "true"
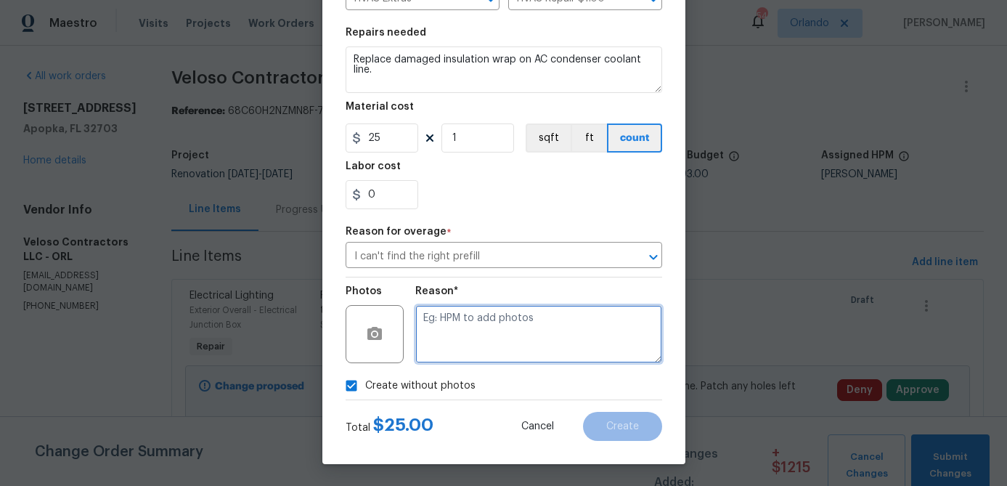
click at [503, 352] on textarea at bounding box center [538, 334] width 247 height 58
type textarea "hpm to add"
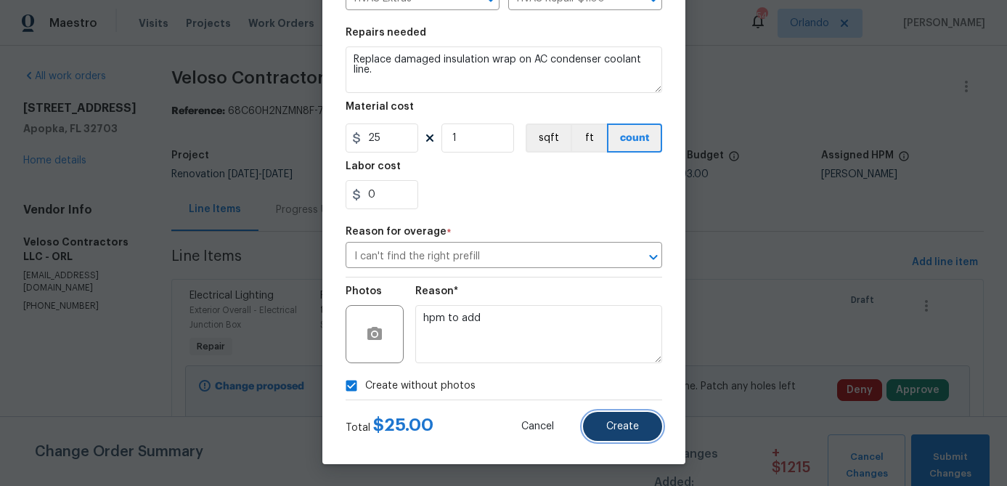
click at [619, 423] on span "Create" at bounding box center [622, 426] width 33 height 11
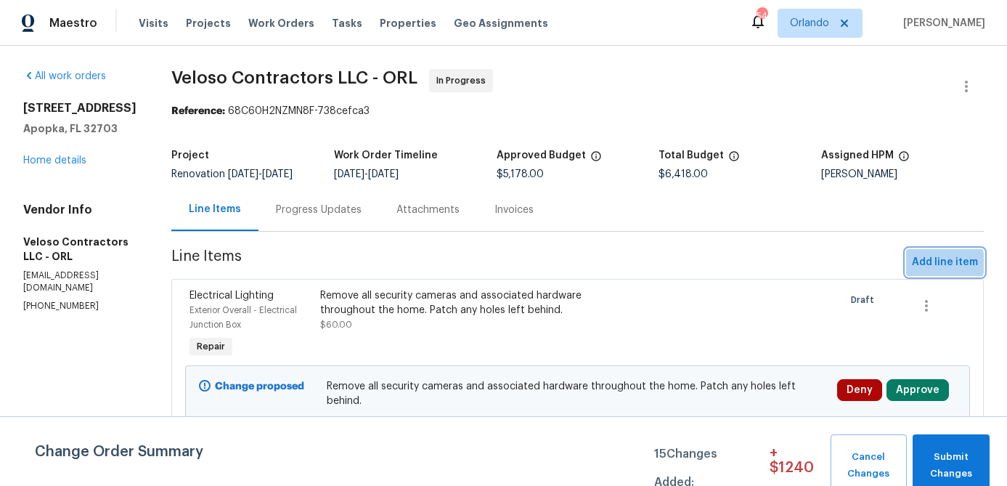
click at [931, 272] on span "Add line item" at bounding box center [945, 262] width 66 height 18
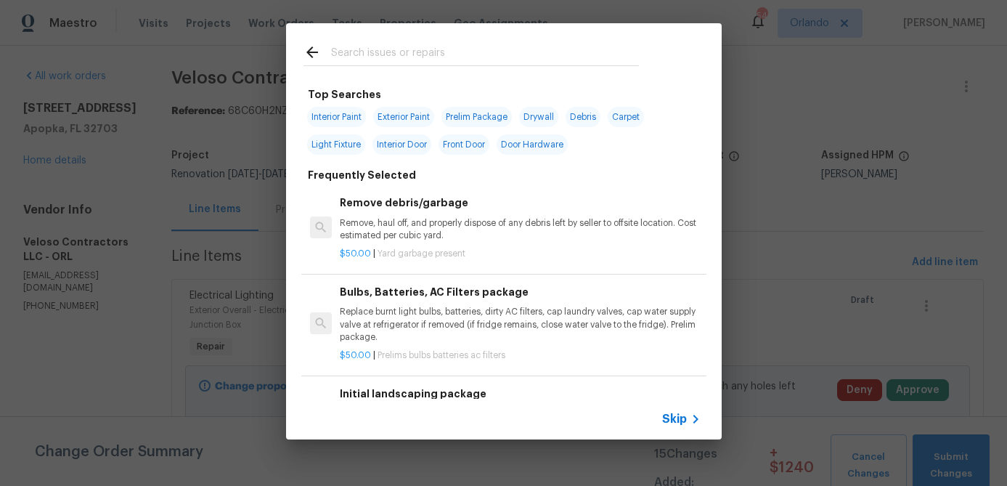
click at [356, 115] on span "Interior Paint" at bounding box center [336, 117] width 59 height 20
type input "Interior Paint"
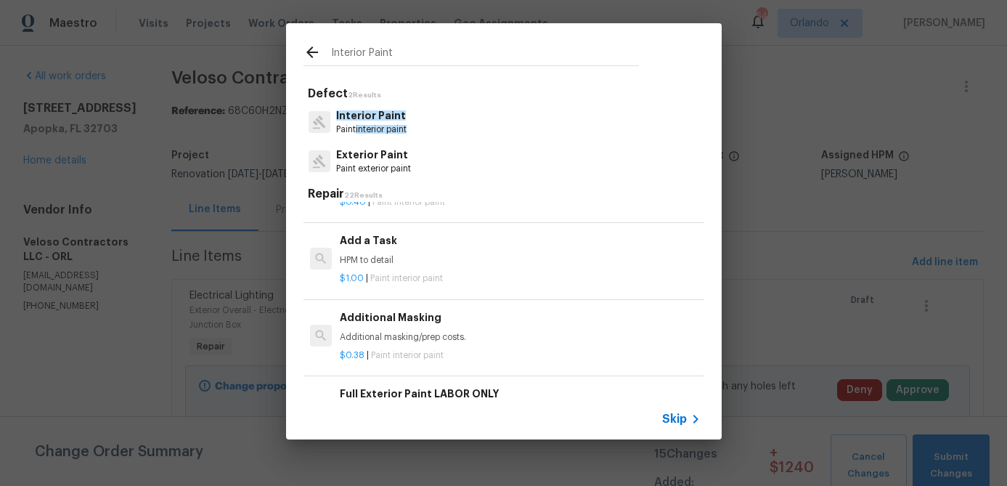
scroll to position [453, 0]
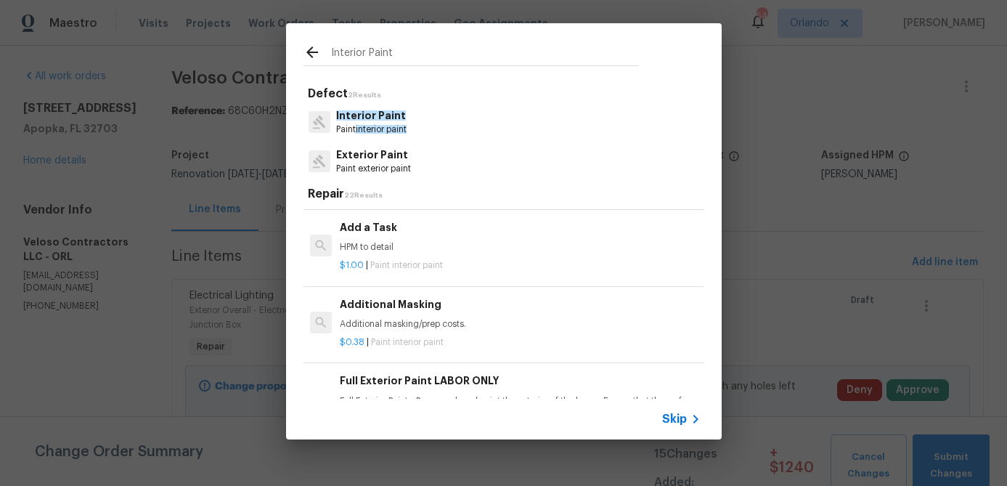
click at [439, 237] on div "Add a Task HPM to detail" at bounding box center [520, 236] width 360 height 35
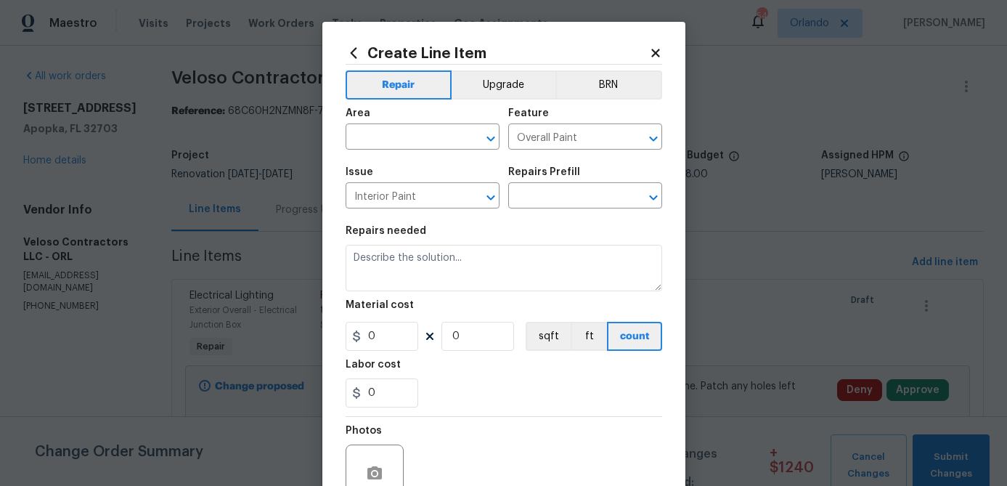
type textarea "HPM to detail"
type input "1"
type input "Add a Task $1.00"
type input "1"
click at [434, 131] on input "text" at bounding box center [402, 138] width 113 height 23
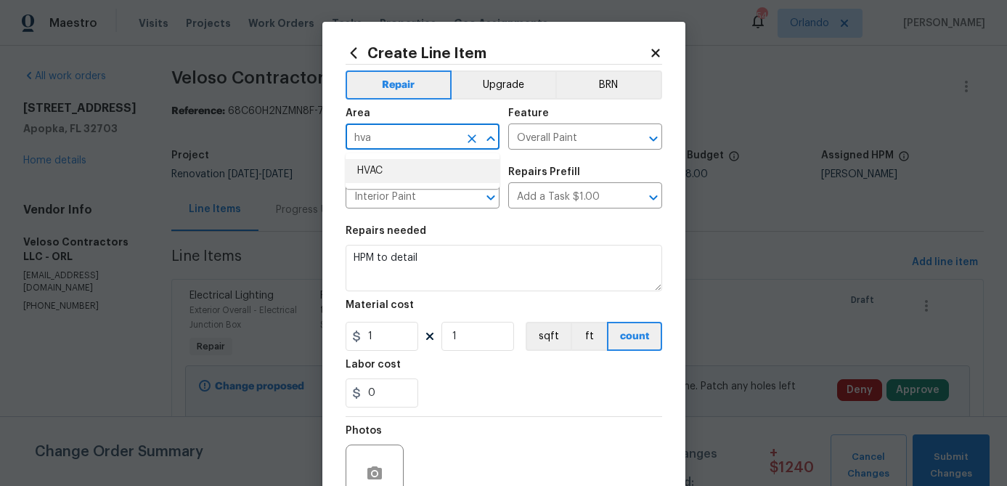
click at [387, 181] on li "HVAC" at bounding box center [423, 171] width 154 height 24
type input "HVAC"
click at [399, 244] on div "Repairs needed" at bounding box center [504, 235] width 317 height 19
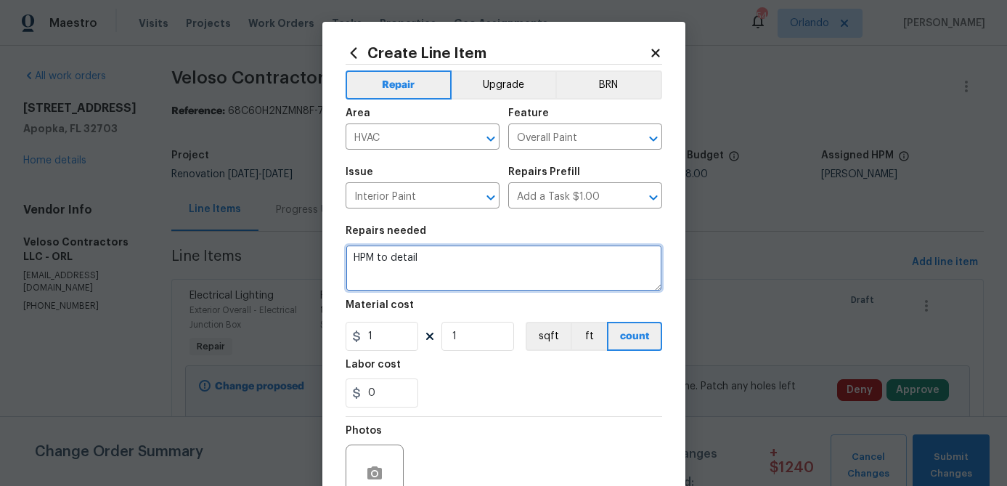
click at [393, 258] on textarea "HPM to detail" at bounding box center [504, 268] width 317 height 46
click at [392, 258] on textarea "HPM to detail" at bounding box center [504, 268] width 317 height 46
type textarea "Paint air handler base and plenum."
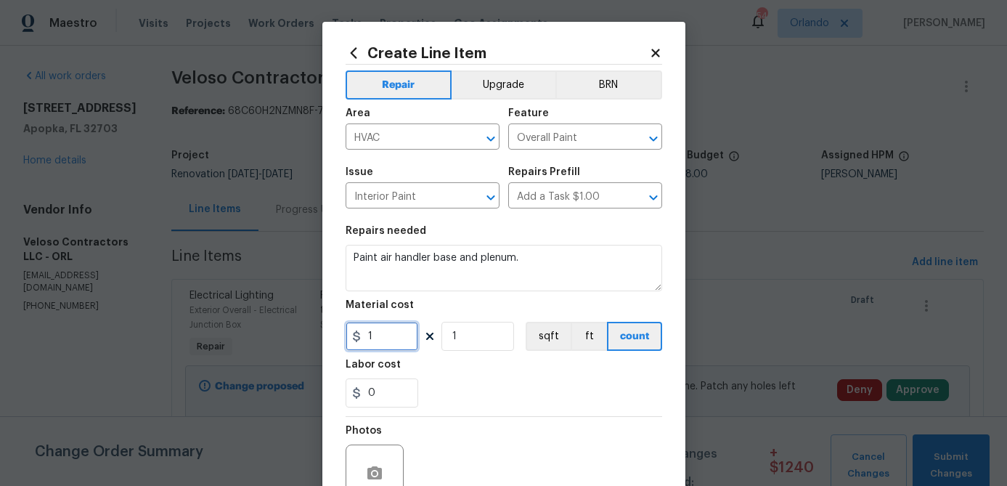
click at [380, 336] on input "1" at bounding box center [382, 336] width 73 height 29
type input "25"
click at [519, 425] on div "Photos" at bounding box center [504, 464] width 317 height 94
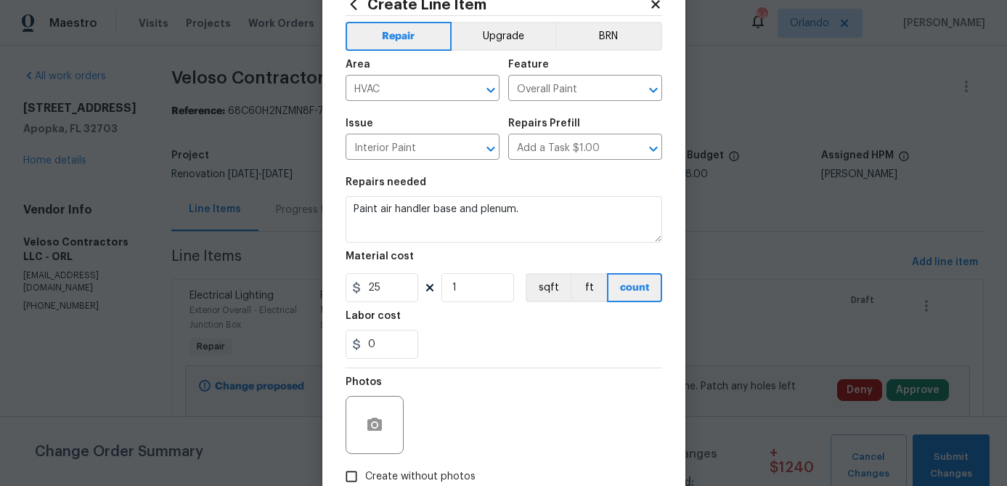
scroll to position [136, 0]
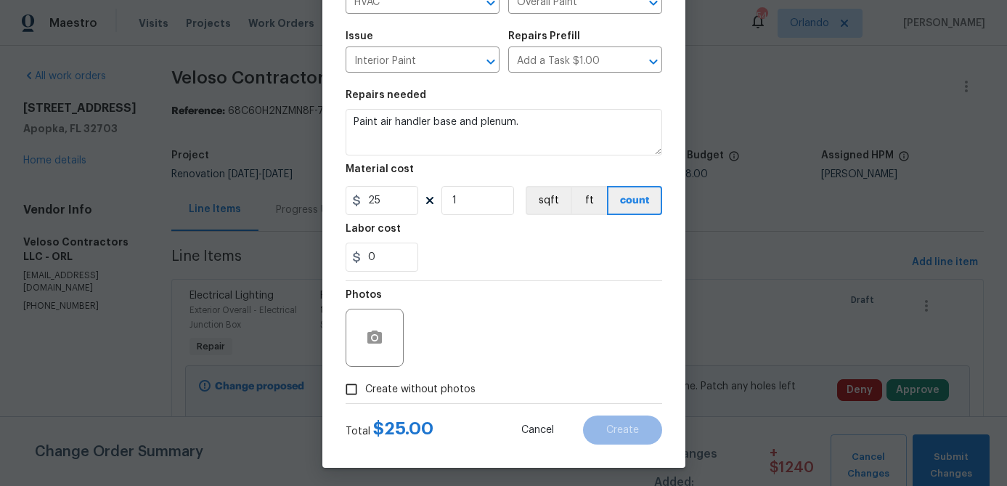
click at [449, 391] on span "Create without photos" at bounding box center [420, 389] width 110 height 15
click at [365, 391] on input "Create without photos" at bounding box center [352, 389] width 28 height 28
checkbox input "true"
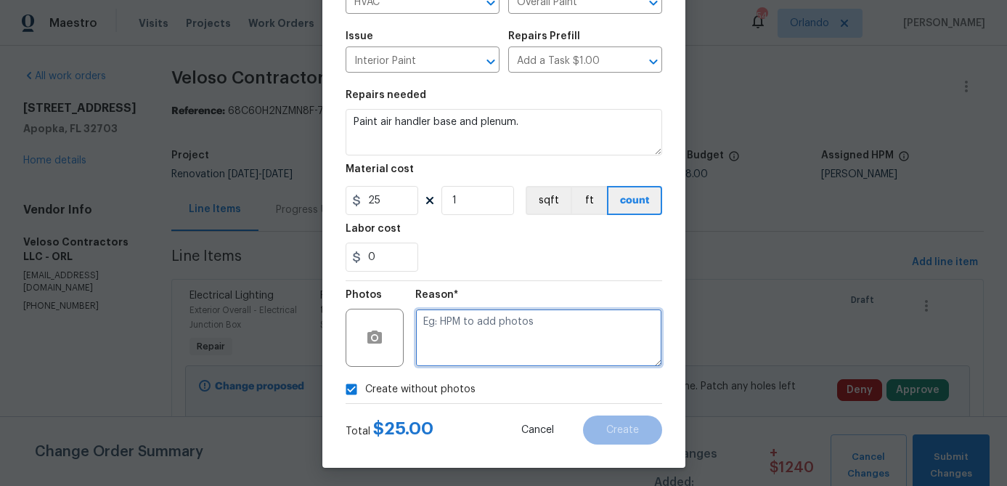
click at [503, 348] on textarea at bounding box center [538, 338] width 247 height 58
type textarea "hpm to add"
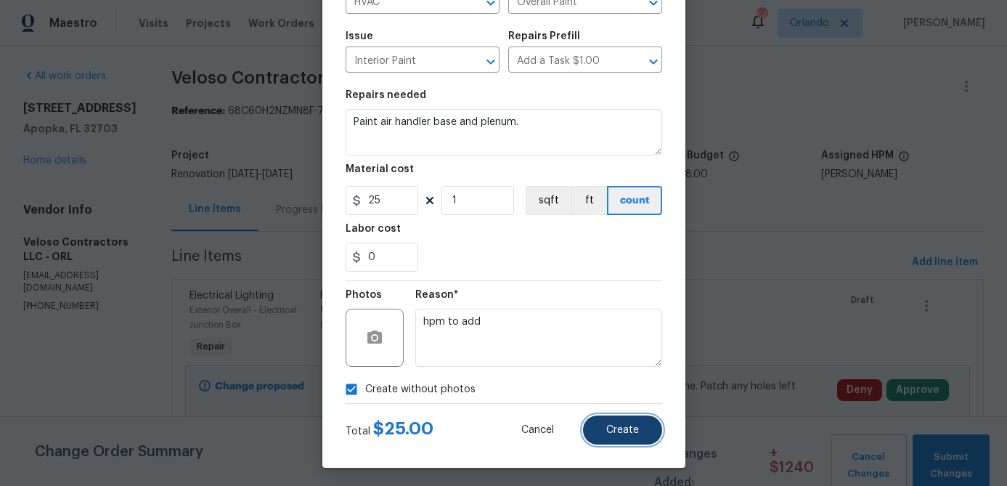
click at [622, 436] on button "Create" at bounding box center [622, 429] width 79 height 29
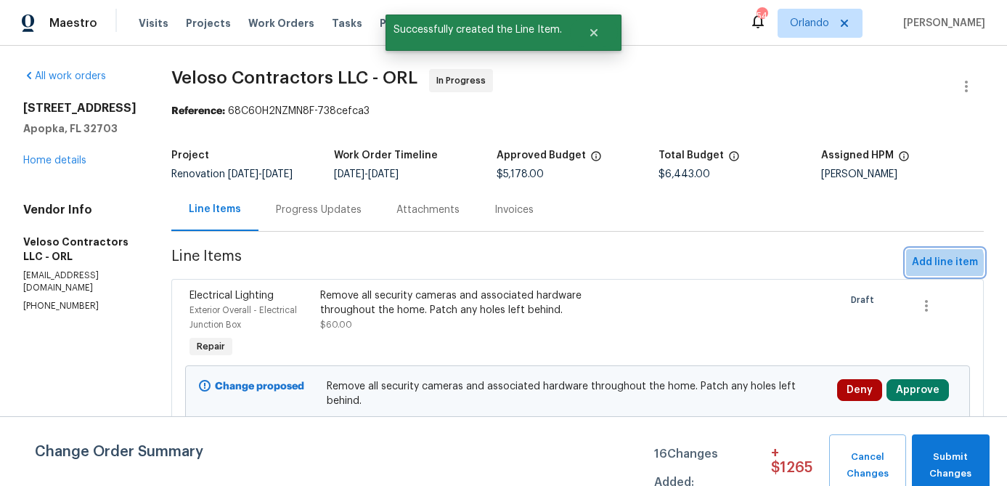
click at [939, 272] on span "Add line item" at bounding box center [945, 262] width 66 height 18
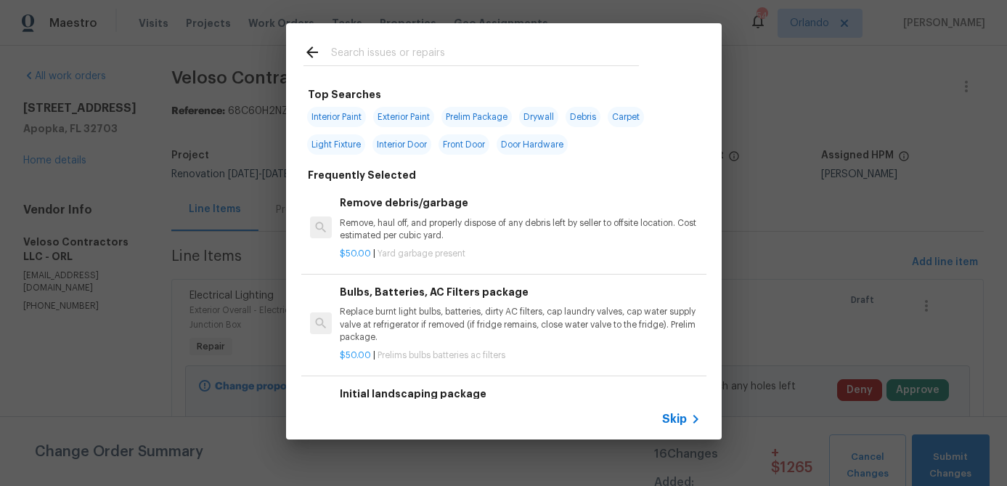
click at [378, 50] on input "text" at bounding box center [485, 55] width 308 height 22
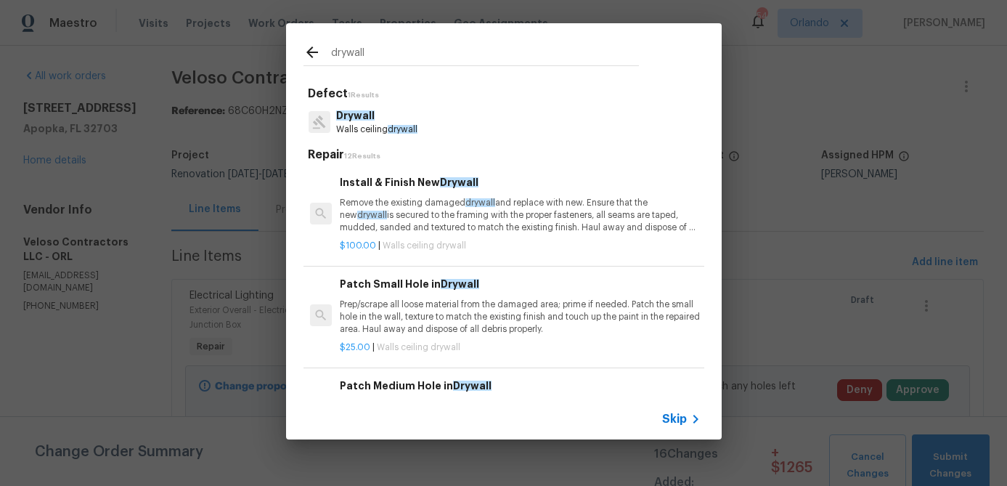
type input "drywall"
click at [412, 197] on p "Remove the existing damaged drywall and replace with new. Ensure that the new d…" at bounding box center [520, 215] width 360 height 37
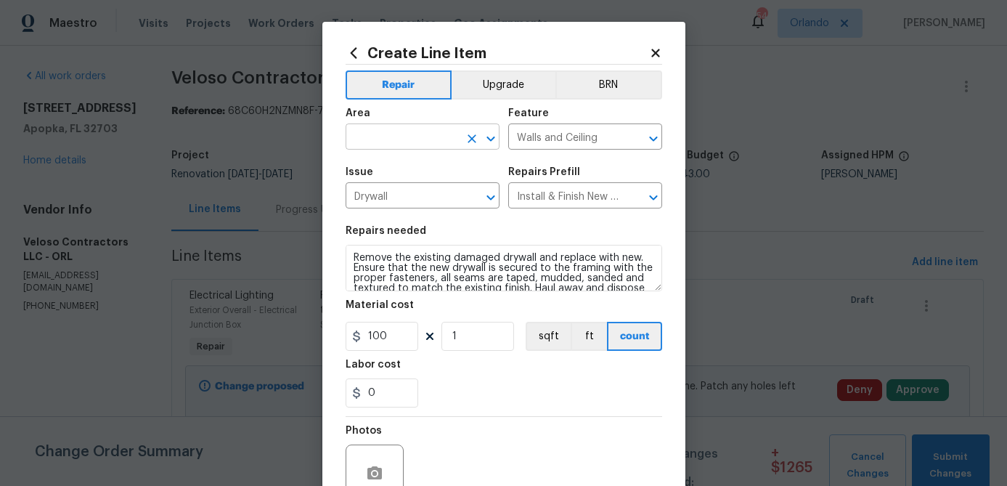
click at [425, 138] on input "text" at bounding box center [402, 138] width 113 height 23
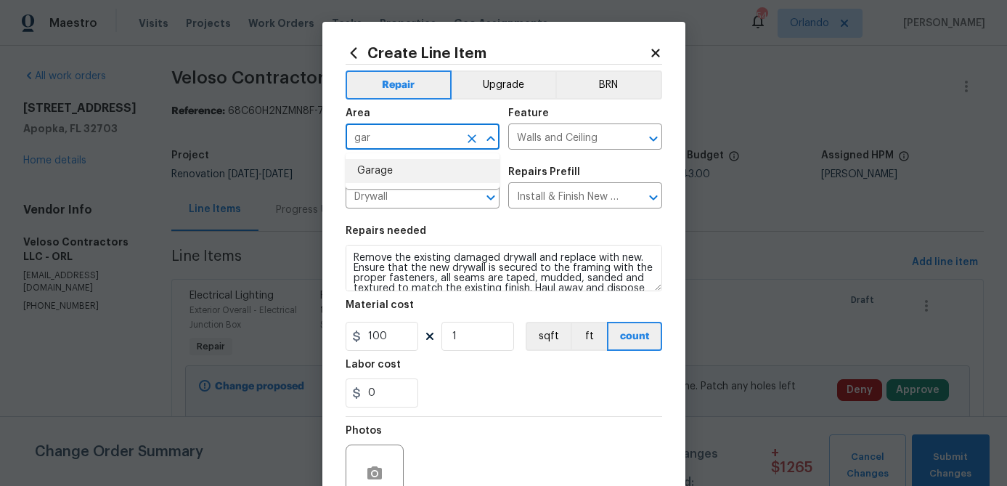
click at [412, 173] on li "Garage" at bounding box center [423, 171] width 154 height 24
type input "Garage"
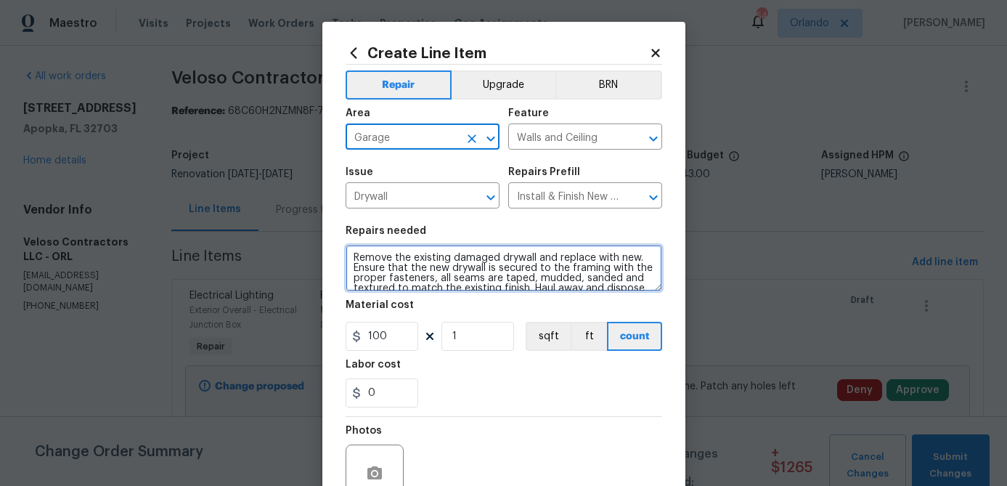
click at [435, 262] on textarea "Remove the existing damaged drywall and replace with new. Ensure that the new d…" at bounding box center [504, 268] width 317 height 46
click at [434, 262] on textarea "Remove the existing damaged drywall and replace with new. Ensure that the new d…" at bounding box center [504, 268] width 317 height 46
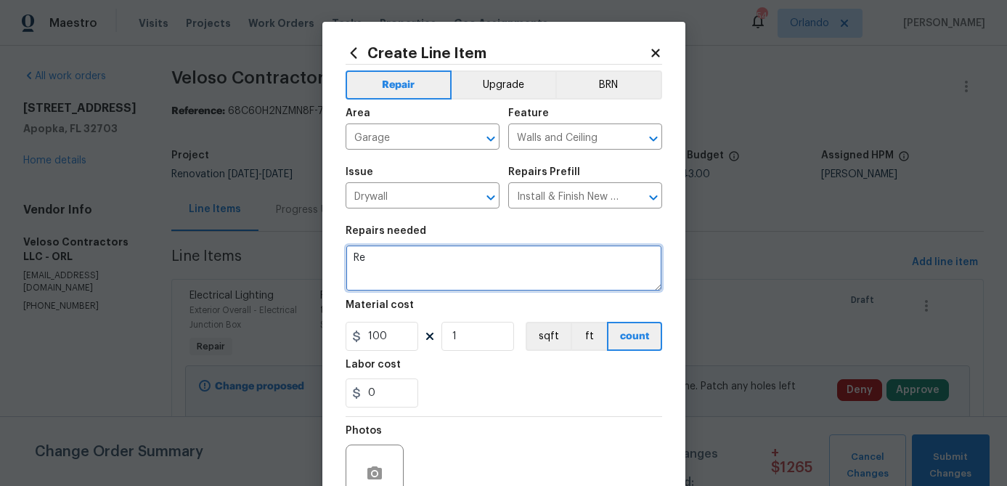
type textarea "R"
click at [354, 257] on textarea "Patch damaged drywall on wall and touch up paint same area, plus water stained …" at bounding box center [504, 268] width 317 height 46
click at [409, 272] on textarea "Garage - Patch damaged drywall on wall and touch up paint same area, plus water…" at bounding box center [504, 268] width 317 height 46
click at [487, 269] on textarea "Garage - Patch damaged drywall on wall and touch up paint same area. Seal crack…" at bounding box center [504, 268] width 317 height 46
click at [488, 274] on textarea "Garage - Patch damaged drywall on wall and touch up paint same area. Seal crack…" at bounding box center [504, 268] width 317 height 46
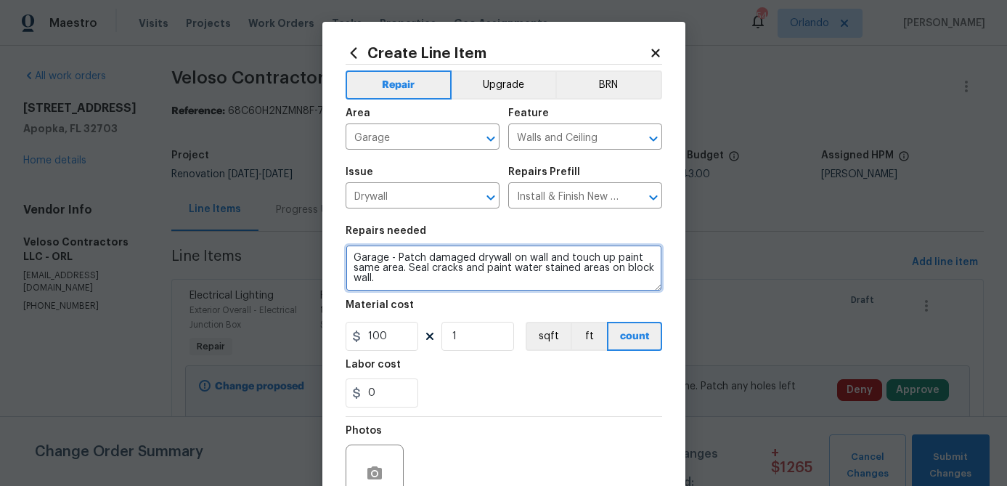
click at [482, 269] on textarea "Garage - Patch damaged drywall on wall and touch up paint same area. Seal crack…" at bounding box center [504, 268] width 317 height 46
click at [484, 269] on textarea "Garage - Patch damaged drywall on wall and touch up paint same area. Seal crack…" at bounding box center [504, 268] width 317 height 46
click at [444, 291] on textarea "Garage - Patch damaged drywall on wall and touch up paint same area. Seal crack…" at bounding box center [504, 268] width 317 height 46
type textarea "Garage - Patch damaged drywall on wall and touch up paint same area. Seal crack…"
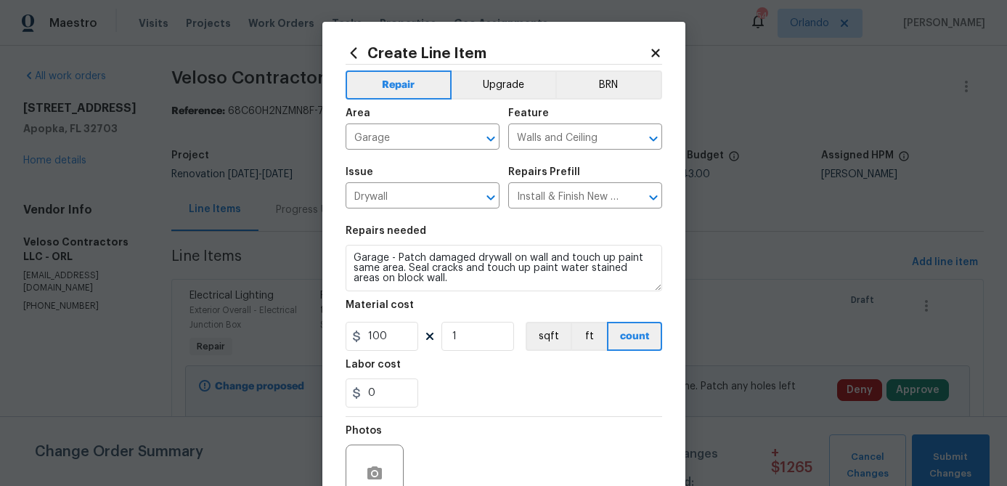
click at [486, 386] on div "0" at bounding box center [504, 392] width 317 height 29
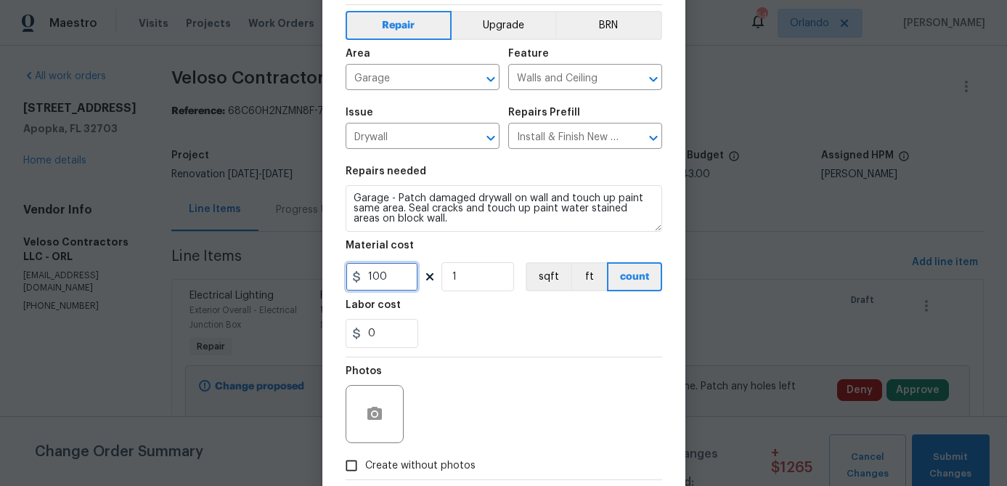
click at [397, 277] on input "100" at bounding box center [382, 276] width 73 height 29
click at [513, 322] on div "0" at bounding box center [504, 333] width 317 height 29
click at [395, 286] on input "100" at bounding box center [382, 276] width 73 height 29
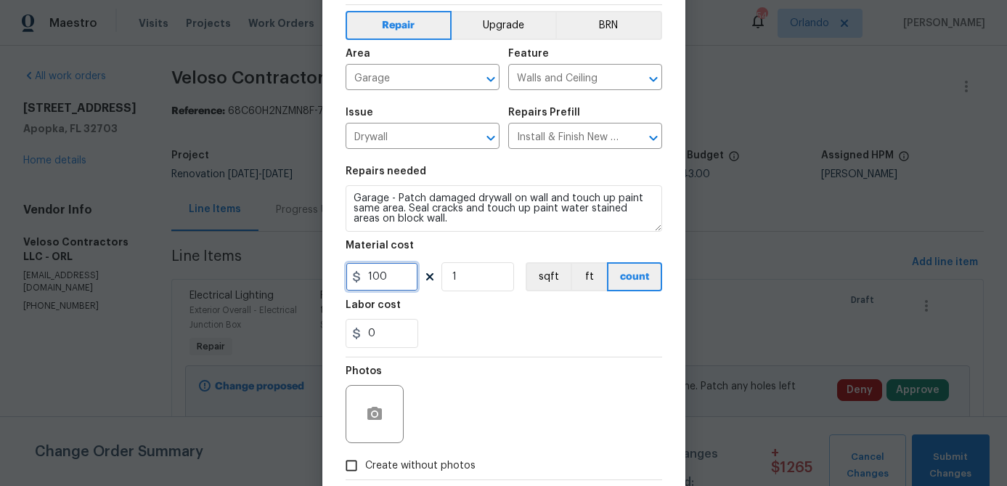
click at [395, 286] on input "100" at bounding box center [382, 276] width 73 height 29
click at [459, 348] on section "Repairs needed Garage - Patch damaged drywall on wall and touch up paint same a…" at bounding box center [504, 257] width 317 height 199
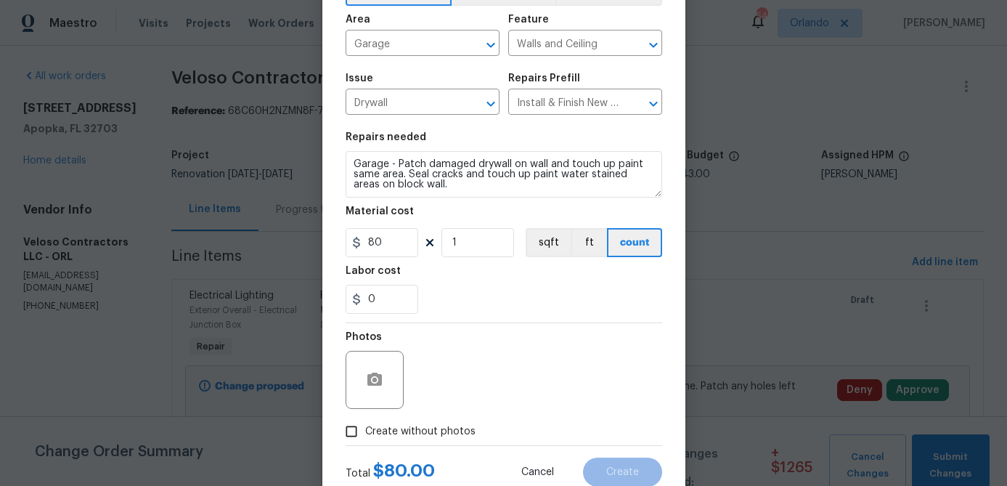
scroll to position [109, 0]
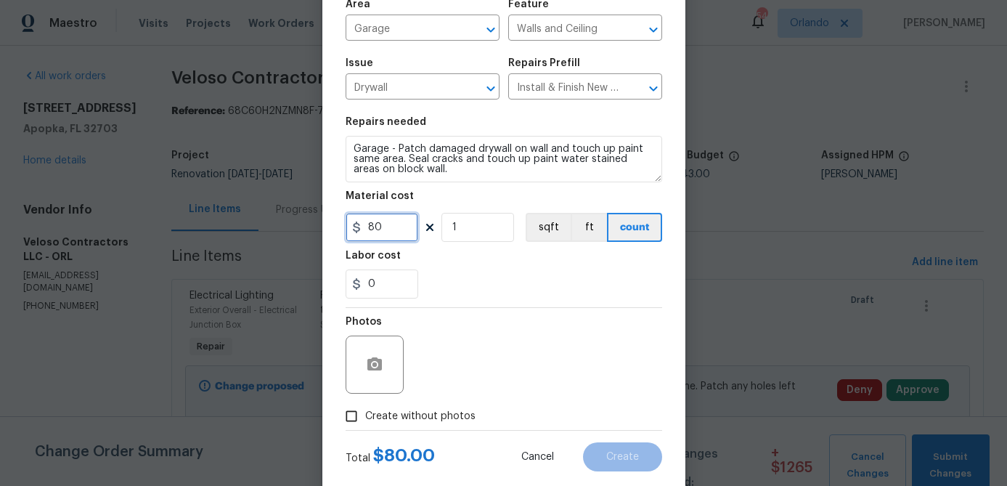
click at [401, 230] on input "80" at bounding box center [382, 227] width 73 height 29
type input "85"
click at [424, 412] on span "Create without photos" at bounding box center [420, 416] width 110 height 15
click at [365, 412] on input "Create without photos" at bounding box center [352, 416] width 28 height 28
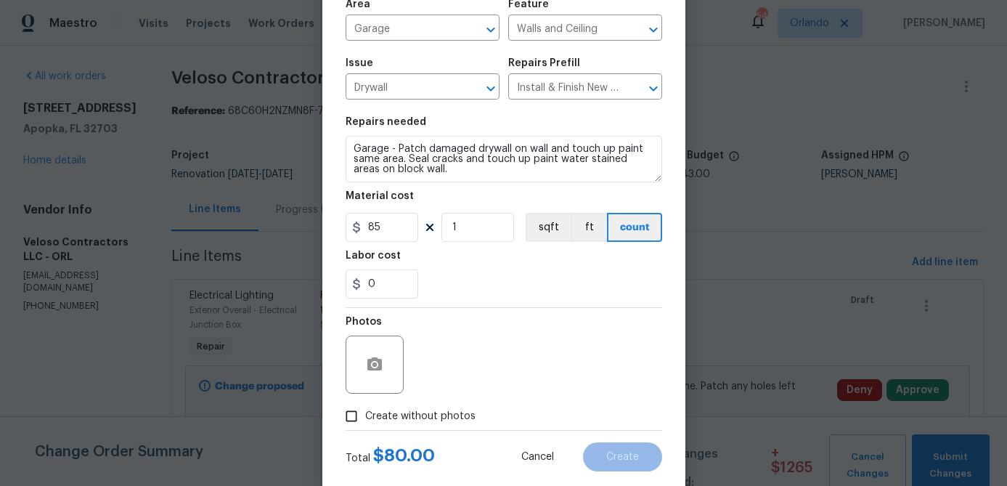
checkbox input "true"
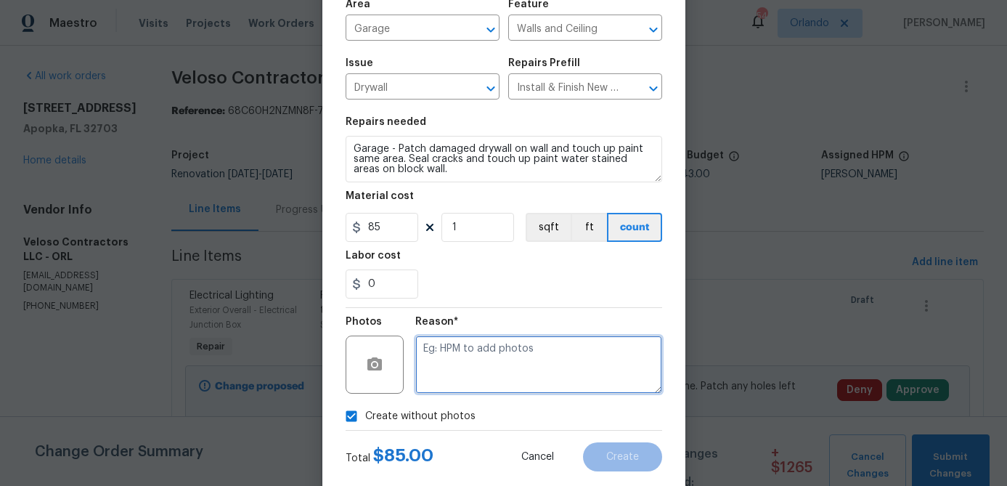
click at [468, 391] on textarea at bounding box center [538, 364] width 247 height 58
type textarea "hpm to add"
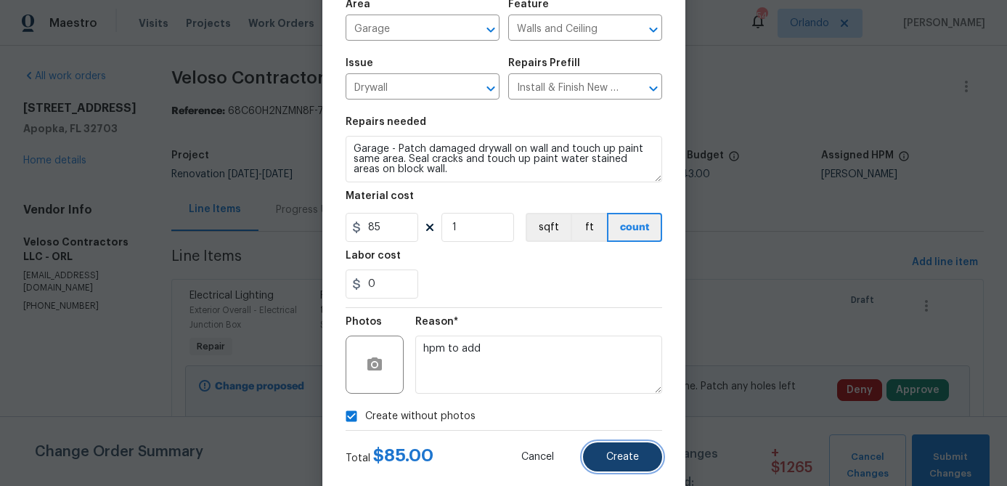
click at [637, 452] on span "Create" at bounding box center [622, 457] width 33 height 11
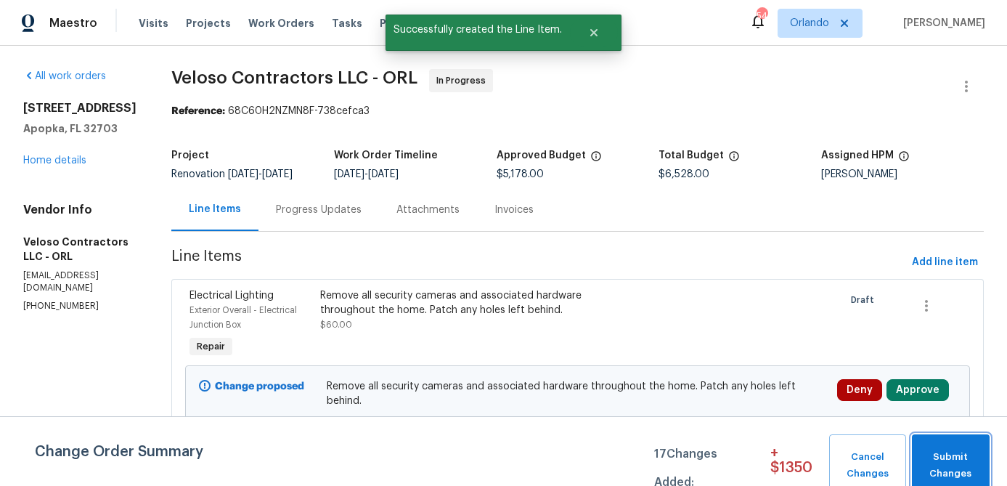
click at [949, 457] on span "Submit Changes" at bounding box center [950, 465] width 63 height 33
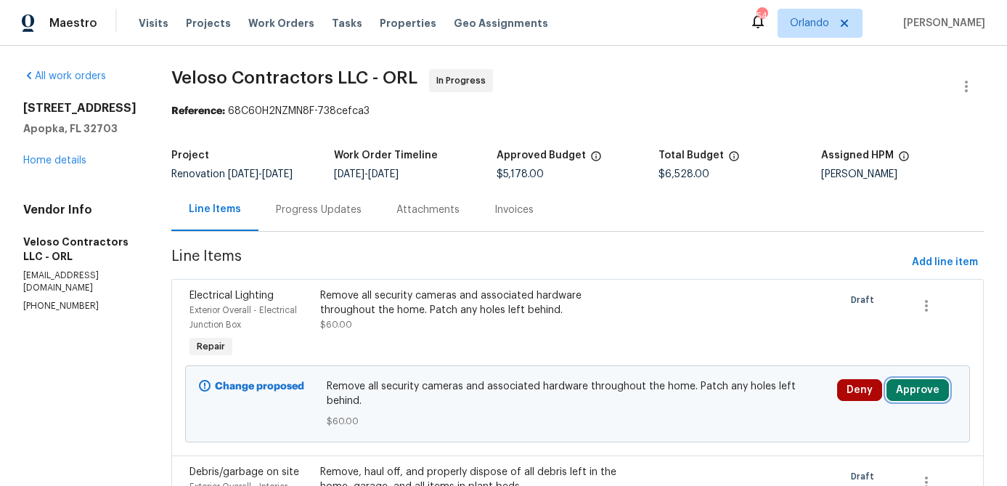
click at [932, 401] on button "Approve" at bounding box center [917, 390] width 62 height 22
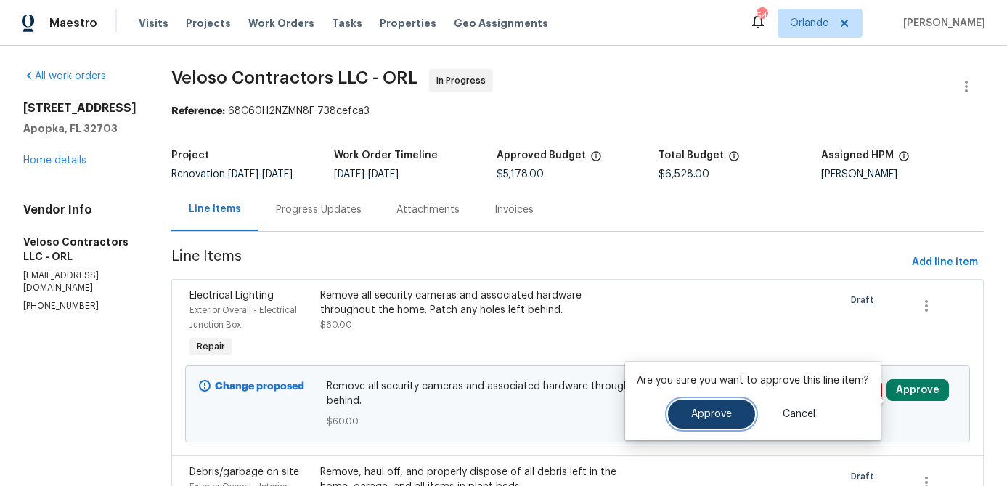
click at [745, 417] on button "Approve" at bounding box center [711, 413] width 87 height 29
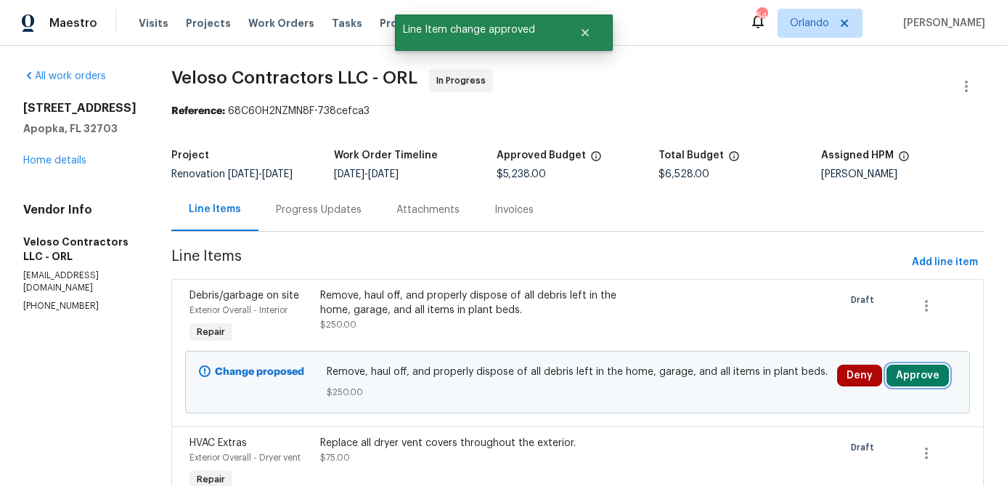
click at [915, 386] on button "Approve" at bounding box center [917, 375] width 62 height 22
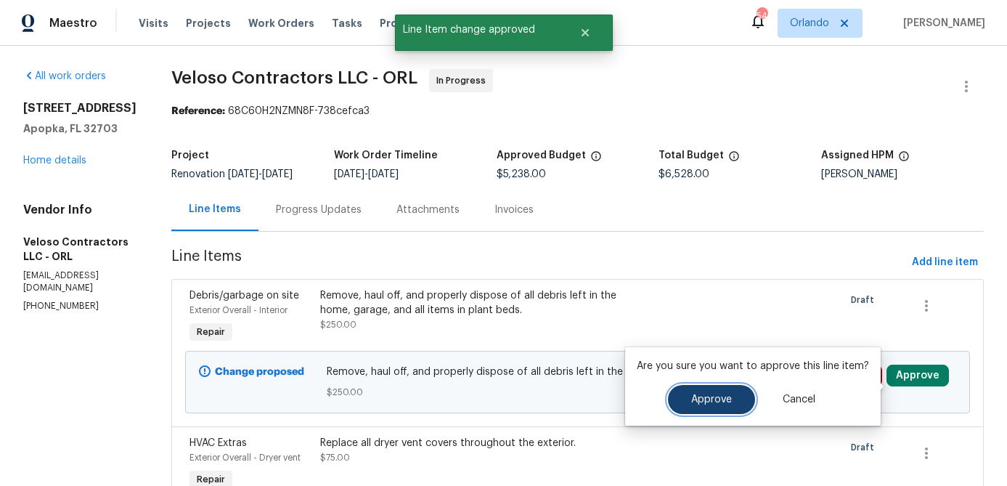
click at [732, 396] on button "Approve" at bounding box center [711, 399] width 87 height 29
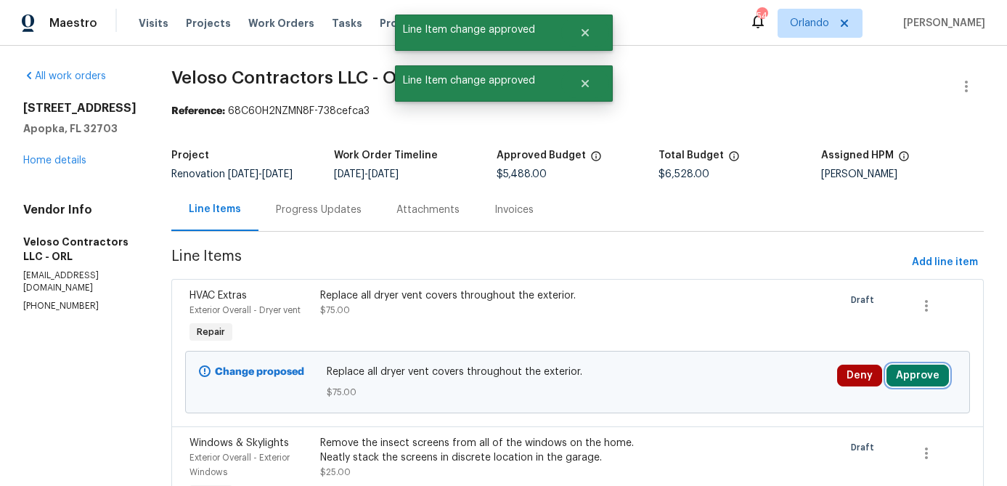
click at [919, 386] on button "Approve" at bounding box center [917, 375] width 62 height 22
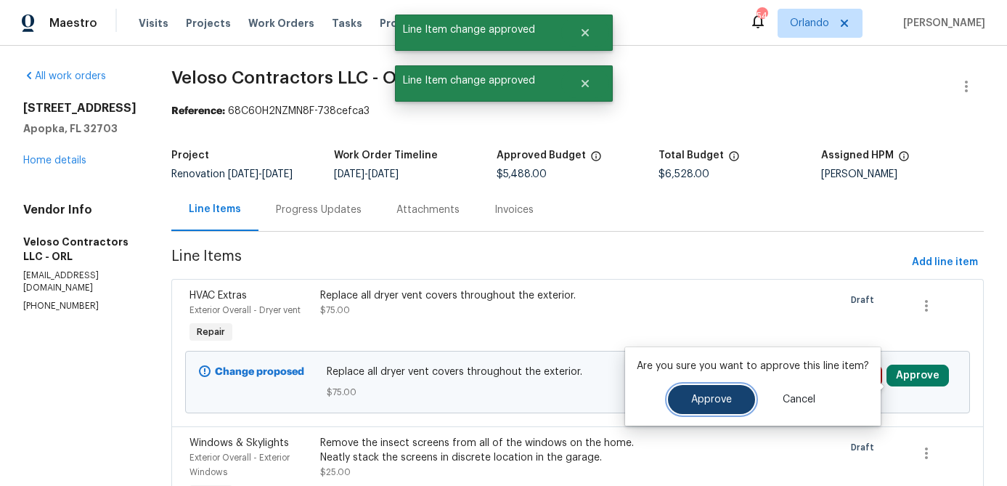
click at [674, 405] on button "Approve" at bounding box center [711, 399] width 87 height 29
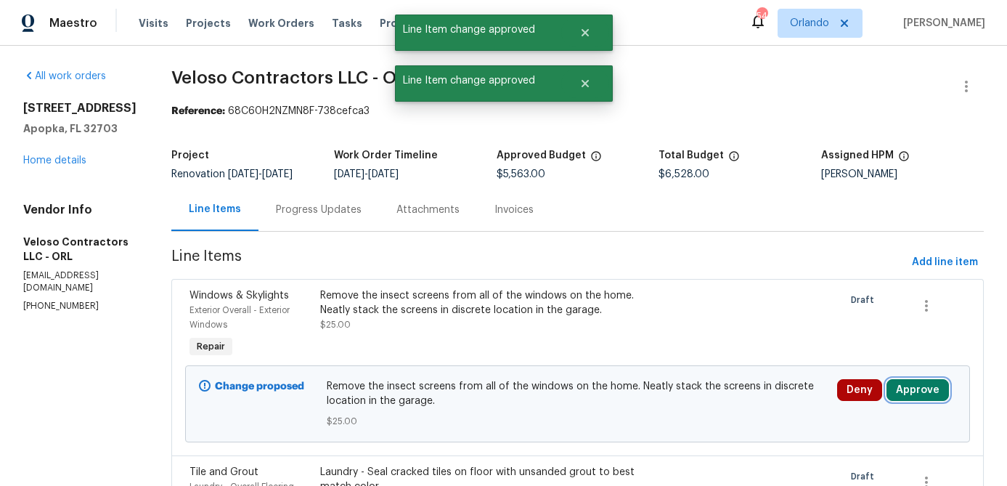
click at [918, 401] on button "Approve" at bounding box center [917, 390] width 62 height 22
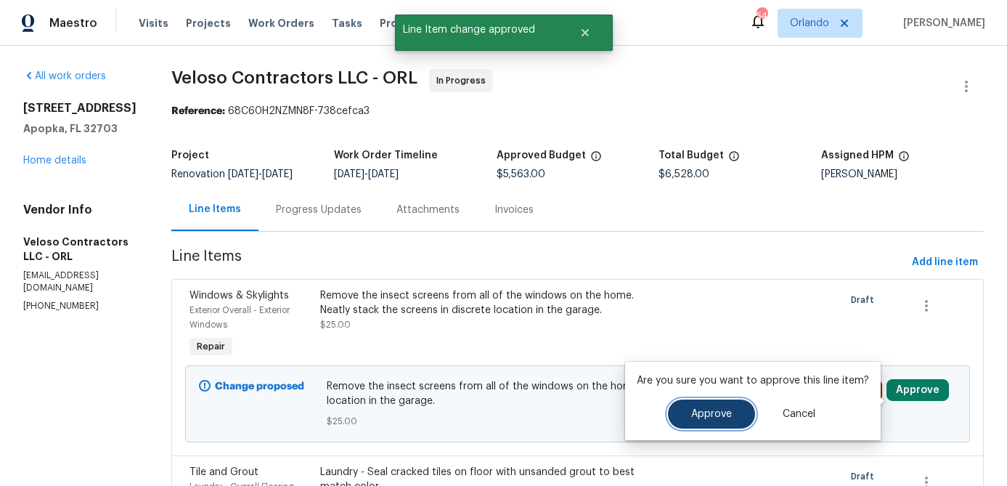
click at [725, 416] on span "Approve" at bounding box center [711, 414] width 41 height 11
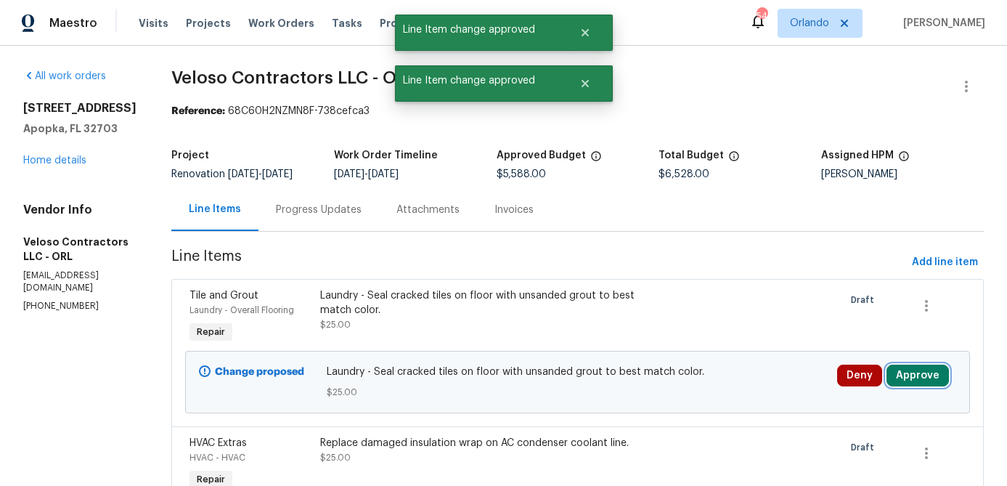
click at [915, 383] on button "Approve" at bounding box center [917, 375] width 62 height 22
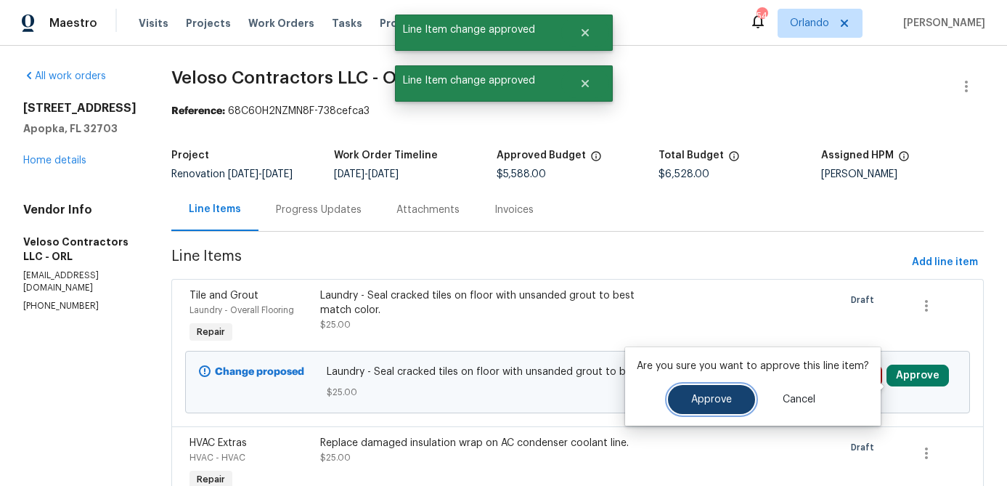
click at [743, 402] on button "Approve" at bounding box center [711, 399] width 87 height 29
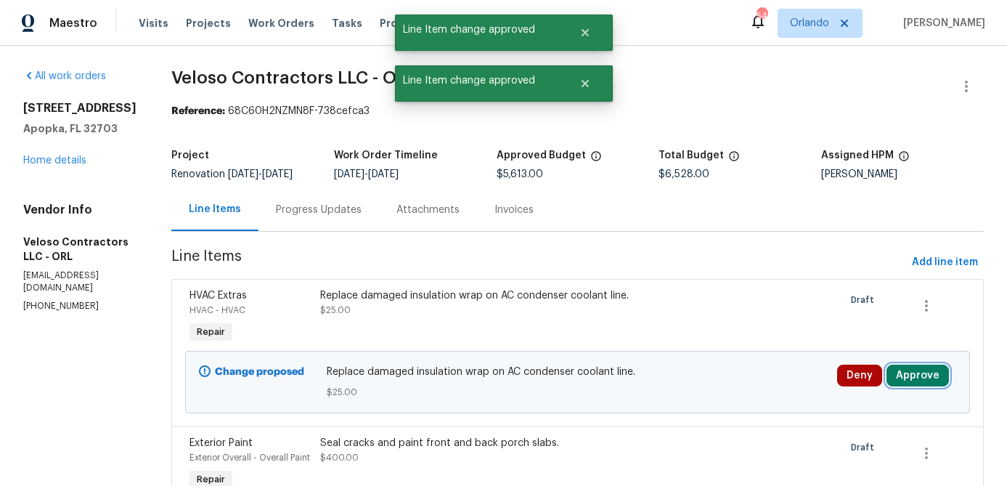
click at [922, 381] on button "Approve" at bounding box center [917, 375] width 62 height 22
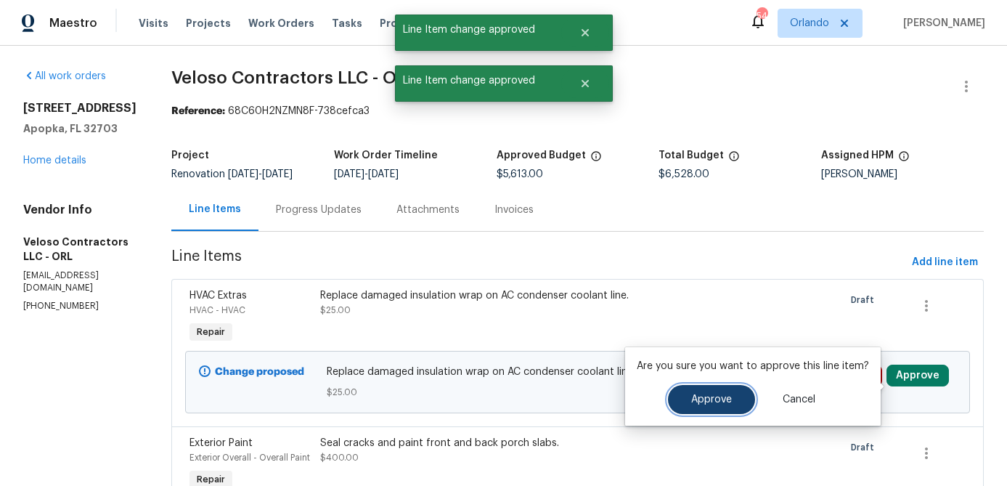
click at [737, 397] on button "Approve" at bounding box center [711, 399] width 87 height 29
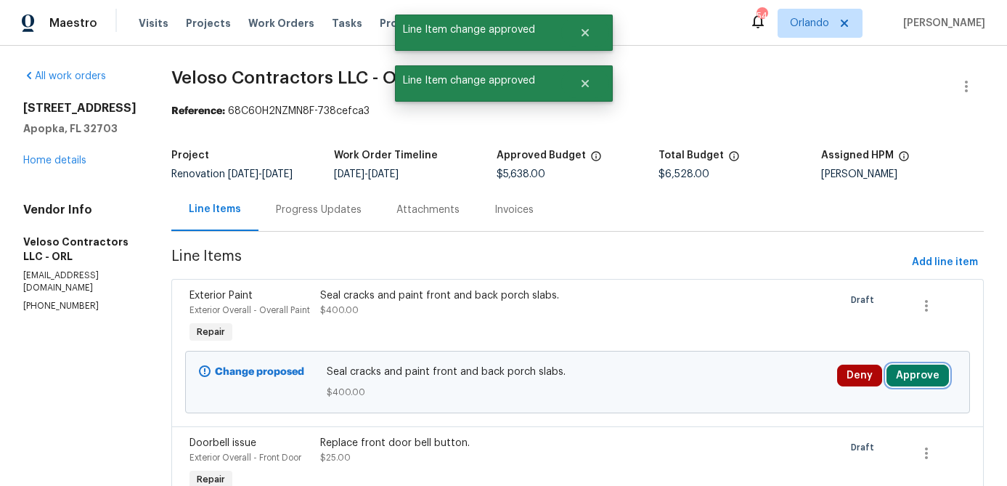
click at [905, 386] on button "Approve" at bounding box center [917, 375] width 62 height 22
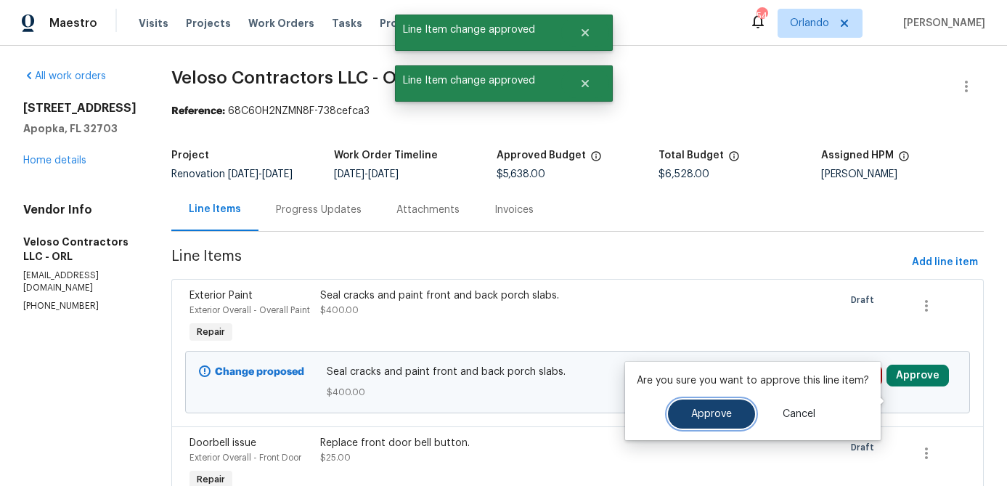
click at [749, 412] on button "Approve" at bounding box center [711, 413] width 87 height 29
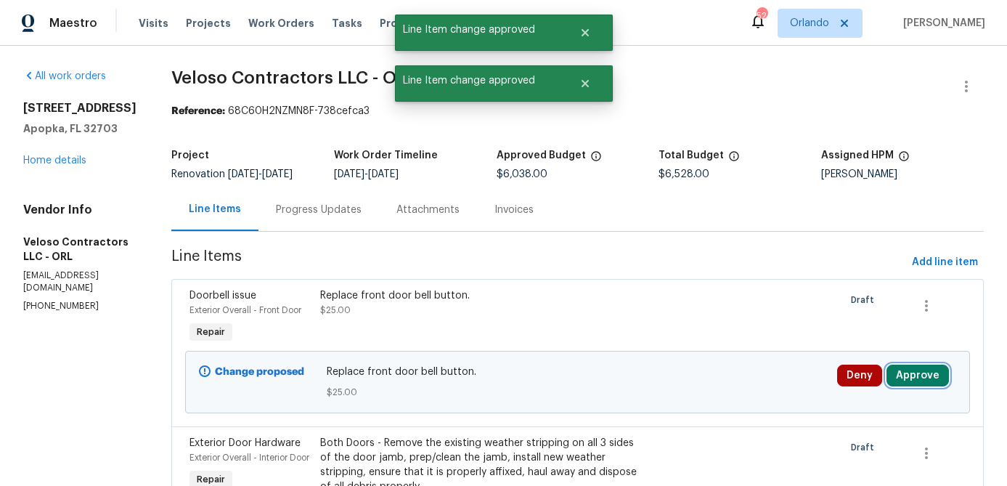
click at [922, 383] on button "Approve" at bounding box center [917, 375] width 62 height 22
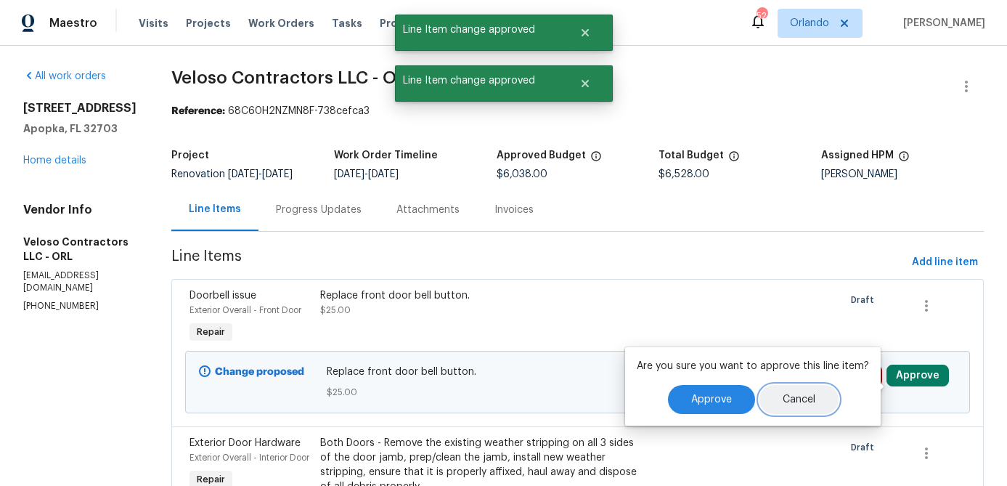
click at [759, 404] on button "Cancel" at bounding box center [798, 399] width 79 height 29
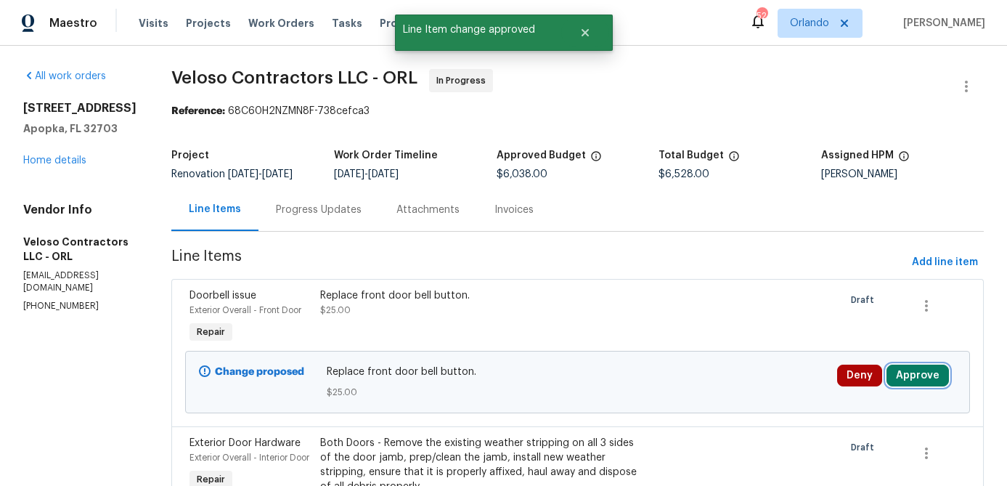
click at [912, 381] on button "Approve" at bounding box center [917, 375] width 62 height 22
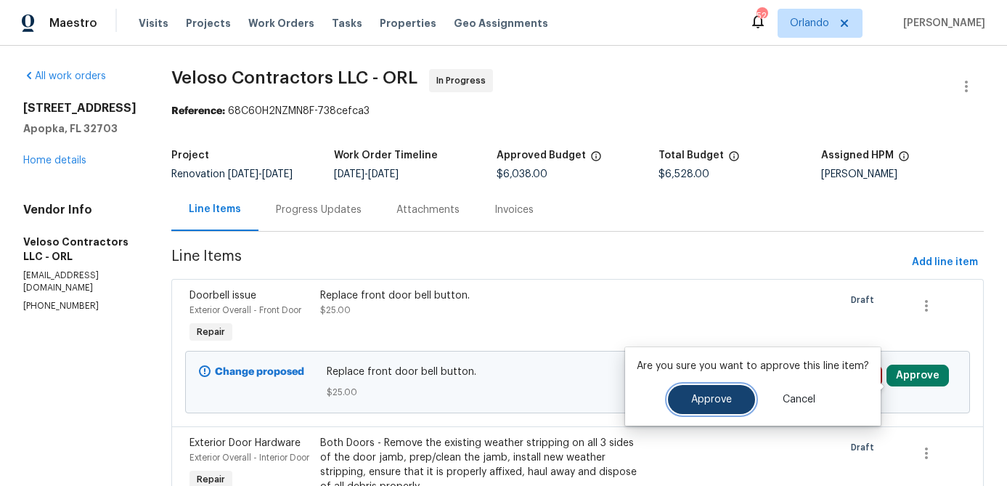
click at [697, 404] on span "Approve" at bounding box center [711, 399] width 41 height 11
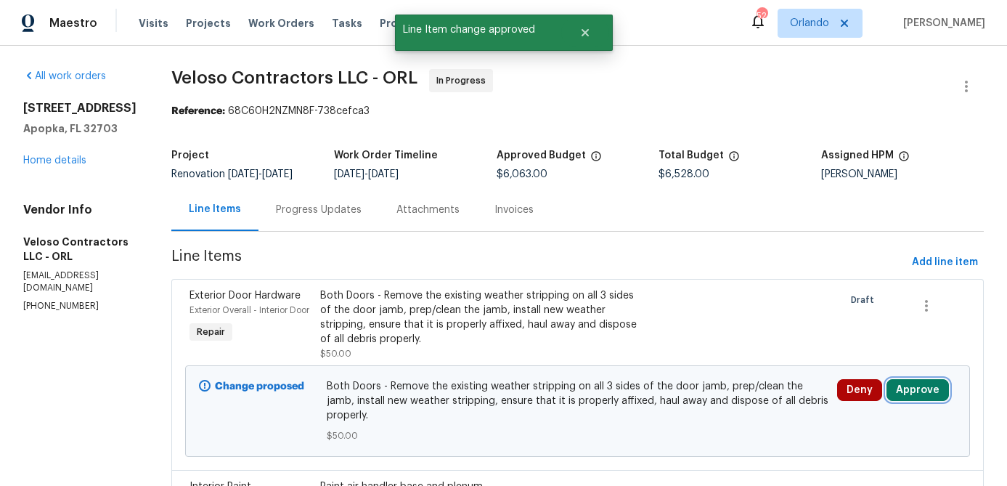
click at [907, 393] on button "Approve" at bounding box center [917, 390] width 62 height 22
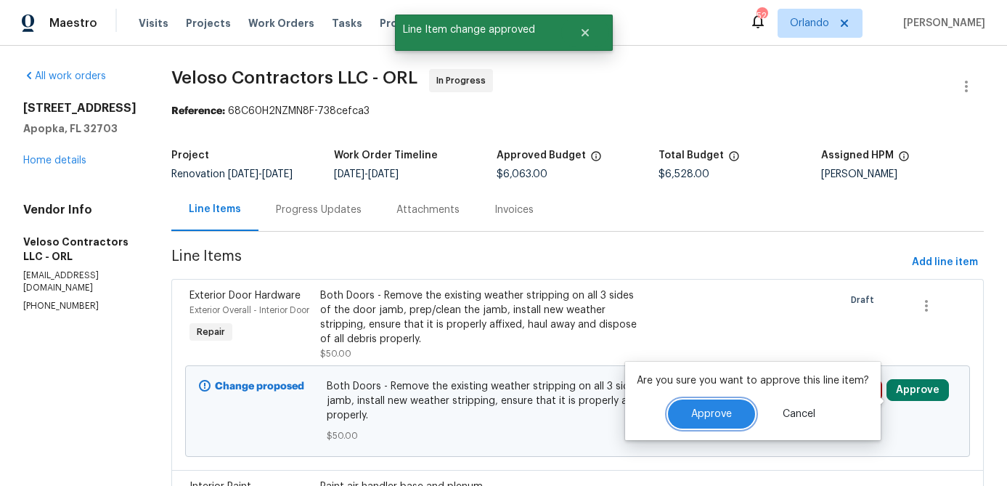
click at [727, 413] on span "Approve" at bounding box center [711, 414] width 41 height 11
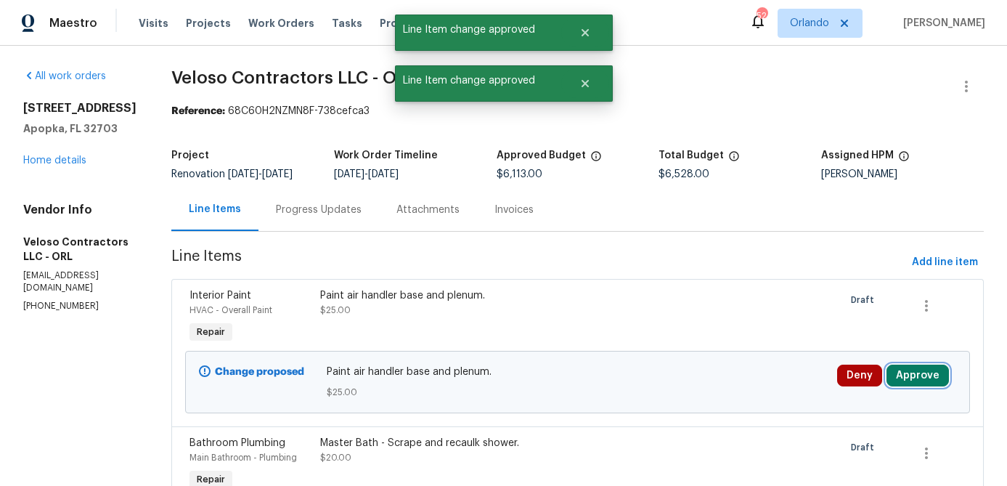
click at [916, 383] on button "Approve" at bounding box center [917, 375] width 62 height 22
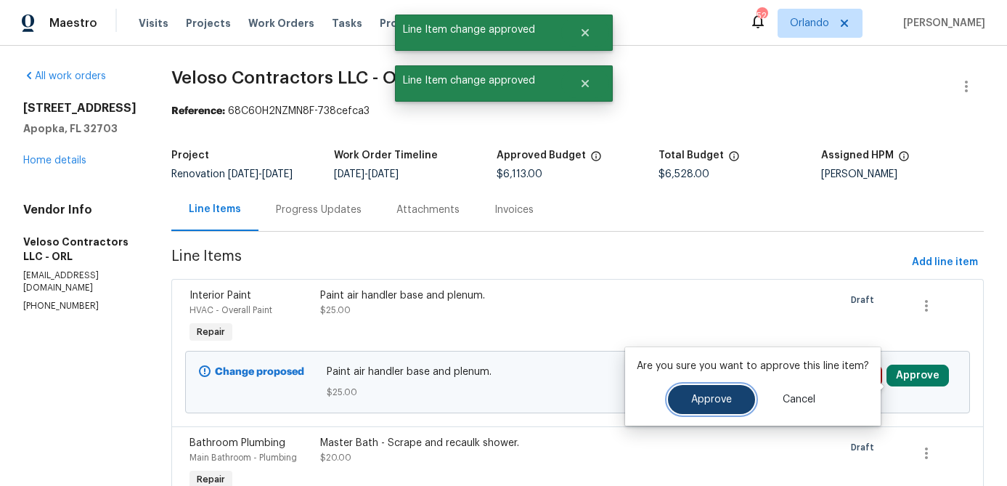
click at [717, 406] on button "Approve" at bounding box center [711, 399] width 87 height 29
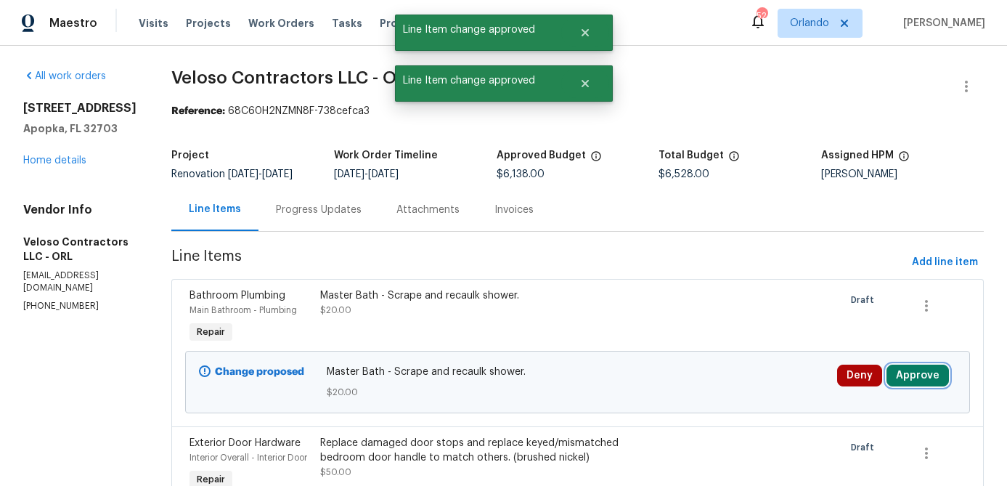
click at [917, 383] on button "Approve" at bounding box center [917, 375] width 62 height 22
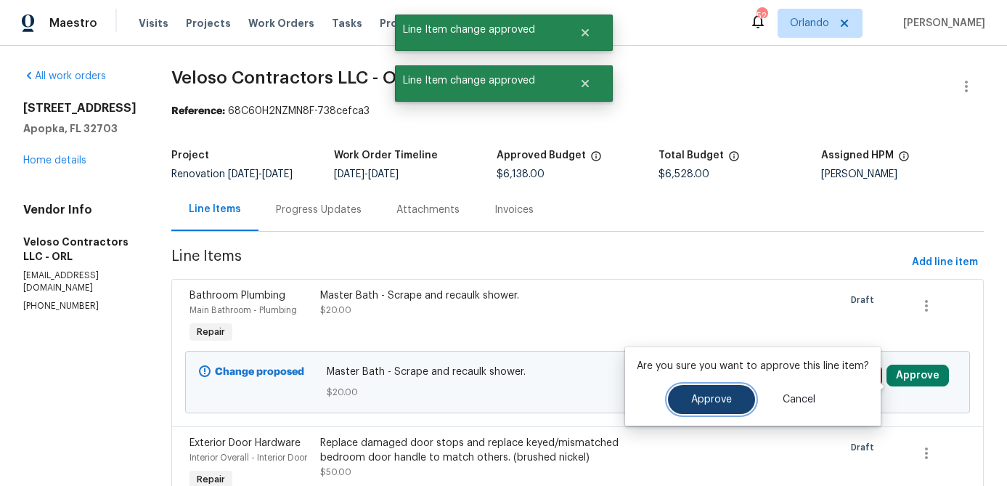
click at [729, 402] on button "Approve" at bounding box center [711, 399] width 87 height 29
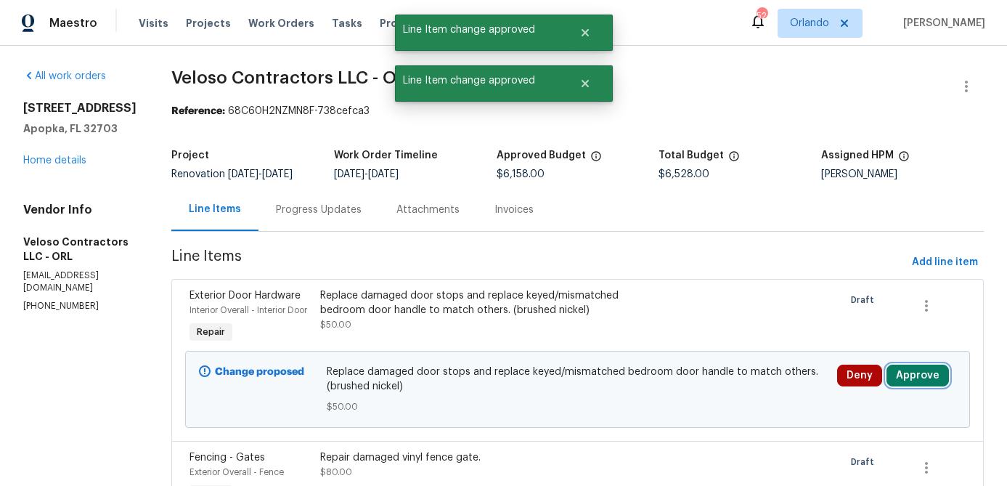
click at [911, 386] on button "Approve" at bounding box center [917, 375] width 62 height 22
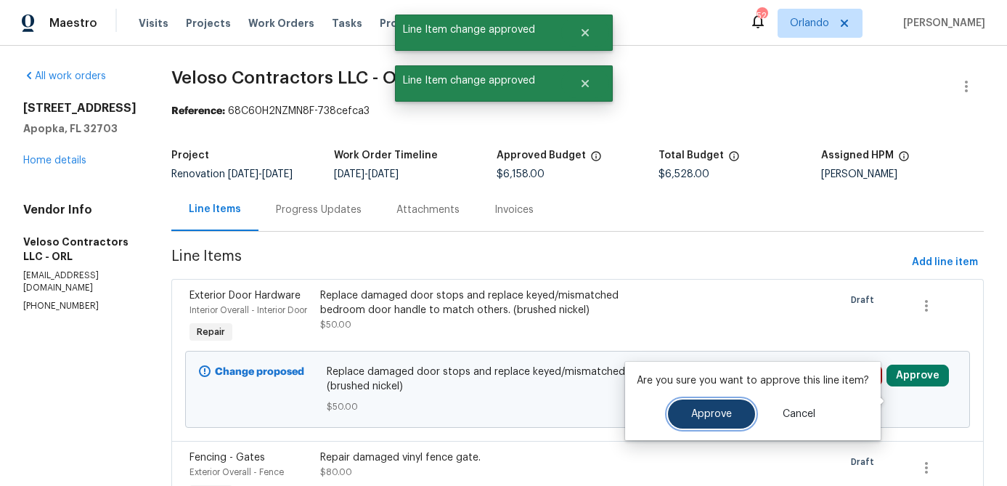
click at [713, 417] on span "Approve" at bounding box center [711, 414] width 41 height 11
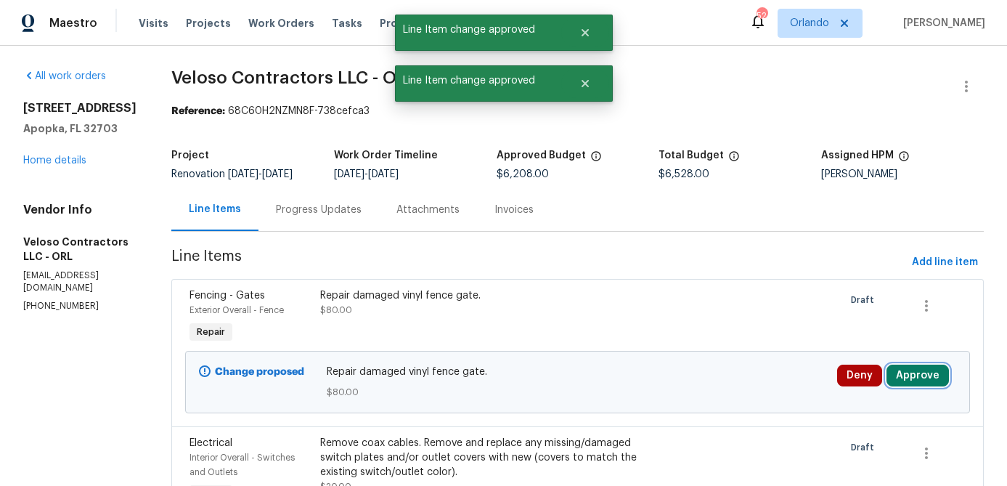
click at [923, 380] on button "Approve" at bounding box center [917, 375] width 62 height 22
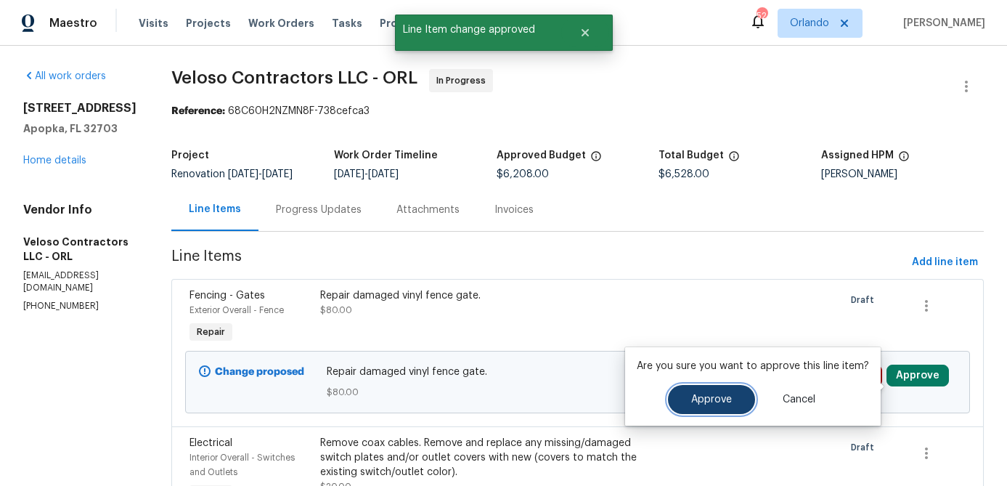
click at [738, 399] on button "Approve" at bounding box center [711, 399] width 87 height 29
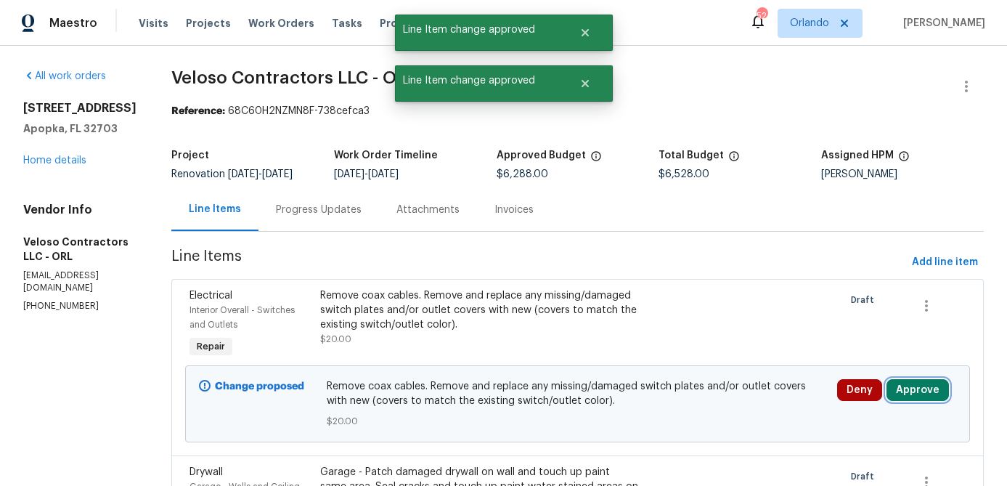
click at [925, 399] on button "Approve" at bounding box center [917, 390] width 62 height 22
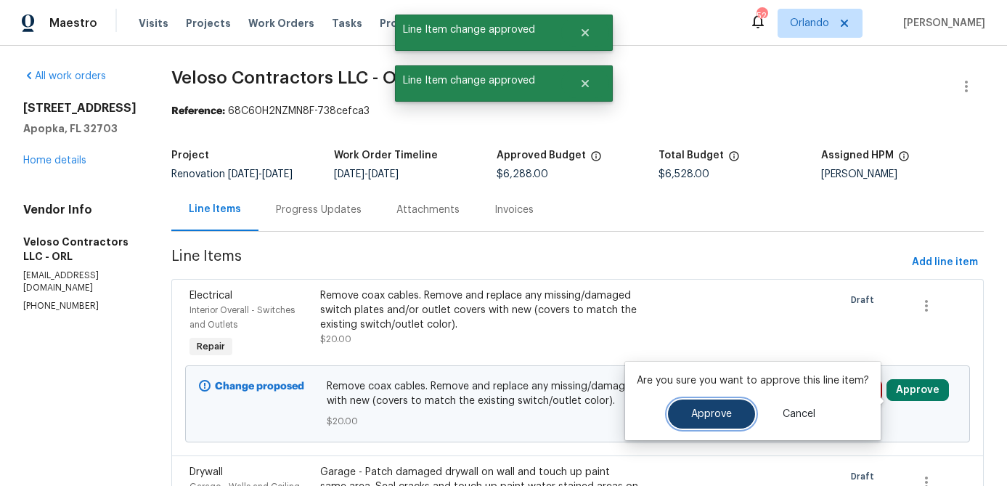
click at [720, 407] on button "Approve" at bounding box center [711, 413] width 87 height 29
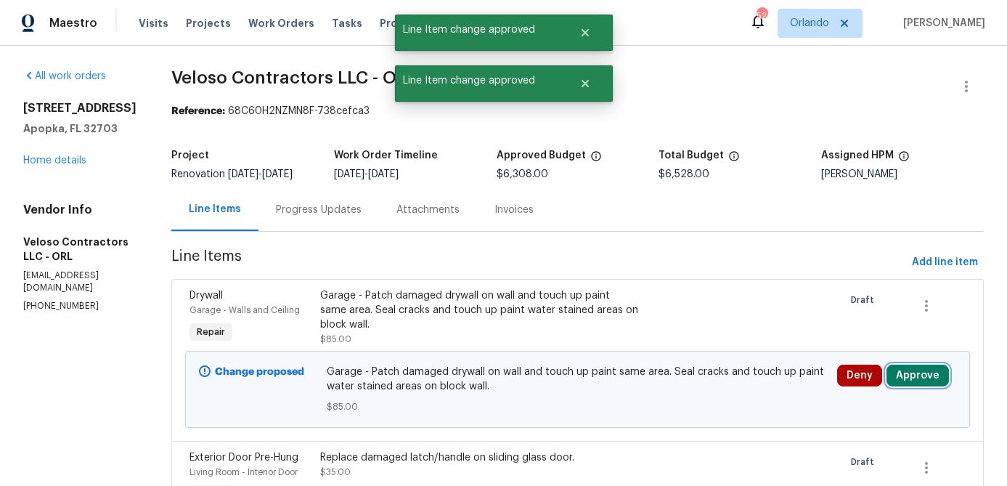
click at [913, 385] on button "Approve" at bounding box center [917, 375] width 62 height 22
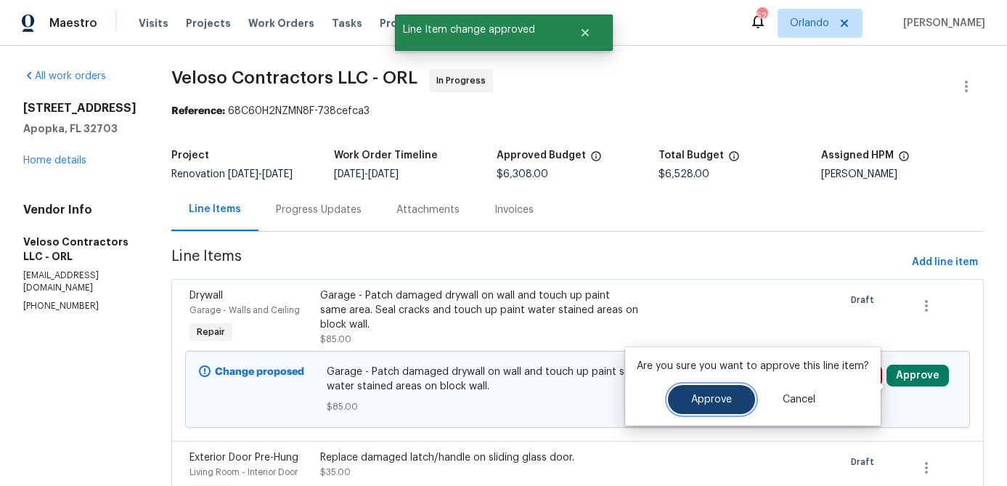
click at [710, 409] on button "Approve" at bounding box center [711, 399] width 87 height 29
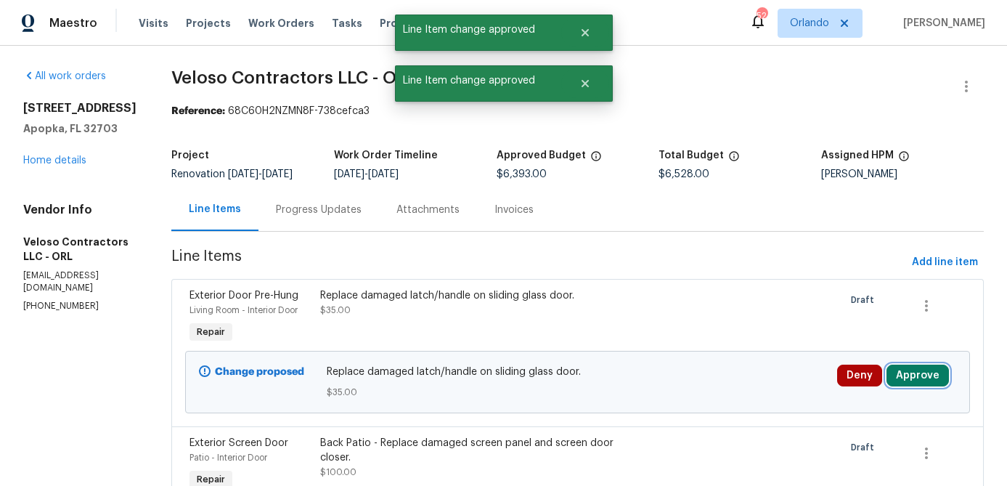
click at [915, 385] on button "Approve" at bounding box center [917, 375] width 62 height 22
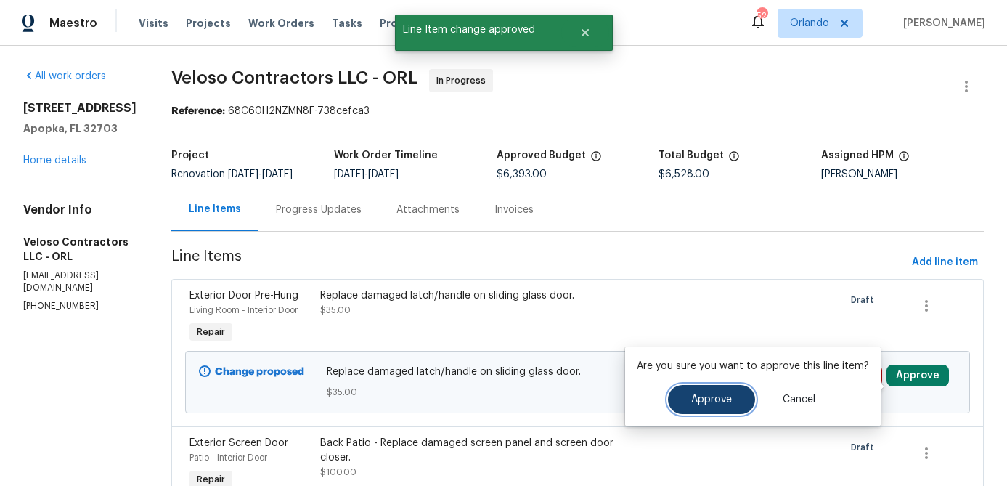
click at [702, 410] on button "Approve" at bounding box center [711, 399] width 87 height 29
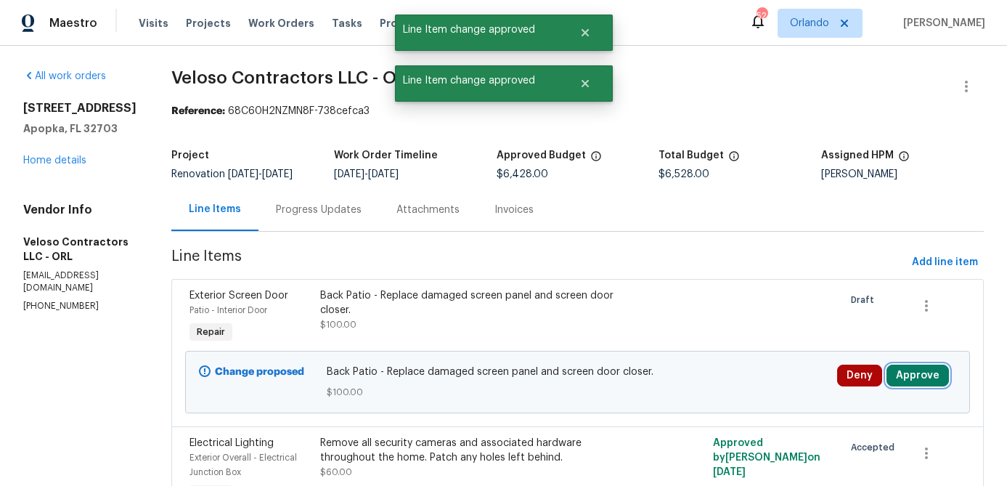
click at [926, 381] on button "Approve" at bounding box center [917, 375] width 62 height 22
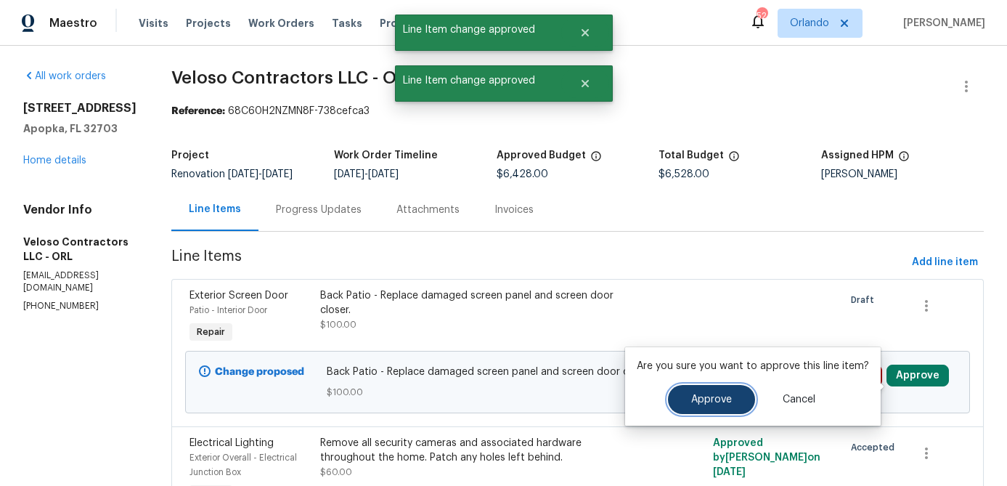
click at [696, 407] on button "Approve" at bounding box center [711, 399] width 87 height 29
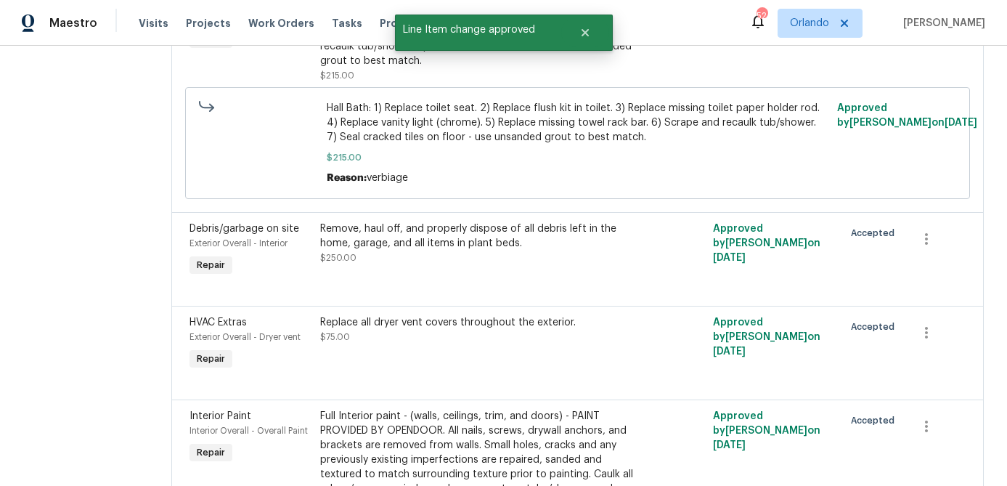
scroll to position [0, 0]
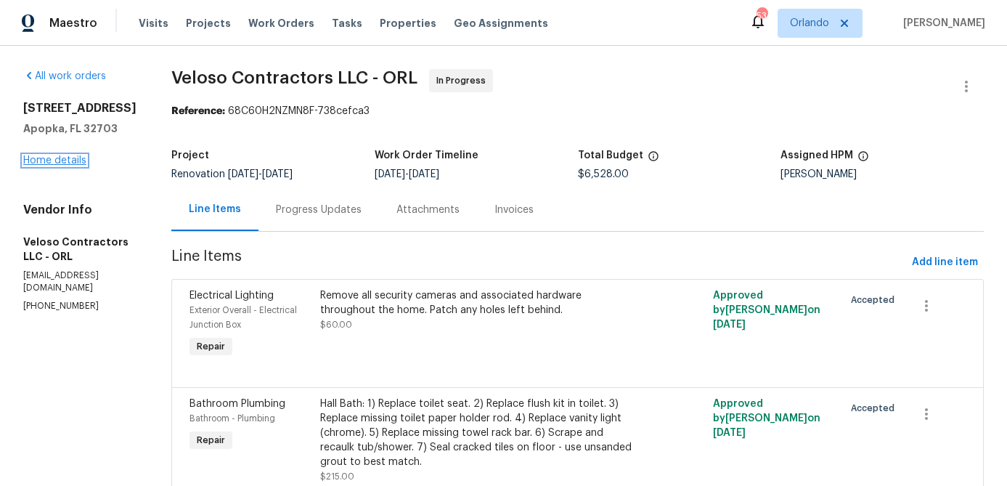
click at [56, 158] on link "Home details" at bounding box center [54, 160] width 63 height 10
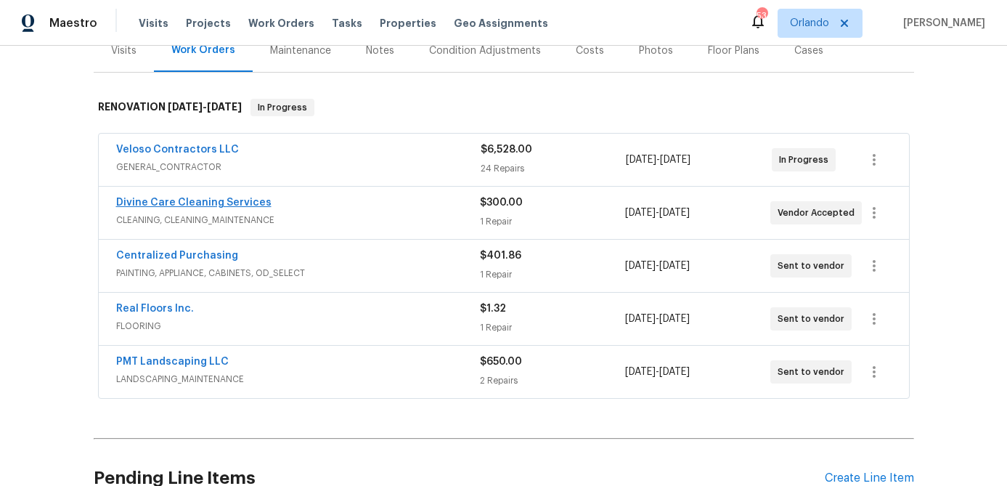
scroll to position [202, 0]
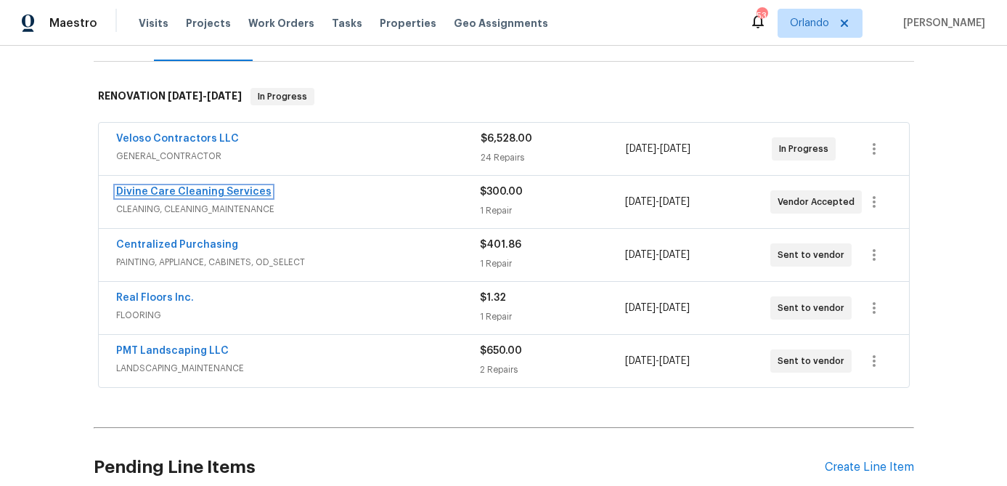
click at [245, 189] on link "Divine Care Cleaning Services" at bounding box center [193, 192] width 155 height 10
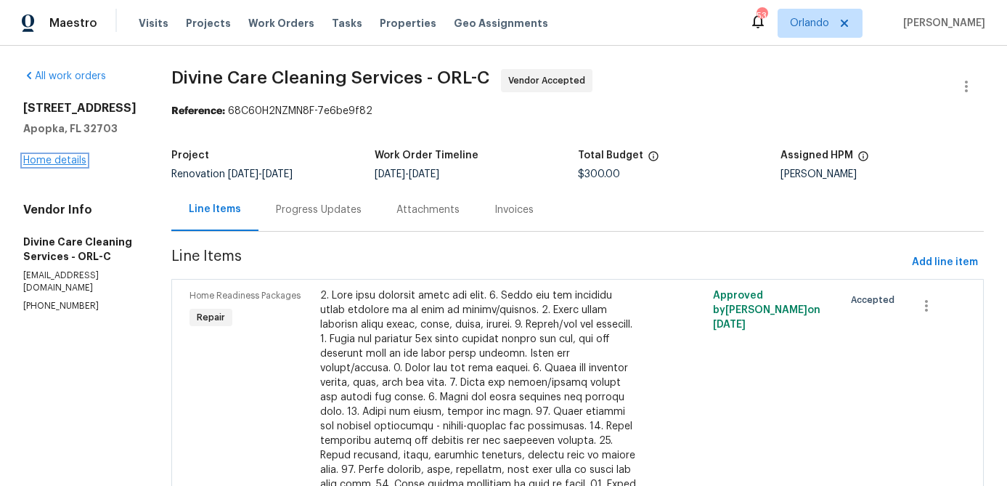
click at [58, 160] on link "Home details" at bounding box center [54, 160] width 63 height 10
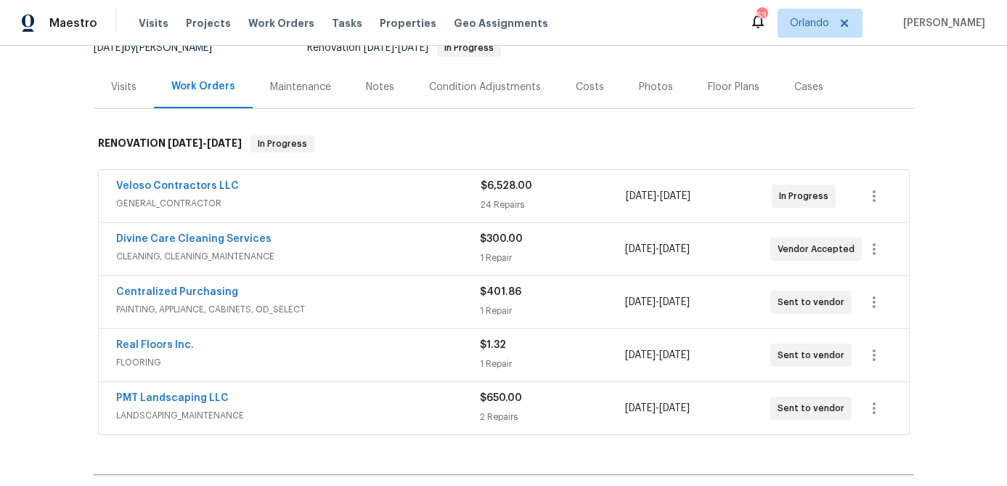
scroll to position [164, 0]
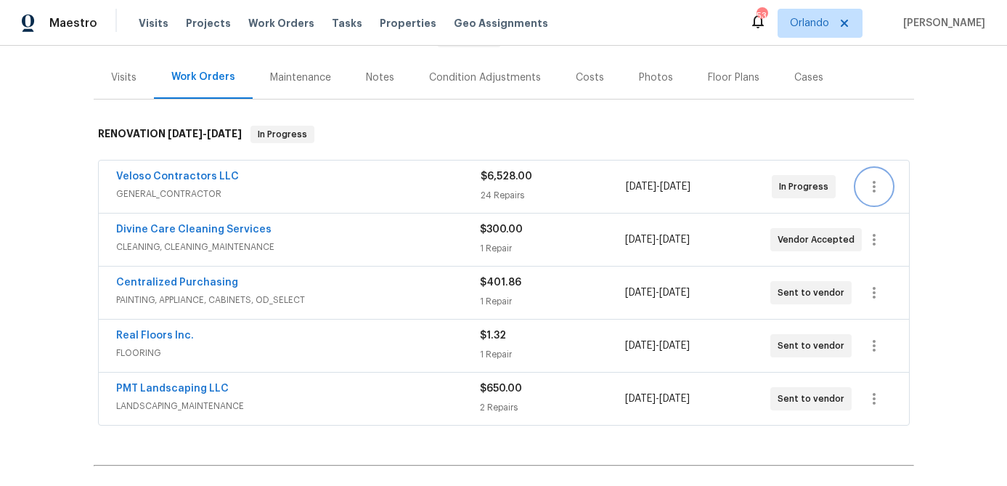
click at [876, 179] on icon "button" at bounding box center [873, 186] width 17 height 17
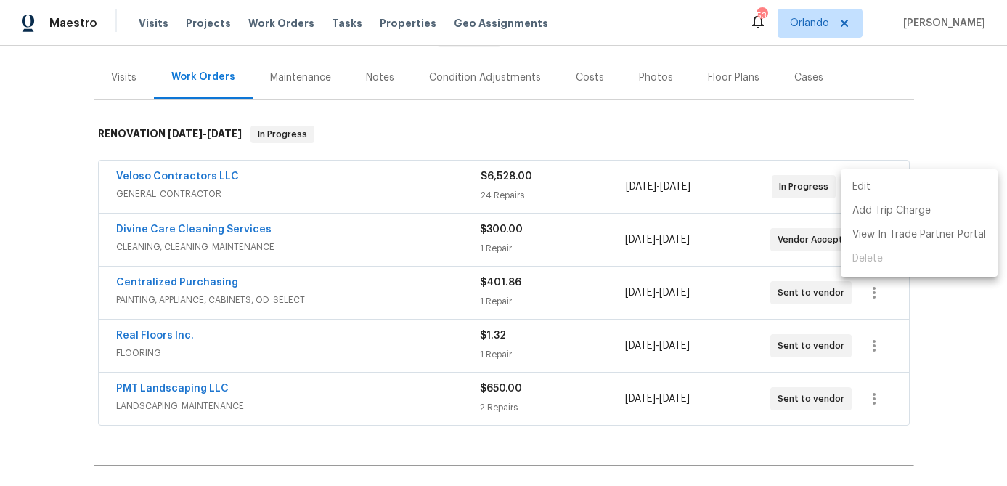
click at [874, 180] on li "Edit" at bounding box center [919, 187] width 157 height 24
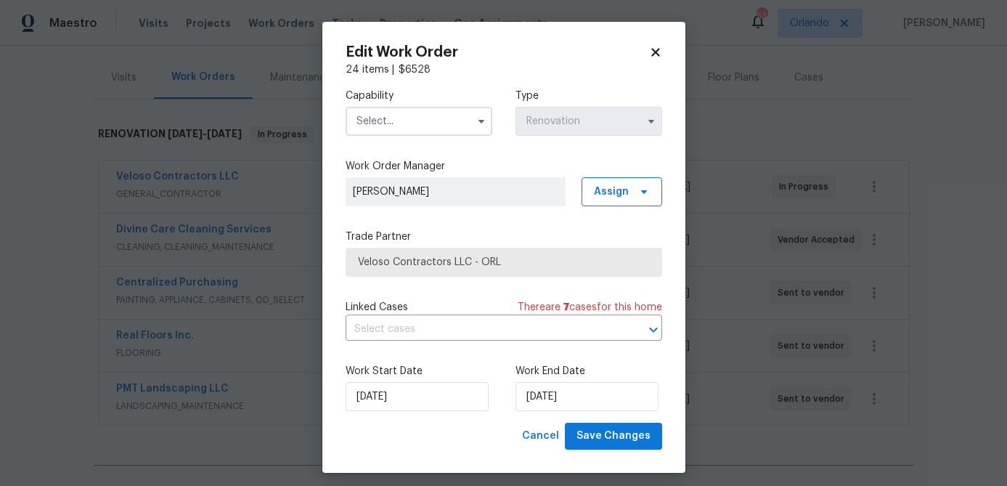
click at [431, 127] on input "text" at bounding box center [419, 121] width 147 height 29
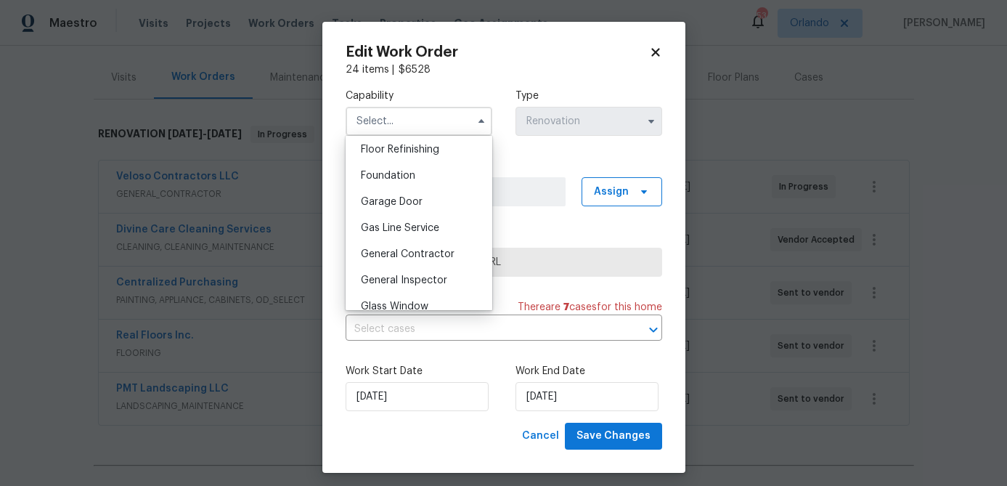
scroll to position [595, 0]
click at [432, 253] on span "General Contractor" at bounding box center [408, 252] width 94 height 10
type input "General Contractor"
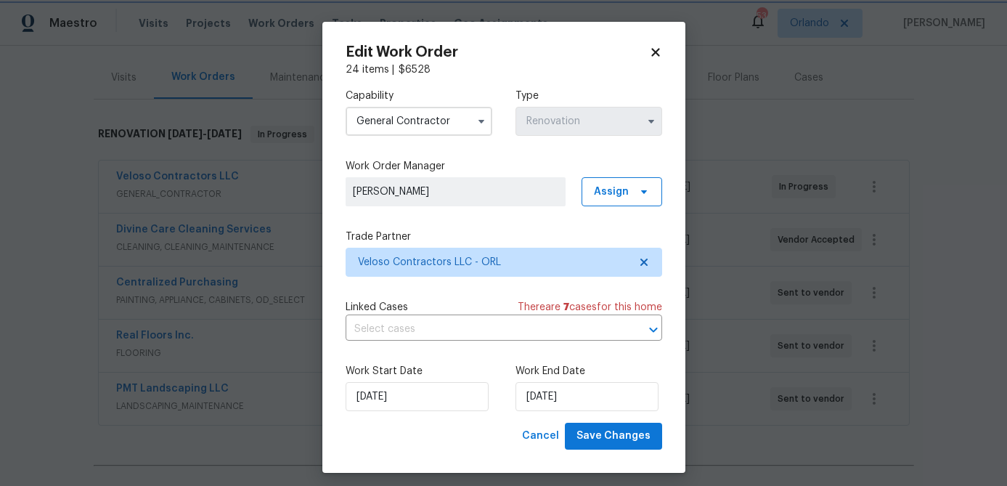
scroll to position [9, 0]
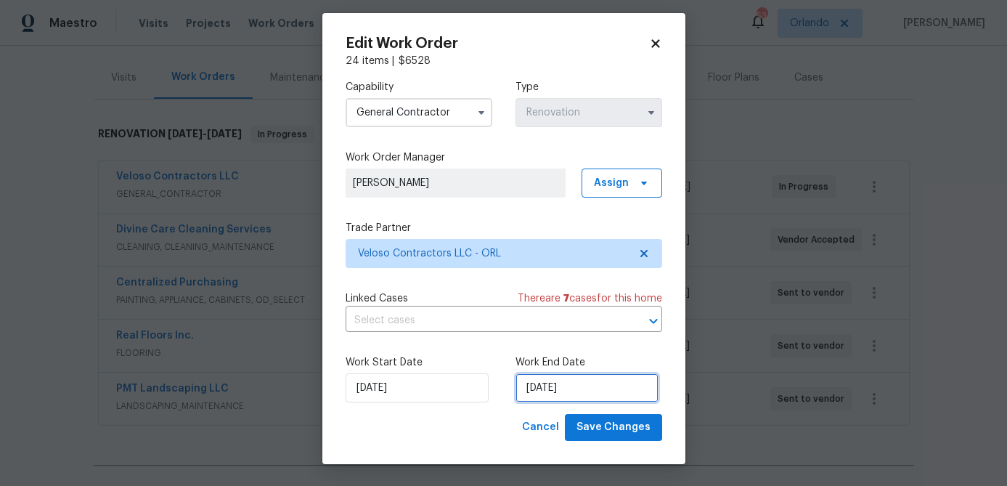
click at [571, 398] on input "[DATE]" at bounding box center [586, 387] width 143 height 29
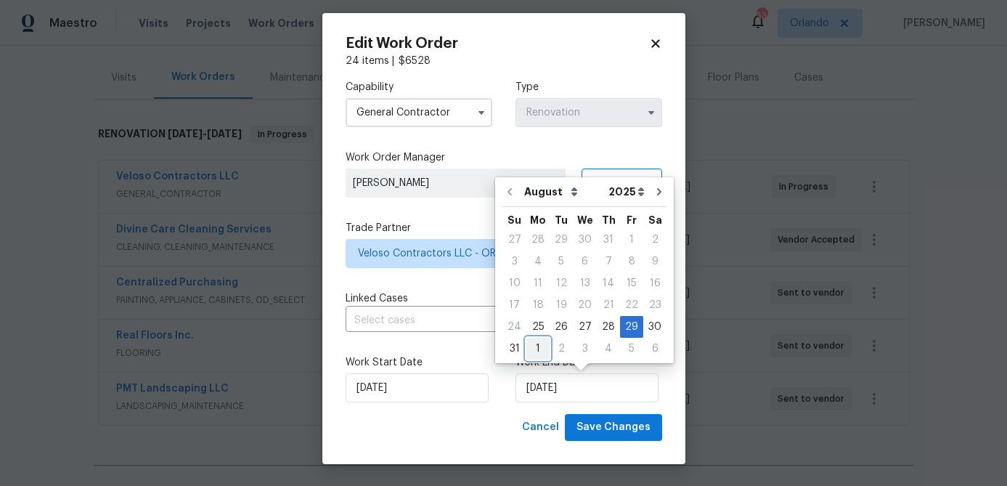
click at [529, 351] on div "1" at bounding box center [537, 348] width 23 height 20
type input "[DATE]"
select select "8"
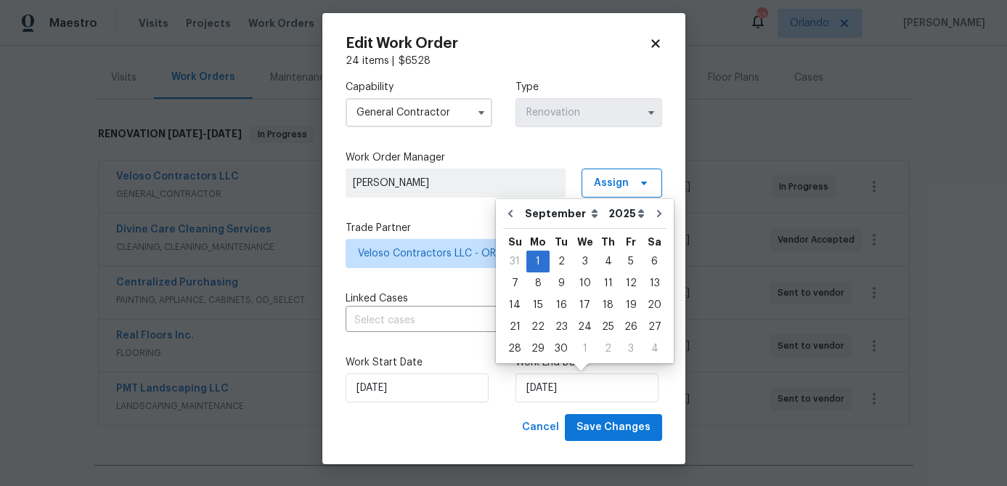
click at [668, 391] on div "Edit Work Order 24 items | $ 6528 Capability General [DEMOGRAPHIC_DATA] Type Re…" at bounding box center [503, 238] width 363 height 451
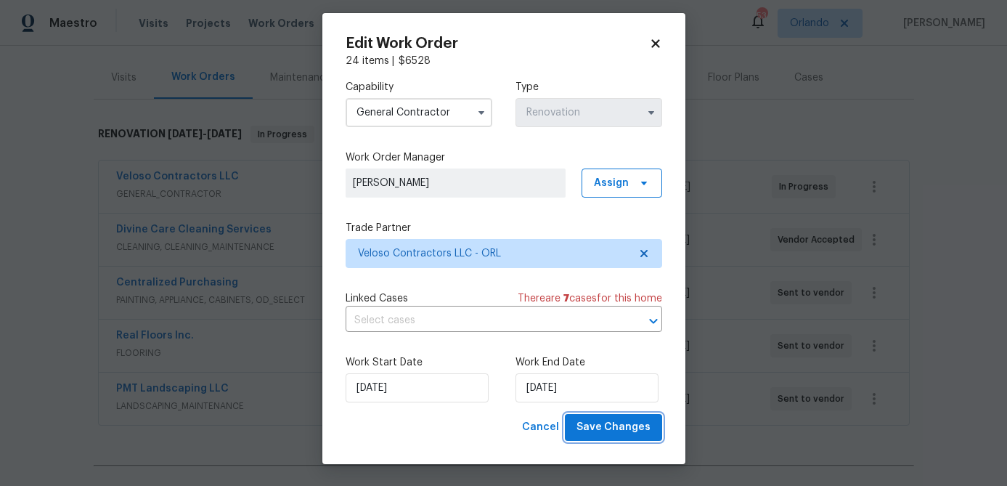
click at [620, 426] on span "Save Changes" at bounding box center [613, 427] width 74 height 18
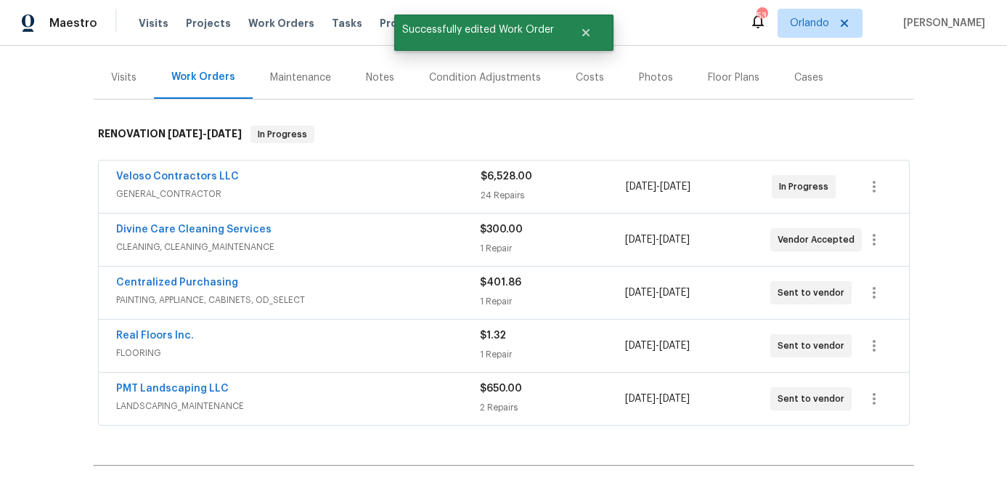
scroll to position [0, 0]
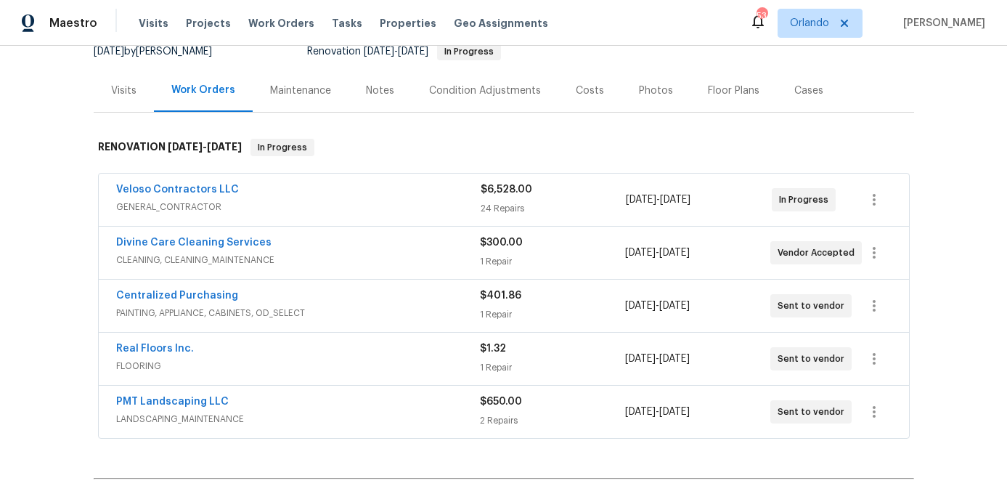
scroll to position [152, 0]
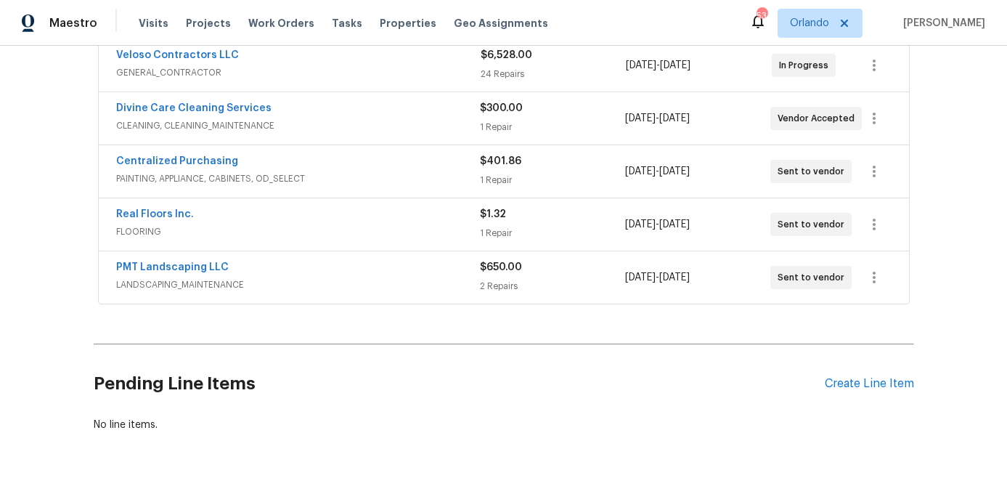
scroll to position [285, 0]
click at [175, 217] on link "Real Floors Inc." at bounding box center [155, 215] width 78 height 10
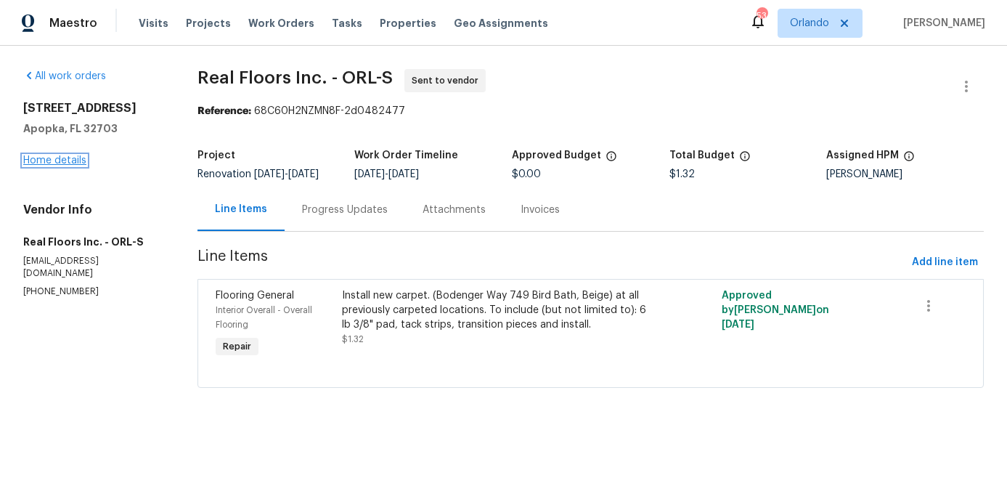
click at [73, 159] on link "Home details" at bounding box center [54, 160] width 63 height 10
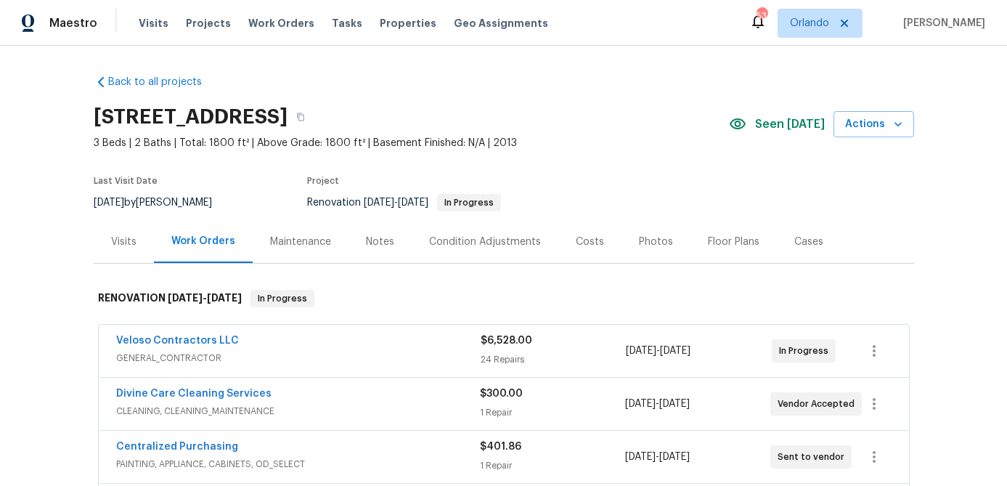
click at [582, 241] on div "Costs" at bounding box center [590, 242] width 28 height 15
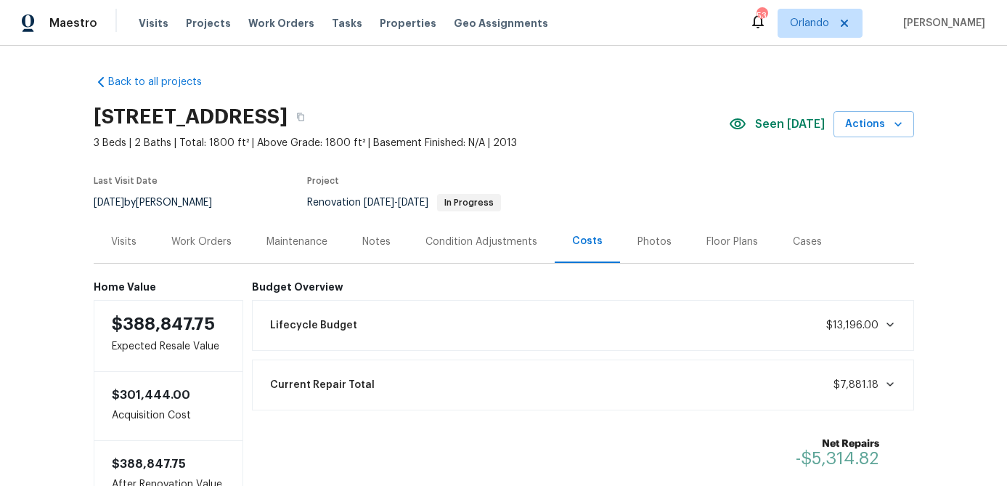
click at [211, 231] on div "Work Orders" at bounding box center [201, 241] width 95 height 43
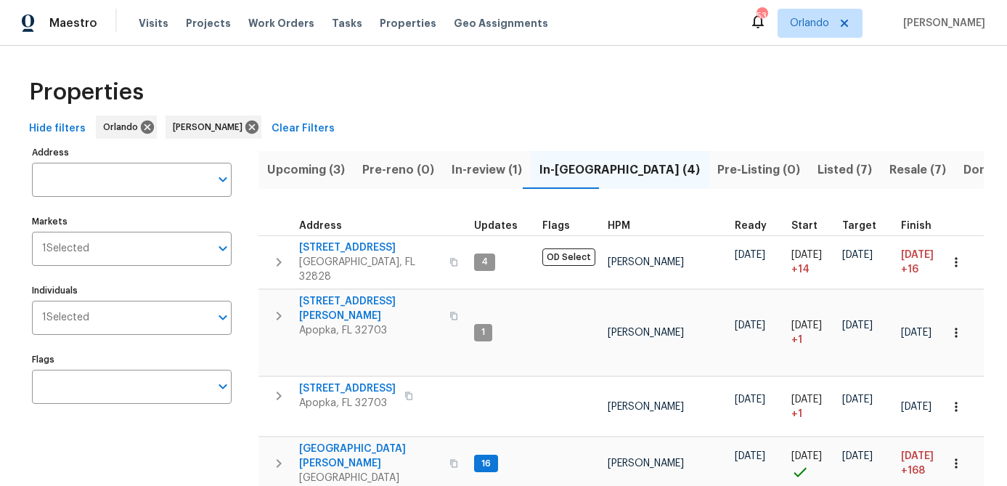
click at [66, 123] on span "Hide filters" at bounding box center [57, 129] width 57 height 18
